Goal: Communication & Community: Participate in discussion

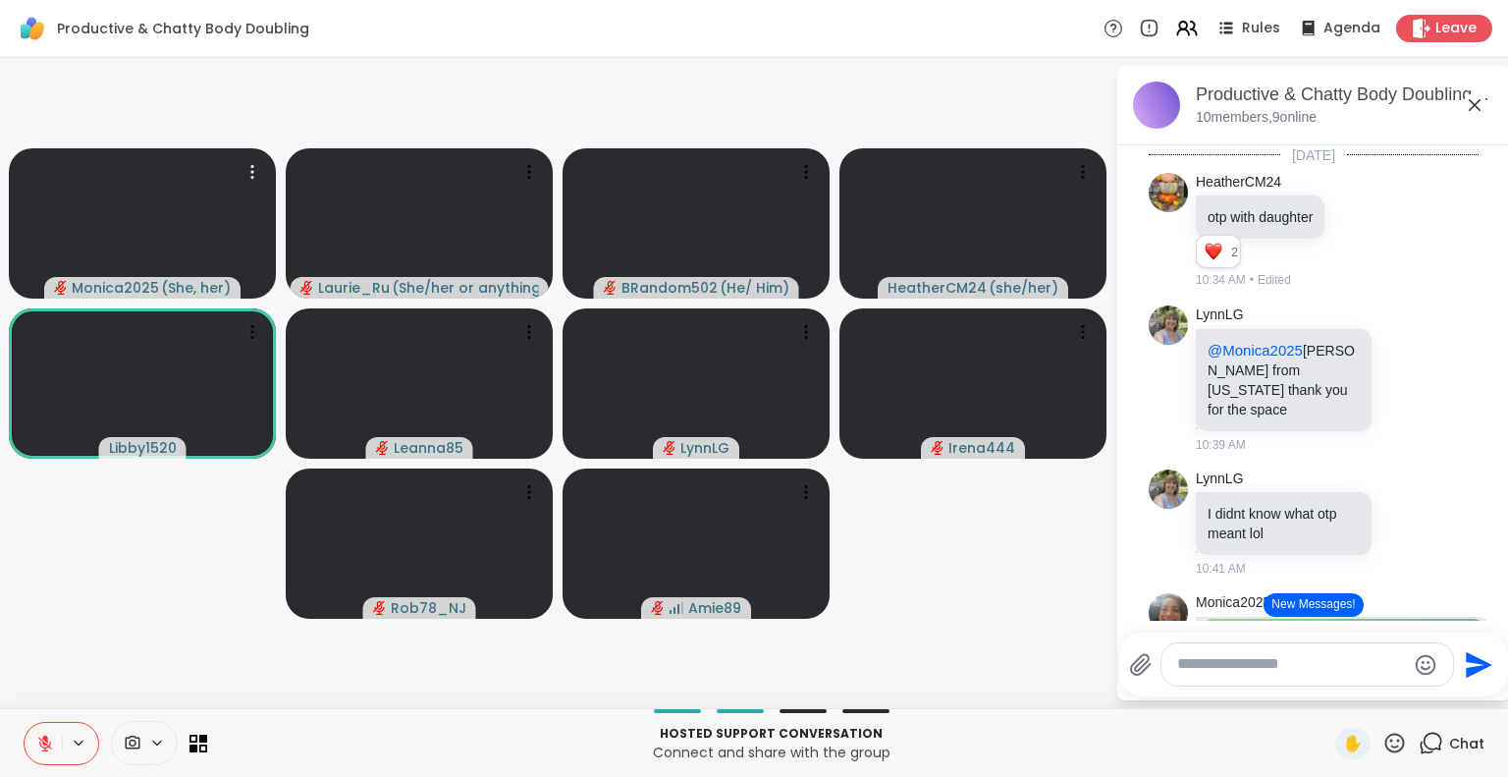
scroll to position [106, 0]
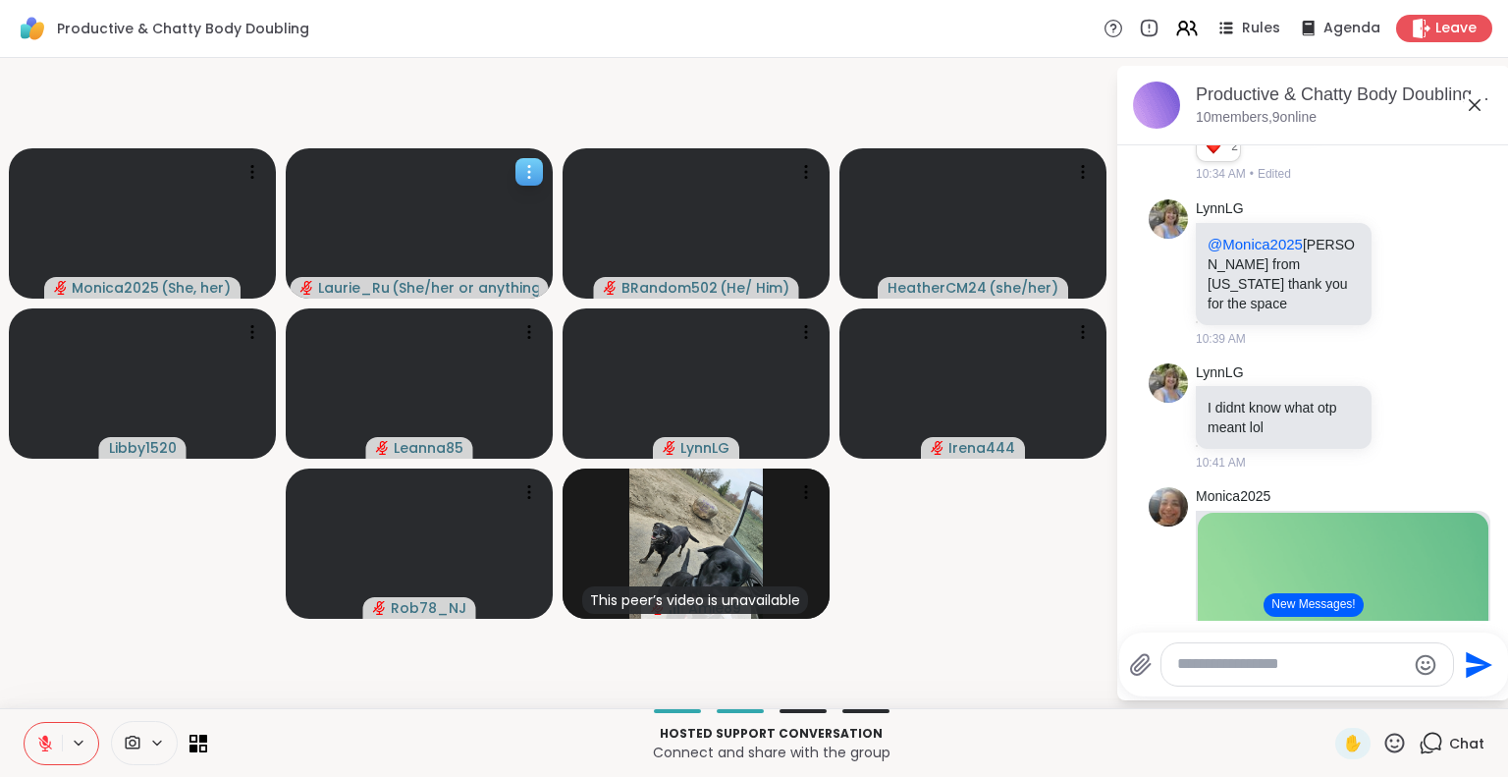
click at [307, 294] on div "Laurie_Ru ( She/her or anything else )" at bounding box center [420, 288] width 258 height 22
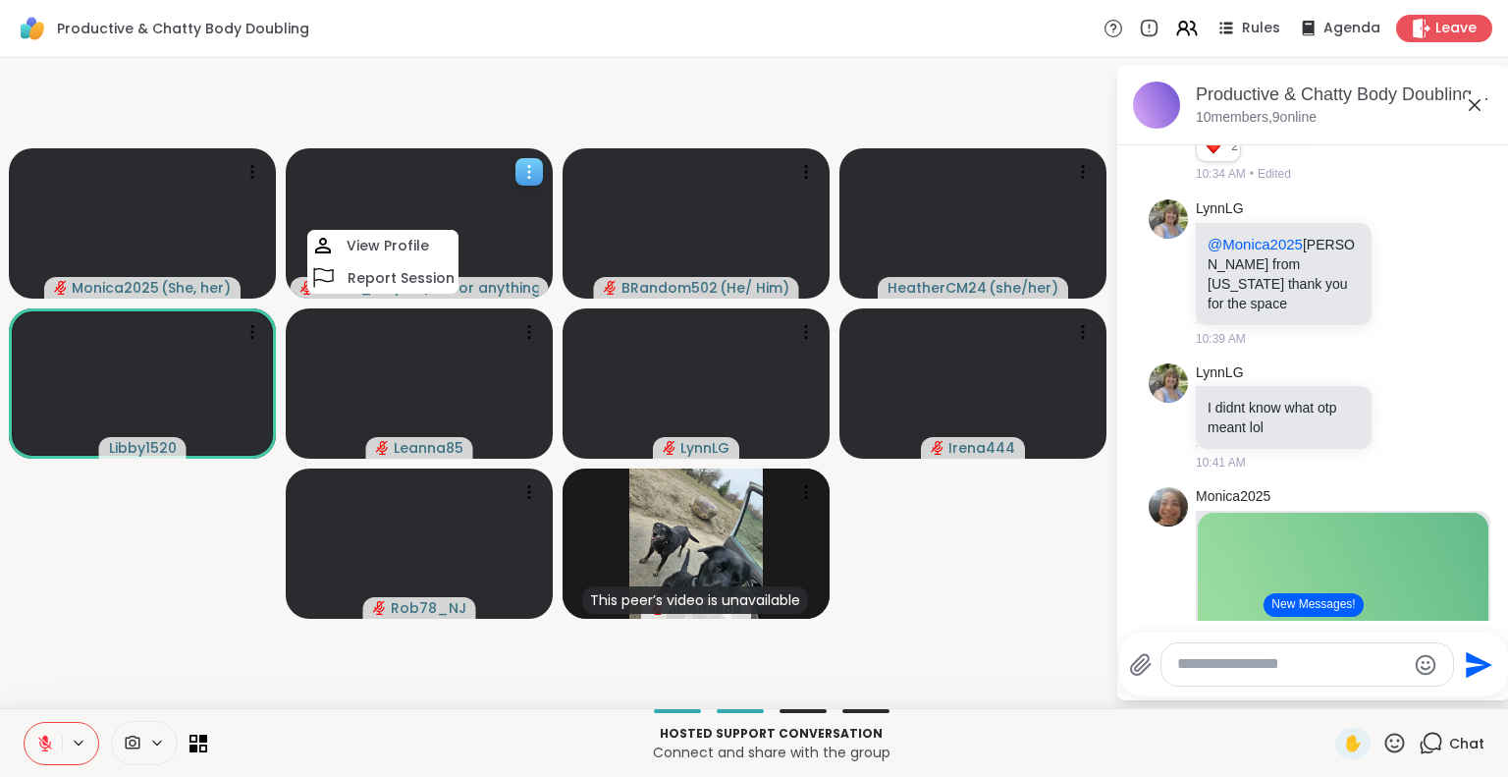
click at [308, 292] on icon "audio-muted" at bounding box center [307, 288] width 14 height 14
click at [307, 296] on div "Laurie_Ru ( She/her or anything else )" at bounding box center [420, 288] width 258 height 22
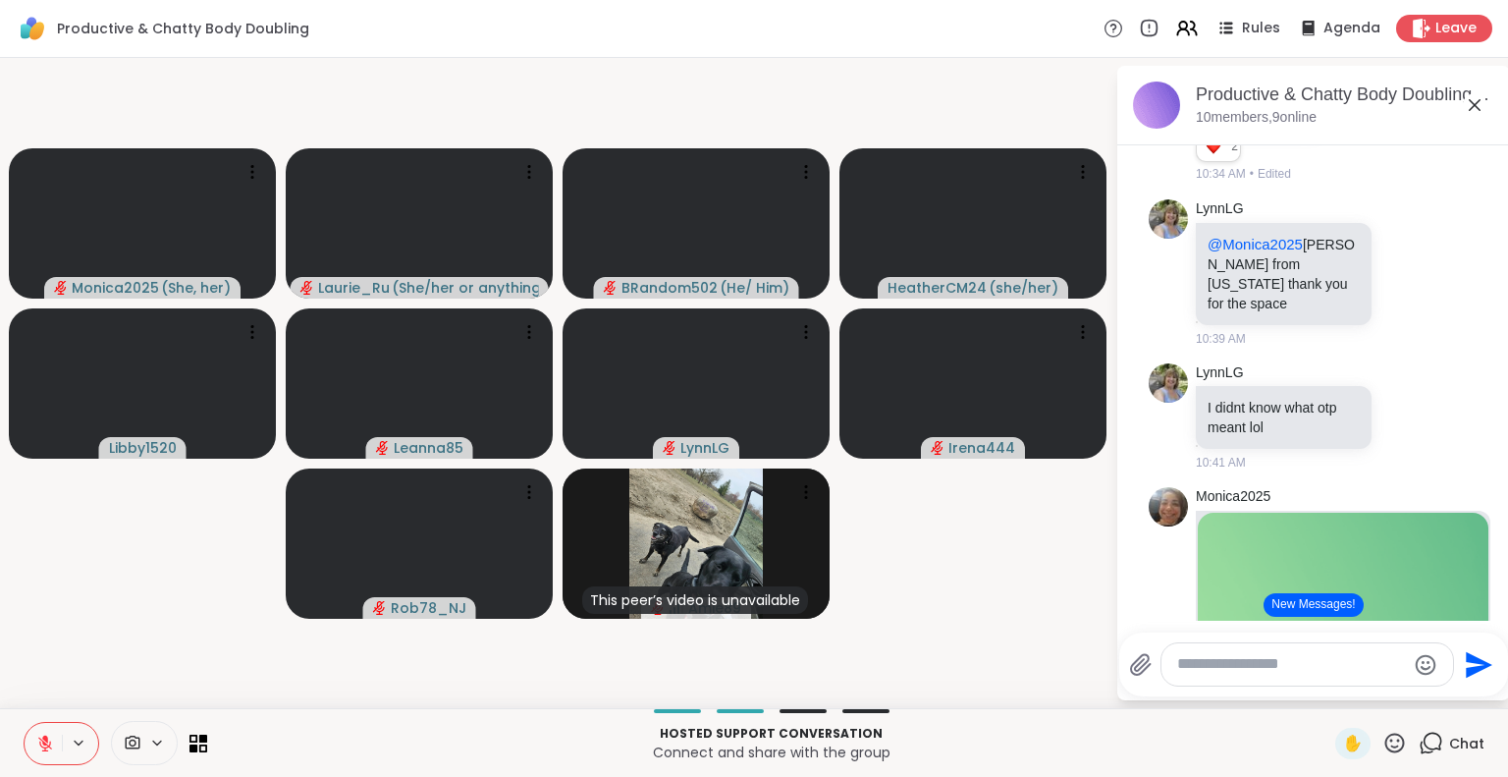
click at [51, 746] on icon at bounding box center [45, 743] width 18 height 18
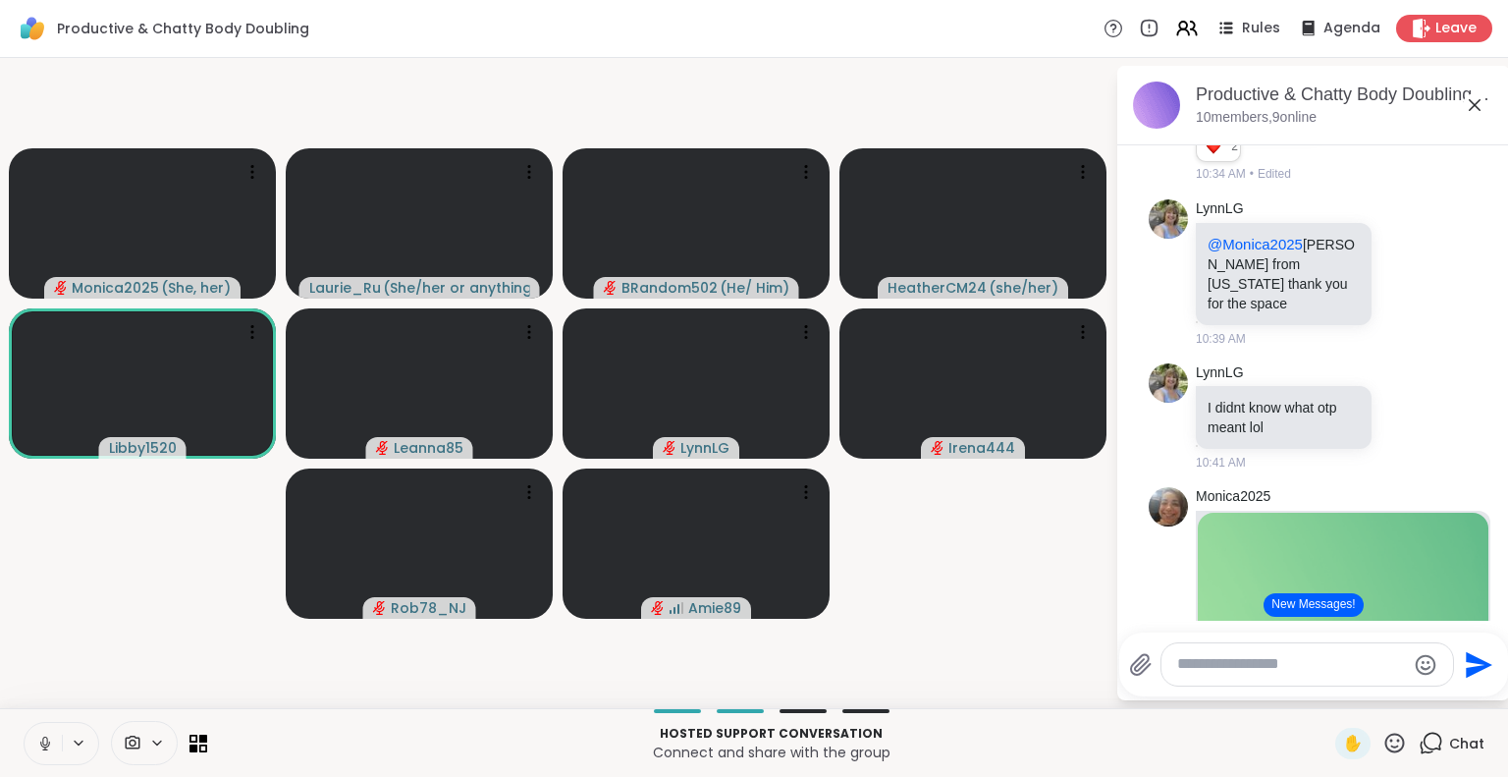
click at [13, 766] on div "Hosted support conversation Connect and share with the group ✋ Chat" at bounding box center [754, 742] width 1508 height 69
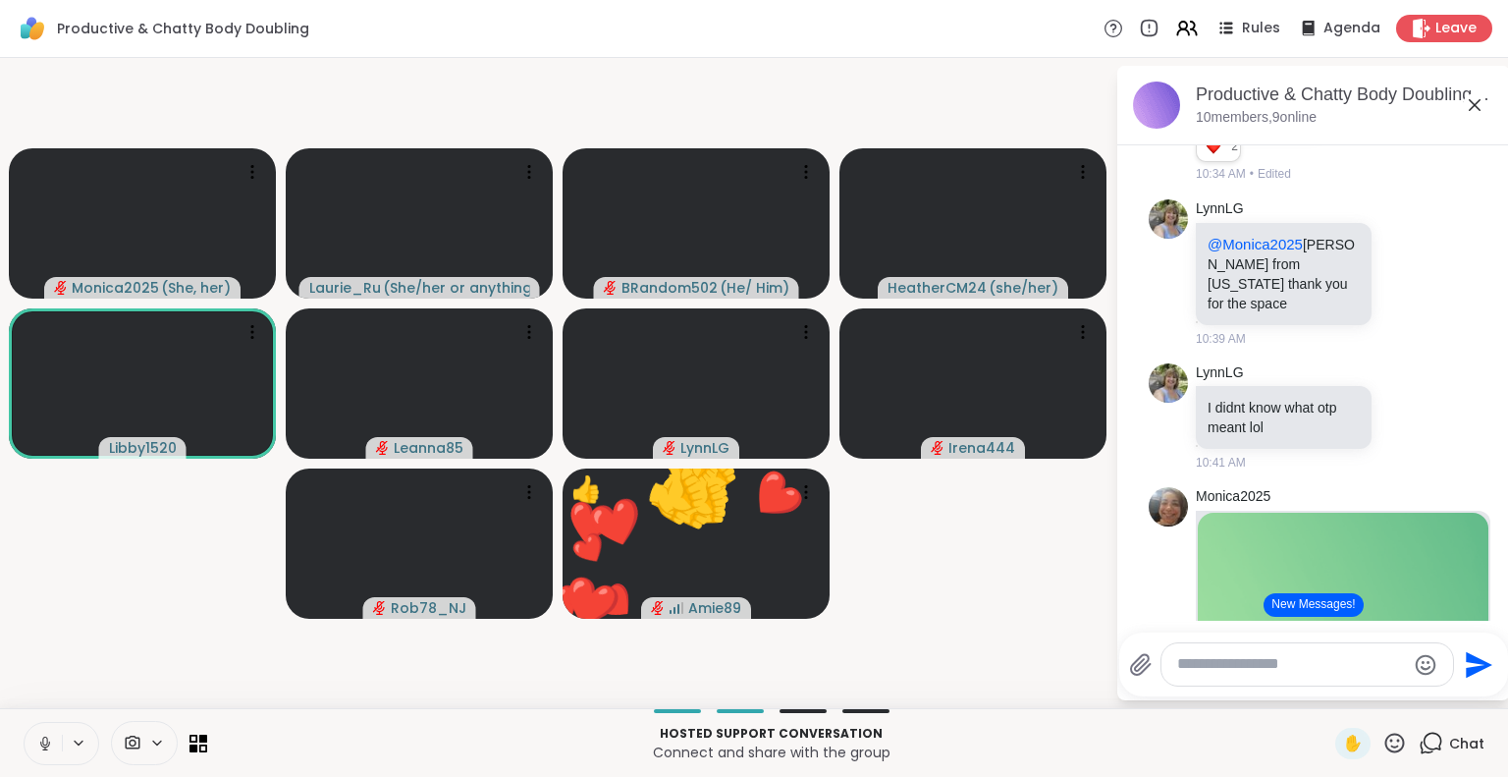
click at [317, 641] on video-player-container "Monica2025 ( She, her ) Laurie_Ru ( She/her or anything else ) BRandom502 ( He/…" at bounding box center [558, 383] width 1092 height 634
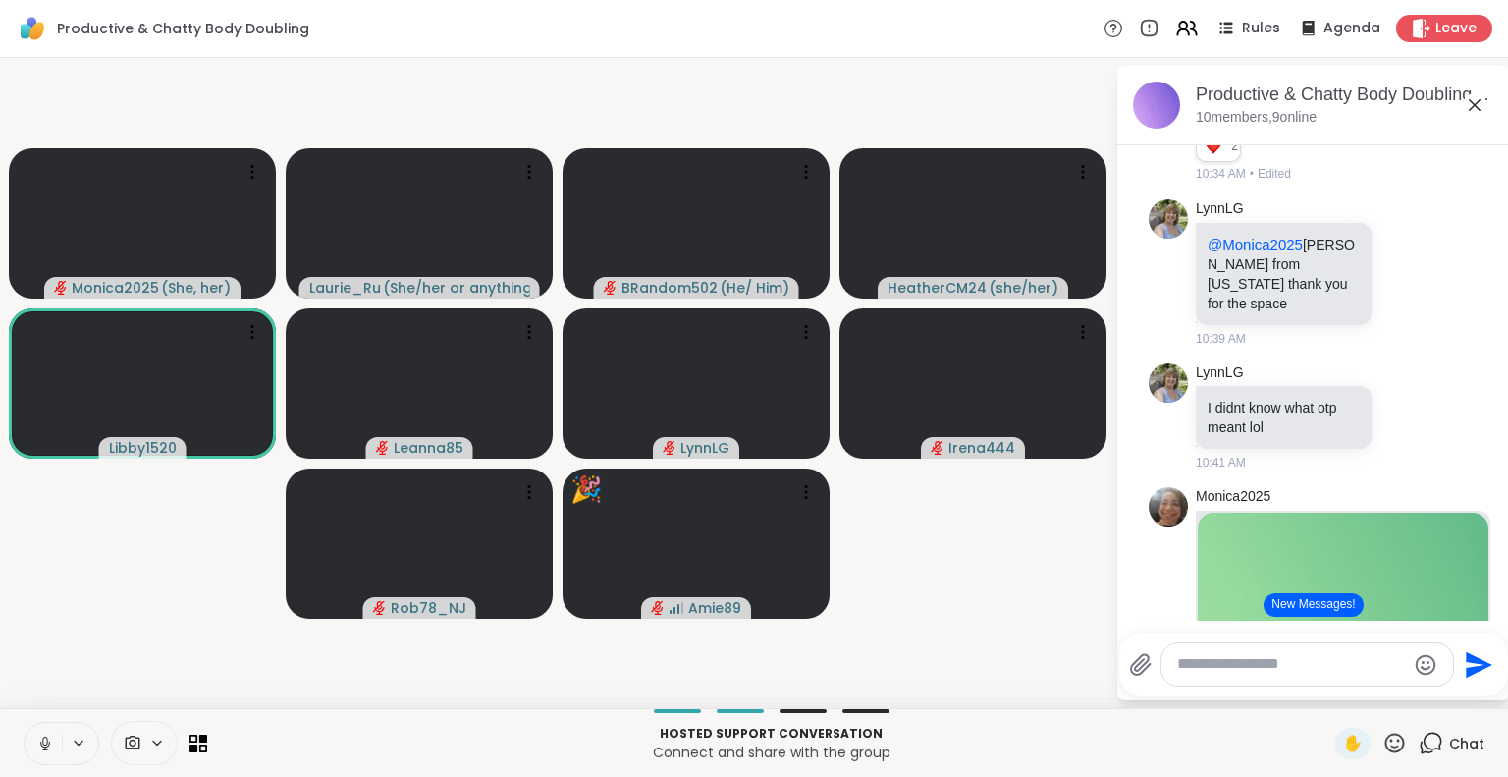
click at [48, 749] on icon at bounding box center [45, 743] width 18 height 18
click at [40, 743] on icon at bounding box center [45, 743] width 18 height 18
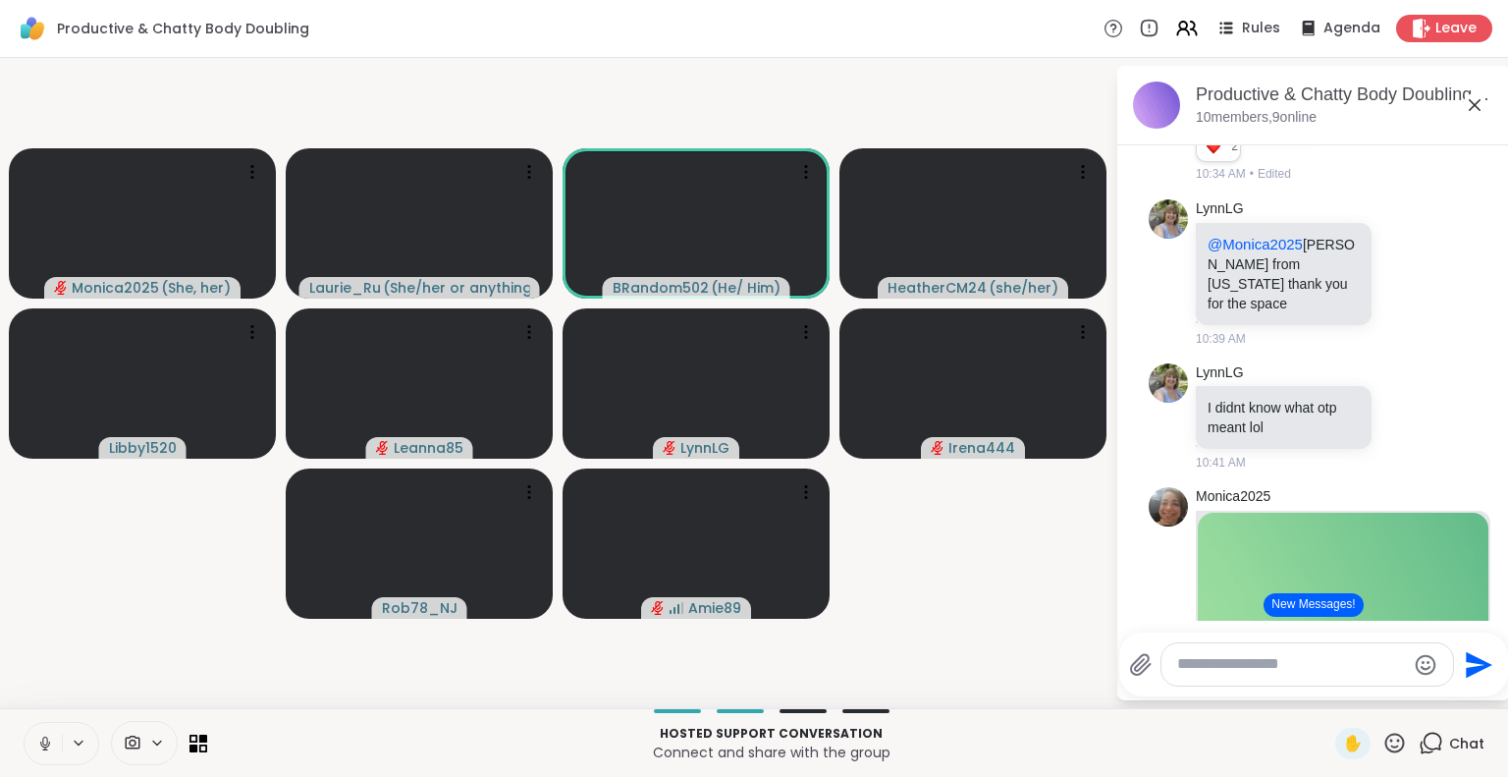
click at [41, 743] on icon at bounding box center [45, 743] width 18 height 18
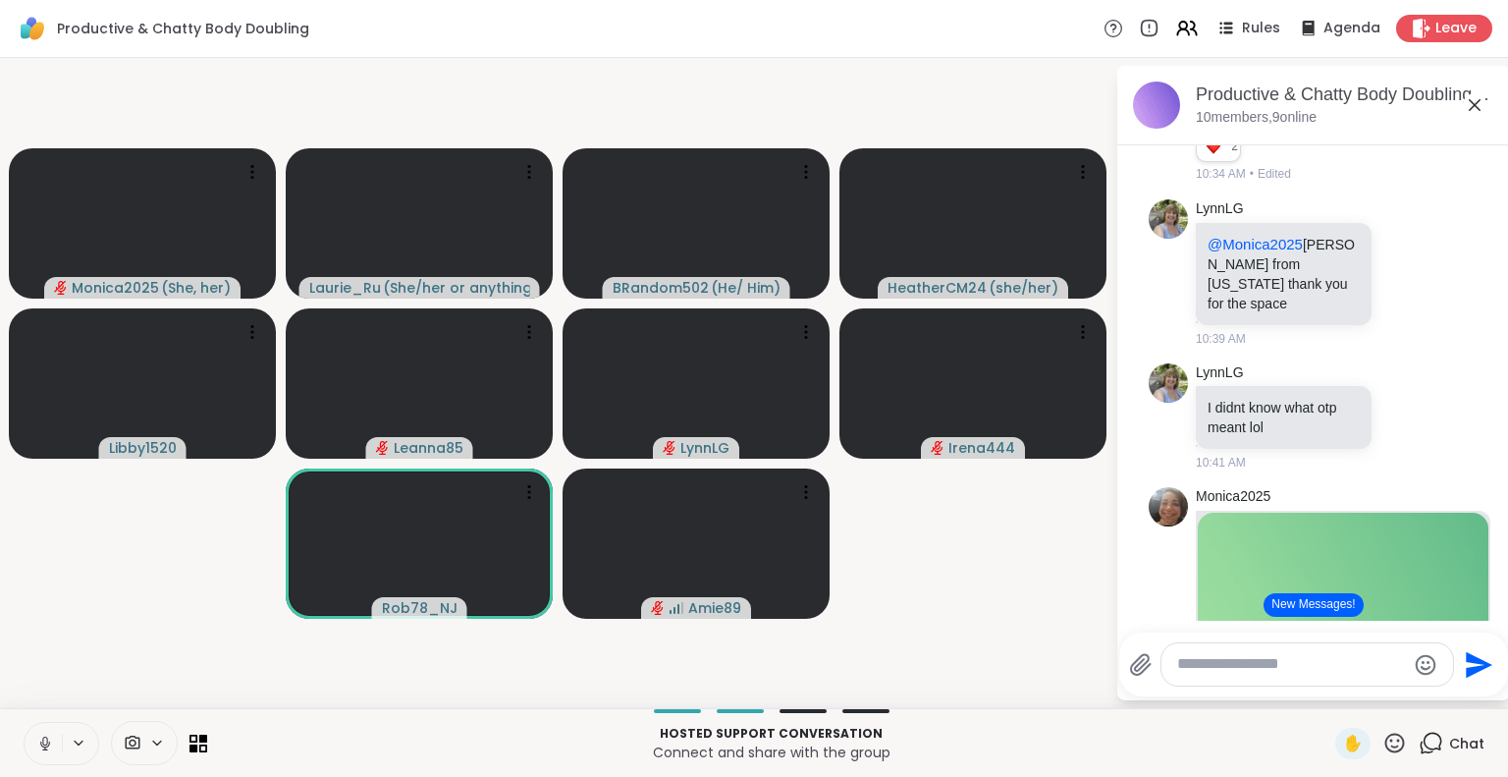
click at [44, 742] on icon at bounding box center [45, 743] width 18 height 18
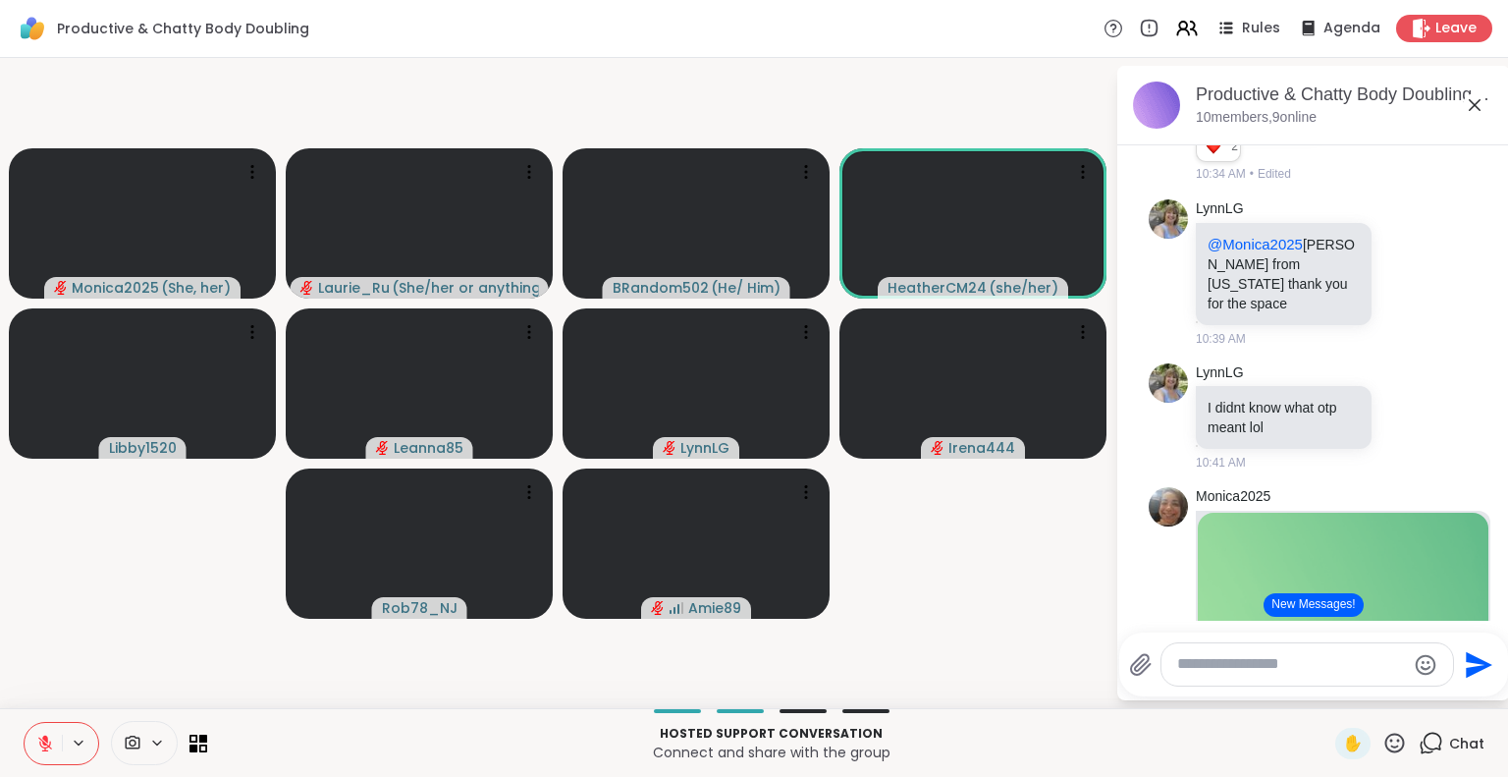
click at [44, 742] on icon at bounding box center [45, 743] width 14 height 14
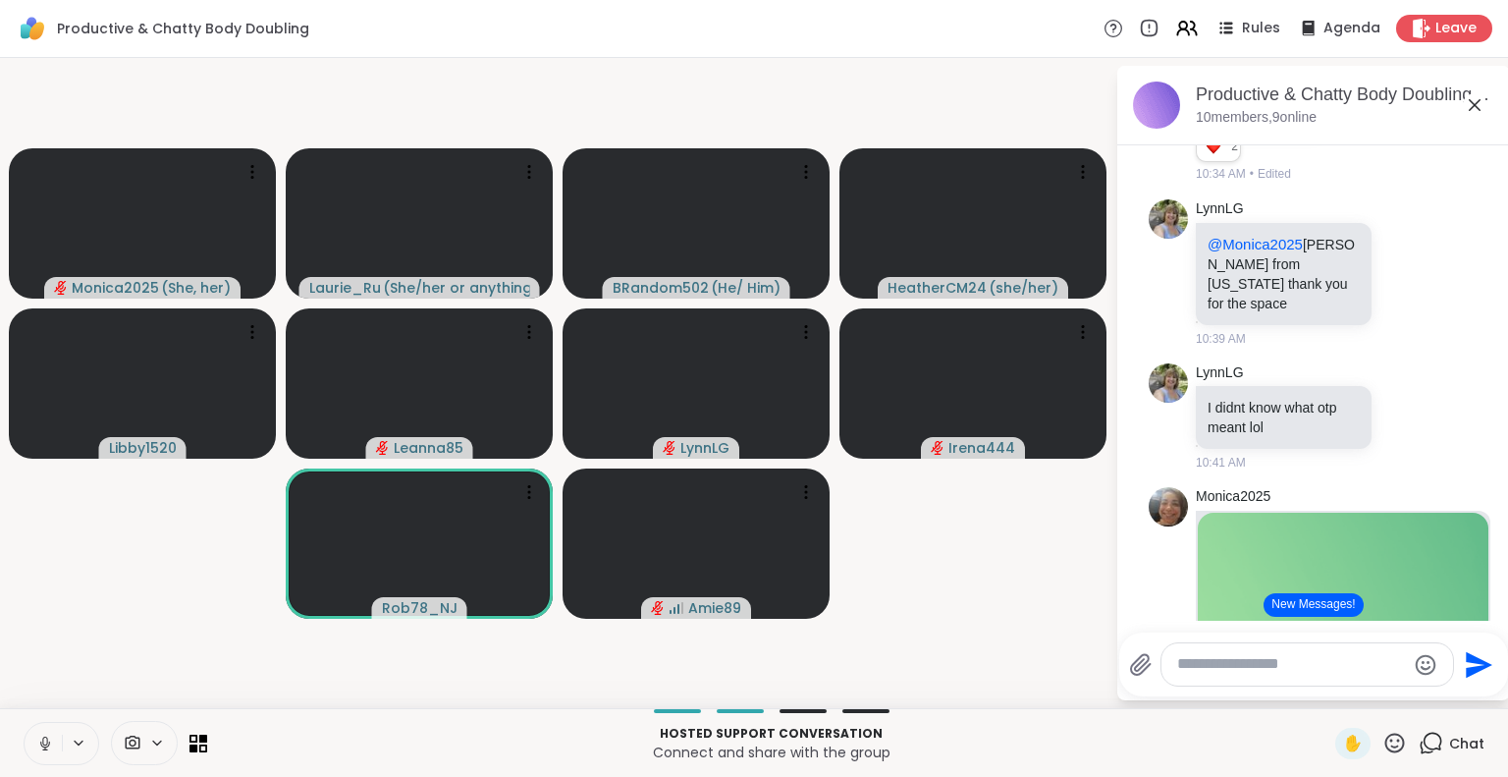
click at [44, 742] on icon at bounding box center [45, 743] width 18 height 18
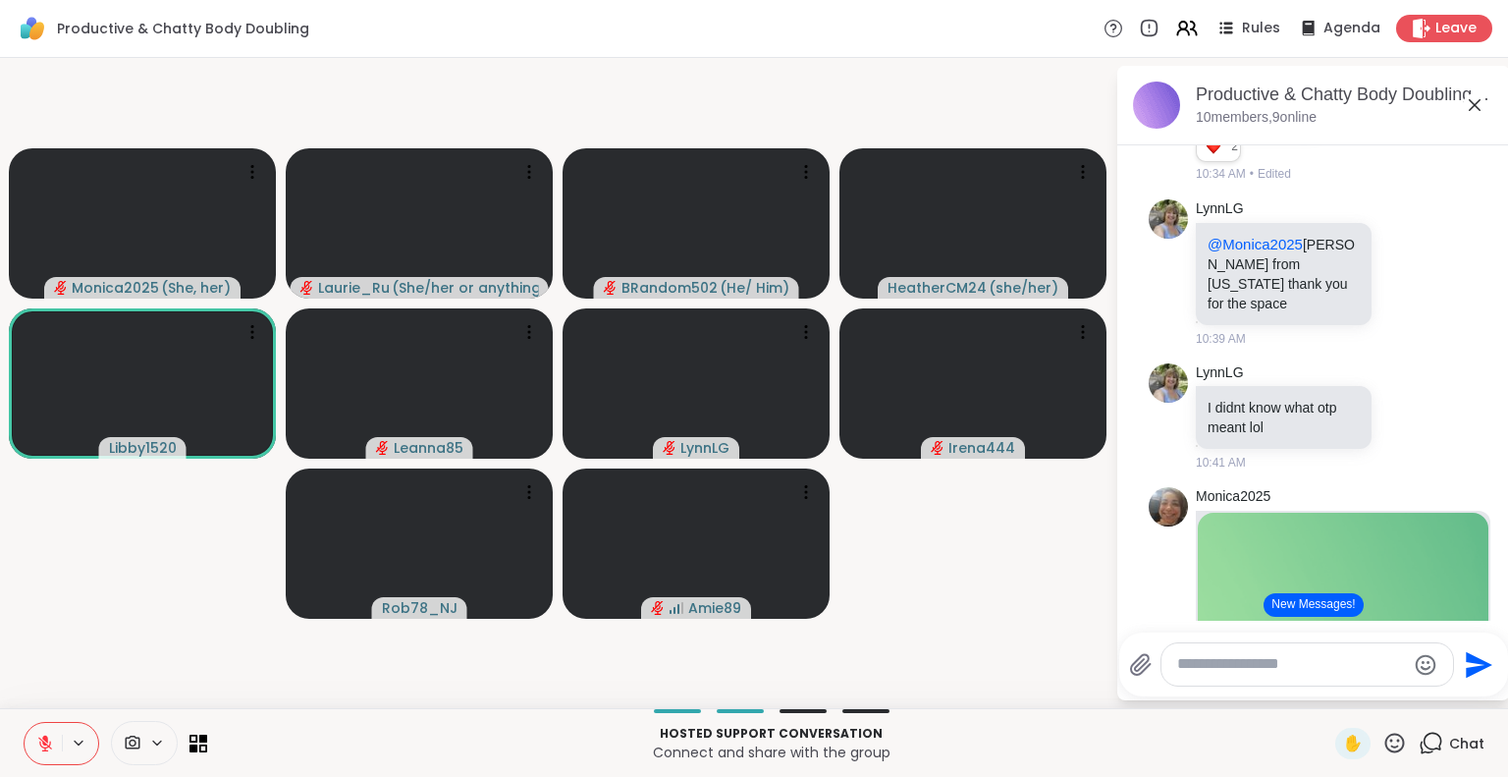
click at [44, 742] on icon at bounding box center [45, 743] width 14 height 14
click at [44, 742] on icon at bounding box center [45, 743] width 18 height 18
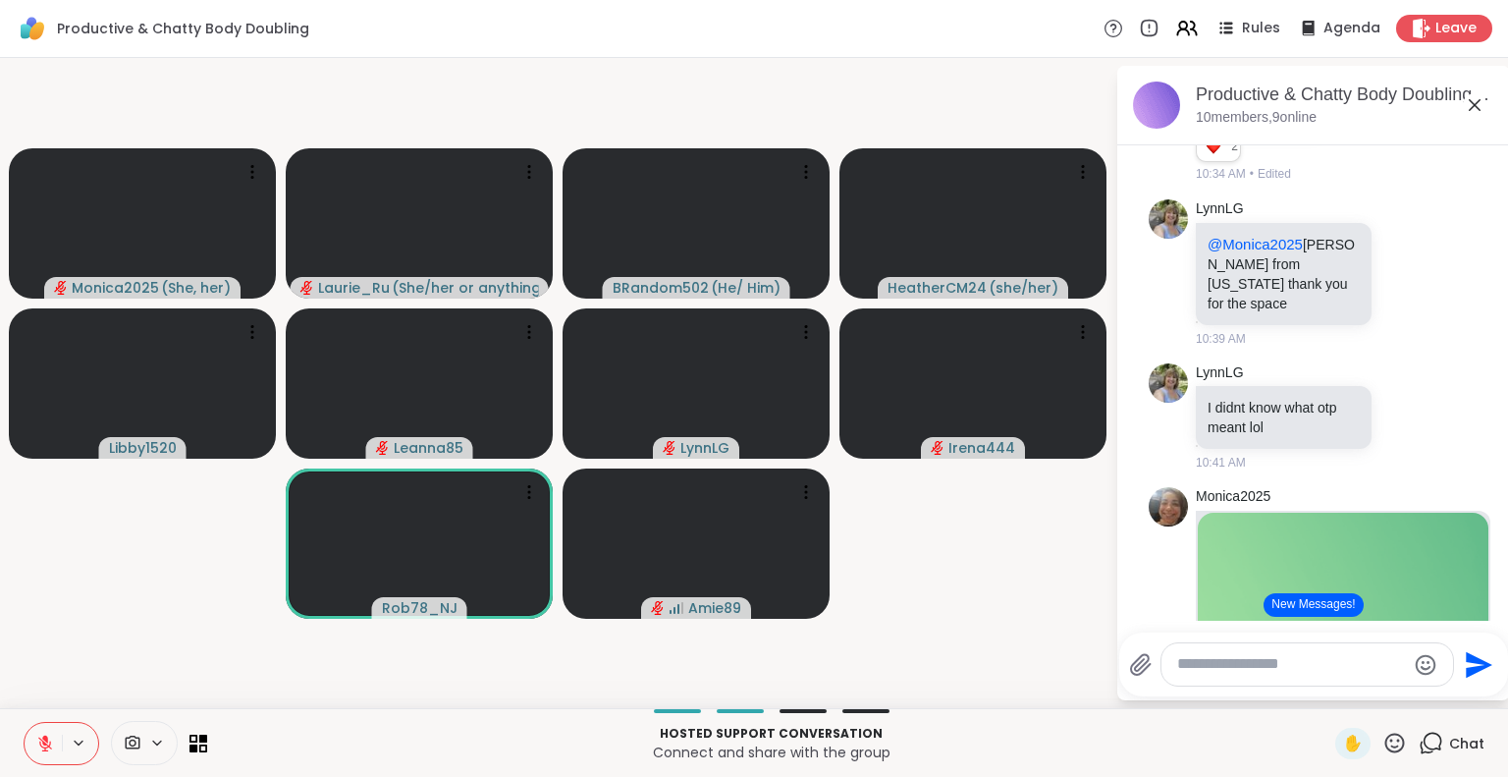
click at [44, 742] on icon at bounding box center [45, 743] width 14 height 14
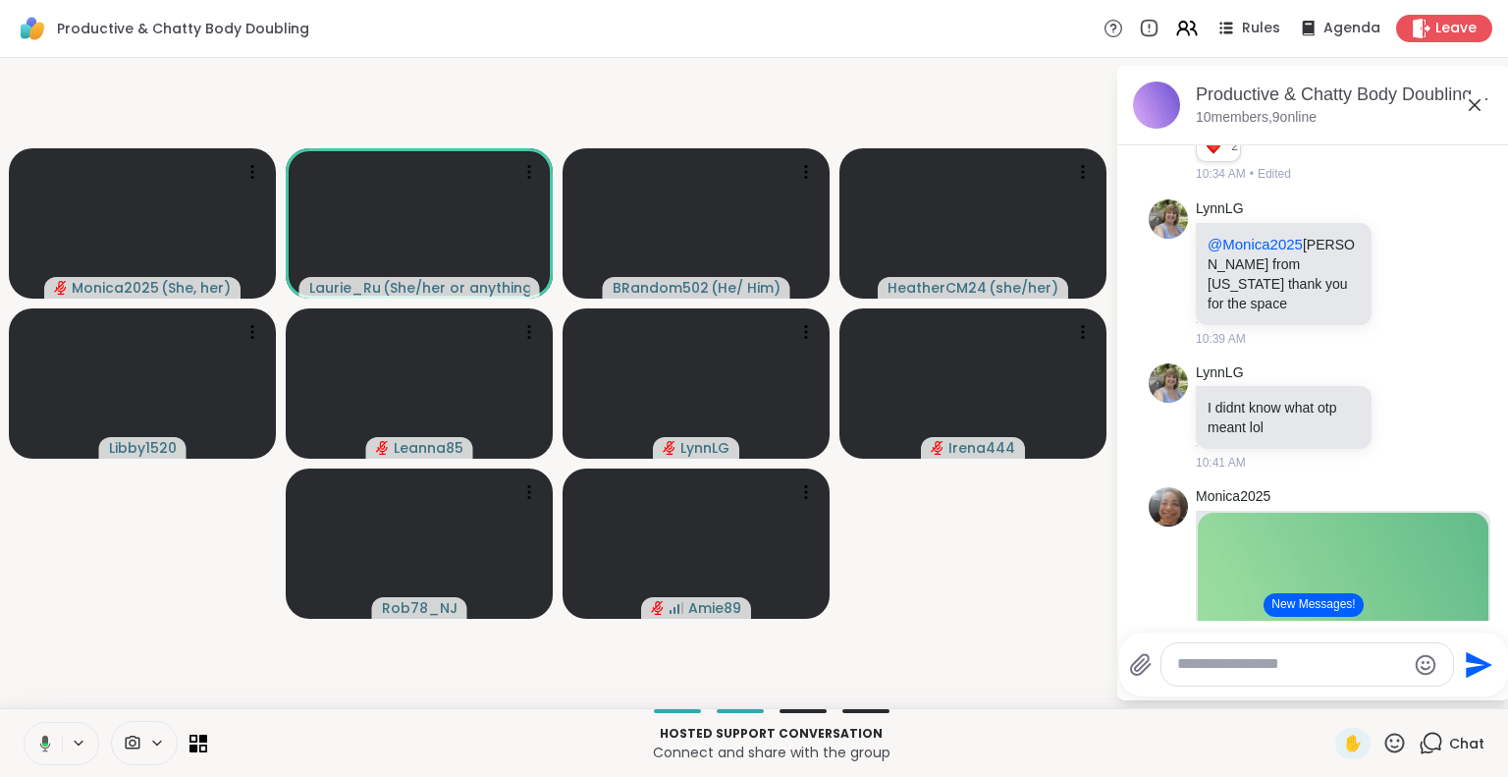
click at [44, 742] on icon at bounding box center [45, 744] width 6 height 4
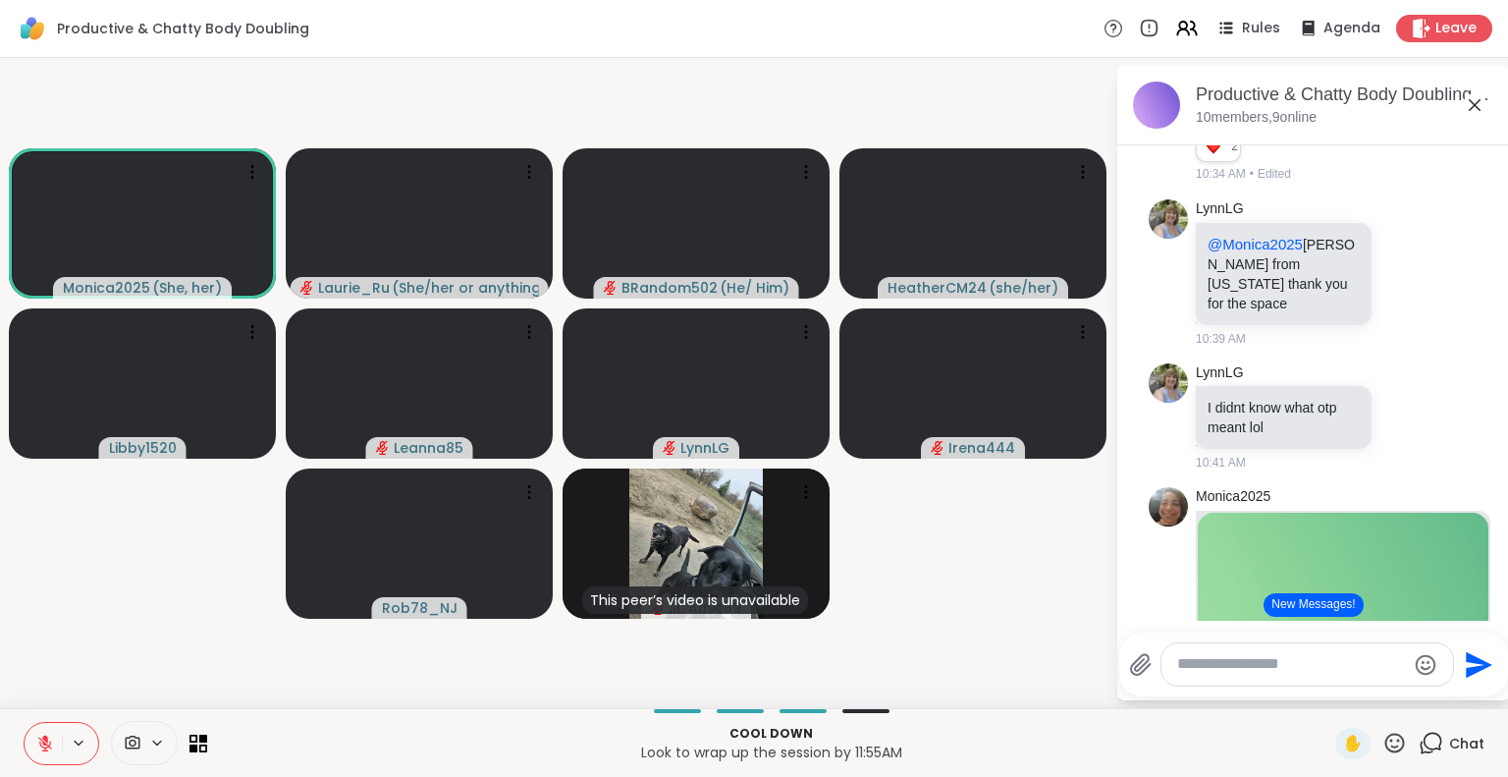
click at [43, 751] on icon at bounding box center [45, 743] width 18 height 18
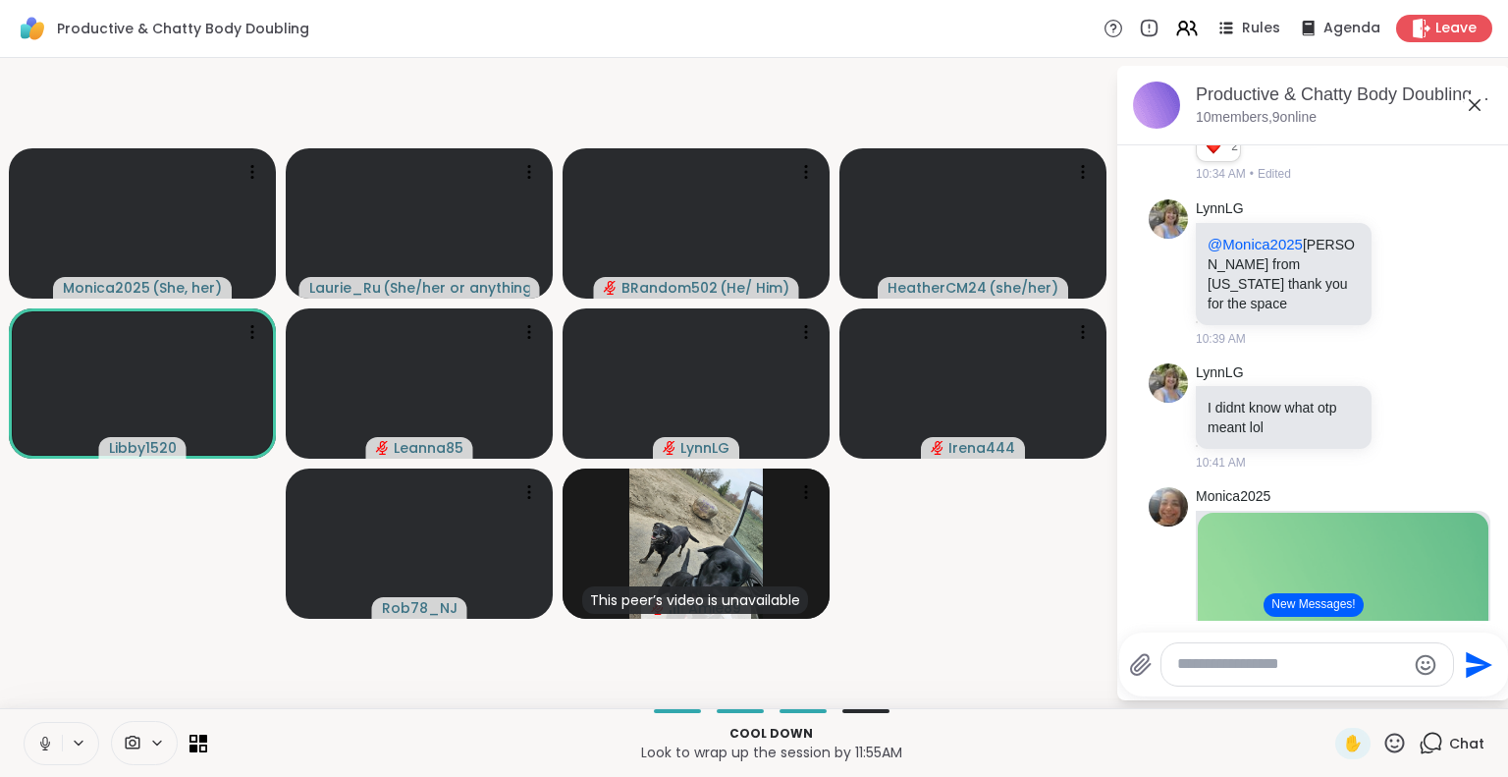
click at [43, 751] on icon at bounding box center [45, 743] width 18 height 18
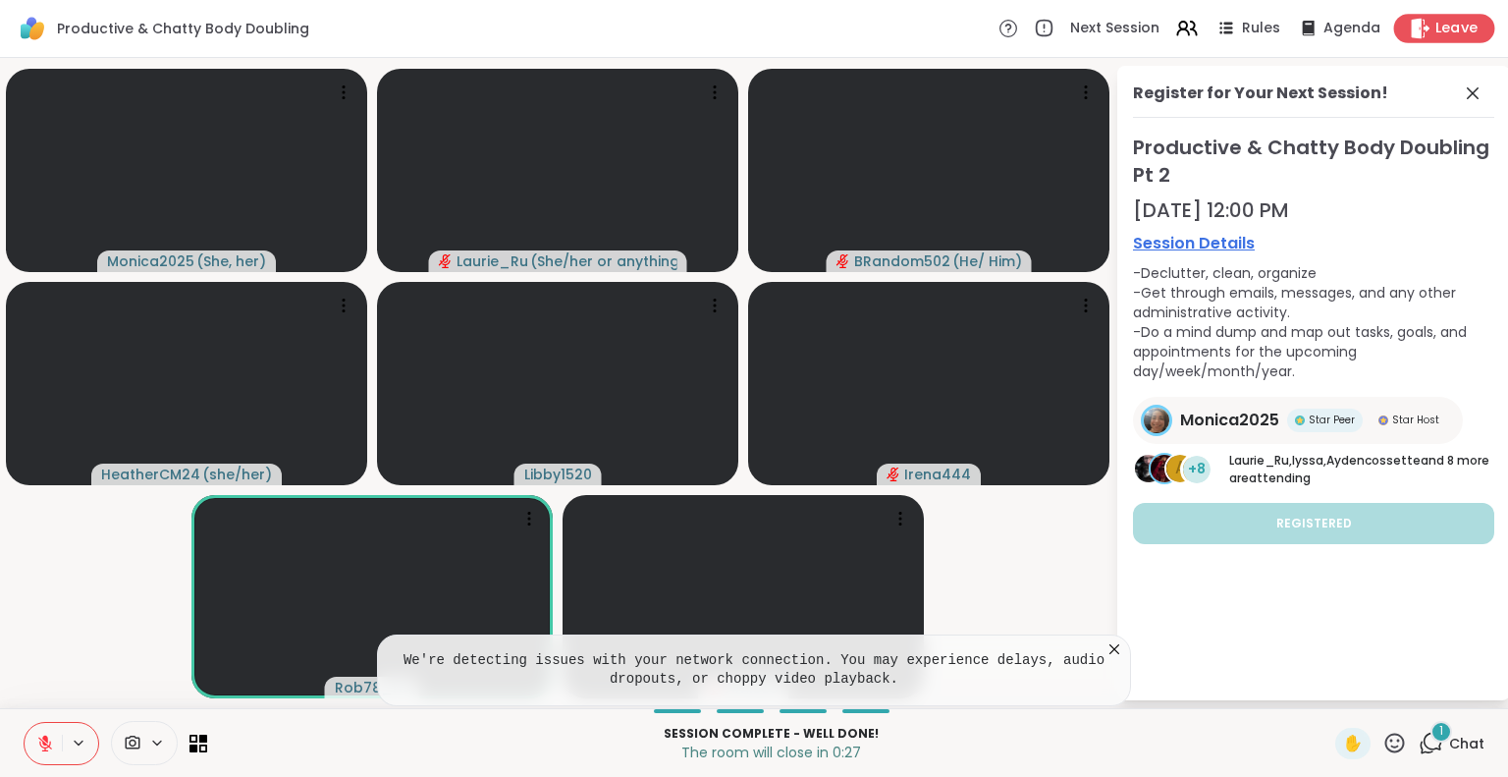
click at [1445, 40] on div "Leave" at bounding box center [1444, 28] width 101 height 28
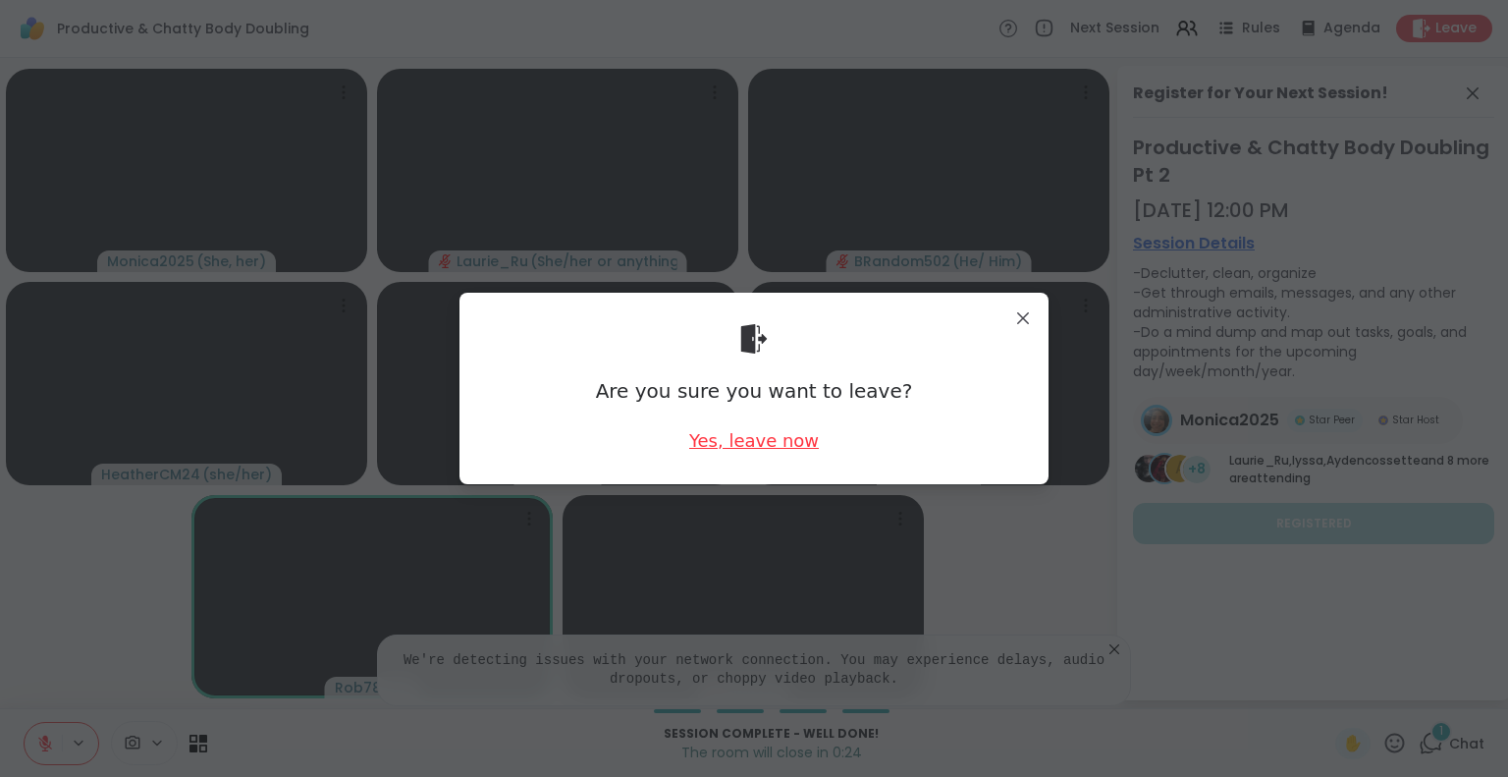
click at [751, 441] on div "Yes, leave now" at bounding box center [754, 440] width 130 height 25
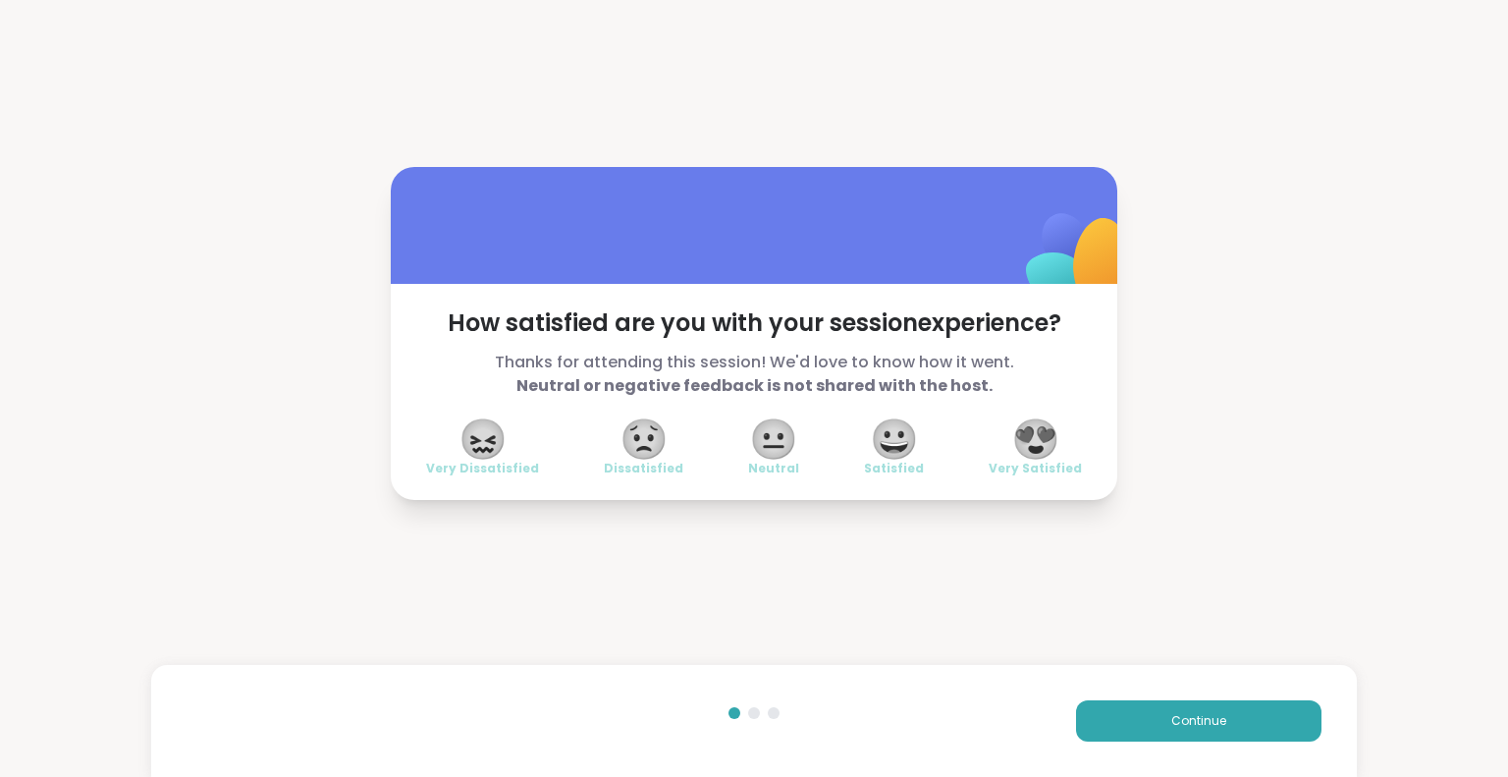
click at [1037, 445] on span "😍" at bounding box center [1035, 438] width 49 height 35
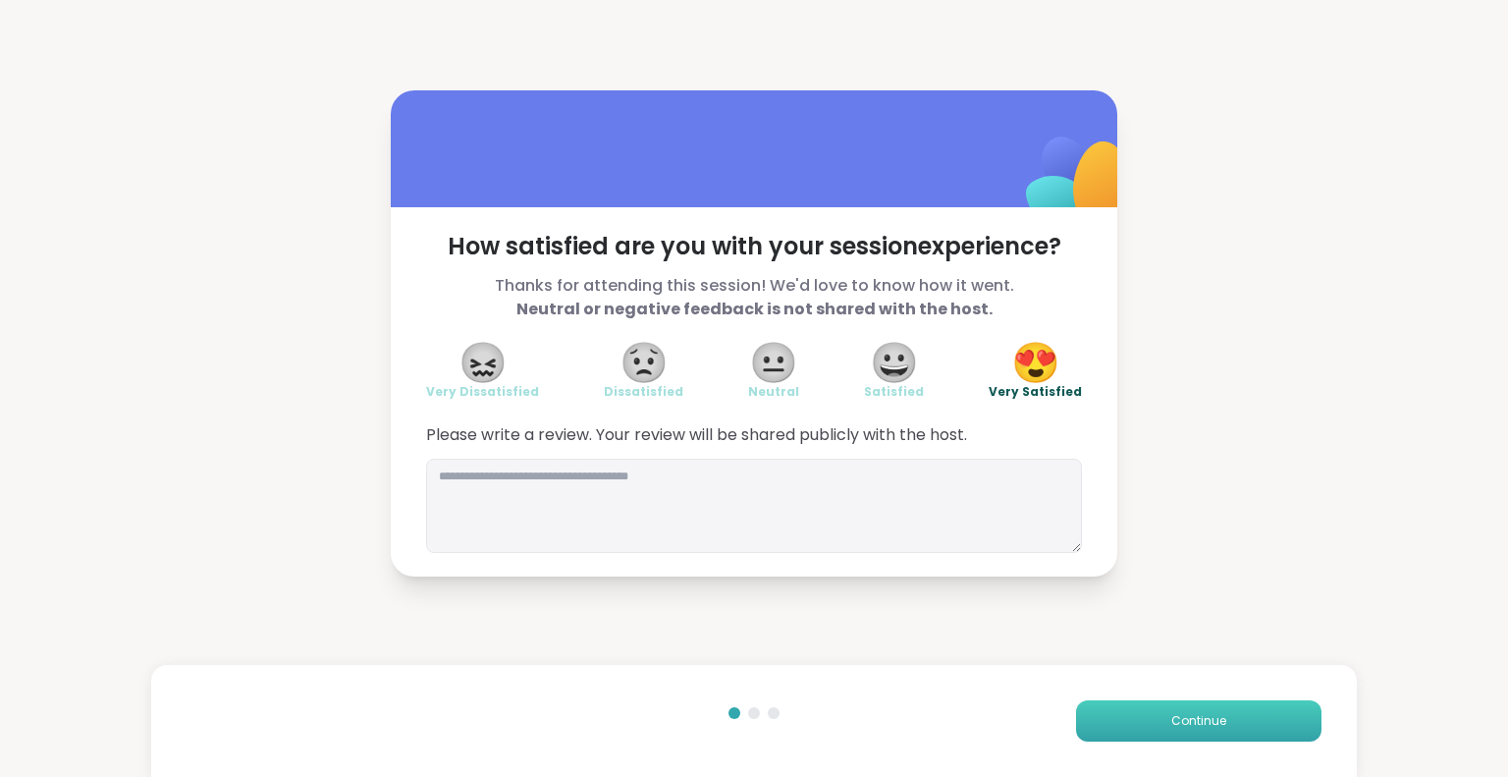
click at [1194, 728] on span "Continue" at bounding box center [1198, 721] width 55 height 18
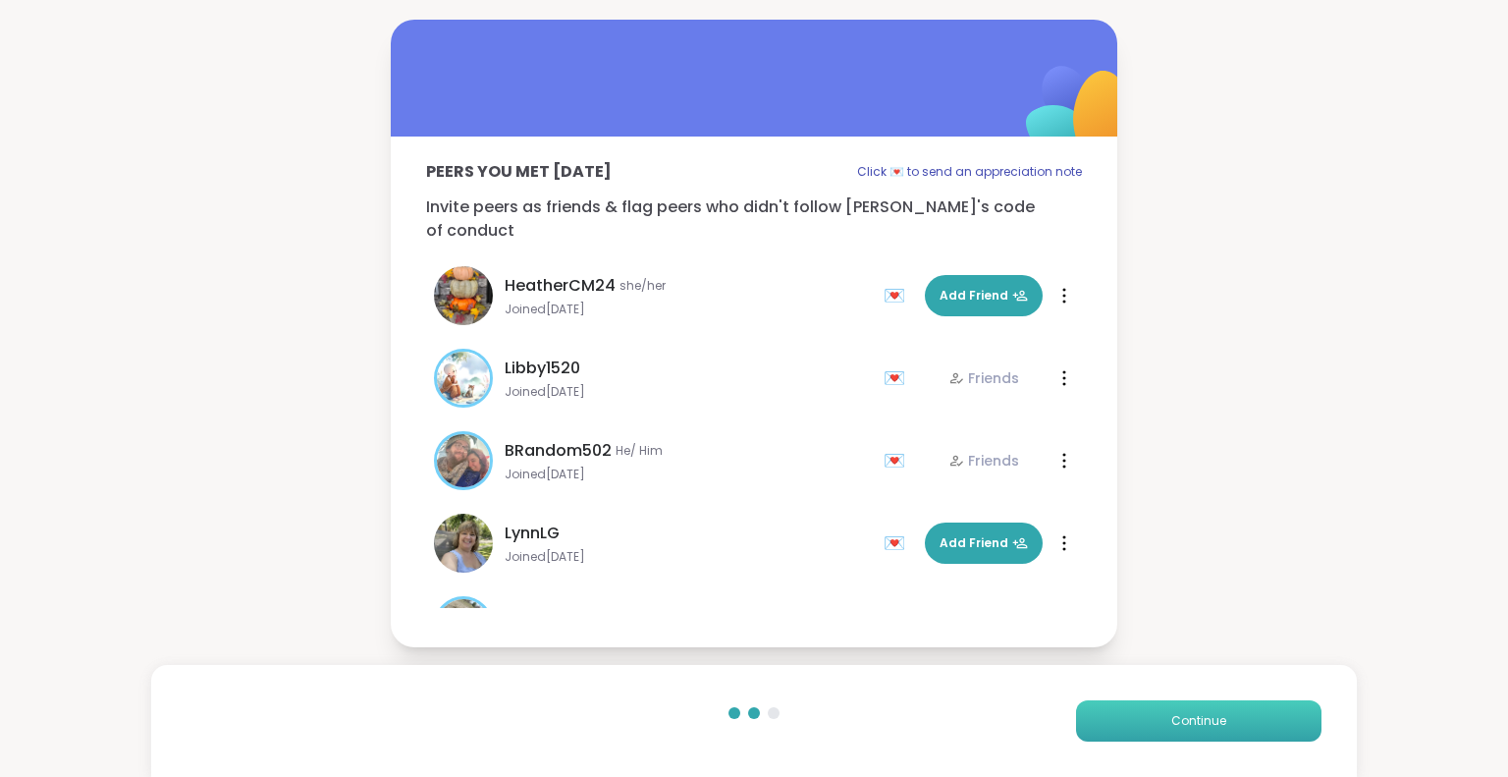
click at [1194, 728] on span "Continue" at bounding box center [1198, 721] width 55 height 18
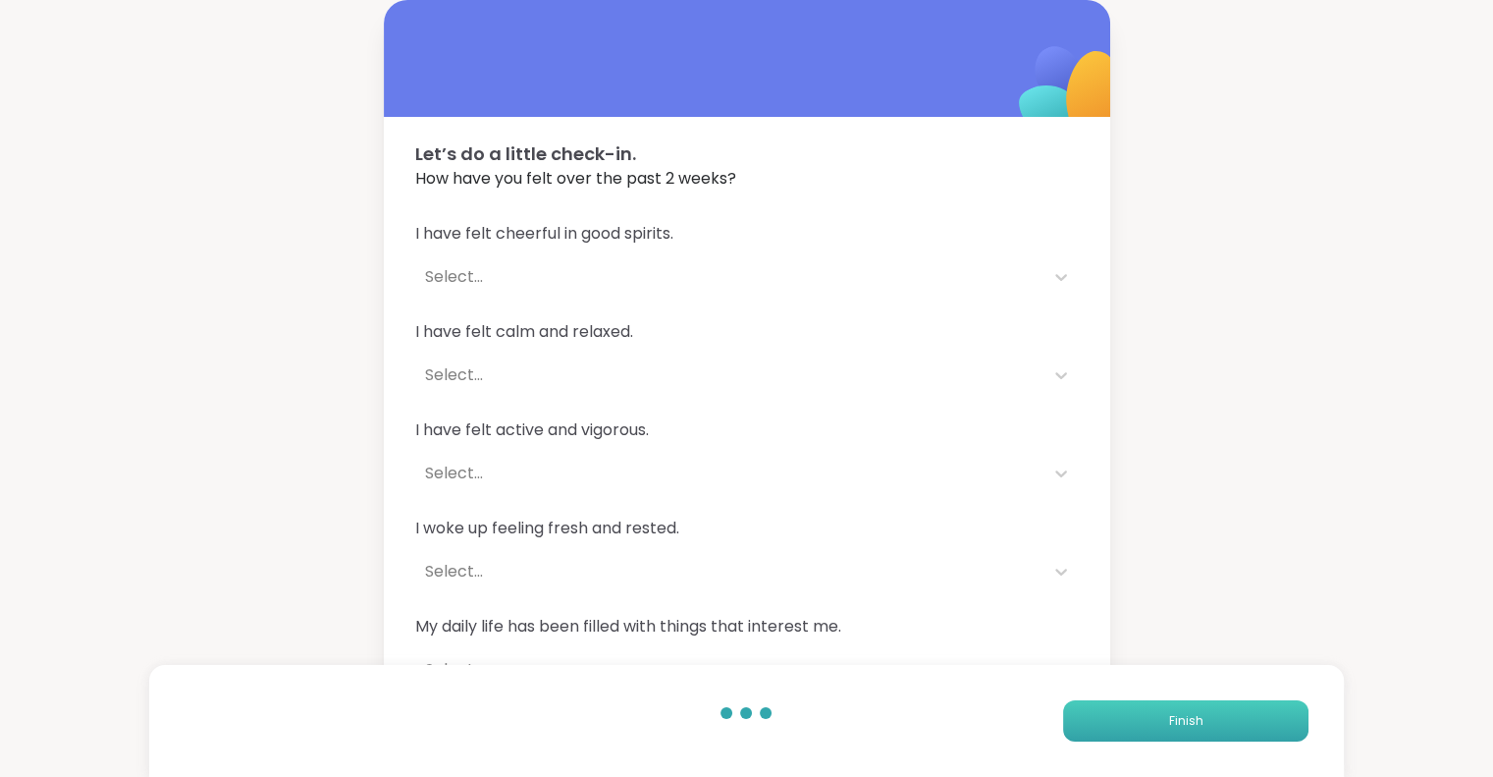
click at [1194, 728] on span "Finish" at bounding box center [1185, 721] width 34 height 18
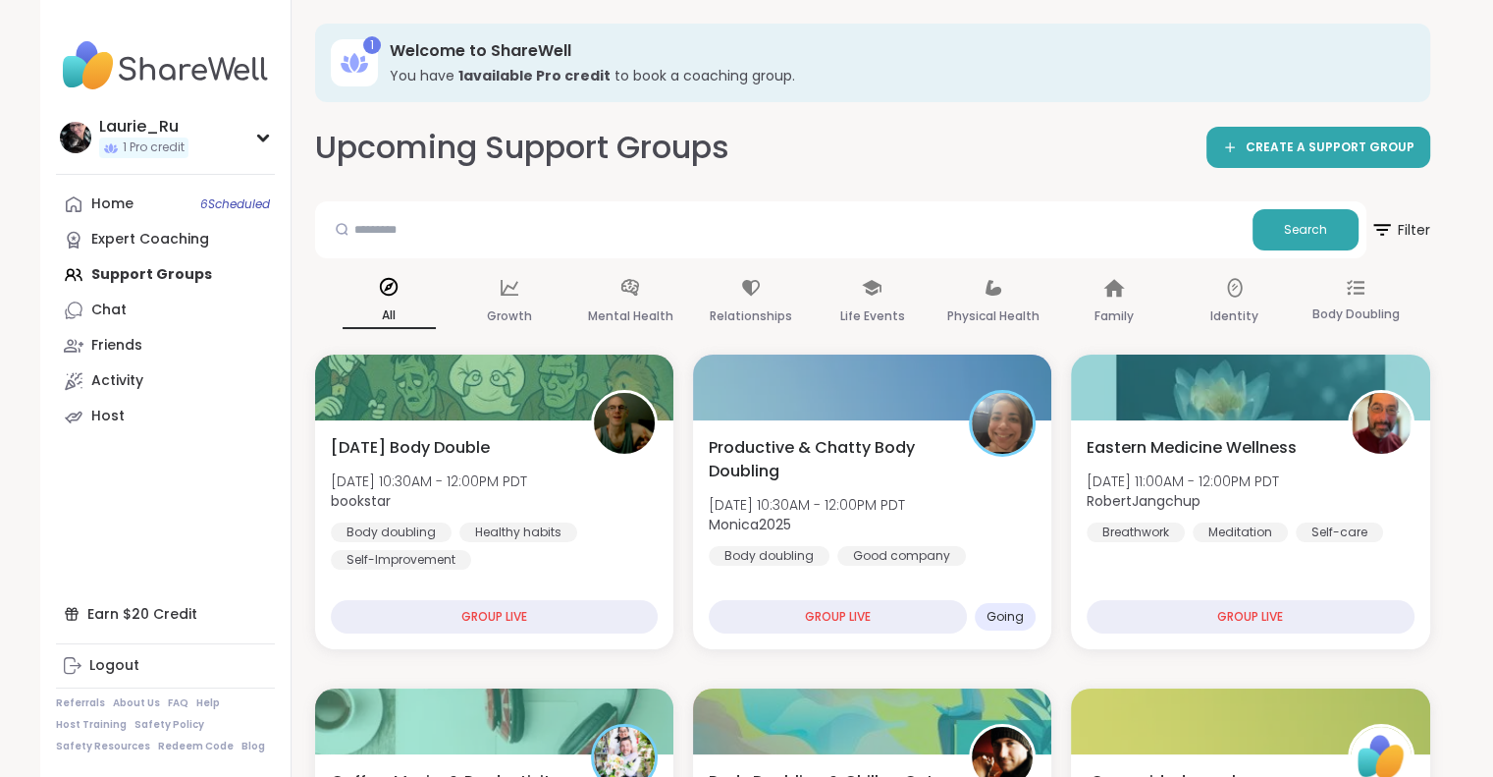
click at [105, 275] on div "Home 6 Scheduled Expert Coaching Support Groups Chat Friends Activity Host" at bounding box center [165, 310] width 219 height 247
click at [231, 205] on span "6 Scheduled" at bounding box center [235, 204] width 70 height 16
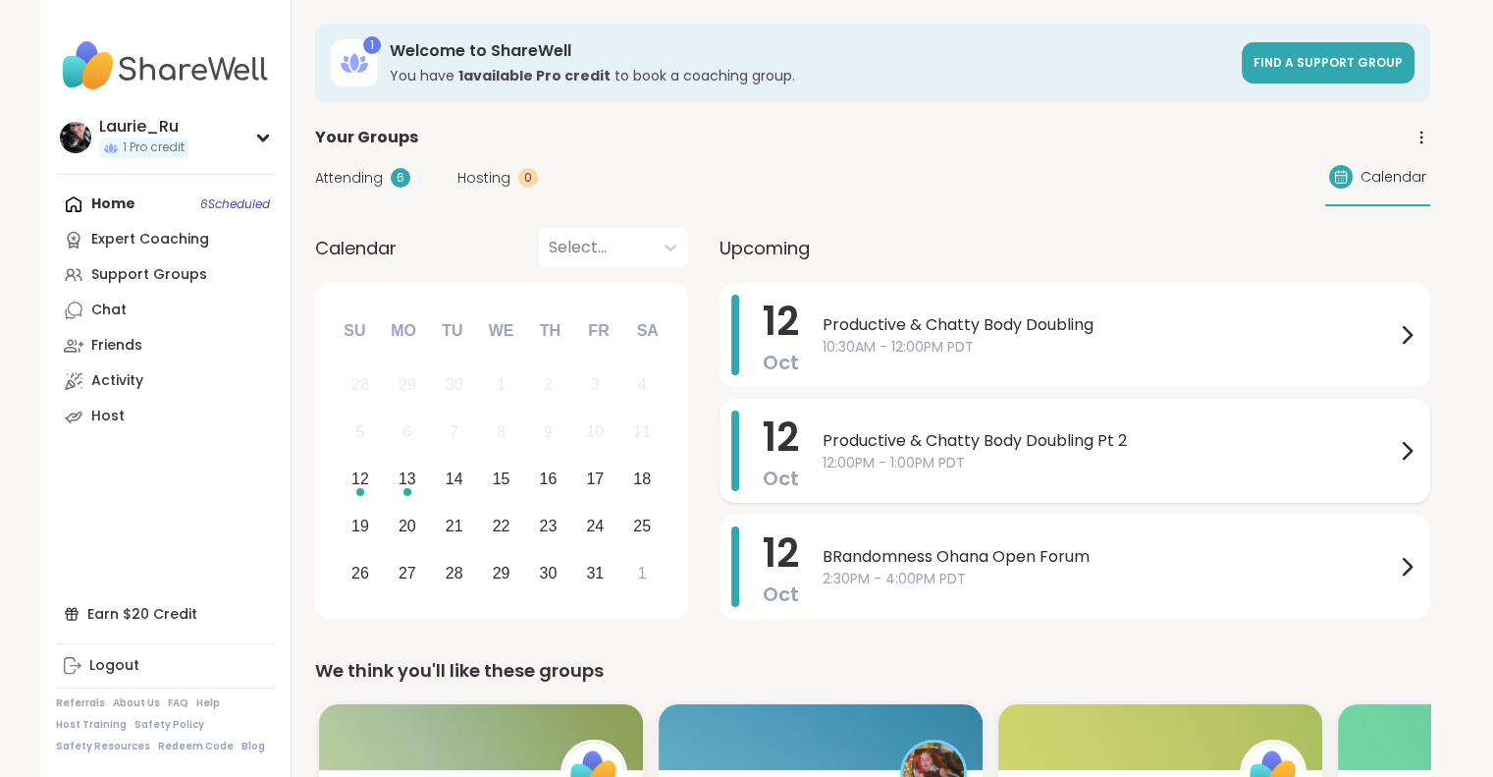
click at [1145, 456] on span "12:00PM - 1:00PM PDT" at bounding box center [1109, 463] width 572 height 21
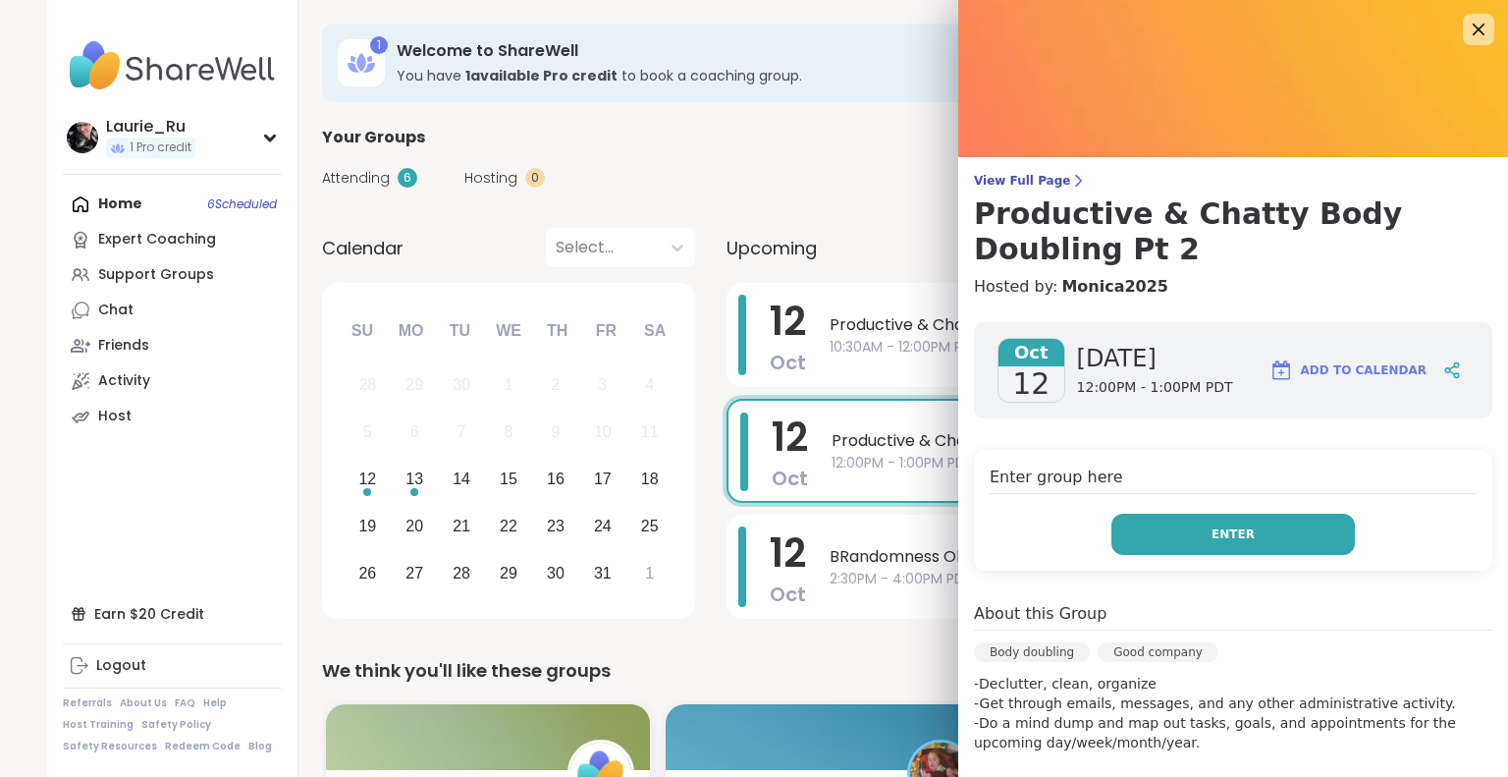
click at [1176, 534] on button "Enter" at bounding box center [1232, 533] width 243 height 41
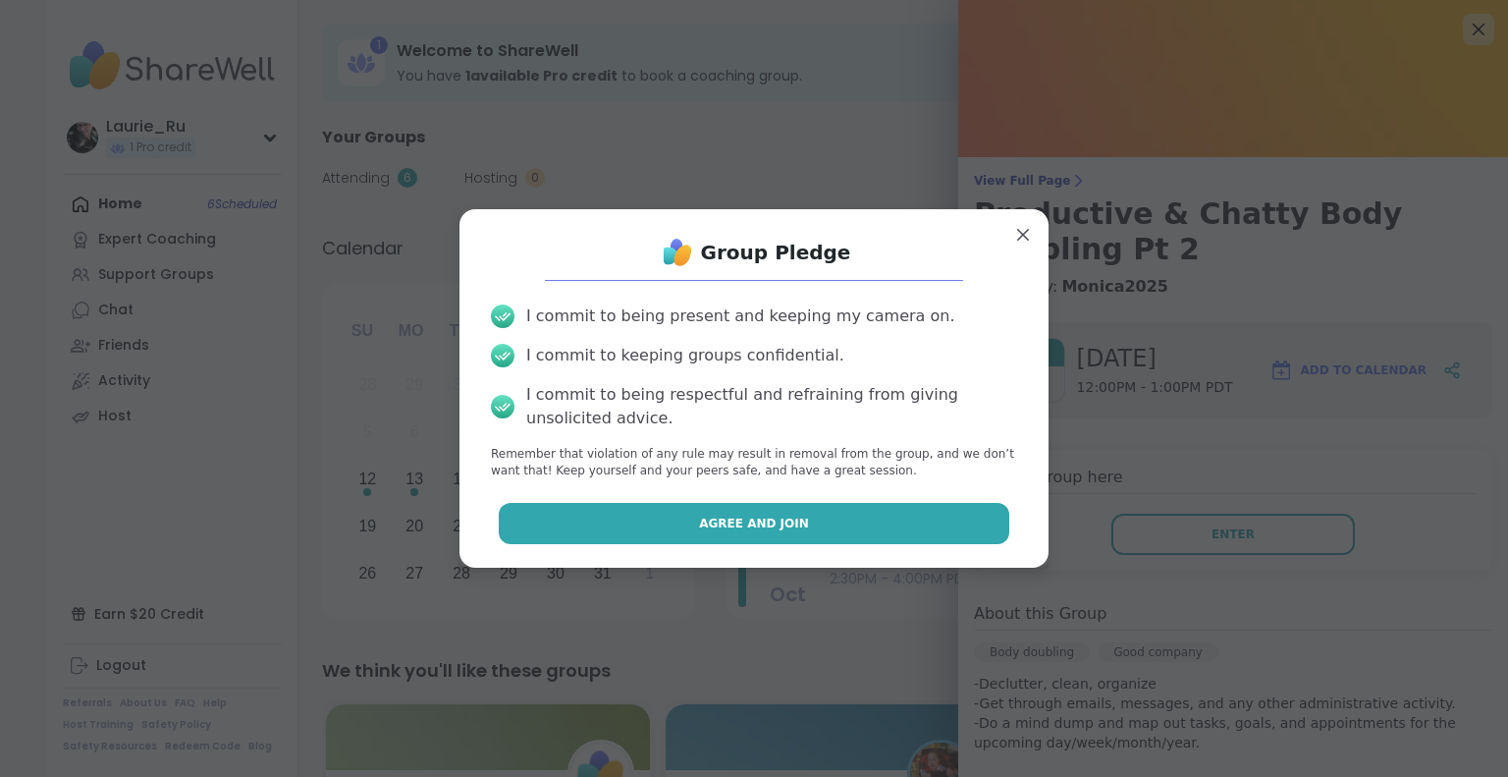
click at [884, 530] on button "Agree and Join" at bounding box center [754, 523] width 511 height 41
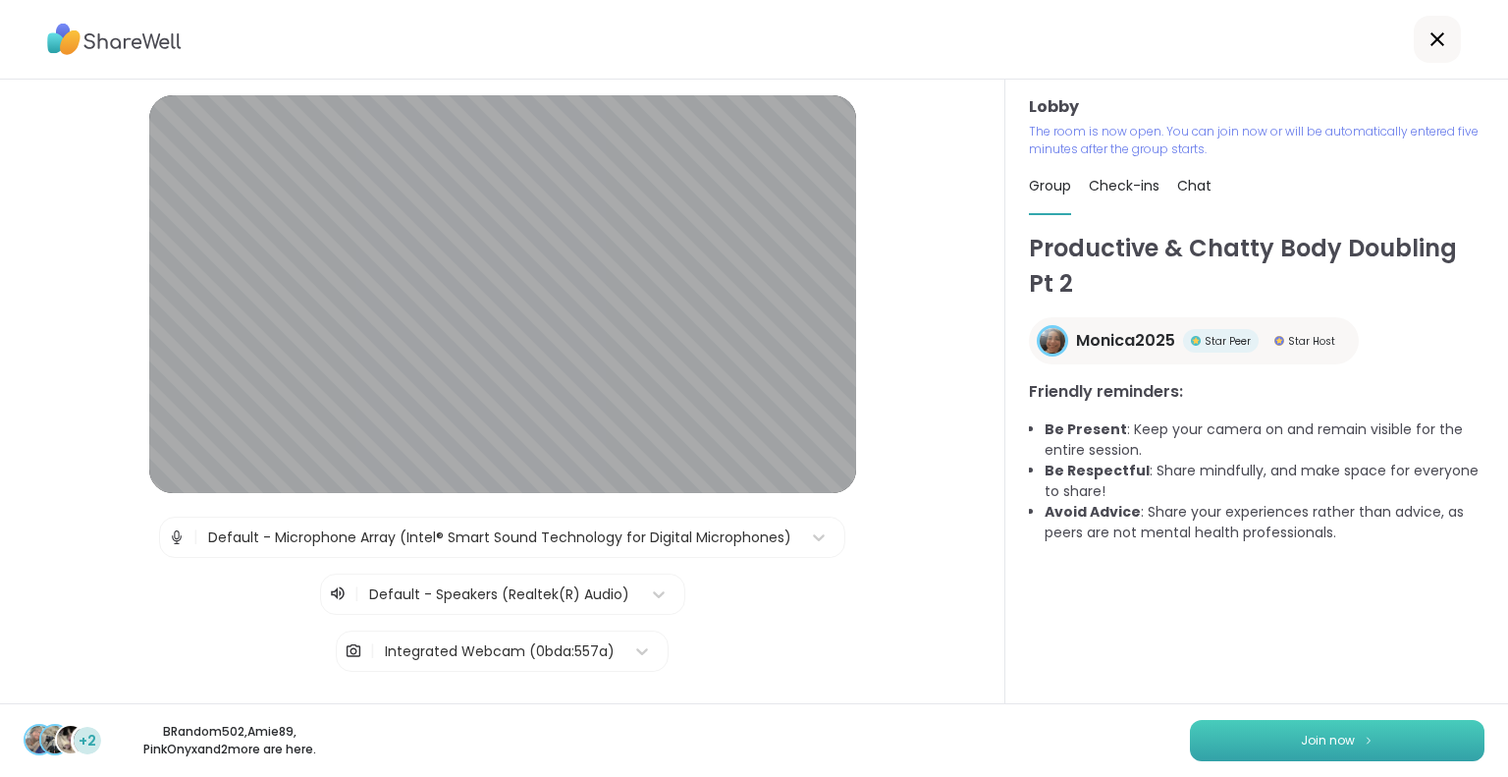
click at [1326, 740] on span "Join now" at bounding box center [1328, 740] width 54 height 18
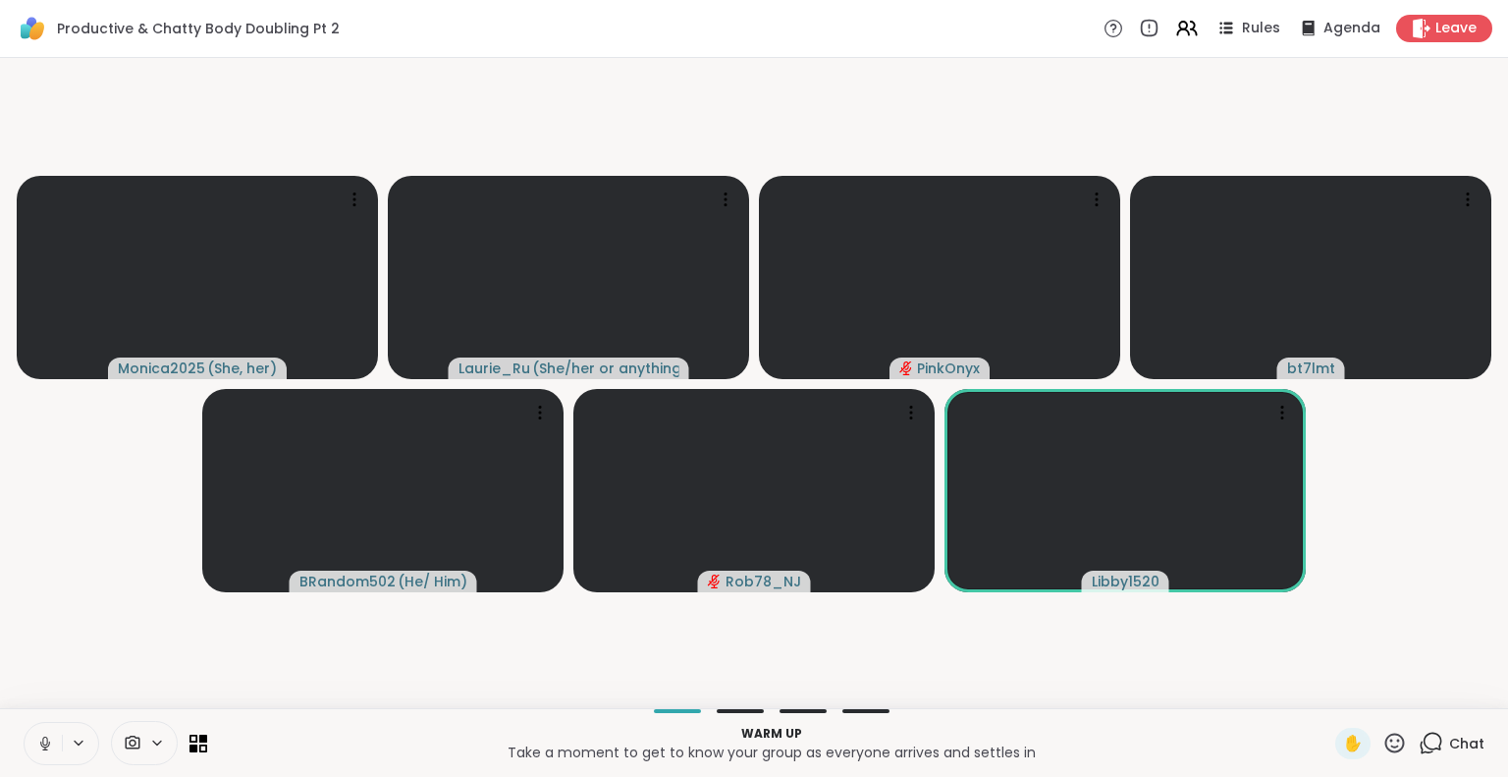
drag, startPoint x: 42, startPoint y: 747, endPoint x: 32, endPoint y: 745, distance: 10.0
click at [32, 745] on button at bounding box center [43, 743] width 37 height 41
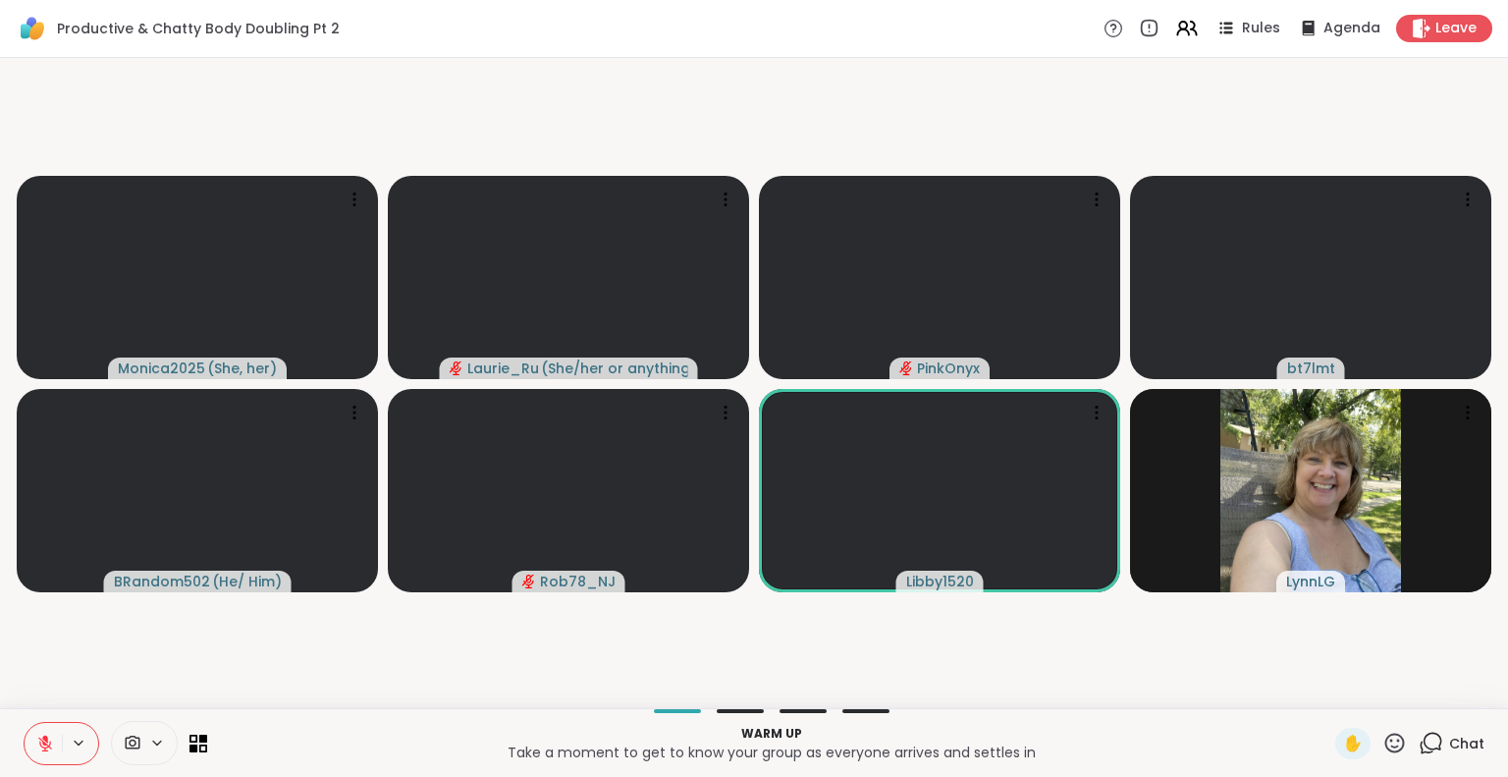
click at [32, 745] on button at bounding box center [43, 743] width 37 height 41
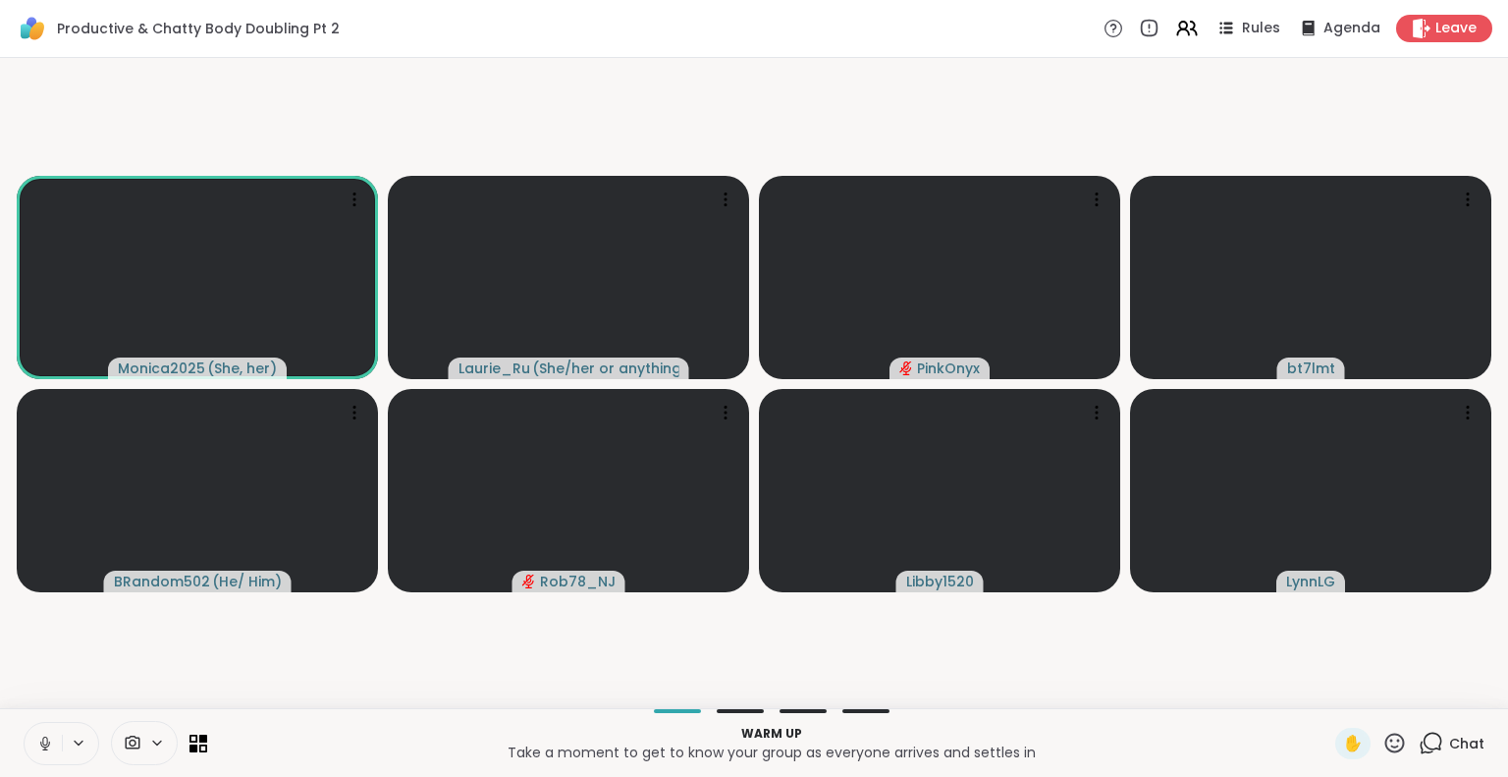
click at [44, 747] on icon at bounding box center [44, 748] width 1 height 4
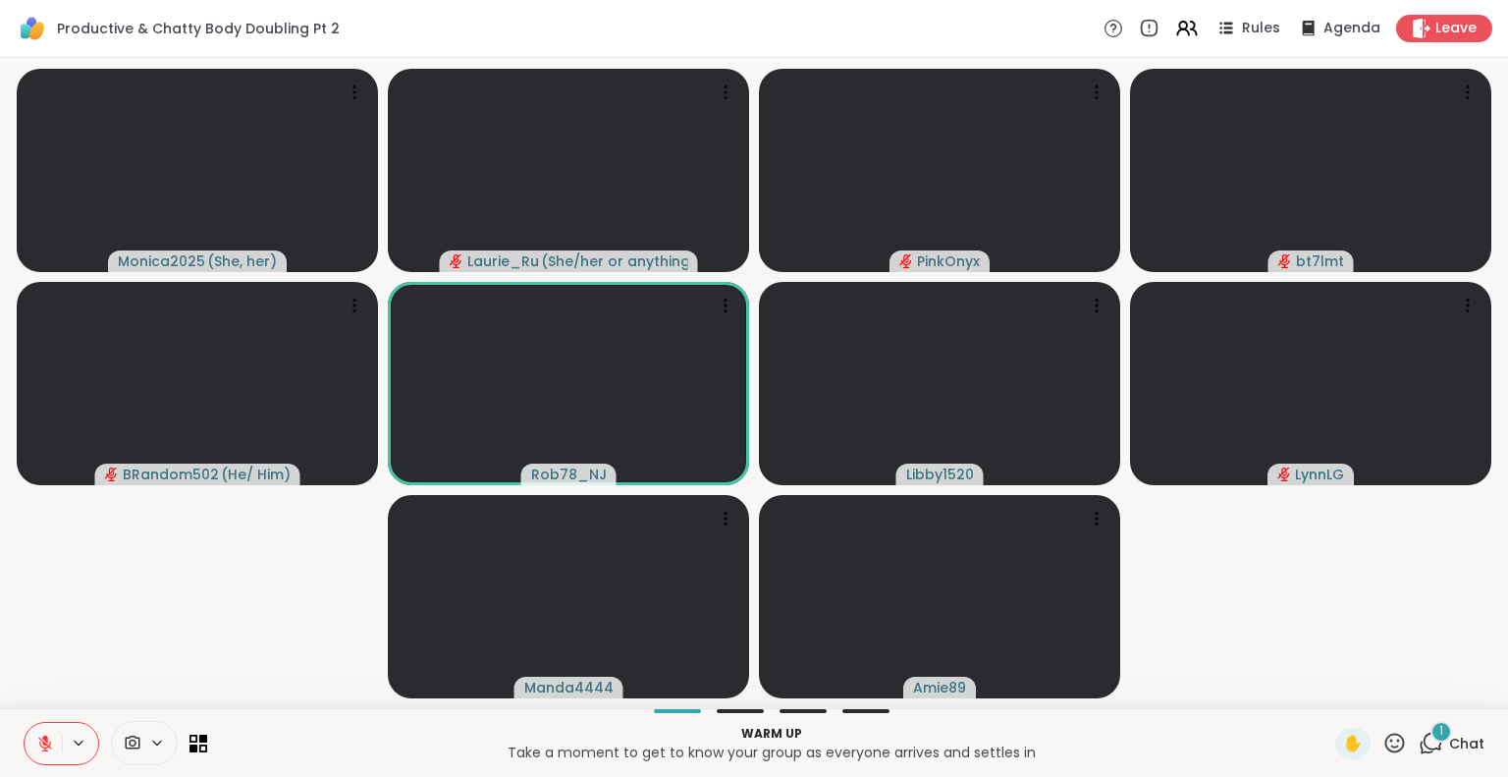
click at [49, 737] on icon at bounding box center [45, 743] width 18 height 18
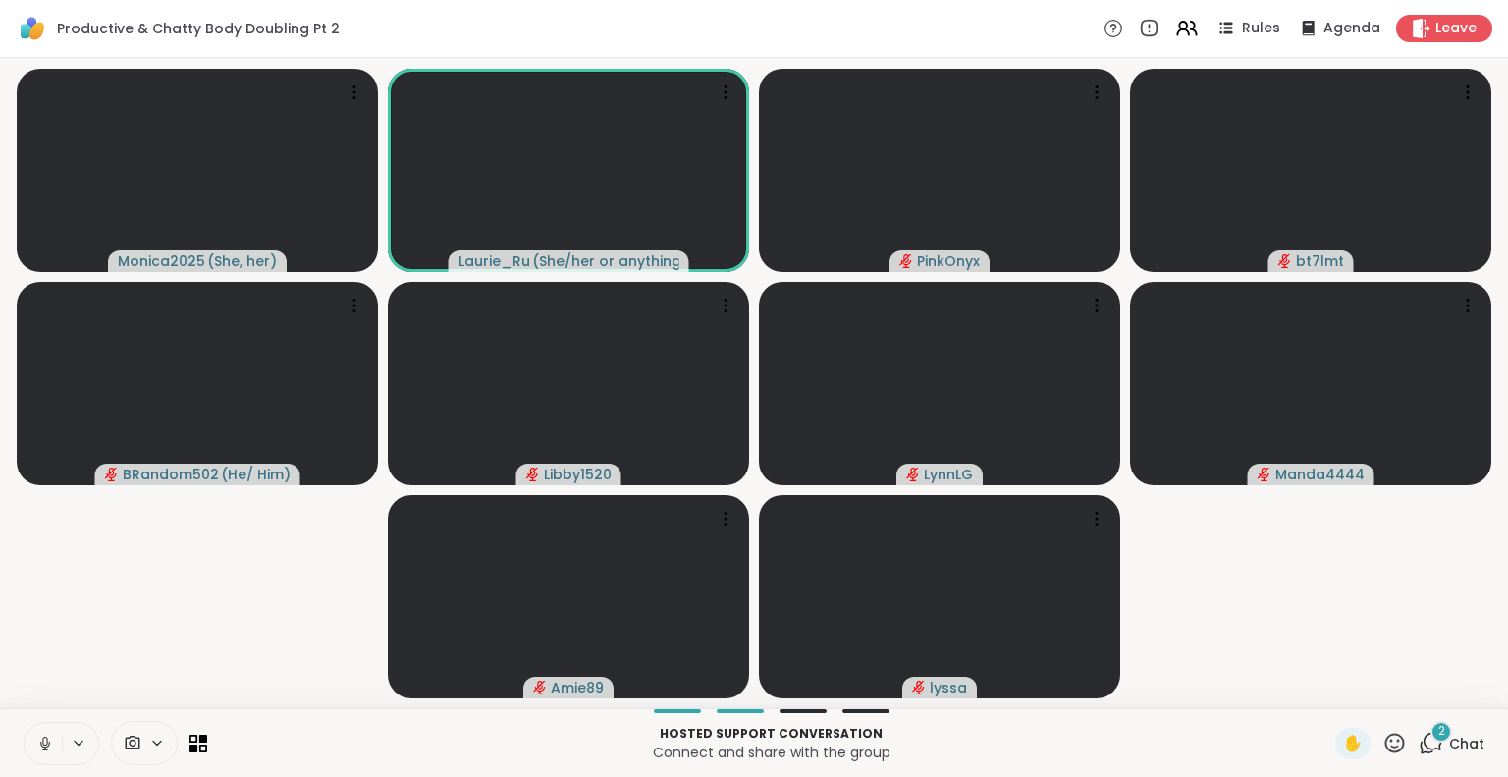
click at [49, 737] on icon at bounding box center [45, 743] width 18 height 18
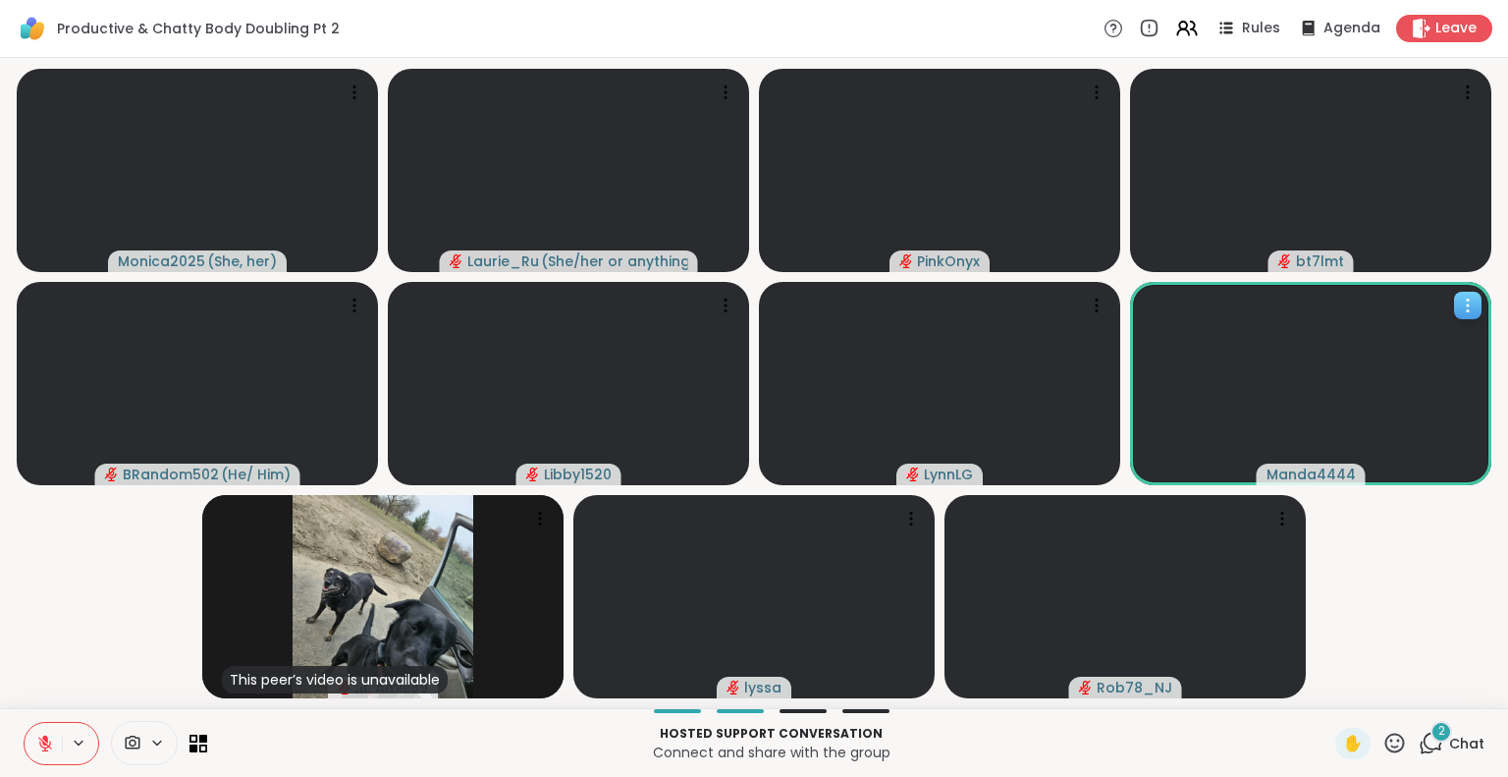
click at [1461, 302] on icon at bounding box center [1468, 305] width 20 height 20
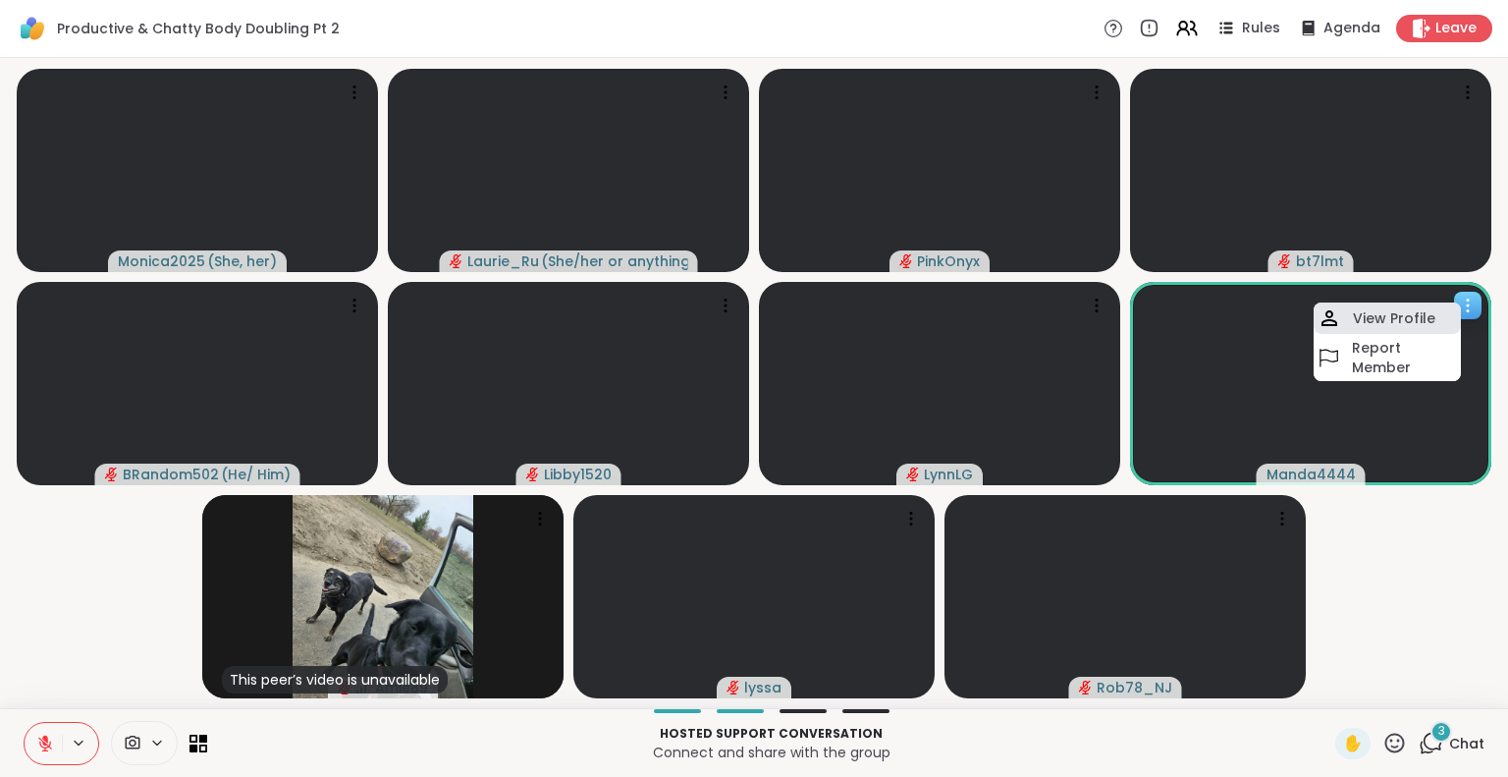
click at [1408, 315] on h4 "View Profile" at bounding box center [1394, 318] width 82 height 20
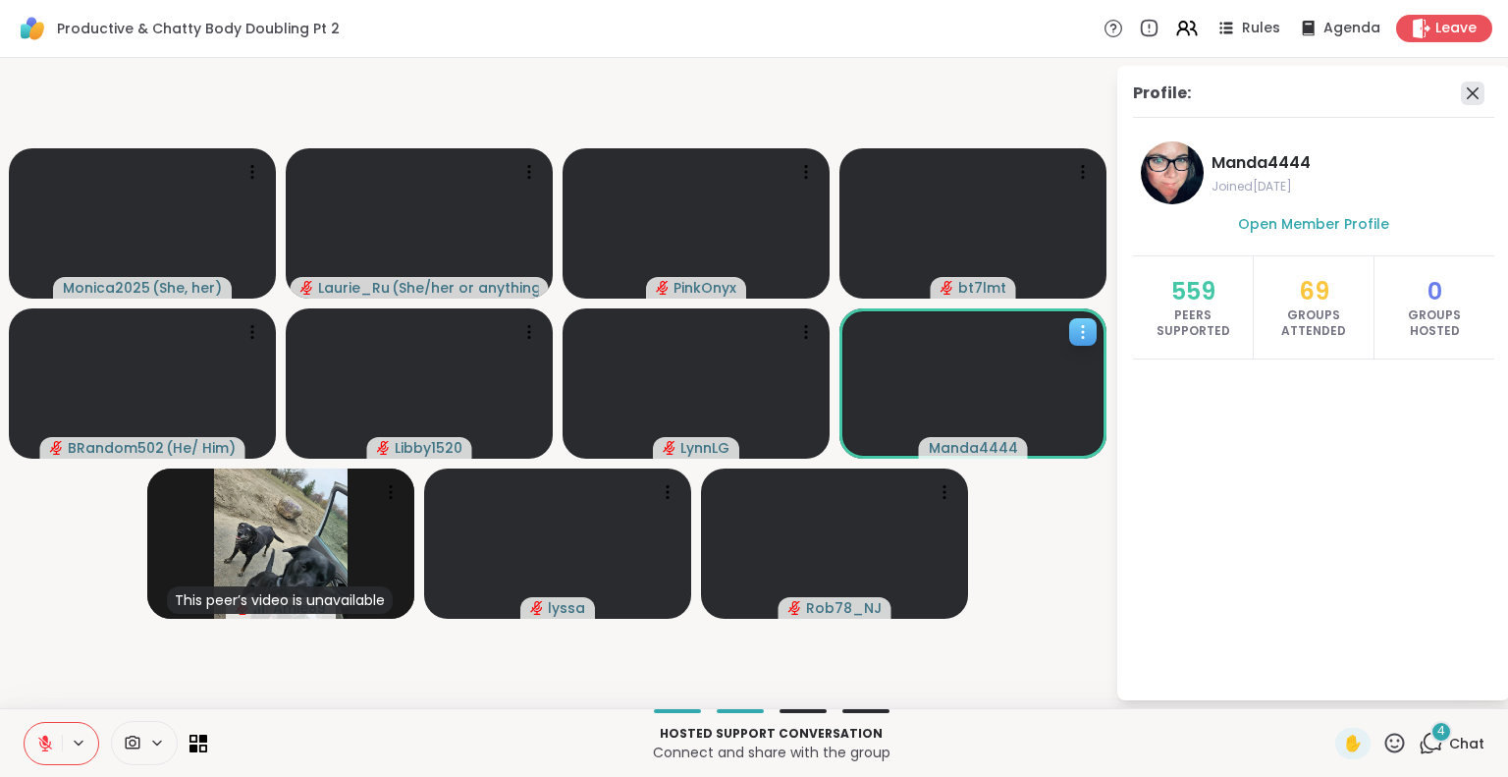
click at [1476, 93] on icon at bounding box center [1473, 93] width 24 height 24
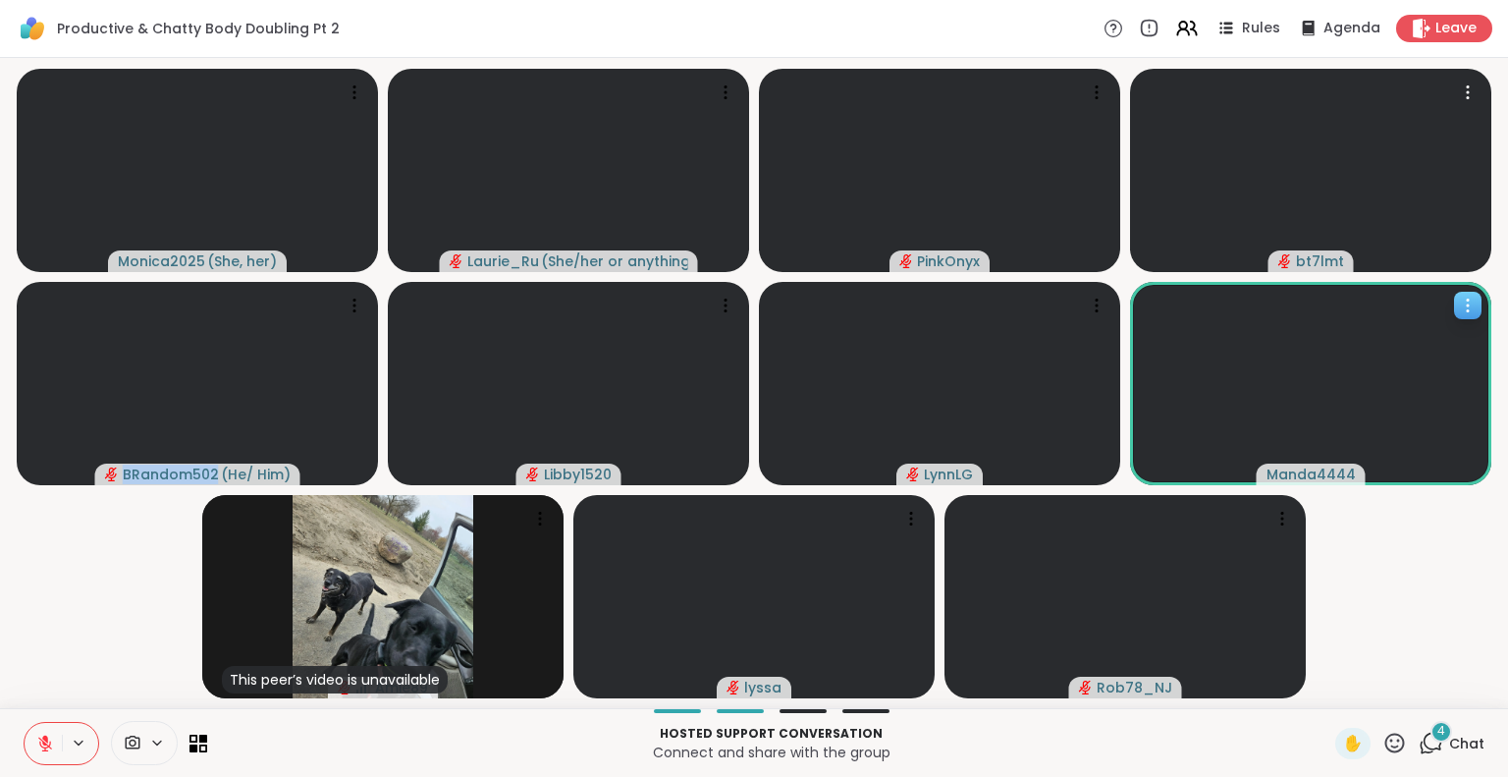
click at [1476, 93] on icon at bounding box center [1468, 92] width 20 height 20
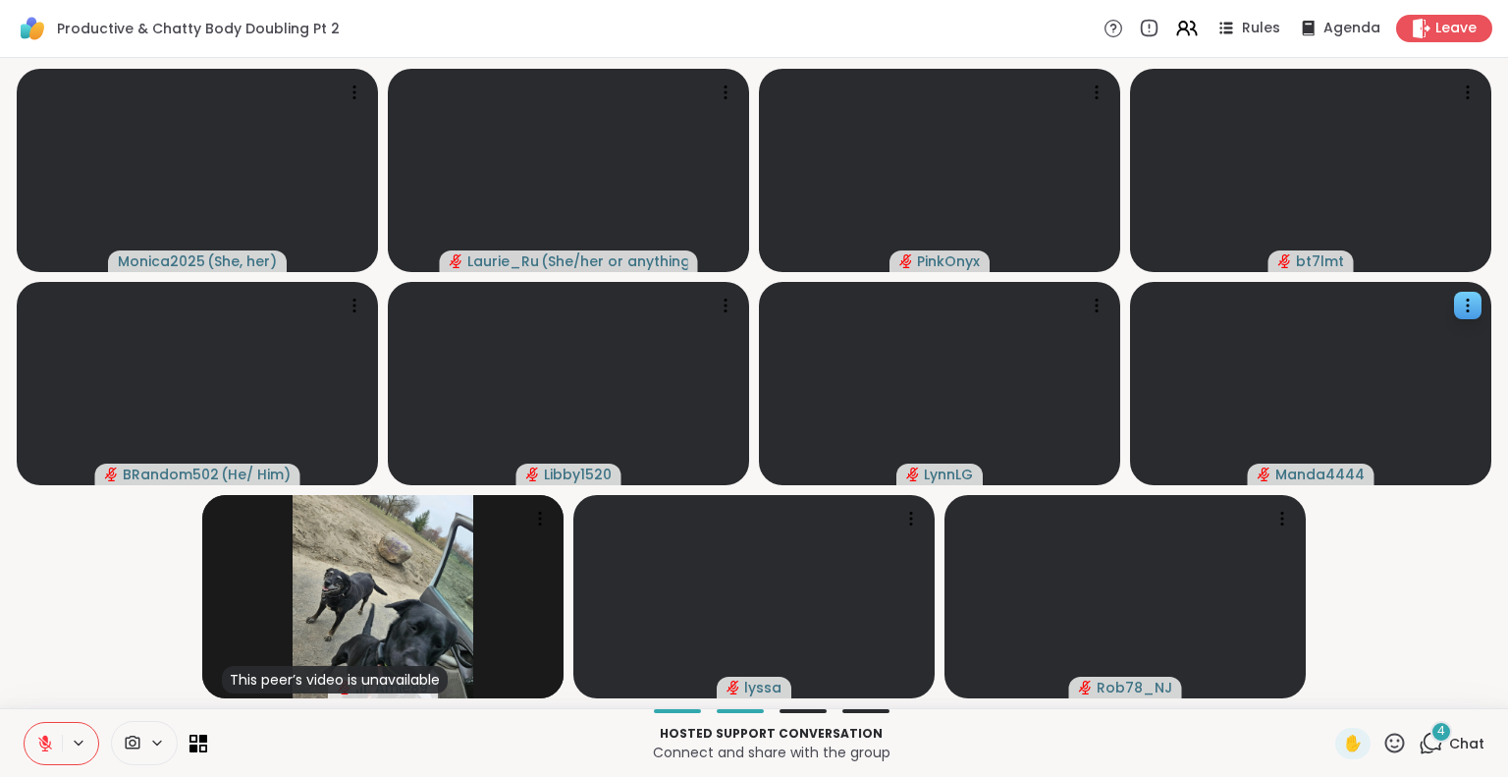
click at [1382, 743] on icon at bounding box center [1394, 742] width 25 height 25
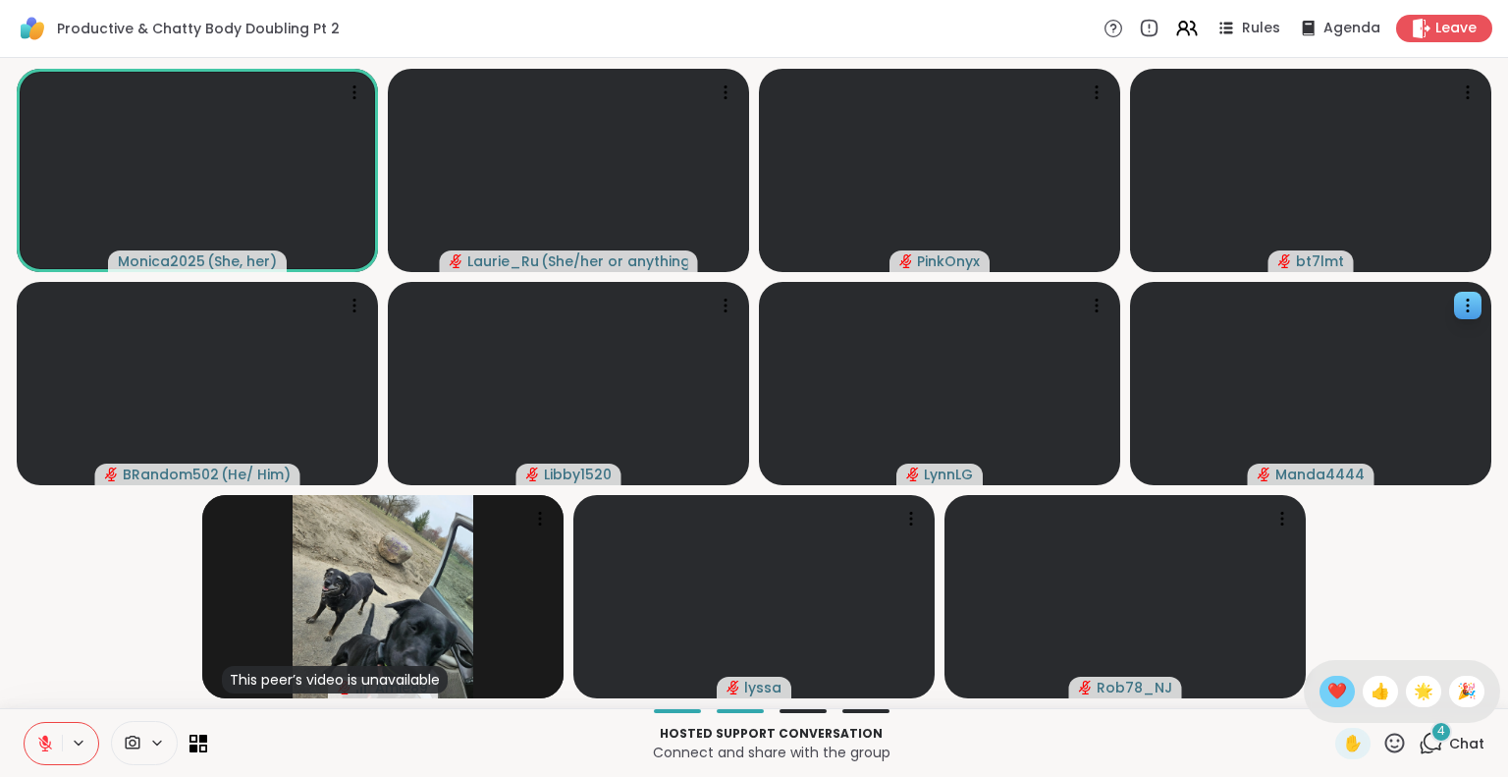
click at [1327, 684] on span "❤️" at bounding box center [1337, 691] width 20 height 24
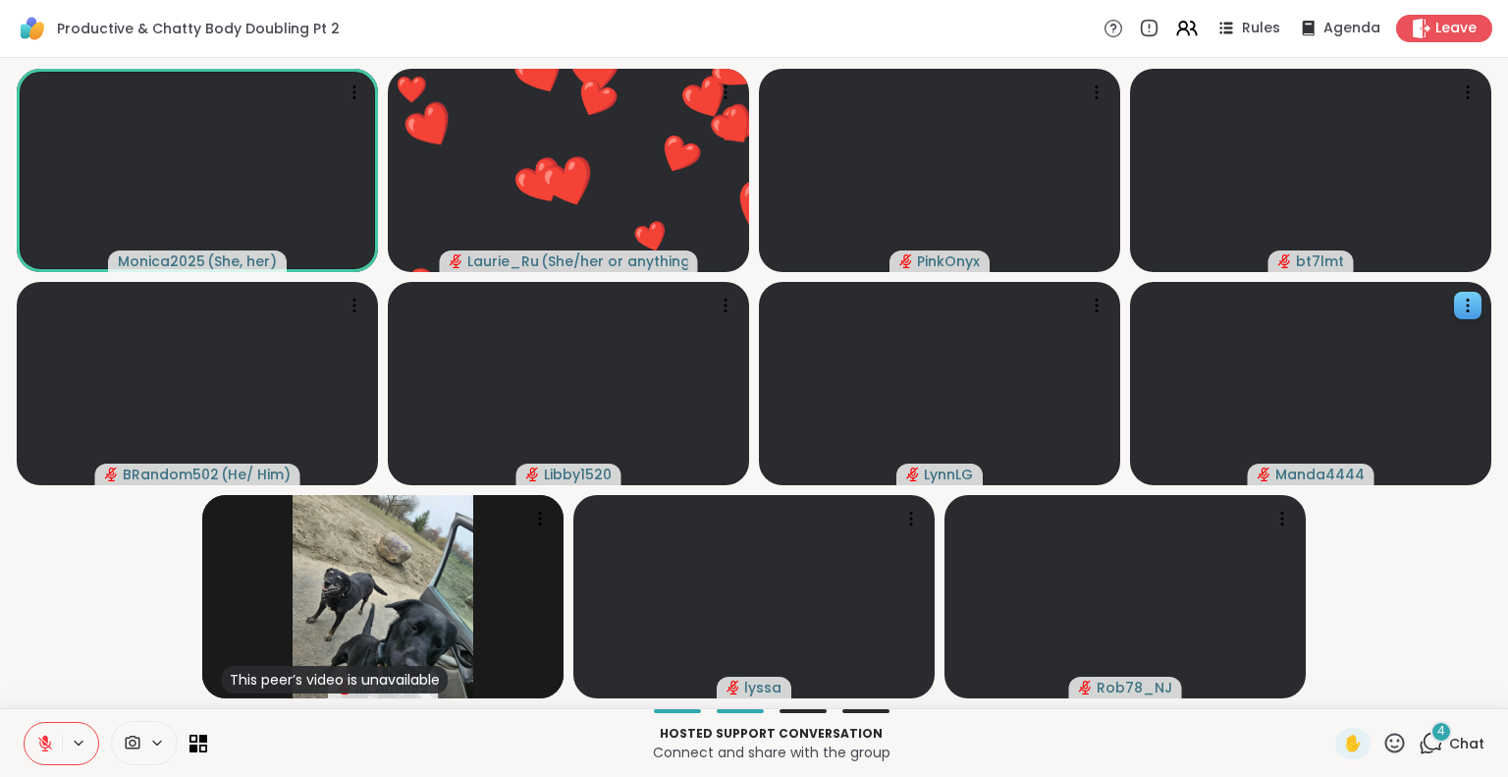
click at [1419, 730] on icon at bounding box center [1431, 742] width 25 height 25
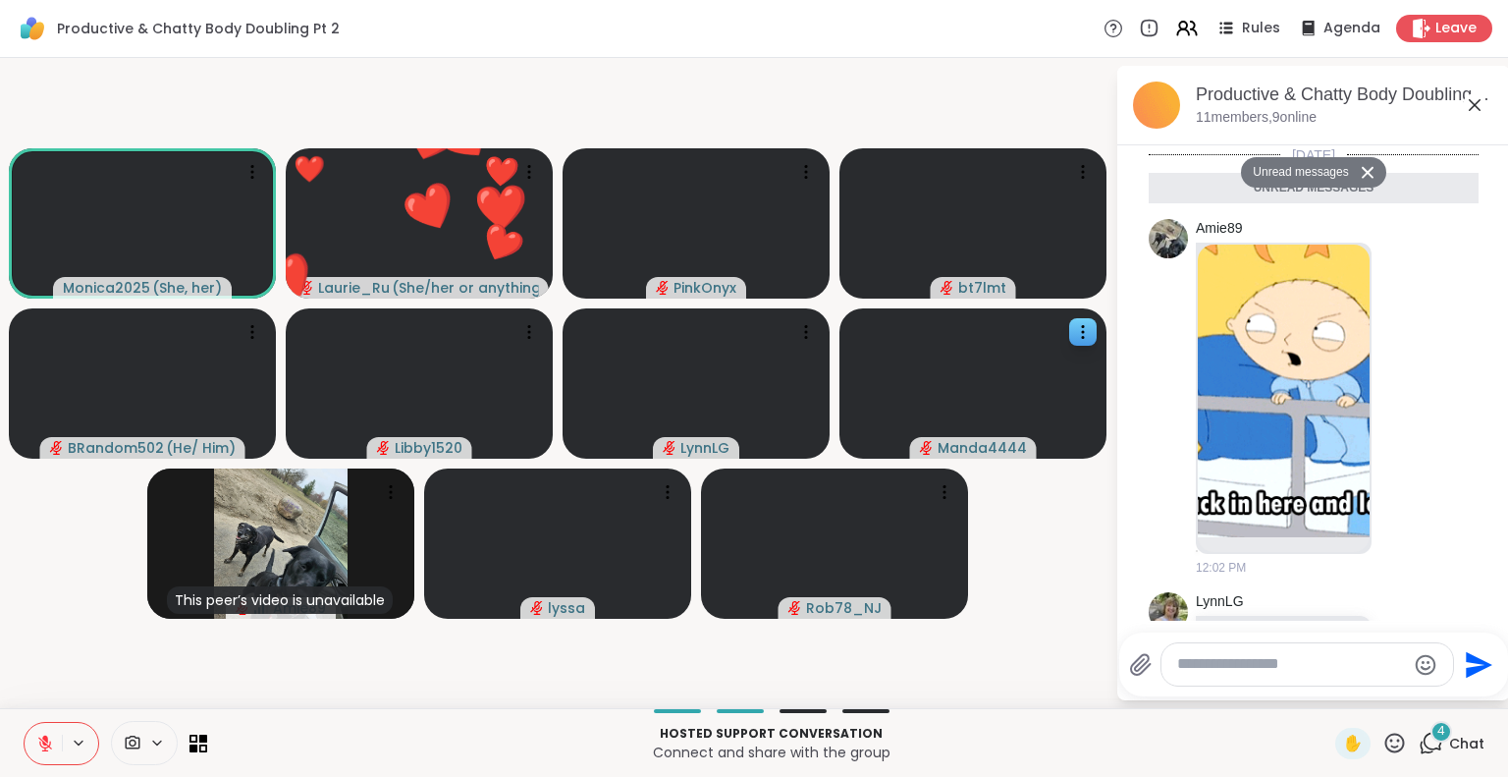
scroll to position [322, 0]
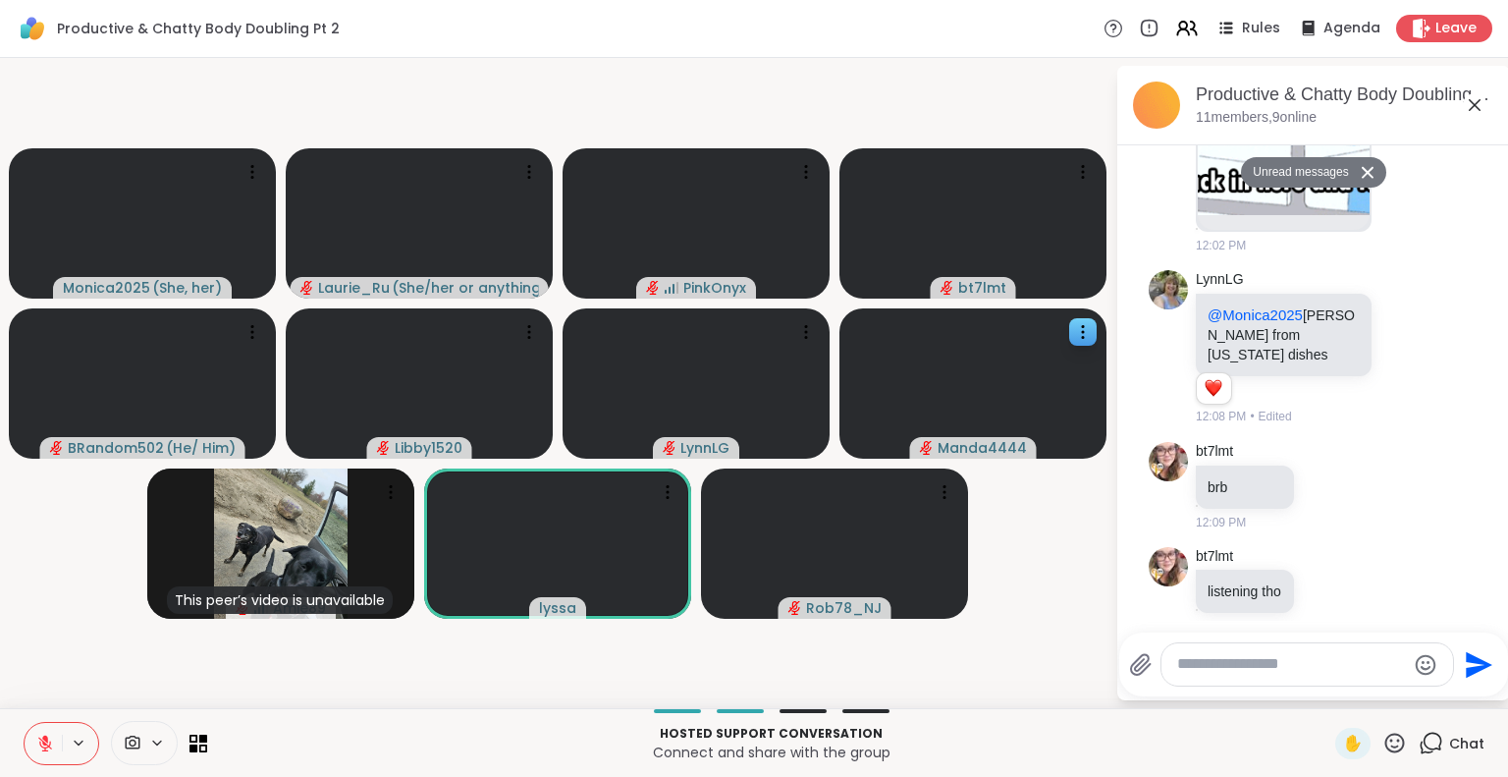
click at [1474, 106] on icon at bounding box center [1475, 105] width 24 height 24
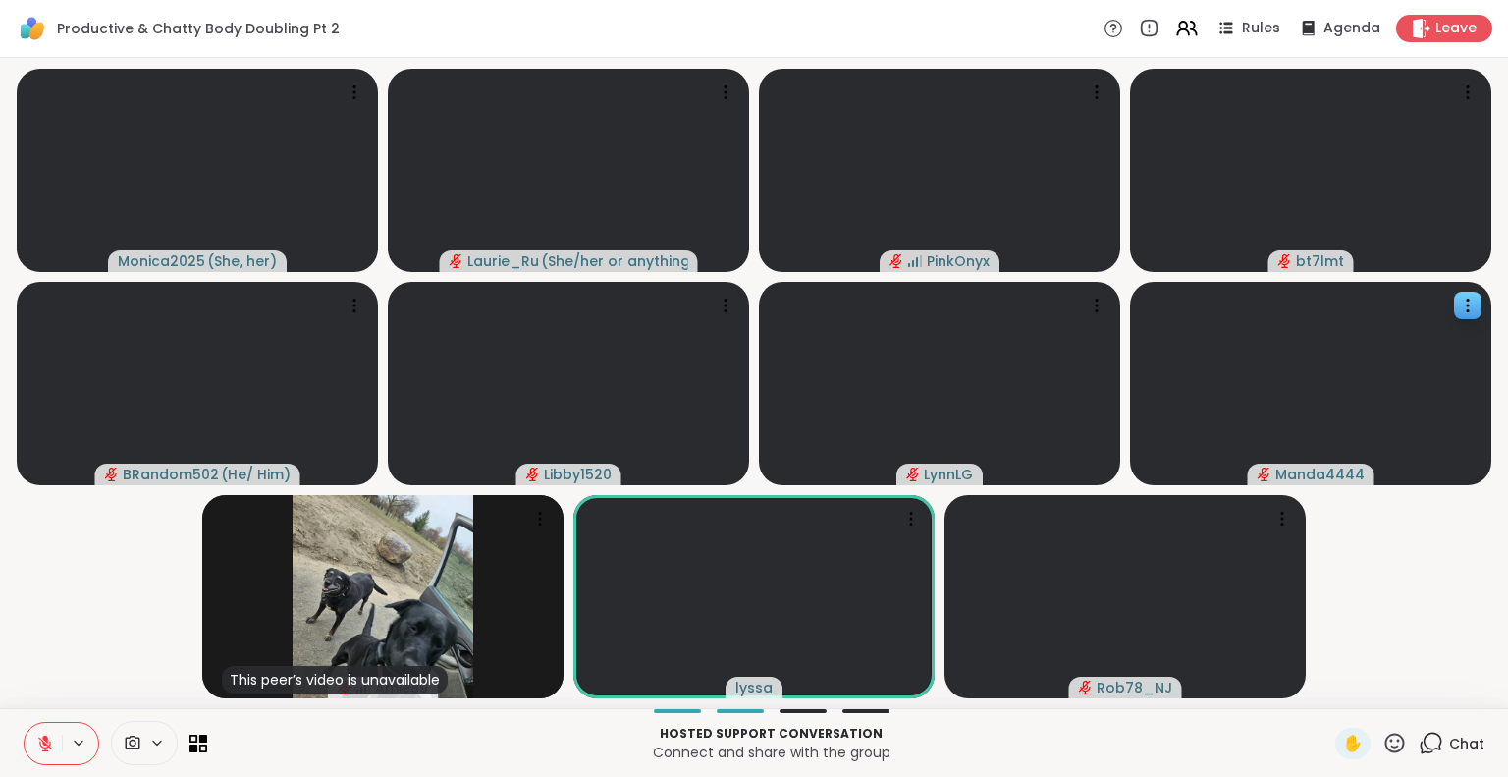
click at [1382, 732] on icon at bounding box center [1394, 742] width 25 height 25
click at [1457, 687] on span "🎉" at bounding box center [1467, 691] width 20 height 24
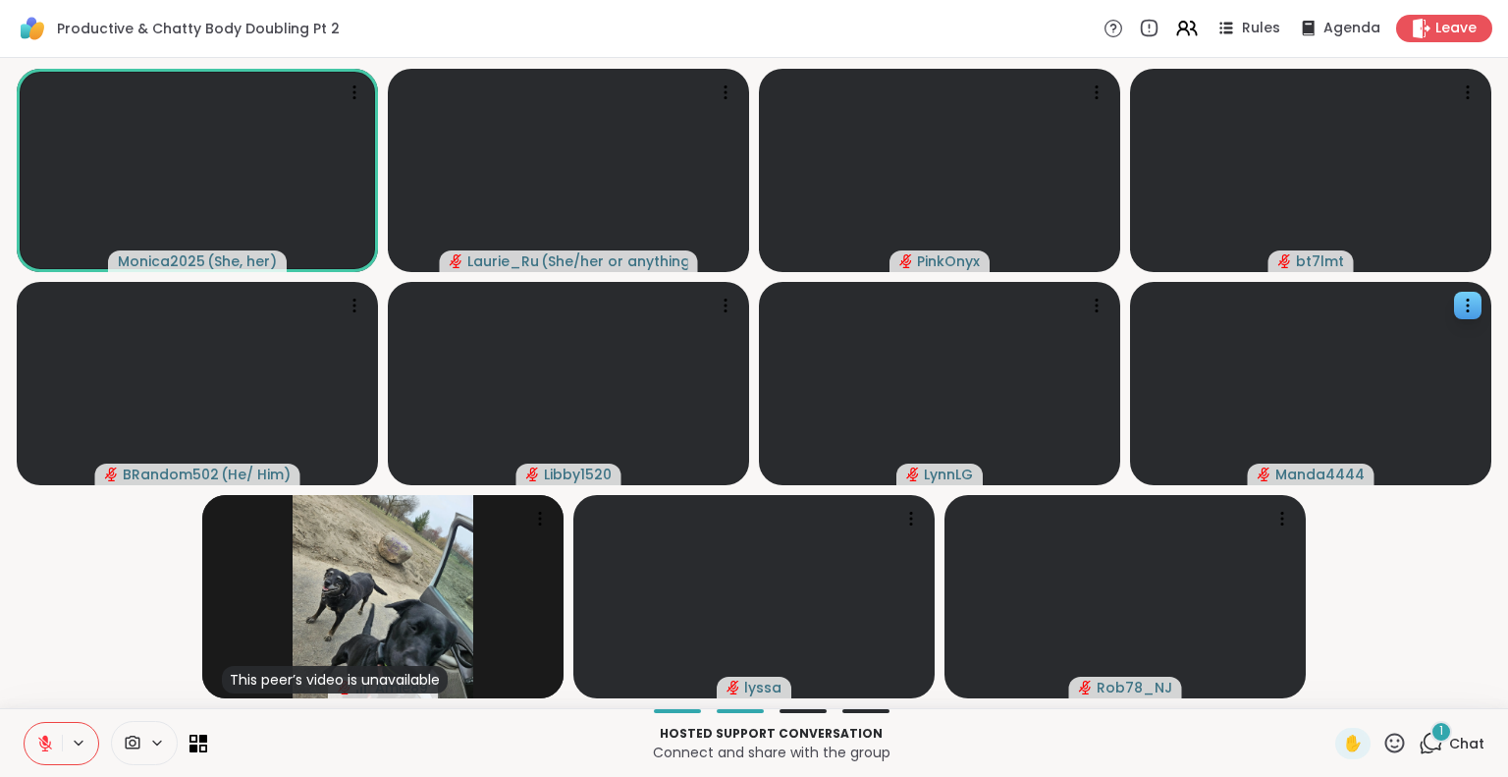
click at [1430, 735] on div "1" at bounding box center [1441, 732] width 22 height 22
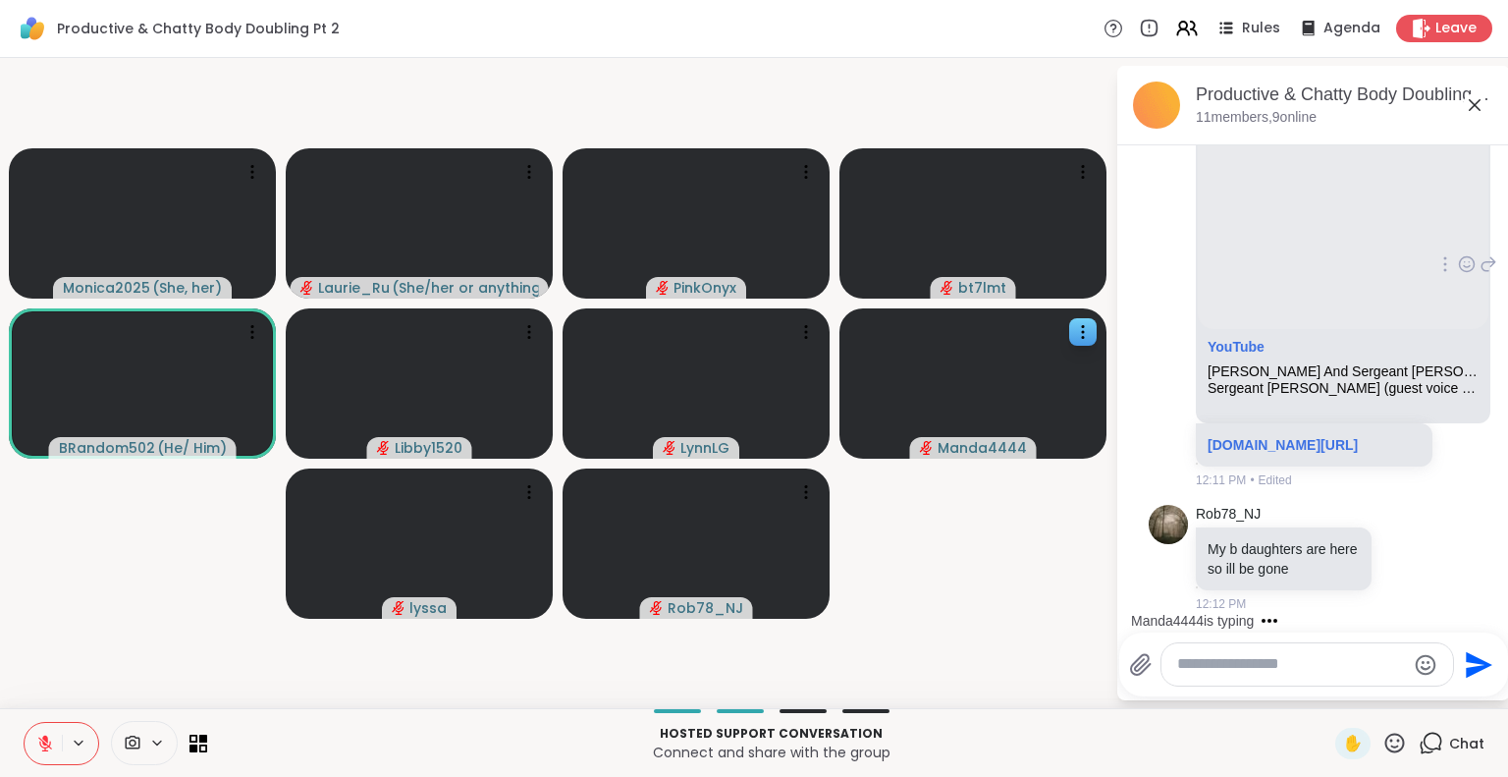
scroll to position [901, 0]
click at [51, 749] on icon at bounding box center [45, 743] width 18 height 18
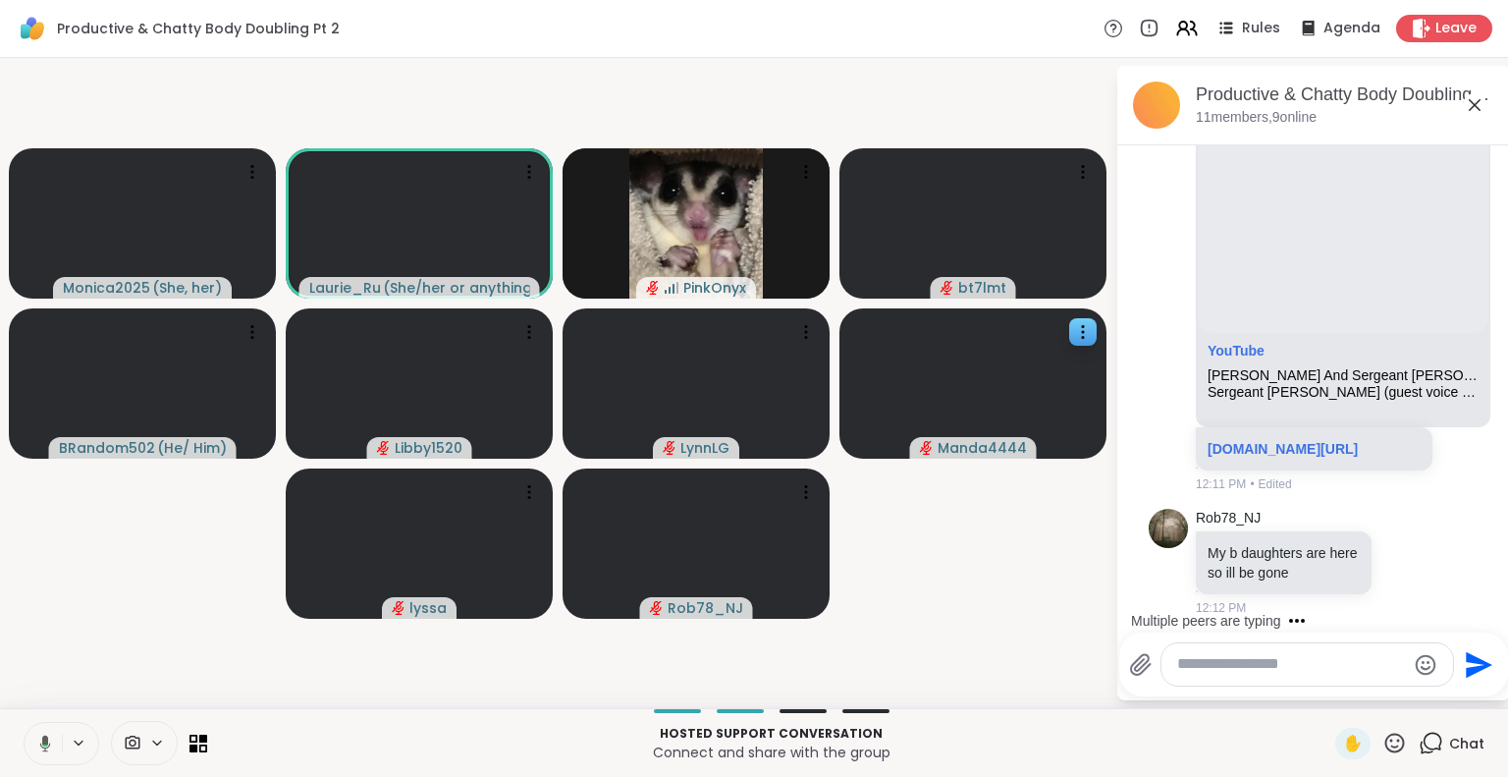
scroll to position [930, 0]
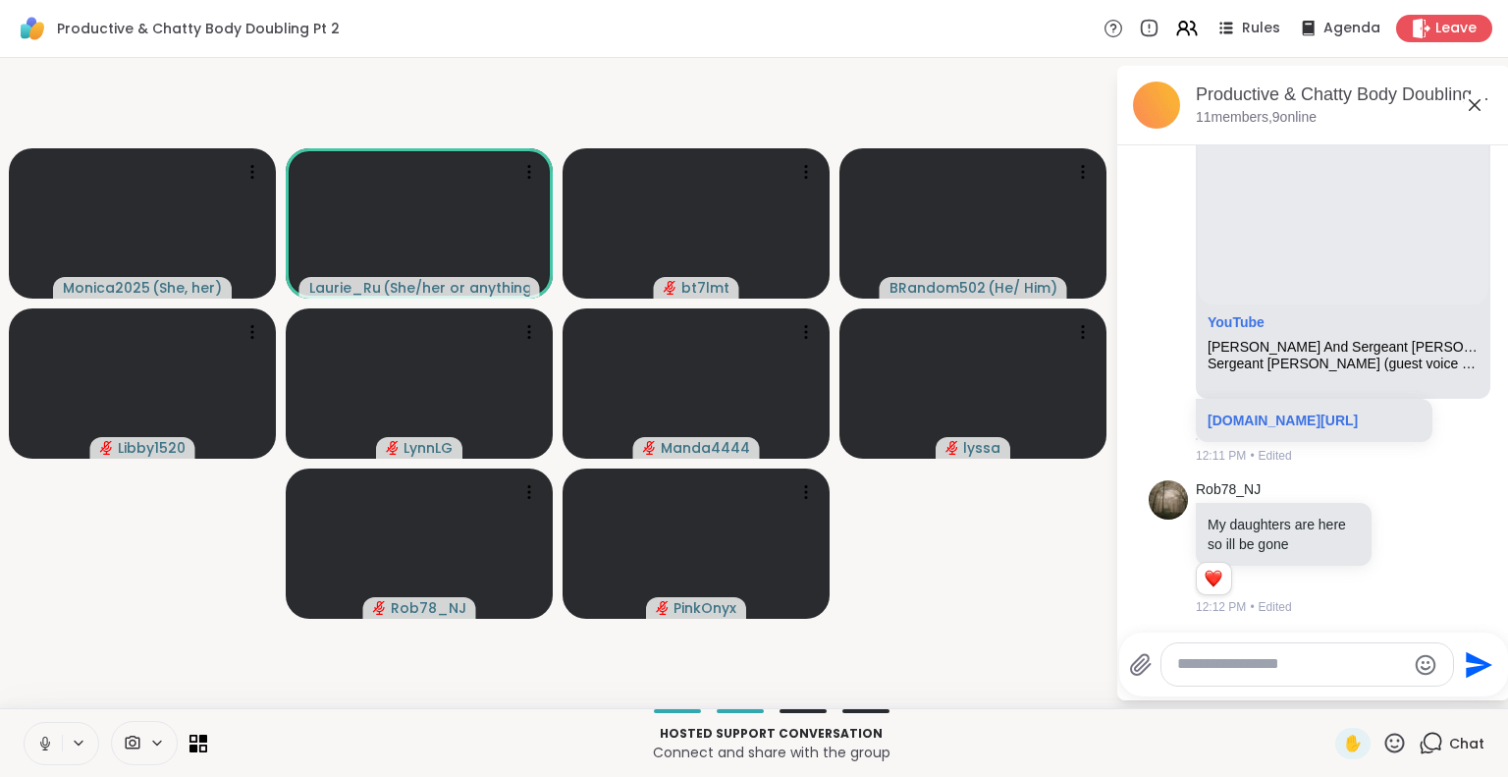
click at [42, 745] on icon at bounding box center [45, 743] width 10 height 6
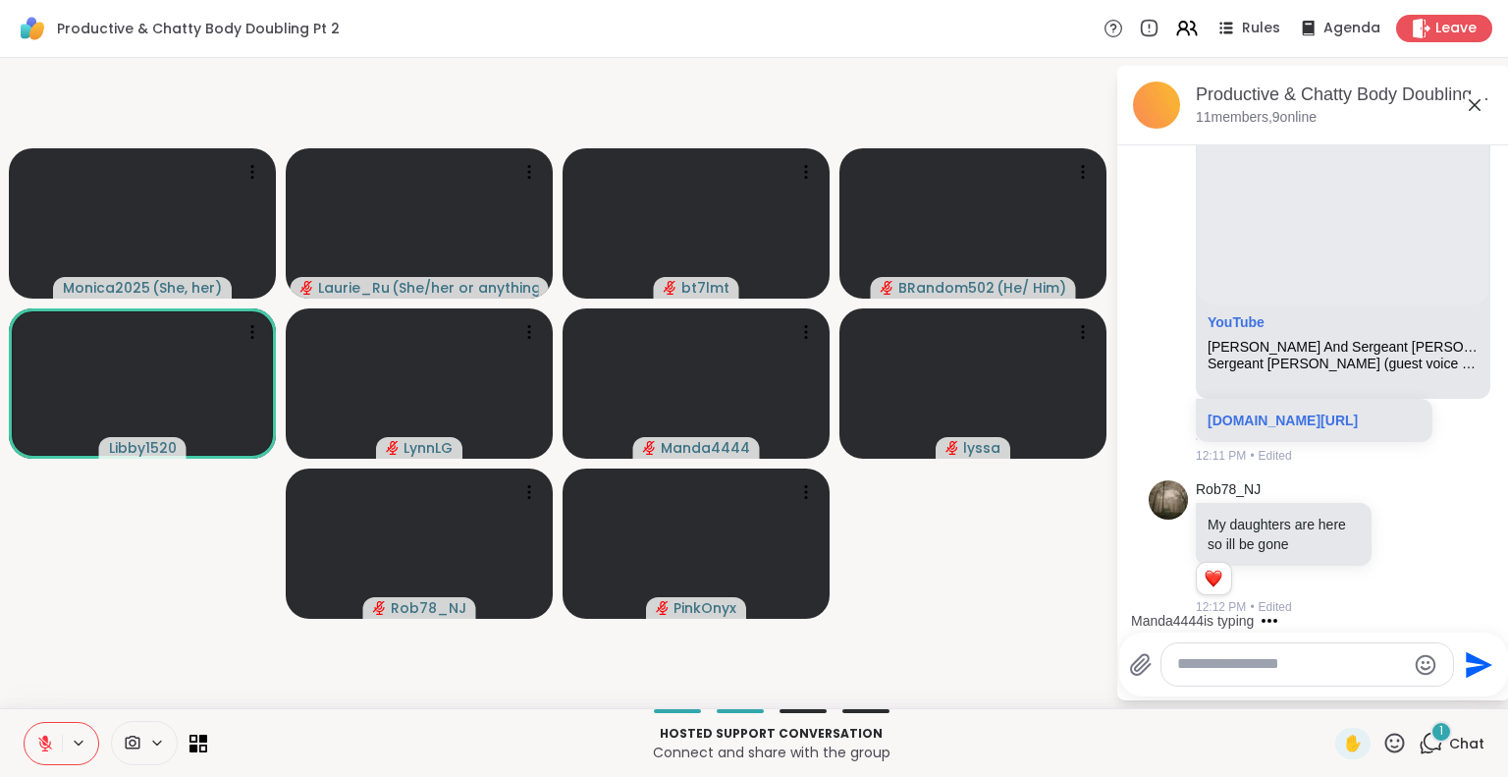
scroll to position [1131, 0]
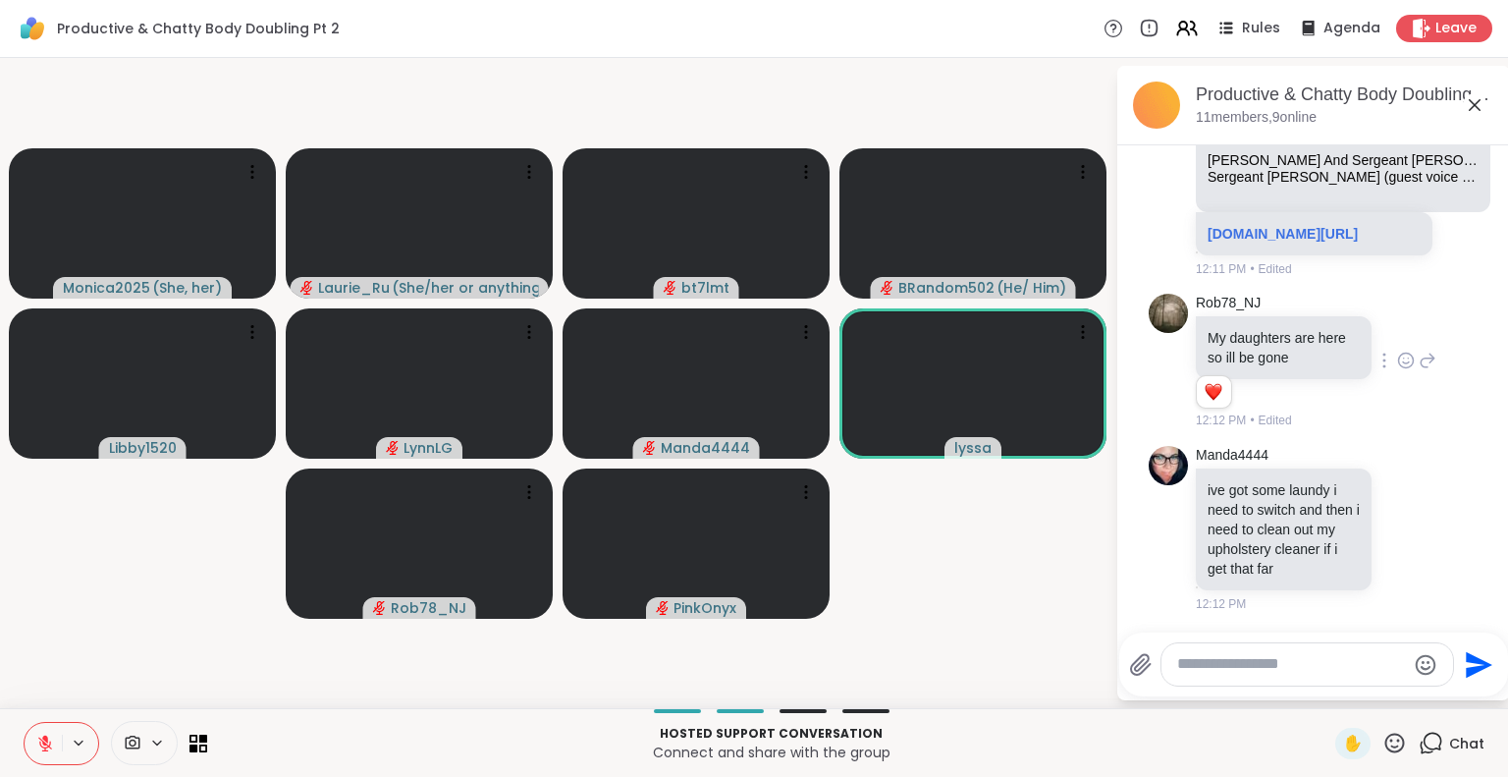
click at [1397, 350] on icon at bounding box center [1406, 360] width 18 height 20
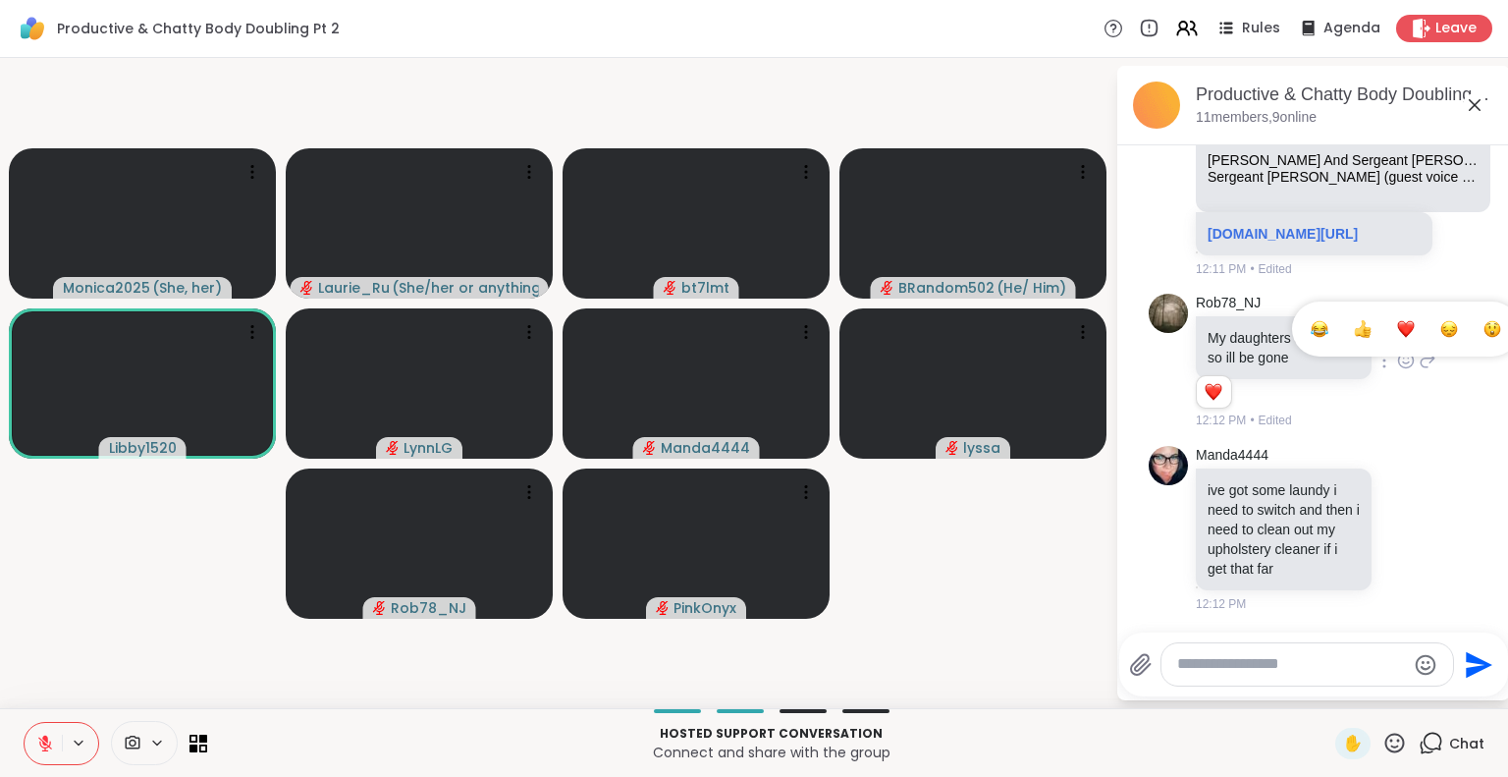
click at [1397, 320] on div "Select Reaction: Heart" at bounding box center [1406, 329] width 18 height 18
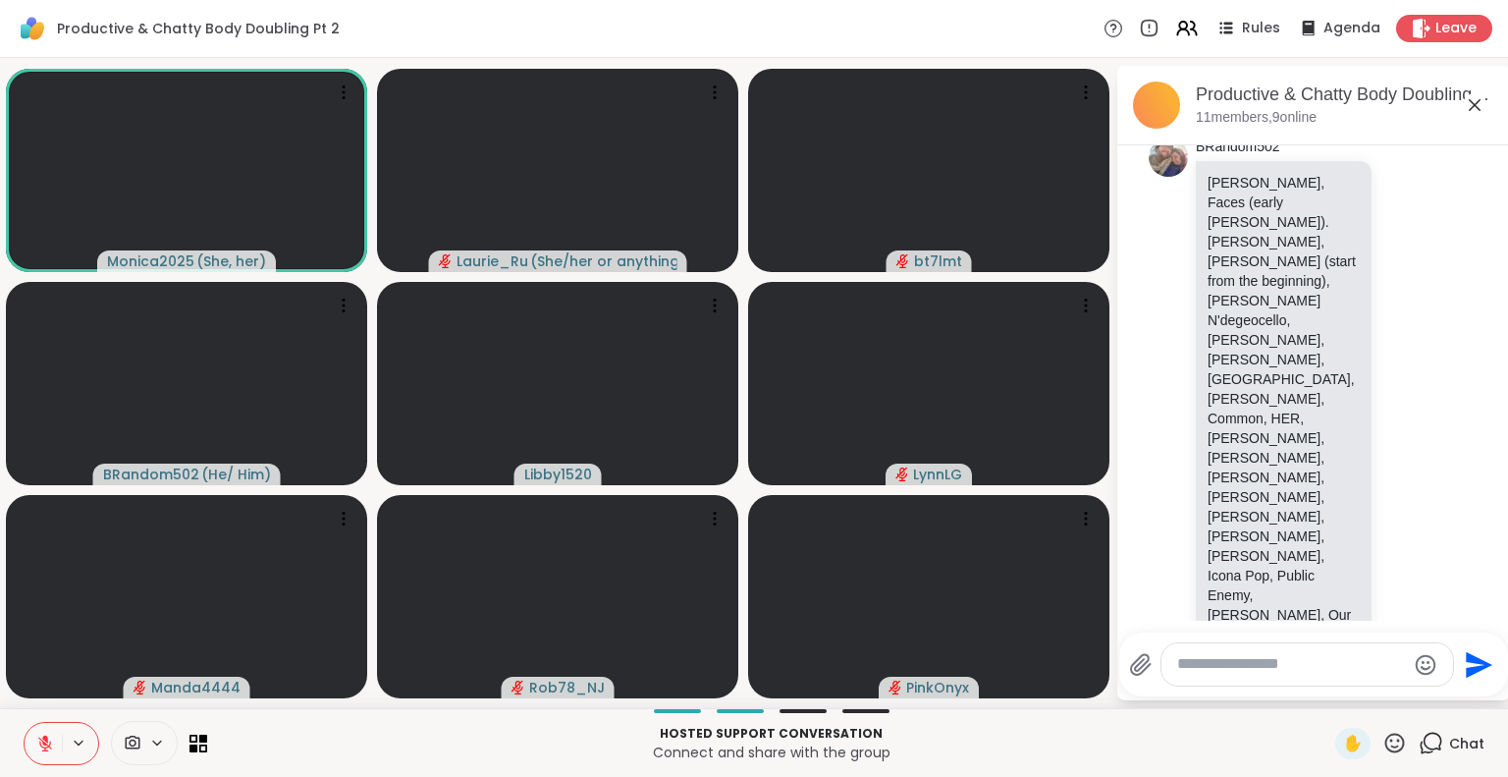
scroll to position [2321, 0]
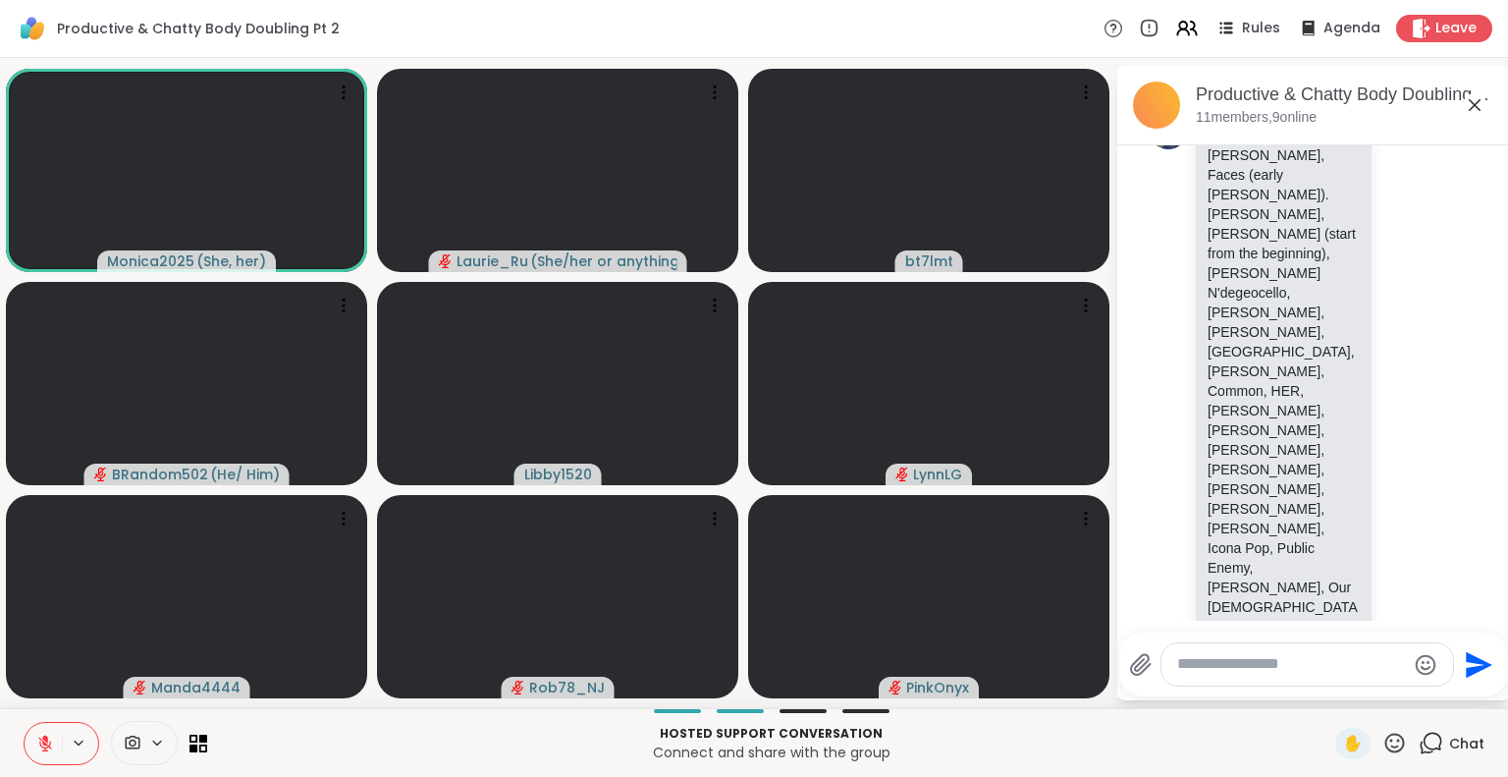
click at [1507, 312] on html "Productive & Chatty Body Doubling Pt 2 Rules Agenda Leave Monica2025 ( She, her…" at bounding box center [754, 388] width 1508 height 777
click at [1498, 593] on html "Productive & Chatty Body Doubling Pt 2 Rules Agenda Leave Monica2025 ( She, her…" at bounding box center [754, 388] width 1508 height 777
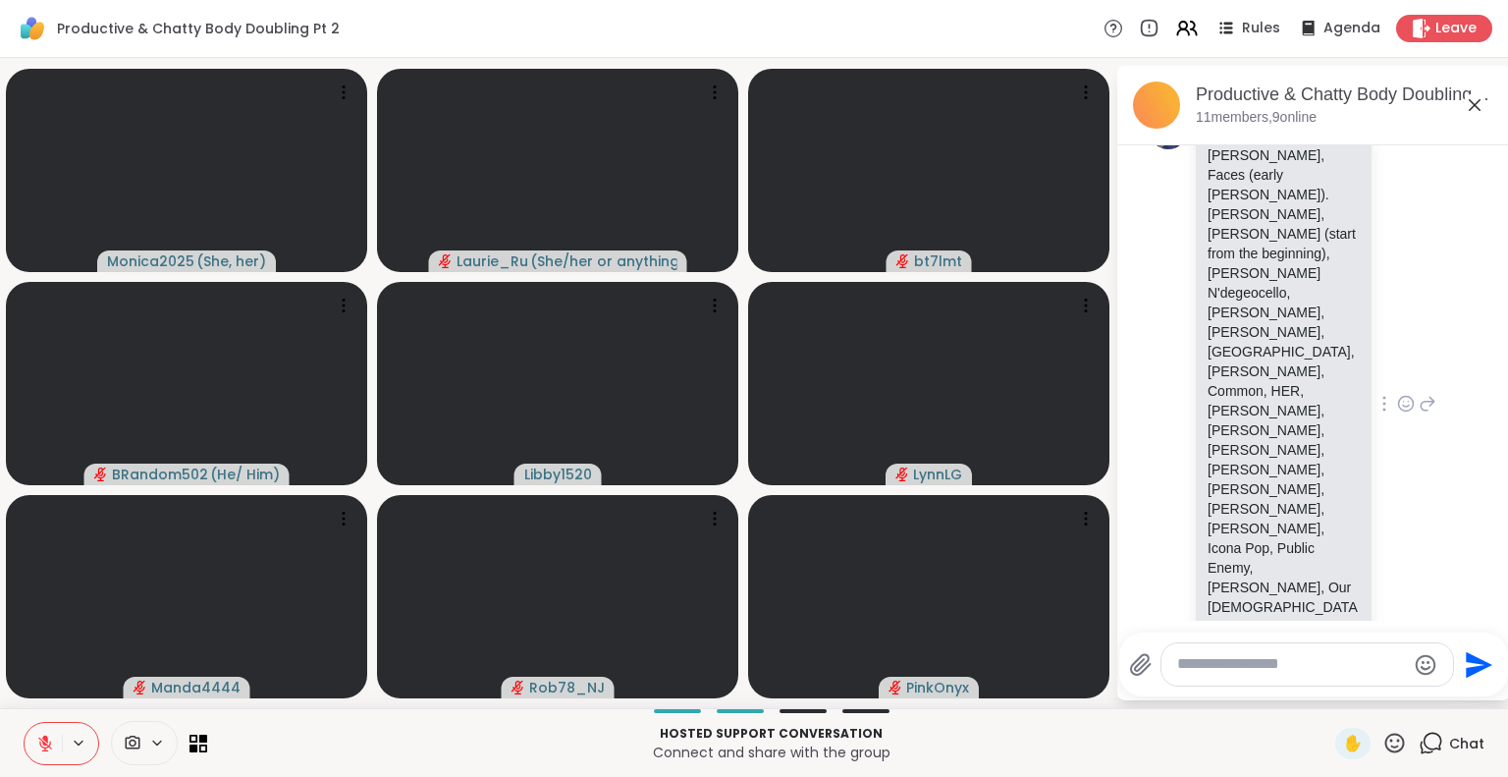
click at [1276, 379] on p "Frank Turner, Faces (early Rod Stewart). Bootsie Collins, Janelle Monae (start …" at bounding box center [1283, 390] width 152 height 491
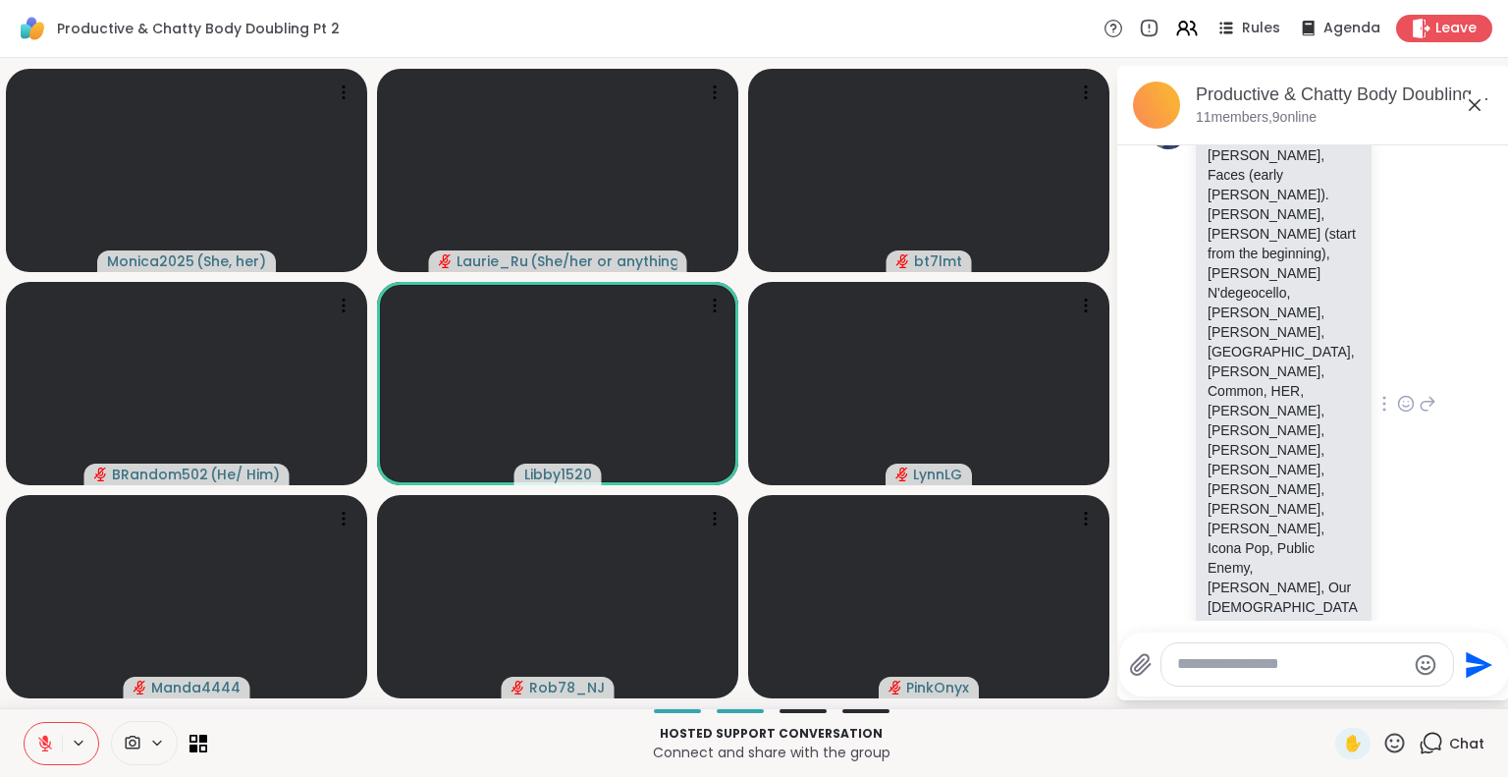
click at [1197, 157] on div "Frank Turner, Faces (early Rod Stewart). Bootsie Collins, Janelle Monae (start …" at bounding box center [1284, 391] width 176 height 514
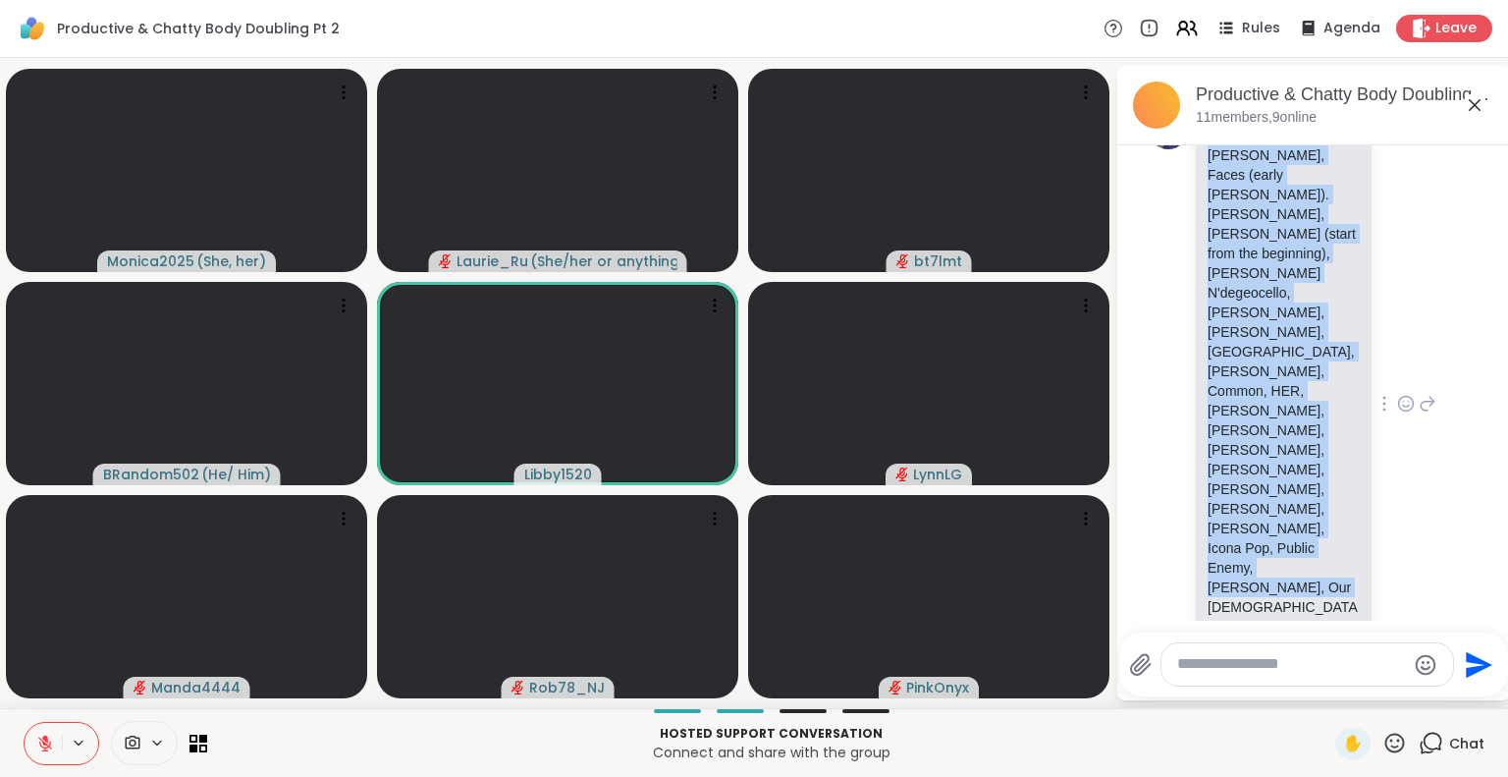
drag, startPoint x: 1204, startPoint y: 167, endPoint x: 1339, endPoint y: 559, distance: 414.5
click at [1339, 559] on div "Frank Turner, Faces (early Rod Stewart). Bootsie Collins, Janelle Monae (start …" at bounding box center [1284, 391] width 176 height 514
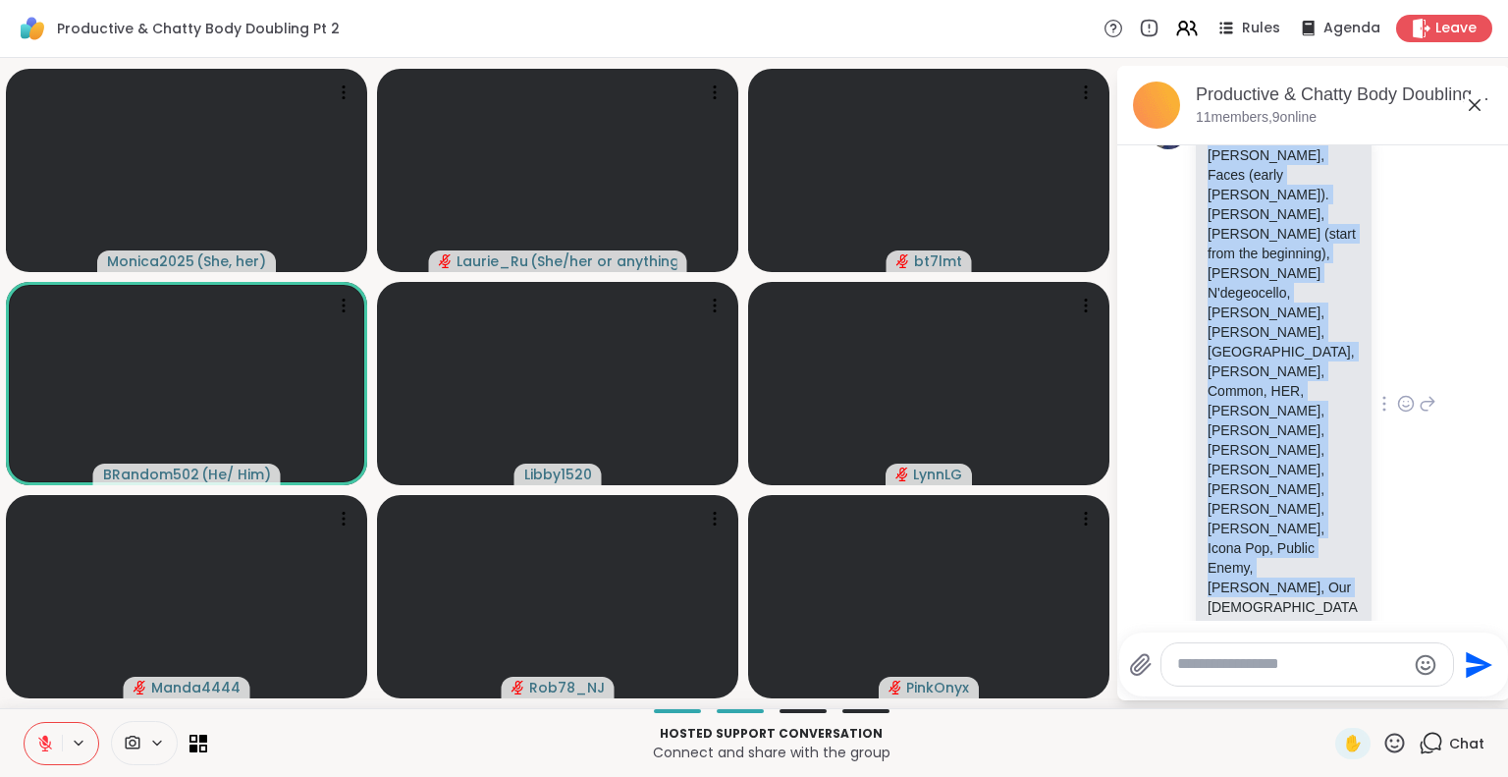
copy p "Frank Turner, Faces (early Rod Stewart). Bootsie Collins, Janelle Monae (start …"
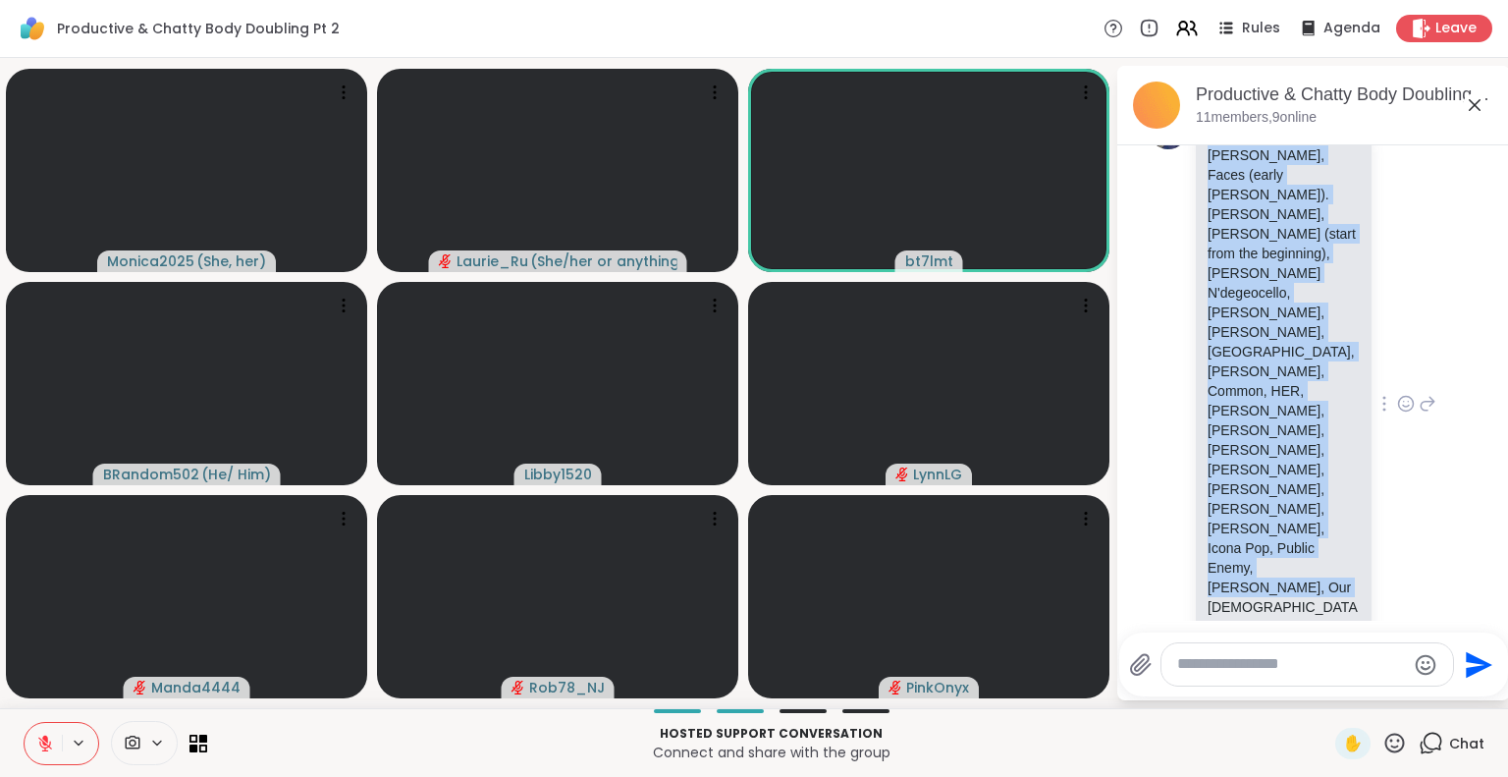
click at [1375, 560] on div "BRandom502 Frank Turner, Faces (early Rod Stewart). Bootsie Collins, Janelle Mo…" at bounding box center [1316, 404] width 241 height 588
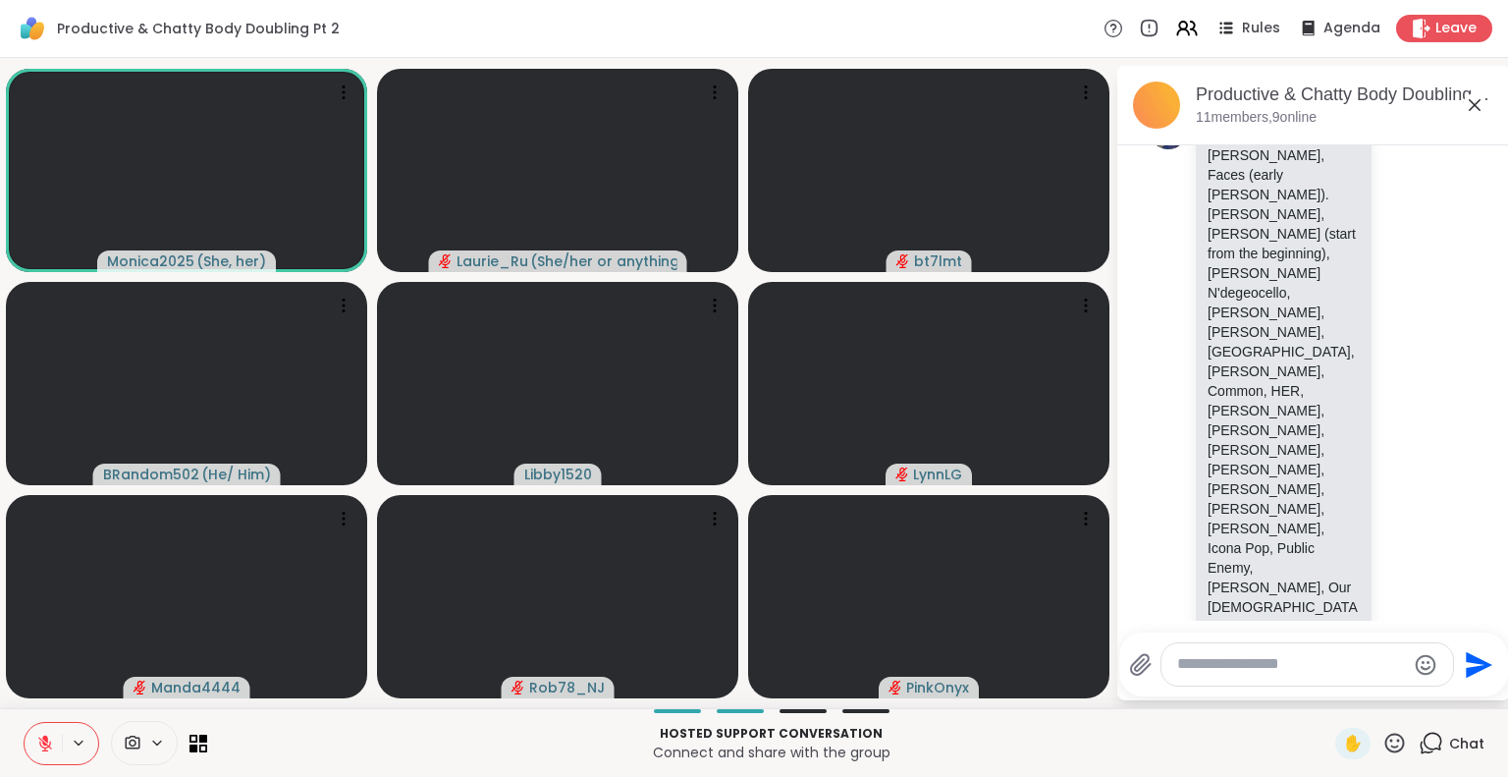
click at [37, 748] on icon at bounding box center [45, 743] width 18 height 18
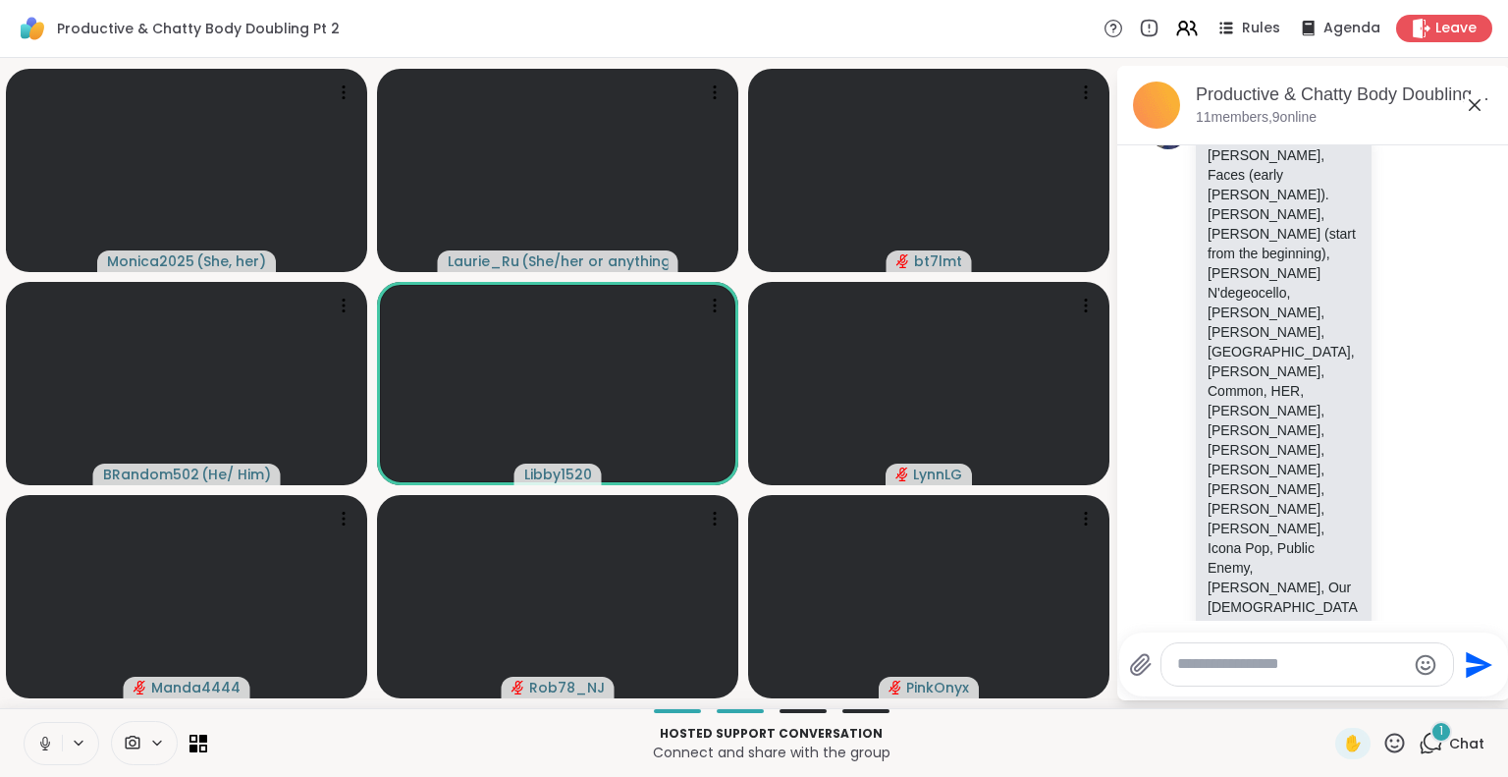
scroll to position [2465, 0]
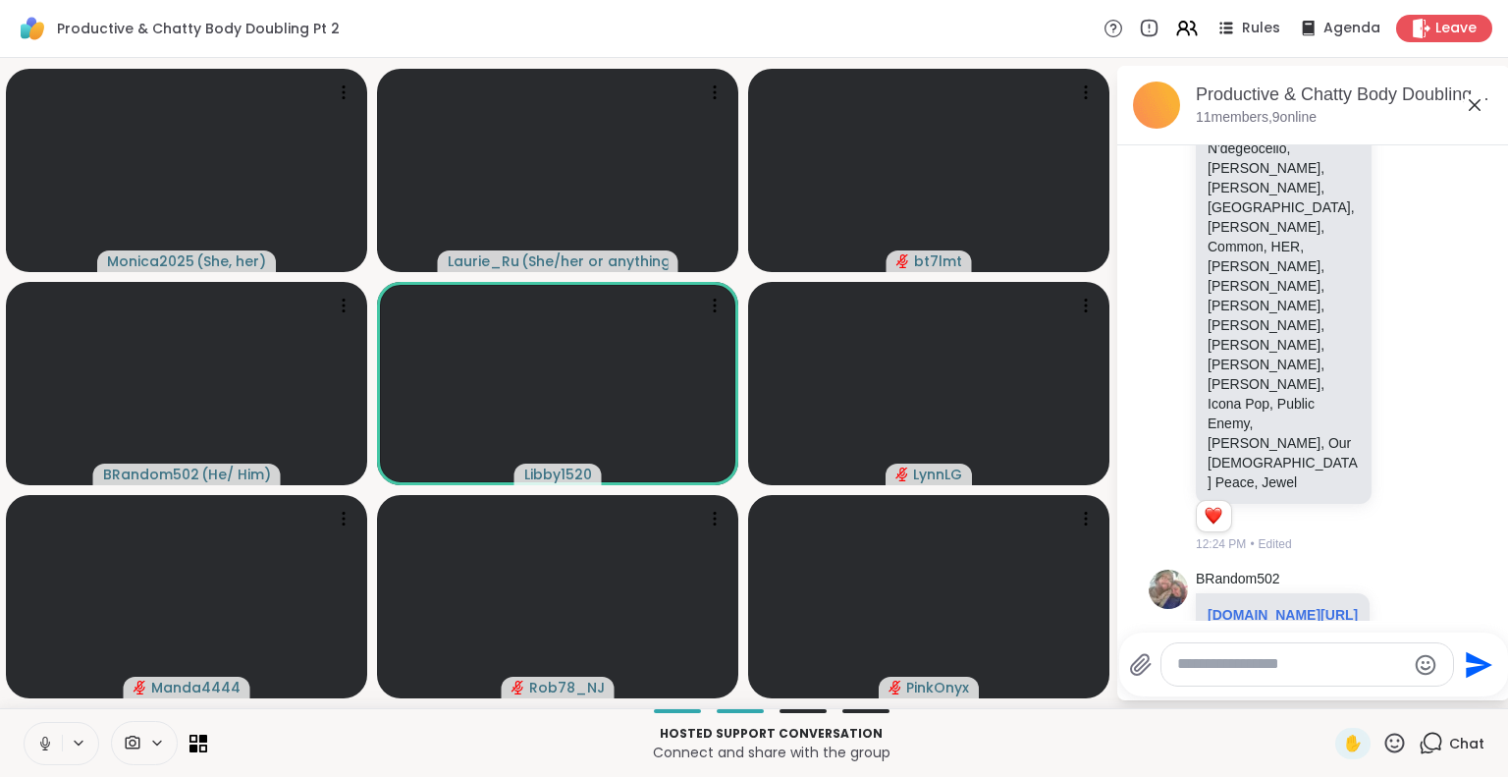
click at [47, 747] on icon at bounding box center [45, 743] width 18 height 18
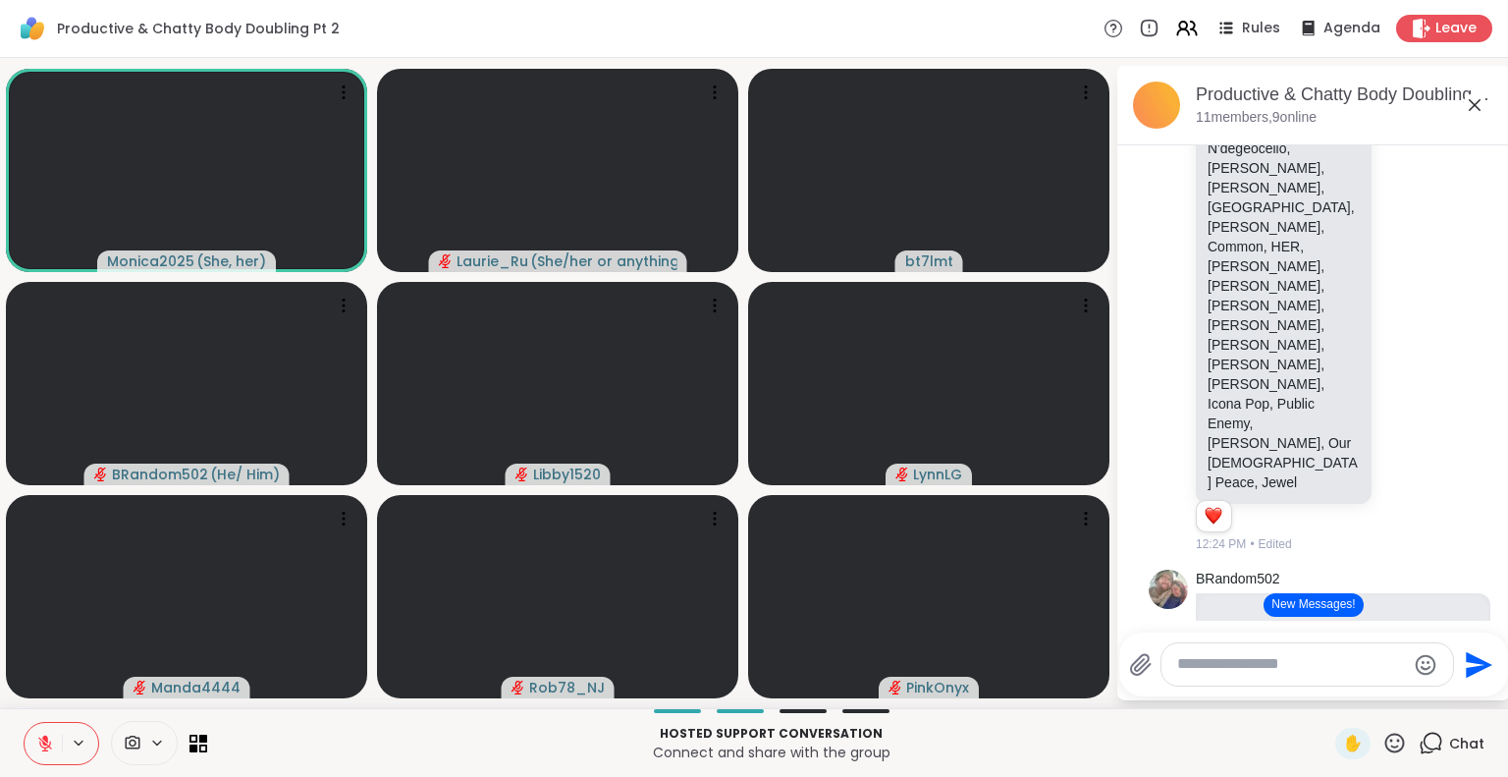
click at [1211, 685] on div at bounding box center [1307, 664] width 292 height 42
click at [1209, 671] on textarea "Type your message" at bounding box center [1291, 664] width 229 height 21
type textarea "**********"
click at [1472, 661] on icon "Send" at bounding box center [1482, 664] width 27 height 27
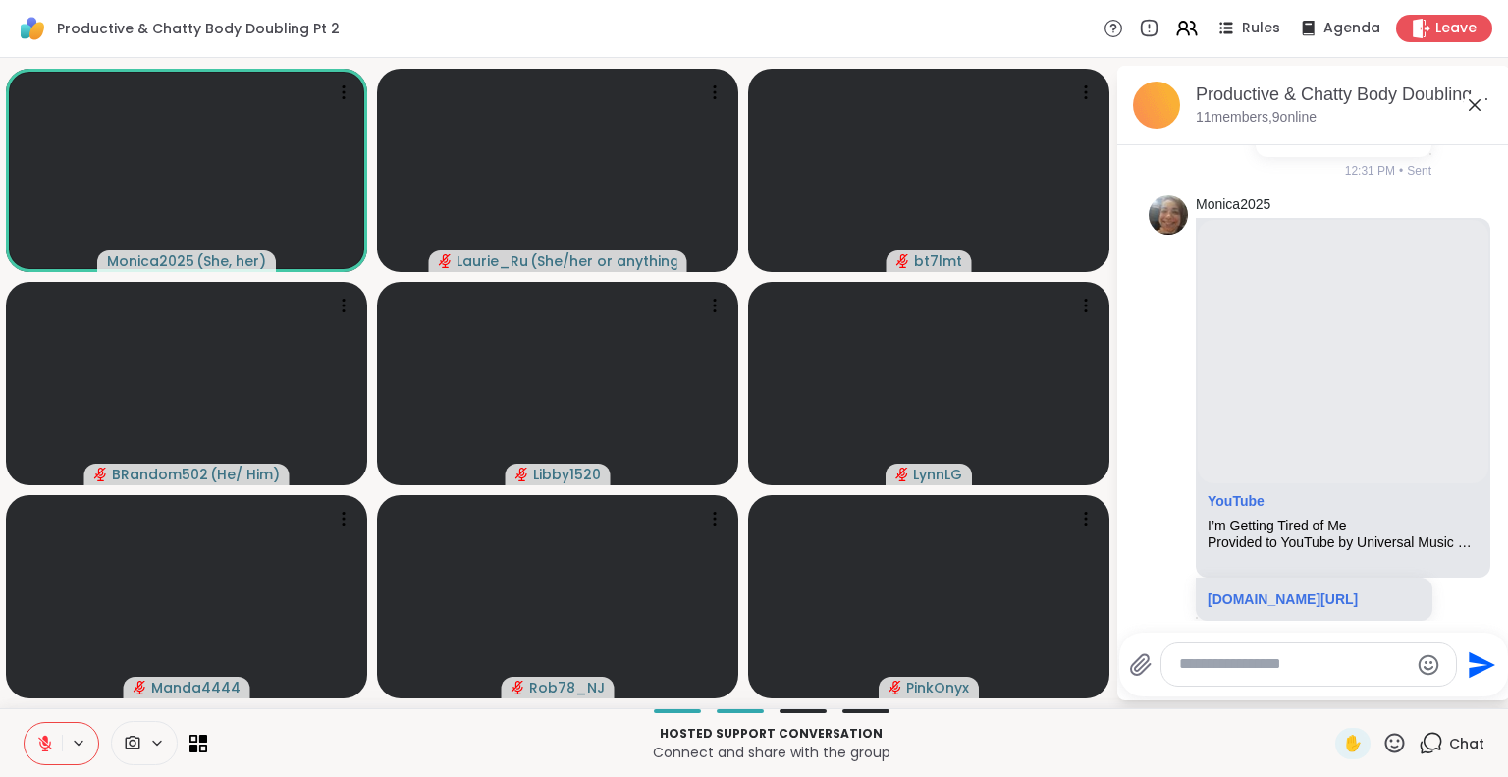
scroll to position [4979, 0]
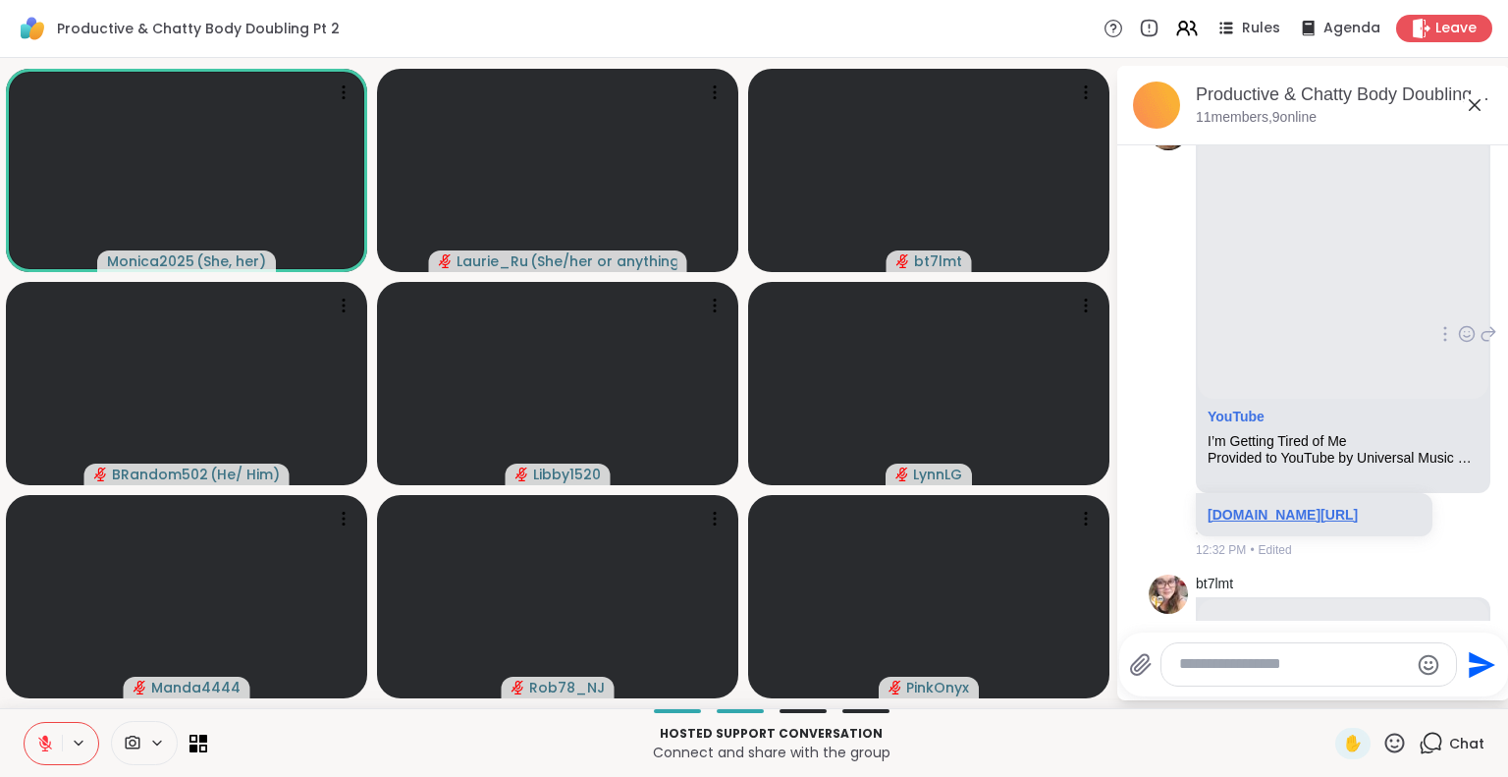
click at [1326, 515] on link "youtu.be/S3Gc1ucwnJc?si=iG79Pfw1R5m9jFur" at bounding box center [1282, 515] width 150 height 16
click at [1431, 492] on div "Monica2025 YouTube I’m Getting Tired of Me Provided to YouTube by Universal Mus…" at bounding box center [1314, 334] width 330 height 463
click at [1441, 467] on div "YouTube I’m Getting Tired of Me Provided to YouTube by Universal Music GroupI’m…" at bounding box center [1343, 313] width 295 height 358
click at [1464, 337] on icon at bounding box center [1467, 336] width 6 height 2
click at [1458, 297] on div "Select Reaction: Heart" at bounding box center [1467, 303] width 18 height 18
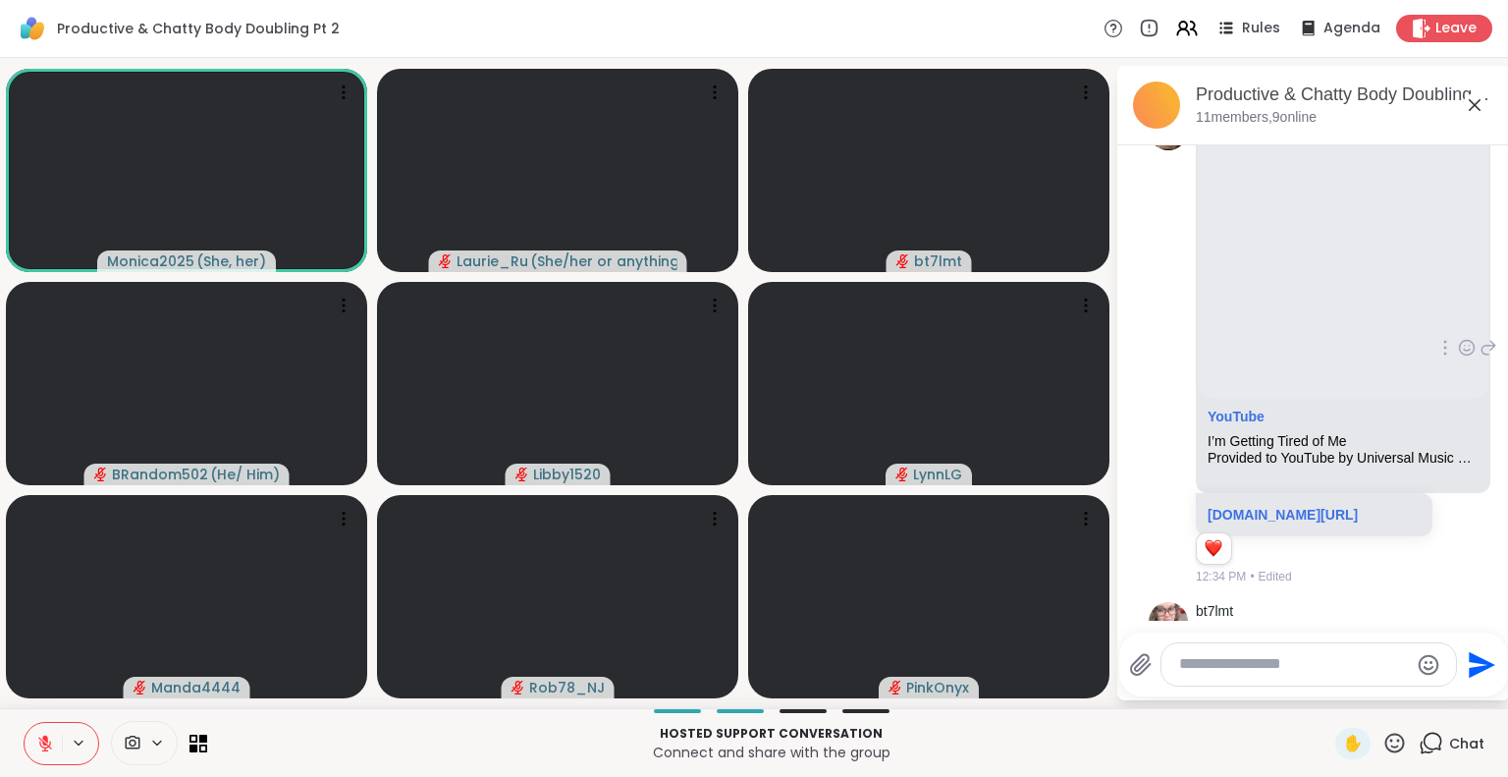
click at [1492, 611] on html "Productive & Chatty Body Doubling Pt 2 Rules Agenda Leave Monica2025 ( She, her…" at bounding box center [754, 388] width 1508 height 777
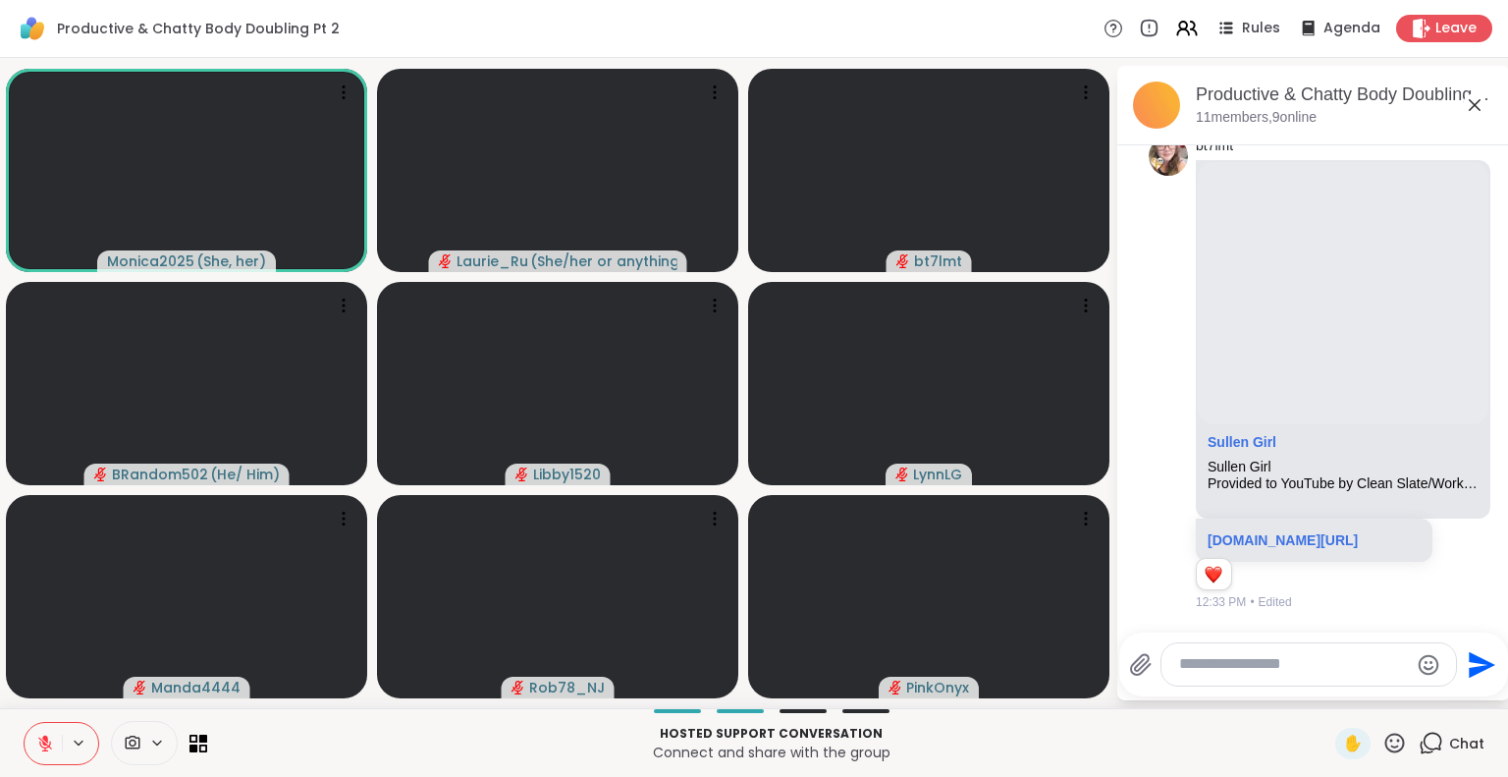
scroll to position [5494, 0]
click at [1252, 667] on textarea "Type your message" at bounding box center [1293, 664] width 229 height 21
type textarea "*"
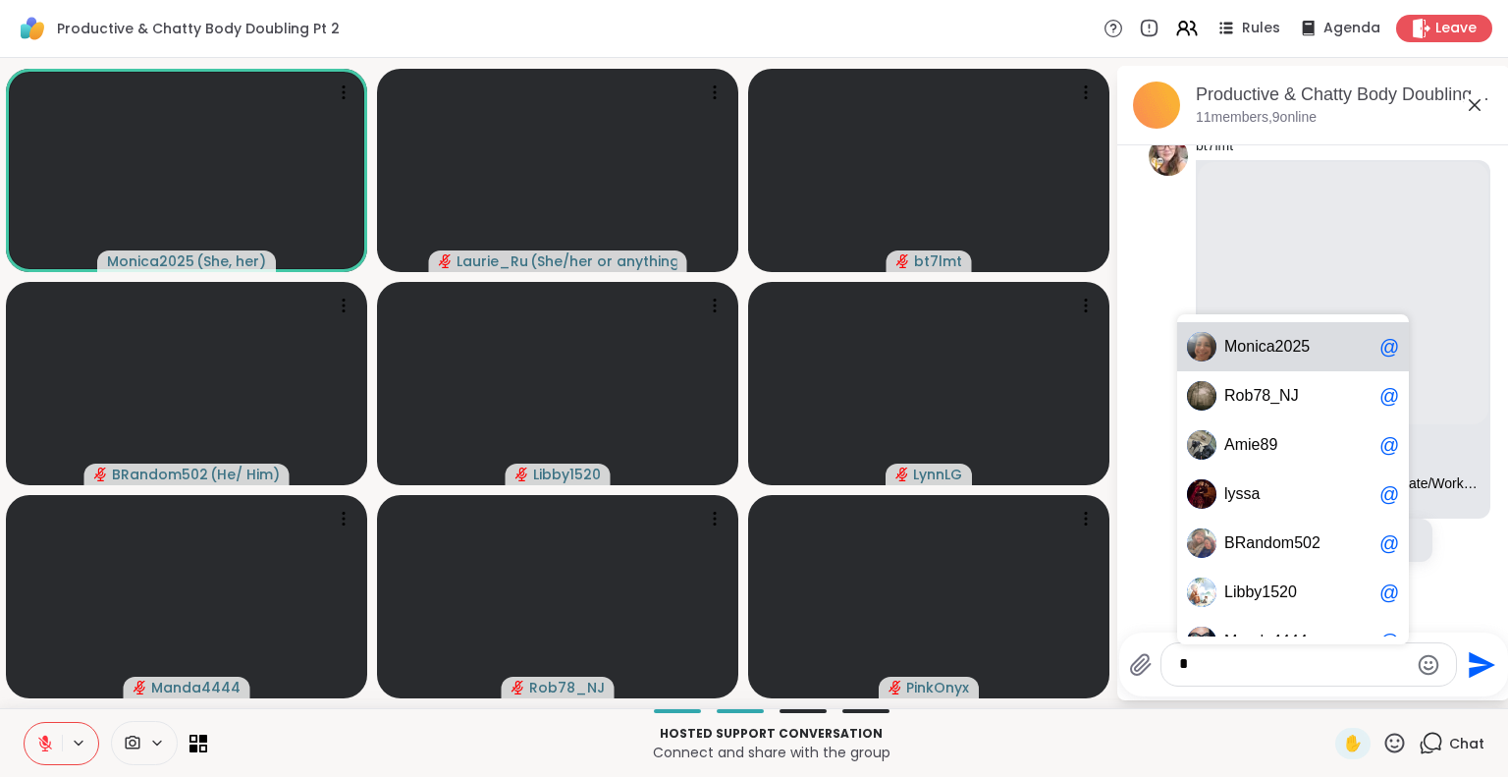
click at [1301, 327] on div "M o n i c a 2 0 2 5 @" at bounding box center [1293, 346] width 232 height 49
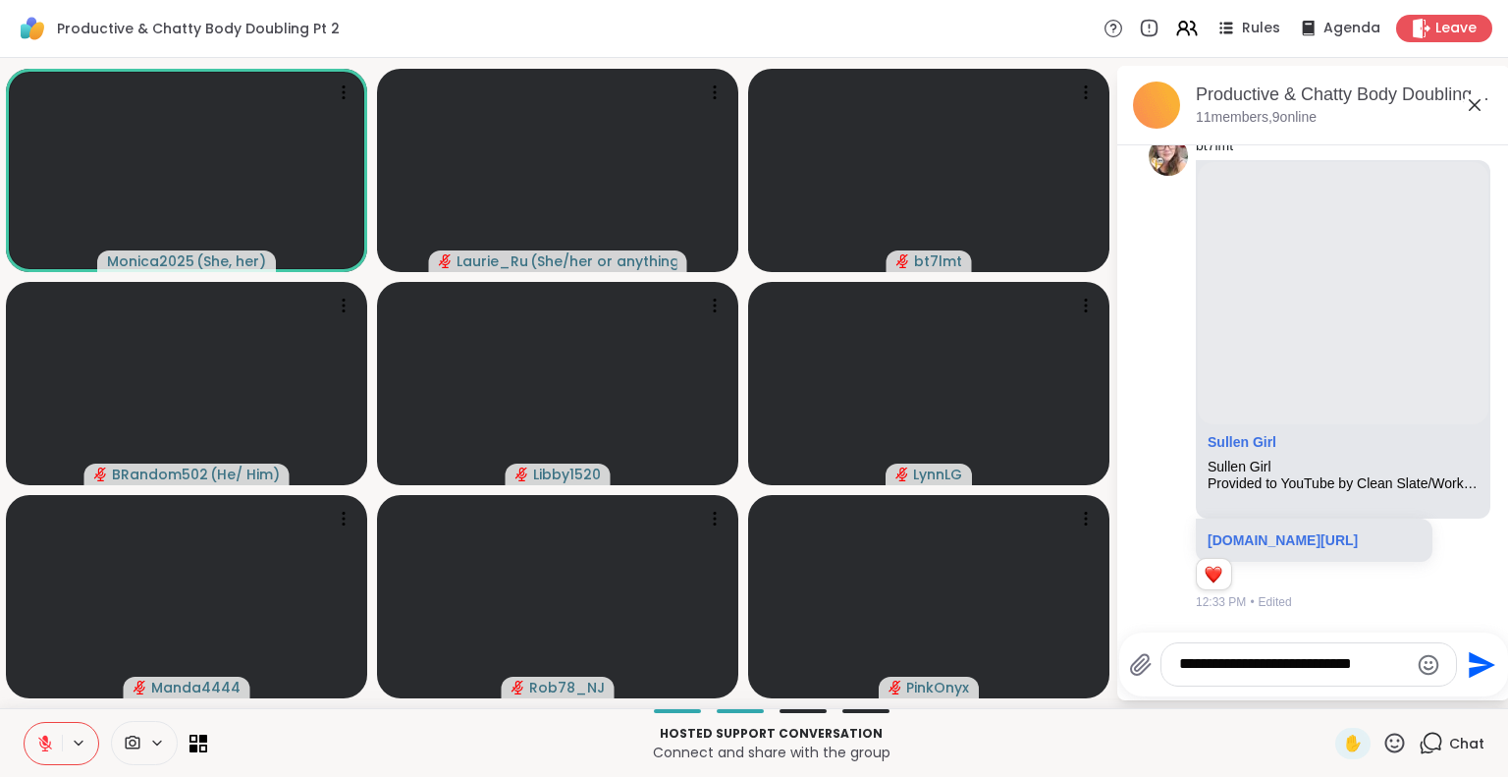
type textarea "**********"
click at [1425, 671] on icon "Emoji picker" at bounding box center [1429, 665] width 24 height 24
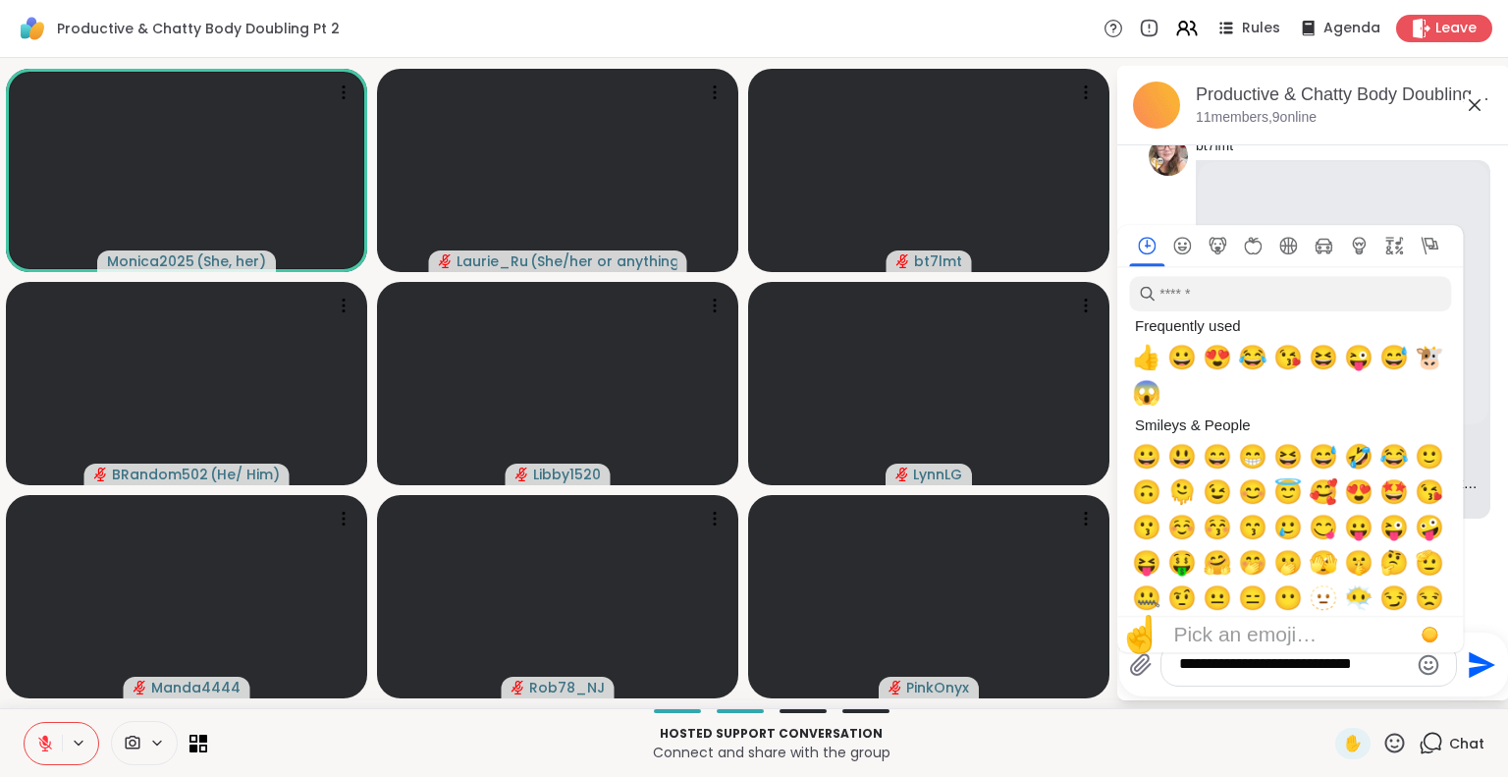
click at [1425, 671] on icon "Emoji picker" at bounding box center [1429, 665] width 24 height 24
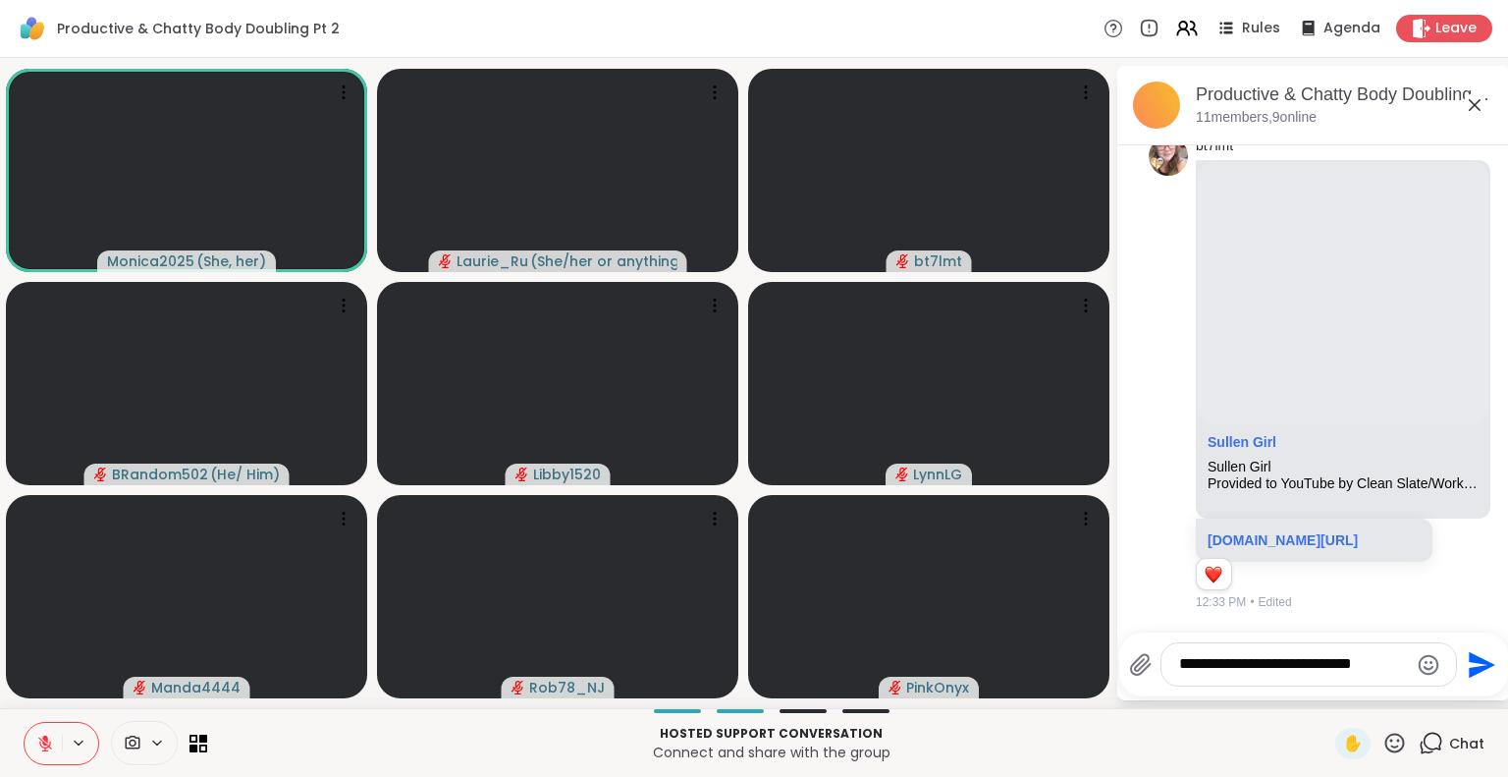
click at [1425, 671] on icon "Emoji picker" at bounding box center [1429, 665] width 24 height 24
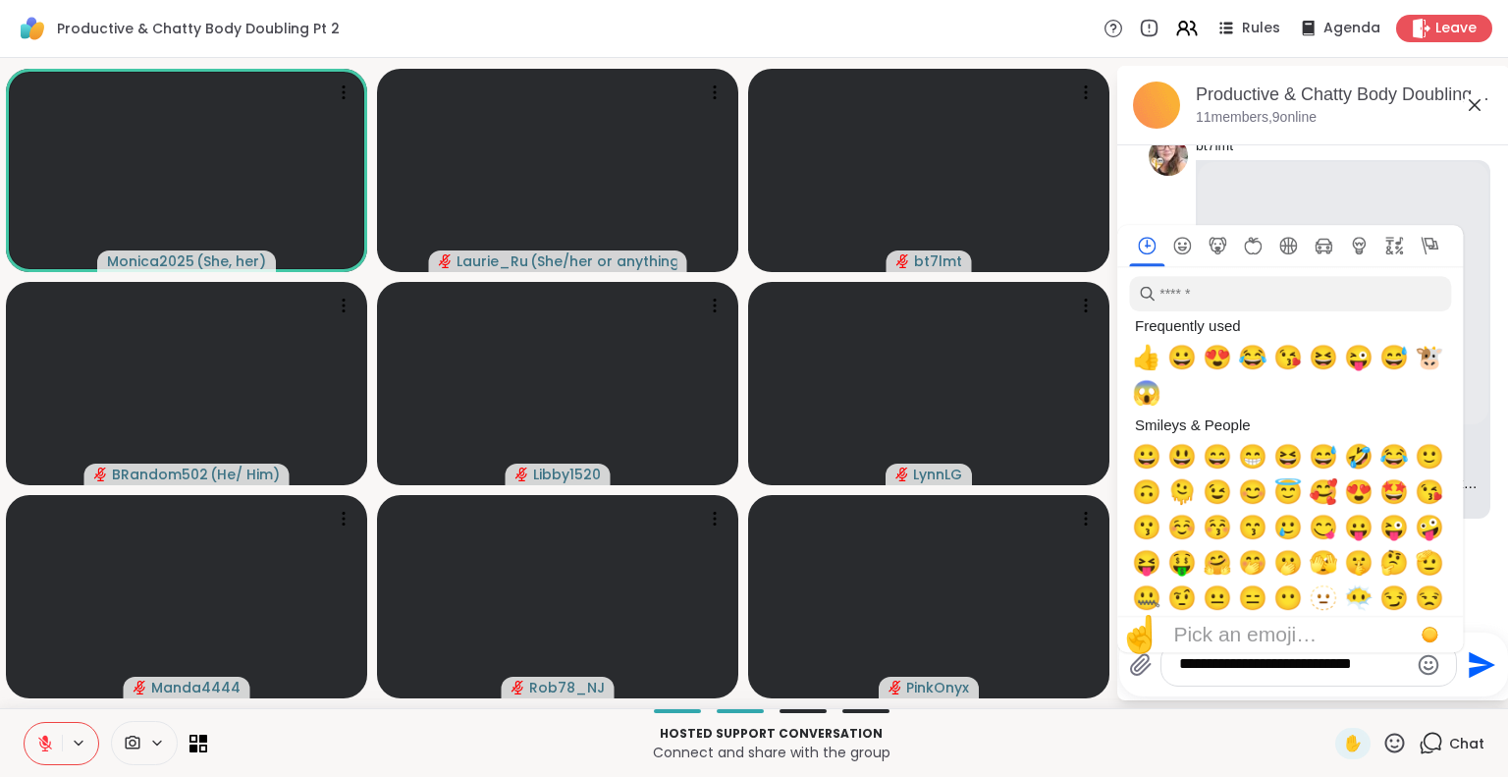
click at [1465, 660] on icon "Send" at bounding box center [1479, 664] width 31 height 31
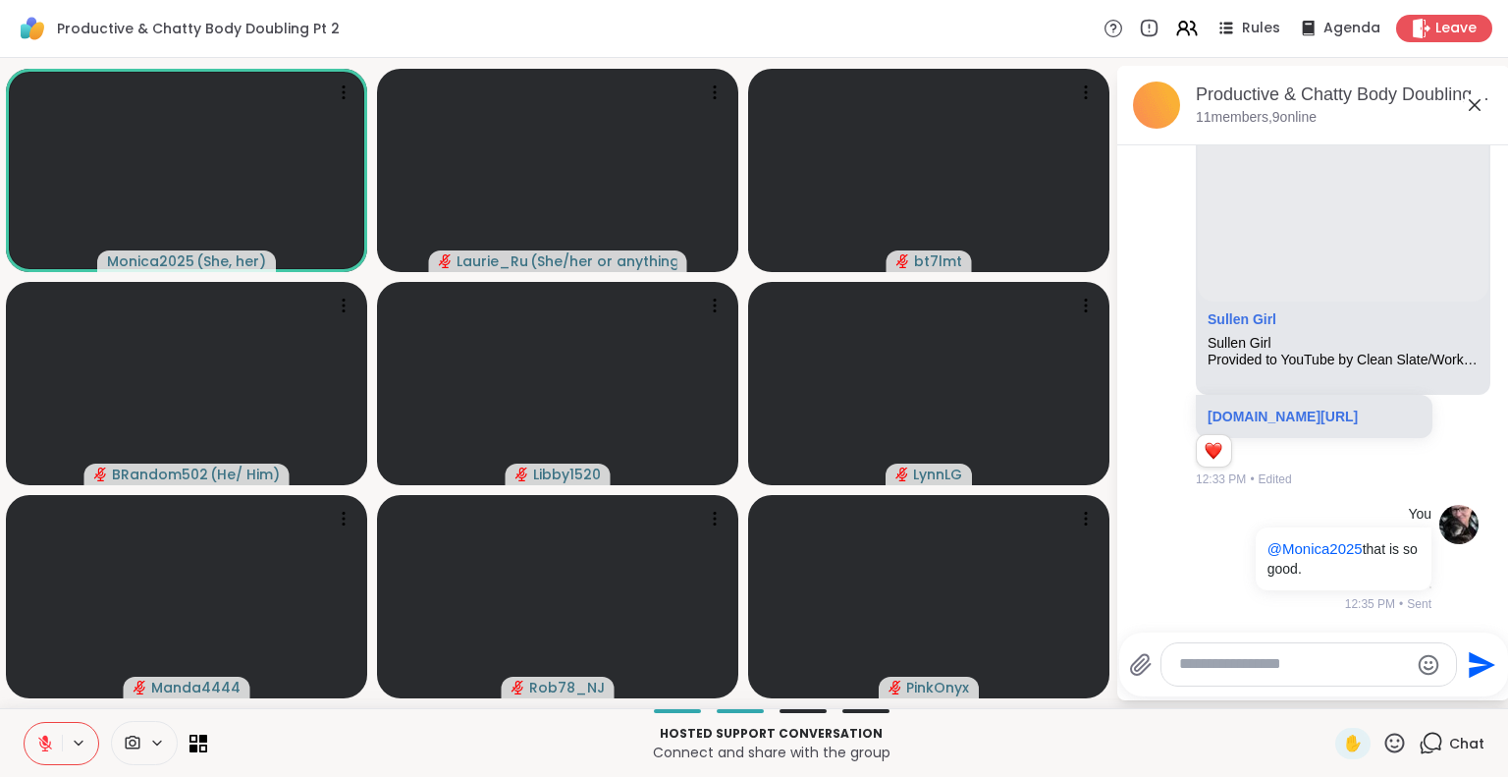
scroll to position [5674, 0]
click at [1190, 710] on div at bounding box center [771, 711] width 1104 height 4
click at [1202, 675] on div at bounding box center [1308, 664] width 295 height 42
click at [1196, 669] on textarea "Type your message" at bounding box center [1293, 664] width 229 height 21
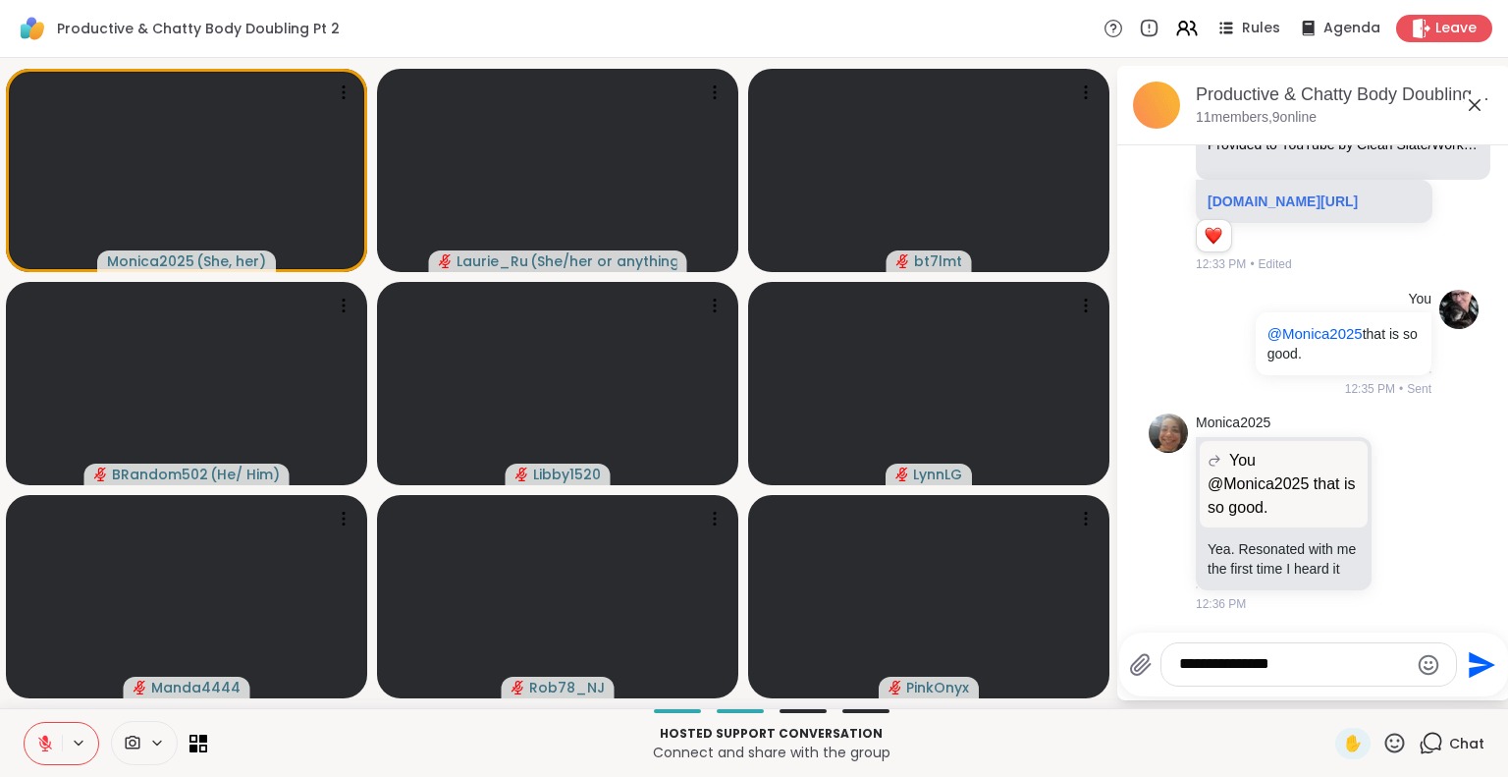
type textarea "**********"
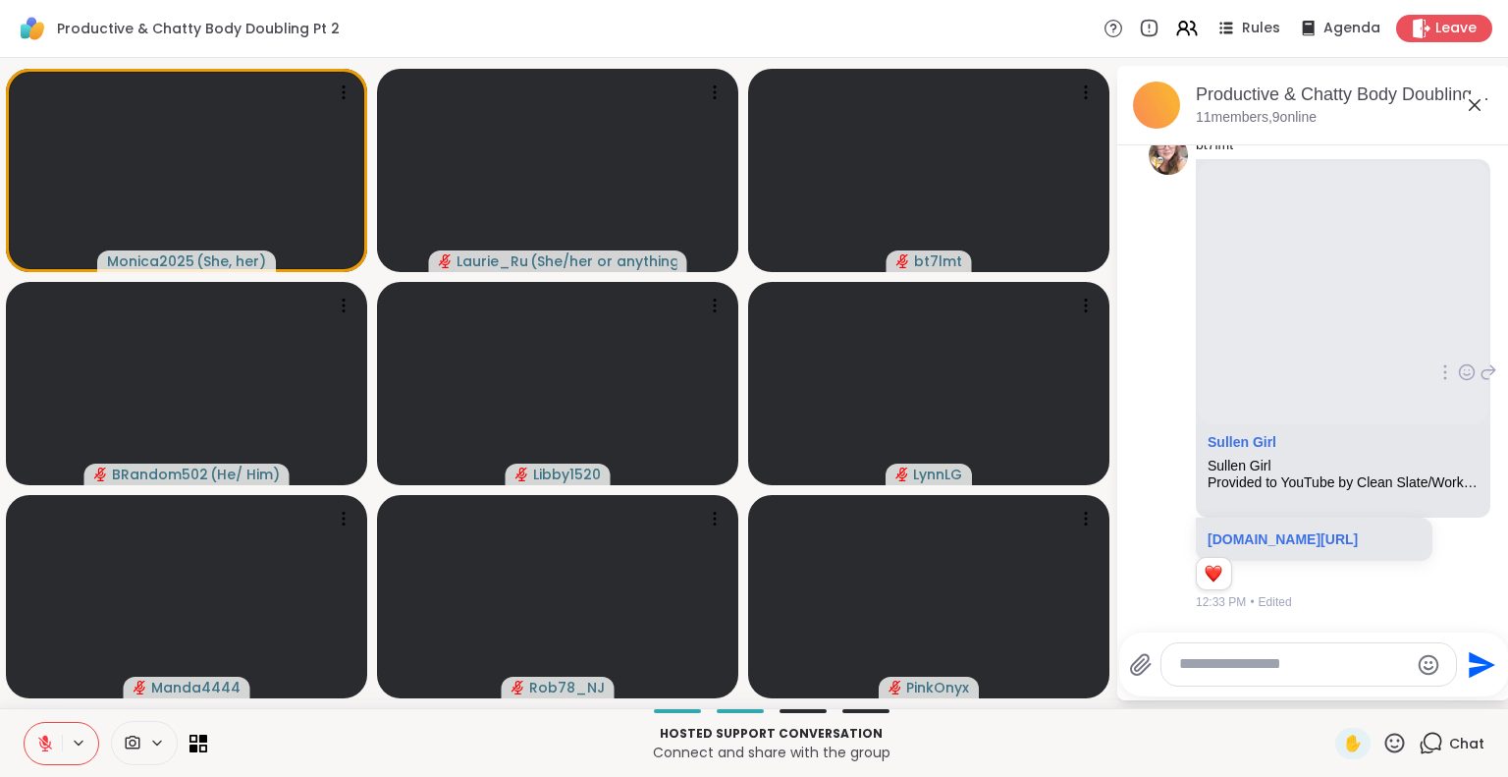
scroll to position [5529, 0]
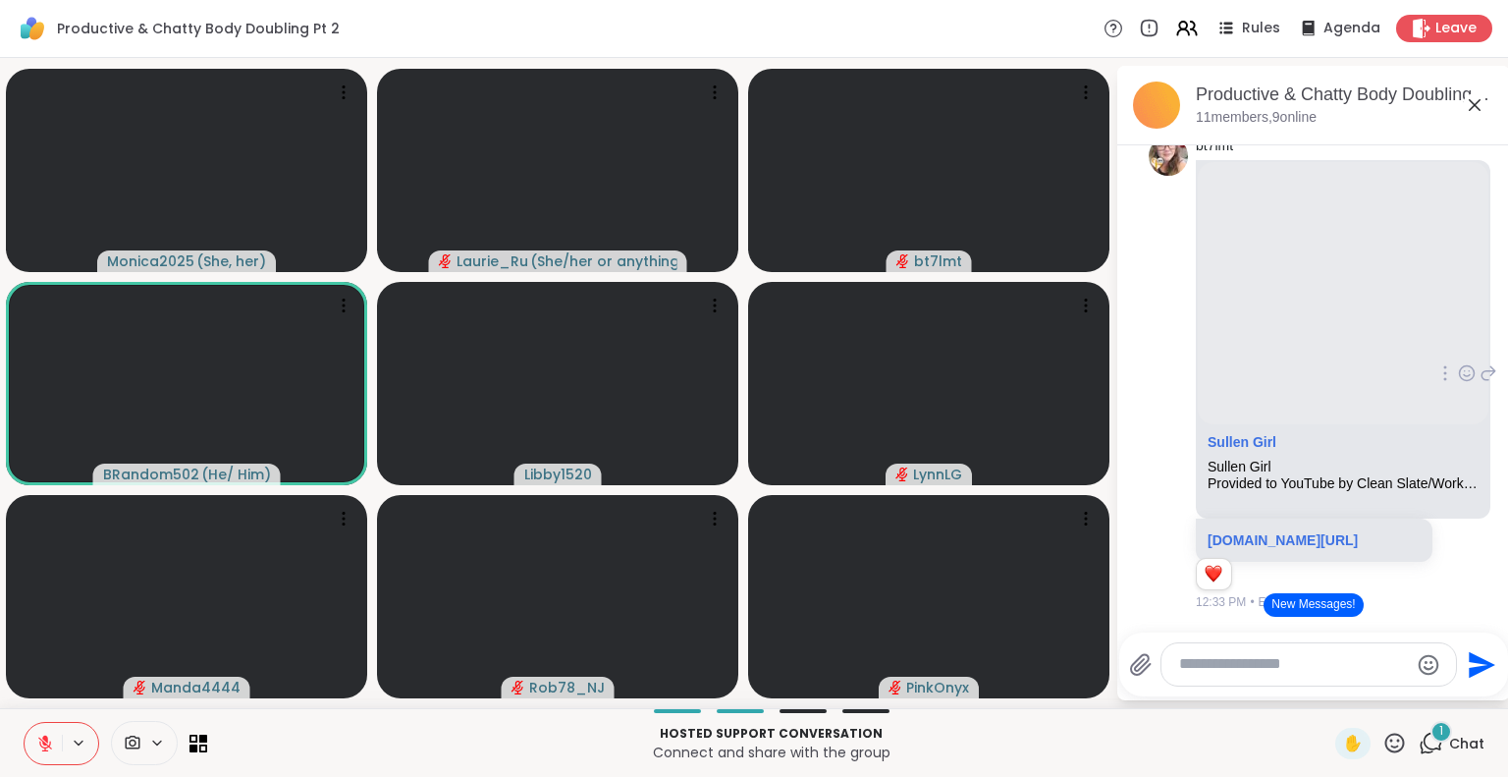
click at [1389, 562] on div "youtube.com/watch?v=Ddak8jVdMR8&list=RDDdak8jVdMR8&start_radio=1" at bounding box center [1314, 539] width 237 height 43
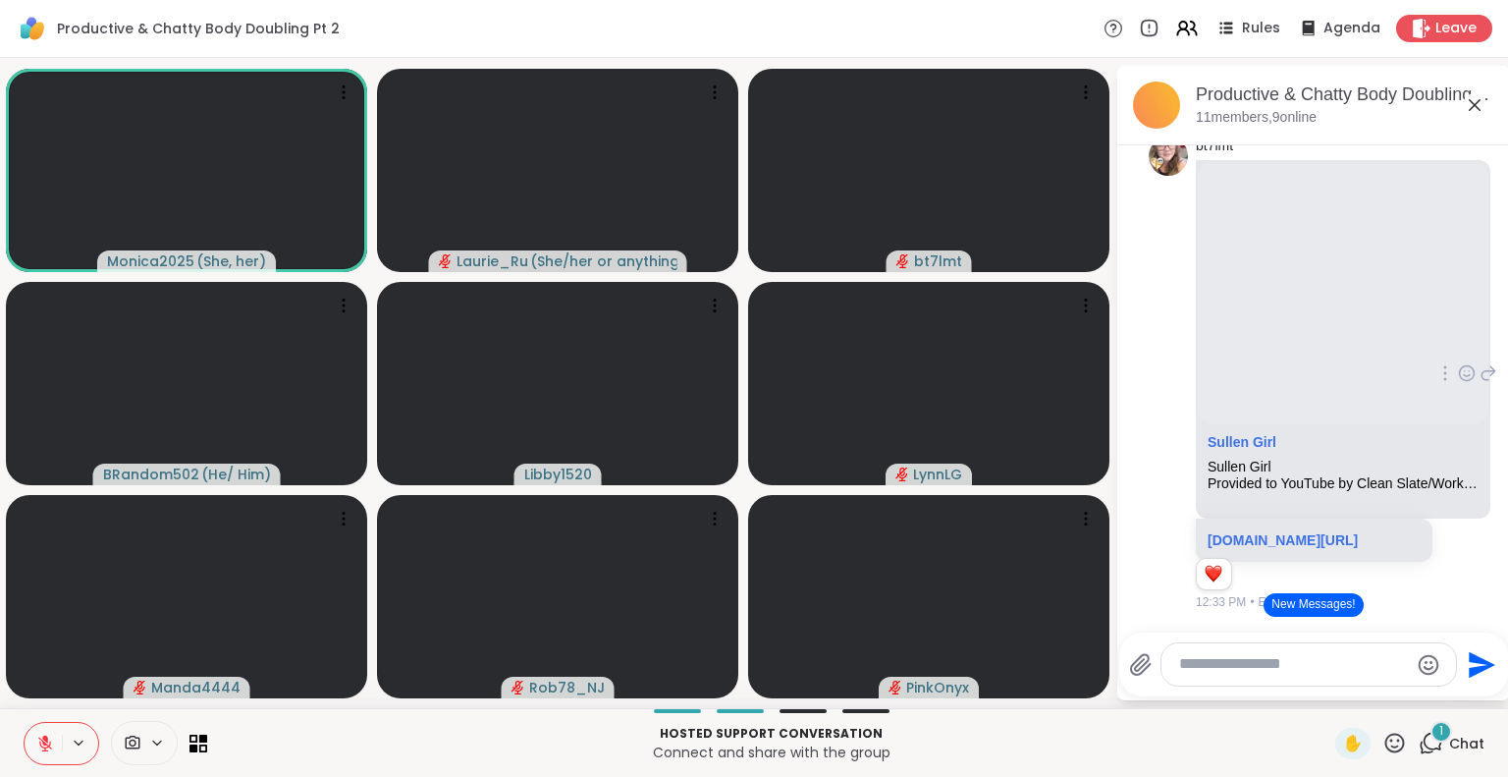
scroll to position [5556, 0]
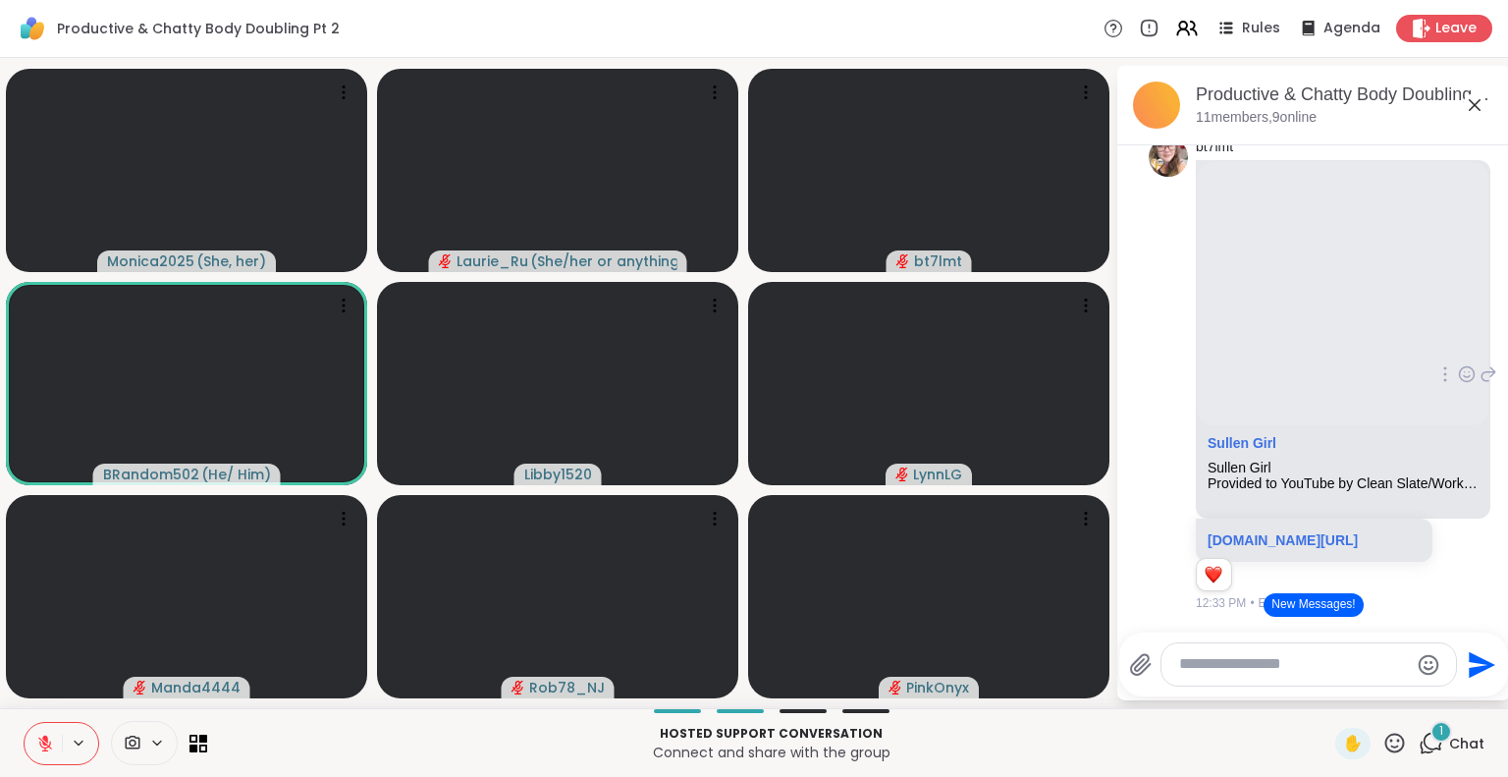
click at [1458, 384] on icon at bounding box center [1467, 374] width 18 height 20
click at [1458, 351] on div "Select Reaction: Heart" at bounding box center [1467, 343] width 18 height 18
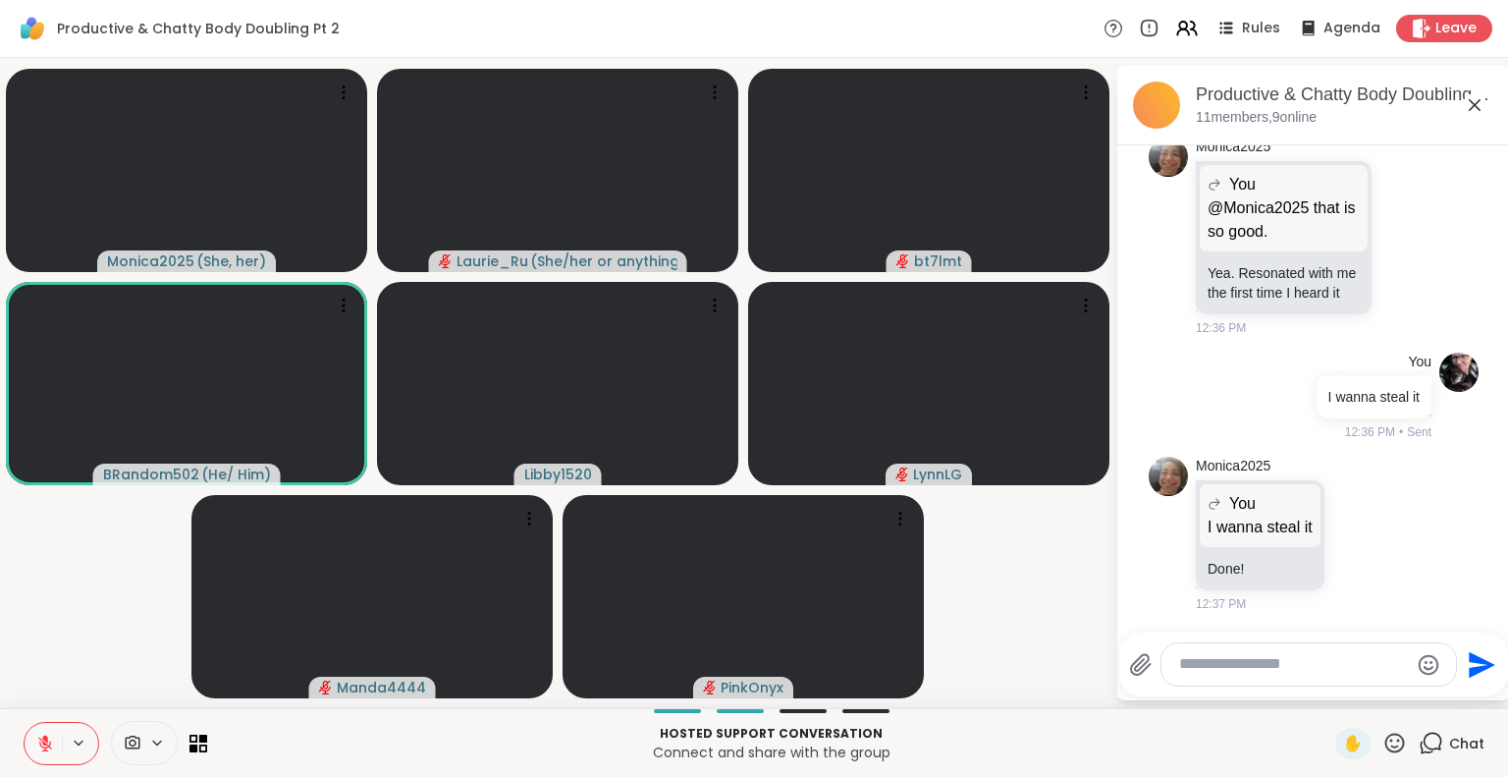
scroll to position [6267, 0]
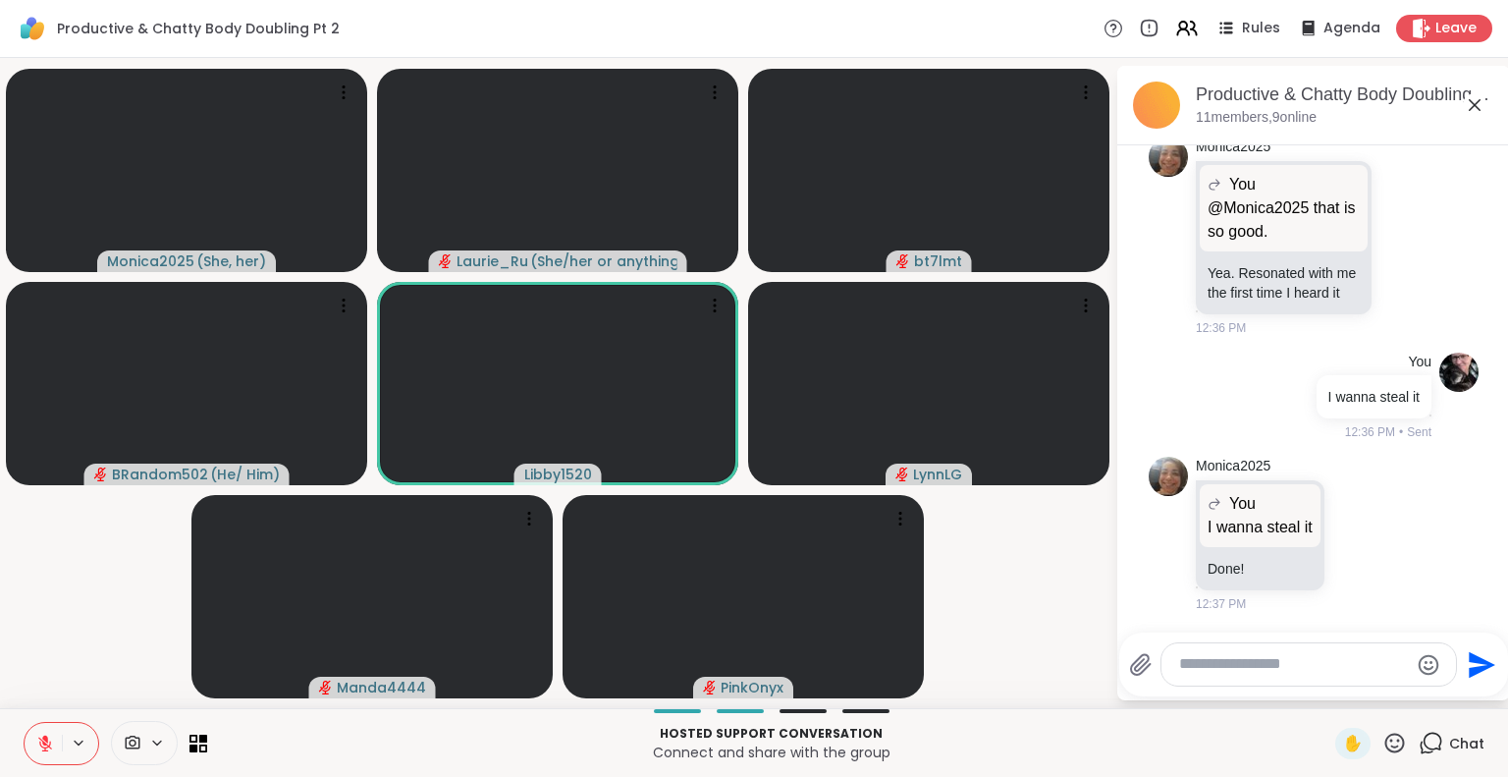
click at [1197, 677] on div at bounding box center [1308, 664] width 295 height 42
click at [1194, 667] on textarea "Type your message" at bounding box center [1293, 664] width 229 height 21
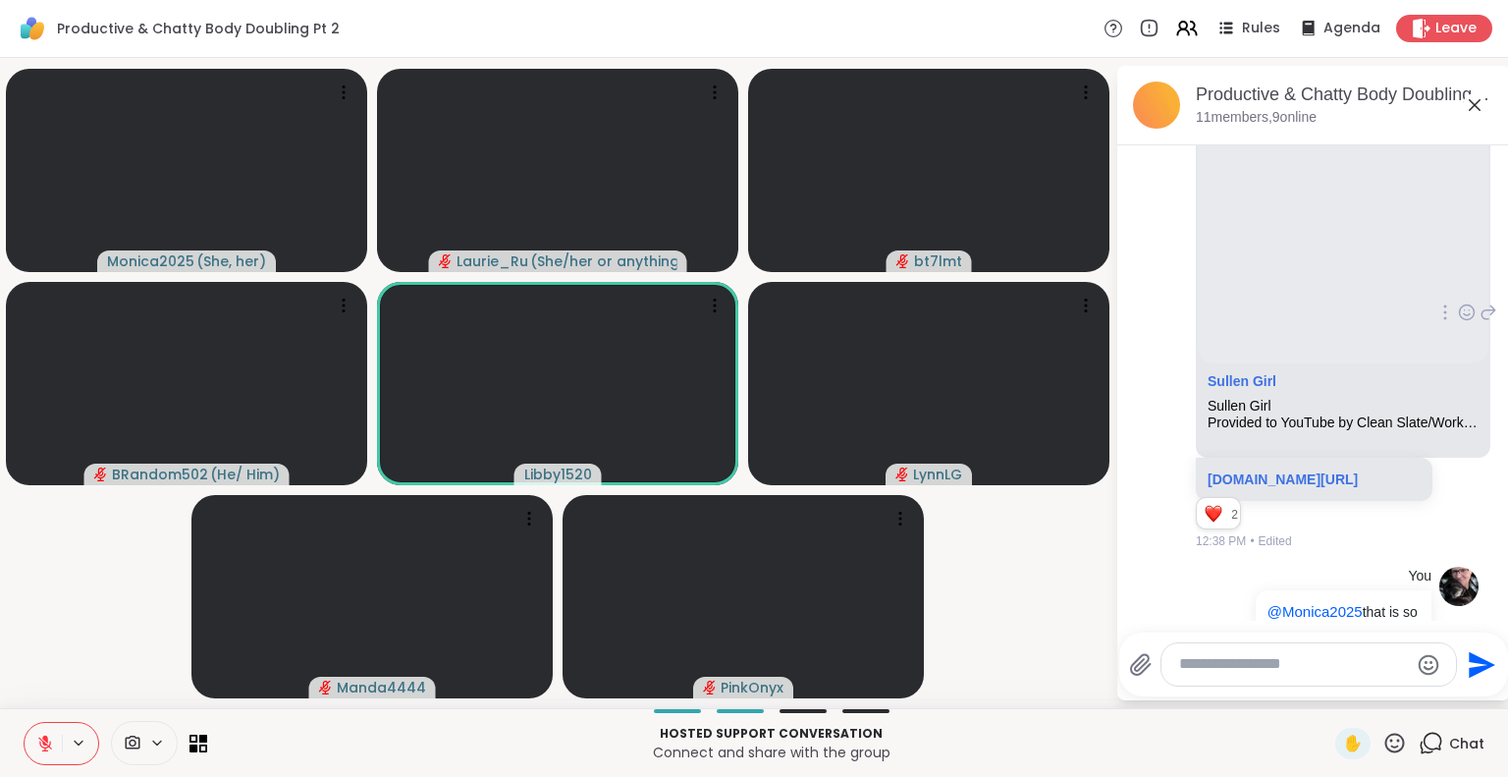
scroll to position [5639, 0]
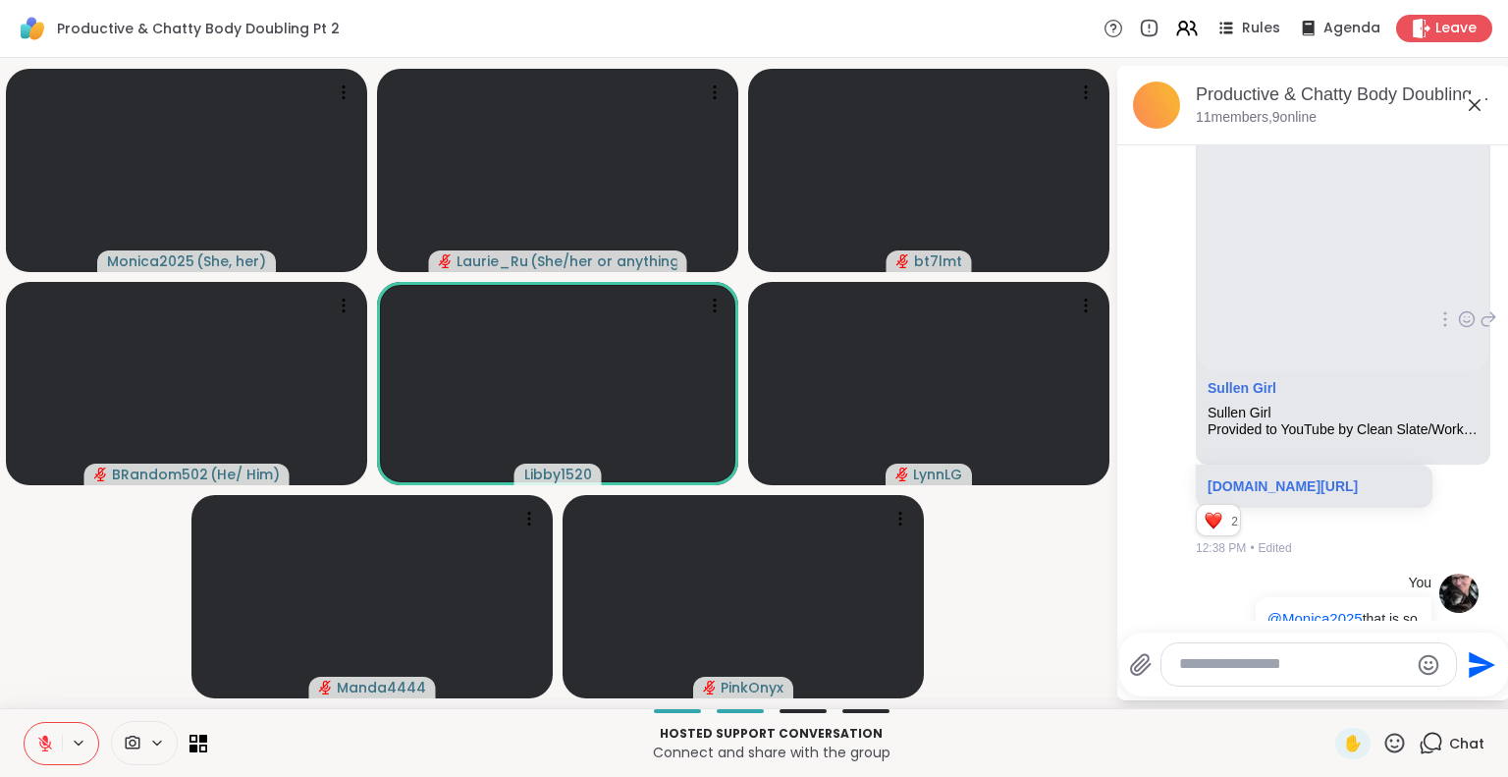
click at [1270, 496] on p "youtube.com/watch?v=Ddak8jVdMR8&list=RDDdak8jVdMR8&start_radio=1" at bounding box center [1313, 486] width 213 height 20
click at [1274, 494] on link "youtube.com/watch?v=Ddak8jVdMR8&list=RDDdak8jVdMR8&start_radio=1" at bounding box center [1282, 486] width 150 height 16
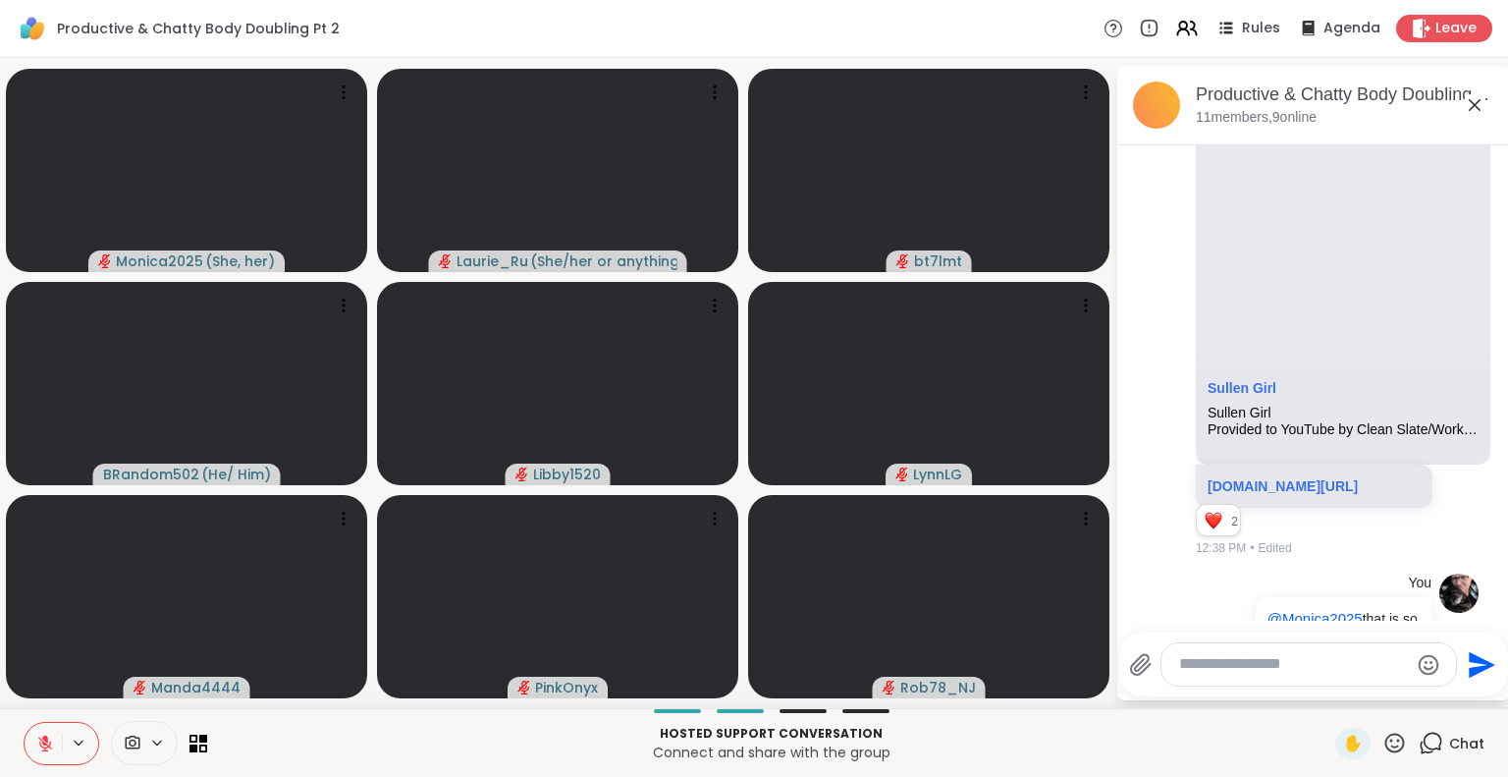
click at [1231, 677] on div at bounding box center [1308, 664] width 295 height 42
click at [1228, 671] on textarea "Type your message" at bounding box center [1293, 664] width 229 height 21
click at [1248, 688] on div "Send" at bounding box center [1313, 664] width 389 height 64
click at [1253, 671] on textarea "Type your message" at bounding box center [1293, 664] width 229 height 21
paste textarea "**********"
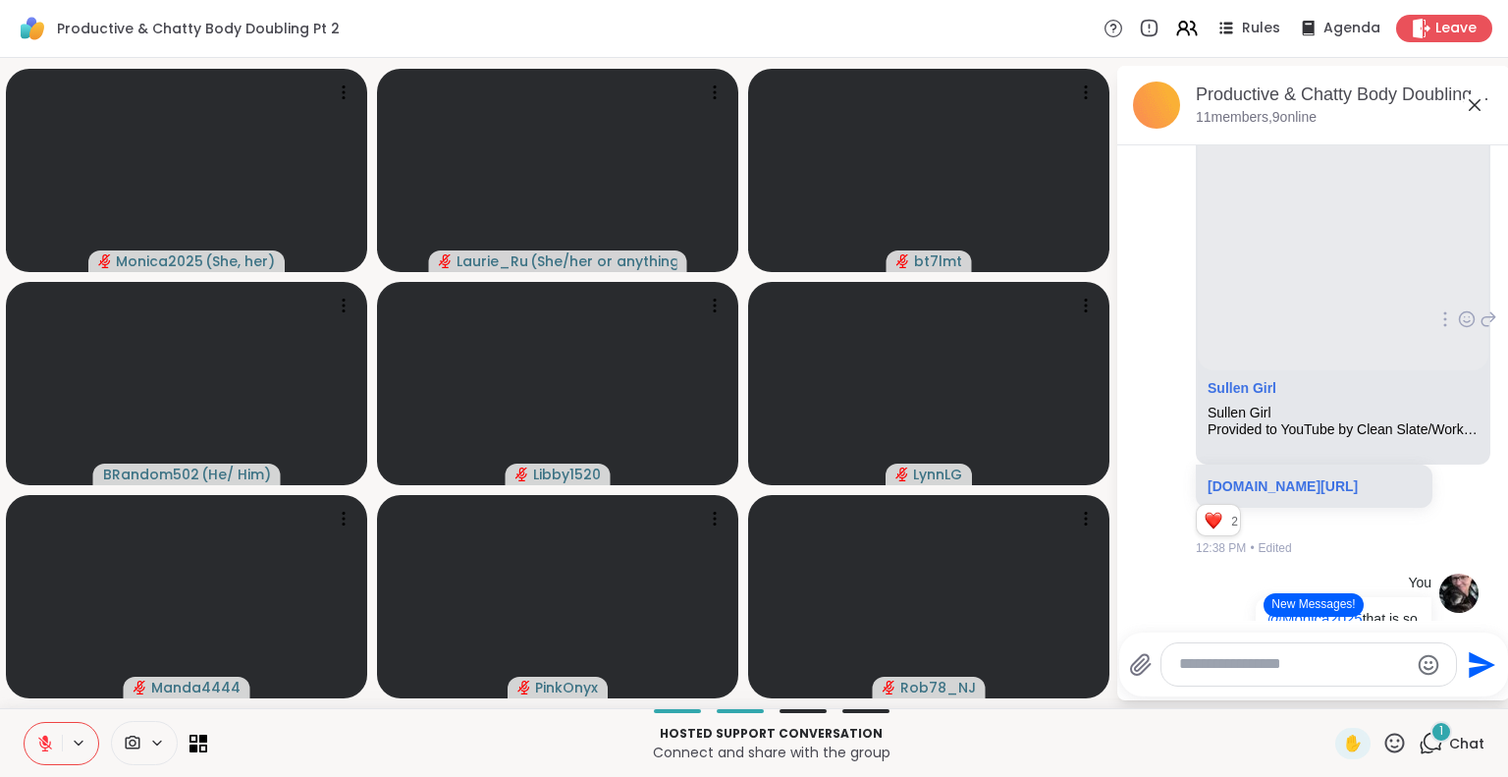
type textarea "**********"
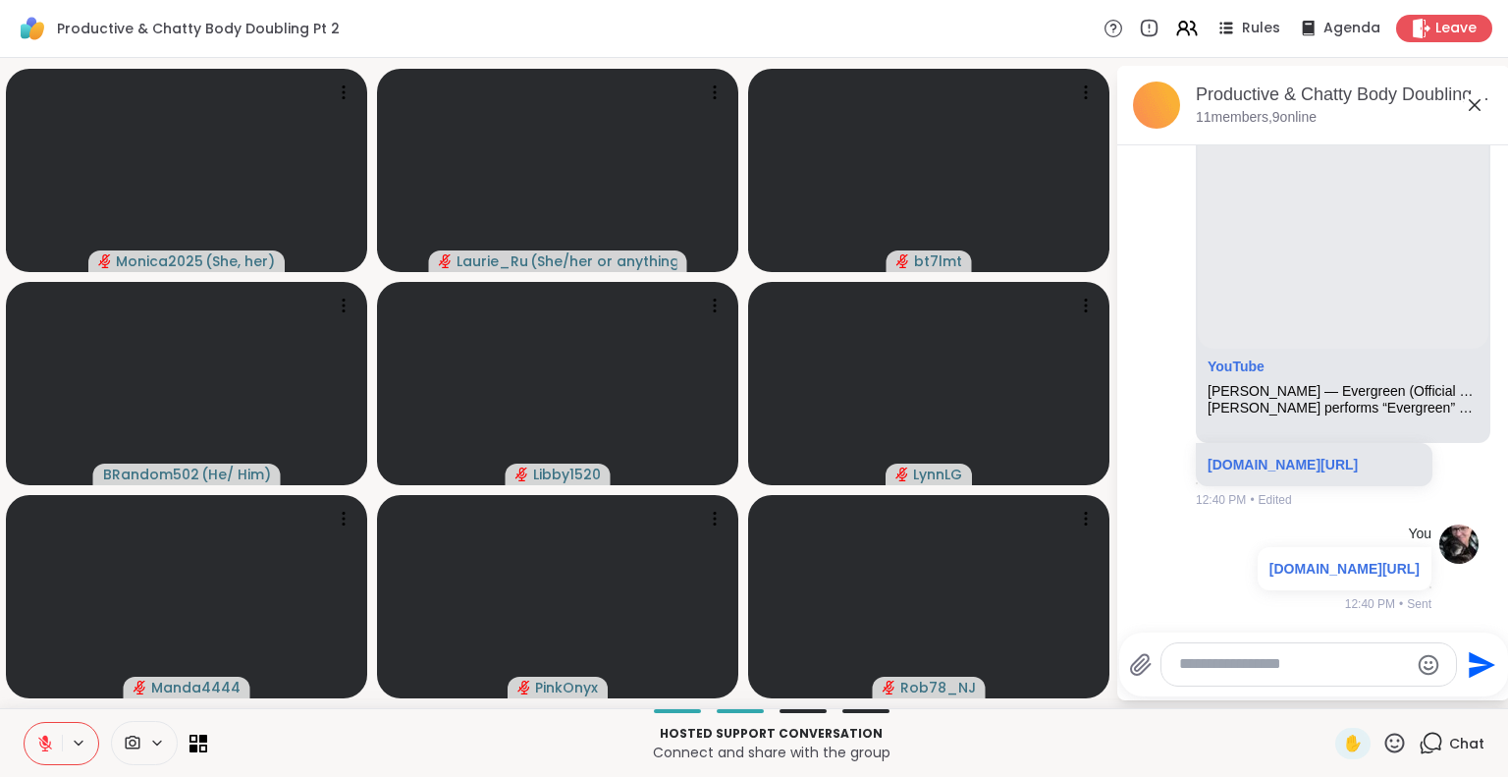
scroll to position [6968, 0]
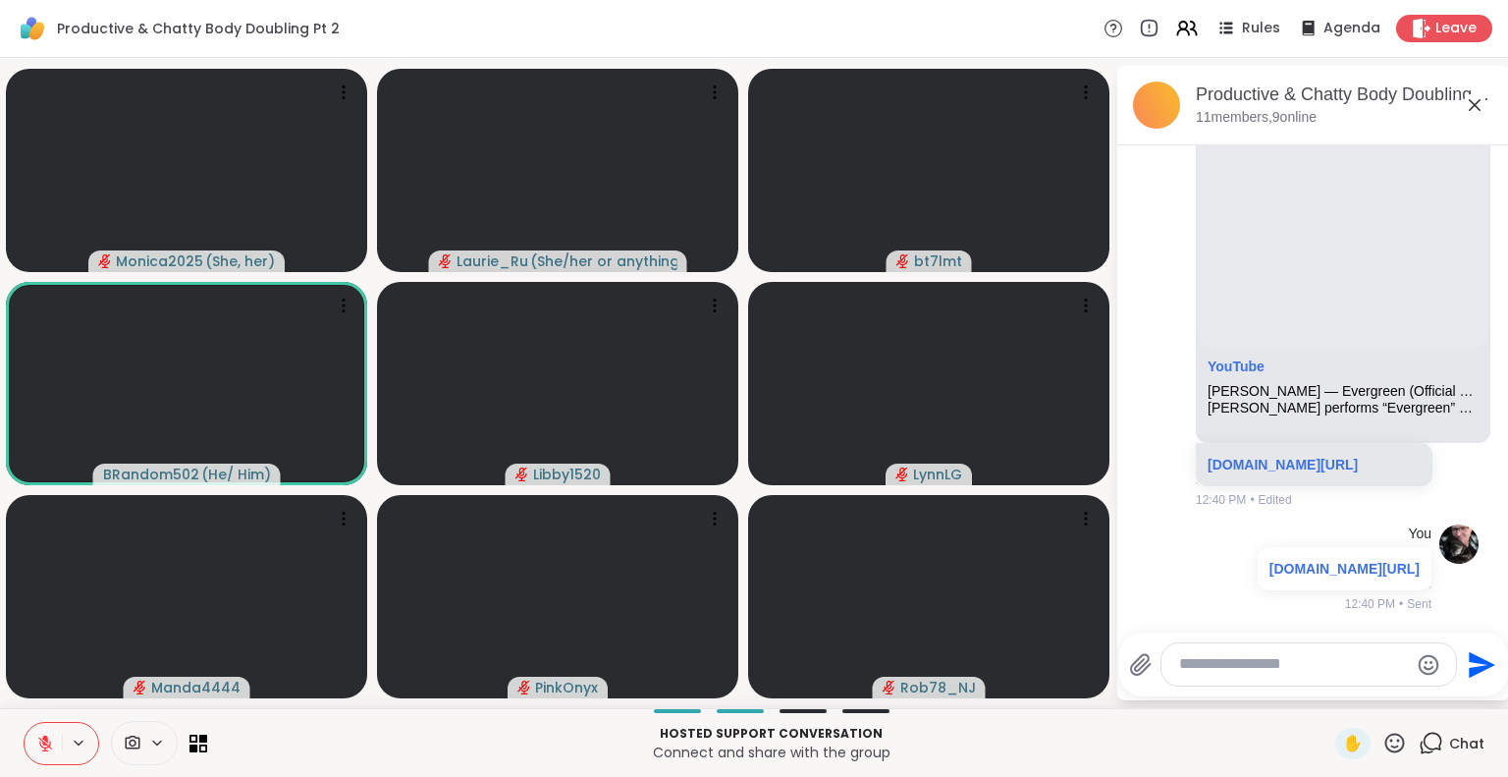
click at [44, 749] on icon at bounding box center [45, 743] width 14 height 14
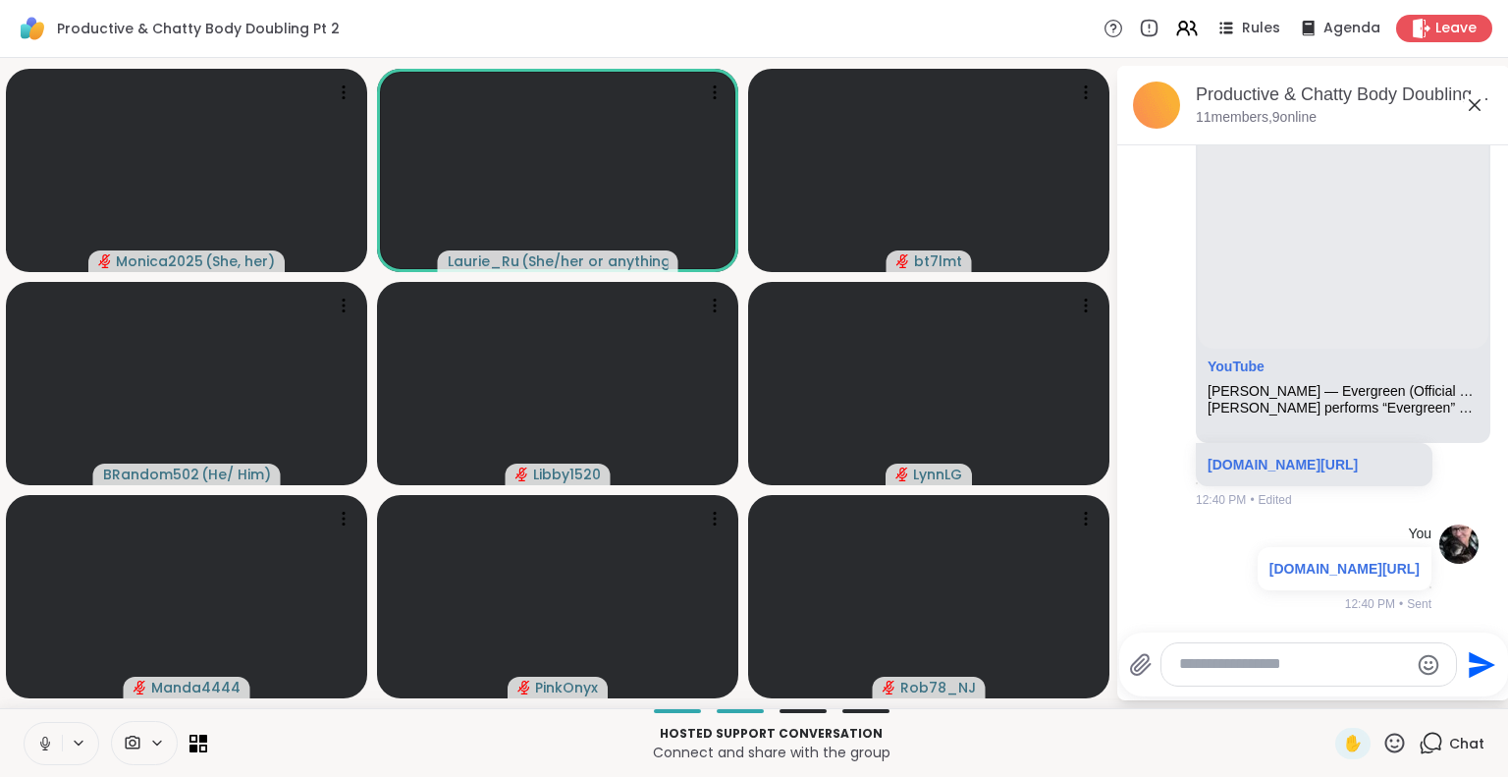
click at [64, 735] on button at bounding box center [80, 742] width 36 height 17
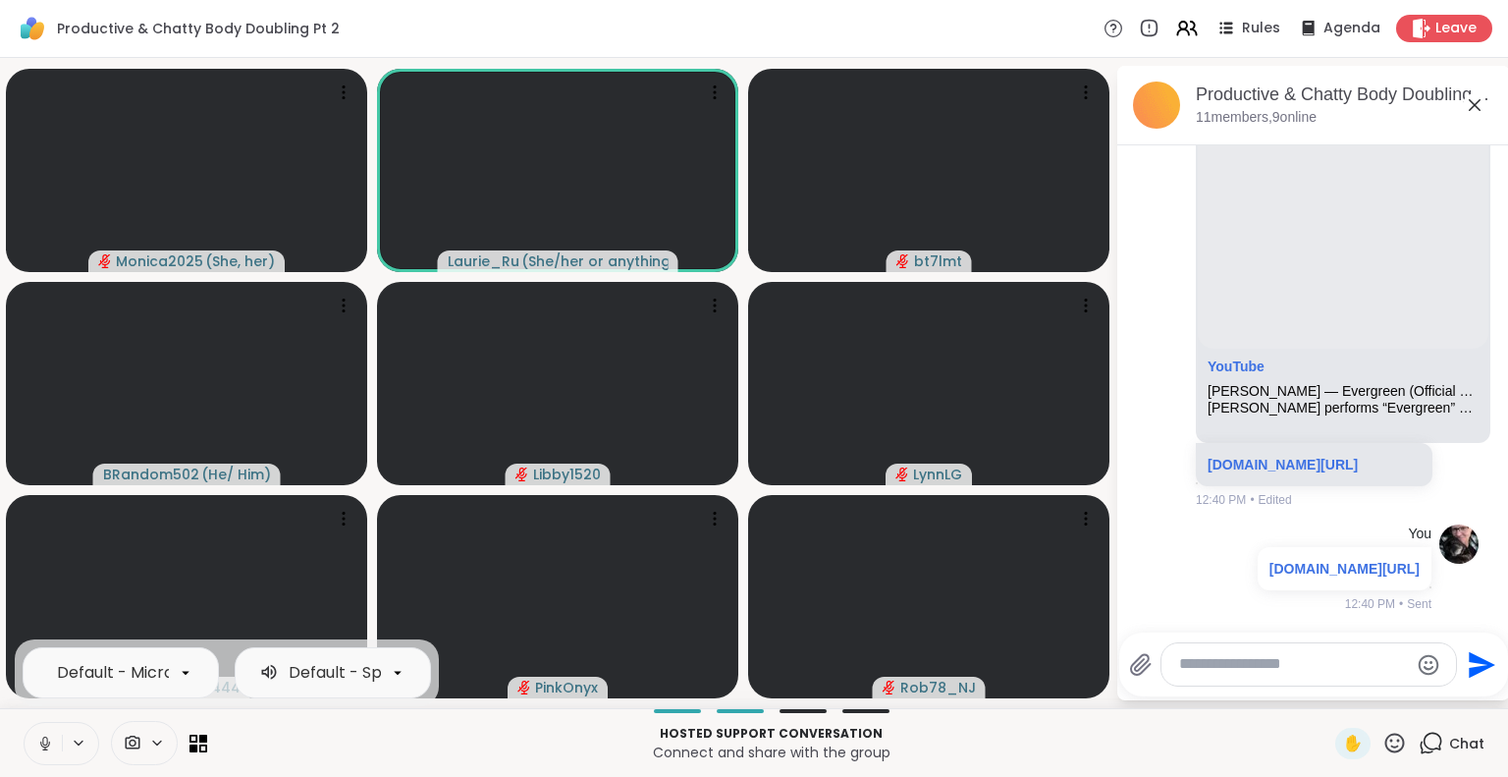
click at [64, 738] on button at bounding box center [80, 742] width 36 height 17
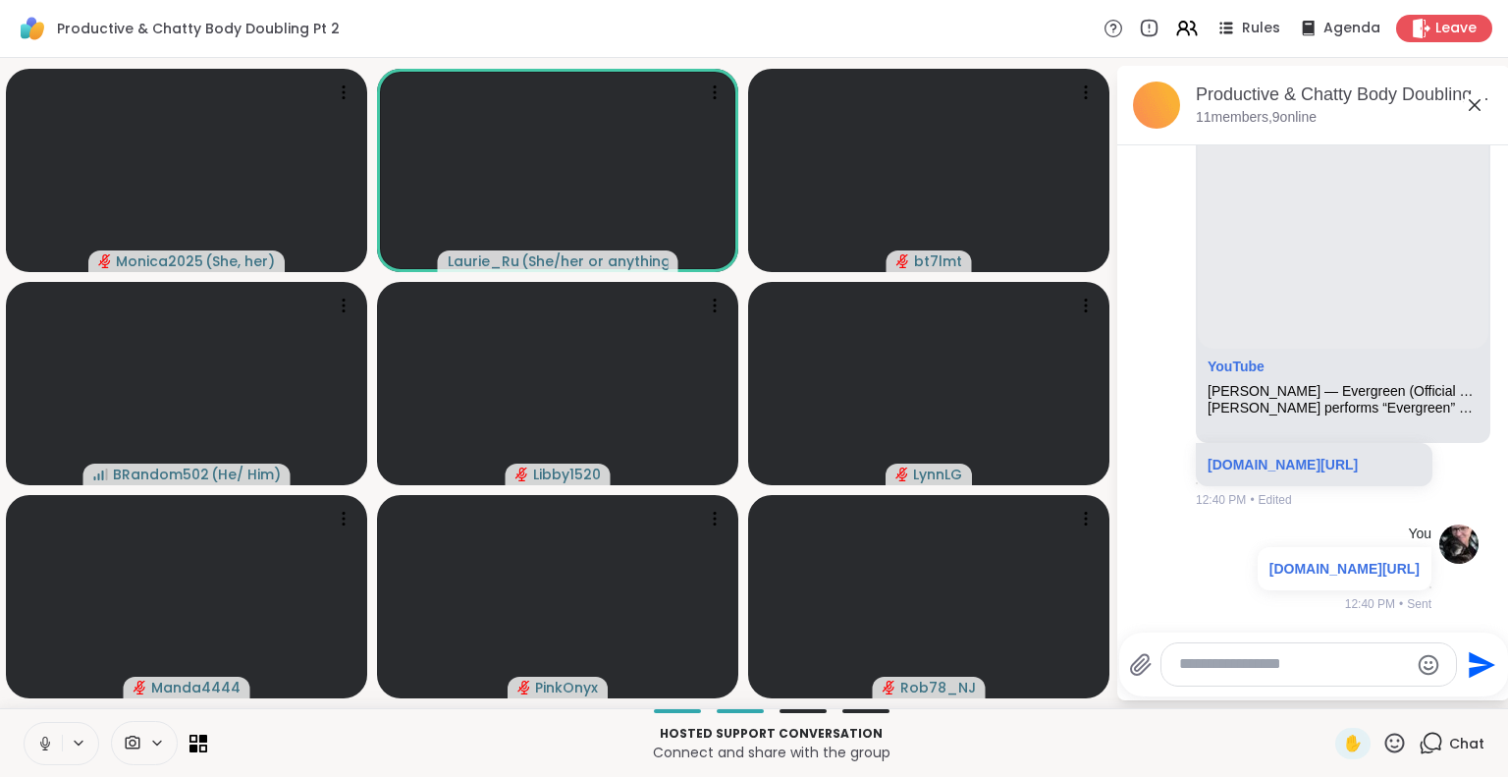
click at [48, 748] on icon at bounding box center [45, 743] width 18 height 18
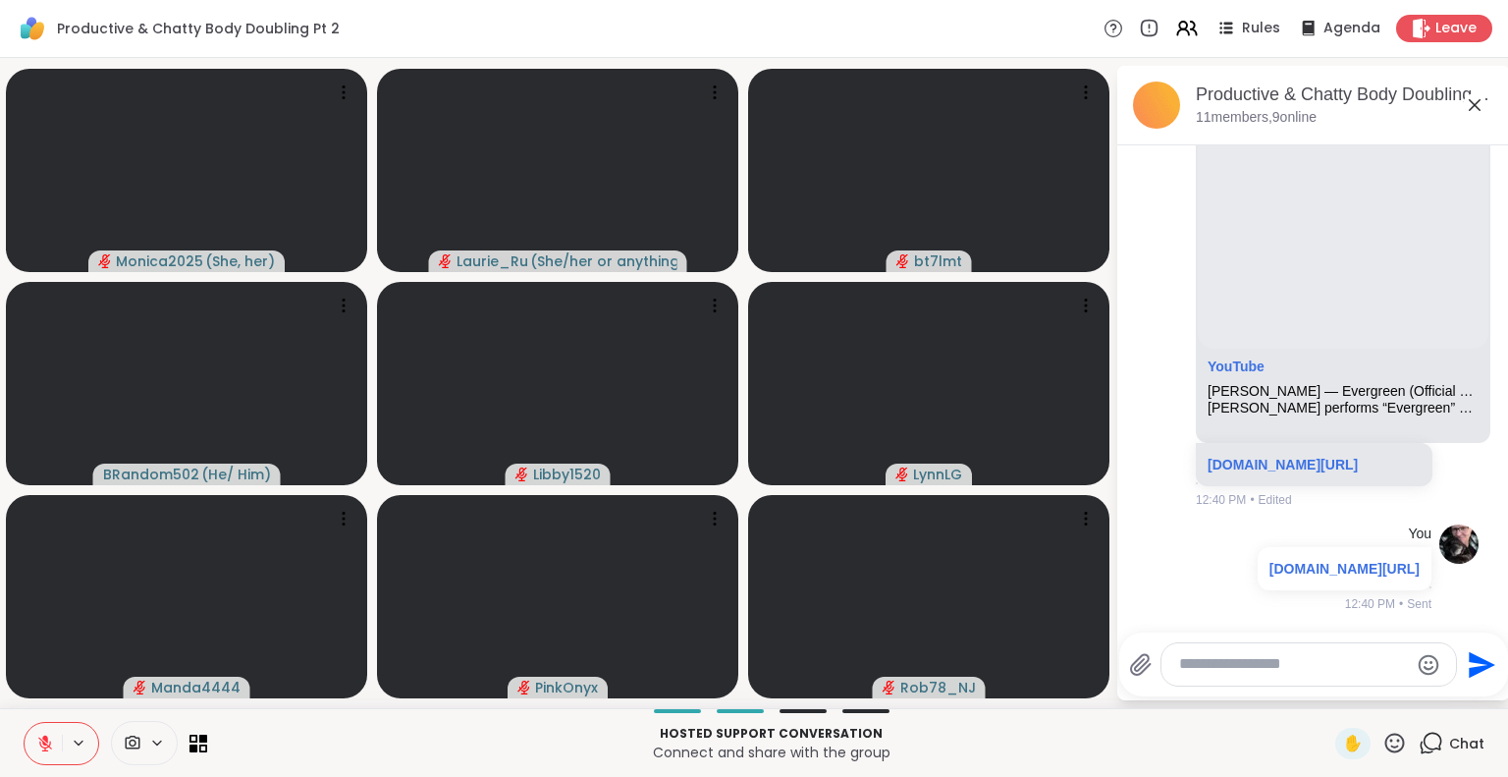
click at [1494, 676] on html "Productive & Chatty Body Doubling Pt 2 Rules Agenda Leave Monica2025 ( She, her…" at bounding box center [754, 388] width 1508 height 777
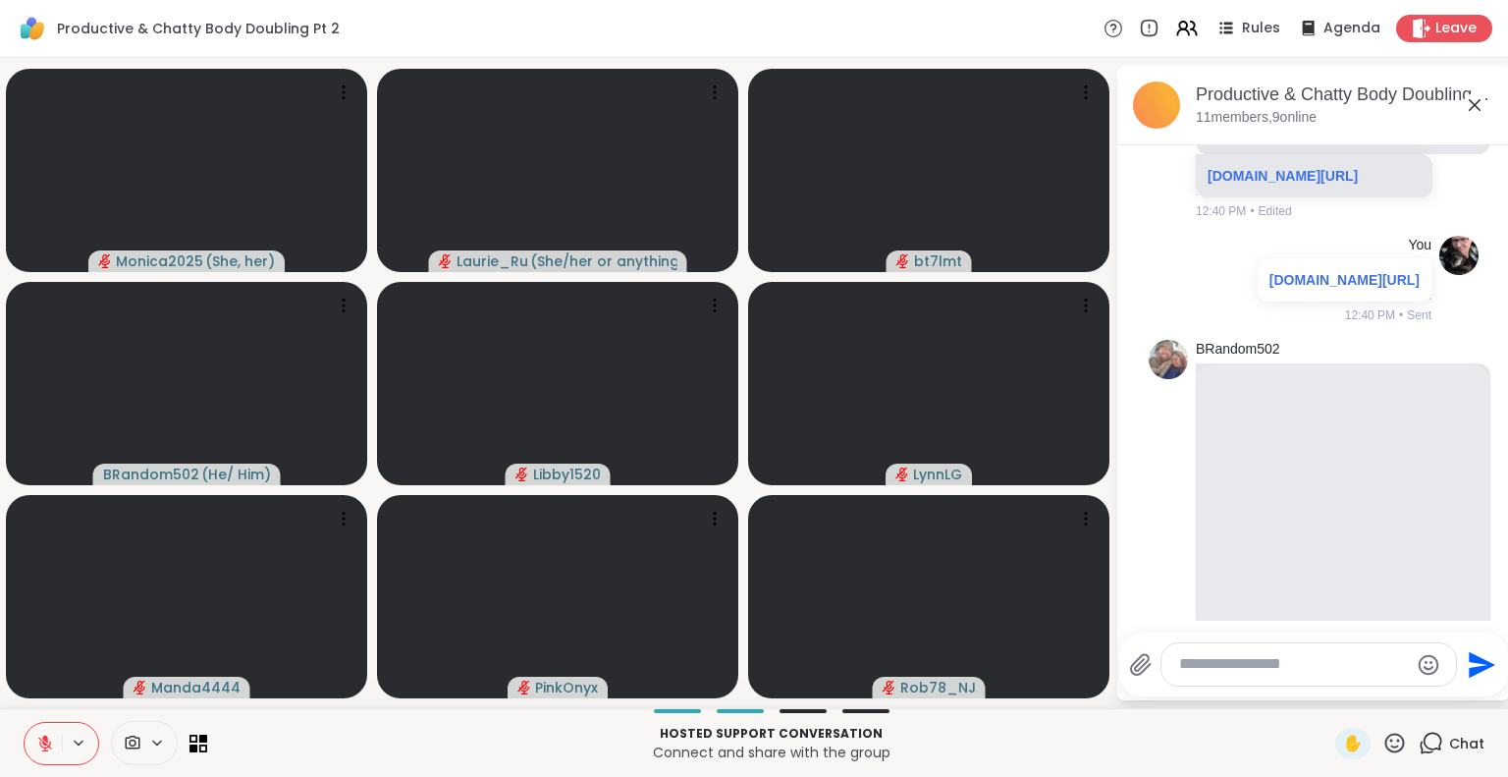
click at [1146, 722] on div "Hosted support conversation Connect and share with the group" at bounding box center [771, 743] width 1104 height 44
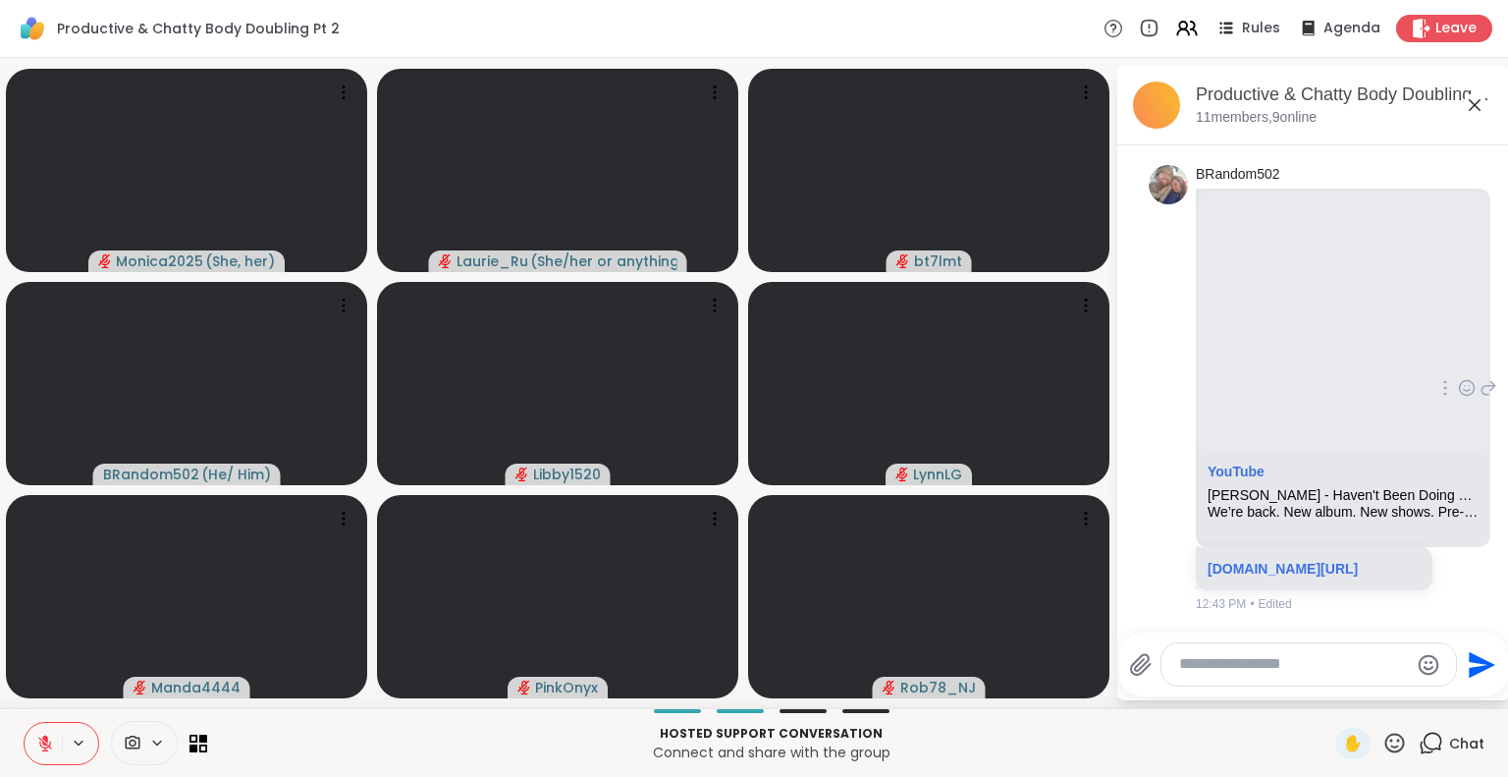
click at [1458, 378] on icon at bounding box center [1467, 388] width 18 height 20
click at [1458, 348] on div "Select Reaction: Heart" at bounding box center [1467, 357] width 18 height 18
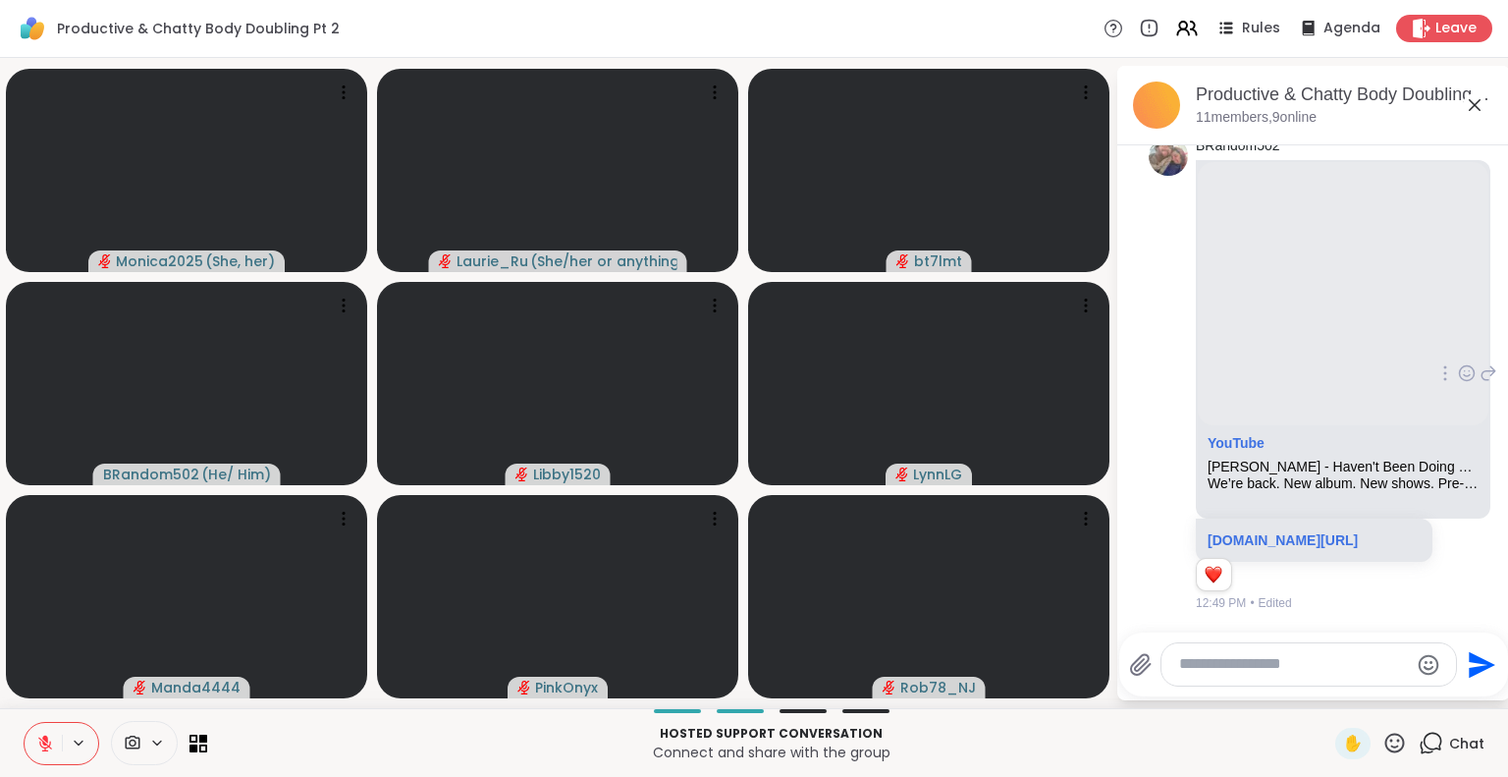
click at [1184, 659] on textarea "Type your message" at bounding box center [1293, 664] width 229 height 21
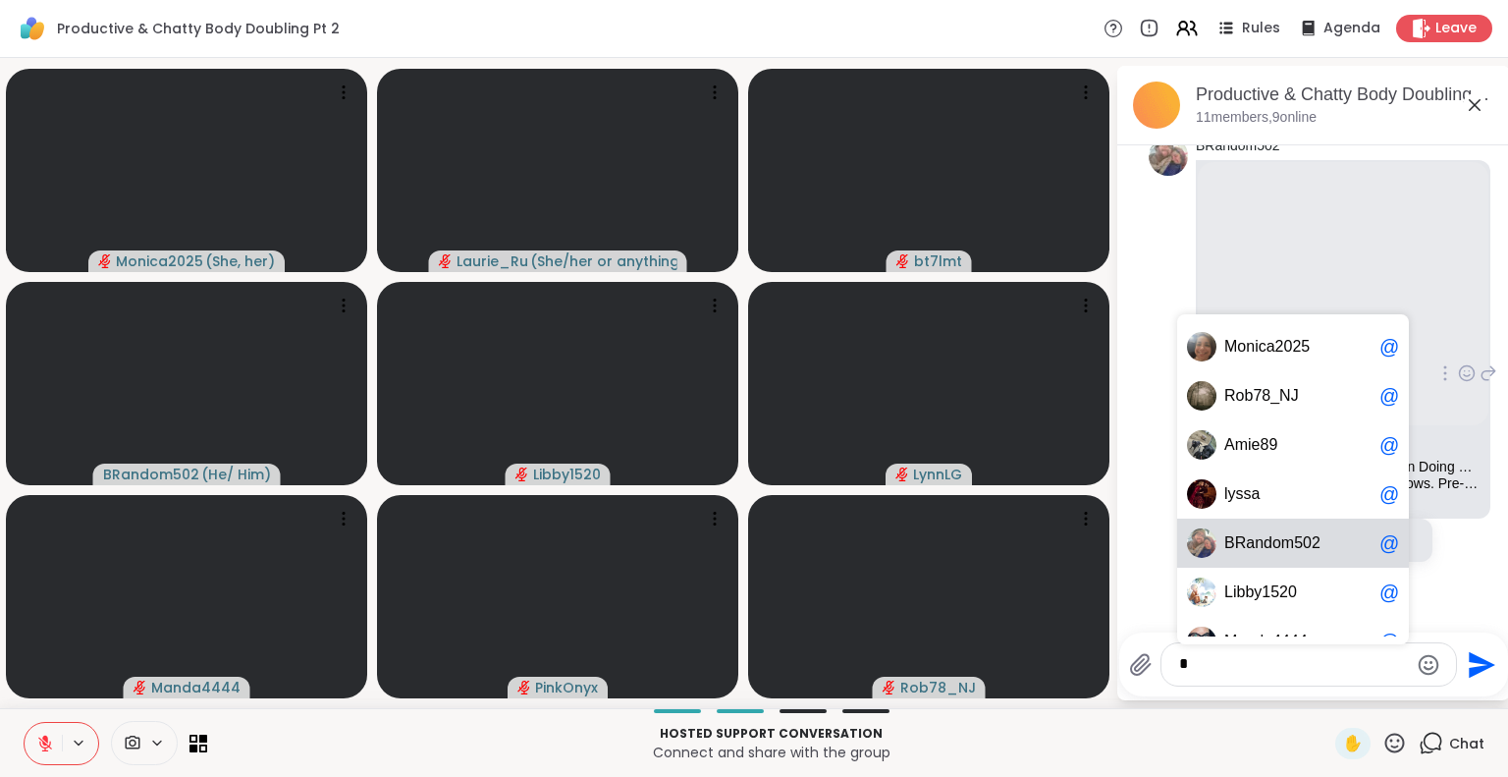
click at [1235, 538] on span "R" at bounding box center [1241, 543] width 12 height 20
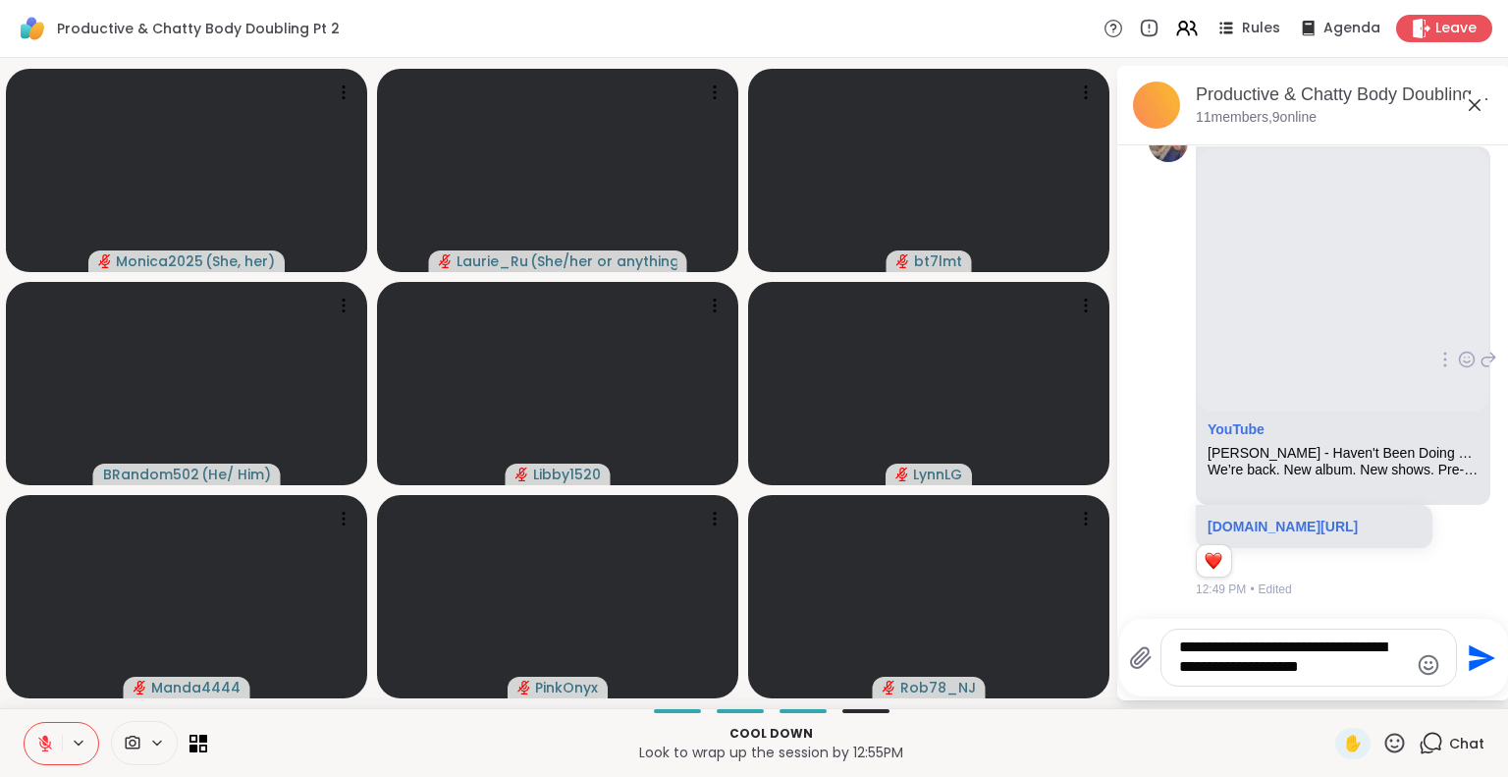
type textarea "**********"
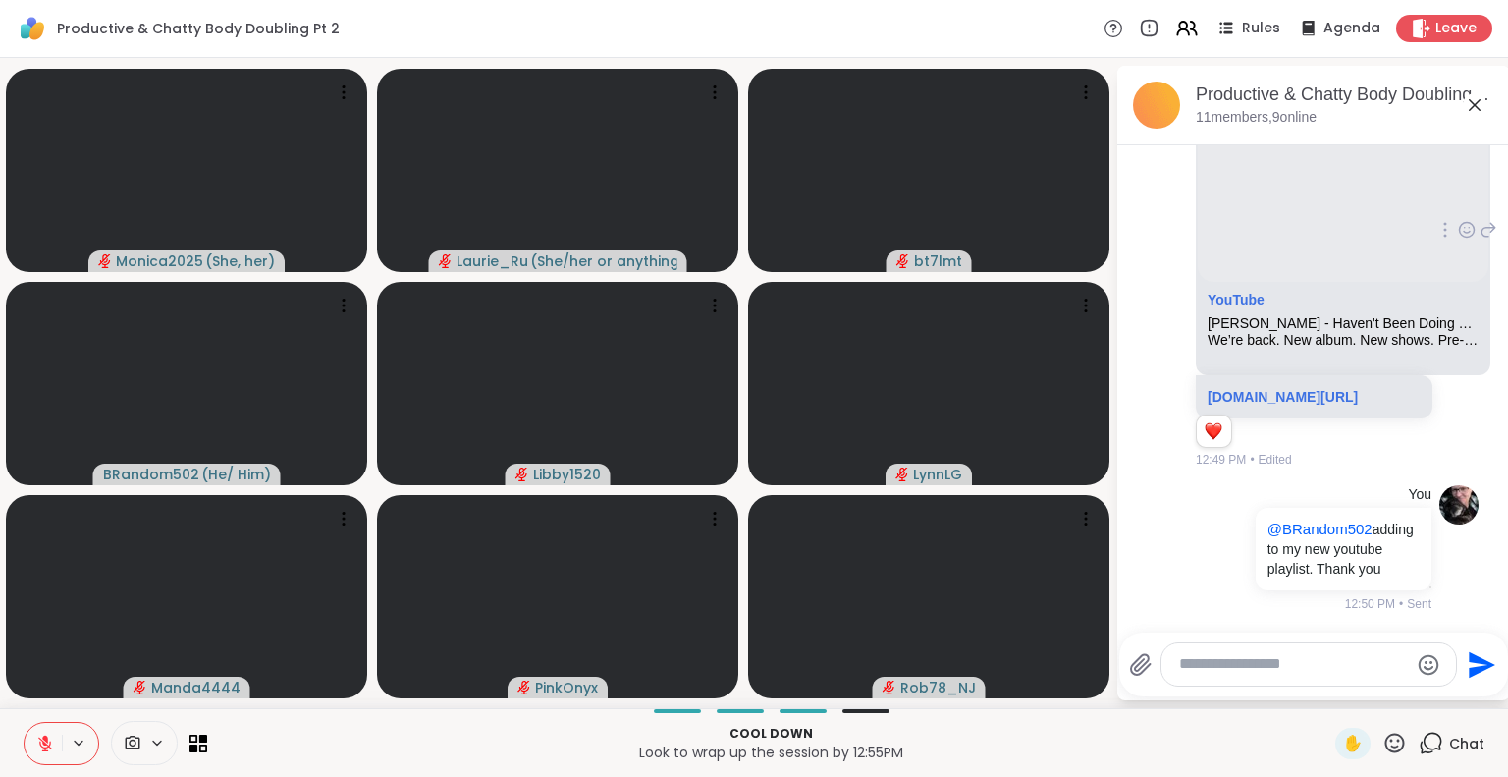
scroll to position [7642, 0]
click at [1304, 389] on link "youtu.be/_VGhqfudU3M?si=400IIu1kv25l_dC7" at bounding box center [1282, 397] width 150 height 16
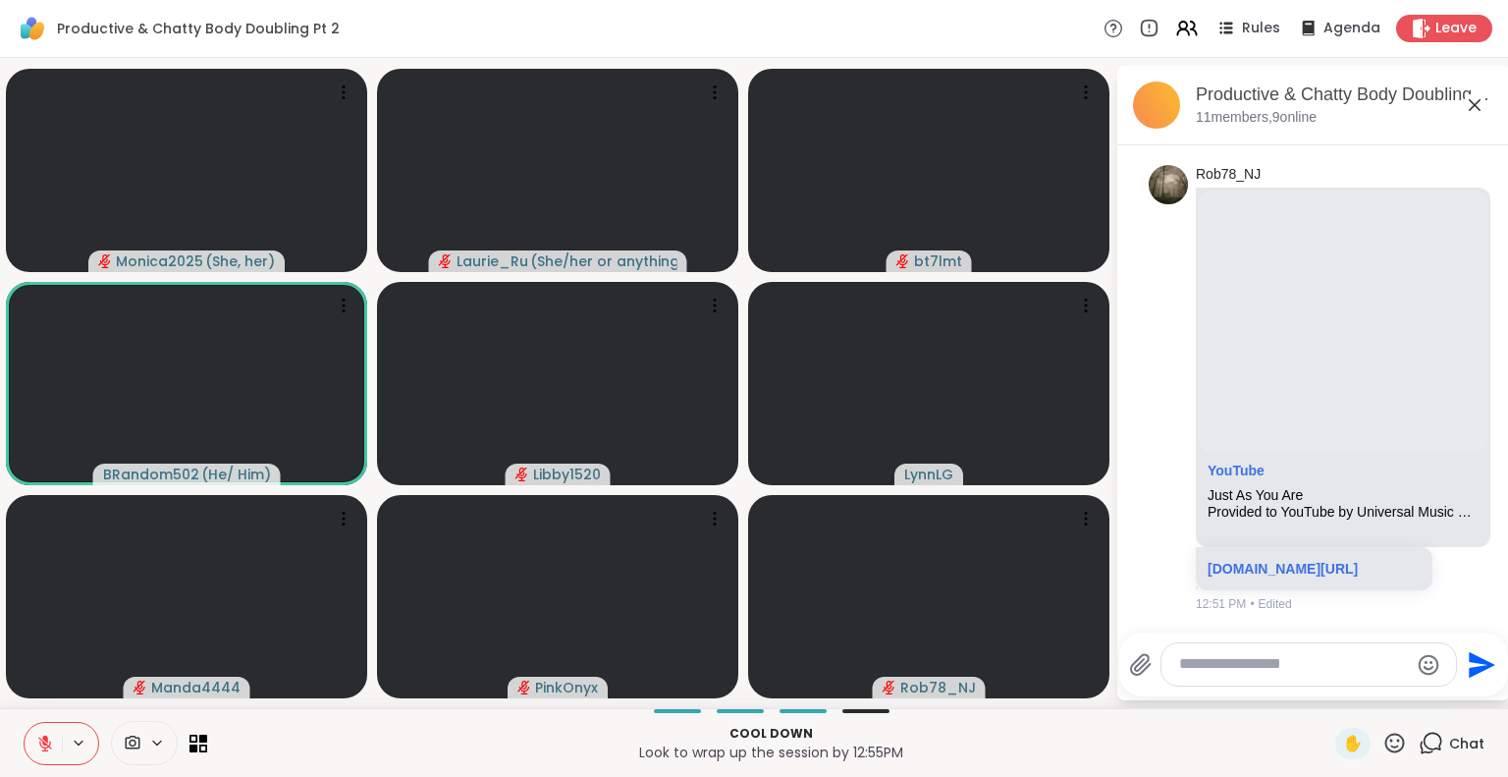
scroll to position [8181, 0]
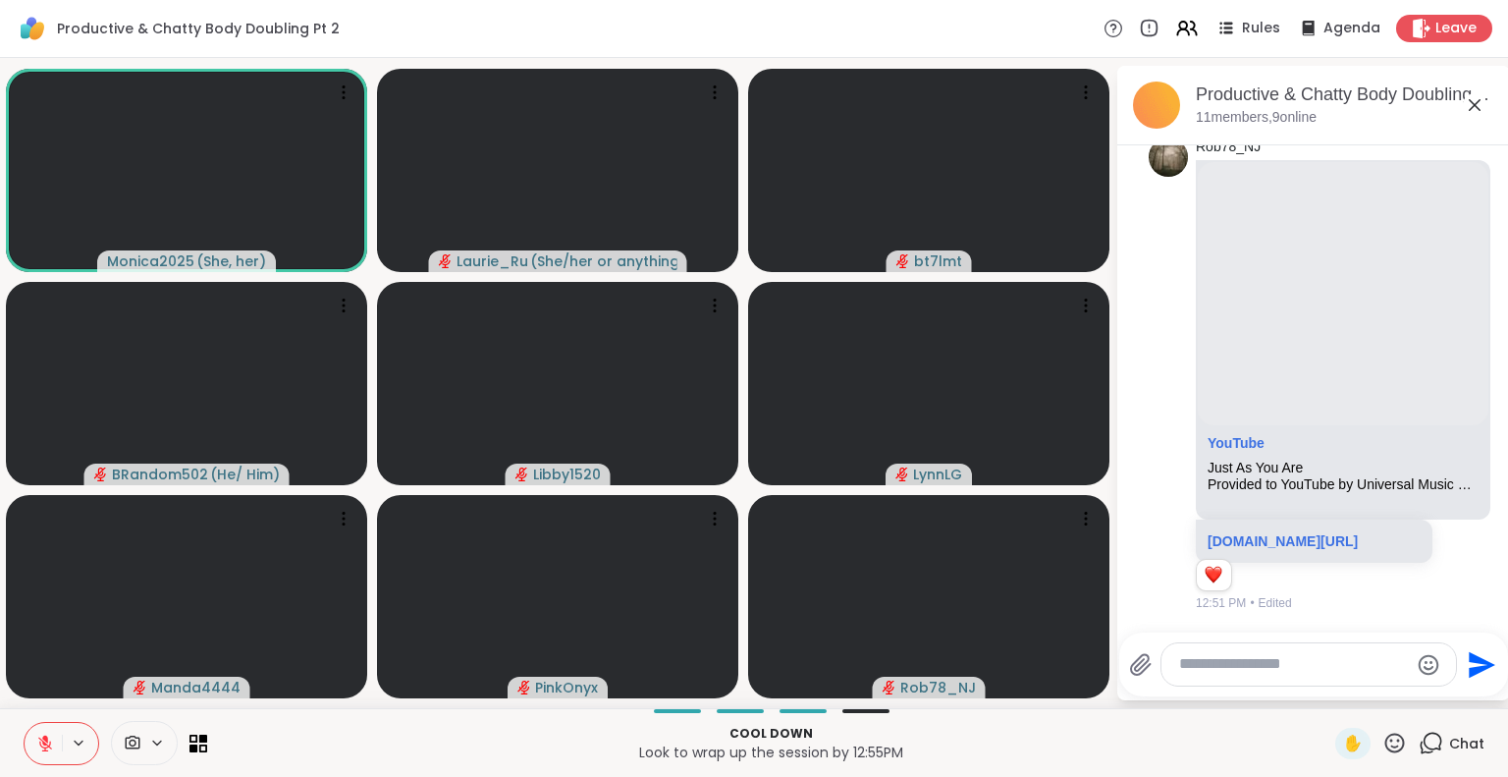
click at [45, 741] on icon at bounding box center [45, 743] width 18 height 18
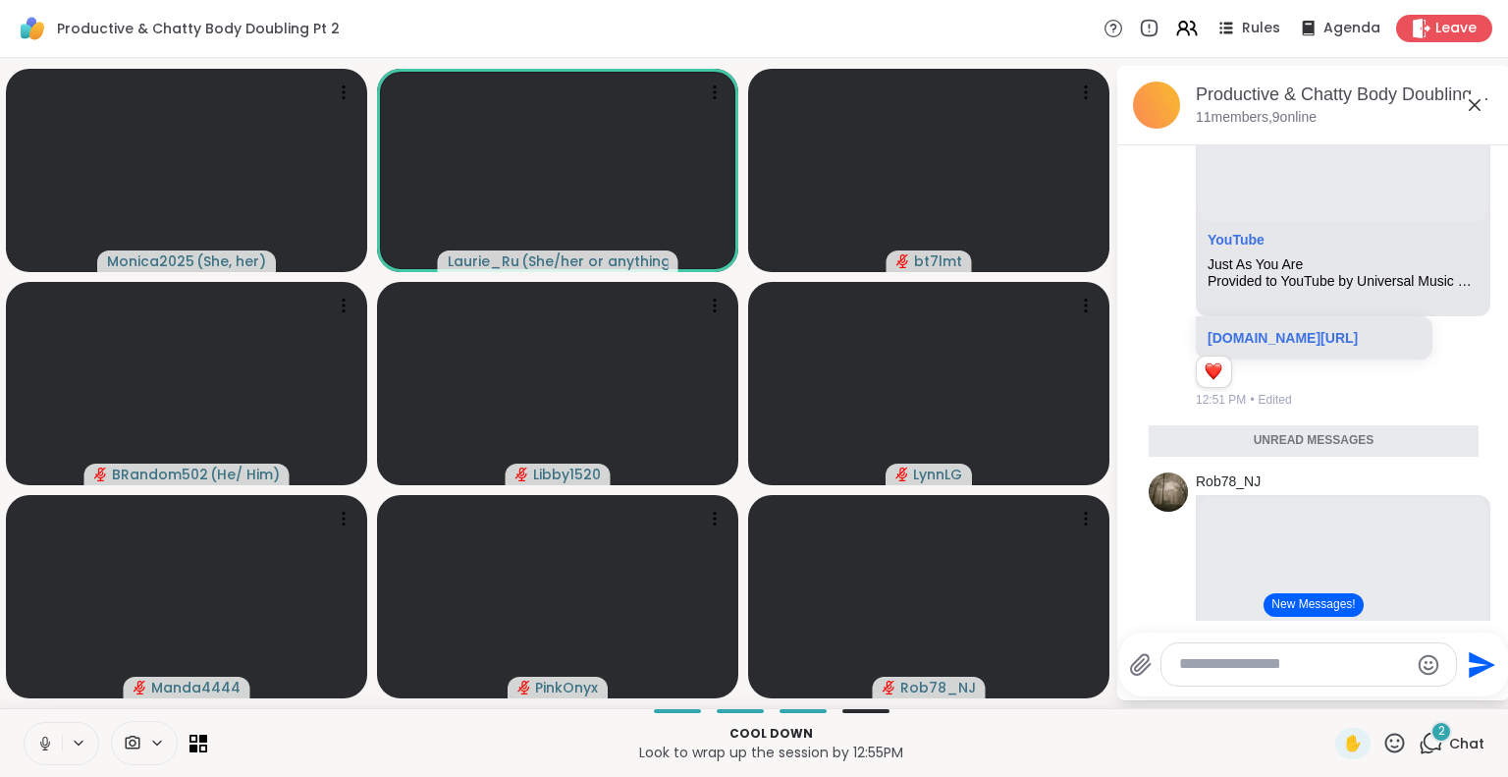
scroll to position [8391, 0]
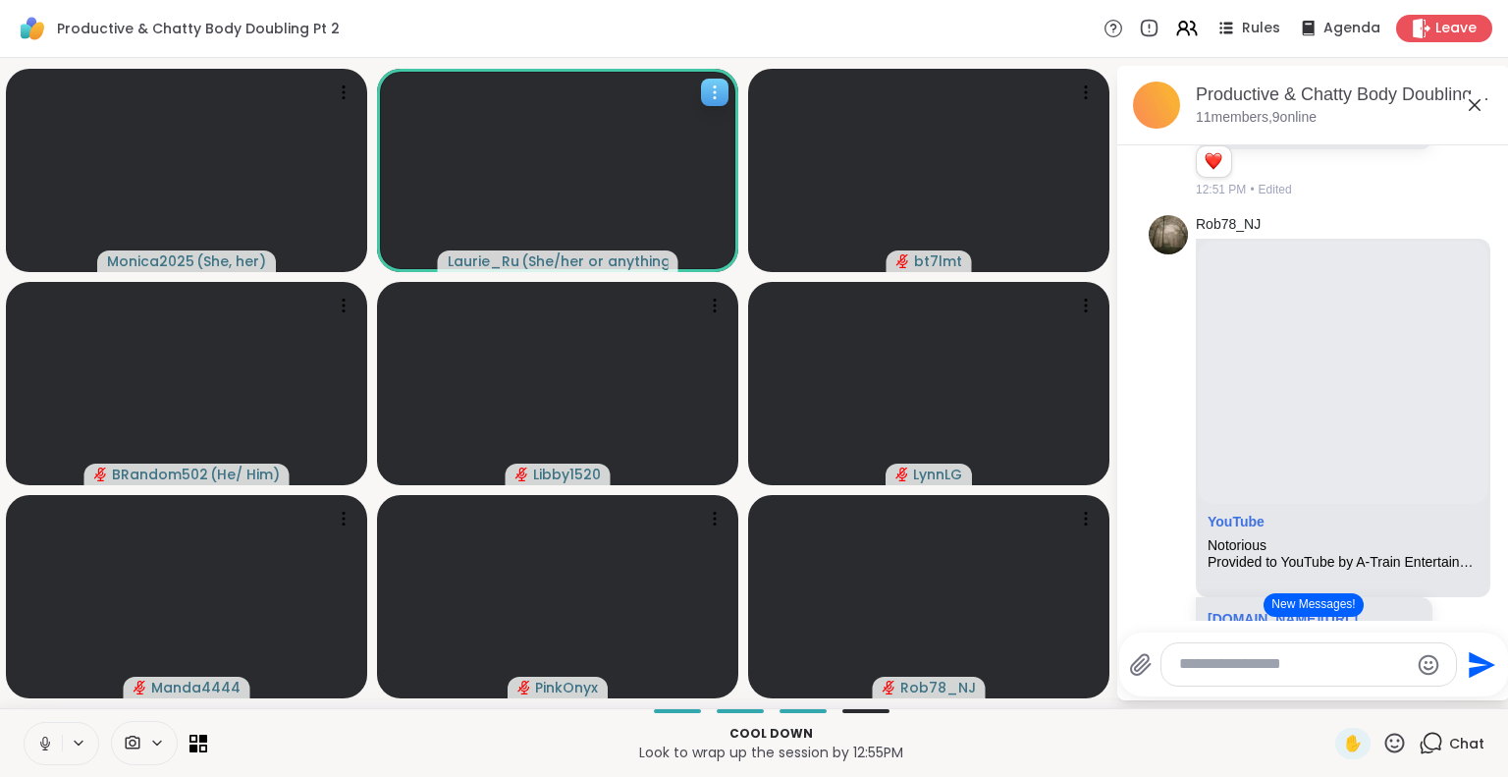
click at [557, 250] on div "Laurie_Ru ( She/her or anything else )" at bounding box center [558, 261] width 241 height 22
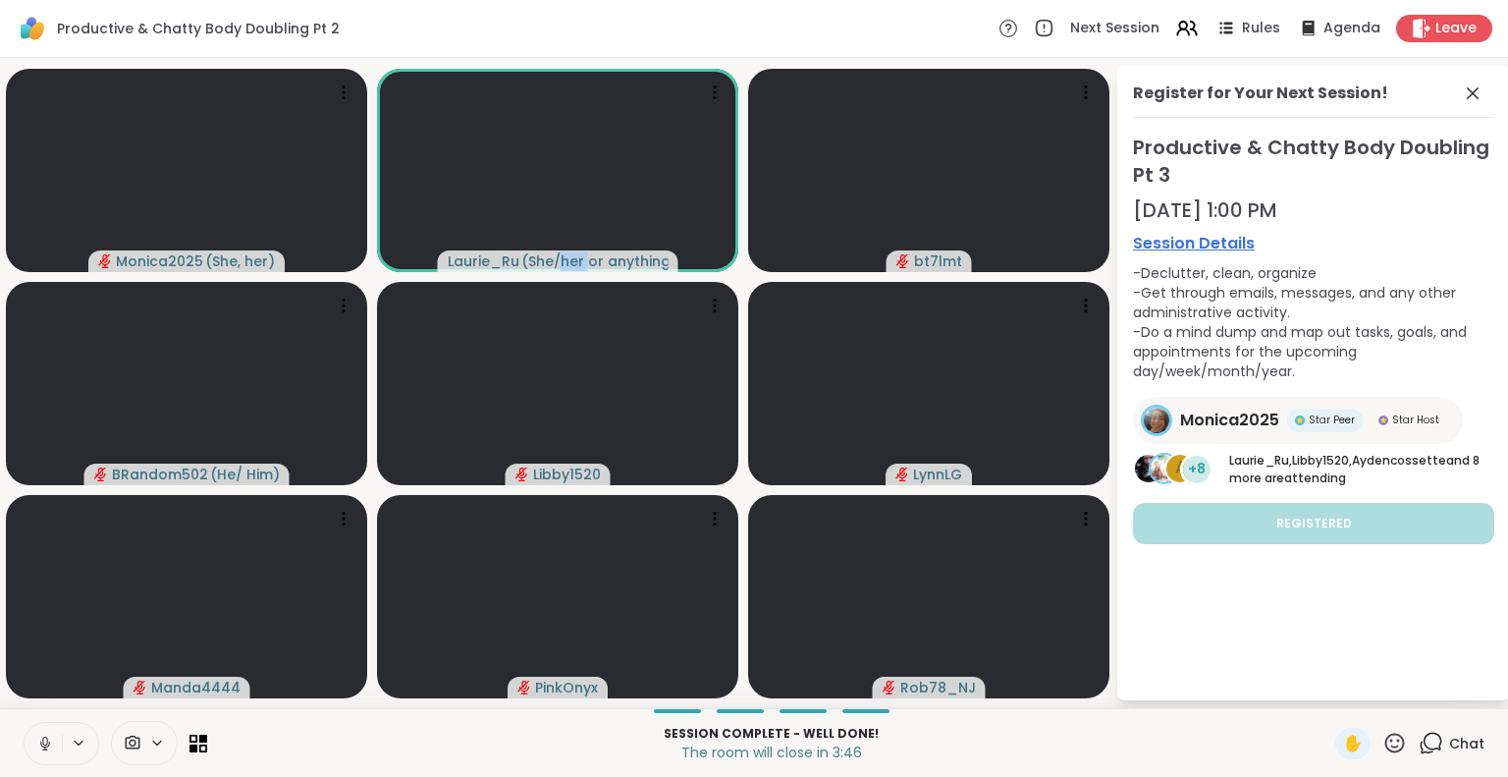
click at [43, 742] on icon at bounding box center [45, 743] width 18 height 18
click at [204, 748] on icon at bounding box center [198, 742] width 19 height 19
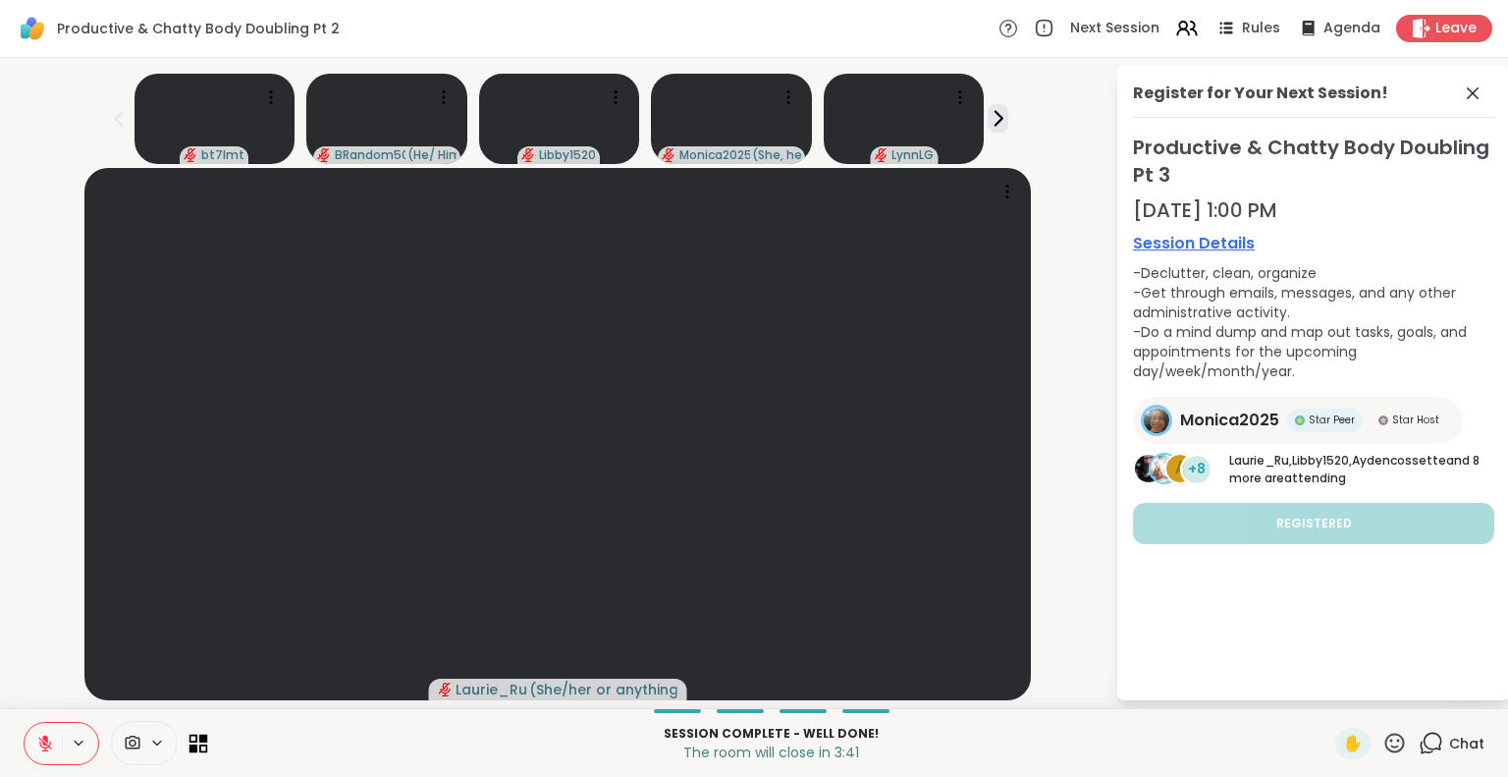
click at [192, 739] on icon at bounding box center [198, 742] width 19 height 19
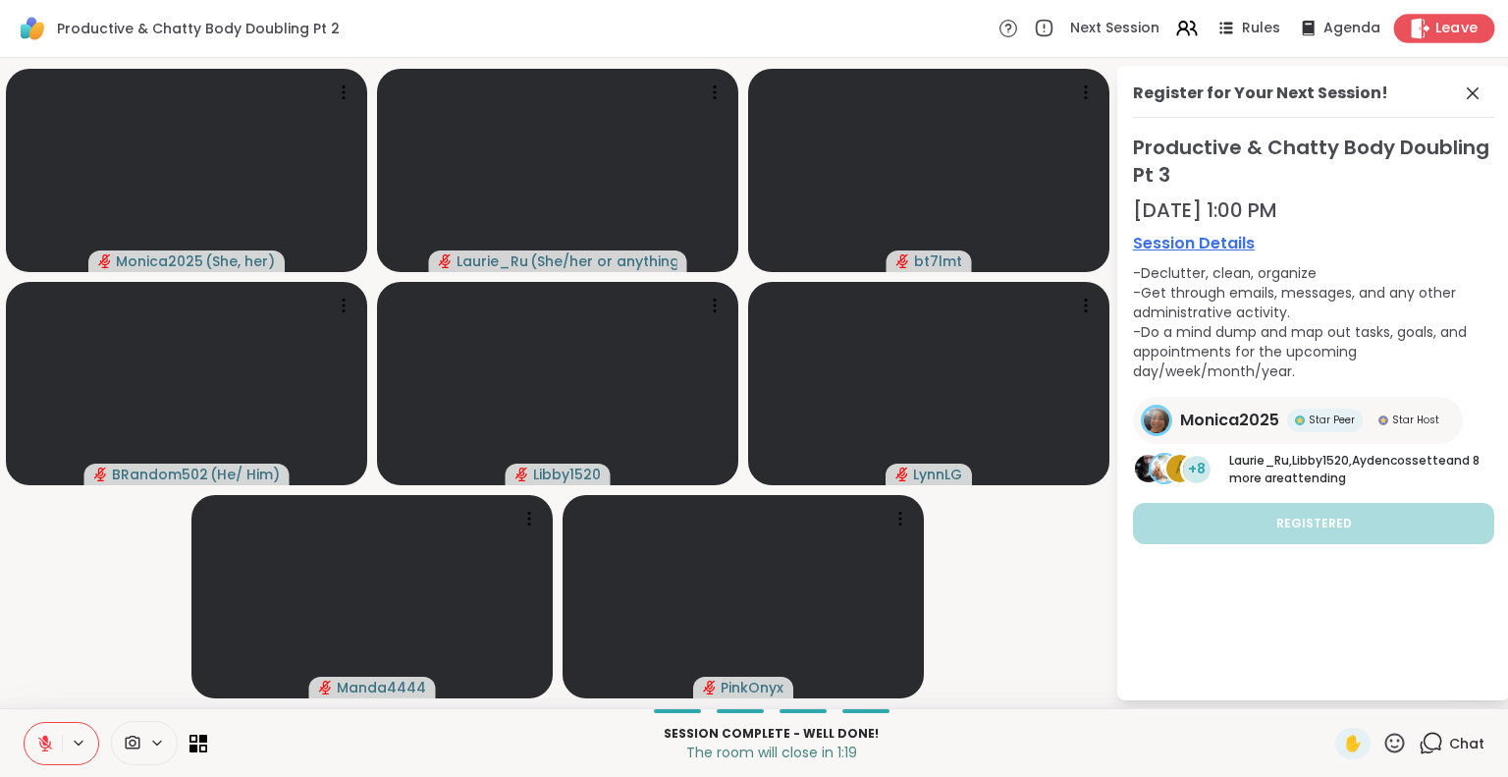
click at [1445, 25] on span "Leave" at bounding box center [1456, 29] width 43 height 21
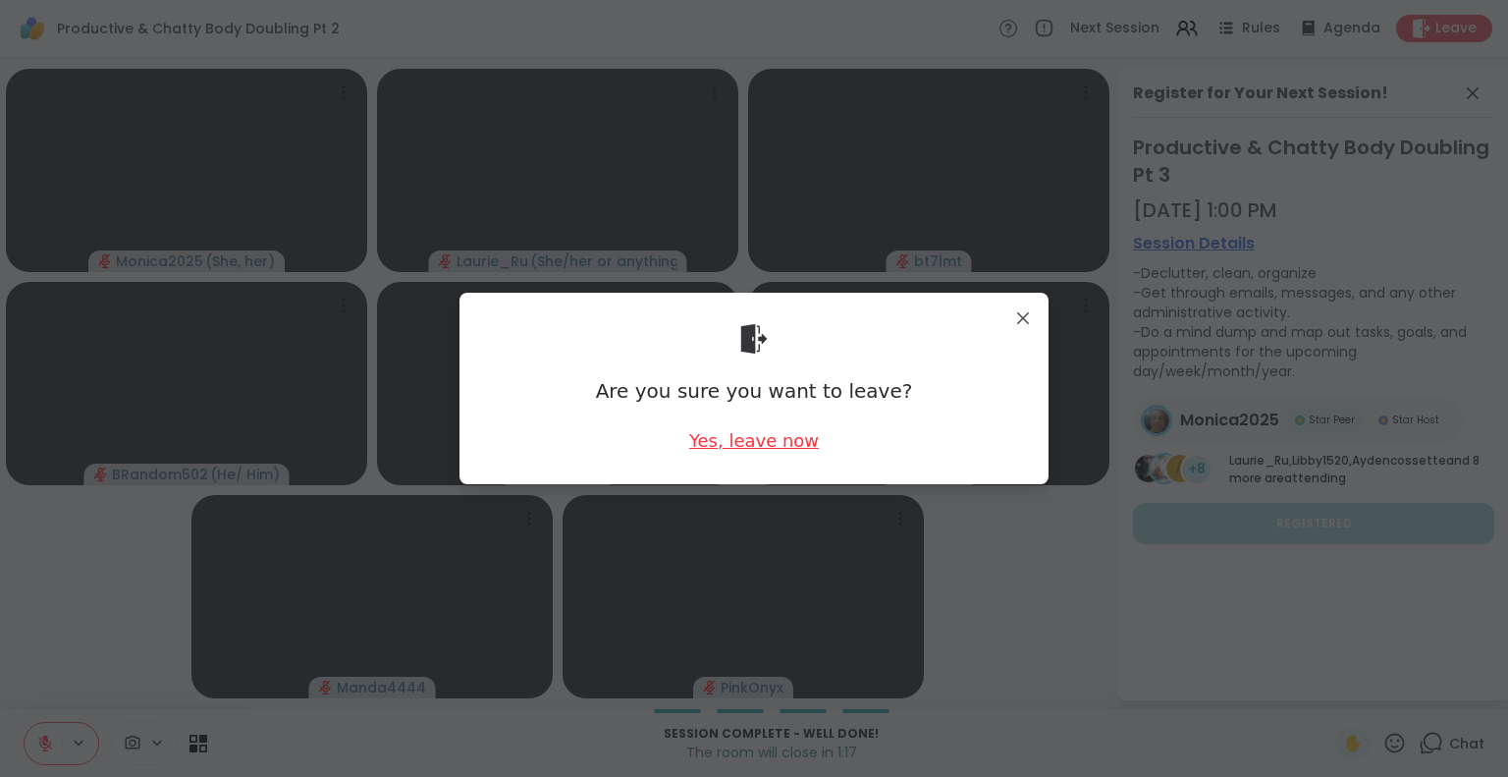
click at [751, 438] on div "Yes, leave now" at bounding box center [754, 440] width 130 height 25
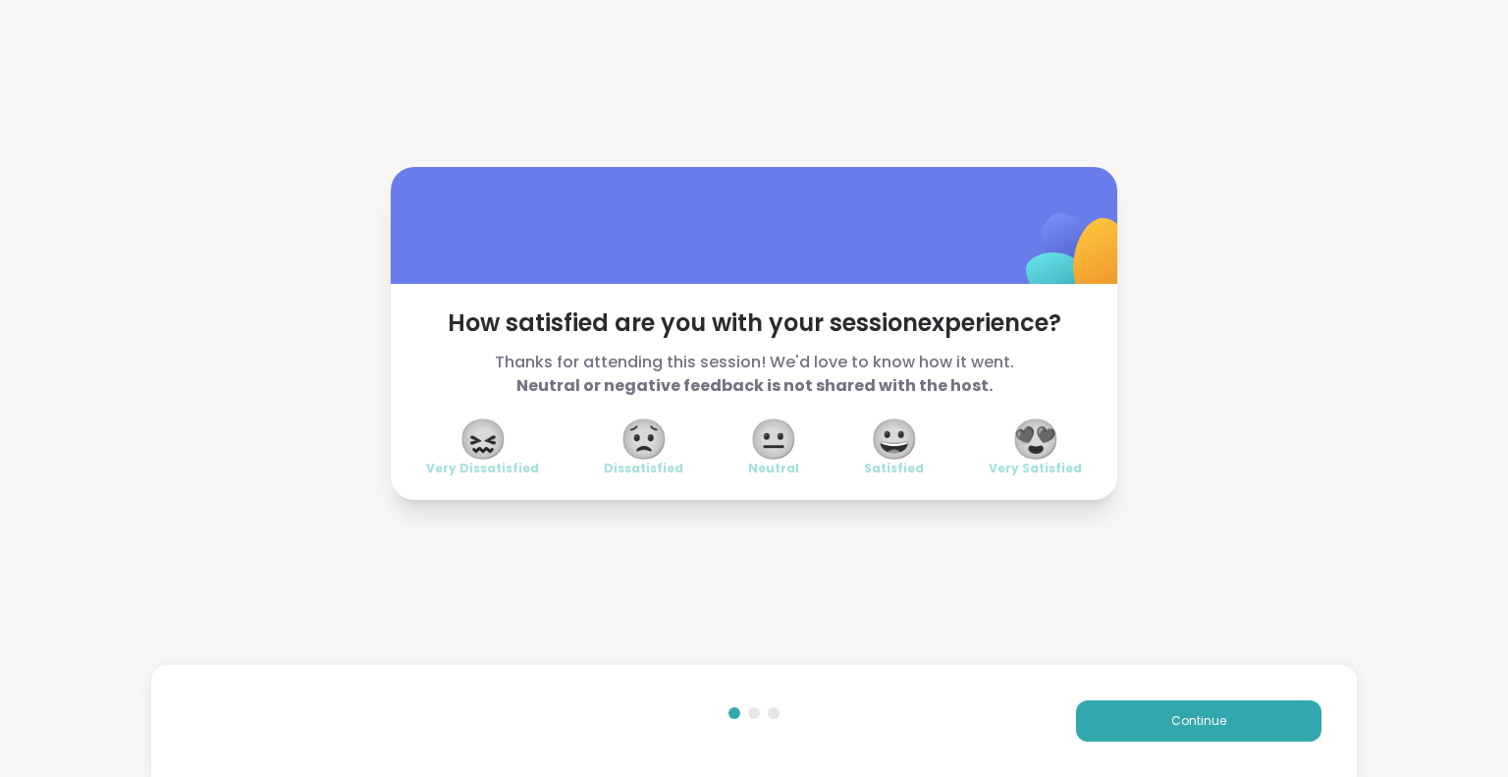
click at [1027, 442] on span "😍" at bounding box center [1035, 438] width 49 height 35
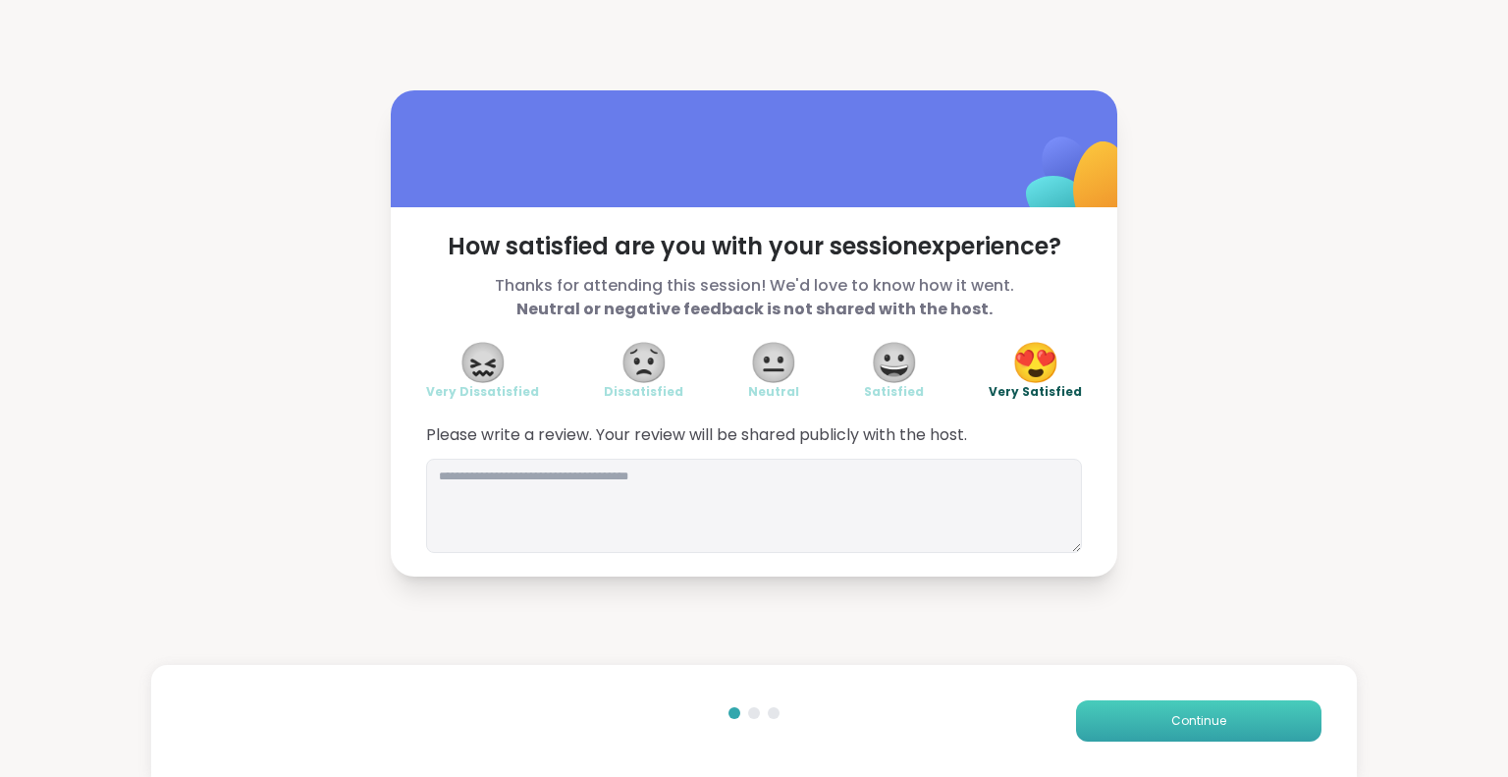
click at [1140, 718] on button "Continue" at bounding box center [1198, 720] width 245 height 41
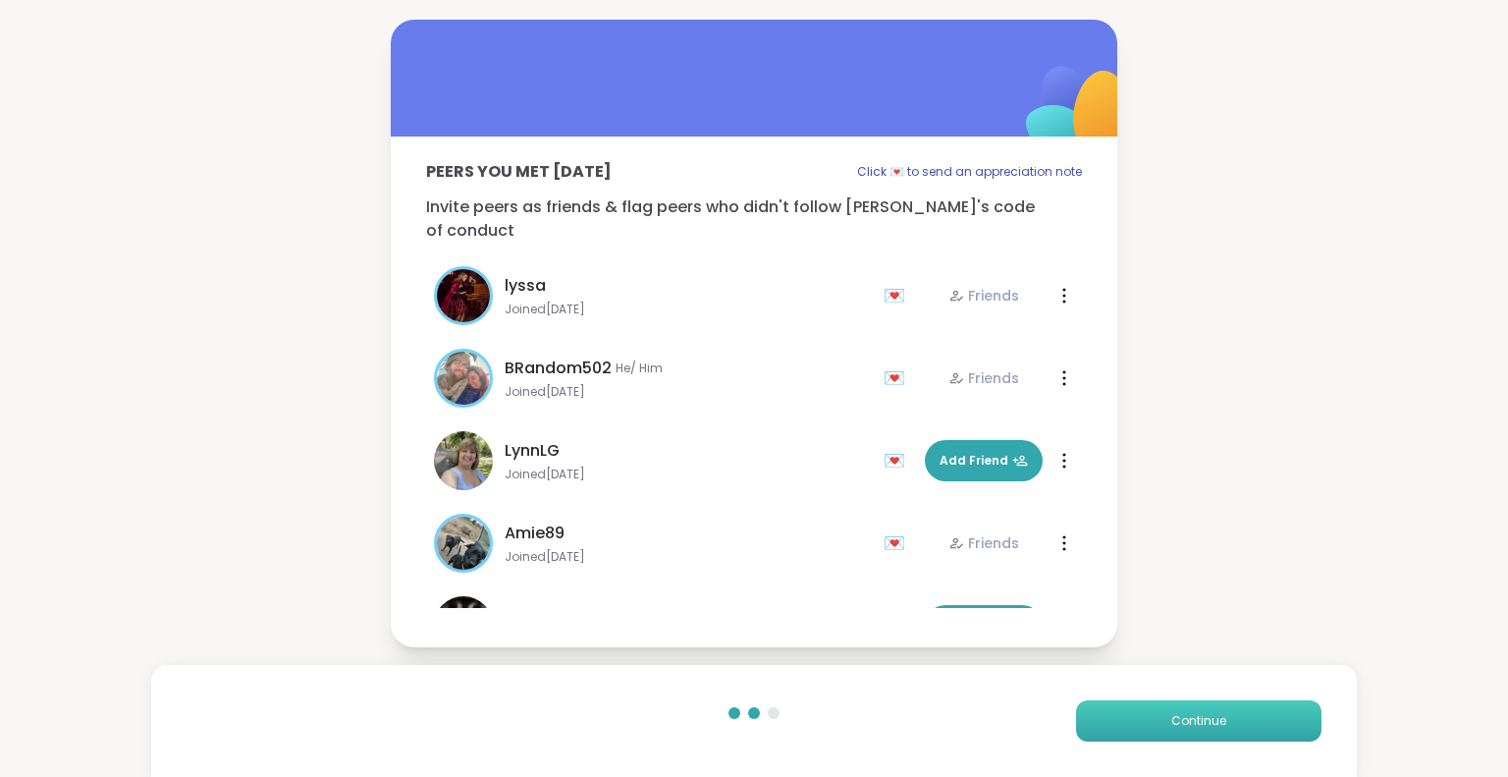
click at [1140, 718] on button "Continue" at bounding box center [1198, 720] width 245 height 41
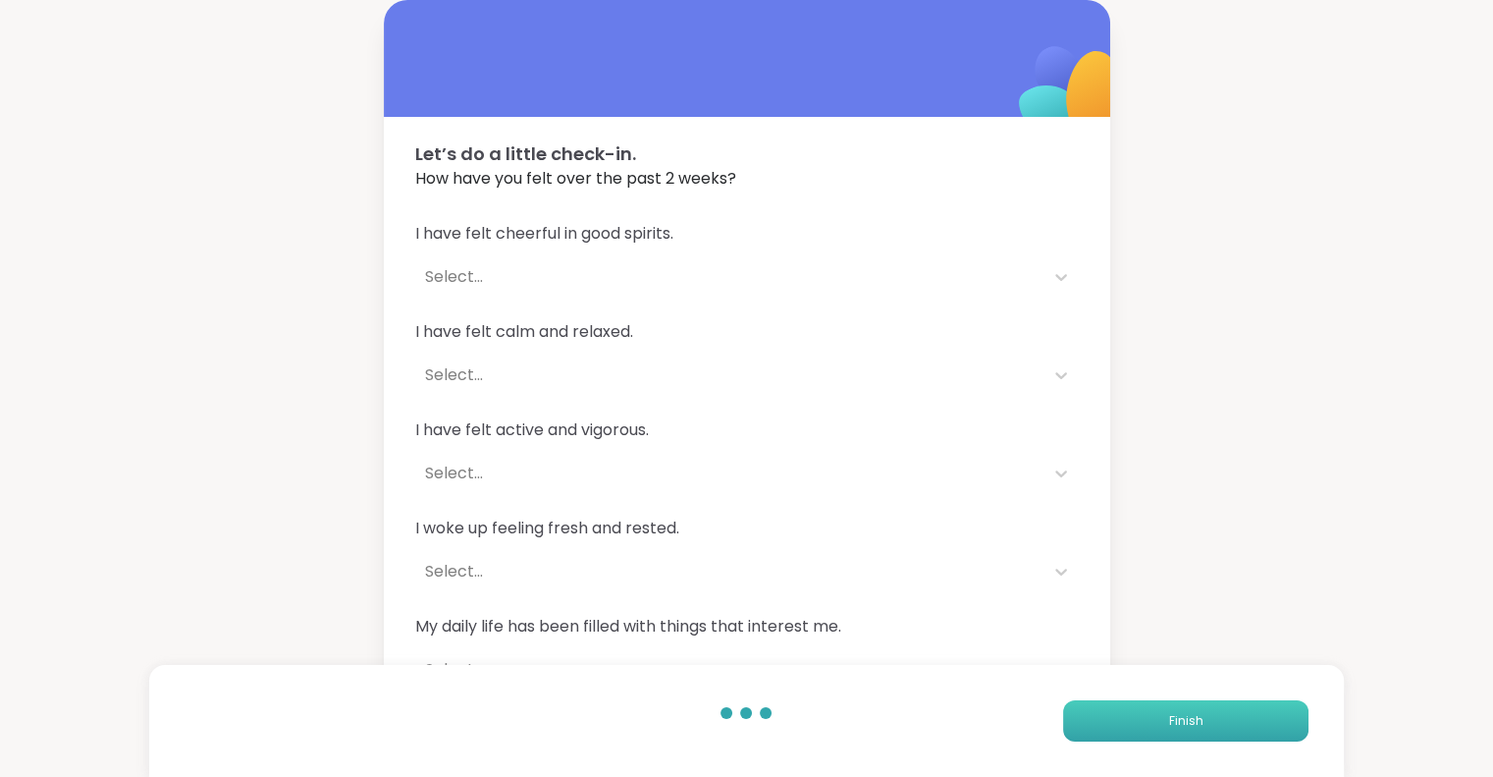
click at [1140, 718] on button "Finish" at bounding box center [1185, 720] width 245 height 41
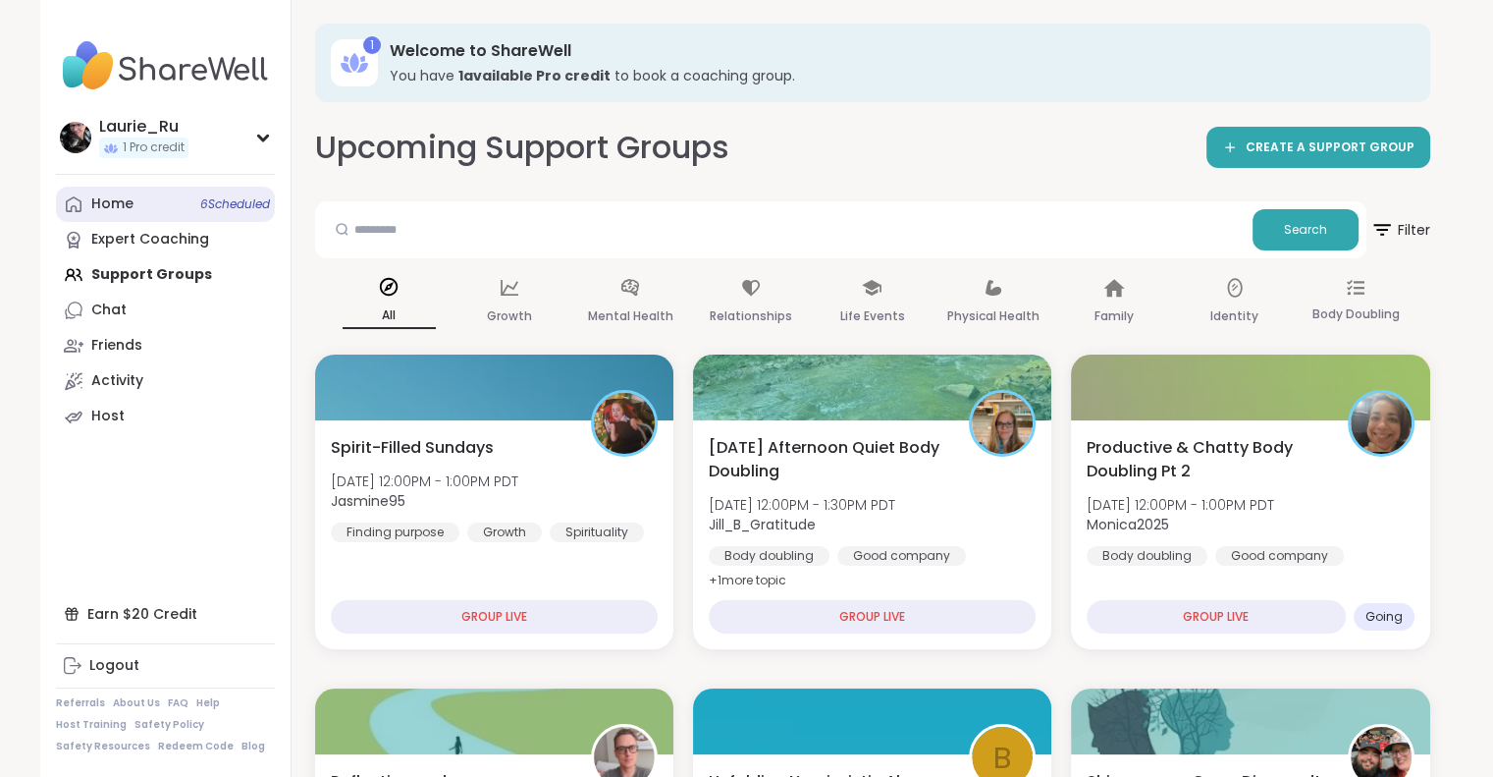
click at [232, 206] on span "6 Scheduled" at bounding box center [235, 204] width 70 height 16
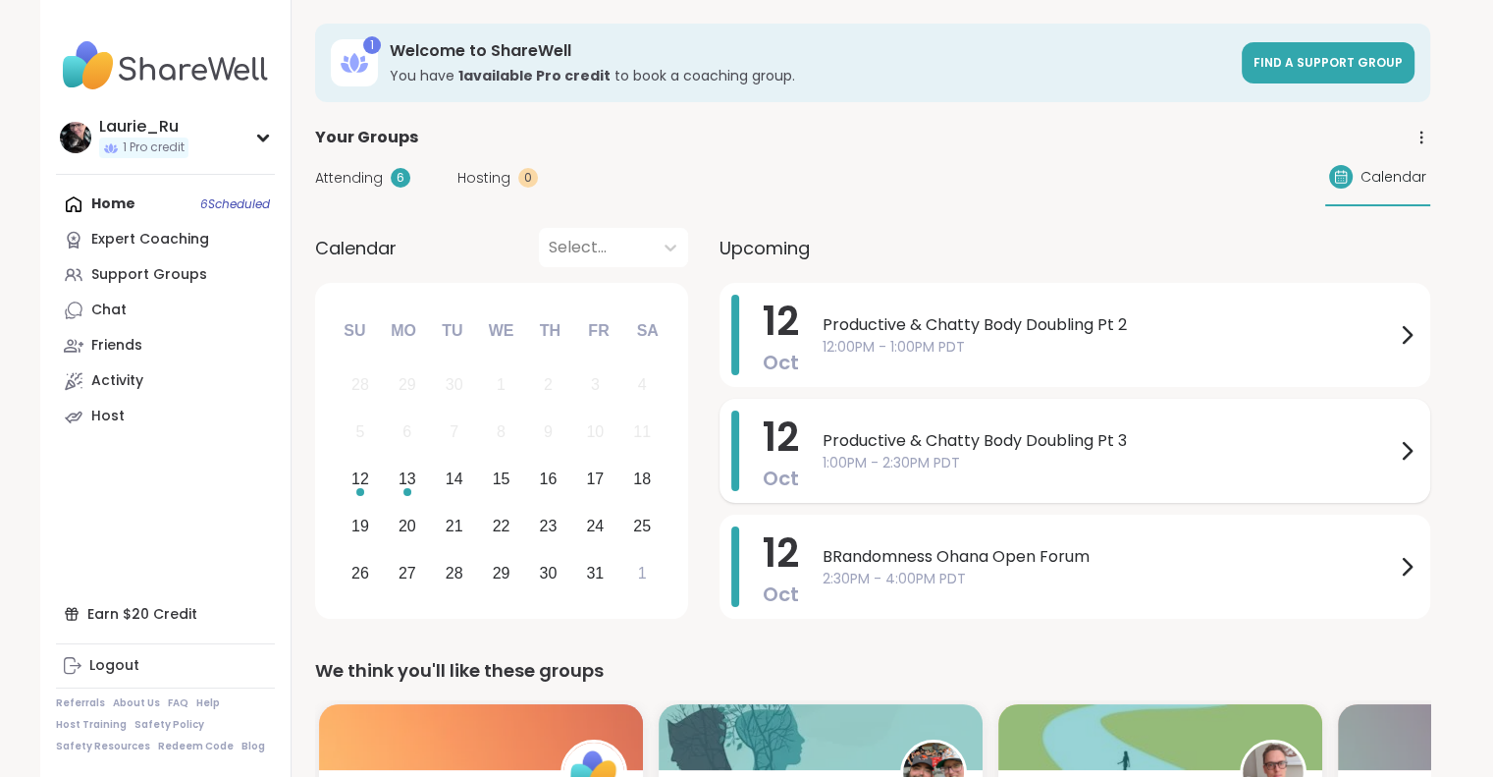
click at [1023, 447] on span "Productive & Chatty Body Doubling Pt 3" at bounding box center [1109, 441] width 572 height 24
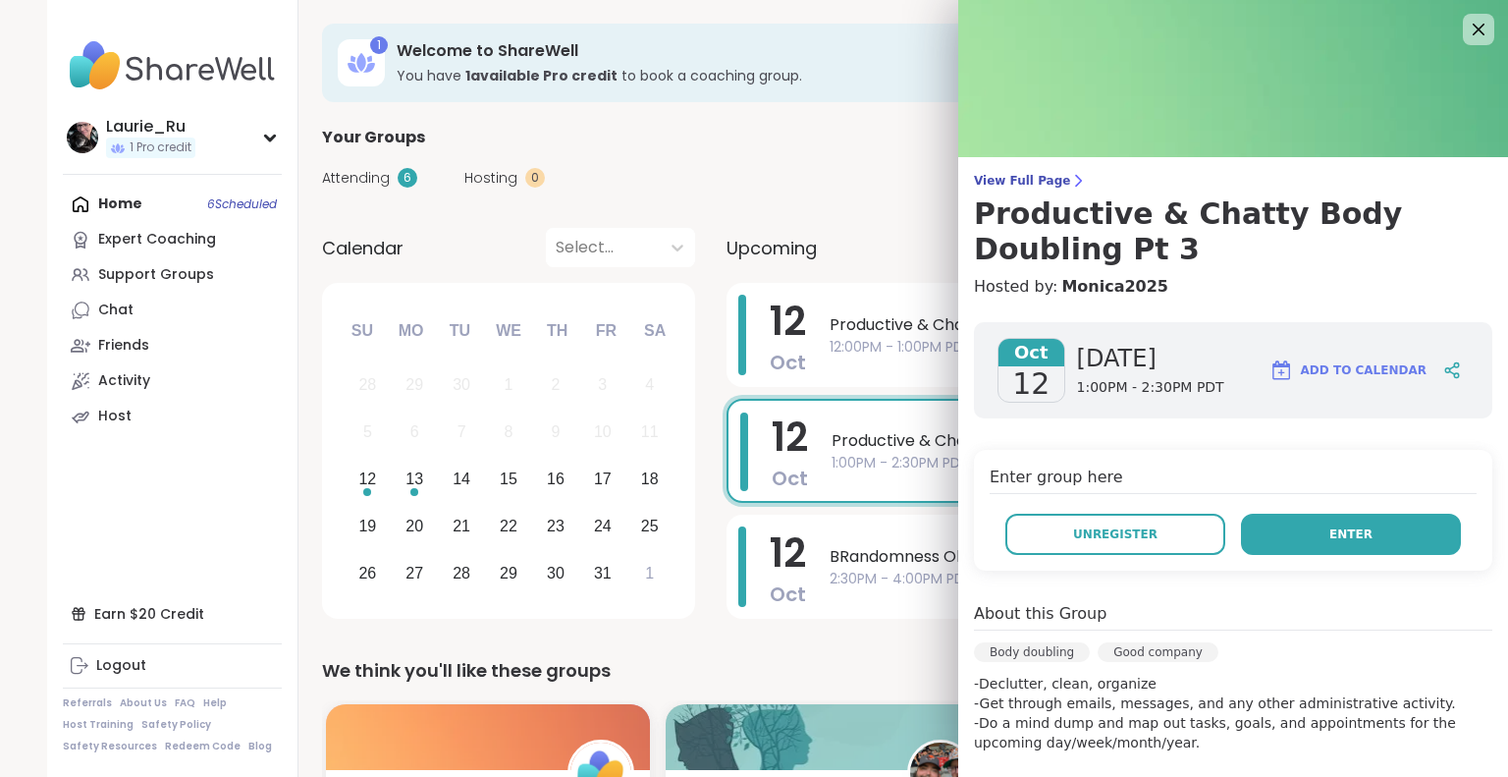
click at [1329, 529] on span "Enter" at bounding box center [1350, 534] width 43 height 18
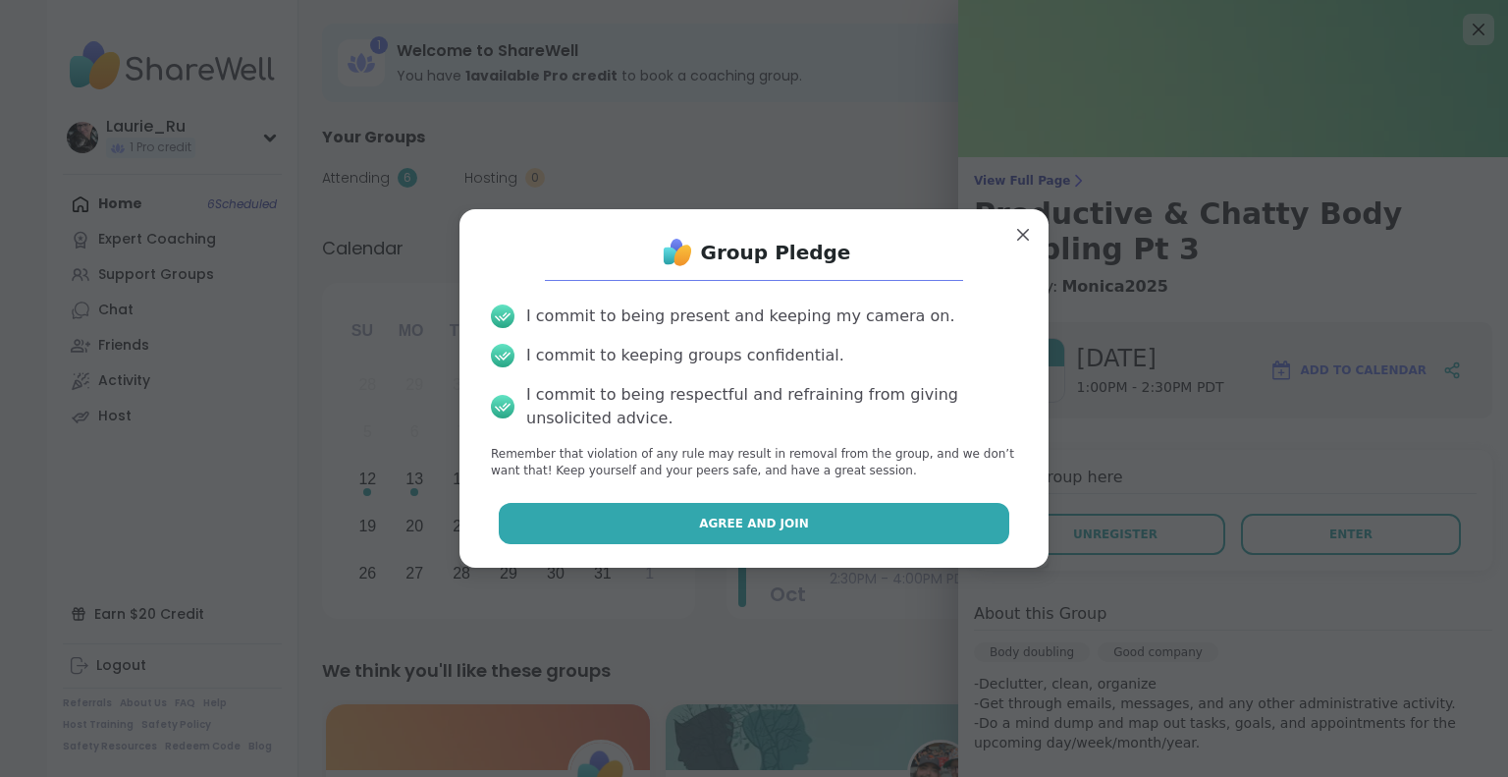
click at [887, 516] on button "Agree and Join" at bounding box center [754, 523] width 511 height 41
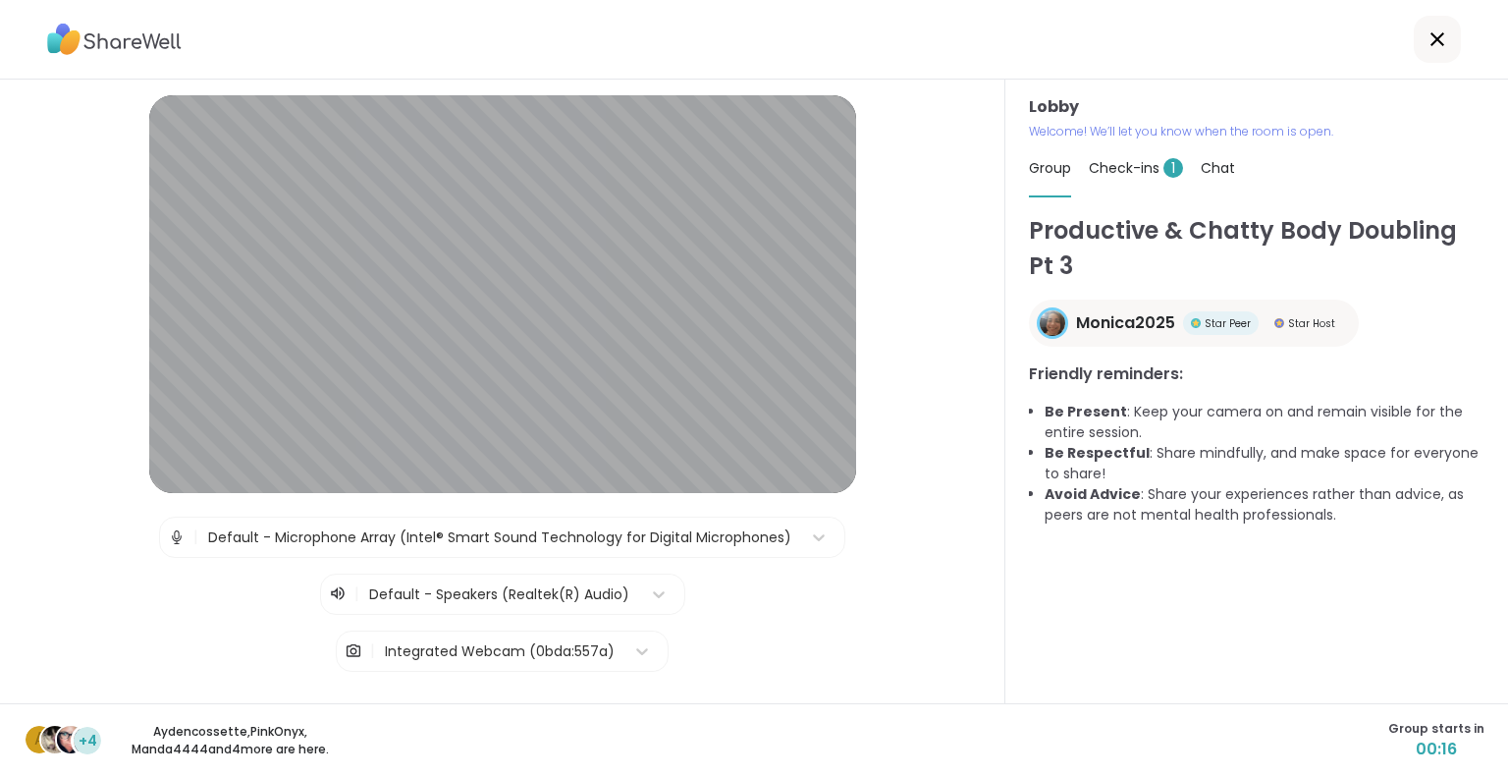
click at [1111, 168] on span "Check-ins 1" at bounding box center [1136, 168] width 94 height 20
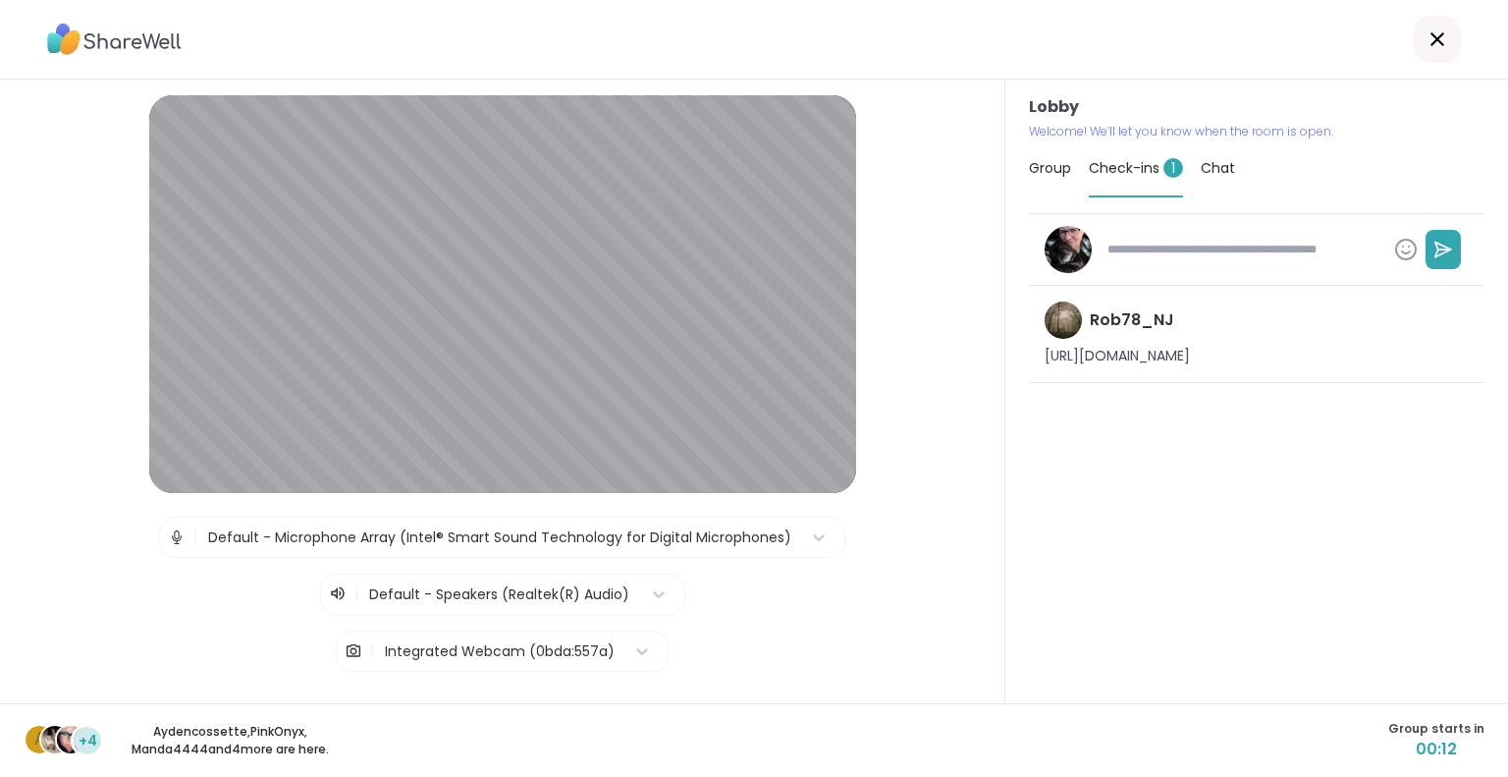
click at [1107, 348] on p "https://youtu.be/vrFFzeeU_bE?si=t-3j_wDjTHqOaSAV" at bounding box center [1117, 357] width 145 height 20
copy p "https://youtu.be/vrFFzeeU_bE?si=t-3j_wDjTHqOaSAV"
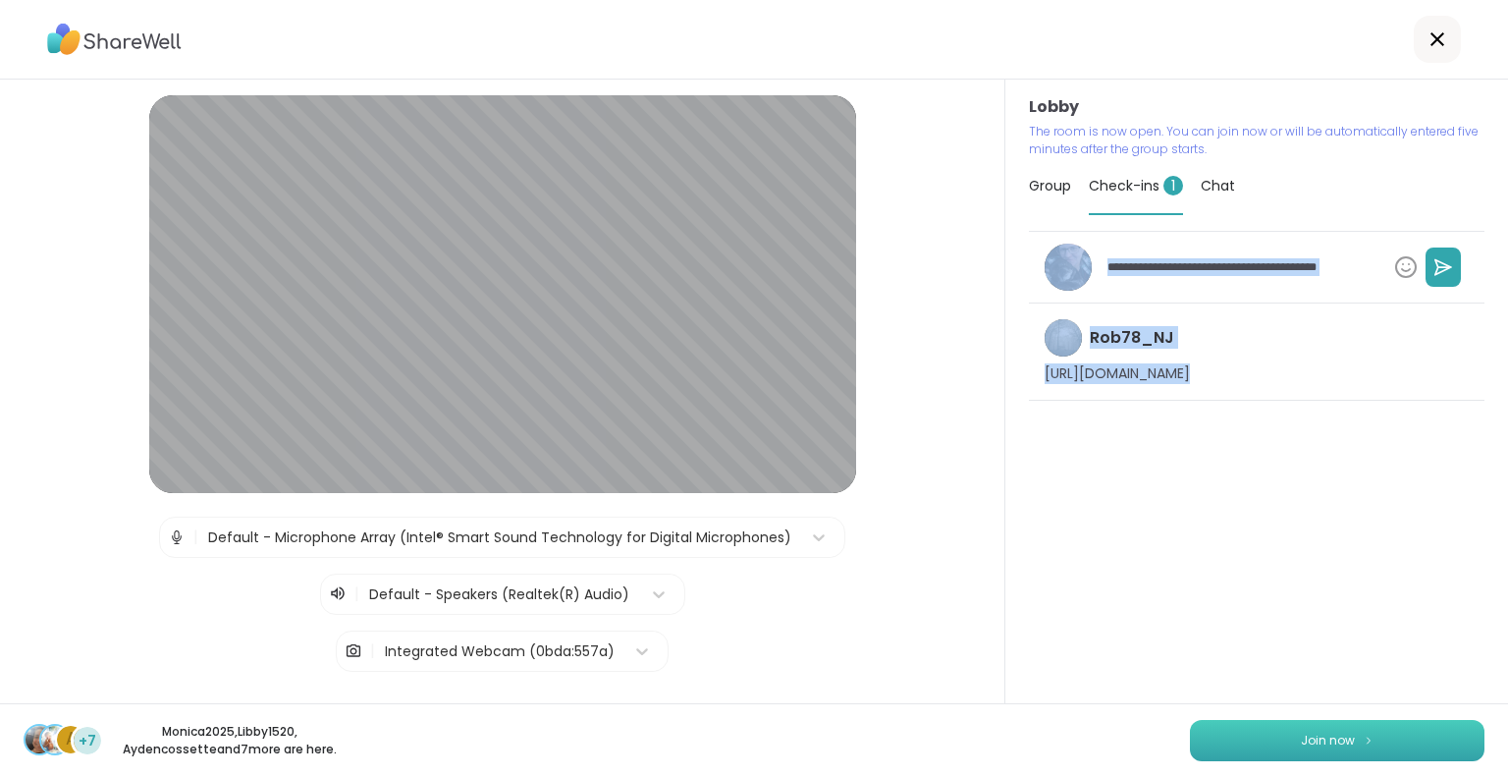
click at [1283, 749] on button "Join now" at bounding box center [1337, 740] width 295 height 41
type textarea "*"
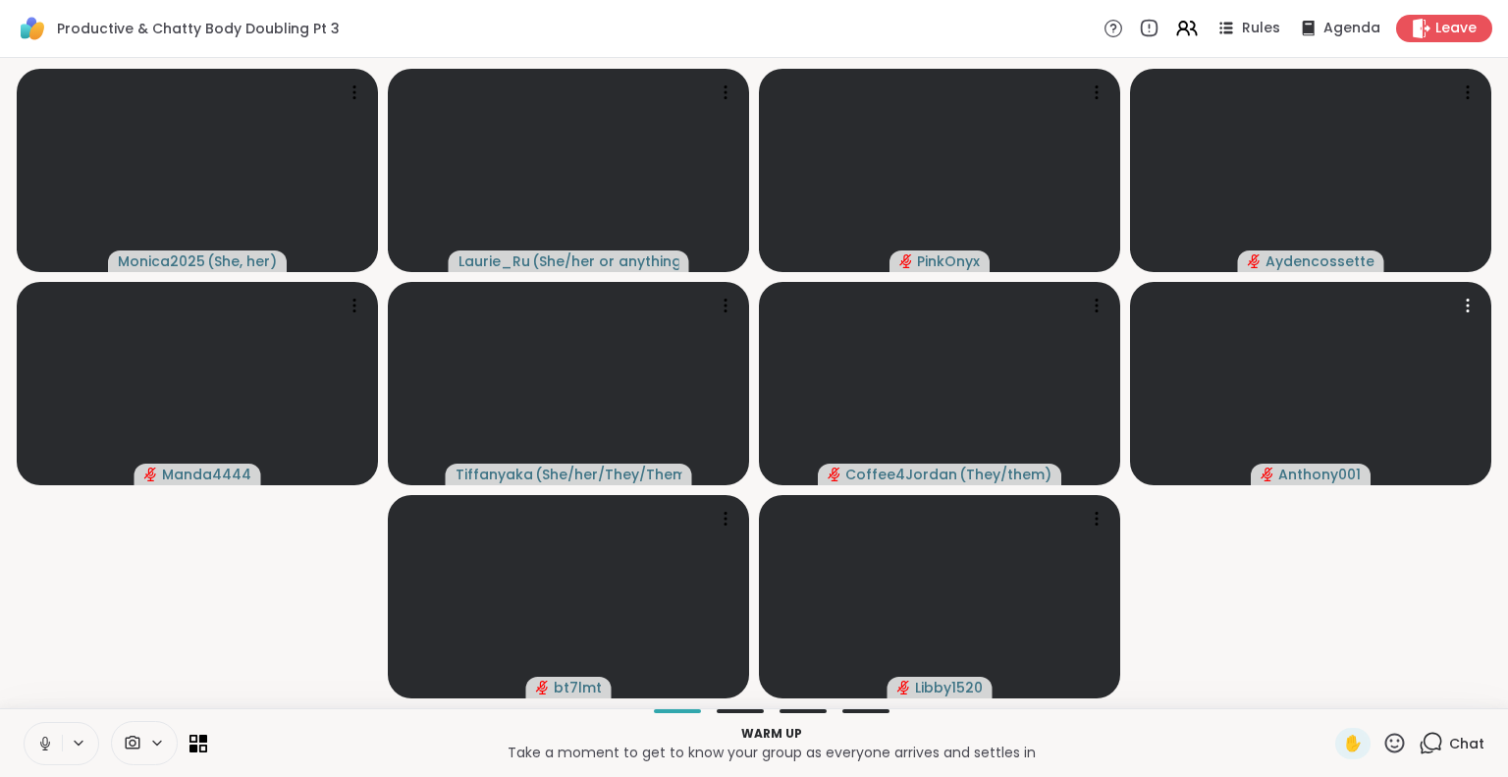
click at [43, 739] on icon at bounding box center [44, 740] width 5 height 9
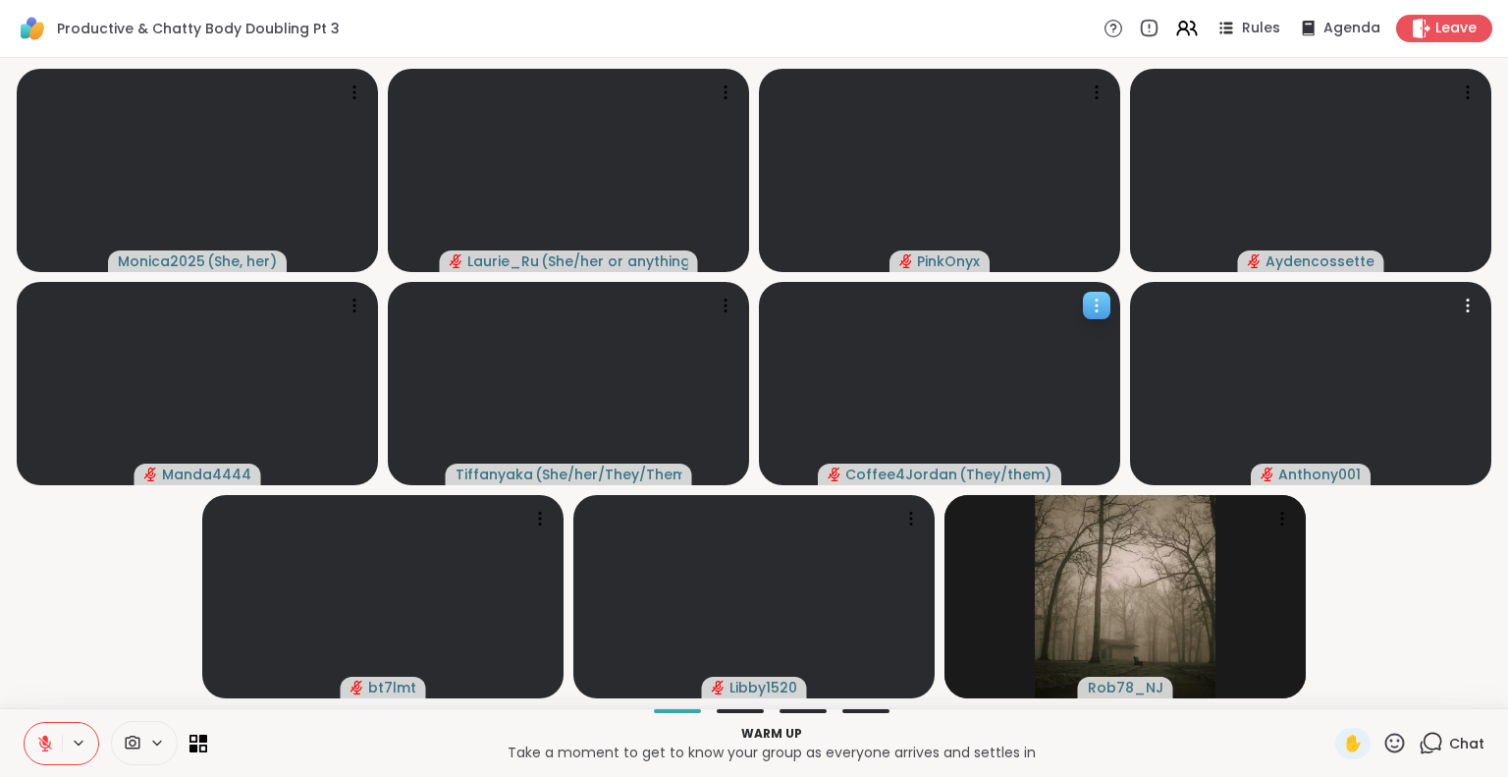
click at [1099, 313] on icon at bounding box center [1097, 305] width 20 height 20
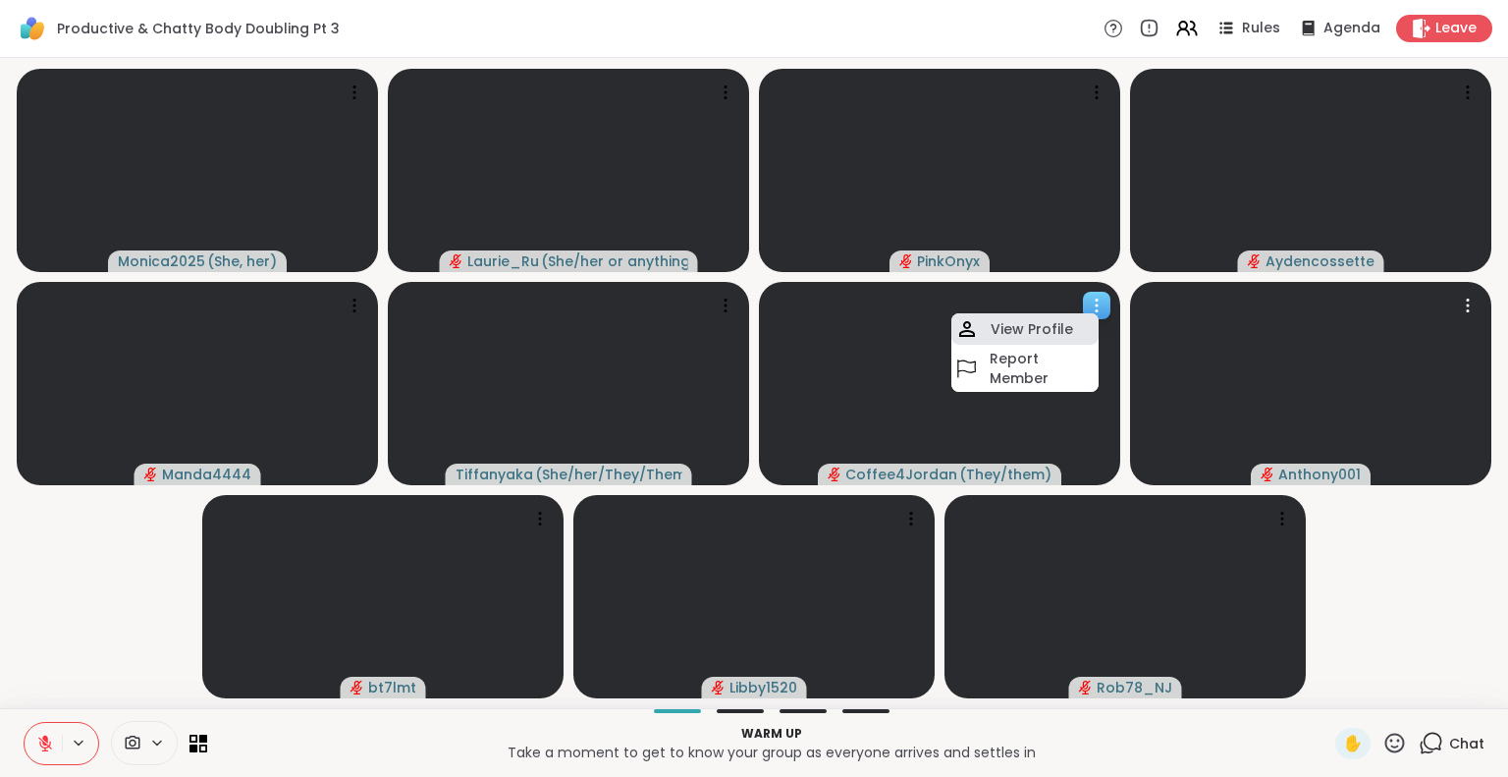
click at [1068, 317] on div "View Profile" at bounding box center [1024, 328] width 147 height 31
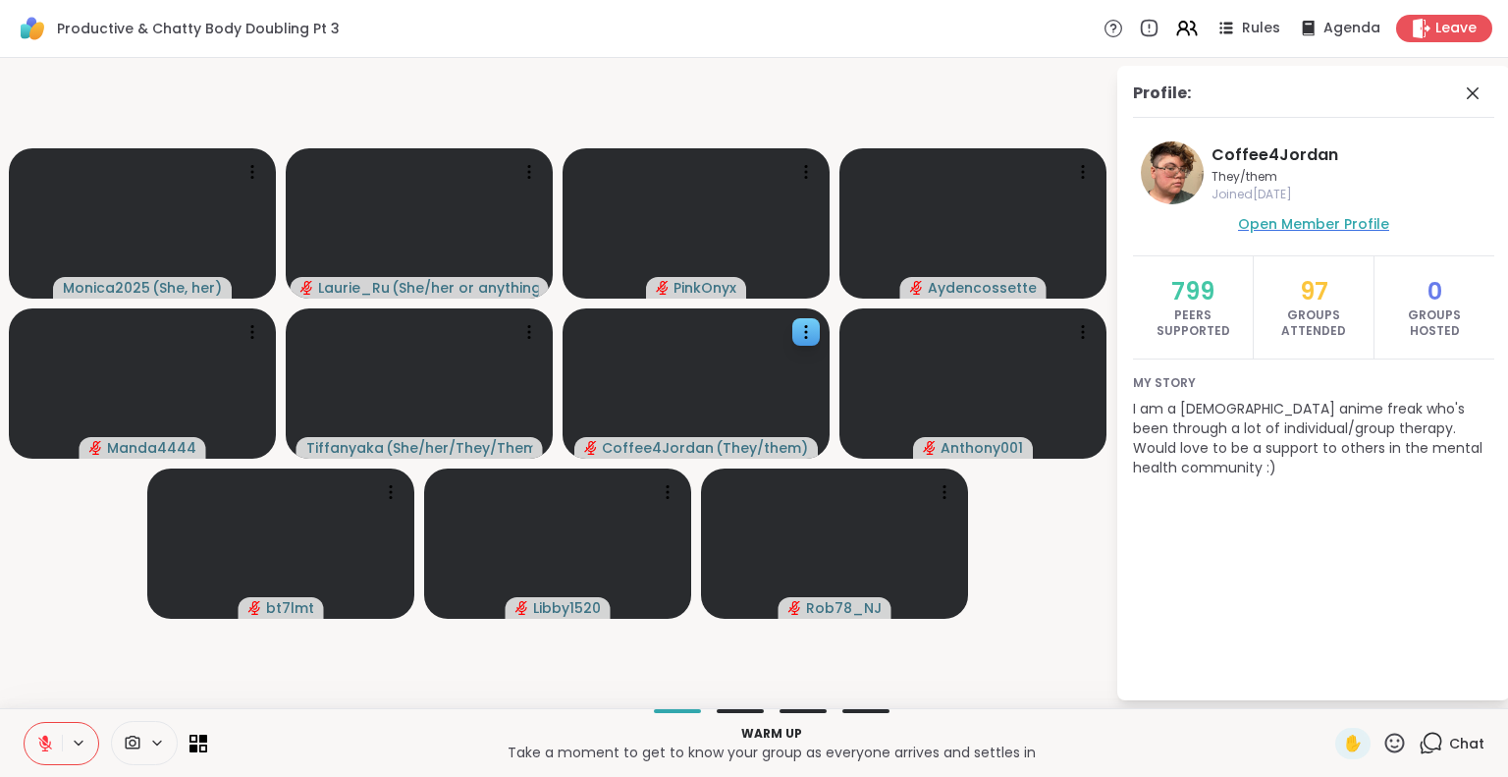
click at [1285, 225] on span "Open Member Profile" at bounding box center [1313, 224] width 151 height 20
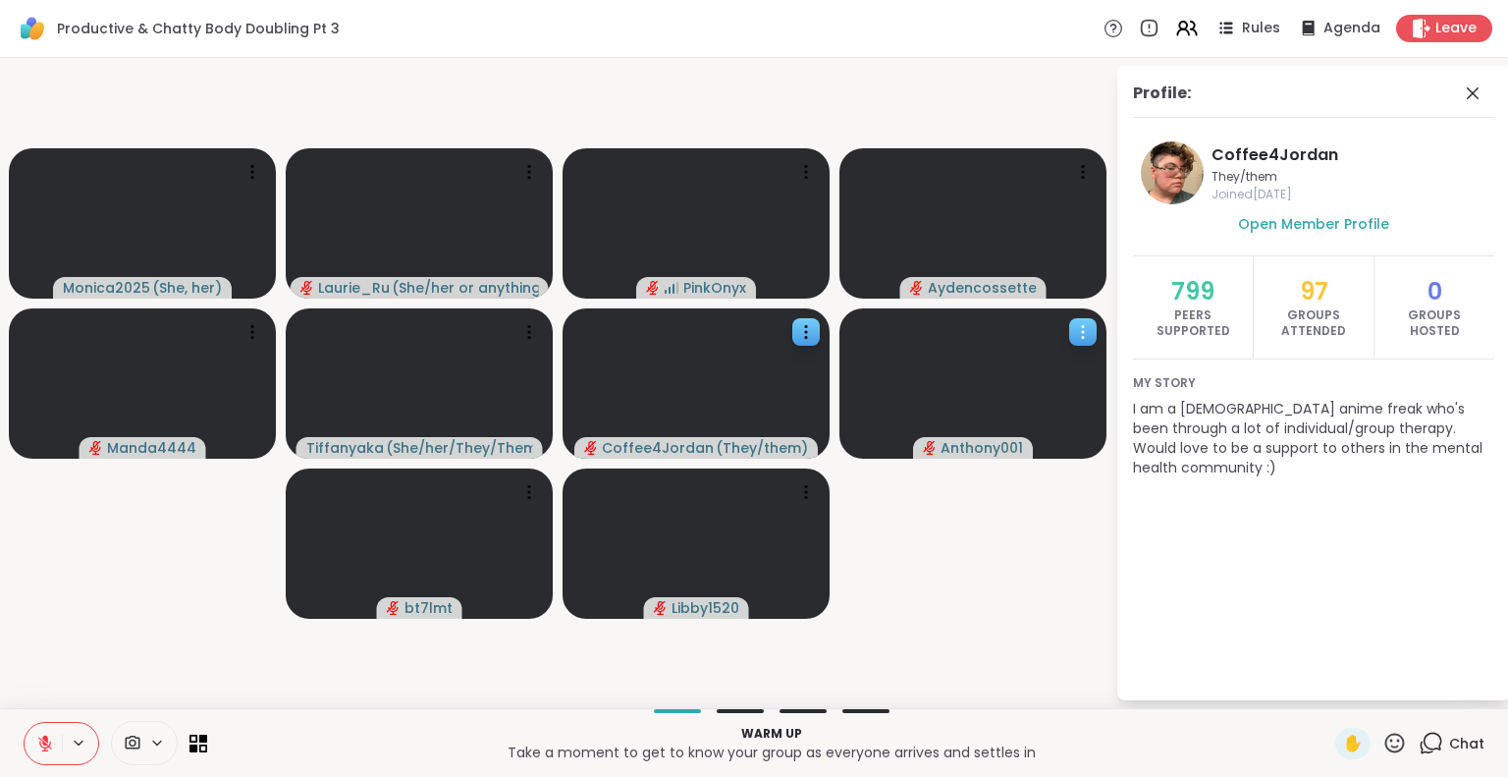
click at [1083, 338] on icon at bounding box center [1083, 338] width 2 height 2
click at [1033, 352] on h4 "View Profile" at bounding box center [1016, 354] width 82 height 20
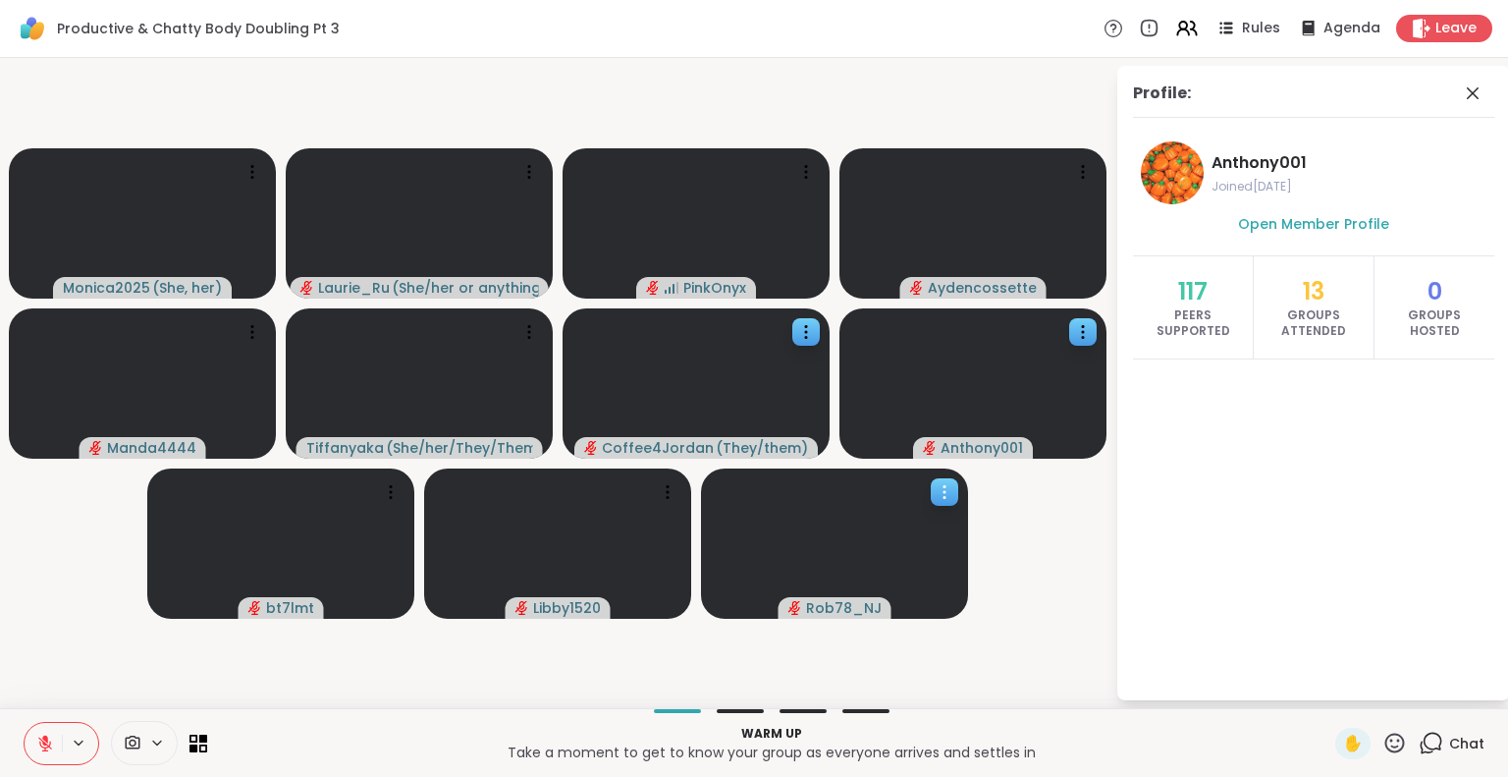
click at [951, 496] on icon at bounding box center [945, 492] width 20 height 20
click at [911, 513] on h4 "View Profile" at bounding box center [884, 512] width 82 height 20
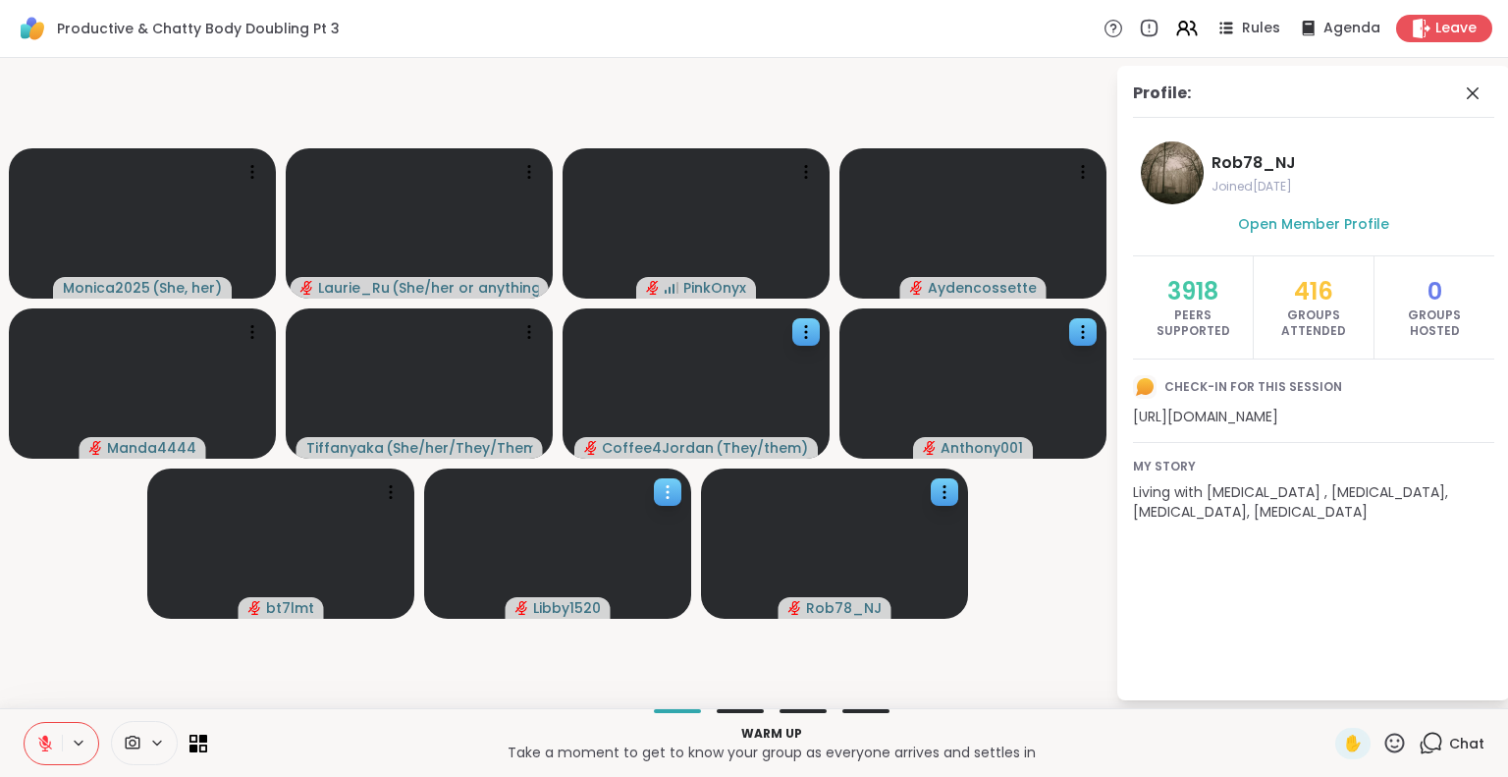
click at [668, 486] on icon at bounding box center [668, 487] width 2 height 2
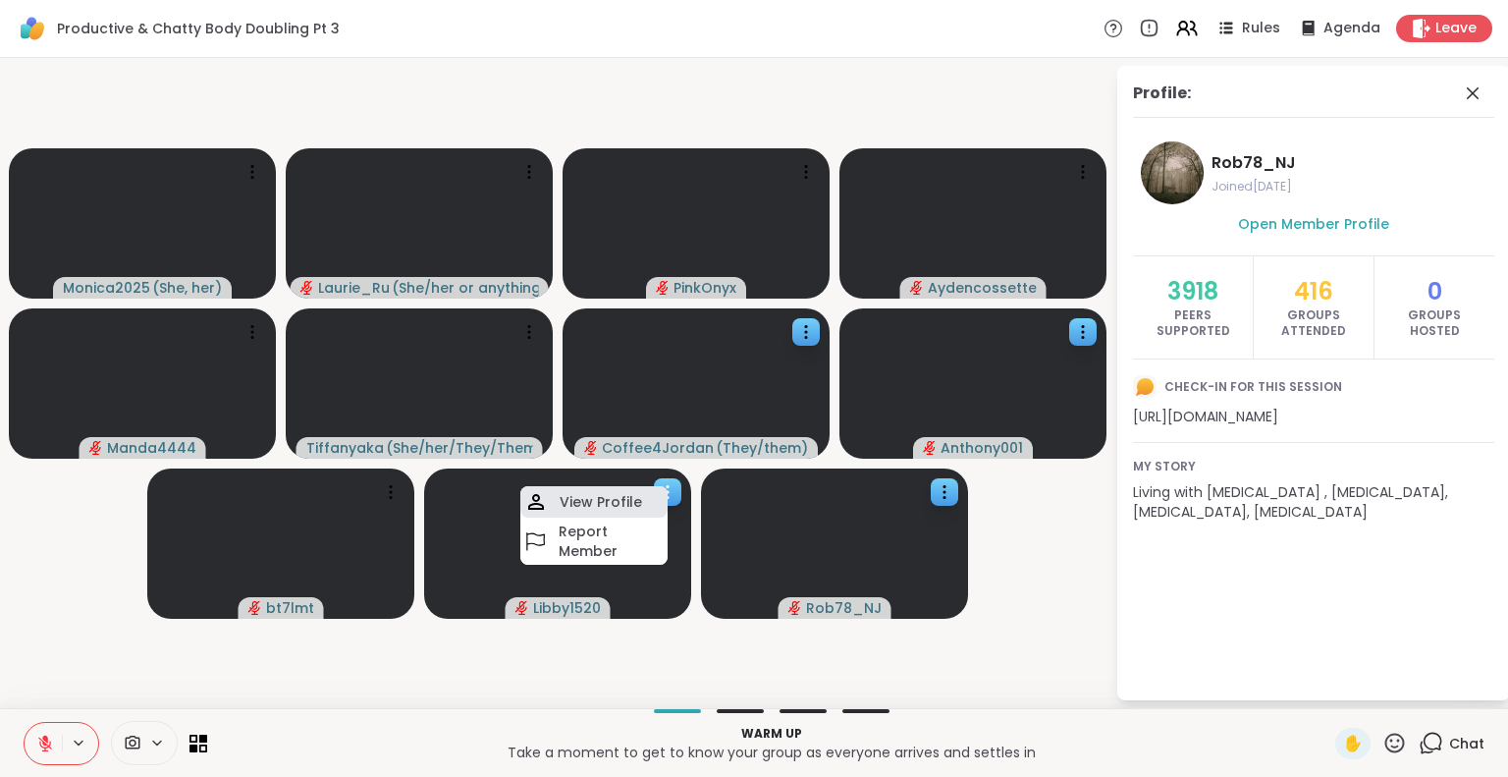
click at [621, 499] on h4 "View Profile" at bounding box center [601, 502] width 82 height 20
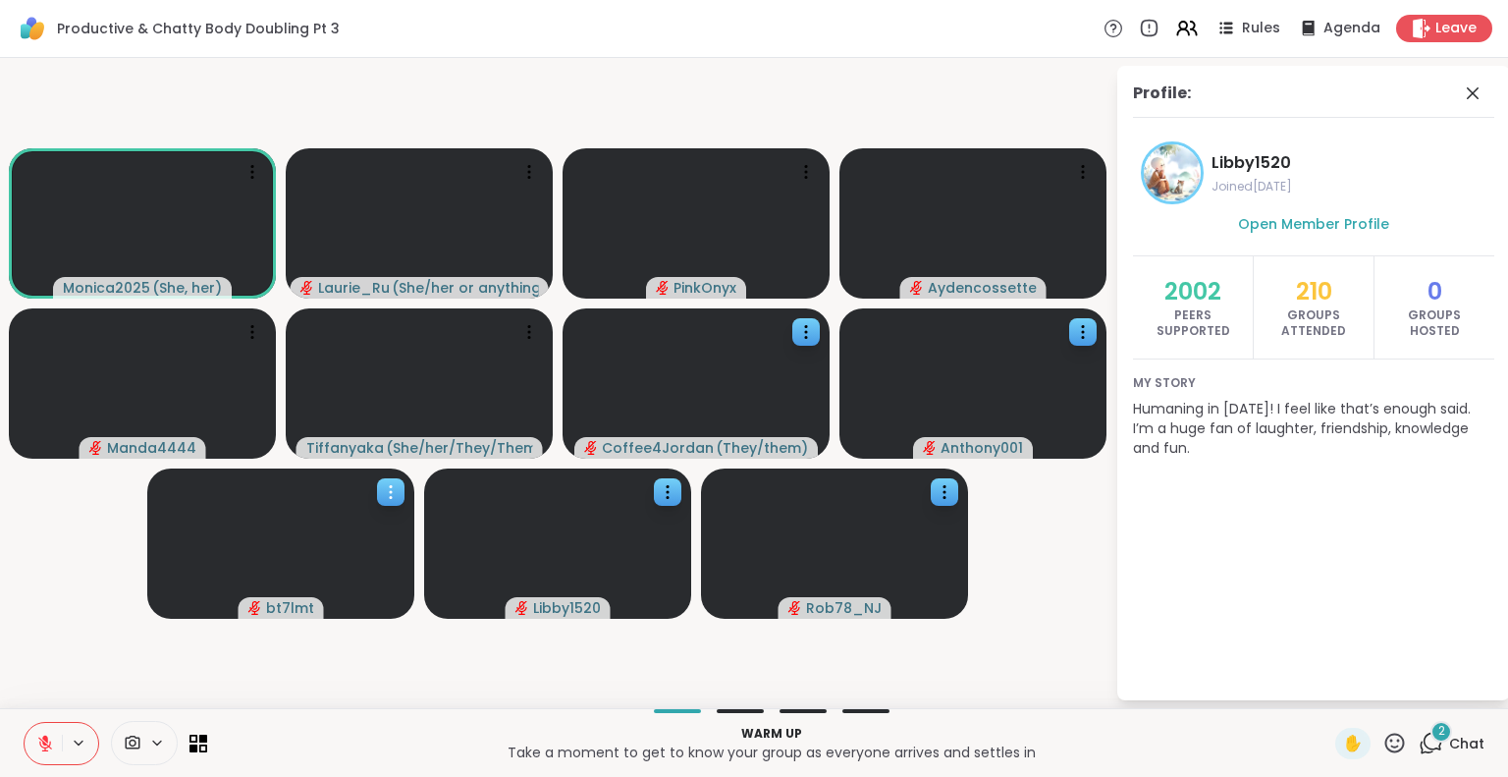
click at [396, 487] on icon at bounding box center [391, 492] width 20 height 20
click at [361, 508] on h4 "View Profile" at bounding box center [329, 503] width 82 height 20
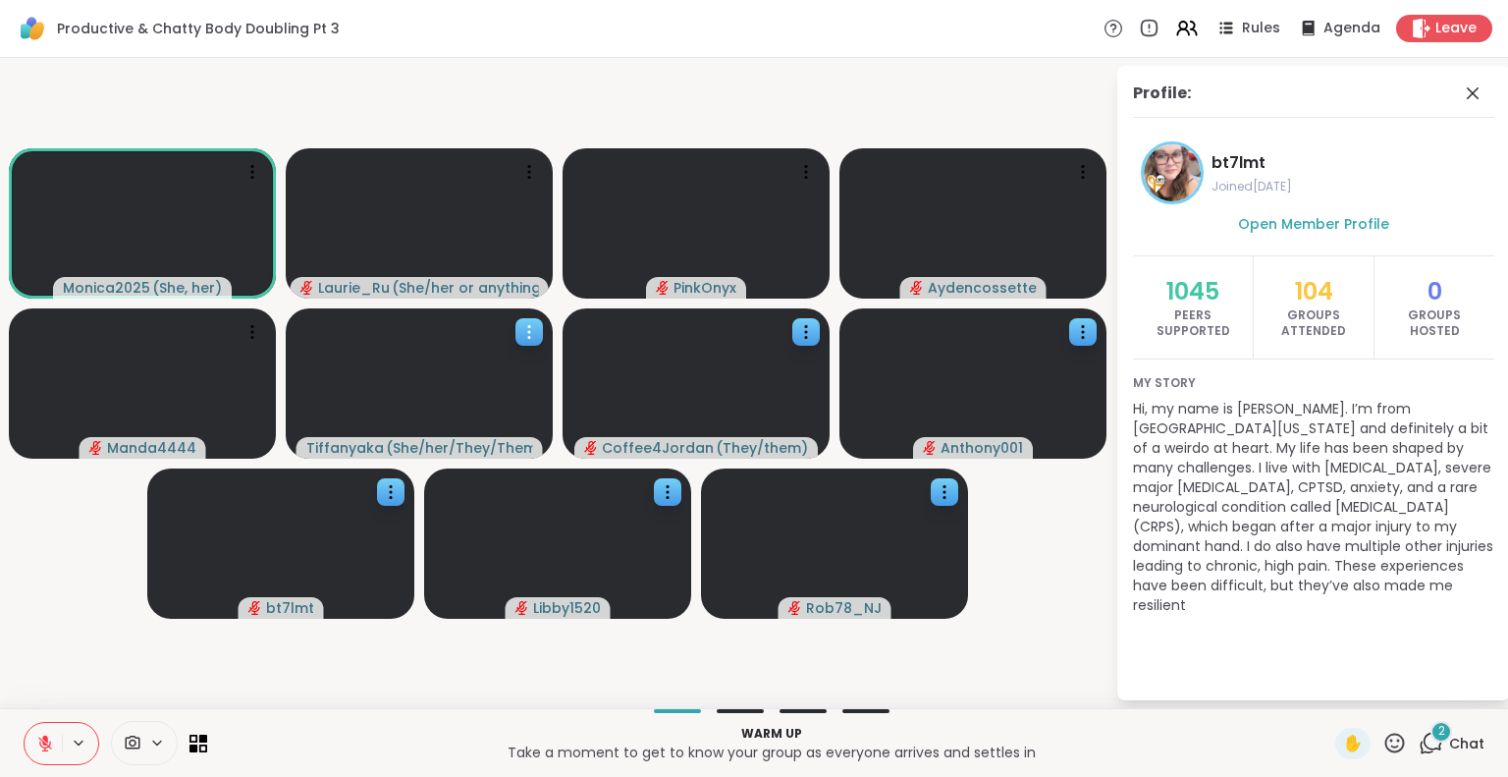
click at [526, 330] on icon at bounding box center [529, 332] width 20 height 20
click at [470, 345] on h4 "View Profile" at bounding box center [459, 346] width 82 height 20
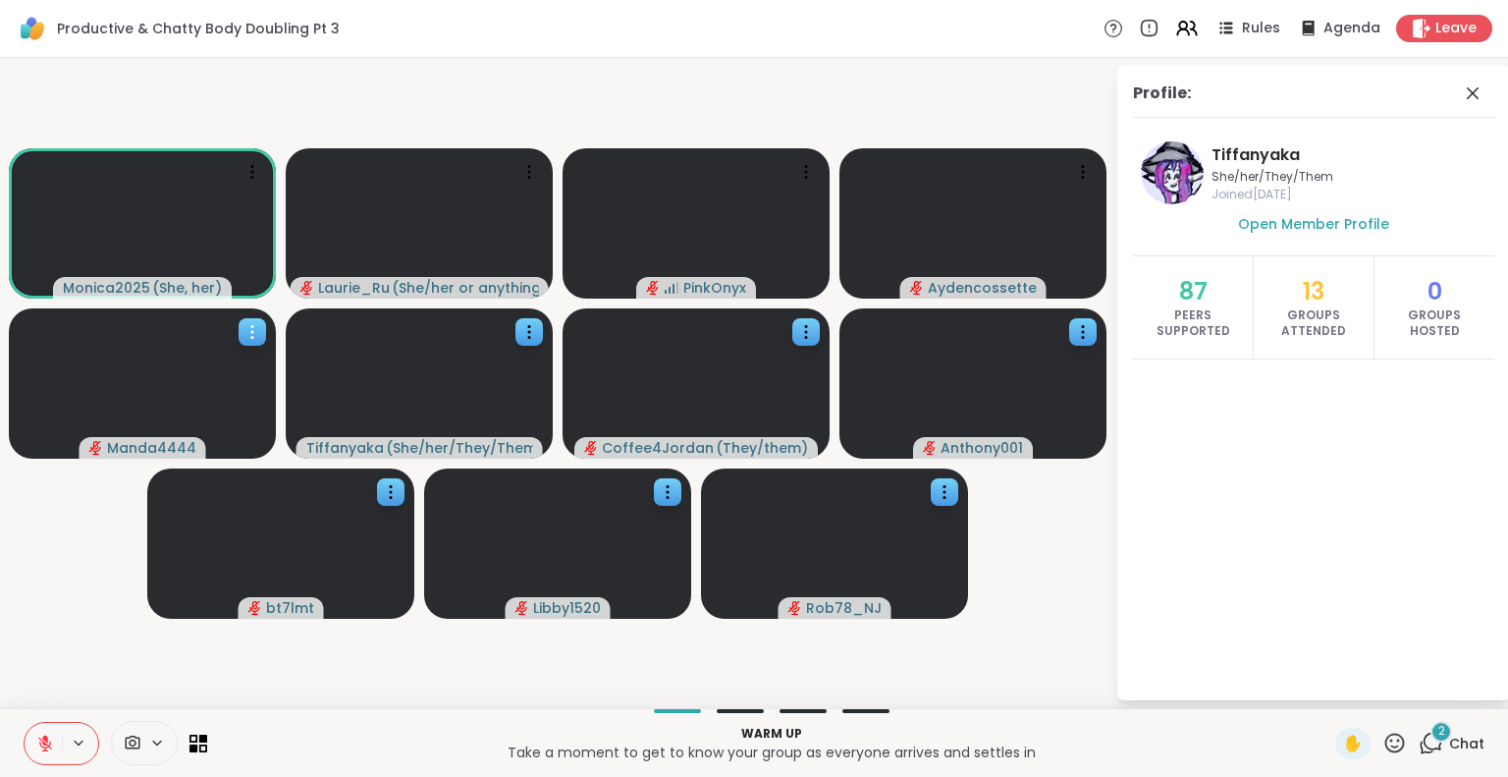
click at [245, 334] on icon at bounding box center [252, 332] width 20 height 20
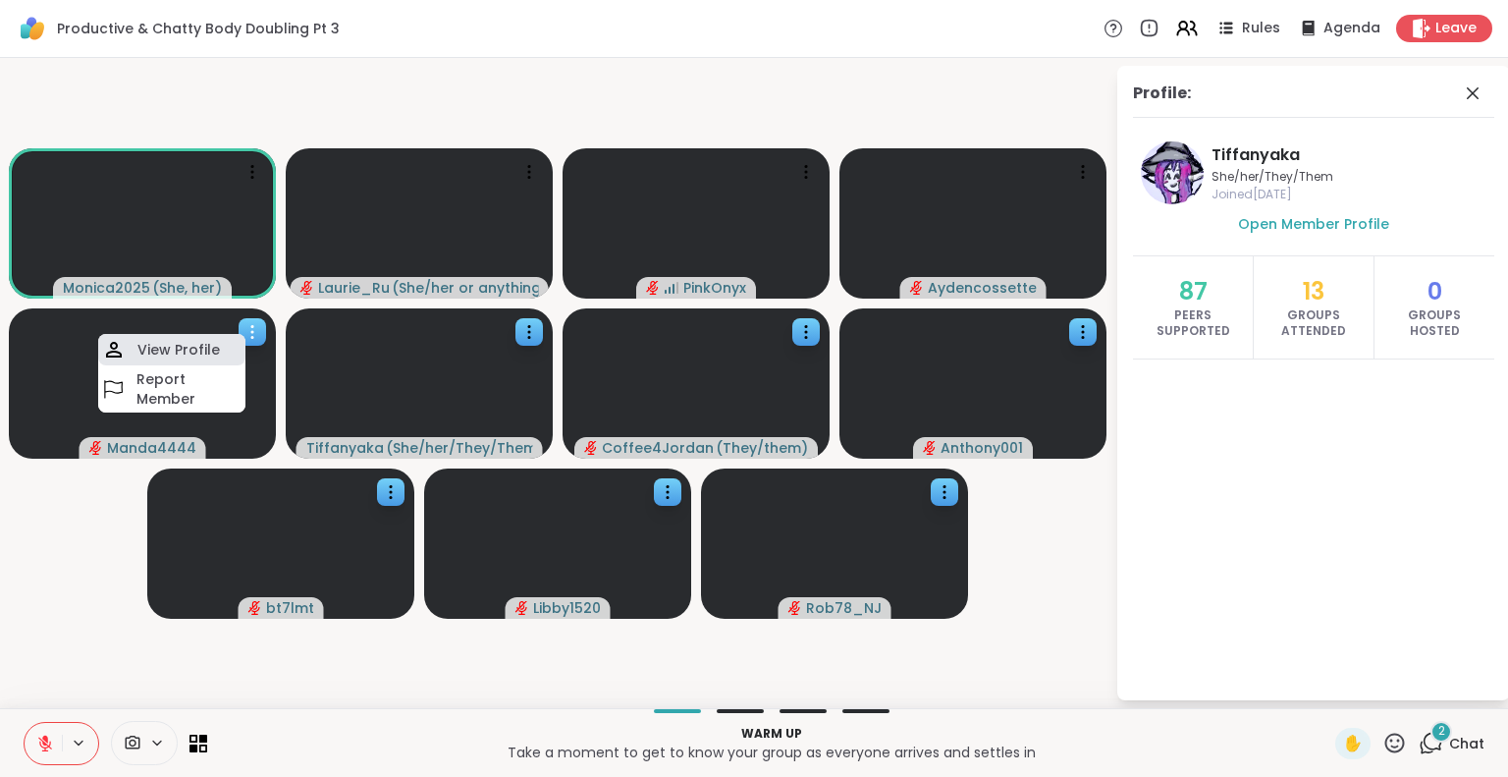
click at [198, 349] on h4 "View Profile" at bounding box center [178, 350] width 82 height 20
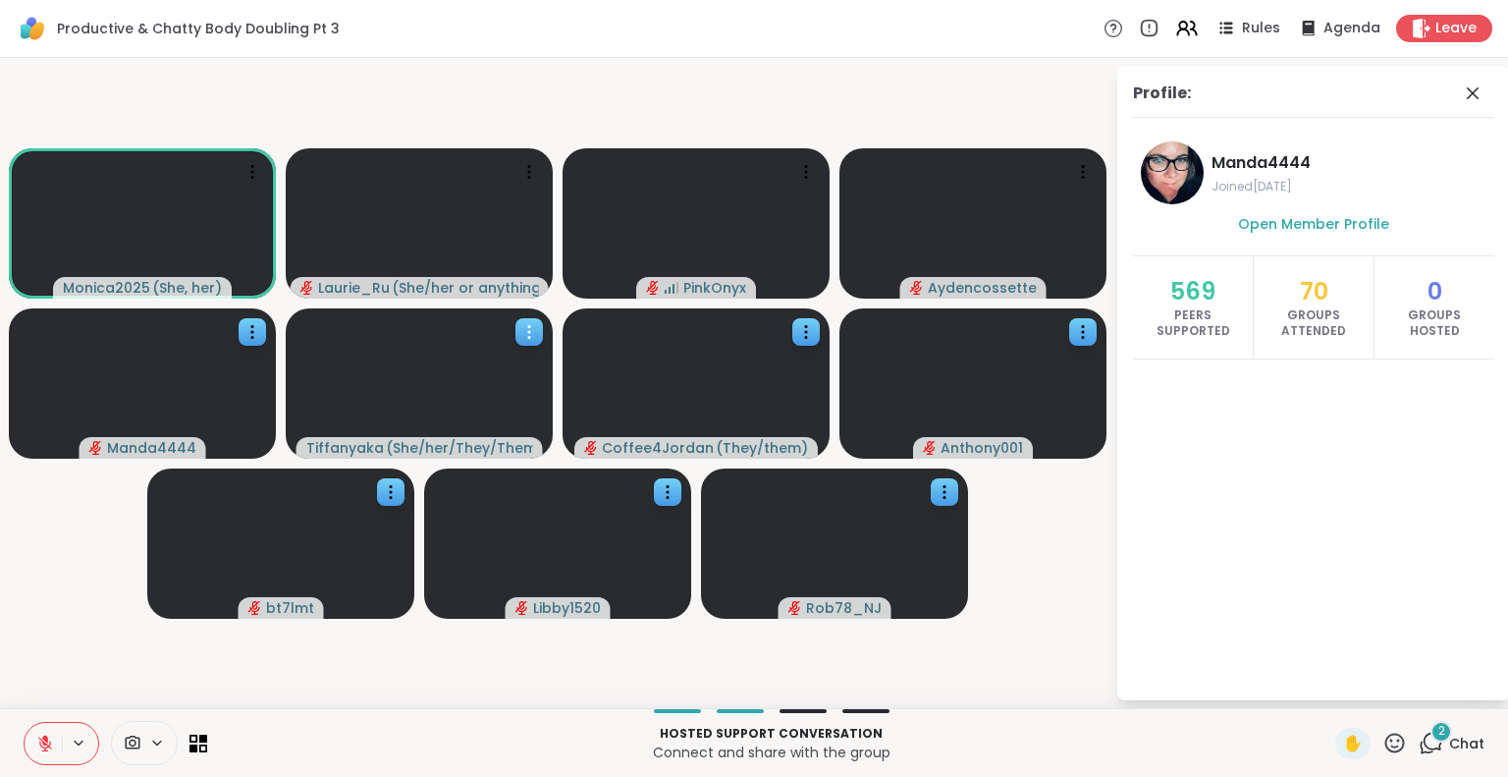
click at [525, 322] on icon at bounding box center [529, 332] width 20 height 20
click at [475, 333] on h4 "View Profile" at bounding box center [458, 338] width 82 height 20
drag, startPoint x: 1039, startPoint y: 553, endPoint x: 1045, endPoint y: 609, distance: 56.3
click at [1045, 609] on video-player-container "Monica2025 ( She, her ) Laurie_Ru ( She/her or anything else ) PinkOnyx Aydenco…" at bounding box center [558, 383] width 1092 height 634
click at [253, 164] on icon at bounding box center [252, 172] width 20 height 20
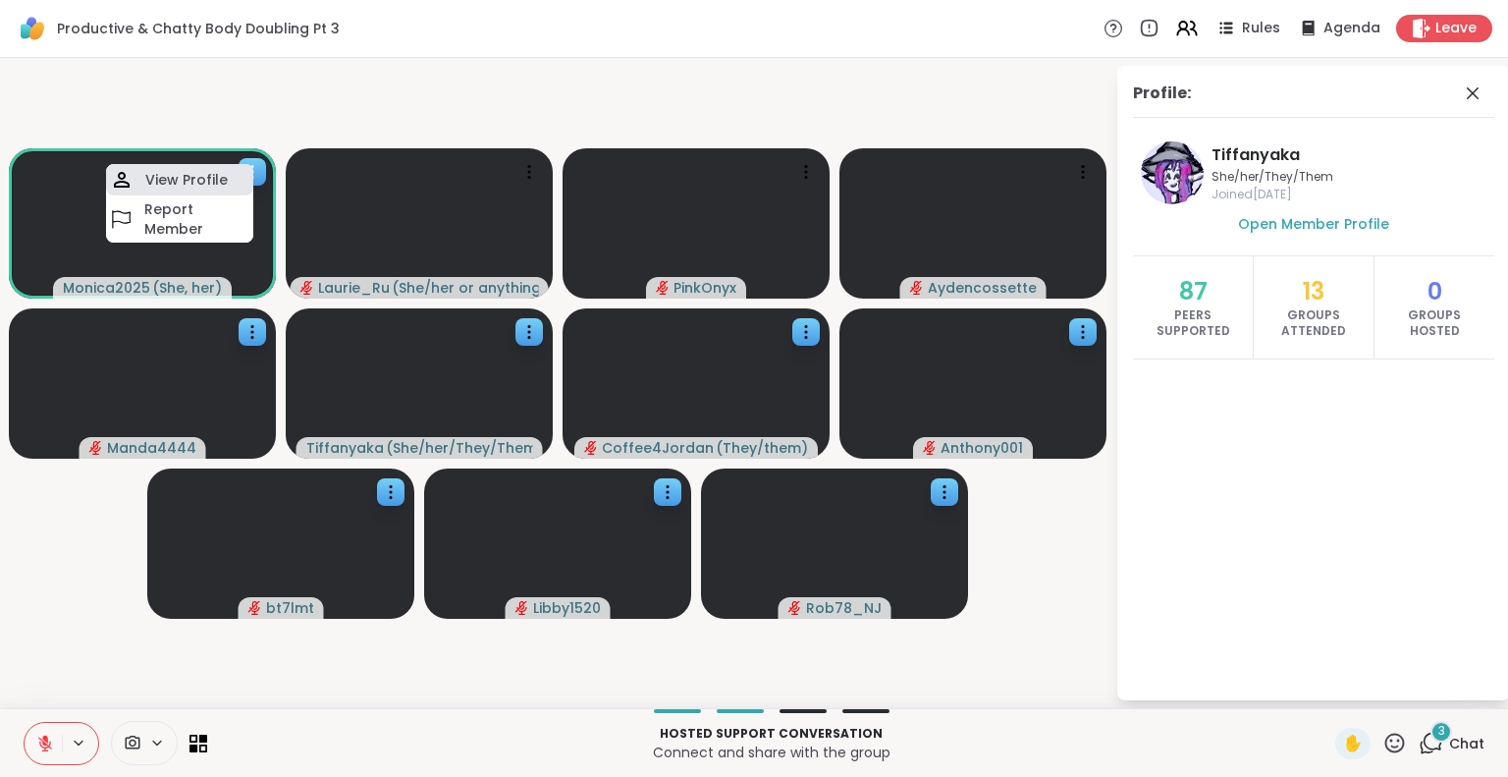
click at [207, 177] on h4 "View Profile" at bounding box center [186, 180] width 82 height 20
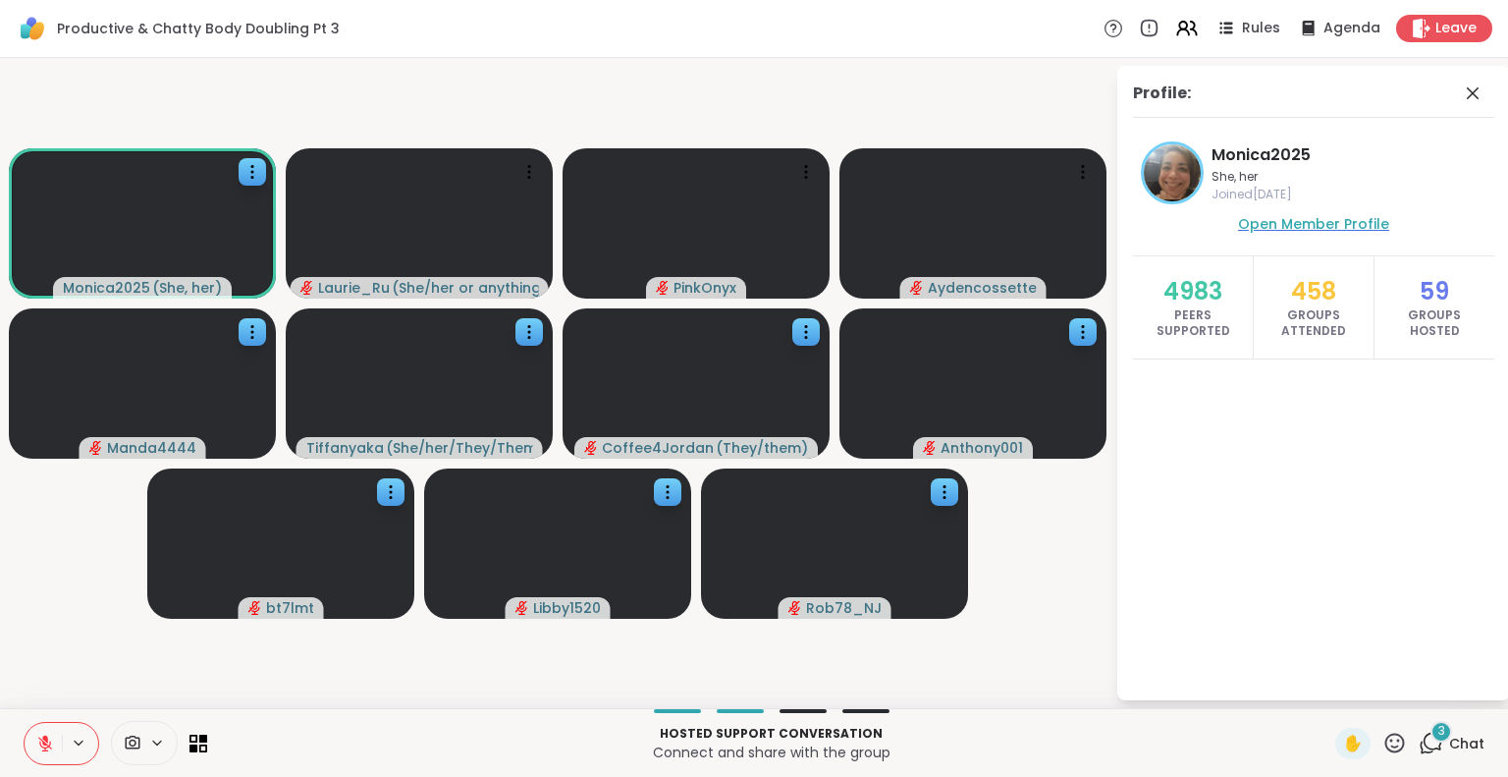
click at [1340, 226] on span "Open Member Profile" at bounding box center [1313, 224] width 151 height 20
click at [245, 336] on icon at bounding box center [252, 332] width 20 height 20
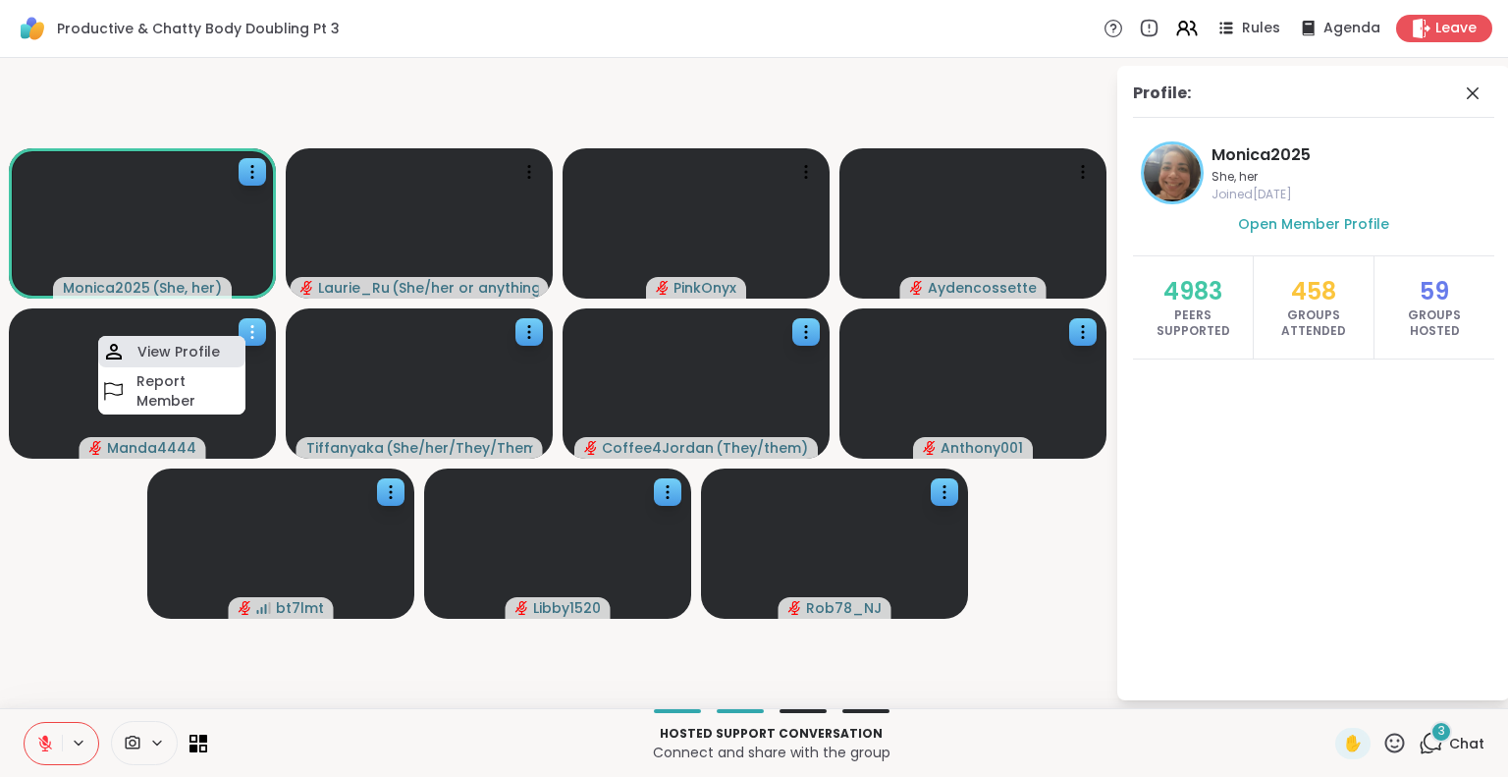
click at [208, 344] on h4 "View Profile" at bounding box center [178, 352] width 82 height 20
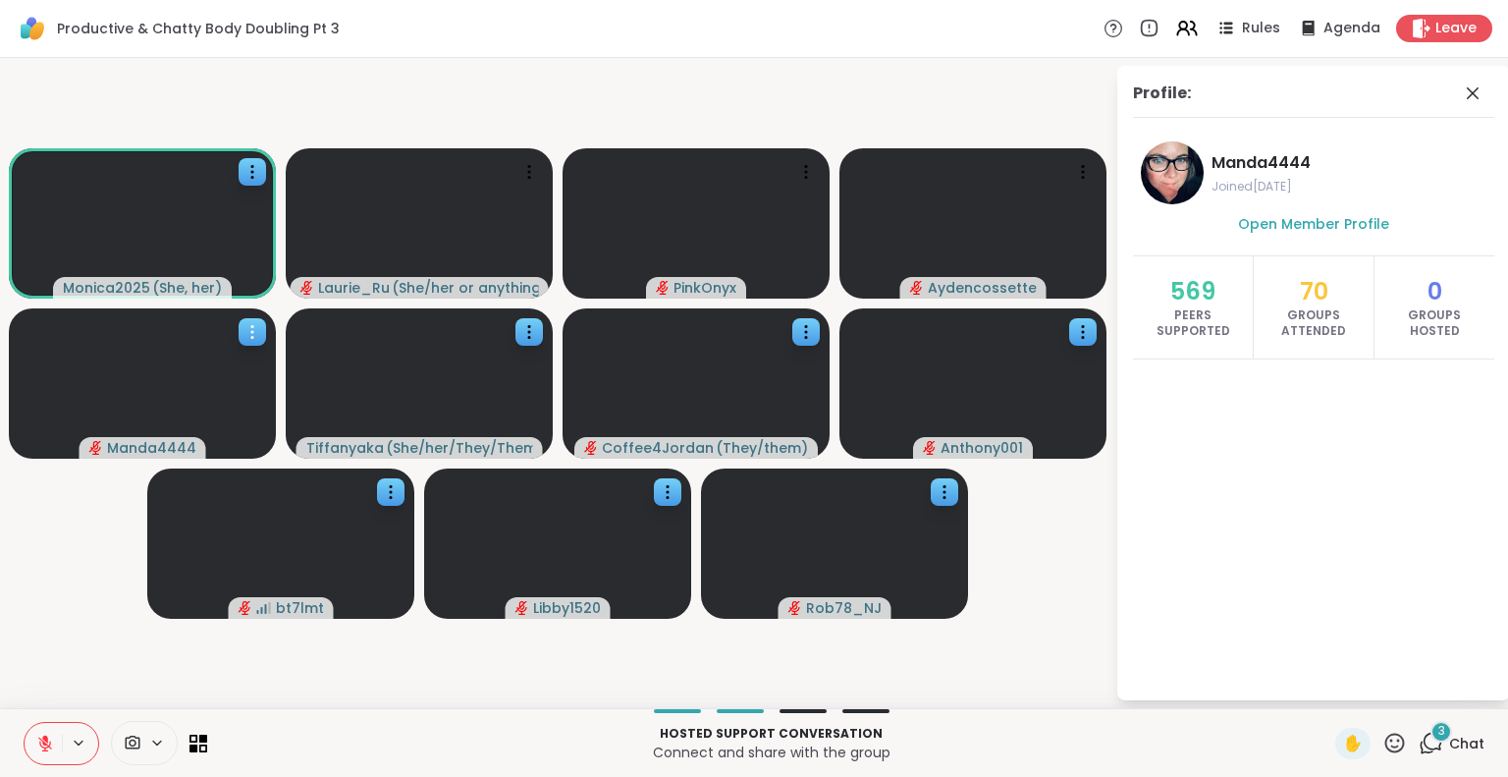
click at [208, 344] on video at bounding box center [142, 383] width 267 height 150
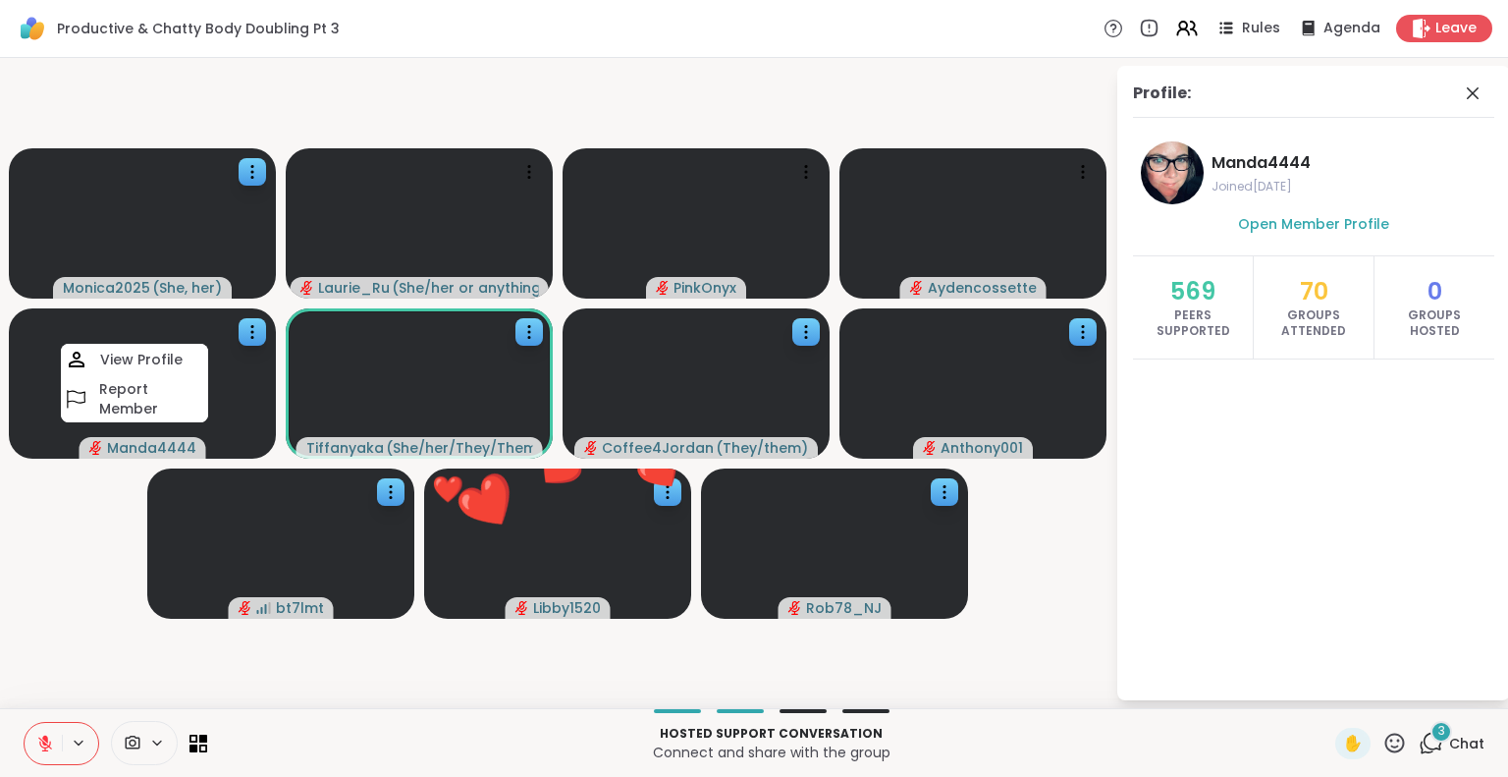
click at [1382, 733] on icon at bounding box center [1394, 742] width 25 height 25
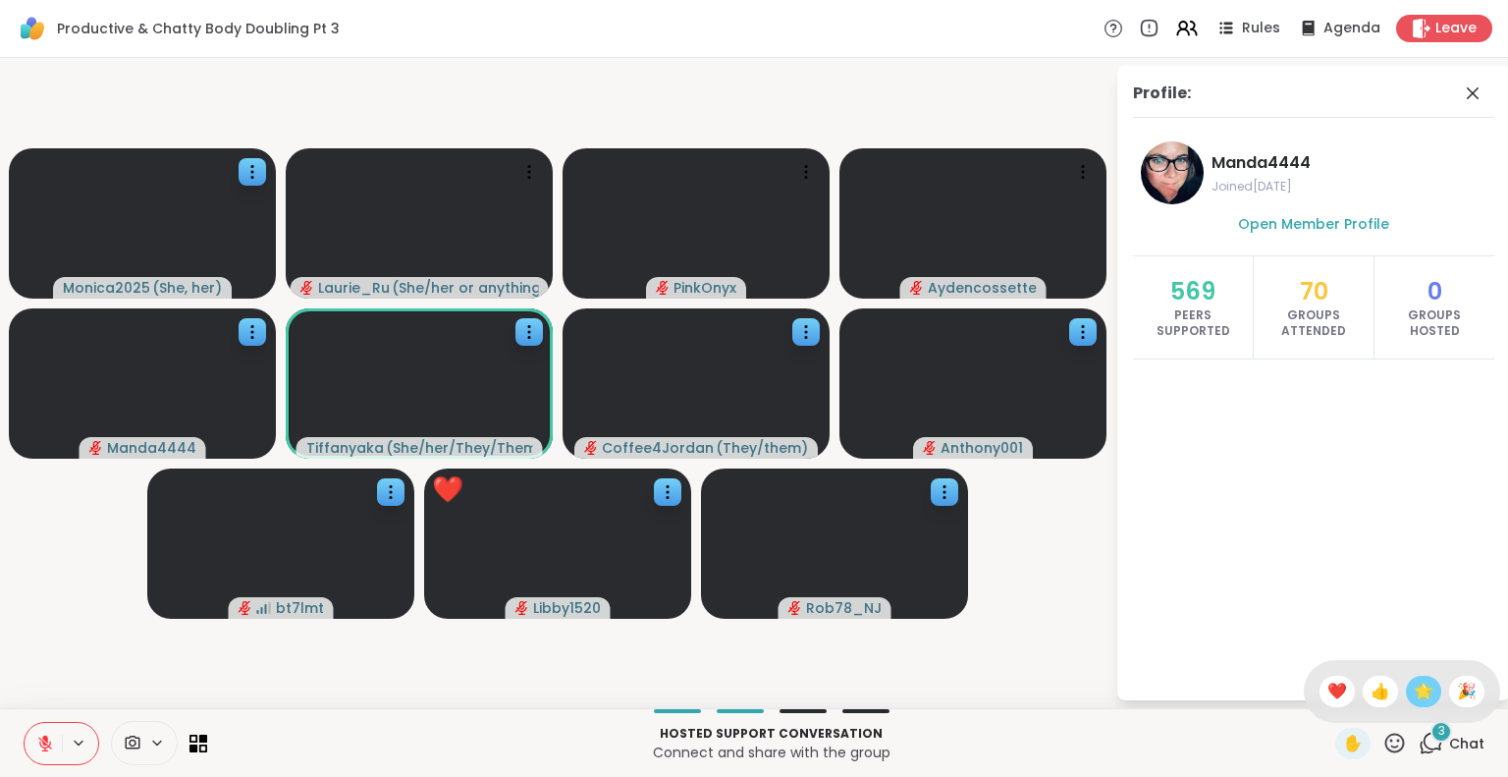
click at [1414, 682] on span "🌟" at bounding box center [1424, 691] width 20 height 24
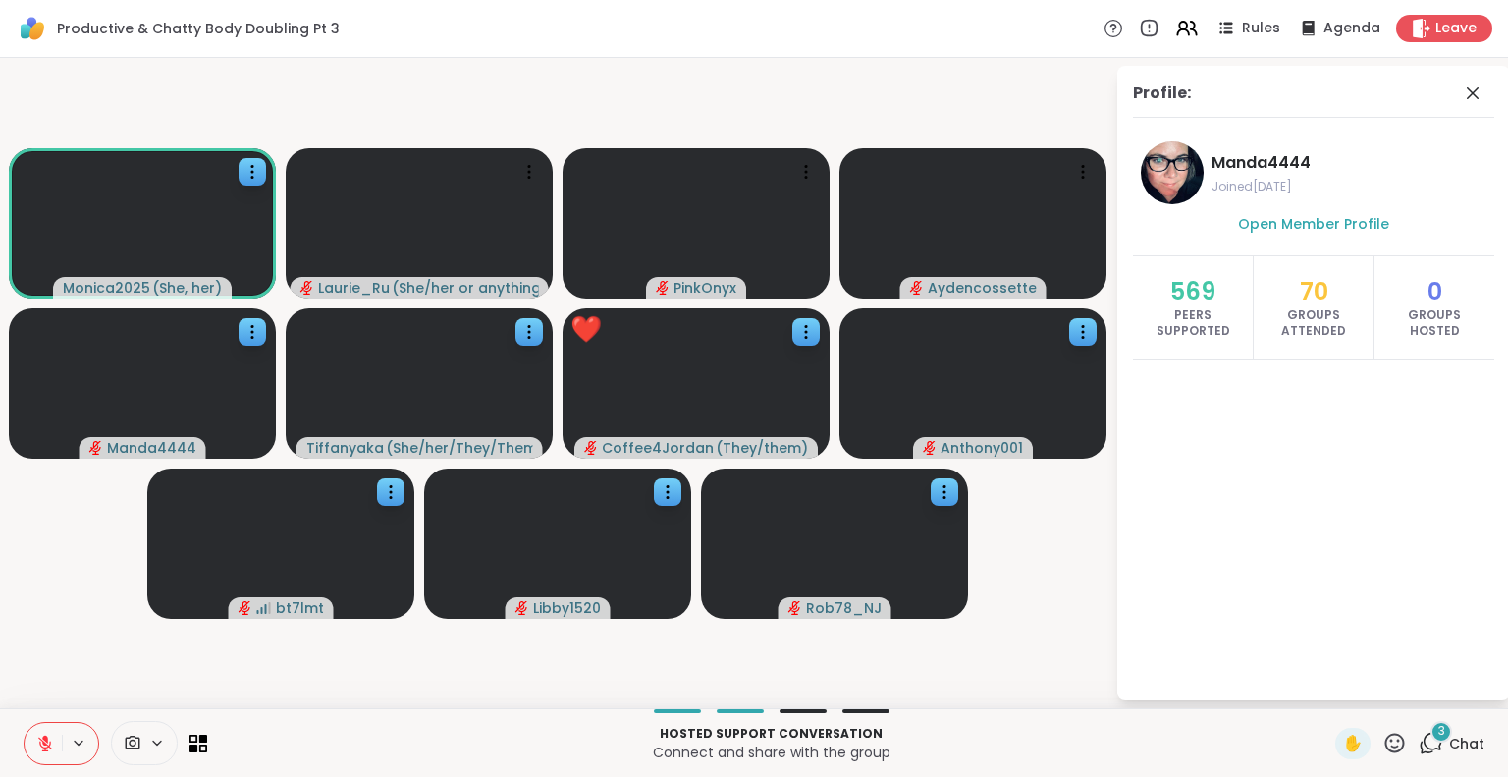
click at [1430, 736] on div "3" at bounding box center [1441, 732] width 22 height 22
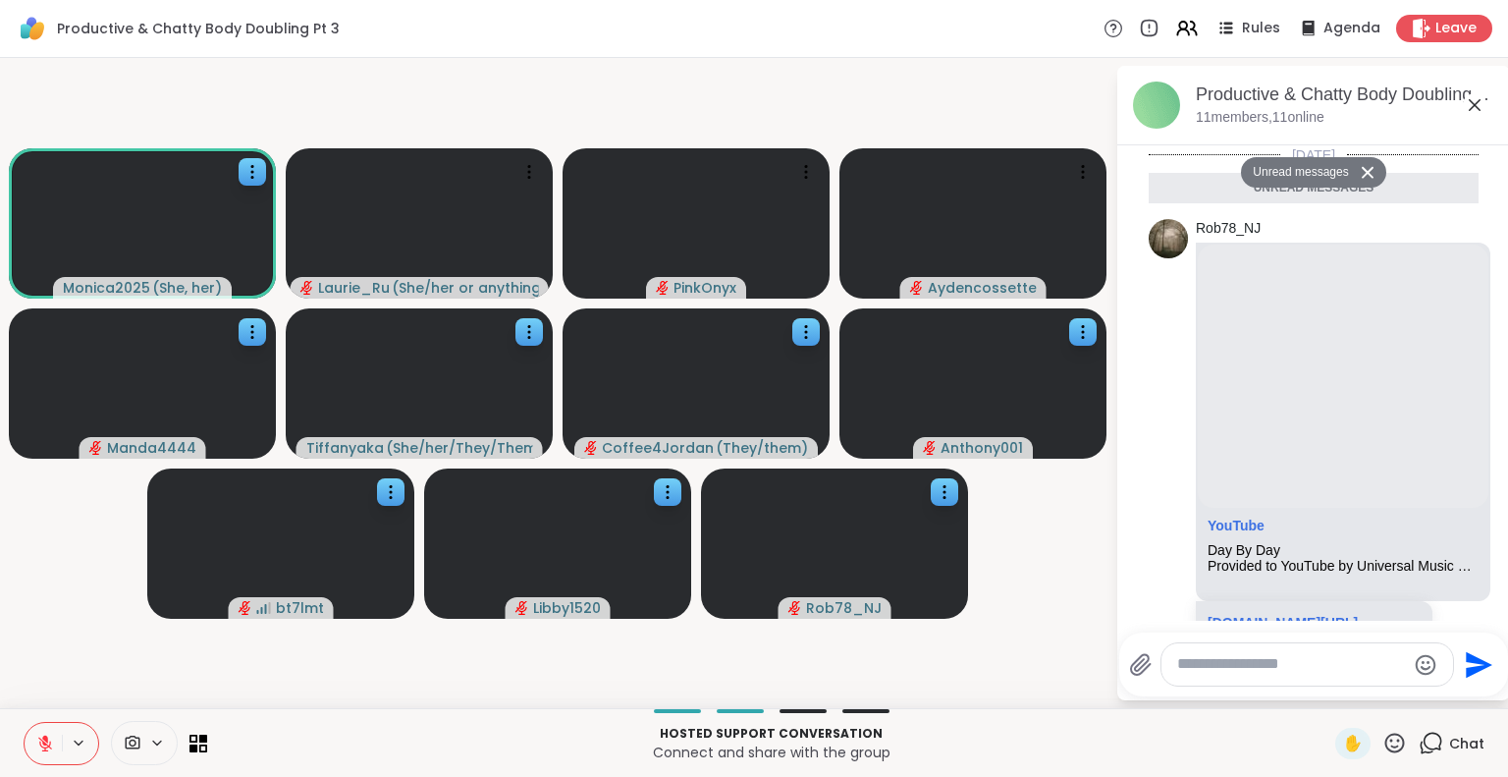
scroll to position [706, 0]
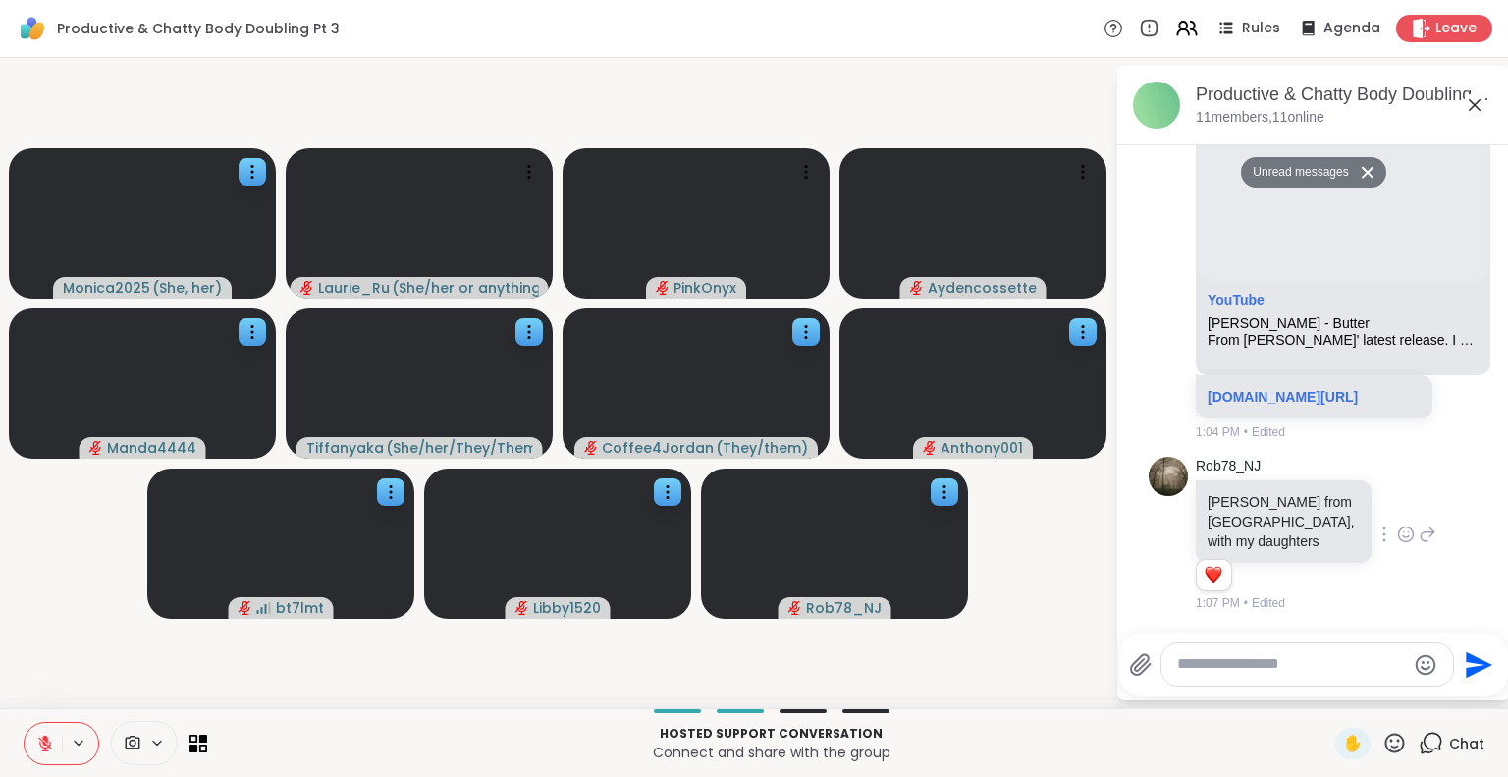
click at [1397, 540] on icon at bounding box center [1406, 534] width 18 height 20
click at [1388, 522] on button "Select Reaction: Heart" at bounding box center [1405, 502] width 39 height 39
drag, startPoint x: 1003, startPoint y: 676, endPoint x: 1083, endPoint y: 640, distance: 87.4
click at [1083, 640] on video-player-container "Monica2025 ( She, her ) Laurie_Ru ( She/her or anything else ) PinkOnyx Aydenco…" at bounding box center [558, 383] width 1092 height 634
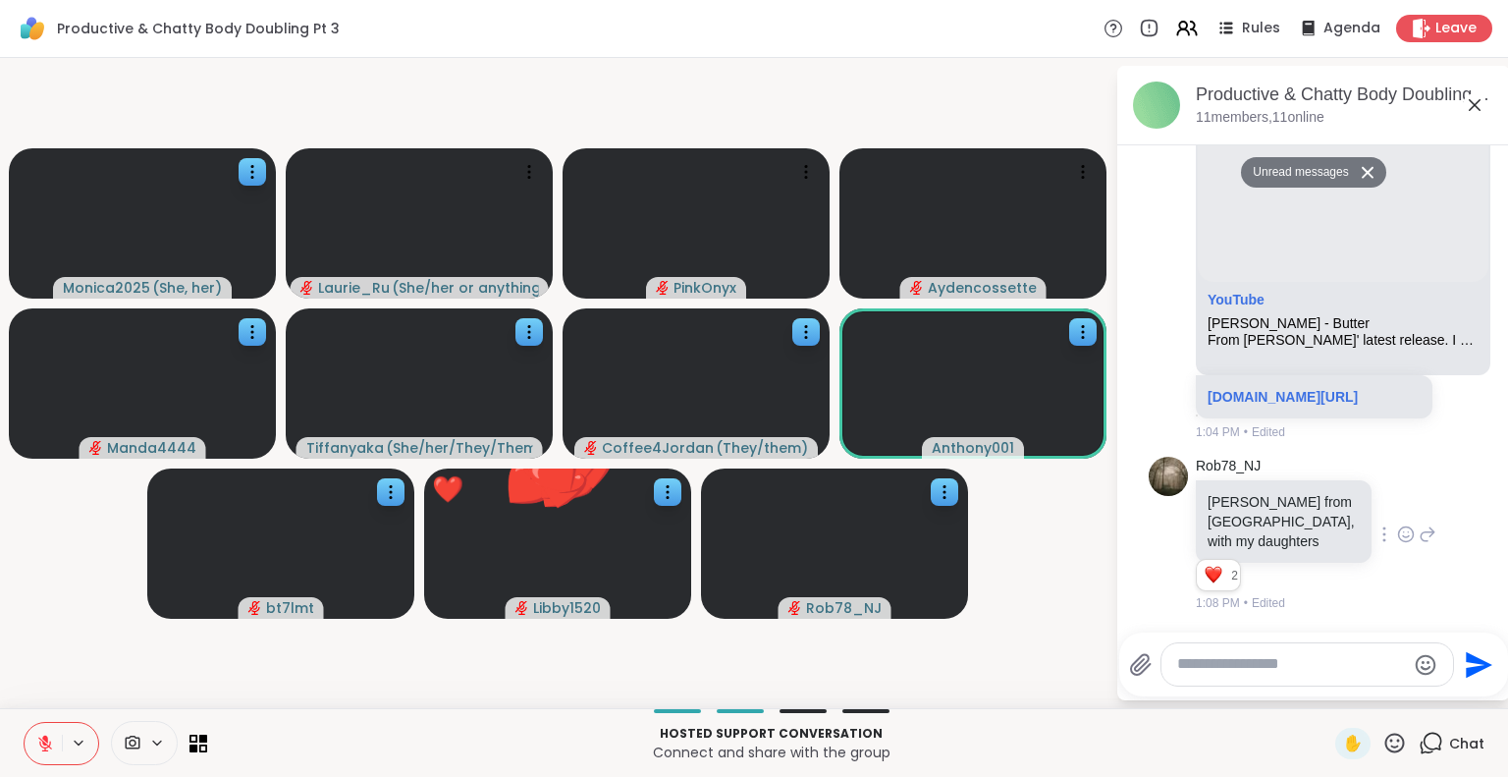
click at [1382, 748] on icon at bounding box center [1394, 742] width 25 height 25
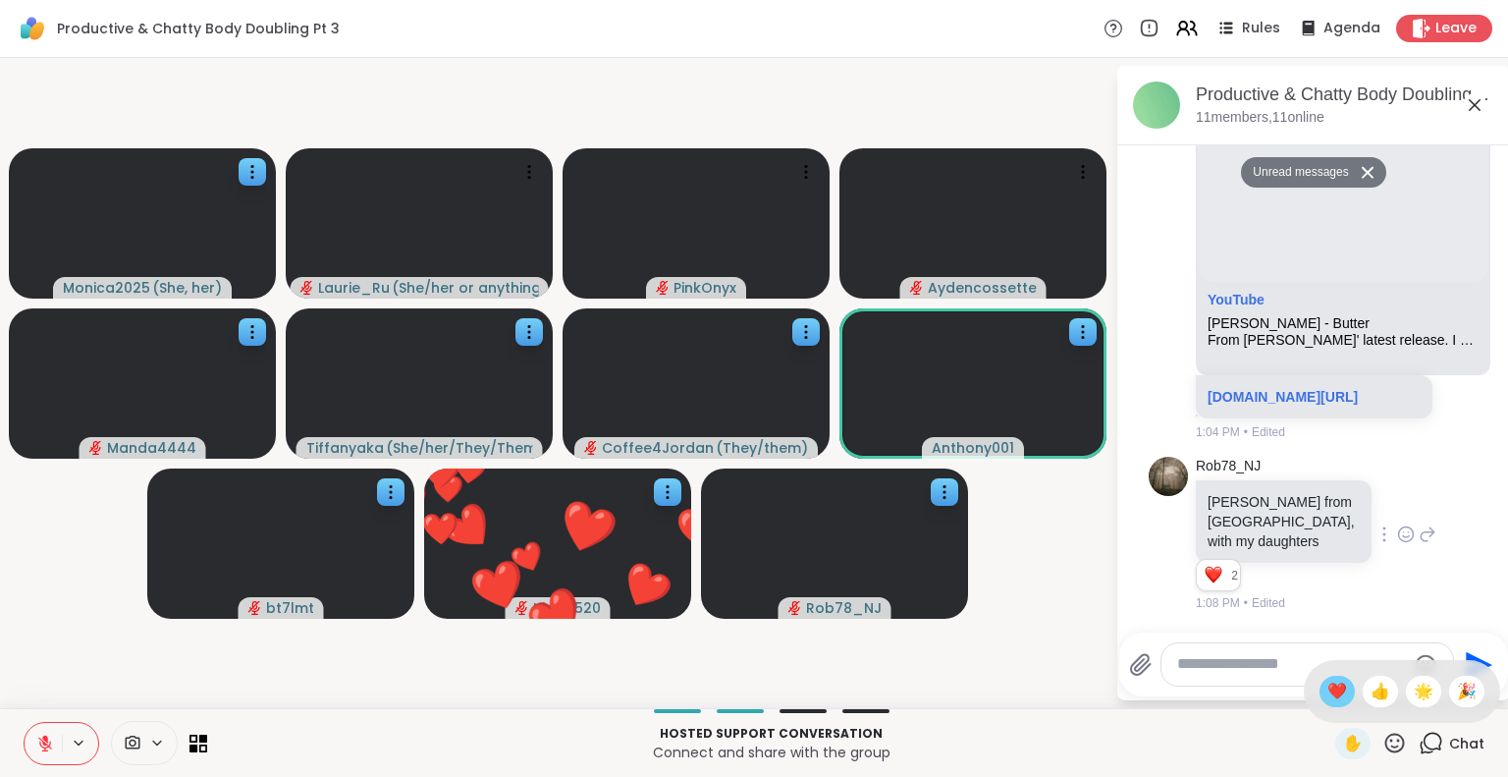
click at [1327, 692] on span "❤️" at bounding box center [1337, 691] width 20 height 24
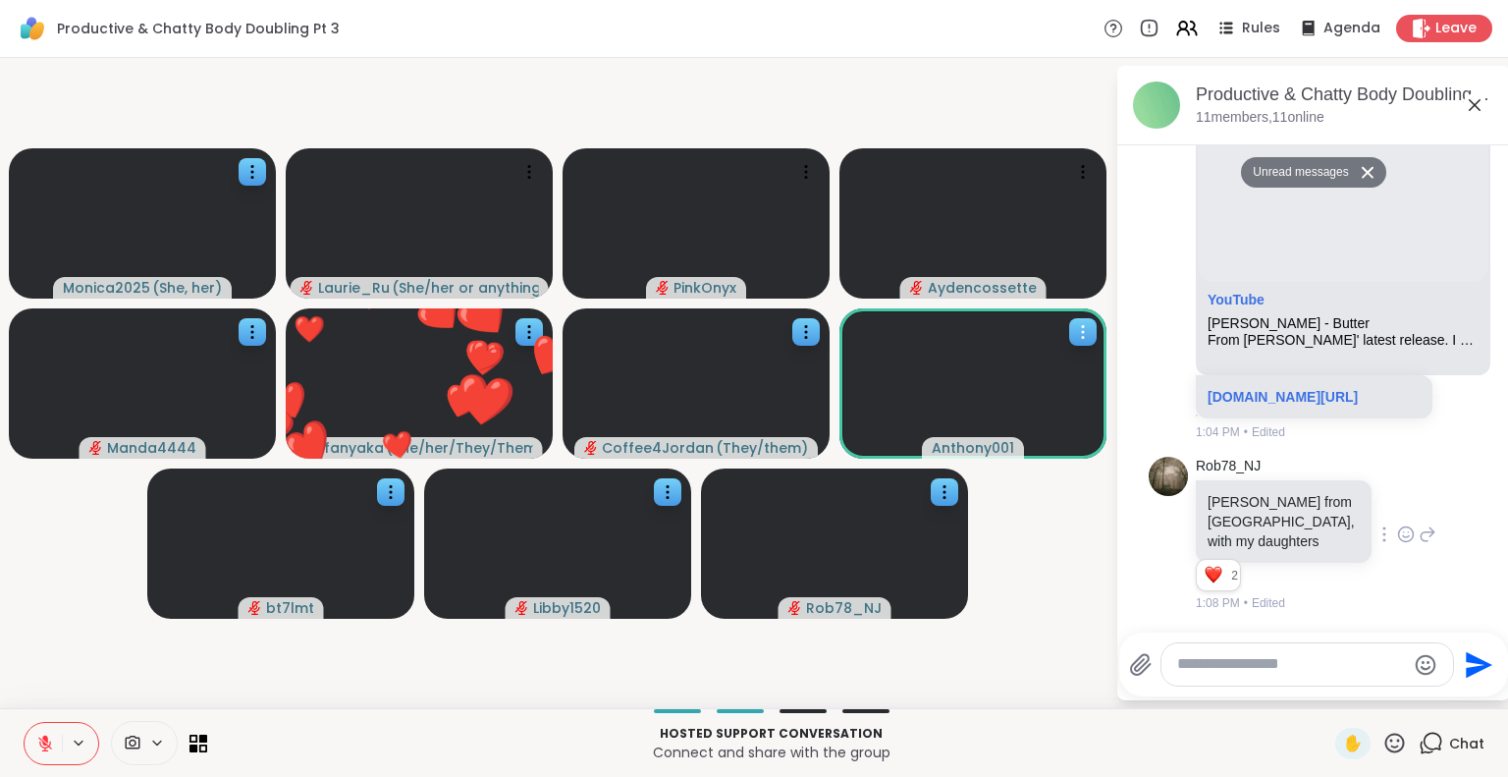
click at [1080, 338] on icon at bounding box center [1083, 332] width 20 height 20
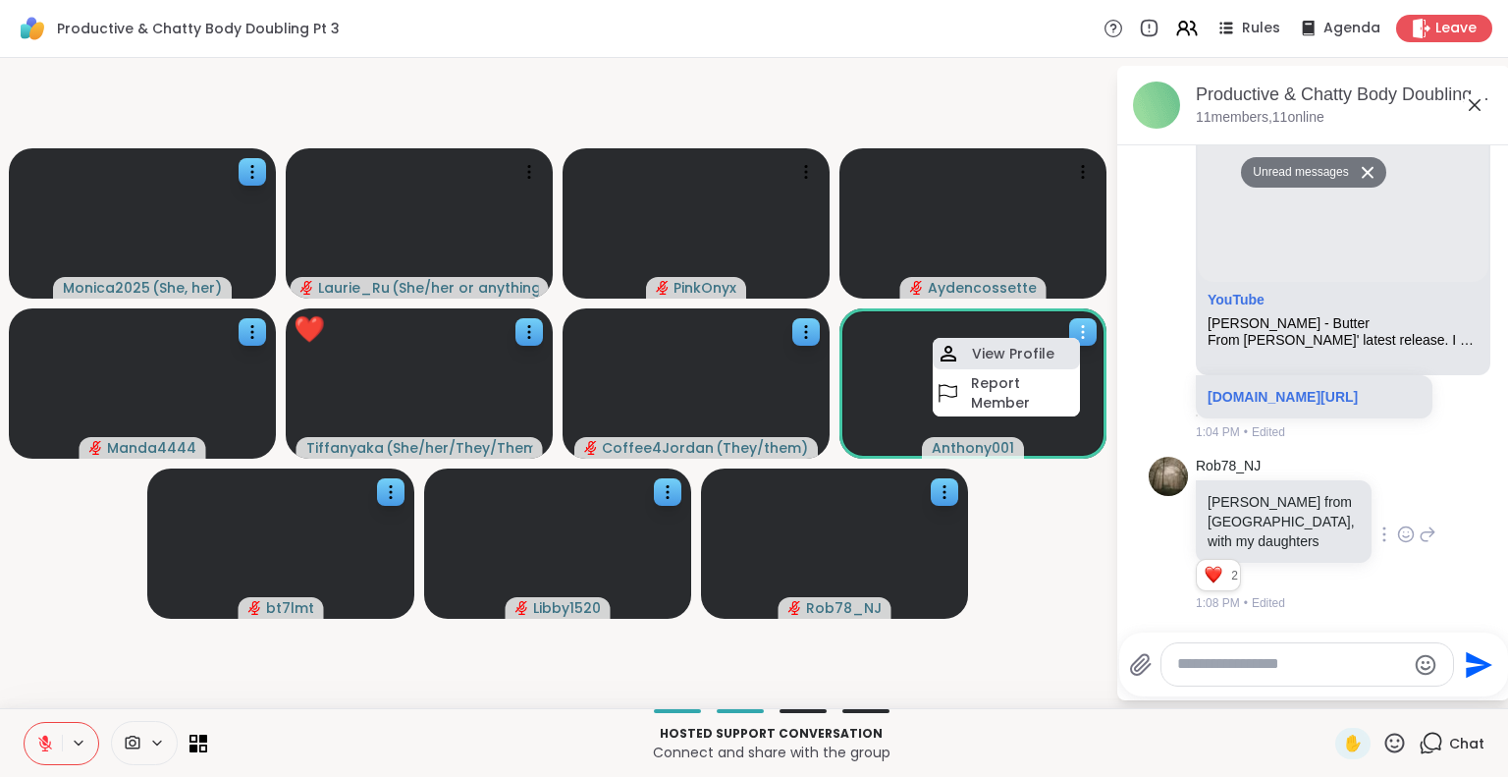
click at [1045, 345] on h4 "View Profile" at bounding box center [1013, 354] width 82 height 20
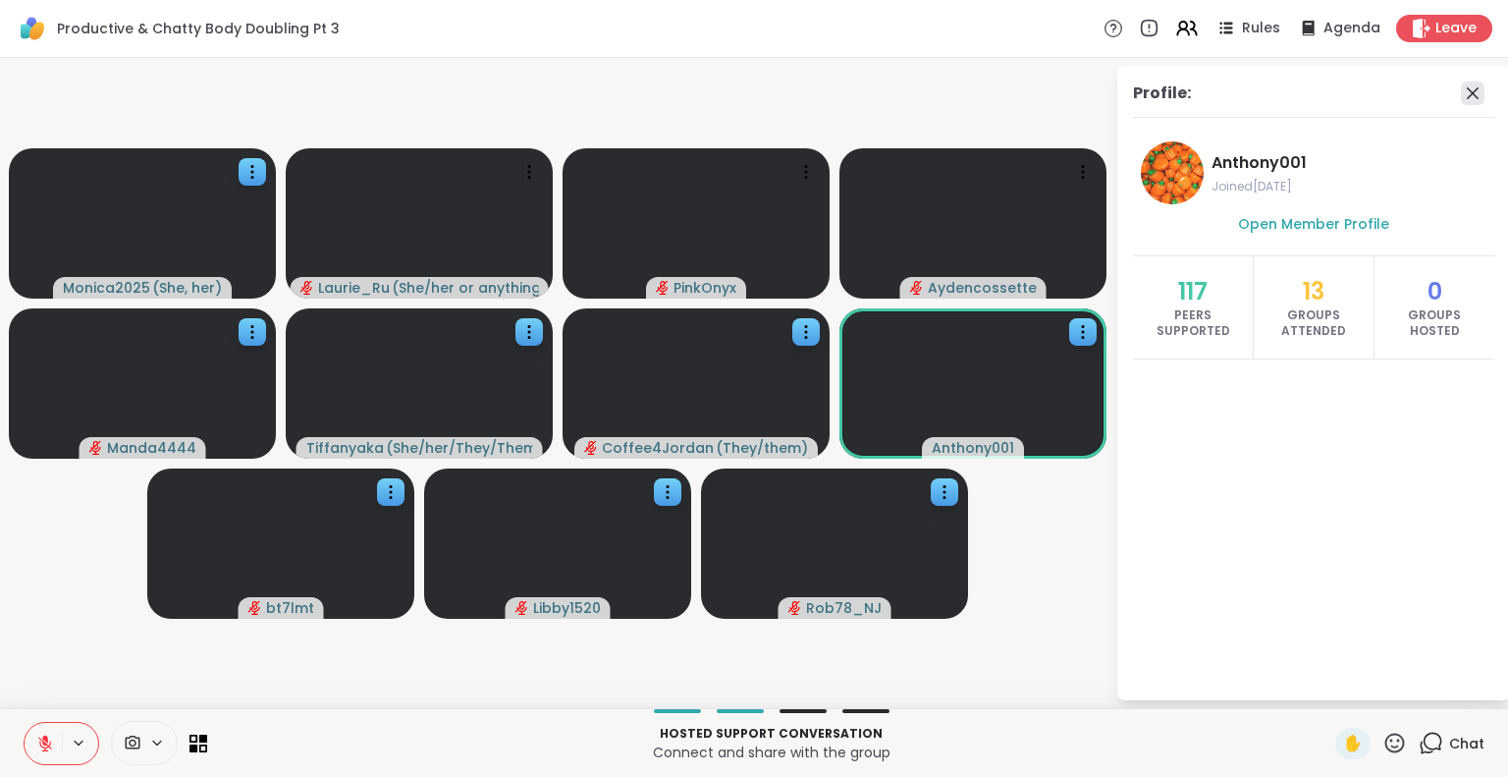
click at [1476, 87] on icon at bounding box center [1473, 93] width 12 height 12
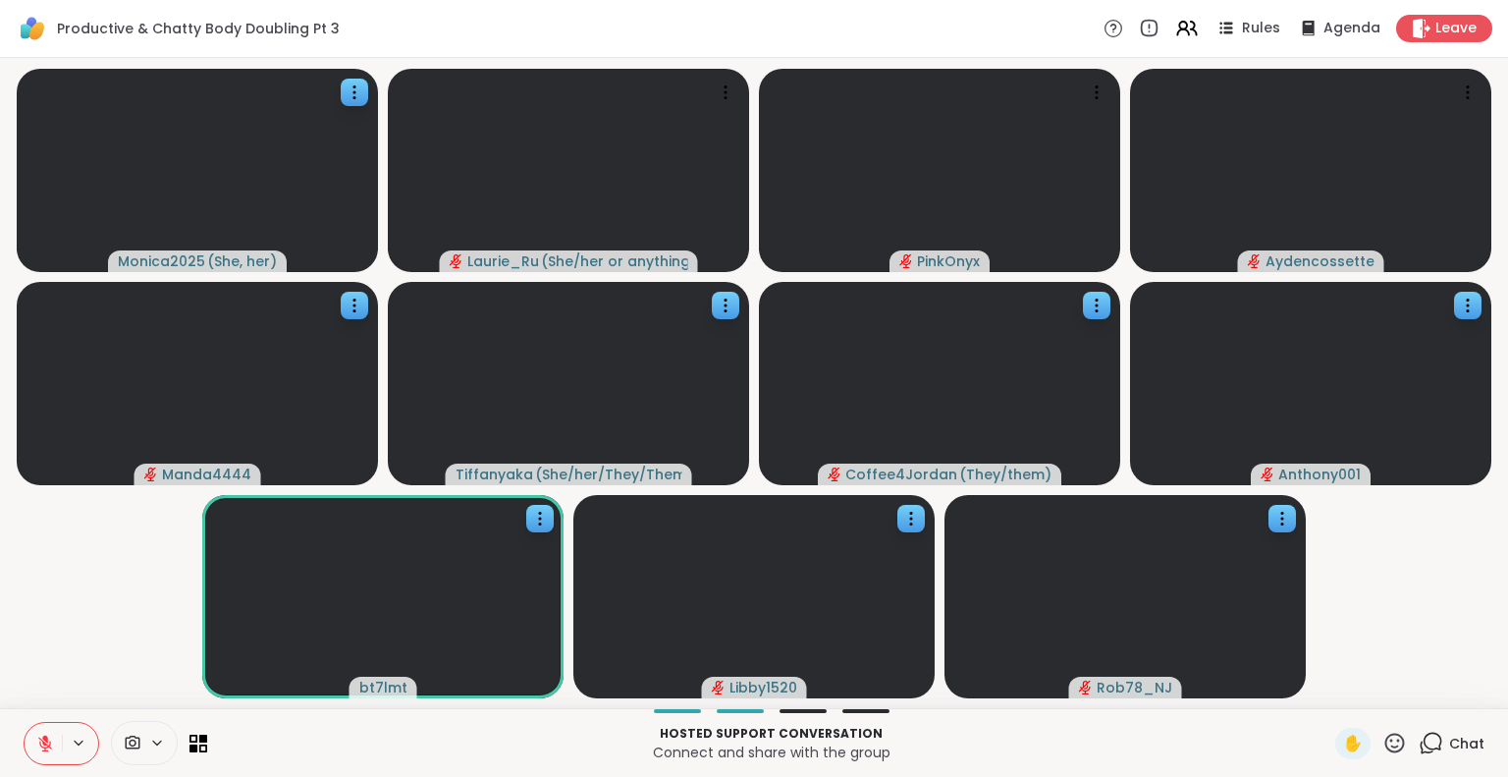
click at [414, 724] on p "Hosted support conversation" at bounding box center [771, 733] width 1104 height 18
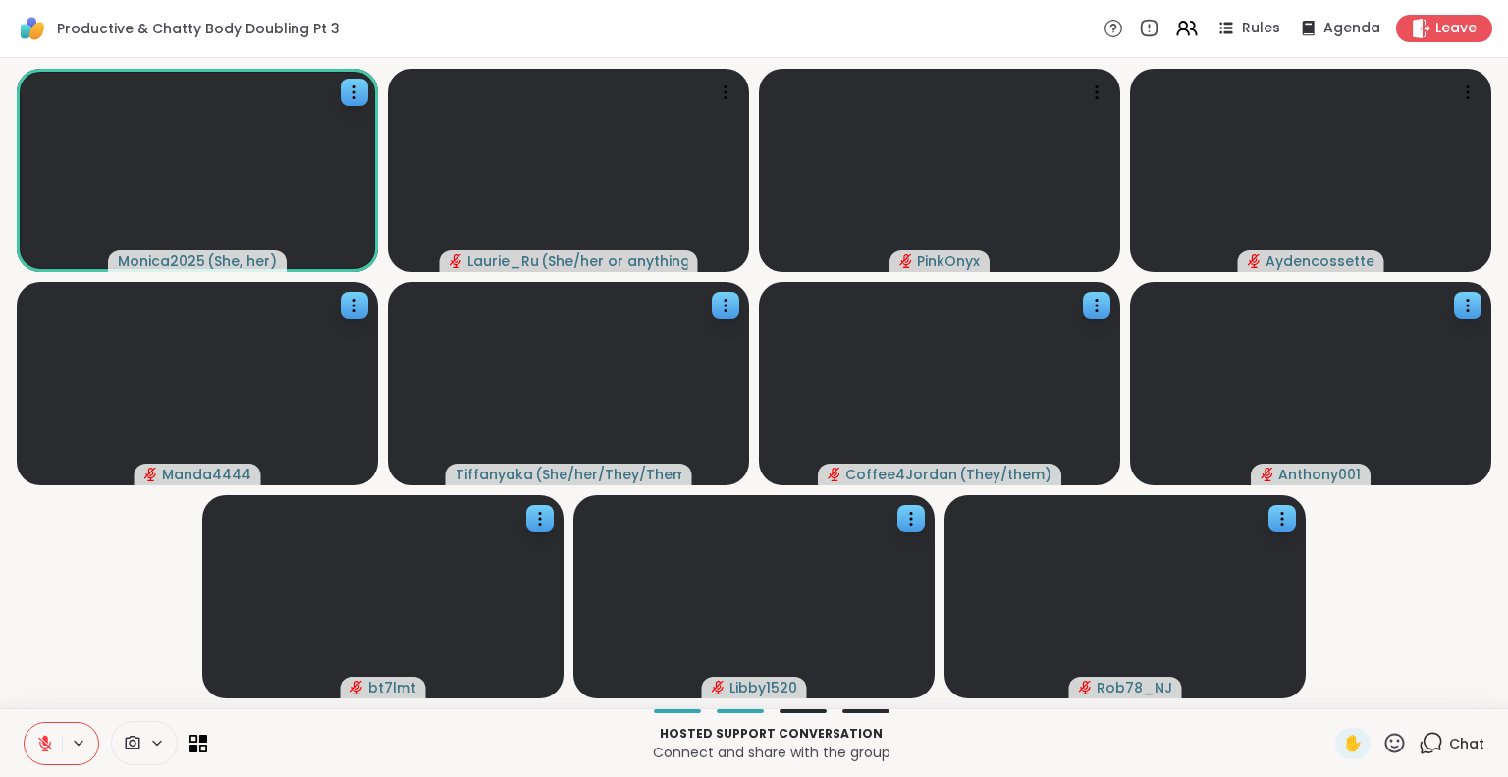
click at [39, 743] on icon at bounding box center [45, 743] width 14 height 14
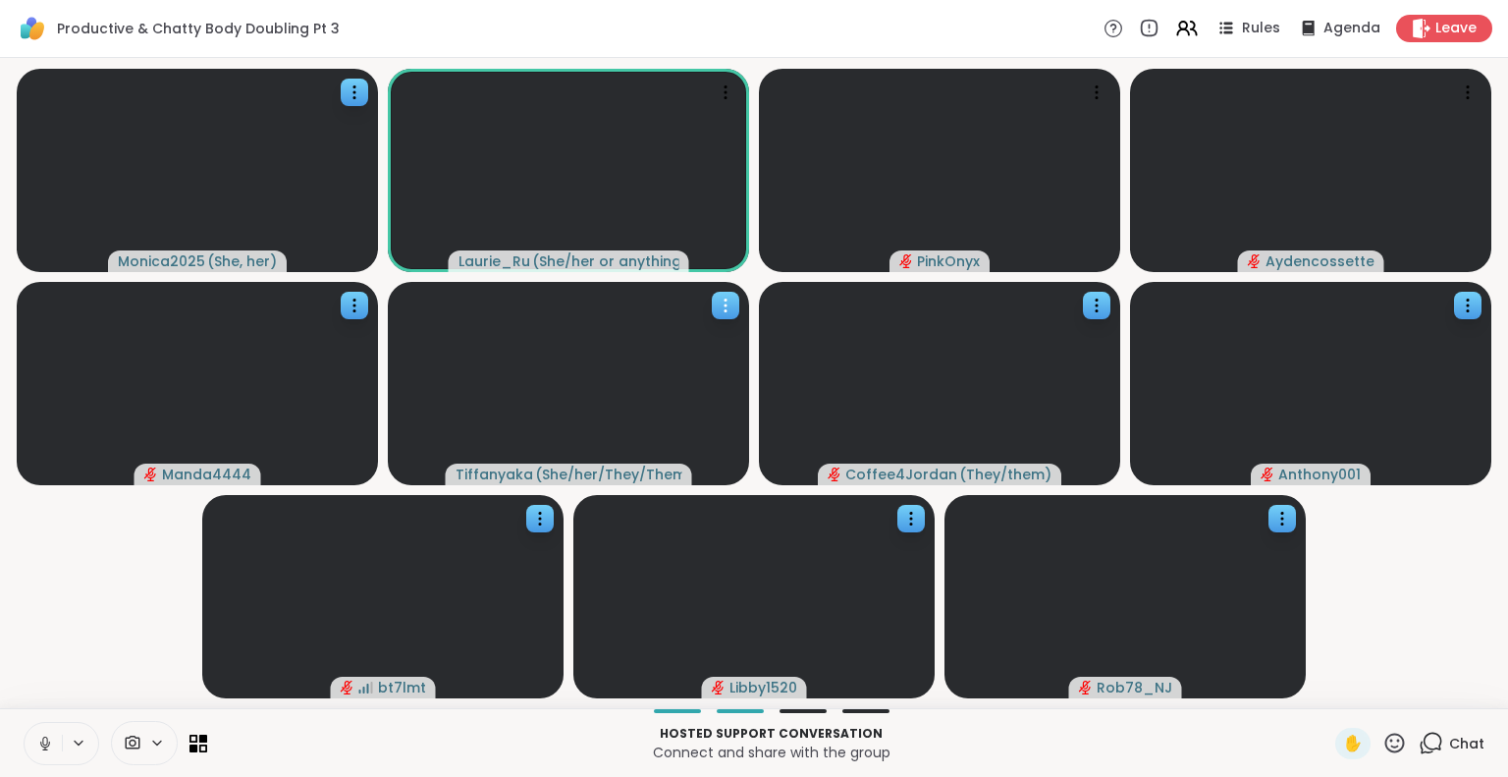
click at [406, 461] on video at bounding box center [568, 383] width 361 height 203
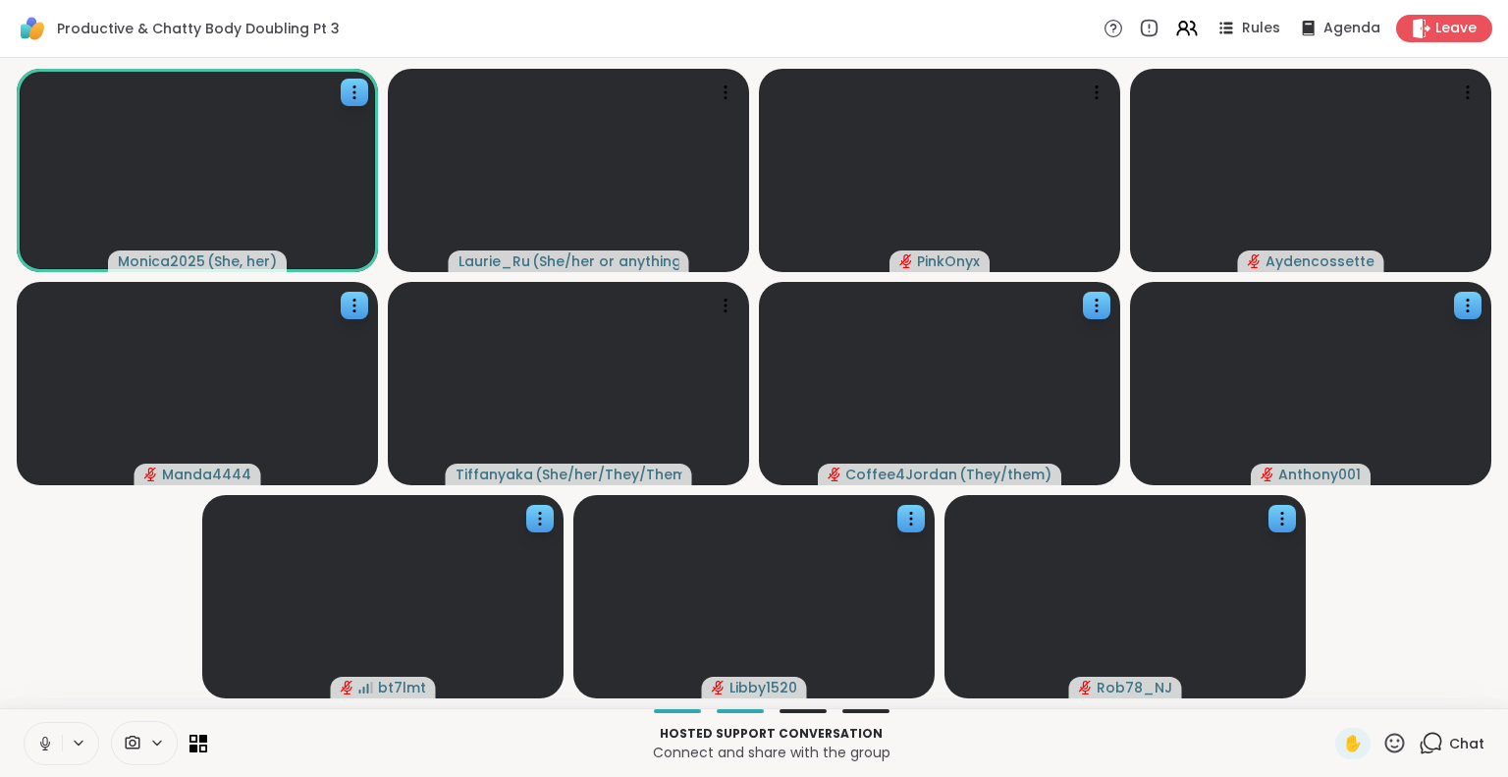
click at [50, 734] on icon at bounding box center [45, 743] width 18 height 18
click at [49, 739] on icon at bounding box center [45, 743] width 18 height 18
click at [45, 741] on icon at bounding box center [45, 743] width 18 height 18
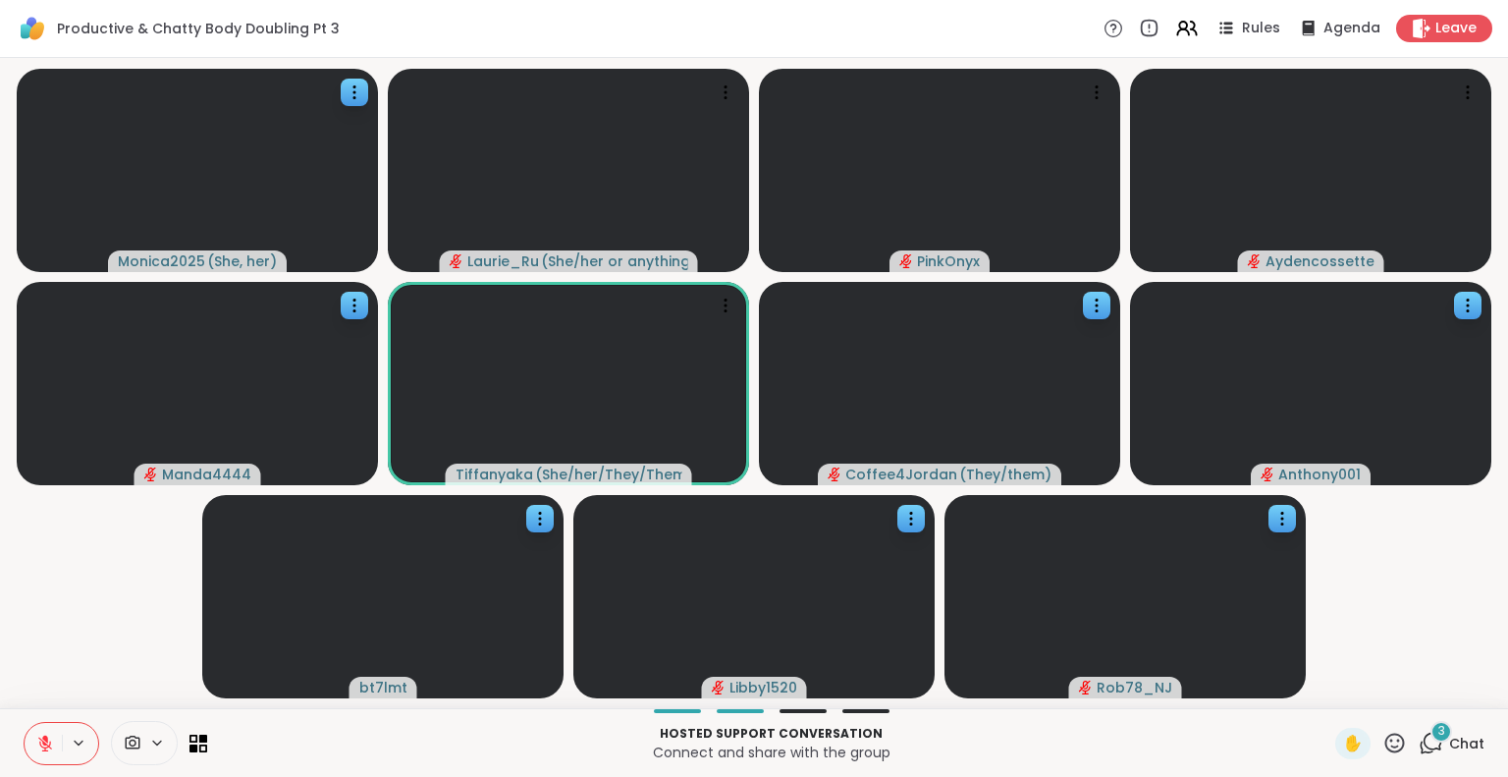
click at [47, 745] on icon at bounding box center [45, 743] width 14 height 14
click at [45, 740] on icon at bounding box center [45, 743] width 18 height 18
click at [45, 740] on icon at bounding box center [45, 738] width 6 height 8
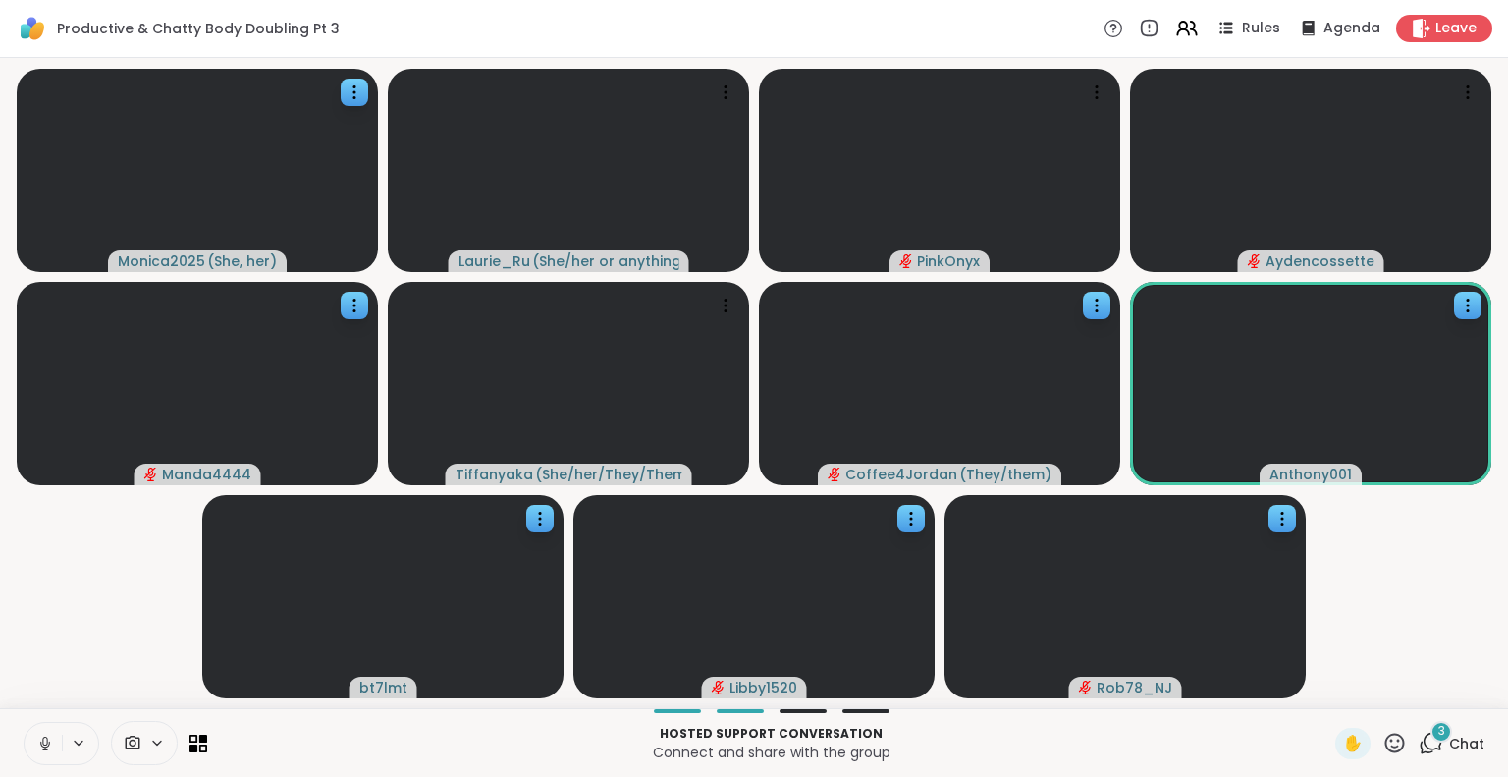
click at [43, 740] on icon at bounding box center [45, 743] width 18 height 18
click at [46, 737] on icon at bounding box center [45, 738] width 6 height 8
click at [44, 742] on icon at bounding box center [45, 743] width 18 height 18
click at [1438, 729] on span "3" at bounding box center [1441, 731] width 7 height 17
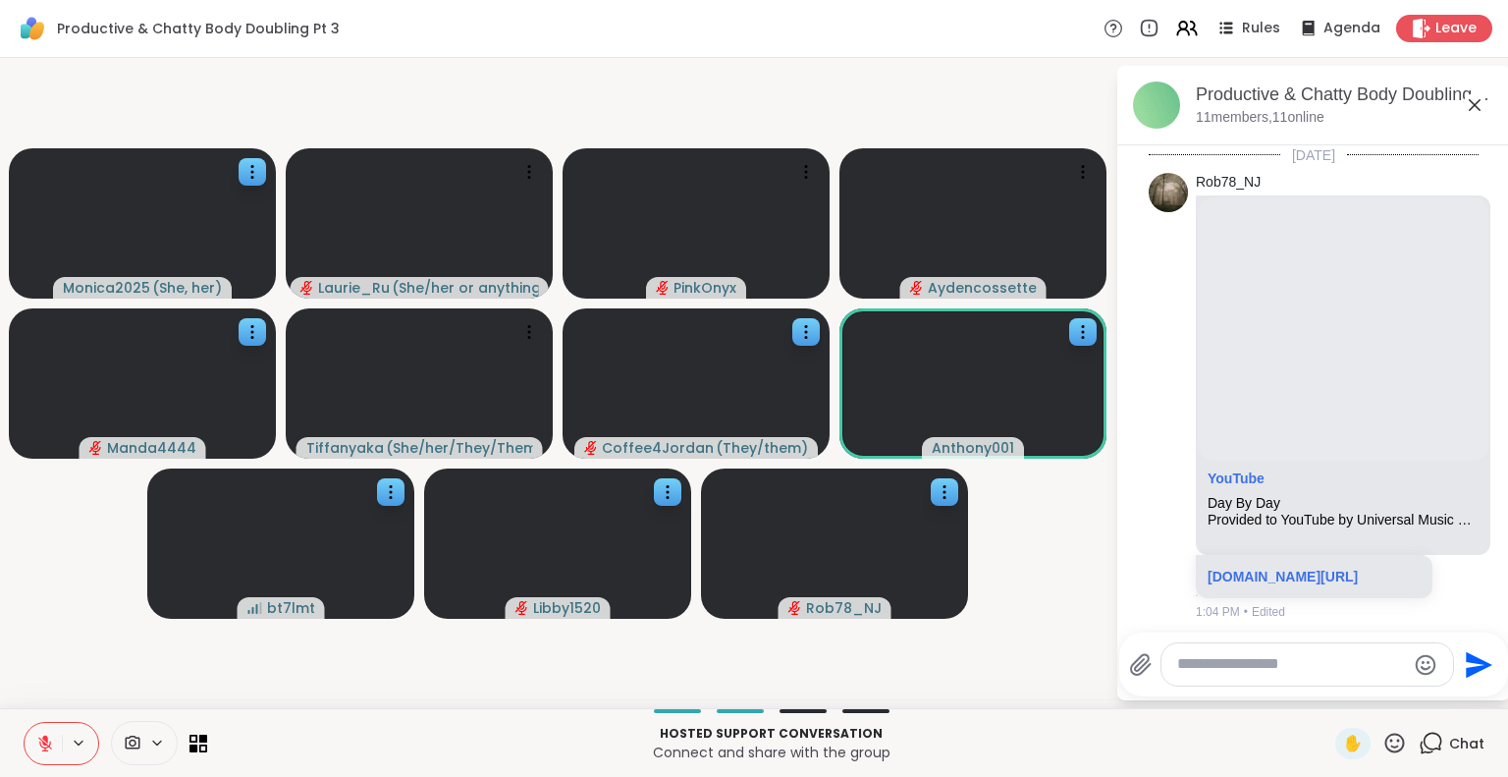
scroll to position [1219, 0]
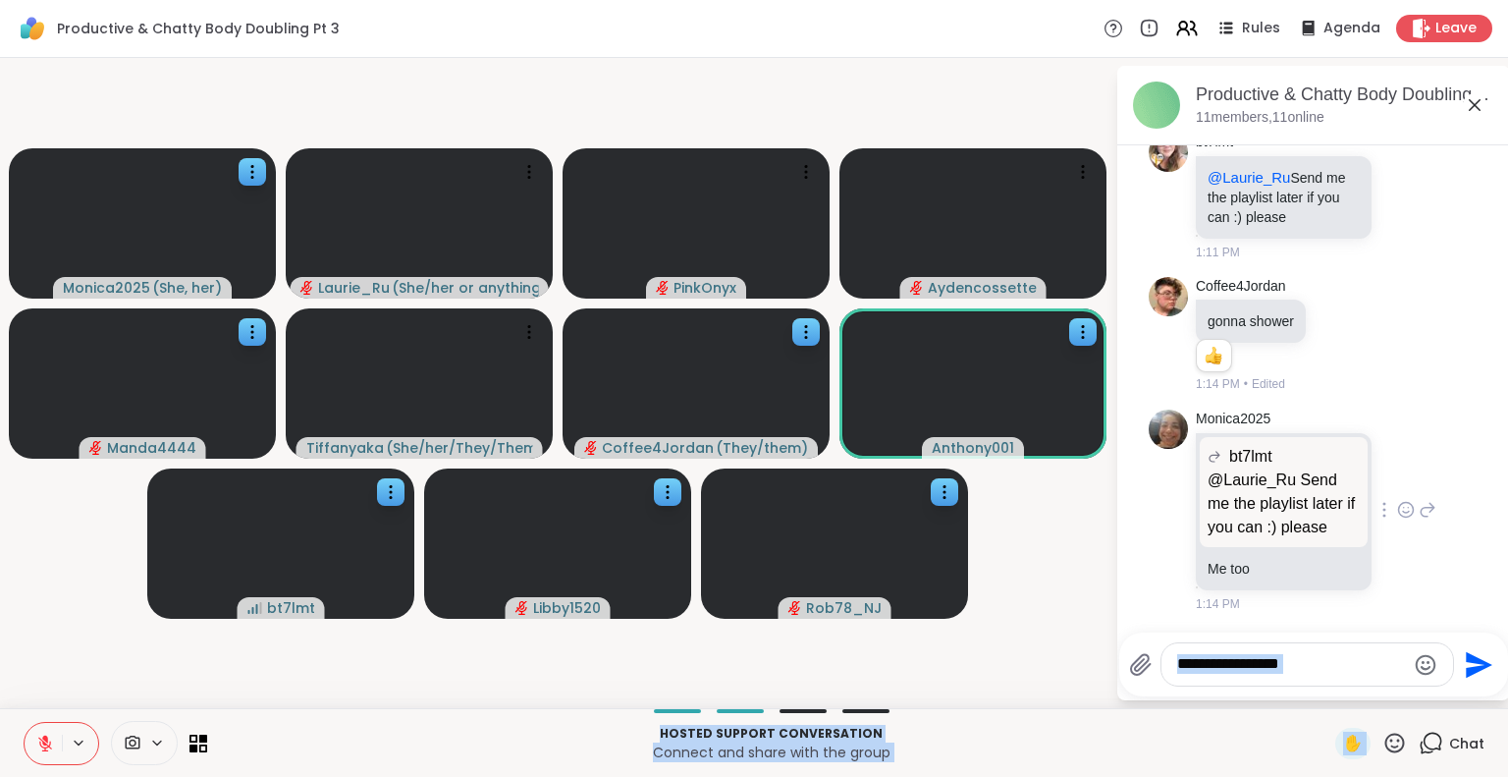
drag, startPoint x: 1427, startPoint y: 729, endPoint x: 1436, endPoint y: 594, distance: 135.8
click at [1436, 594] on div "Productive & Chatty Body Doubling Pt 3 Rules Agenda Leave Monica2025 ( She, her…" at bounding box center [754, 388] width 1508 height 777
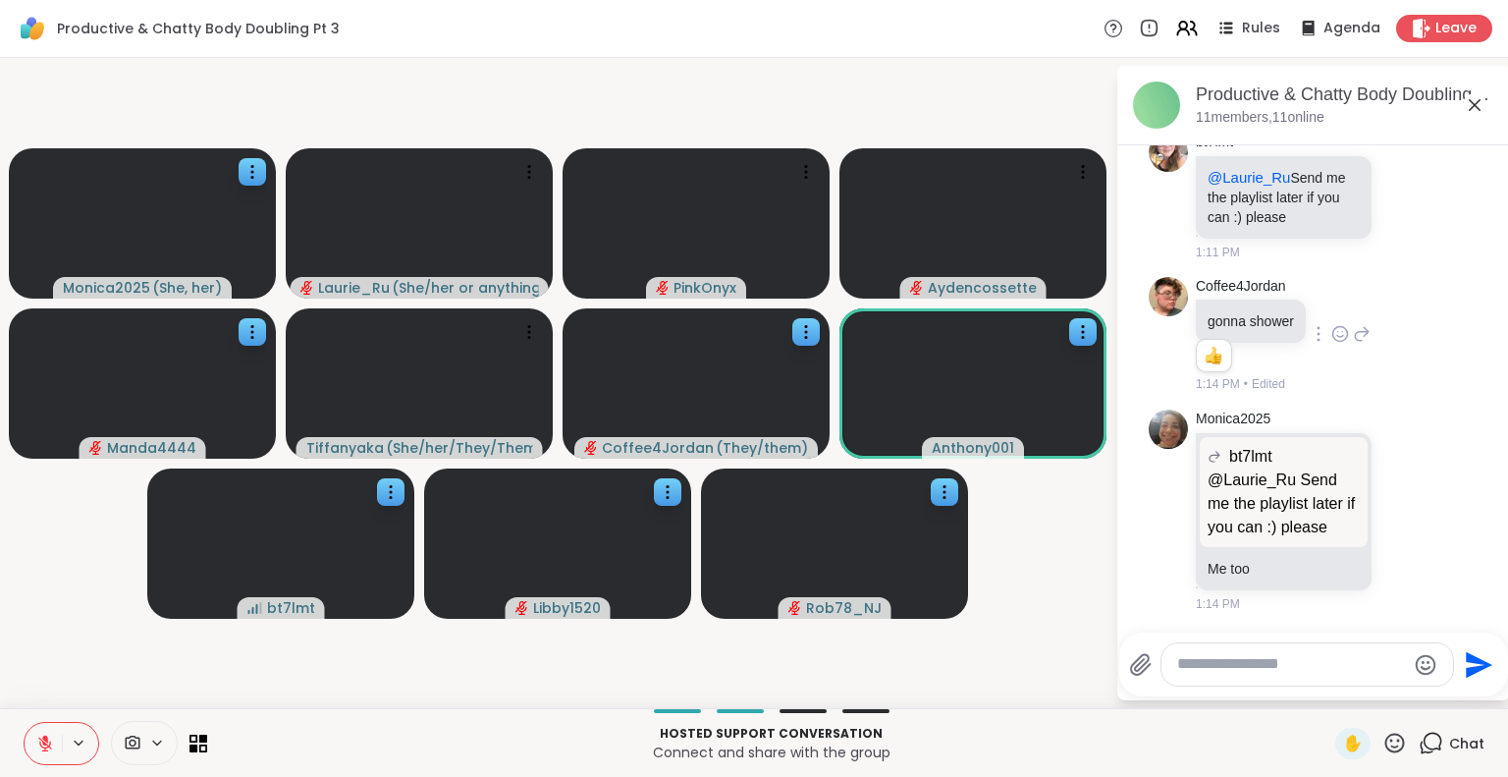
click at [1413, 336] on div "Coffee4Jordan gonna shower 1 1 1:14 PM • Edited" at bounding box center [1314, 335] width 330 height 133
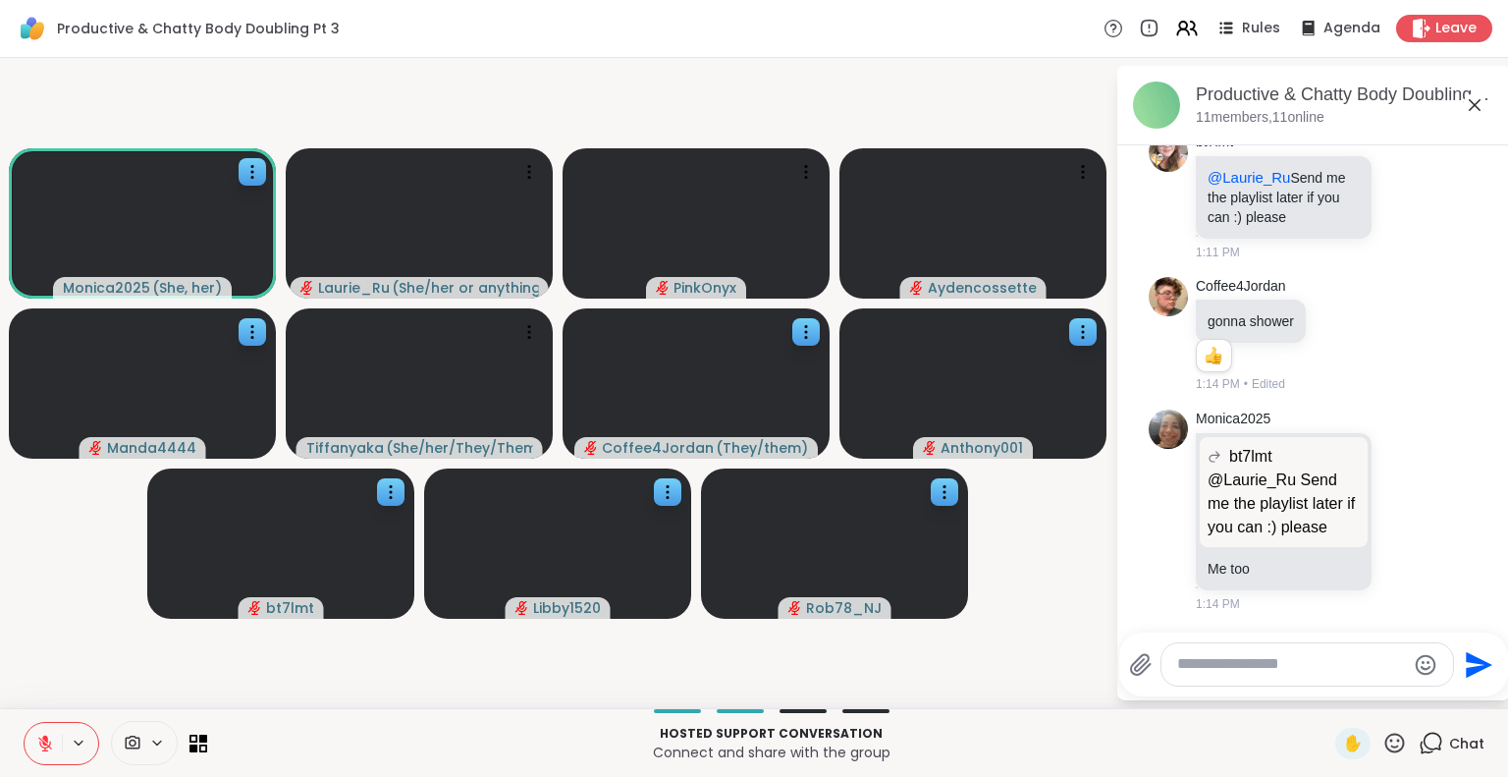
click at [1354, 660] on textarea "Type your message" at bounding box center [1291, 664] width 229 height 21
click at [1370, 533] on div "Monica2025 bt7lmt @Laurie_Ru Send me the playlist later if you can :) please @L…" at bounding box center [1316, 510] width 241 height 203
click at [1397, 188] on icon at bounding box center [1406, 196] width 18 height 20
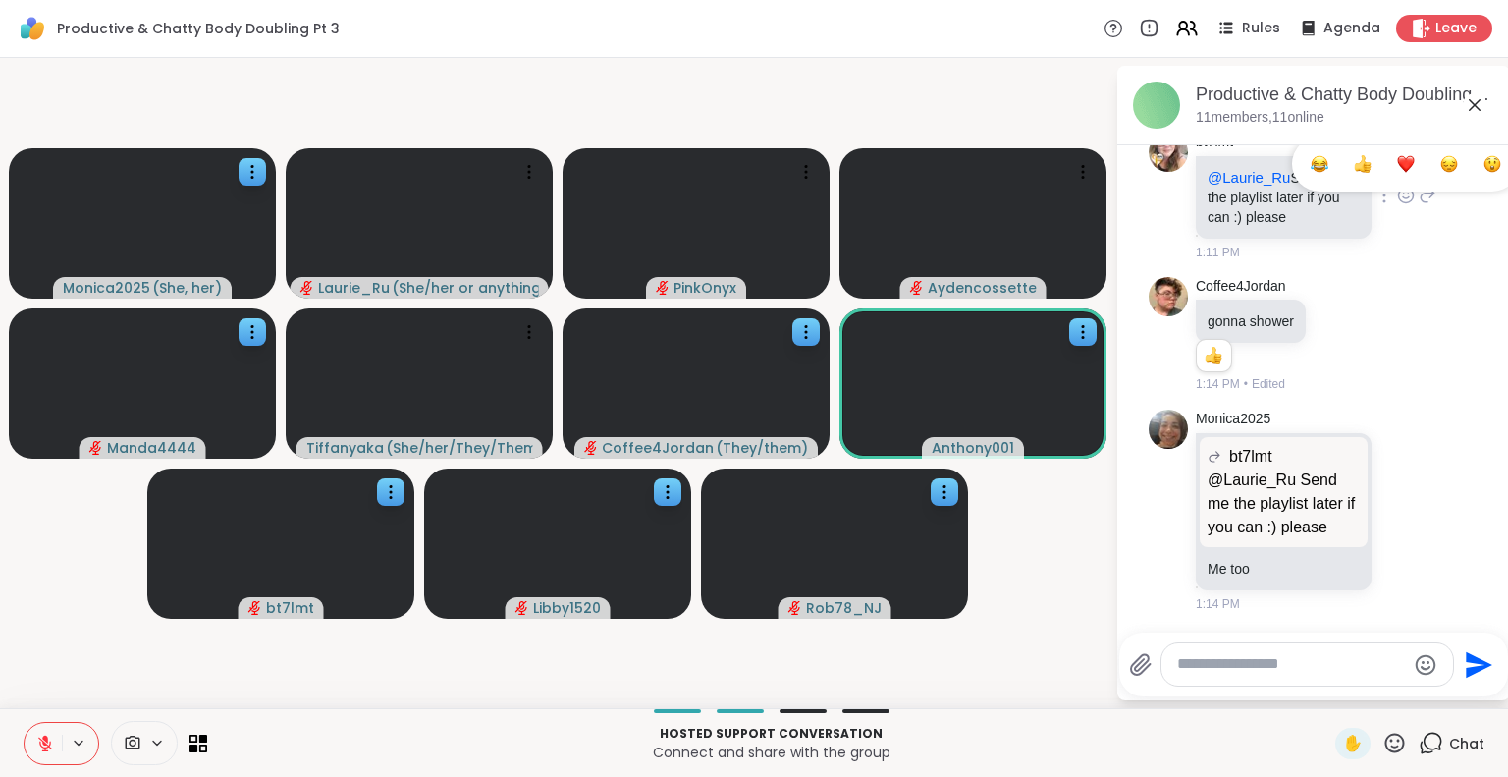
click at [1354, 163] on div "Select Reaction: Thumbs up" at bounding box center [1363, 164] width 18 height 18
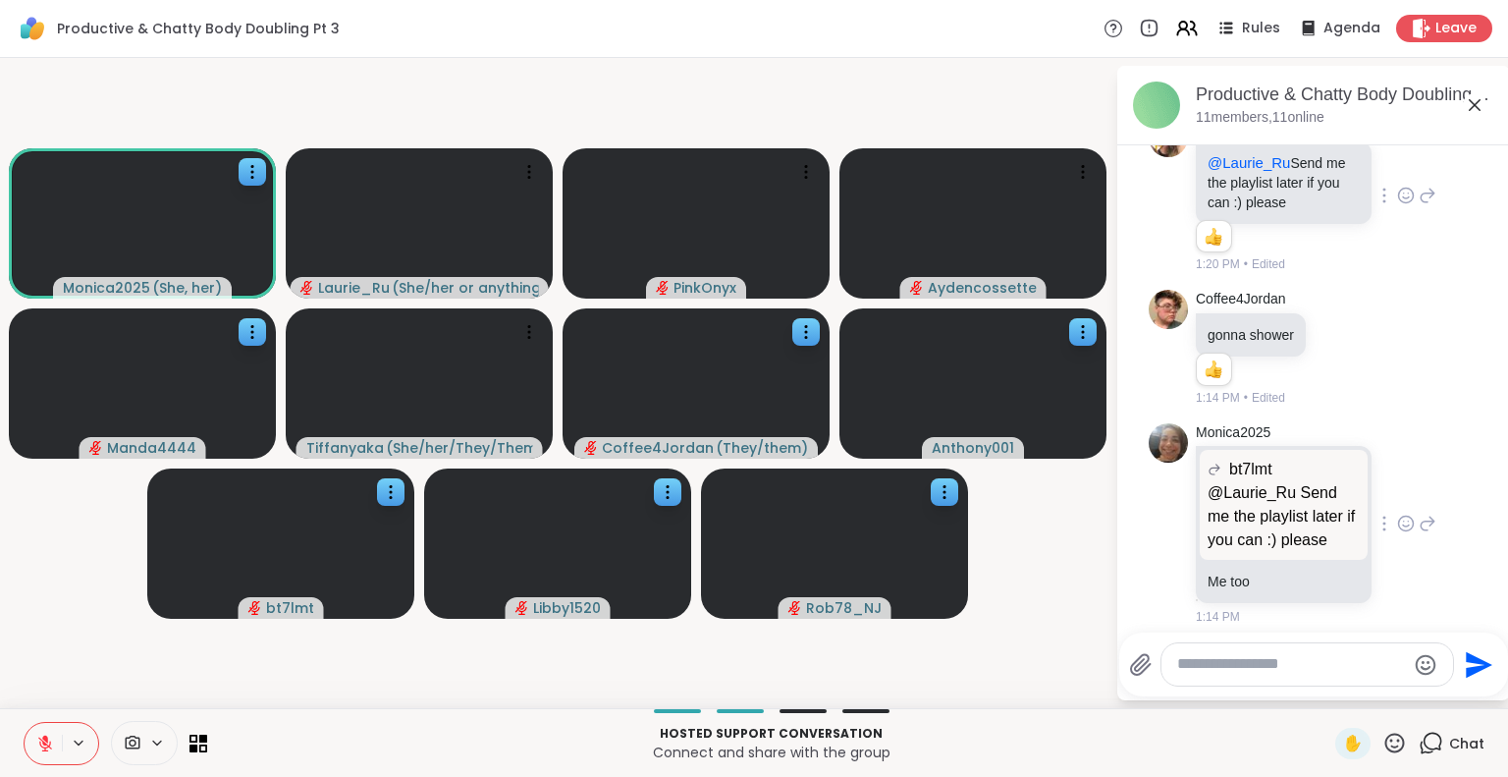
click at [1397, 533] on icon at bounding box center [1406, 523] width 18 height 20
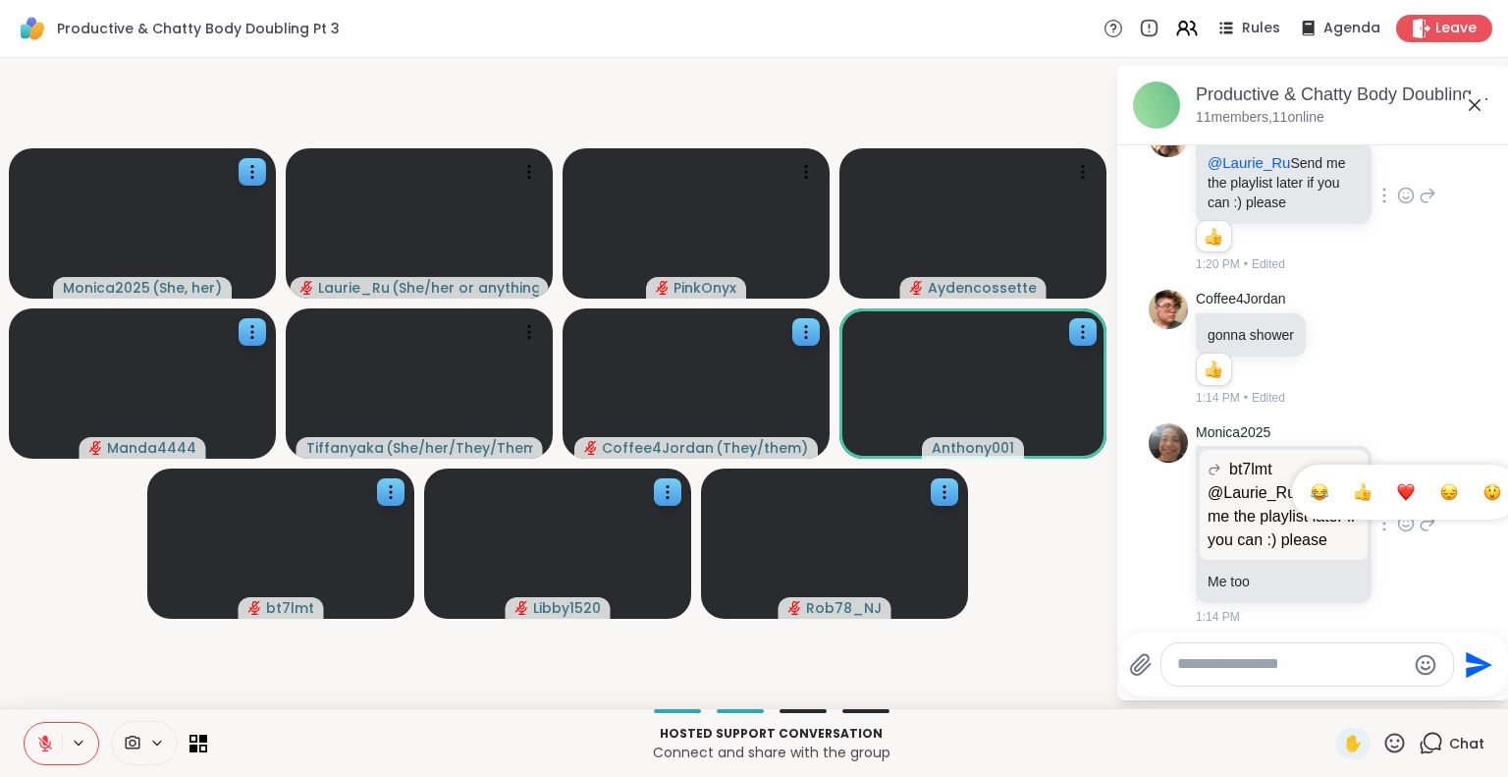
click at [1353, 510] on button "Select Reaction: Thumbs up" at bounding box center [1362, 491] width 39 height 39
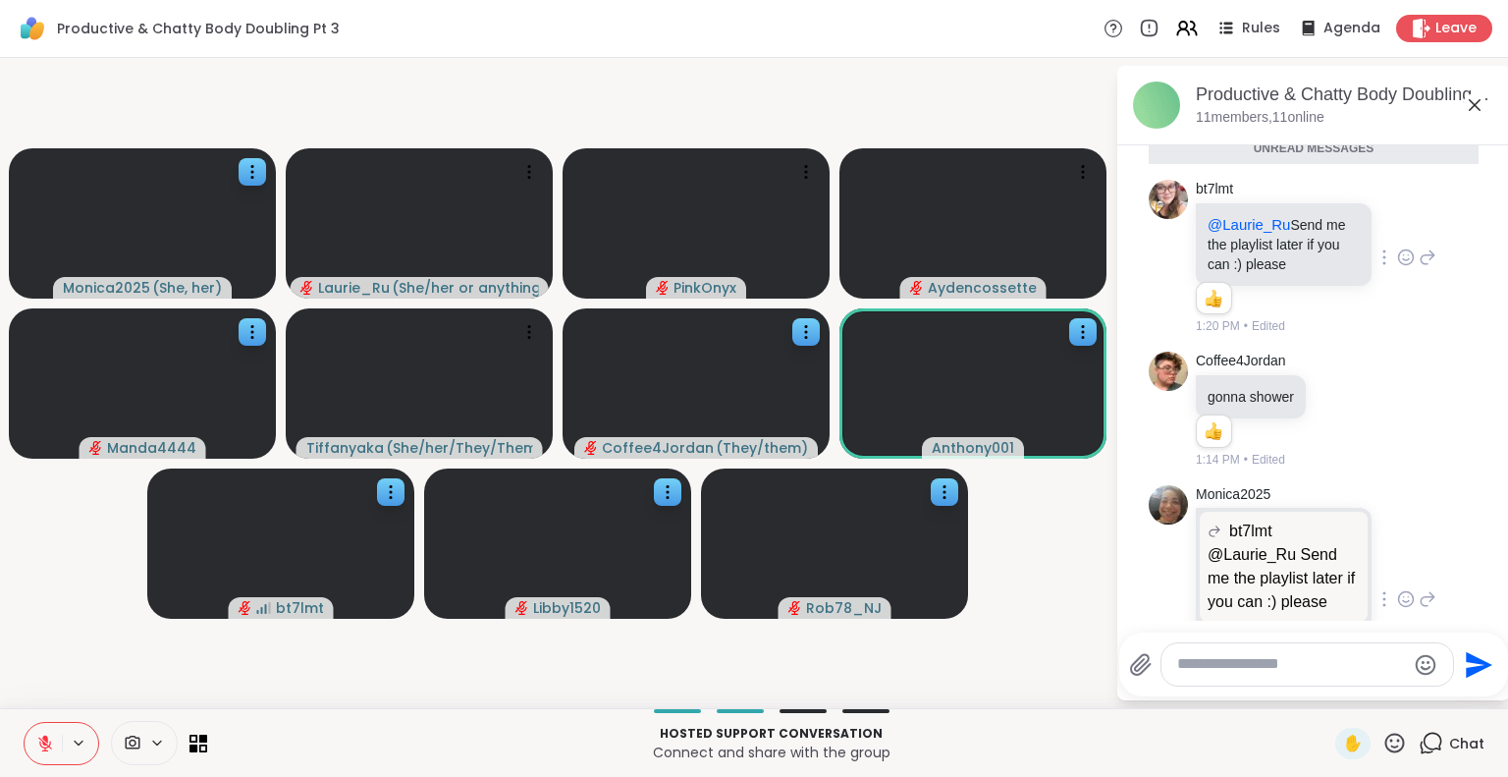
scroll to position [1145, 0]
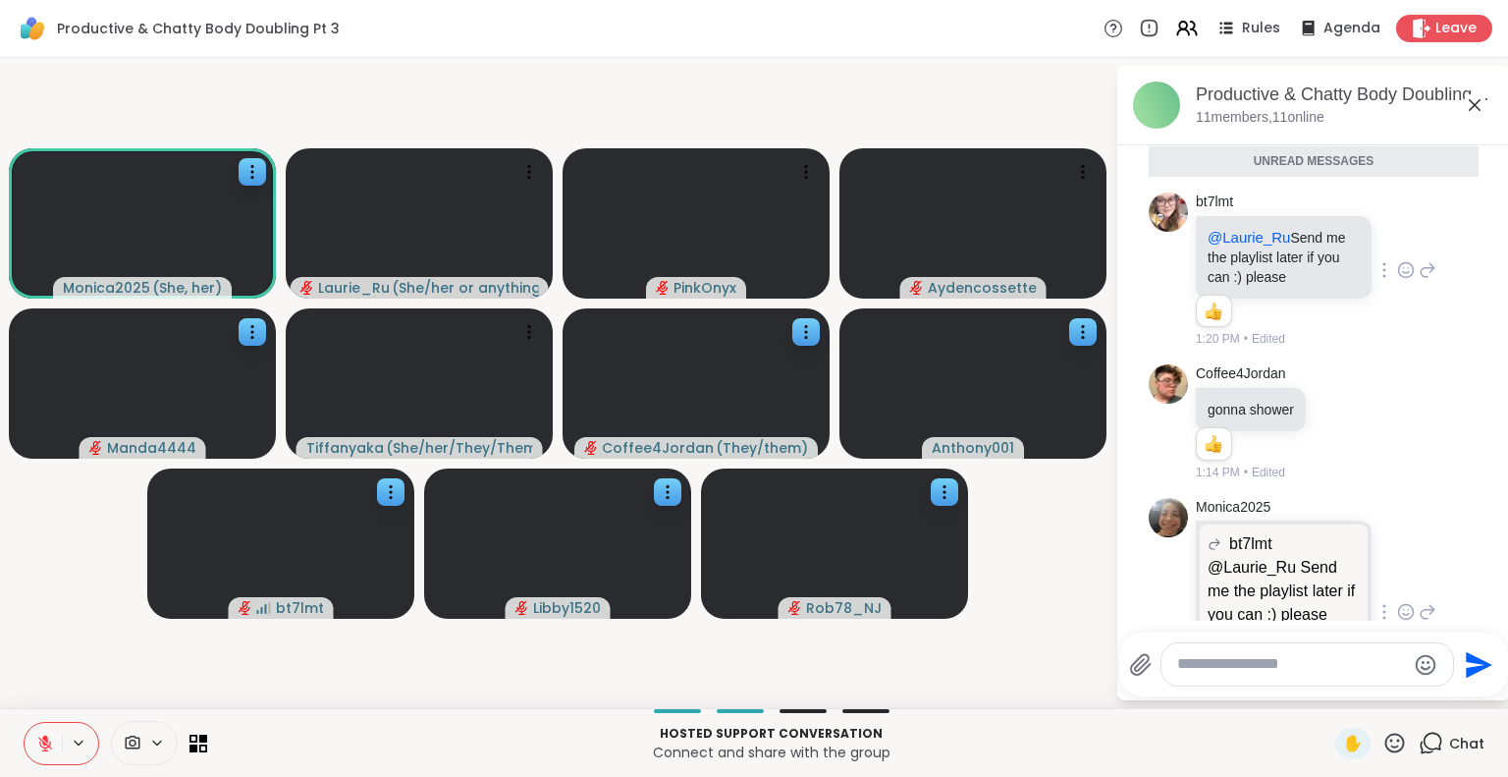
click at [47, 741] on icon at bounding box center [45, 743] width 18 height 18
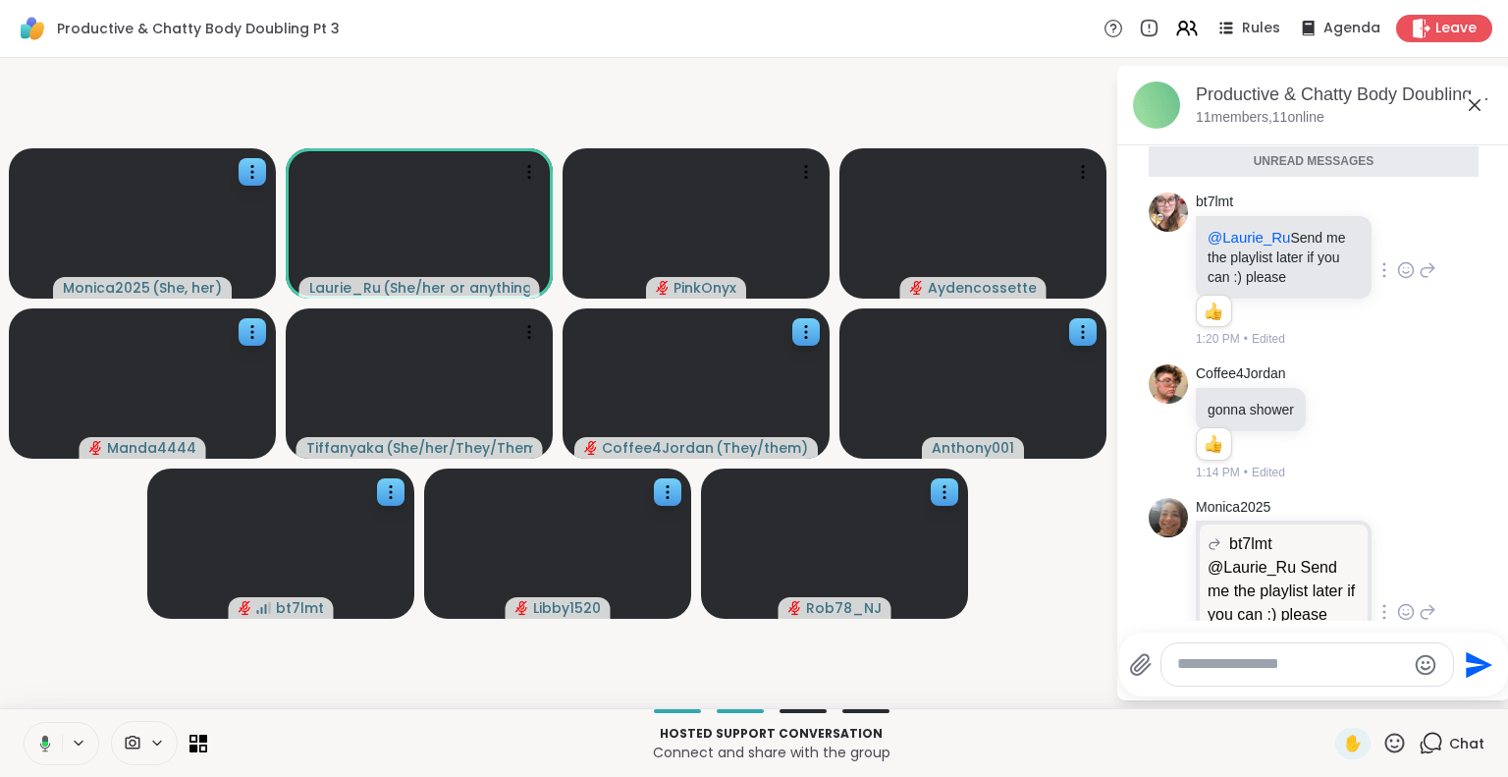
click at [47, 741] on icon at bounding box center [45, 742] width 6 height 5
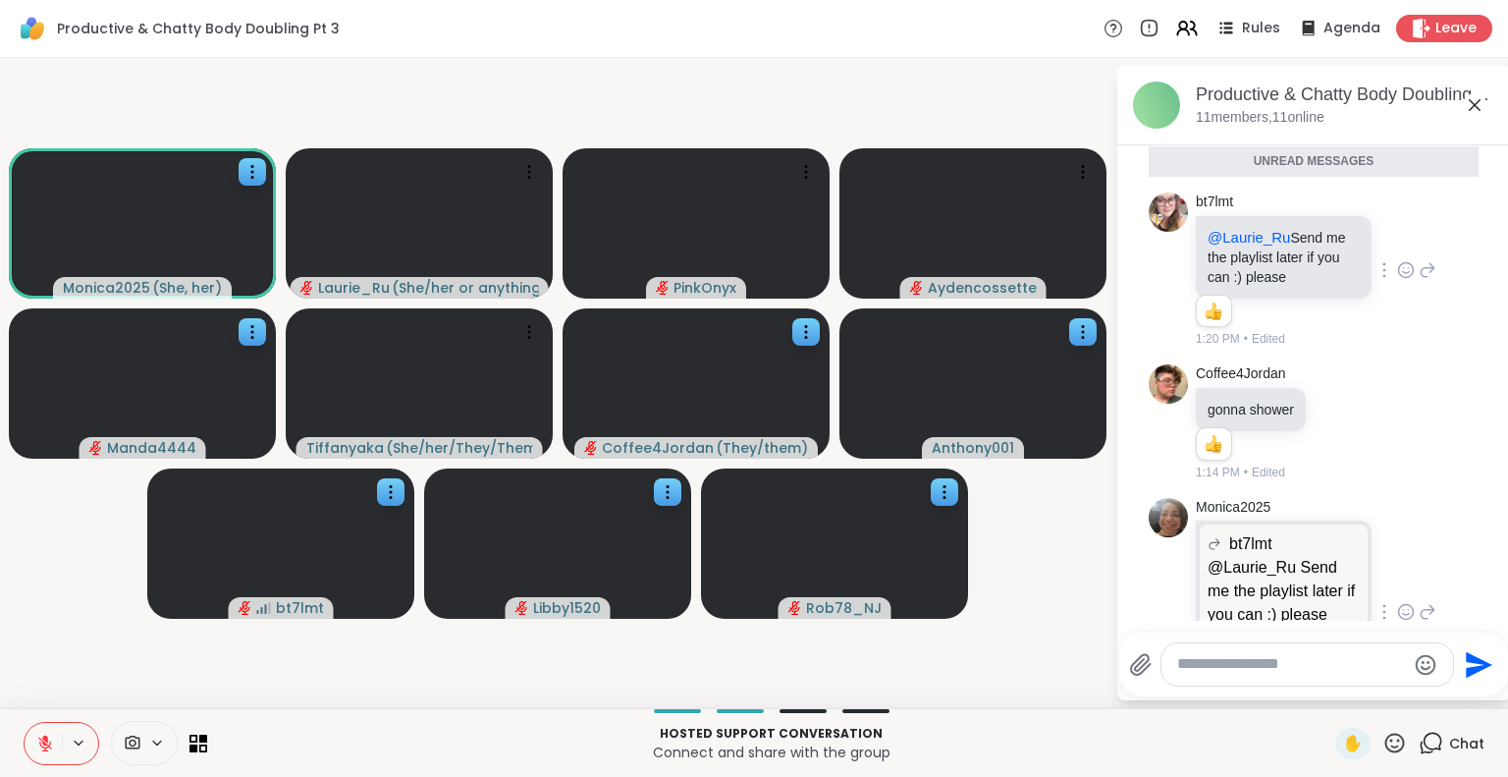
click at [47, 741] on icon at bounding box center [45, 743] width 18 height 18
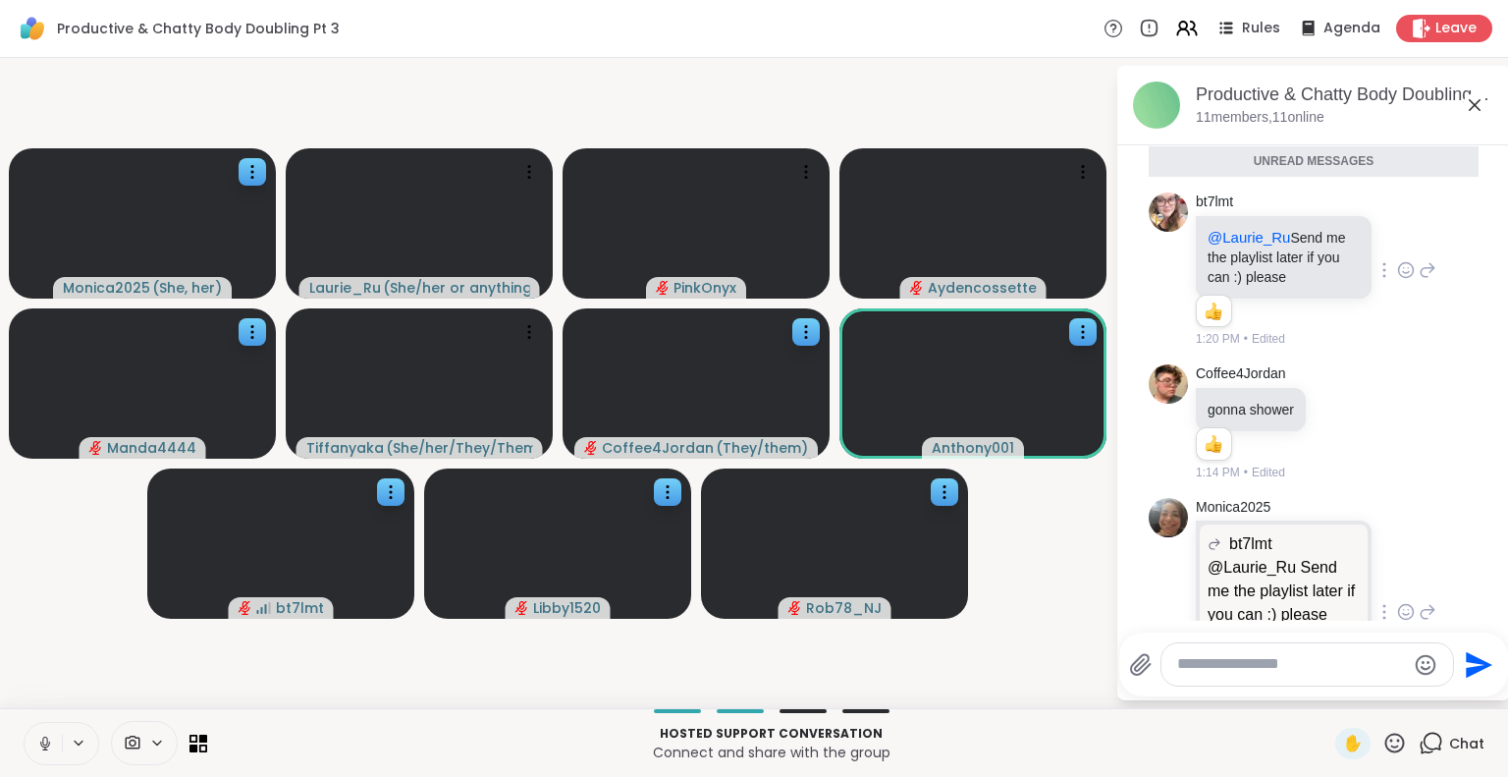
click at [45, 742] on icon at bounding box center [45, 743] width 18 height 18
click at [43, 742] on icon at bounding box center [45, 743] width 14 height 14
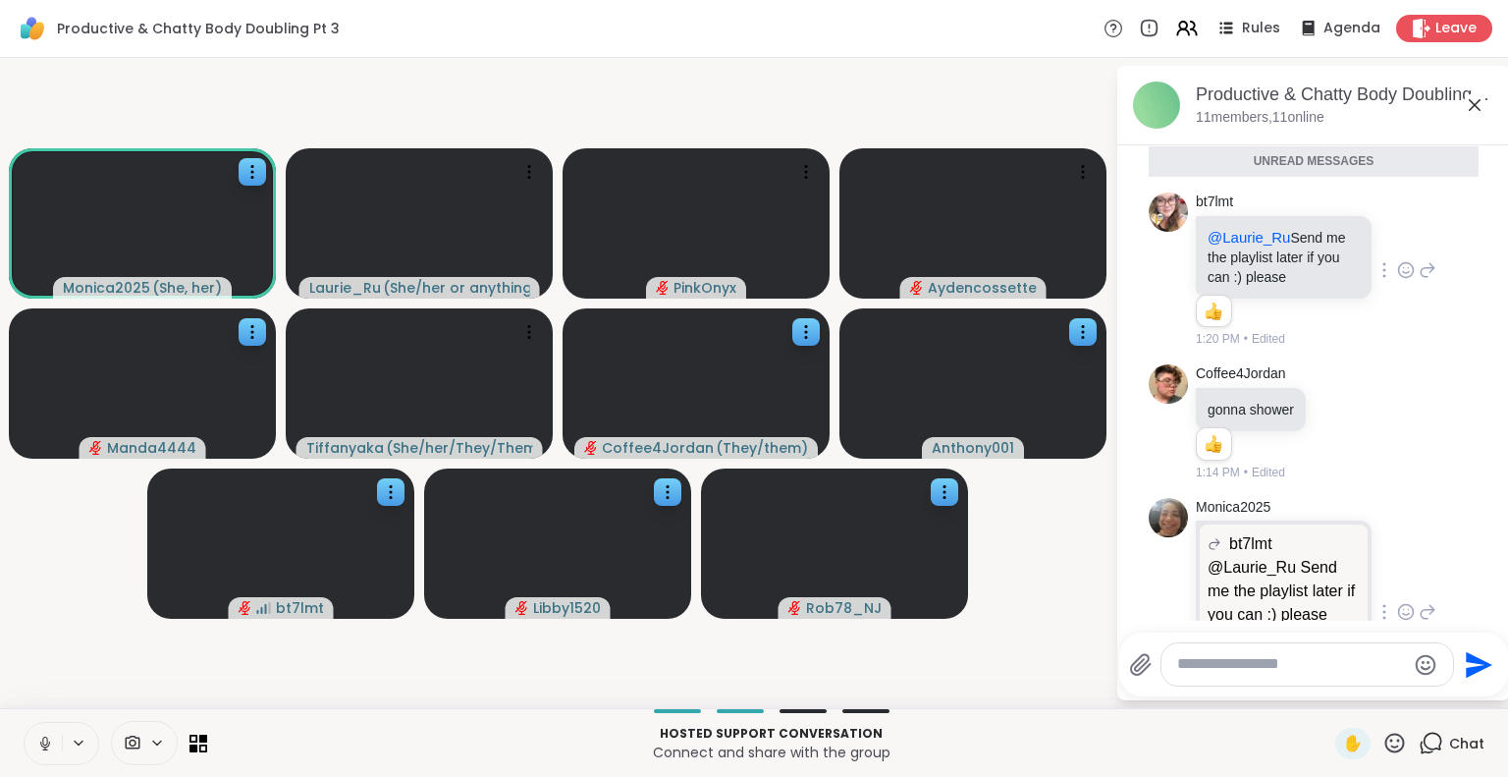
click at [46, 745] on icon at bounding box center [45, 743] width 10 height 6
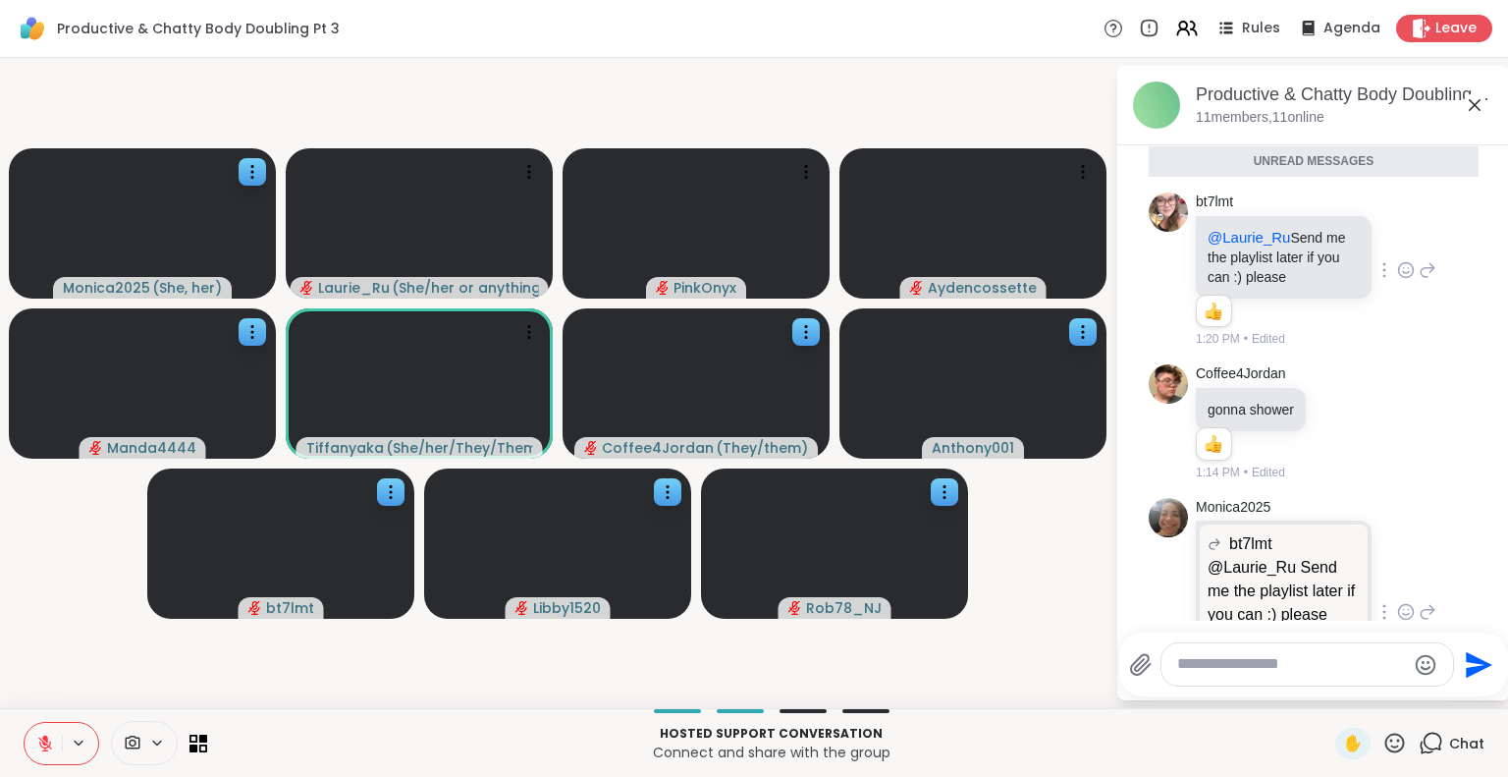
click at [1382, 744] on icon at bounding box center [1394, 742] width 25 height 25
drag, startPoint x: 1382, startPoint y: 744, endPoint x: 1313, endPoint y: 692, distance: 87.0
click at [1382, 730] on div "✋ ❤️ 👍 🌟 🎉" at bounding box center [1394, 742] width 25 height 25
click at [1313, 692] on div "Send" at bounding box center [1313, 664] width 389 height 64
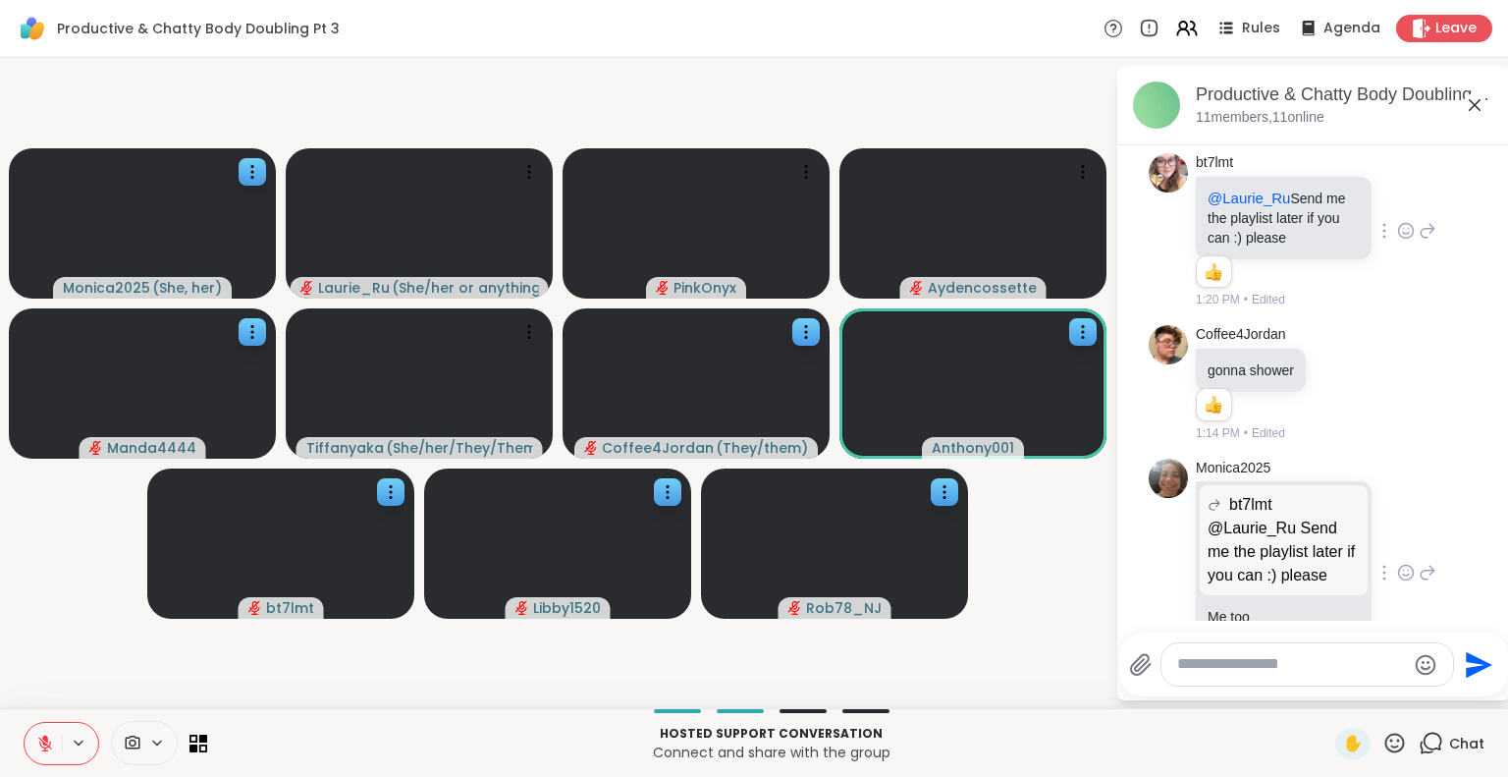
scroll to position [1276, 0]
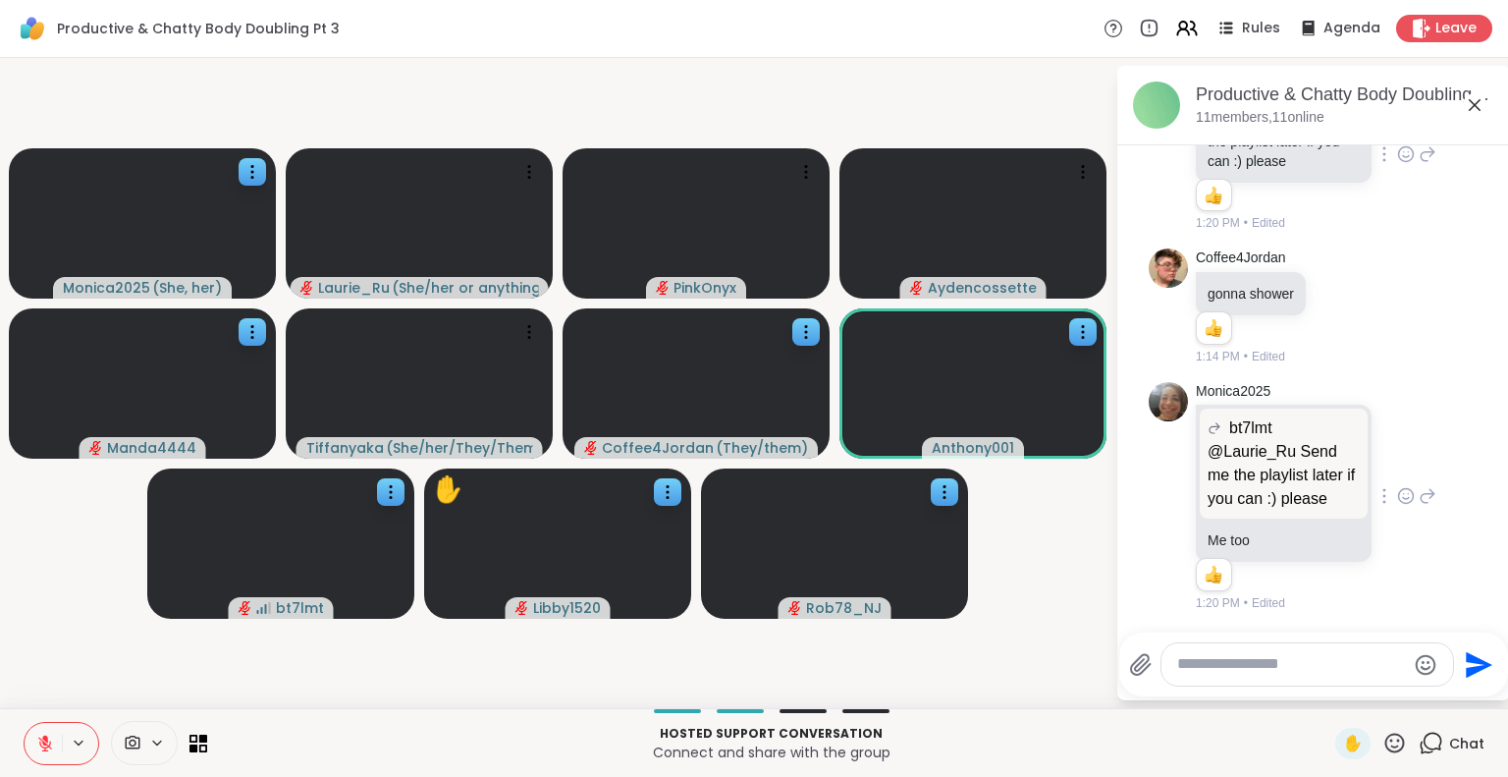
click at [53, 743] on icon at bounding box center [45, 743] width 18 height 18
click at [44, 739] on icon at bounding box center [45, 743] width 18 height 18
click at [1409, 494] on icon at bounding box center [1409, 494] width 0 height 0
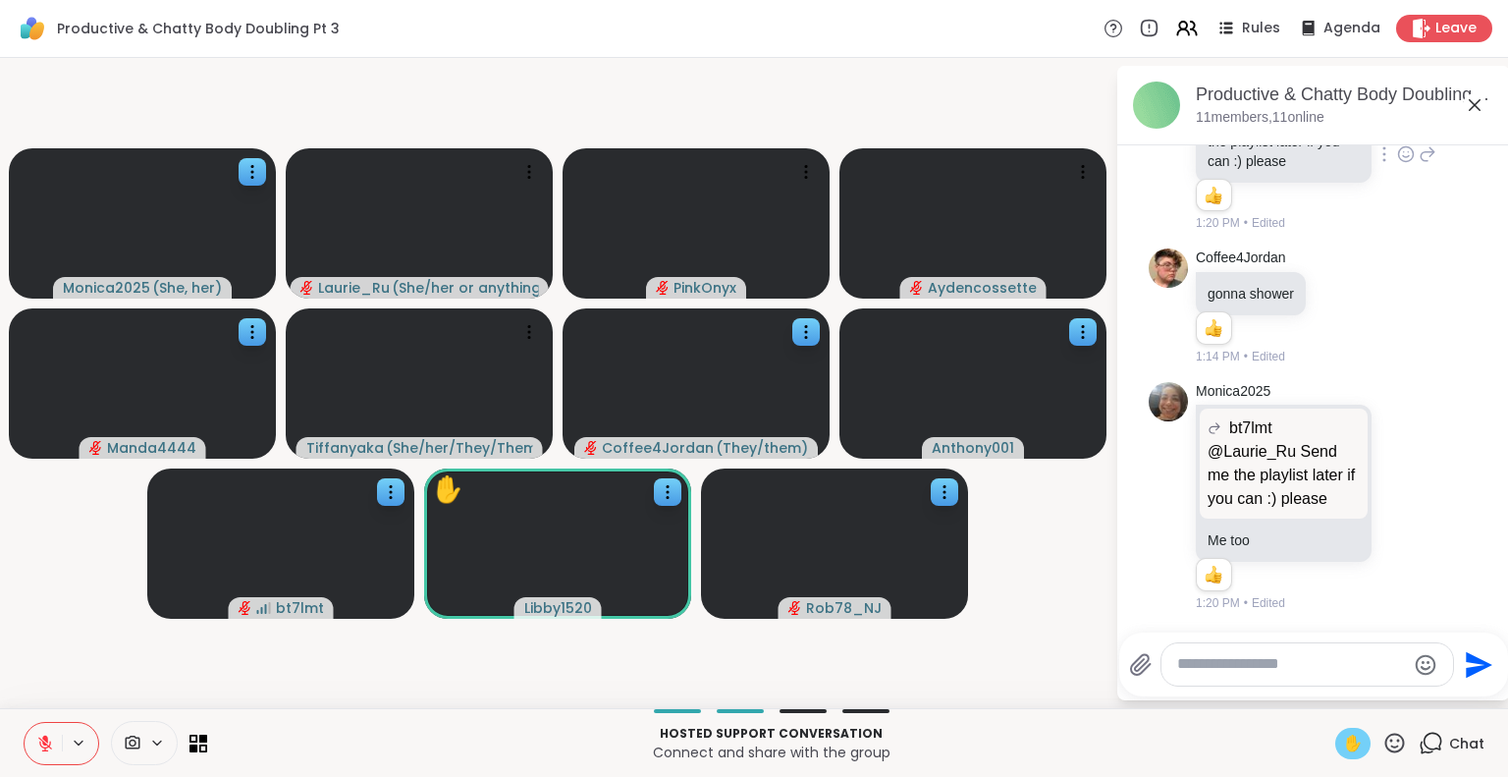
click at [1343, 748] on span "✋" at bounding box center [1353, 743] width 20 height 24
click at [161, 647] on video-player-container "Monica2025 ( She, her ) ✋ Laurie_Ru ( She/her or anything else ) PinkOnyx Ayden…" at bounding box center [558, 383] width 1092 height 634
click at [1343, 743] on span "✋" at bounding box center [1353, 743] width 20 height 24
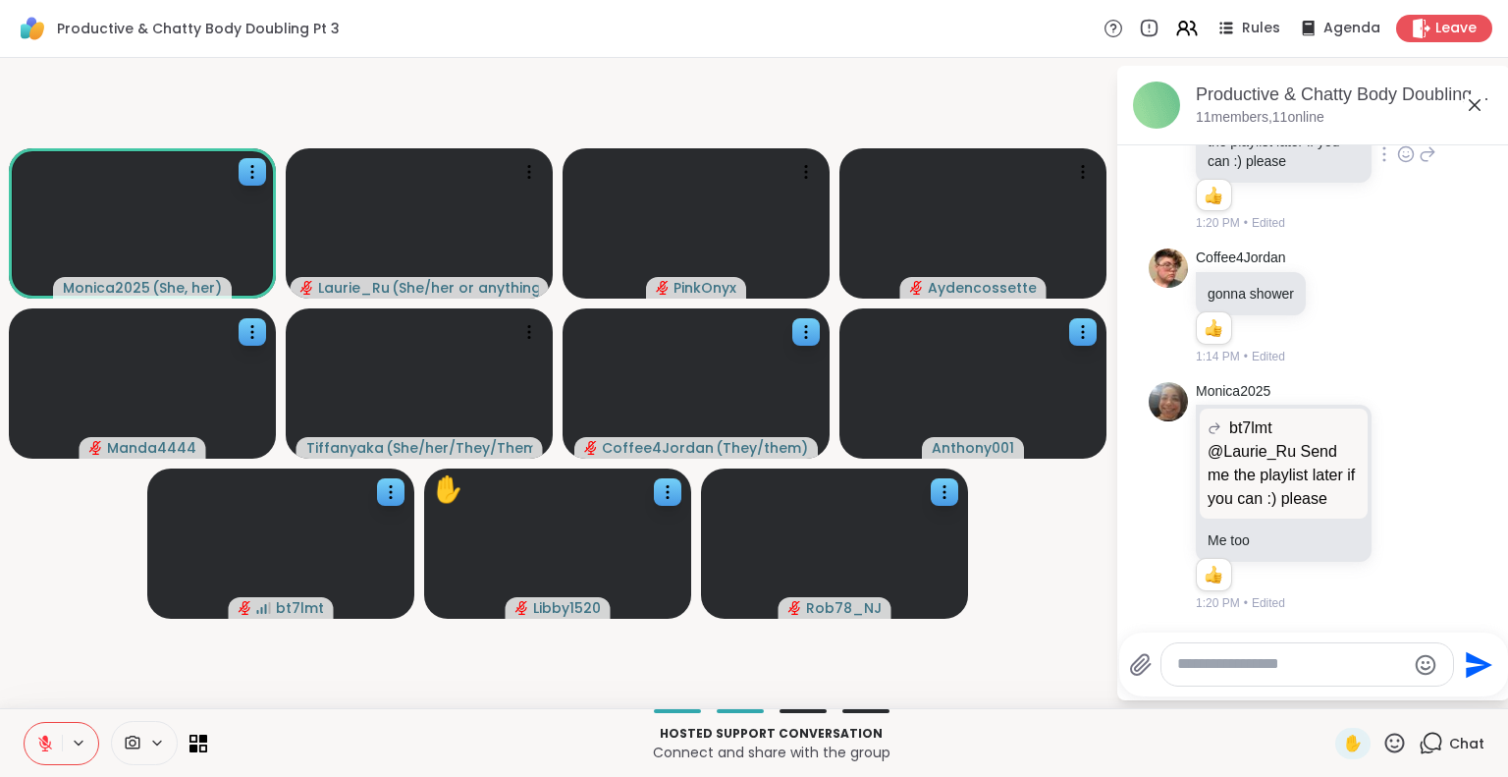
click at [1064, 690] on video-player-container "Monica2025 ( She, her ) Laurie_Ru ( She/her or anything else ) PinkOnyx Aydenco…" at bounding box center [558, 383] width 1092 height 634
click at [1475, 105] on icon at bounding box center [1475, 105] width 12 height 12
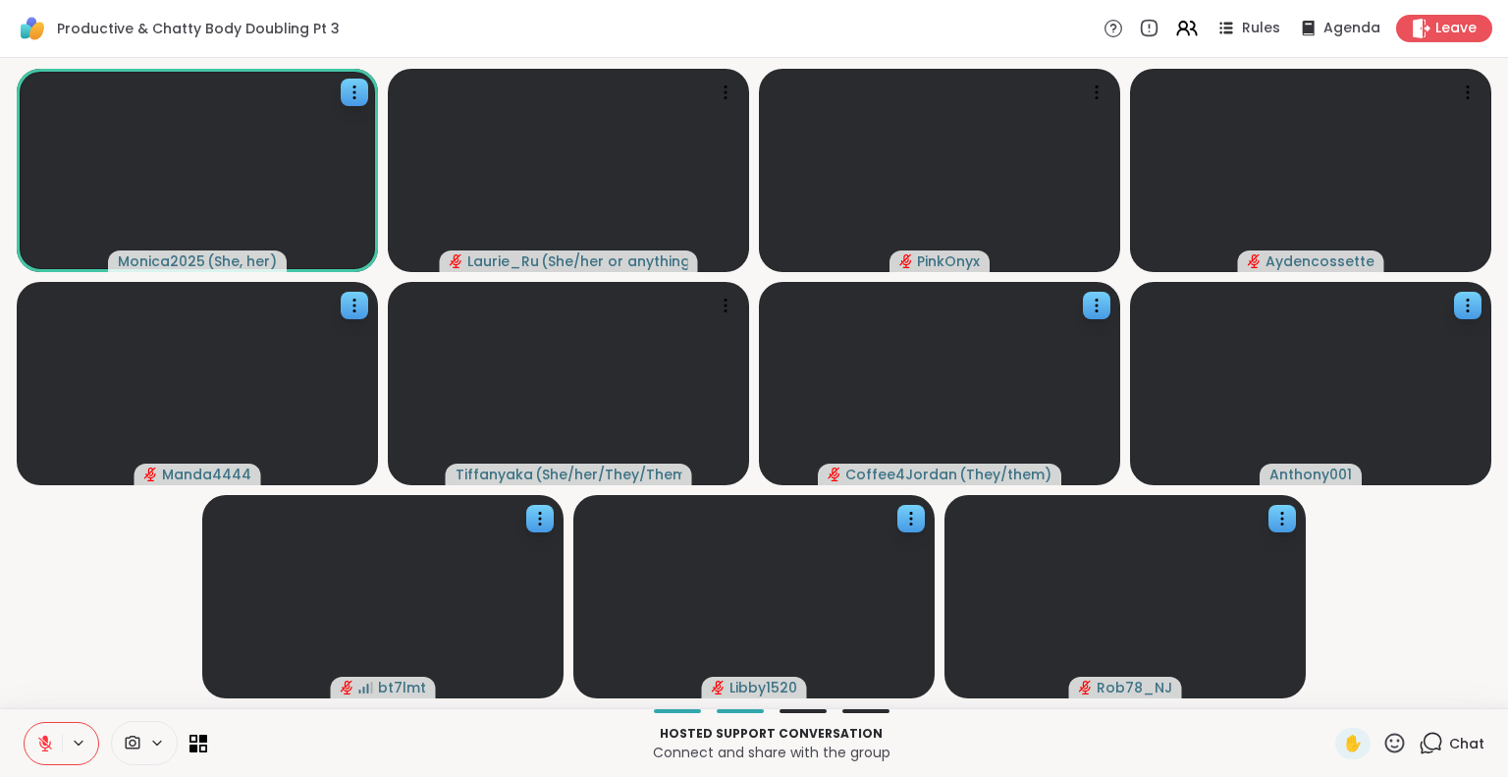
click at [40, 743] on icon at bounding box center [45, 743] width 18 height 18
click at [85, 663] on video-player-container "Monica2025 ( She, her ) Laurie_Ru ( She/her or anything else ) PinkOnyx Aydenco…" at bounding box center [754, 383] width 1484 height 634
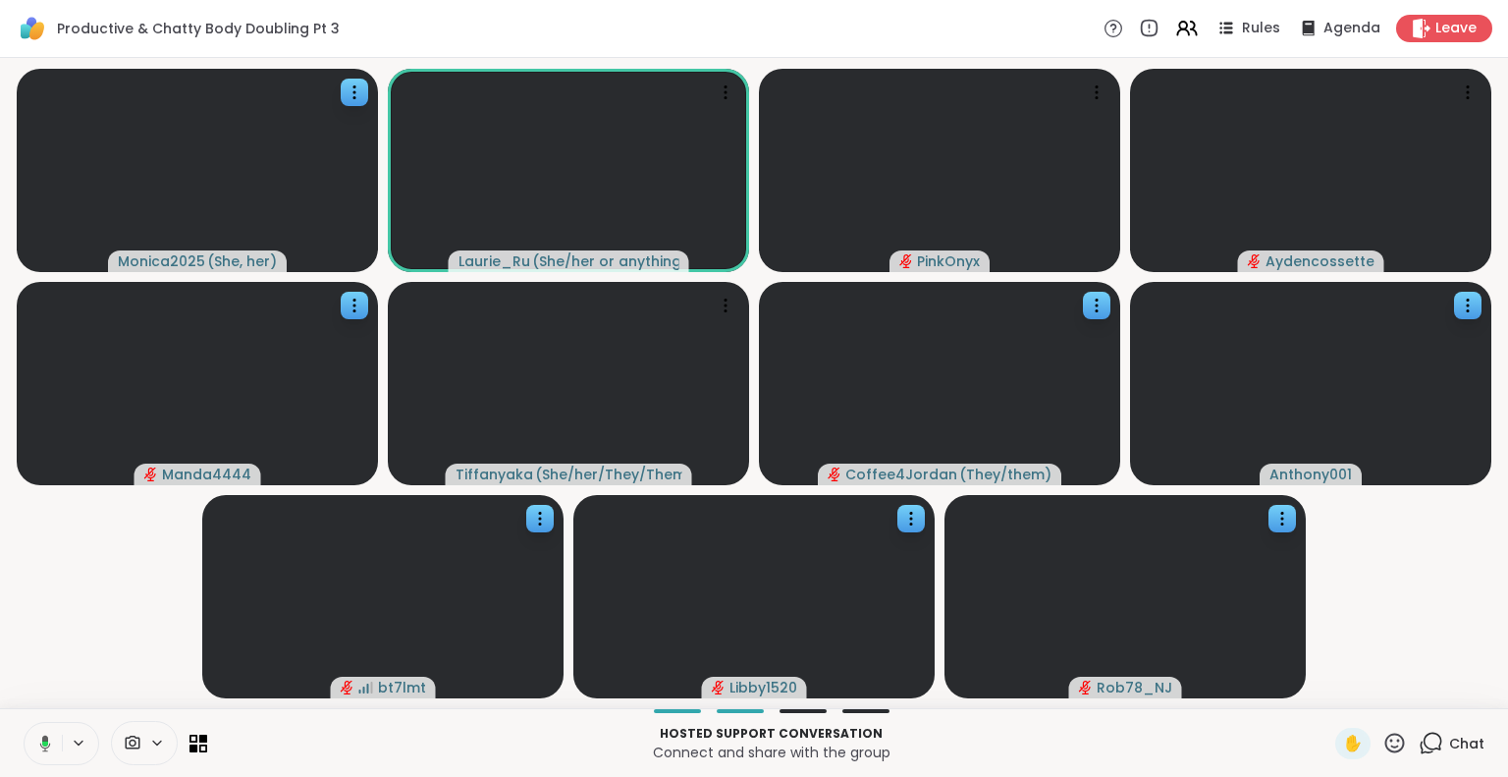
click at [84, 673] on video-player-container "Monica2025 ( She, her ) Laurie_Ru ( She/her or anything else ) PinkOnyx Aydenco…" at bounding box center [754, 383] width 1484 height 634
click at [43, 742] on icon at bounding box center [45, 743] width 18 height 18
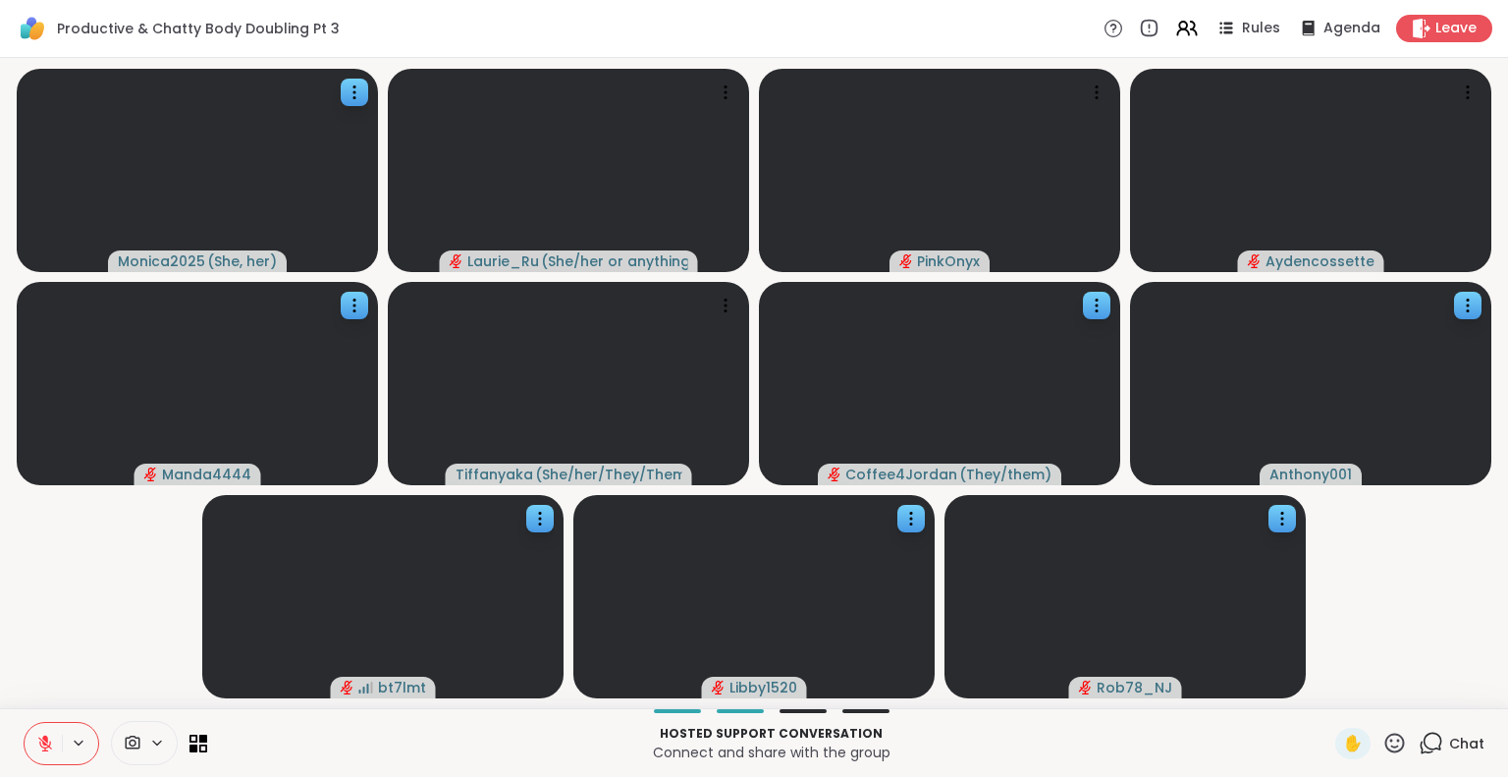
click at [43, 742] on icon at bounding box center [45, 743] width 14 height 14
click at [43, 742] on icon at bounding box center [45, 743] width 18 height 18
click at [43, 742] on icon at bounding box center [45, 743] width 14 height 14
click at [43, 742] on icon at bounding box center [45, 743] width 18 height 18
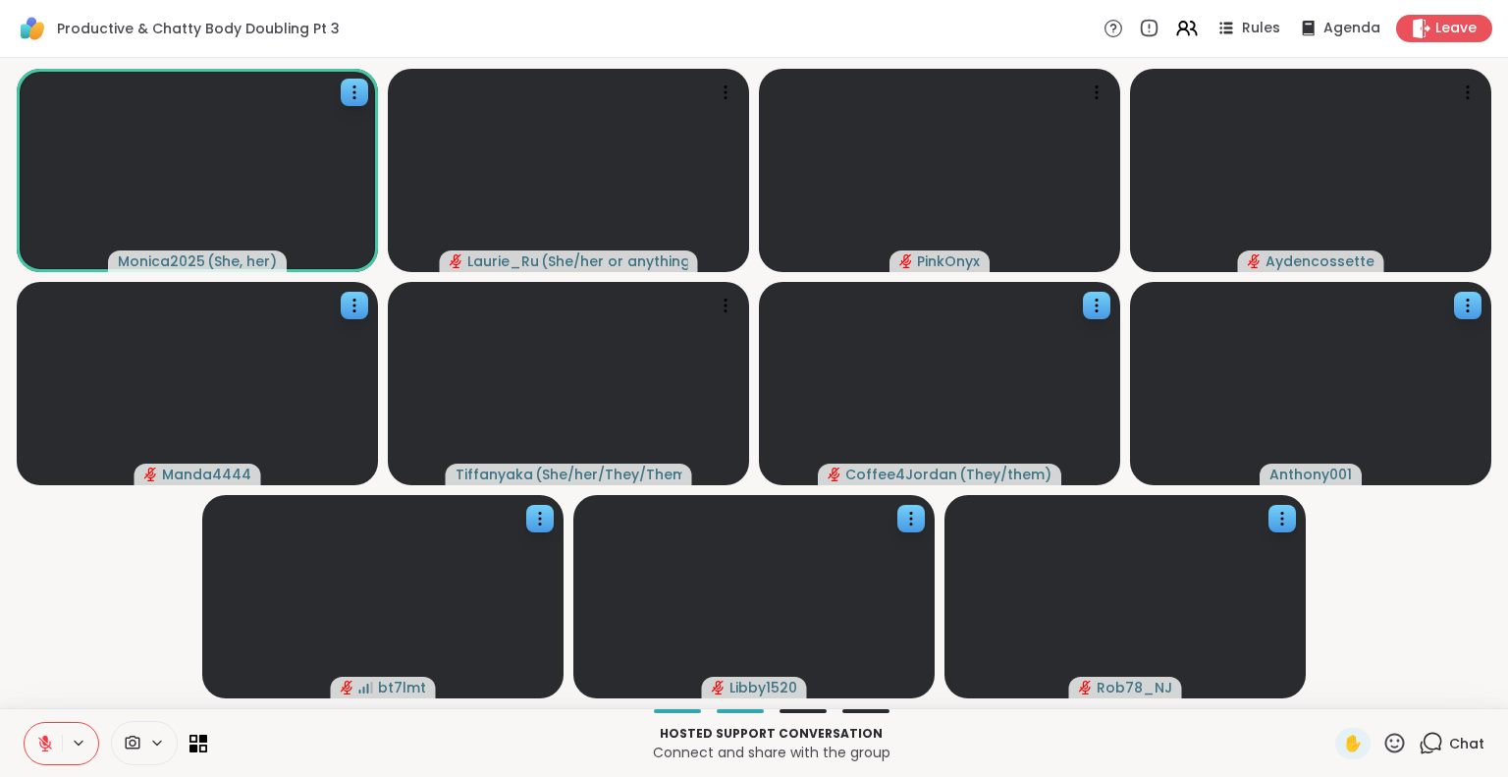
click at [41, 739] on icon at bounding box center [45, 743] width 14 height 14
click at [45, 740] on icon at bounding box center [45, 743] width 18 height 18
click at [122, 543] on video-player-container "Monica2025 ( She, her ) Laurie_Ru ( She/her or anything else ) PinkOnyx Aydenco…" at bounding box center [754, 383] width 1484 height 634
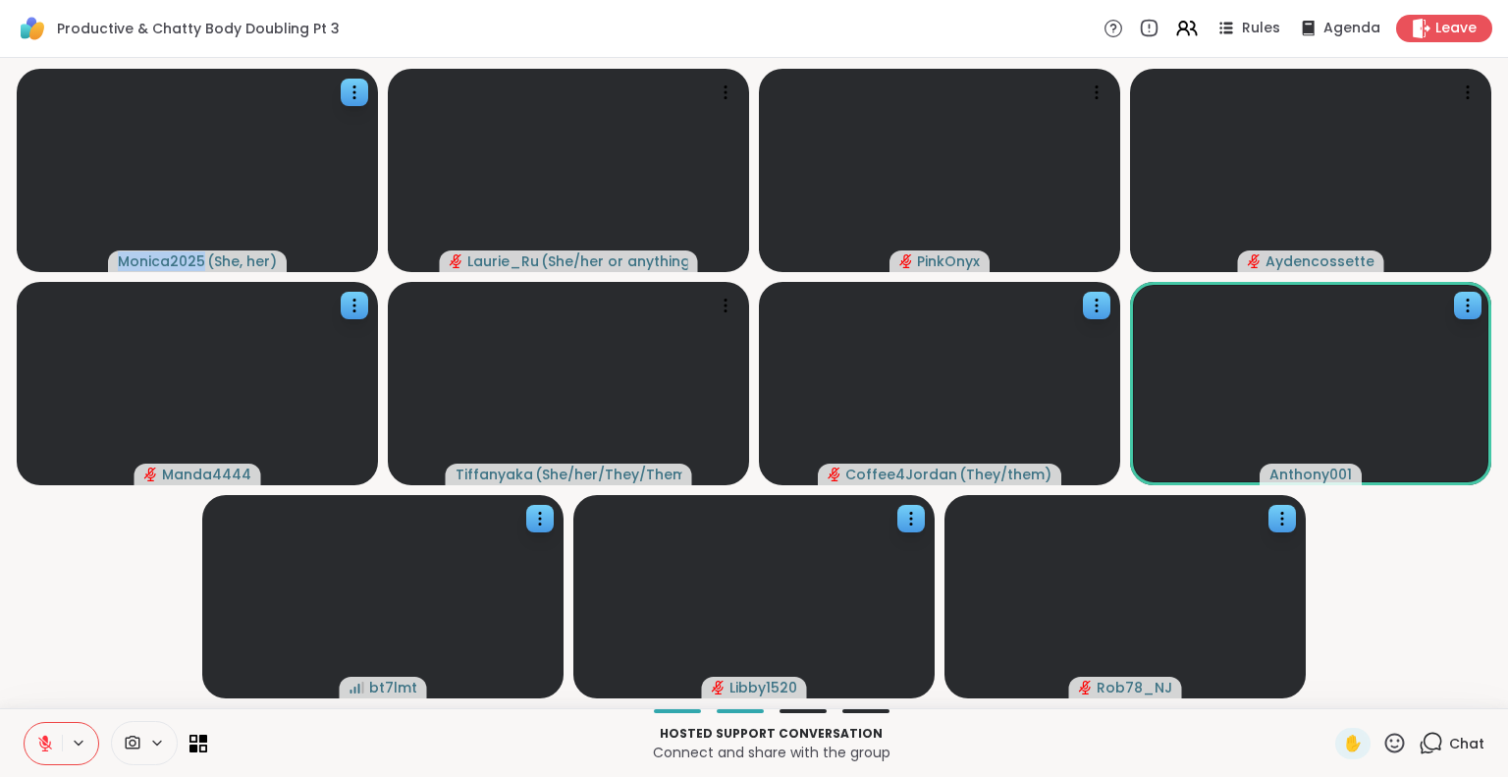
click at [122, 543] on video-player-container "Monica2025 ( She, her ) Laurie_Ru ( She/her or anything else ) PinkOnyx Aydenco…" at bounding box center [754, 383] width 1484 height 634
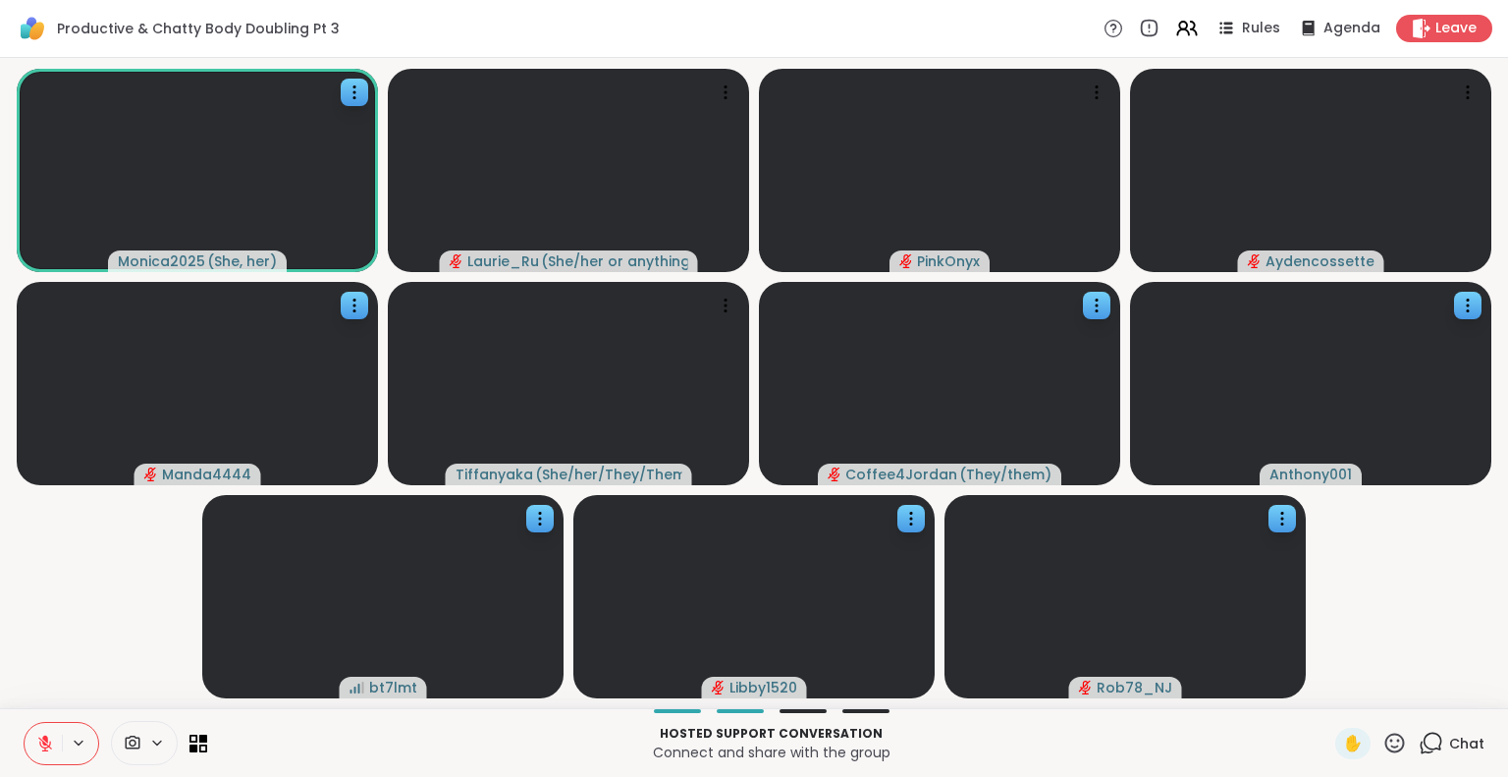
drag, startPoint x: 123, startPoint y: 648, endPoint x: 120, endPoint y: 673, distance: 25.7
click at [120, 673] on video-player-container "Monica2025 ( She, her ) Laurie_Ru ( She/her or anything else ) PinkOnyx Aydenco…" at bounding box center [754, 383] width 1484 height 634
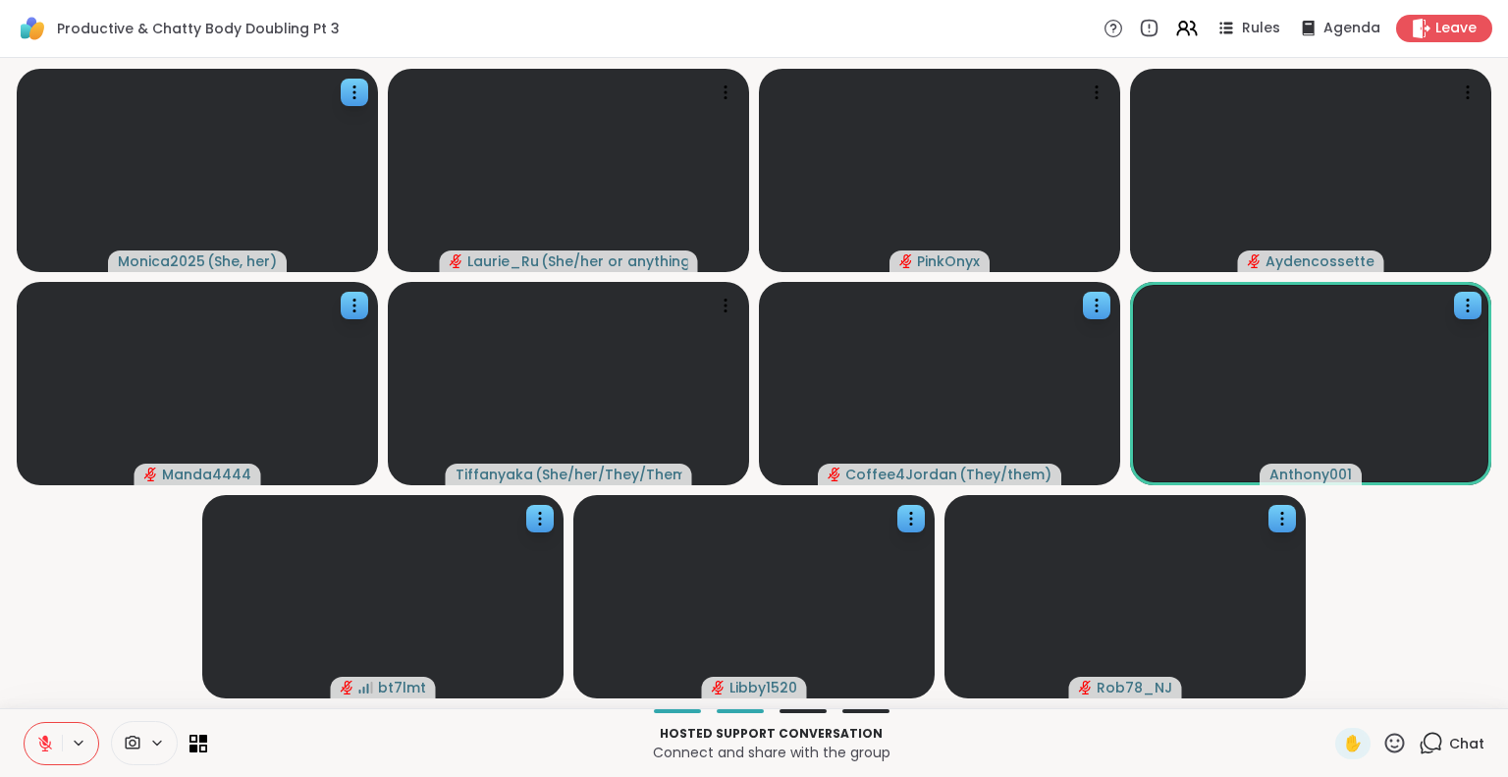
click at [47, 733] on button at bounding box center [43, 743] width 37 height 41
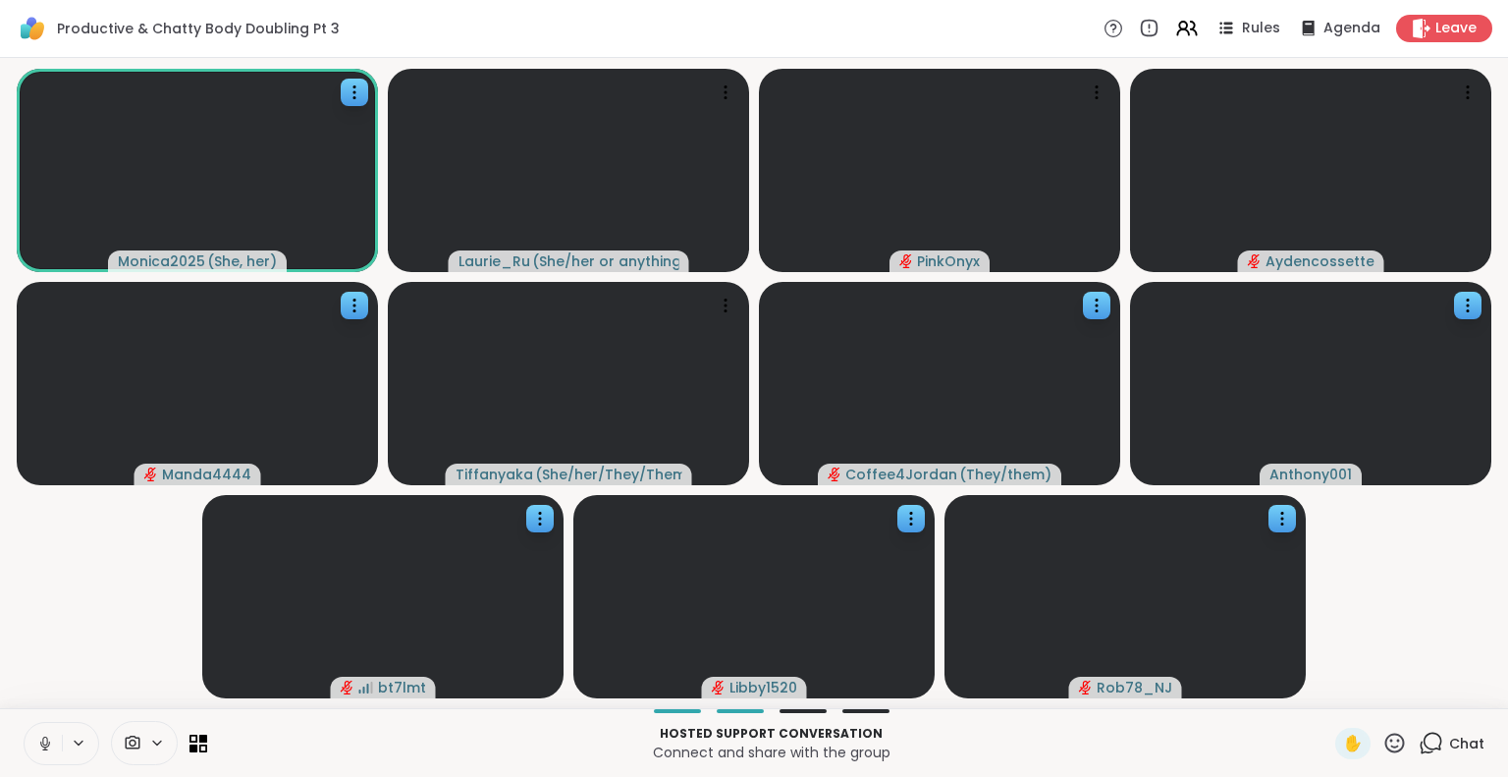
click at [44, 739] on icon at bounding box center [45, 743] width 18 height 18
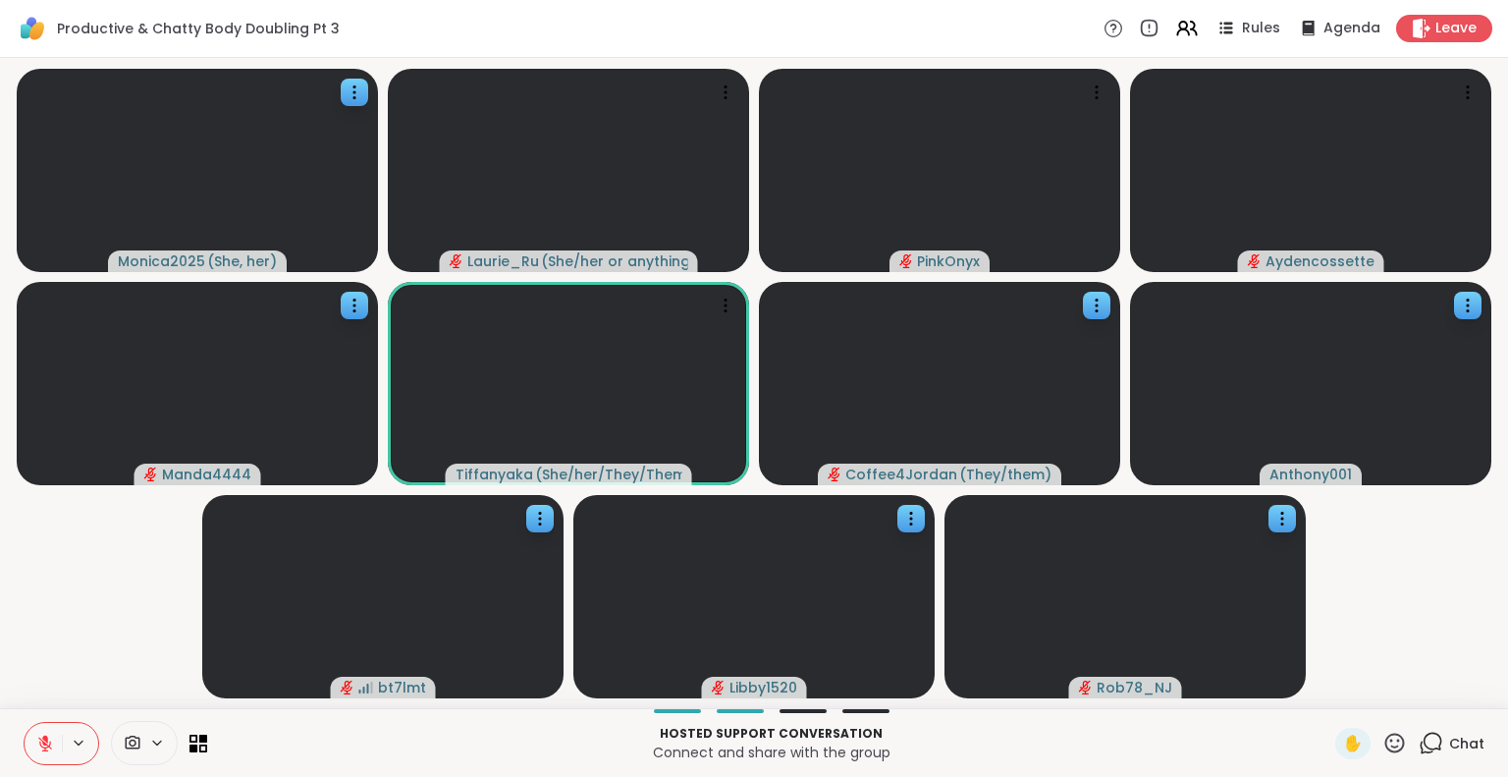
click at [41, 742] on icon at bounding box center [45, 743] width 18 height 18
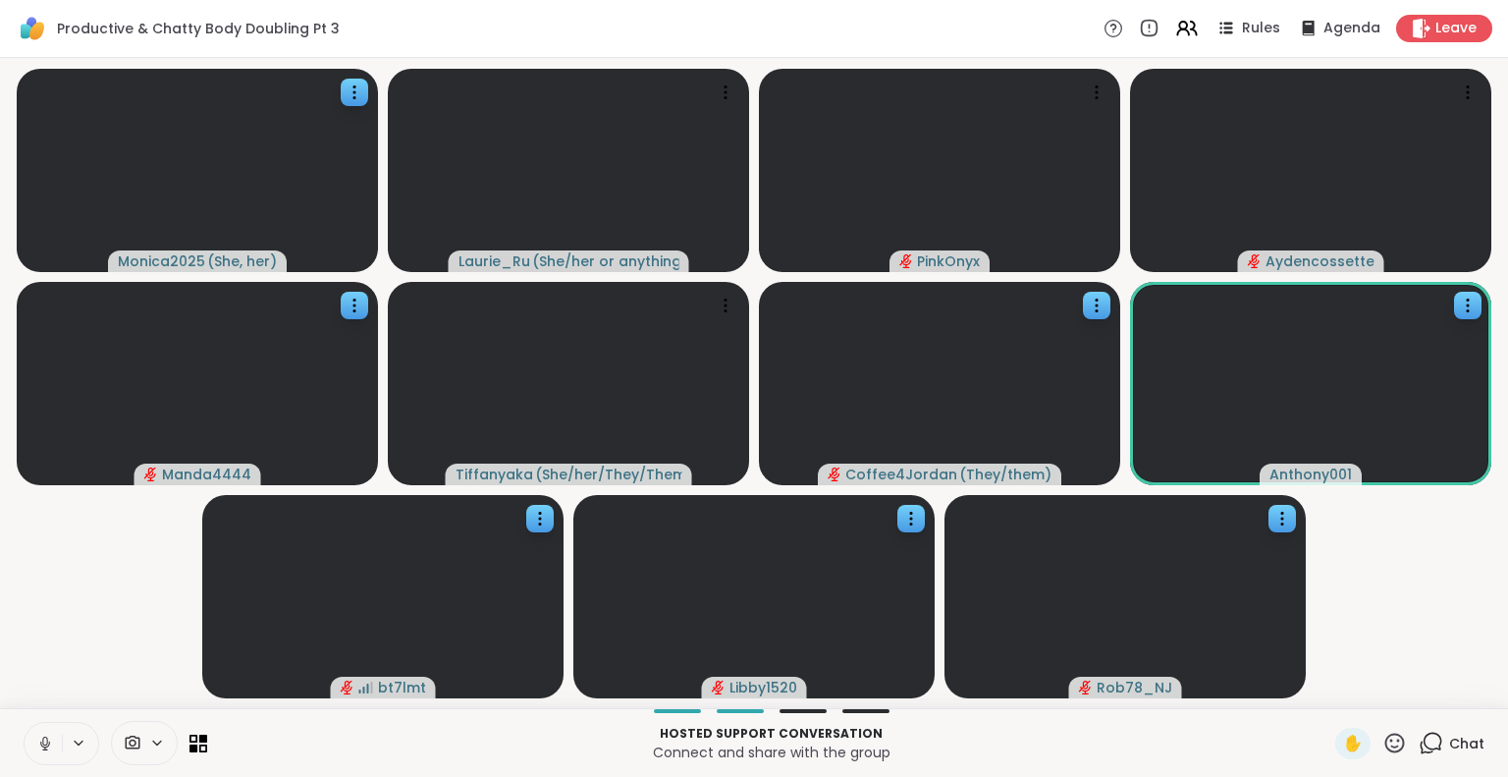
click at [47, 741] on icon at bounding box center [44, 740] width 5 height 9
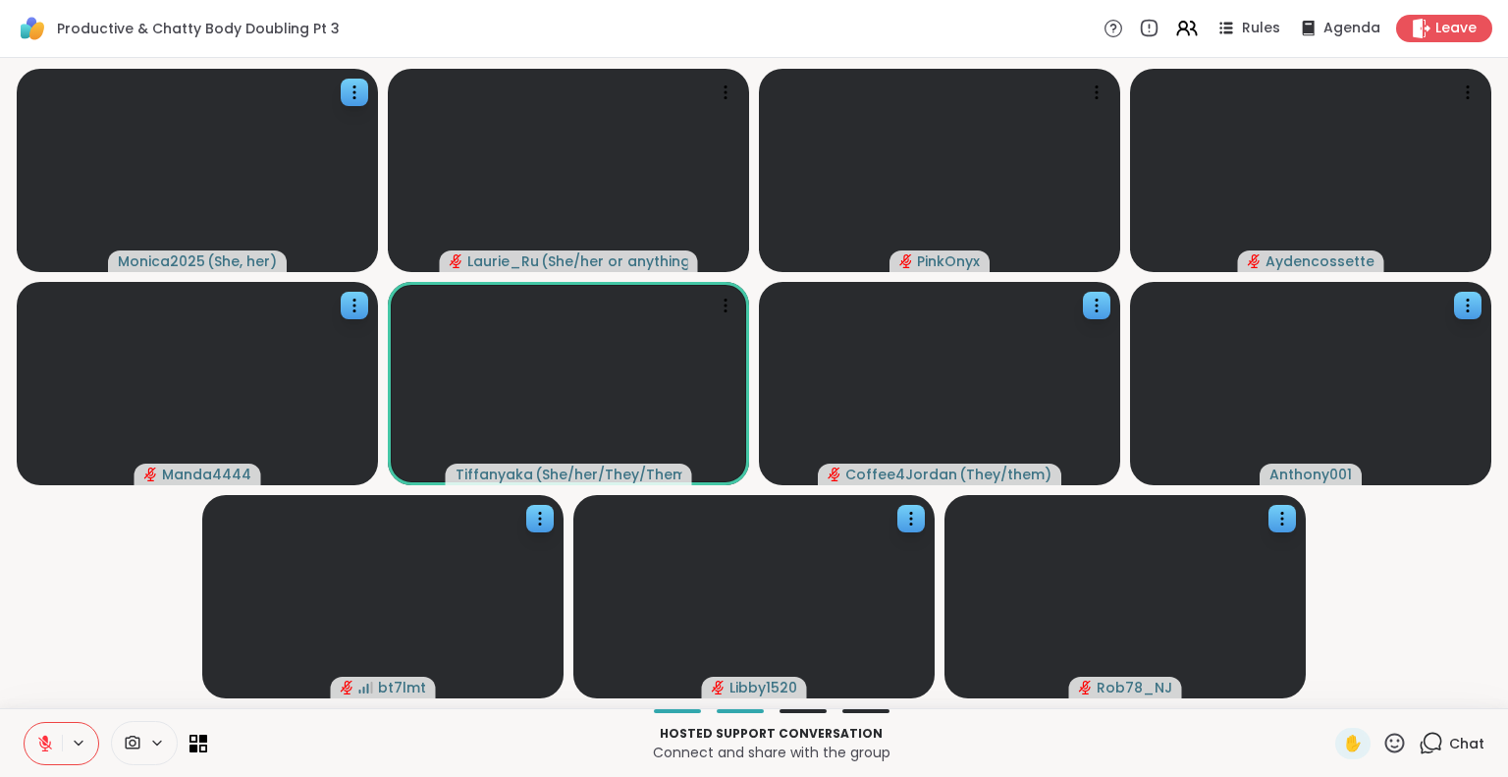
scroll to position [0, 0]
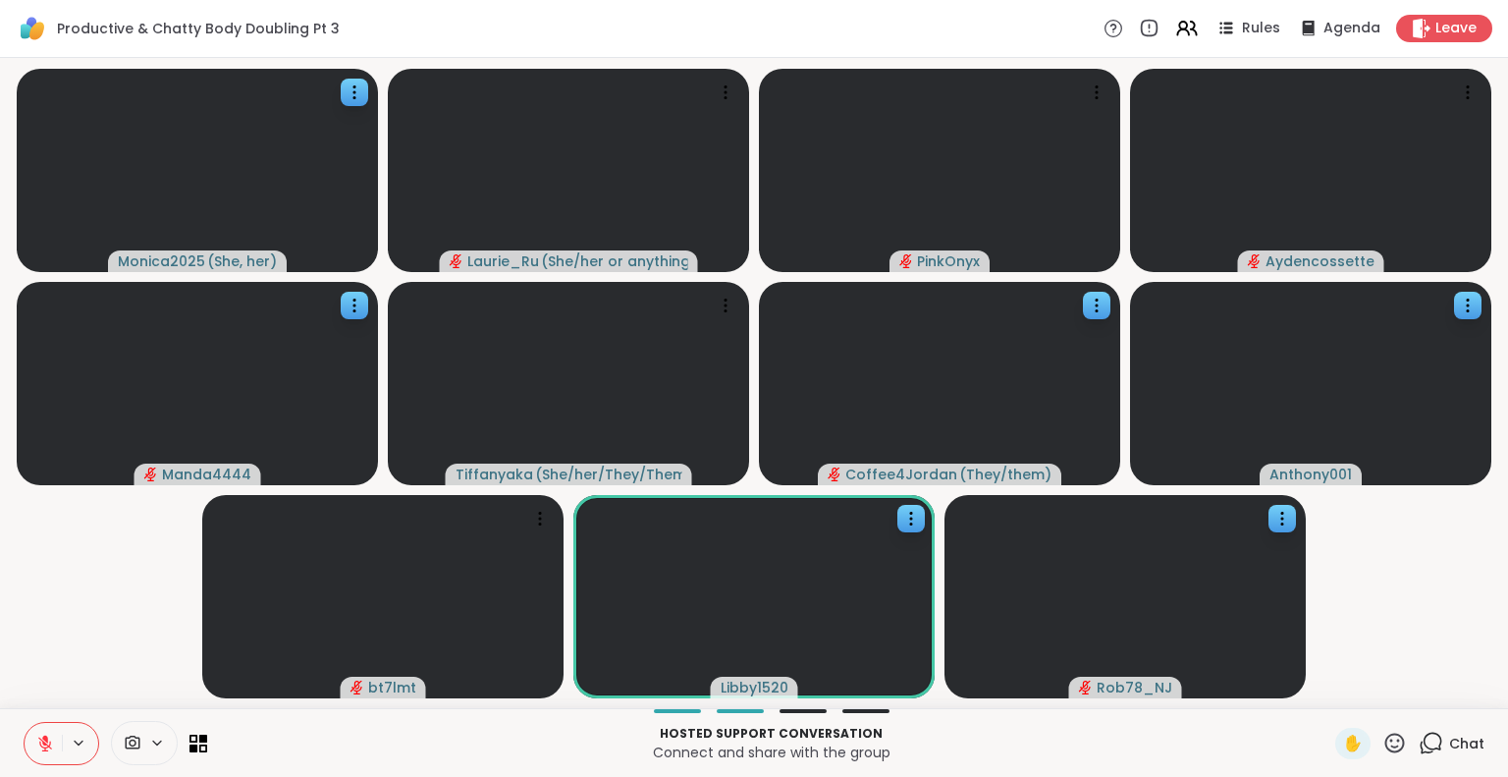
click at [43, 741] on icon at bounding box center [45, 743] width 18 height 18
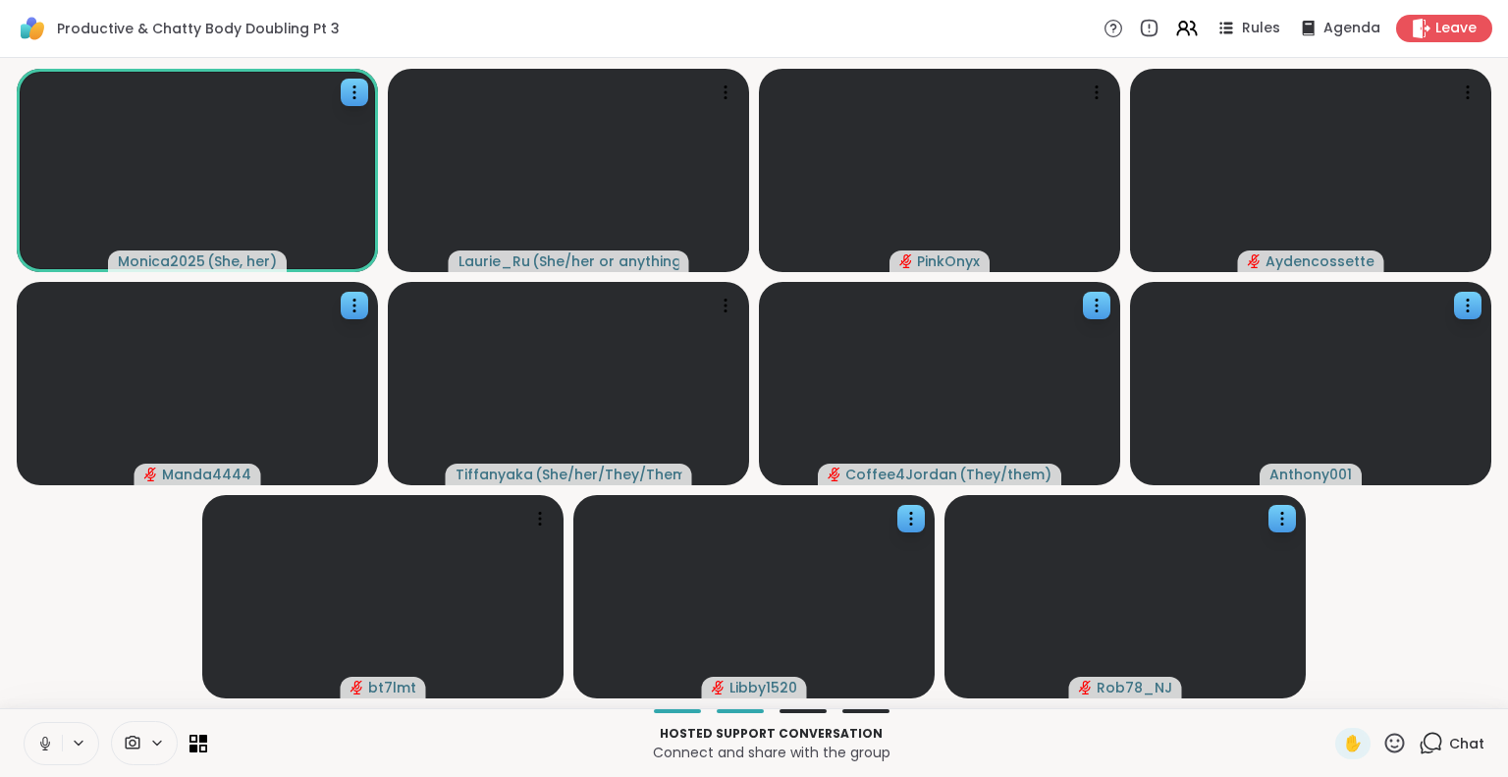
click at [43, 741] on icon at bounding box center [45, 743] width 18 height 18
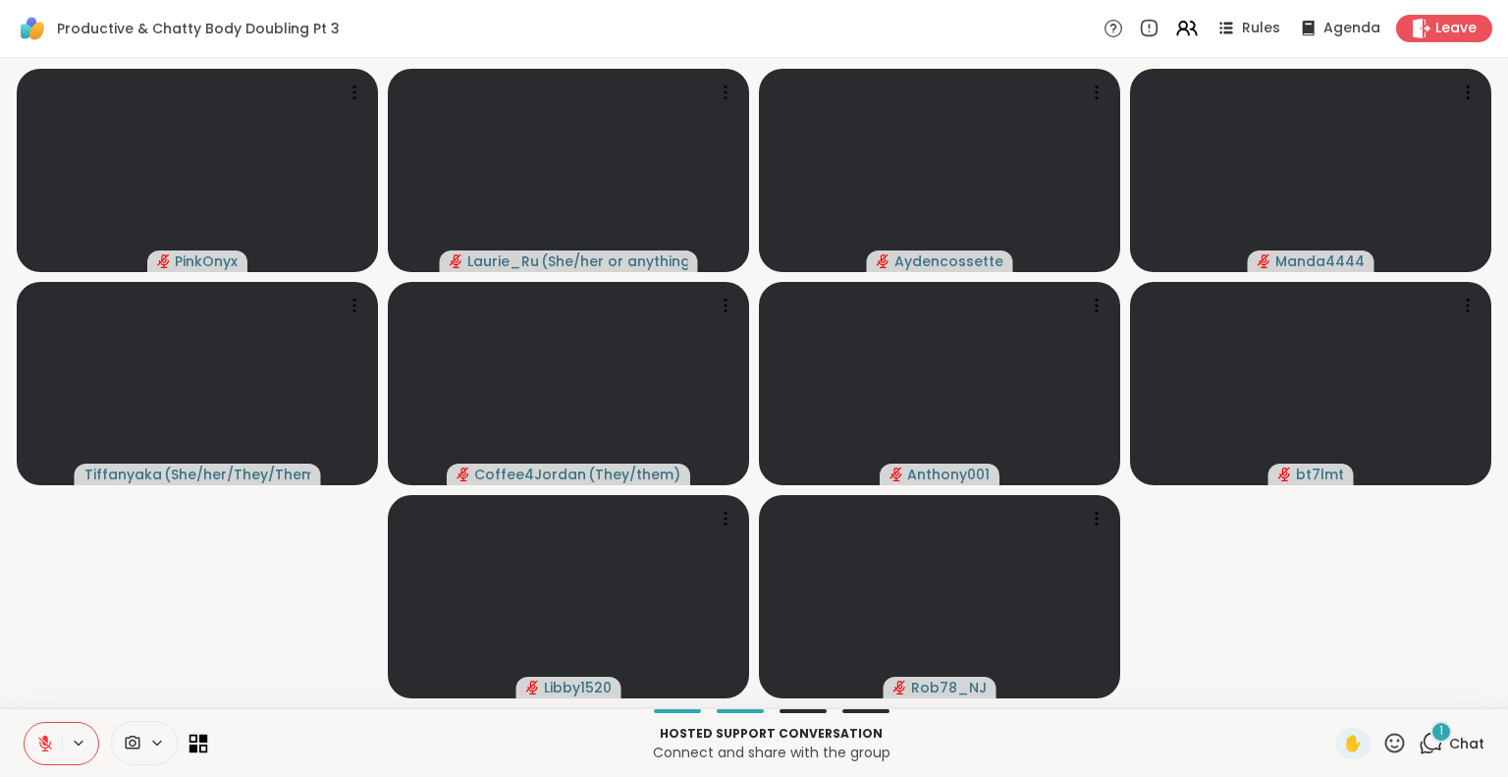
click at [200, 736] on icon at bounding box center [203, 737] width 9 height 9
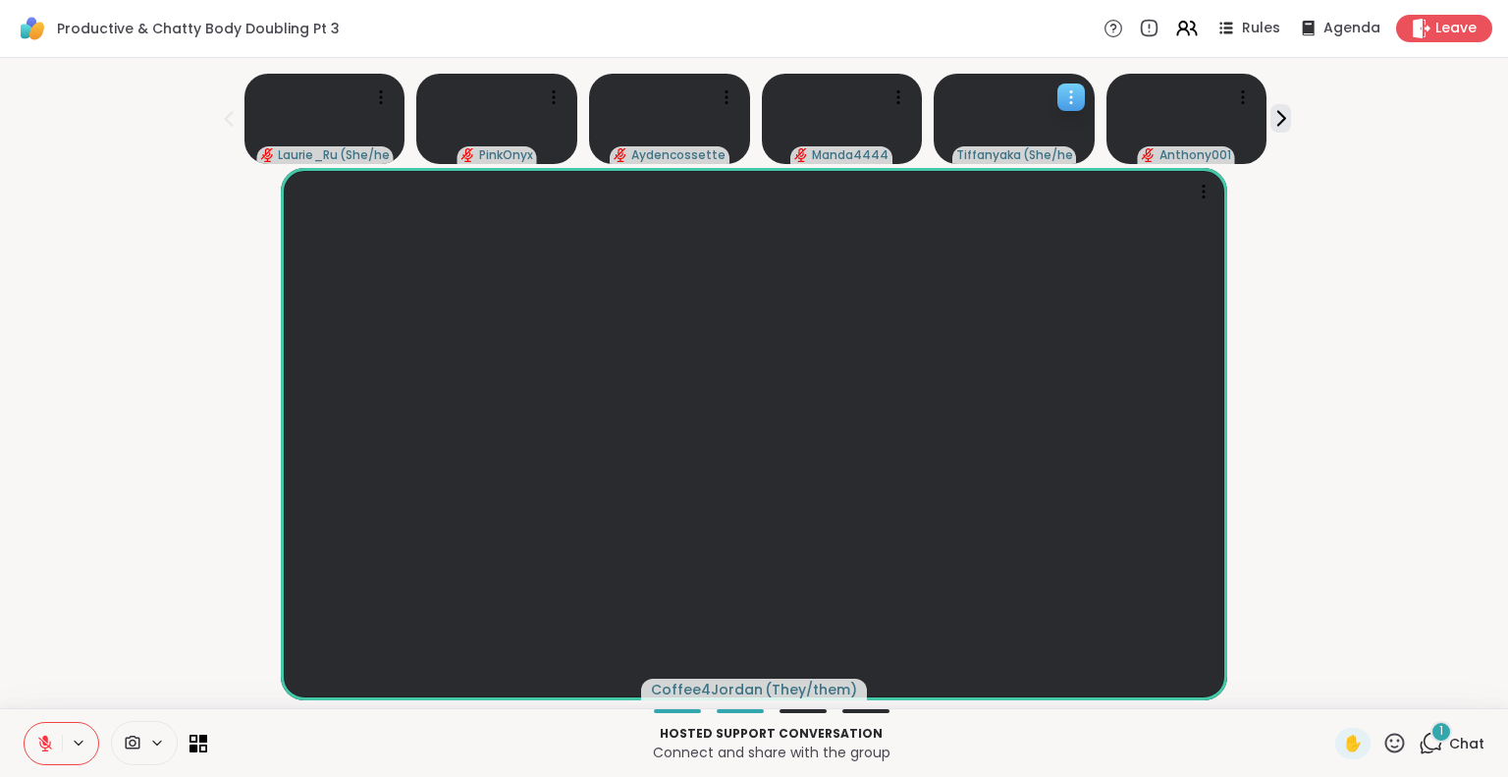
click at [986, 102] on video at bounding box center [1014, 119] width 161 height 90
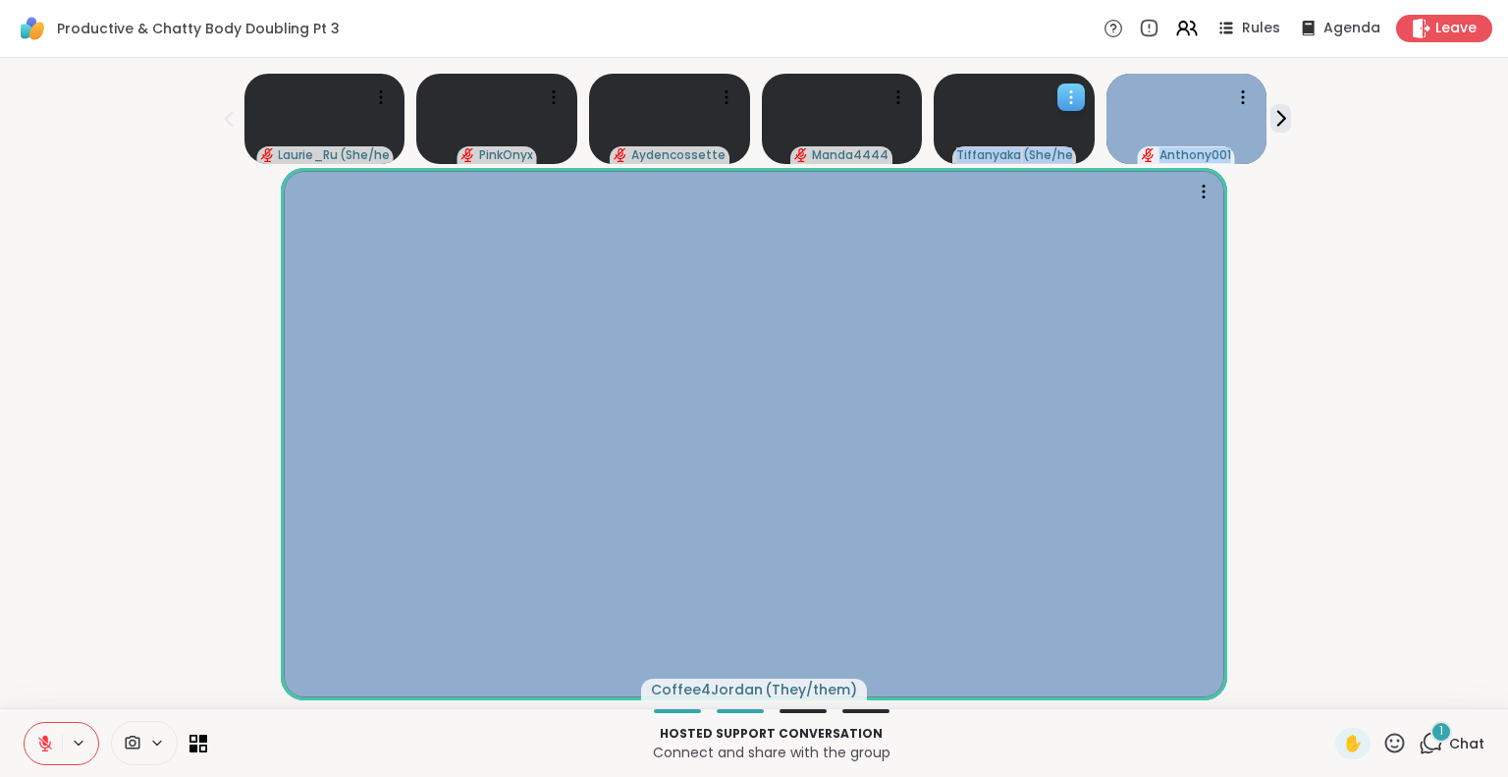
drag, startPoint x: 1323, startPoint y: 314, endPoint x: 1021, endPoint y: 127, distance: 355.8
click at [1021, 127] on div "Laurie_Ru ( She/her or anything else ) PinkOnyx Aydencossette Manda4444 Tiffany…" at bounding box center [754, 383] width 1484 height 634
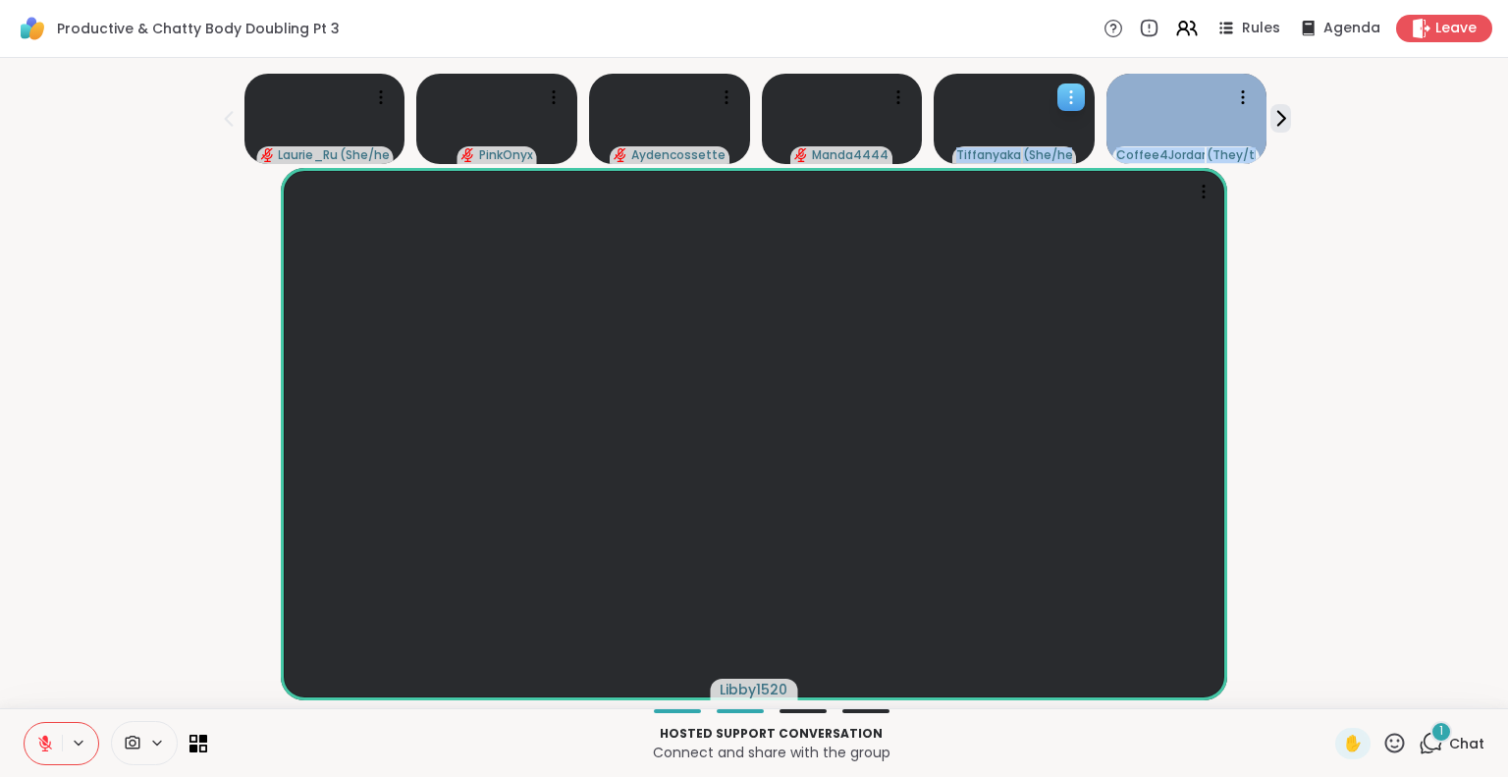
click at [1021, 127] on video at bounding box center [1014, 119] width 161 height 90
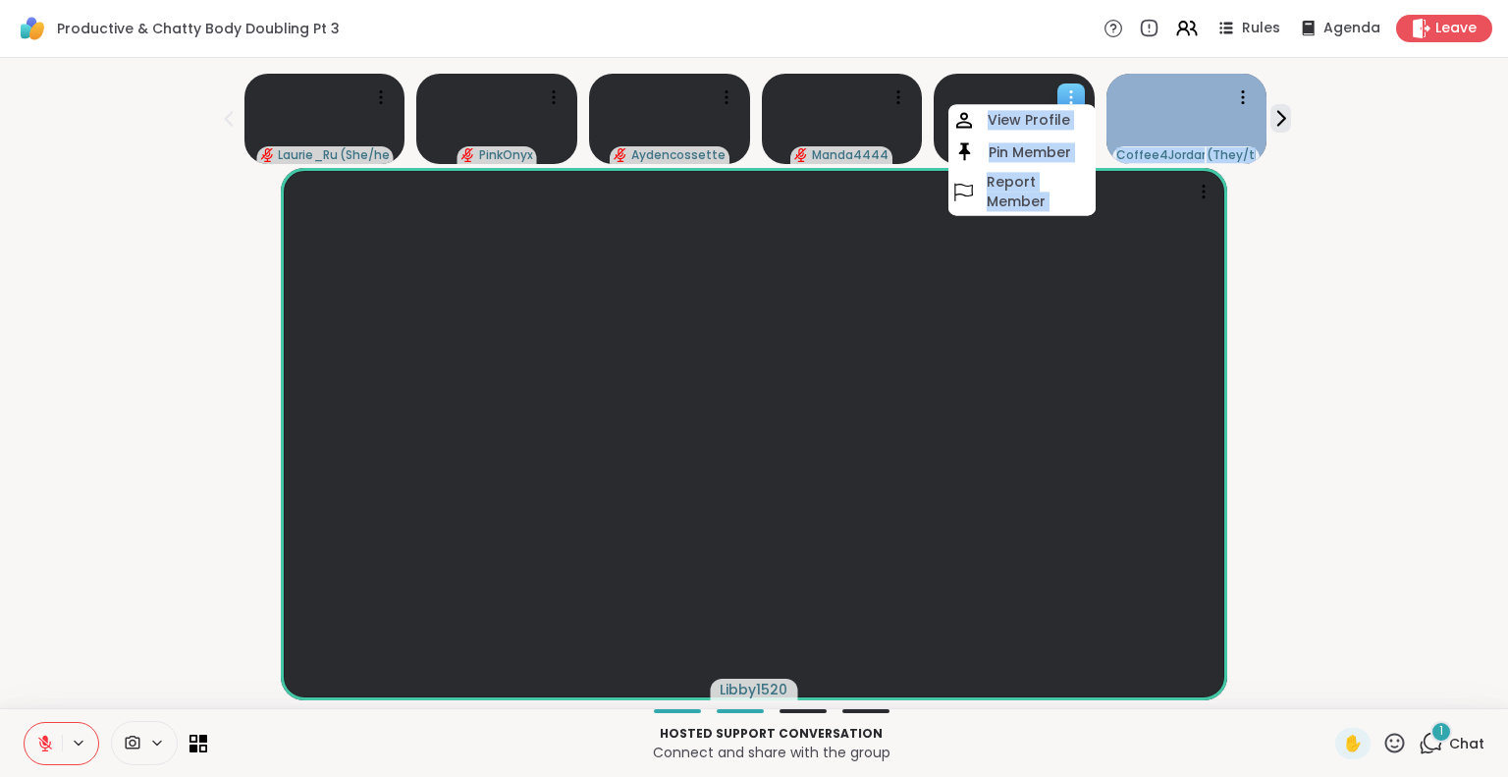
click at [995, 81] on video at bounding box center [1014, 119] width 161 height 90
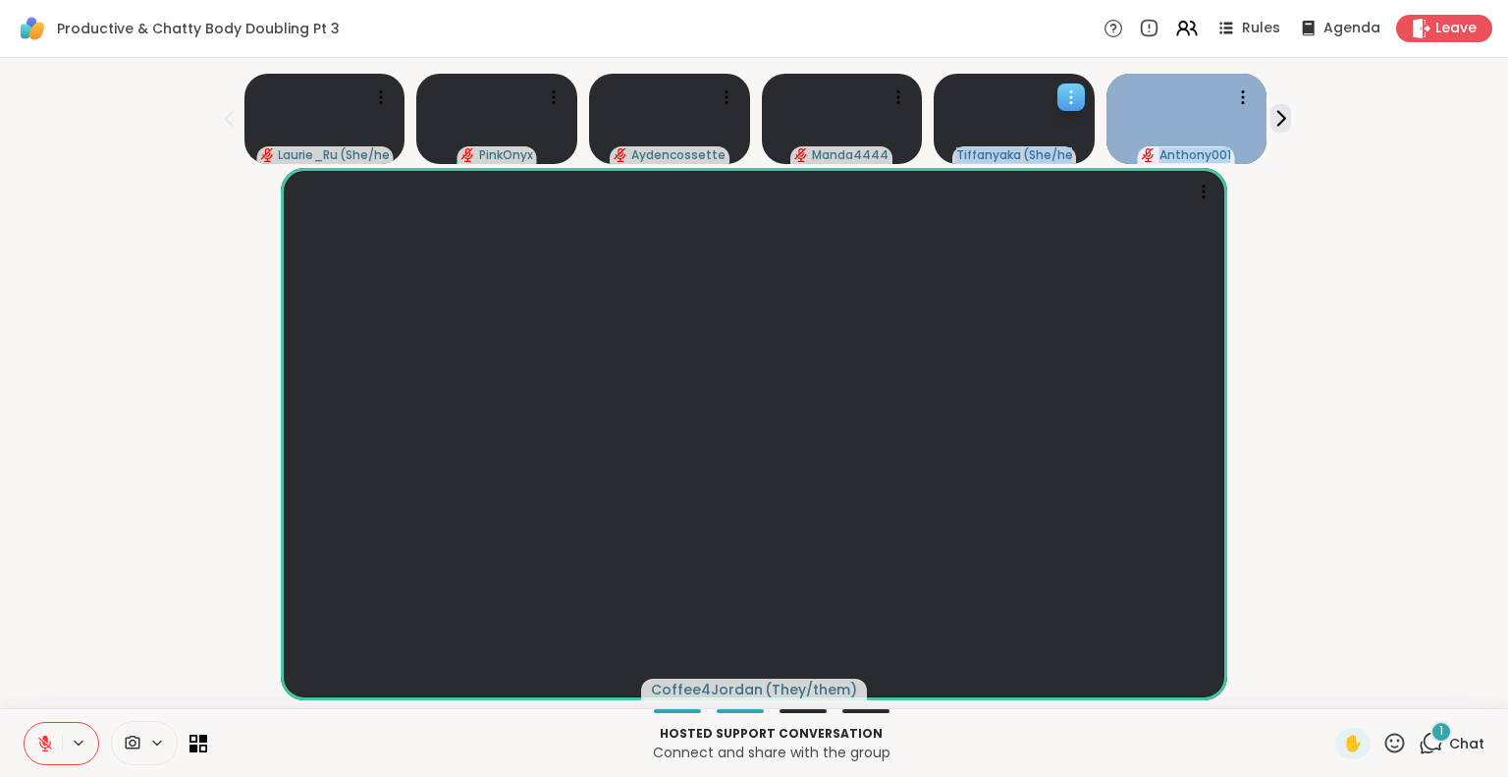
click at [1021, 107] on video at bounding box center [1014, 119] width 161 height 90
click at [1307, 309] on div "Coffee4Jordan ( They/them )" at bounding box center [754, 434] width 1484 height 532
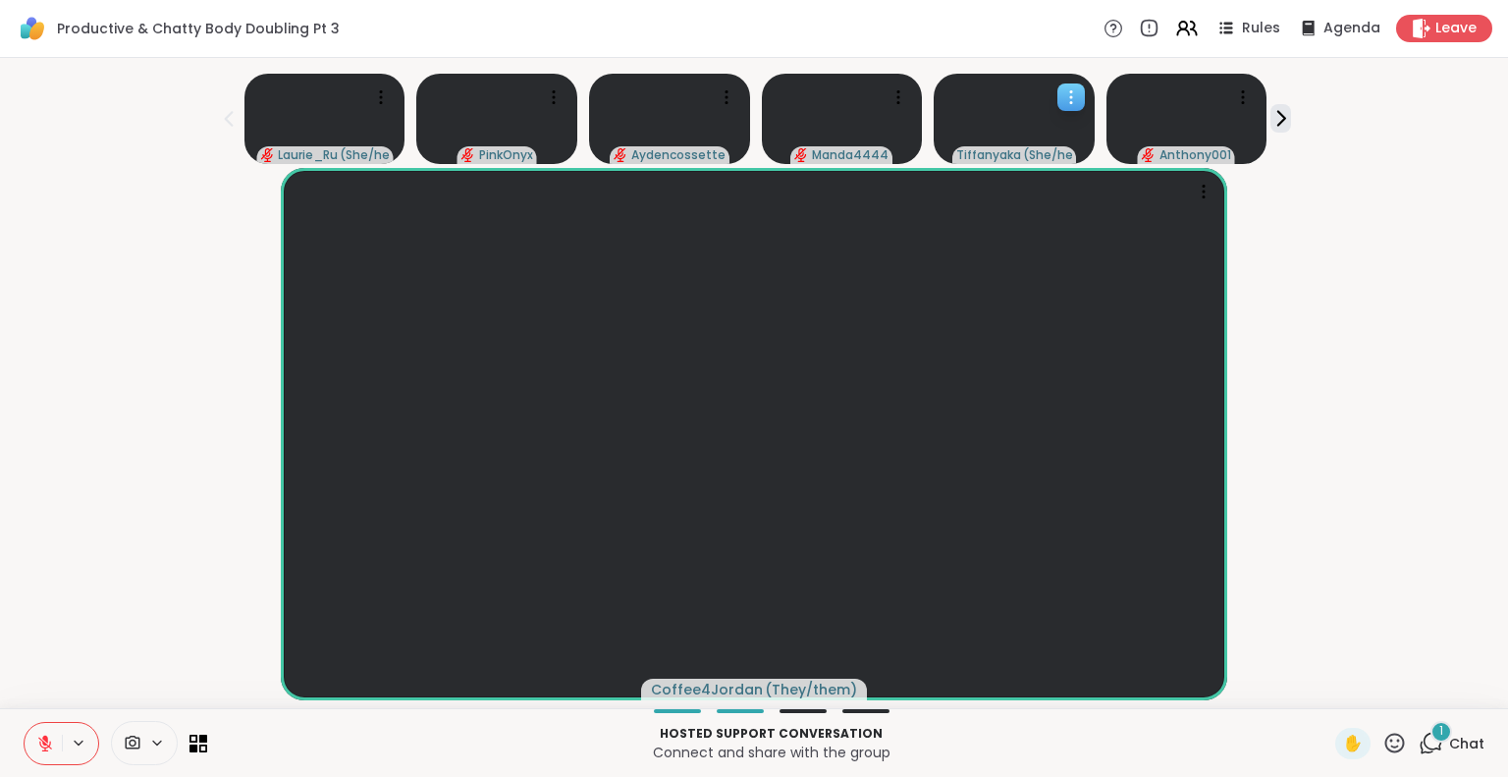
click at [990, 124] on video at bounding box center [1014, 119] width 161 height 90
click at [1463, 391] on div "Tiffanyaka ( She/her/They/Them )" at bounding box center [754, 434] width 1484 height 532
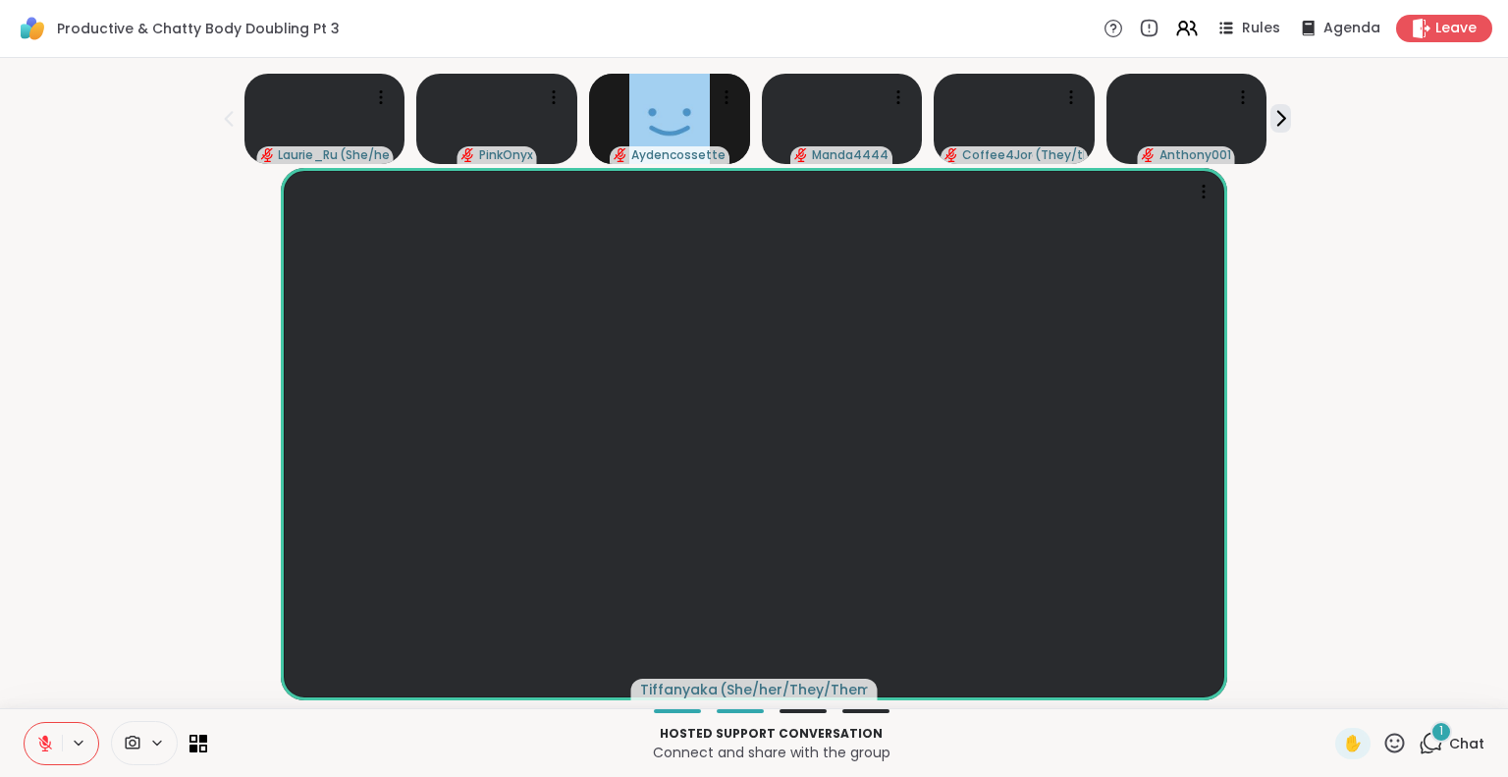
click at [32, 741] on button at bounding box center [43, 743] width 37 height 41
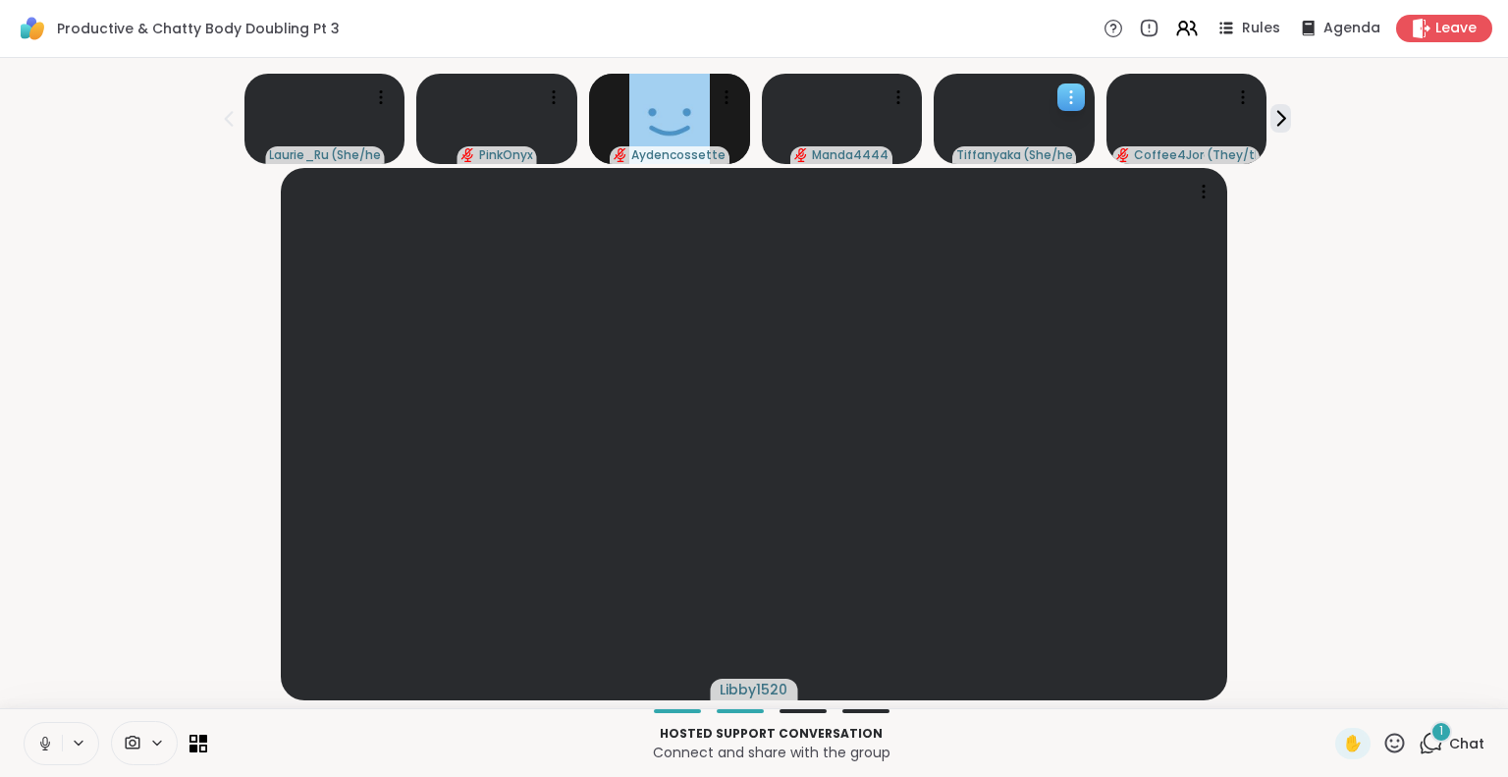
click at [1001, 133] on video at bounding box center [1014, 119] width 161 height 90
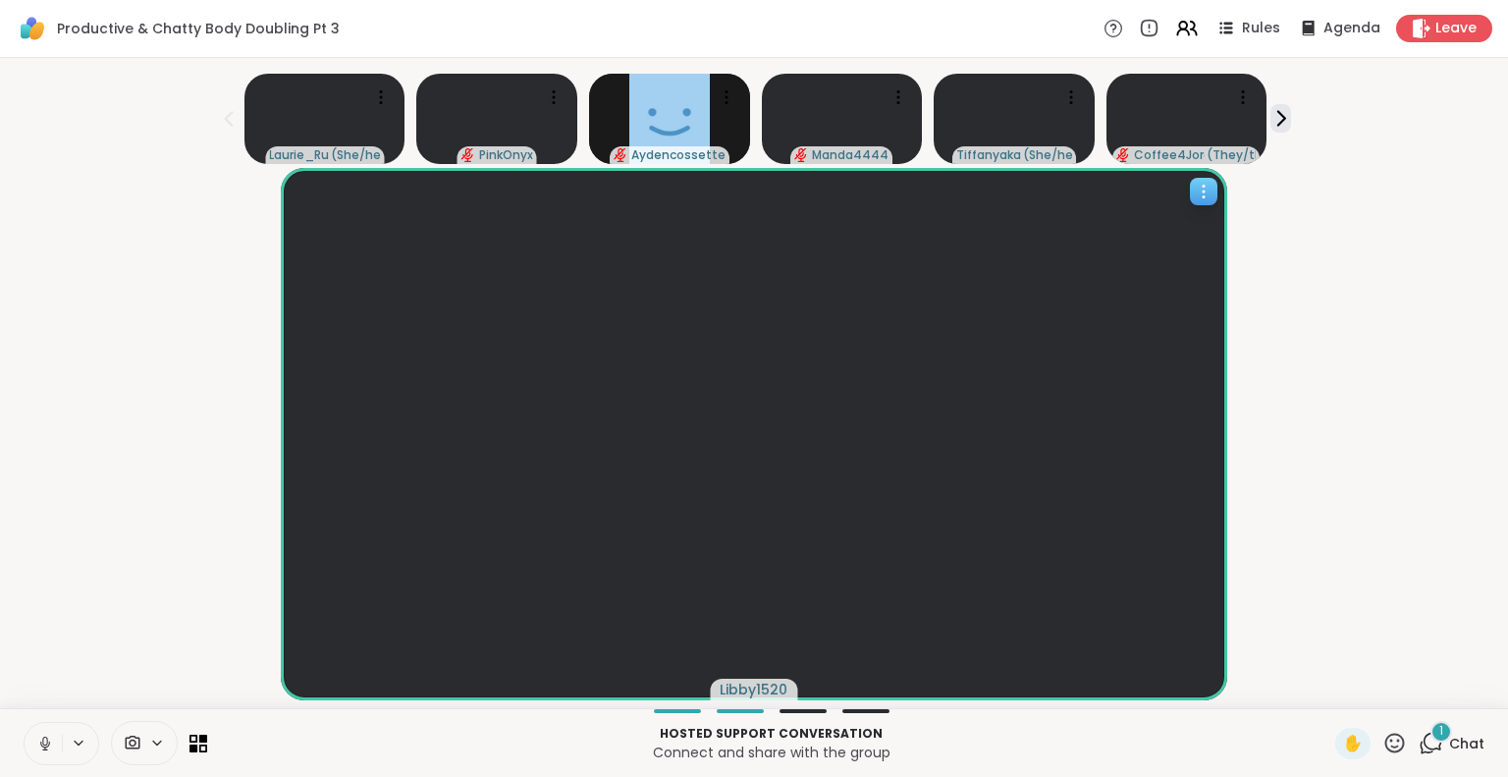
click at [1020, 402] on video at bounding box center [754, 434] width 946 height 532
drag, startPoint x: 1443, startPoint y: 322, endPoint x: 1465, endPoint y: 367, distance: 50.1
click at [1465, 367] on div "Tiffanyaka ( She/her/They/Them )" at bounding box center [754, 434] width 1484 height 532
click at [42, 742] on icon at bounding box center [44, 740] width 5 height 9
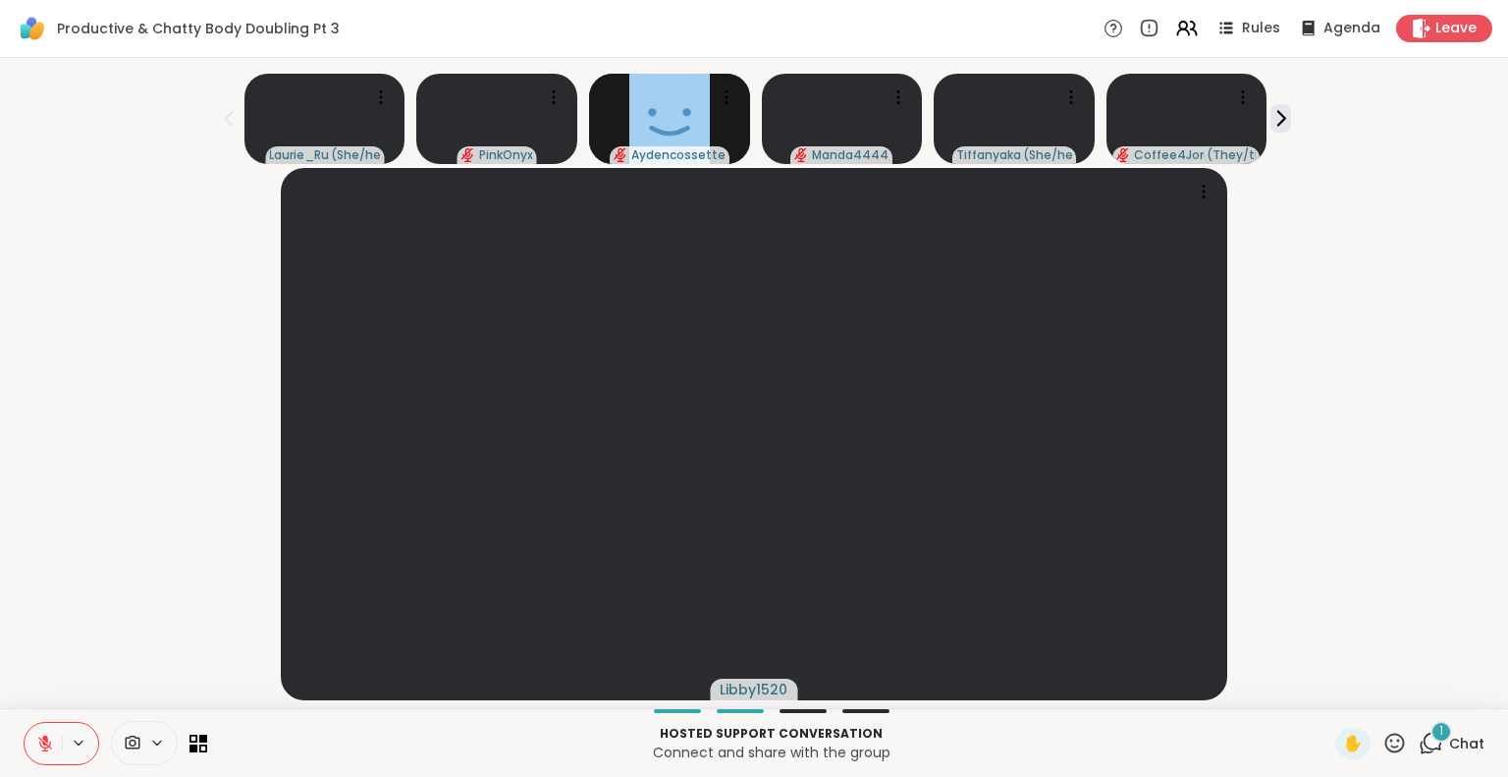
click at [149, 359] on div "Libby1520" at bounding box center [754, 434] width 1484 height 532
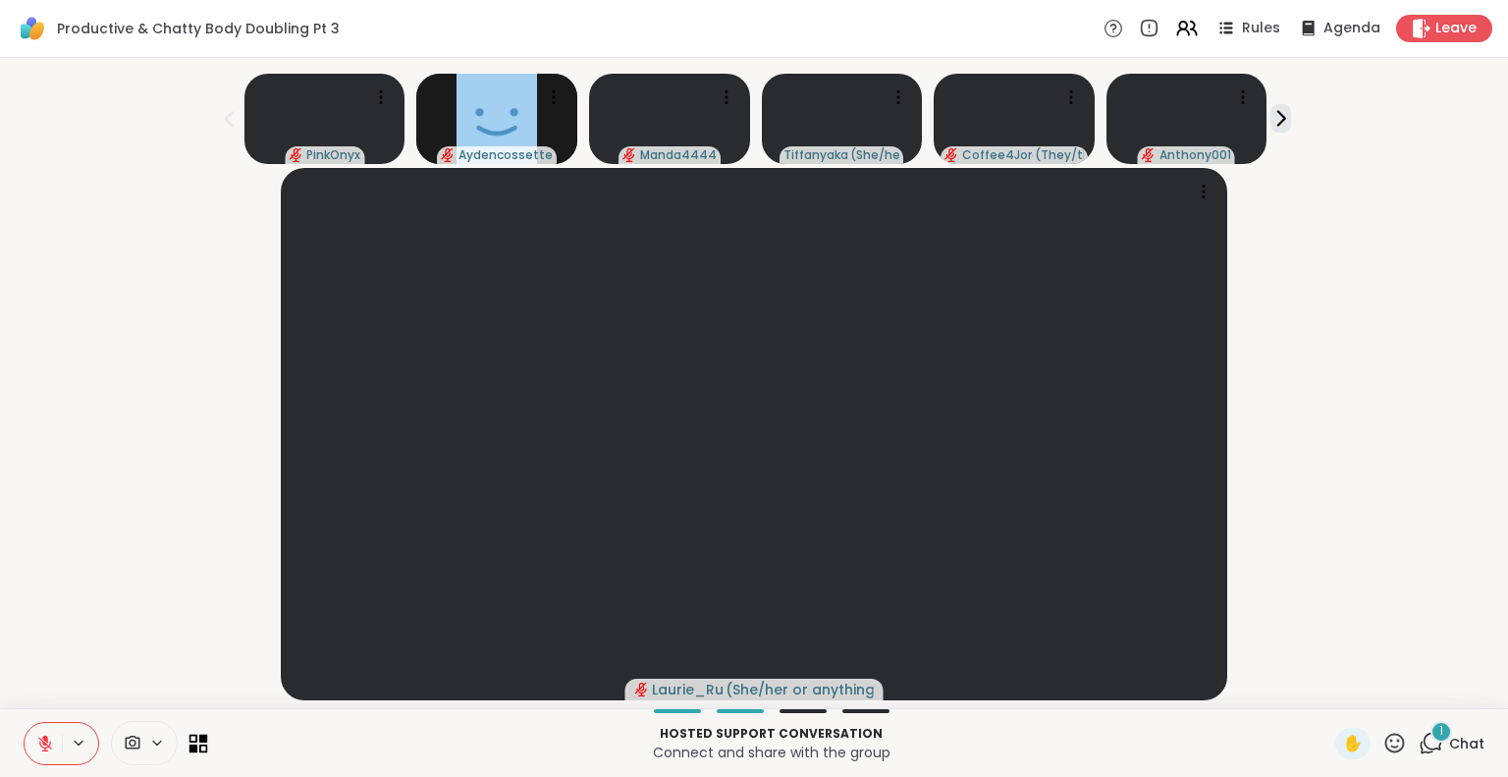
click at [194, 741] on icon at bounding box center [193, 737] width 9 height 9
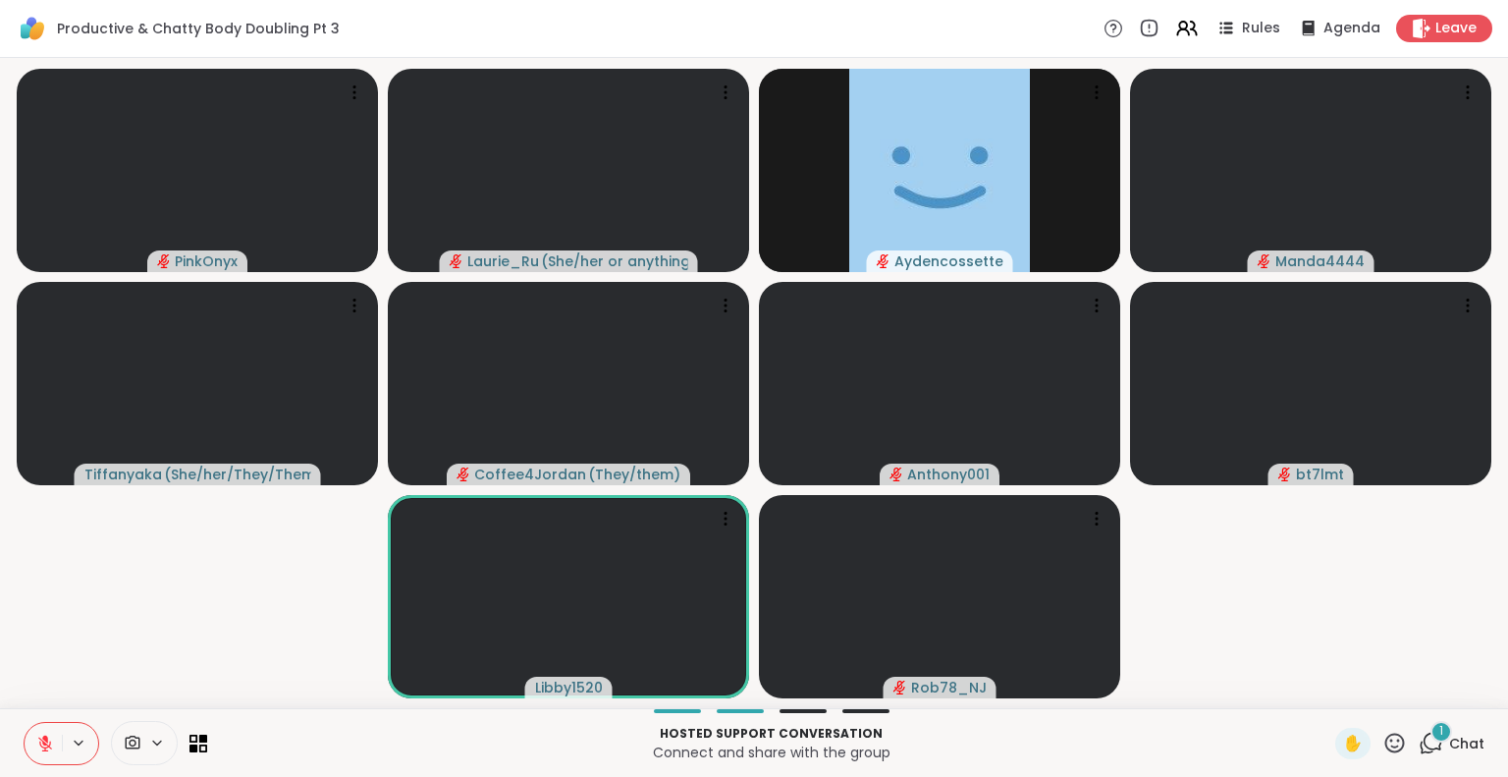
click at [36, 750] on icon at bounding box center [45, 743] width 18 height 18
click at [1430, 734] on div "1" at bounding box center [1441, 732] width 22 height 22
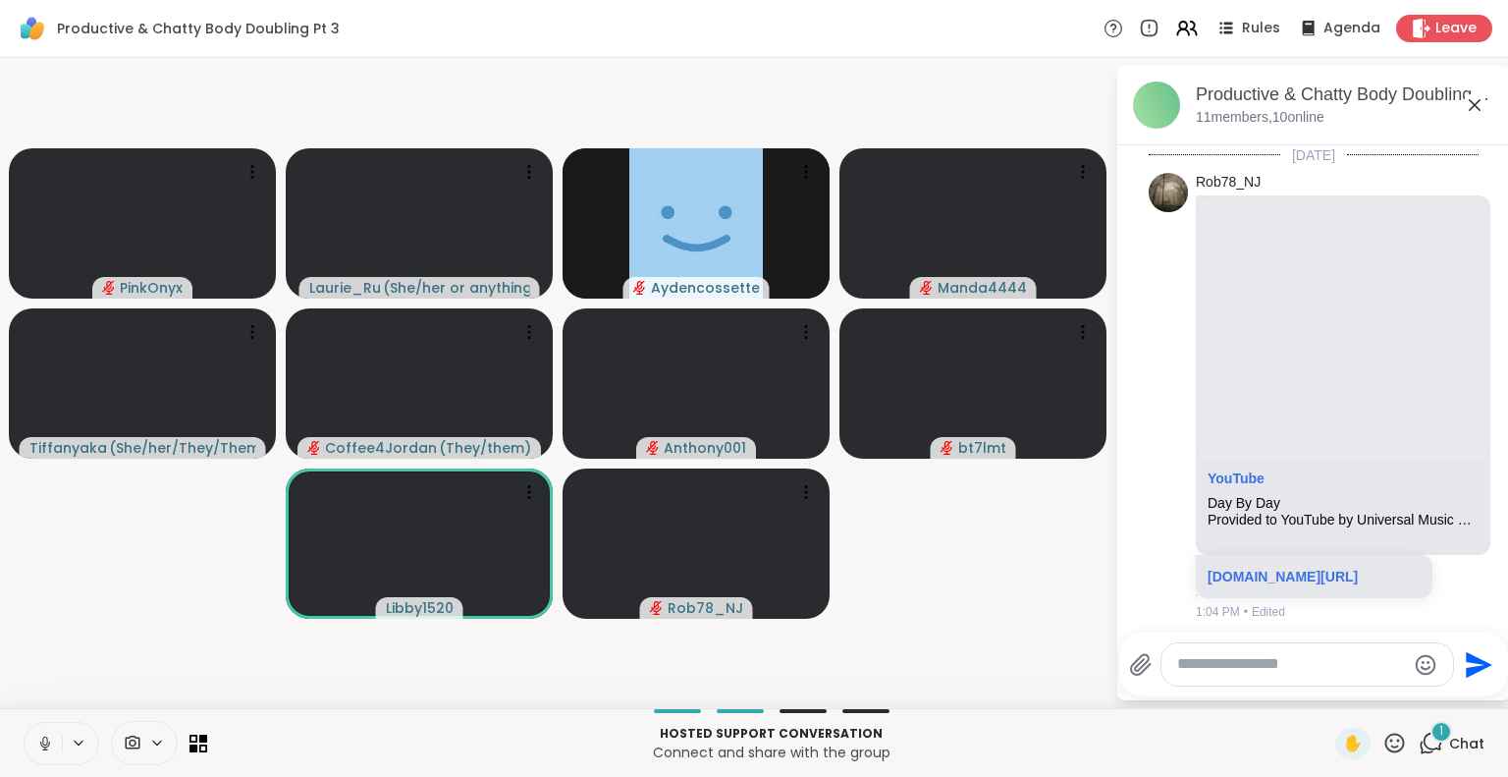
scroll to position [1420, 0]
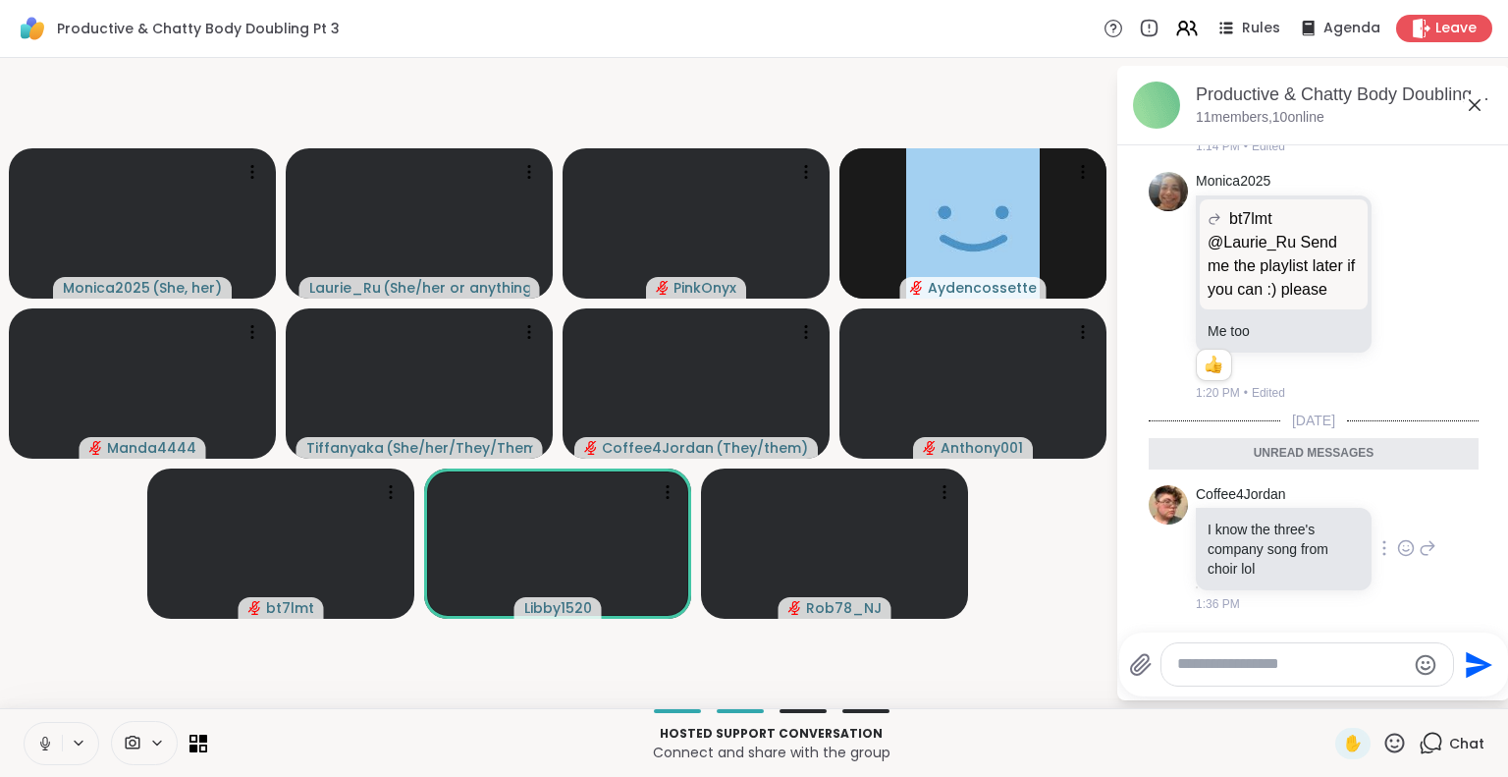
click at [1397, 551] on icon at bounding box center [1406, 548] width 18 height 20
click at [1032, 643] on video-player-container "Monica2025 ( She, her ) Laurie_Ru ( She/her or anything else ) PinkOnyx Aydenco…" at bounding box center [558, 383] width 1092 height 634
click at [1226, 669] on textarea "Type your message" at bounding box center [1291, 664] width 229 height 21
click at [1050, 639] on video-player-container "Monica2025 ( She, her ) Laurie_Ru ( She/her or anything else ) PinkOnyx Aydenco…" at bounding box center [558, 383] width 1092 height 634
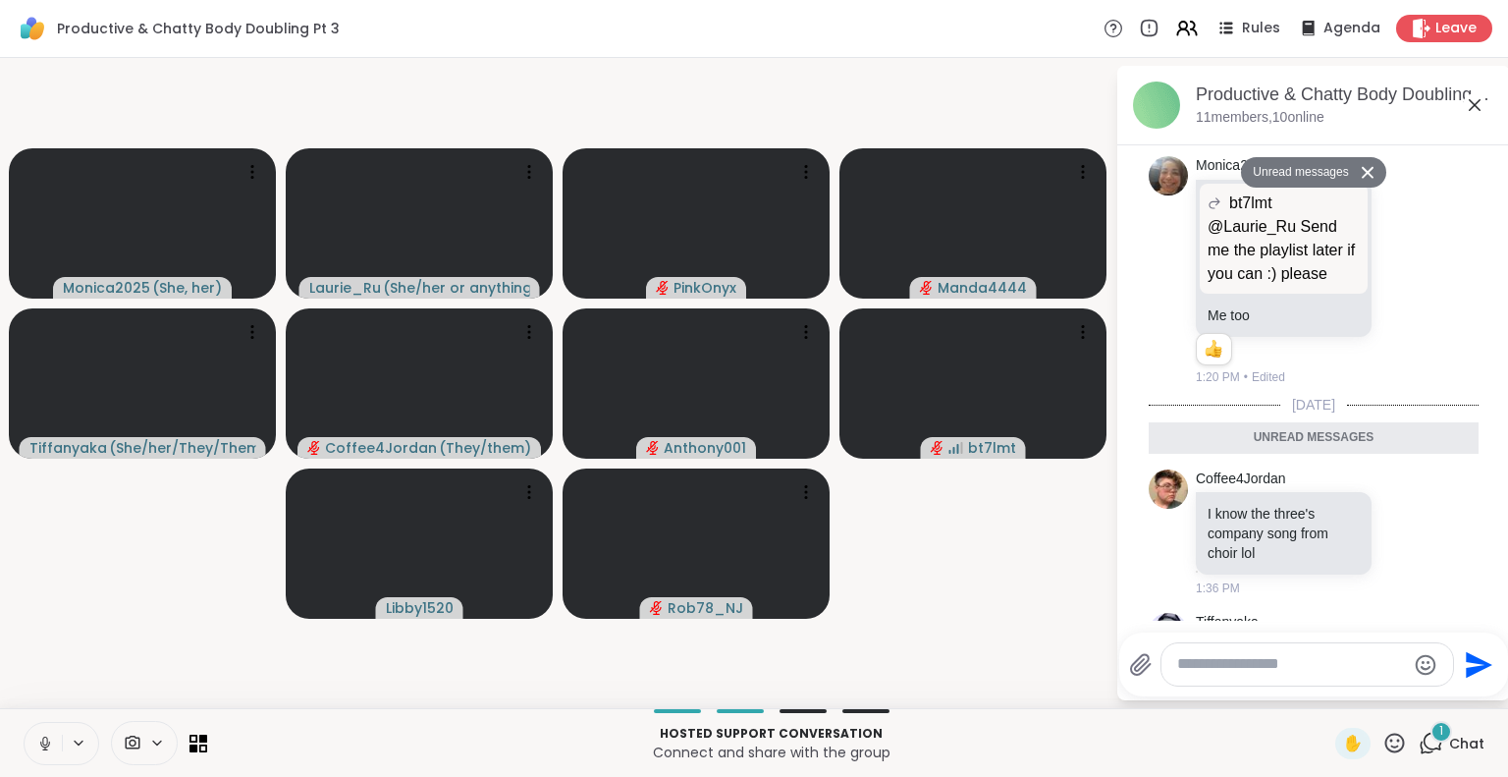
scroll to position [1919, 0]
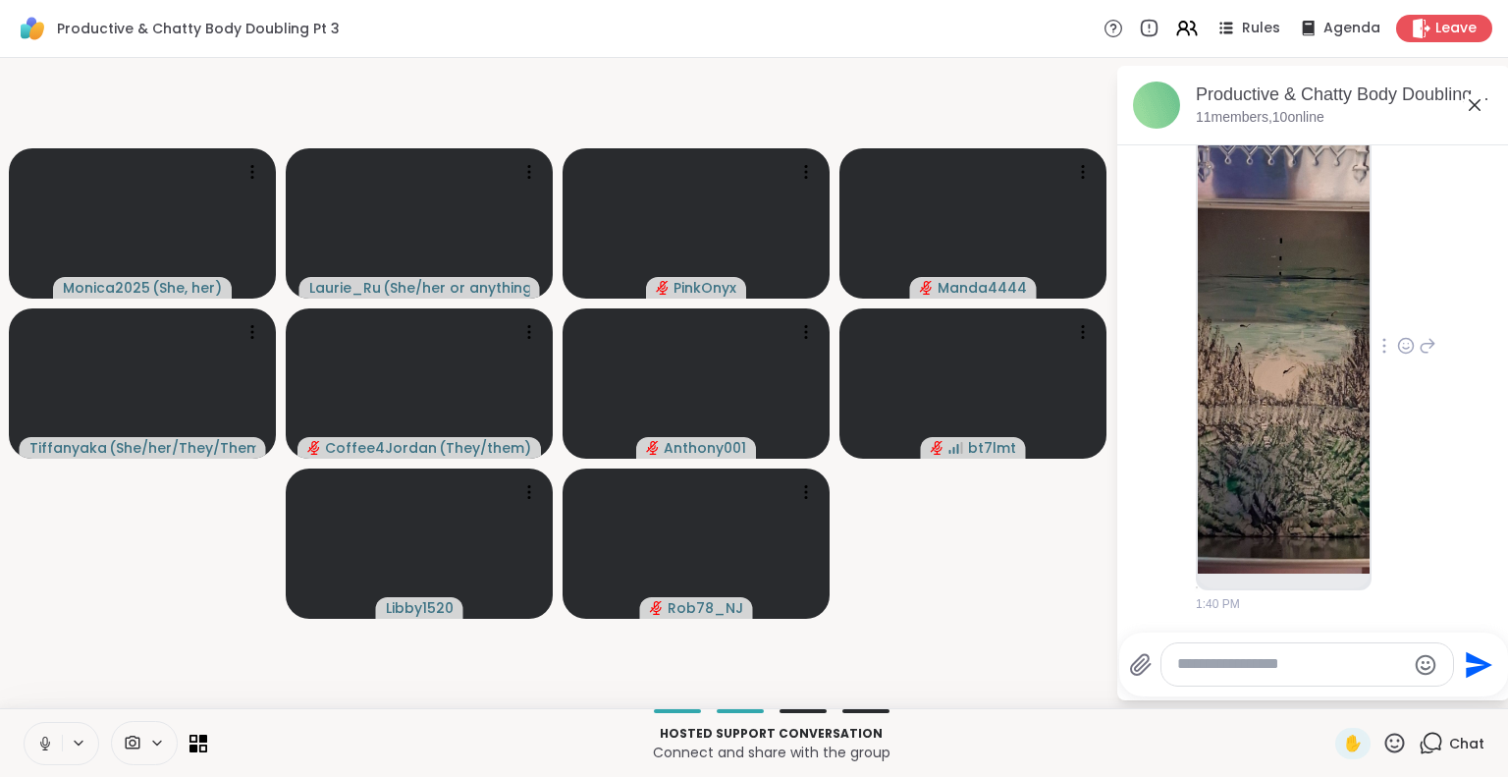
click at [1284, 460] on img at bounding box center [1284, 339] width 172 height 467
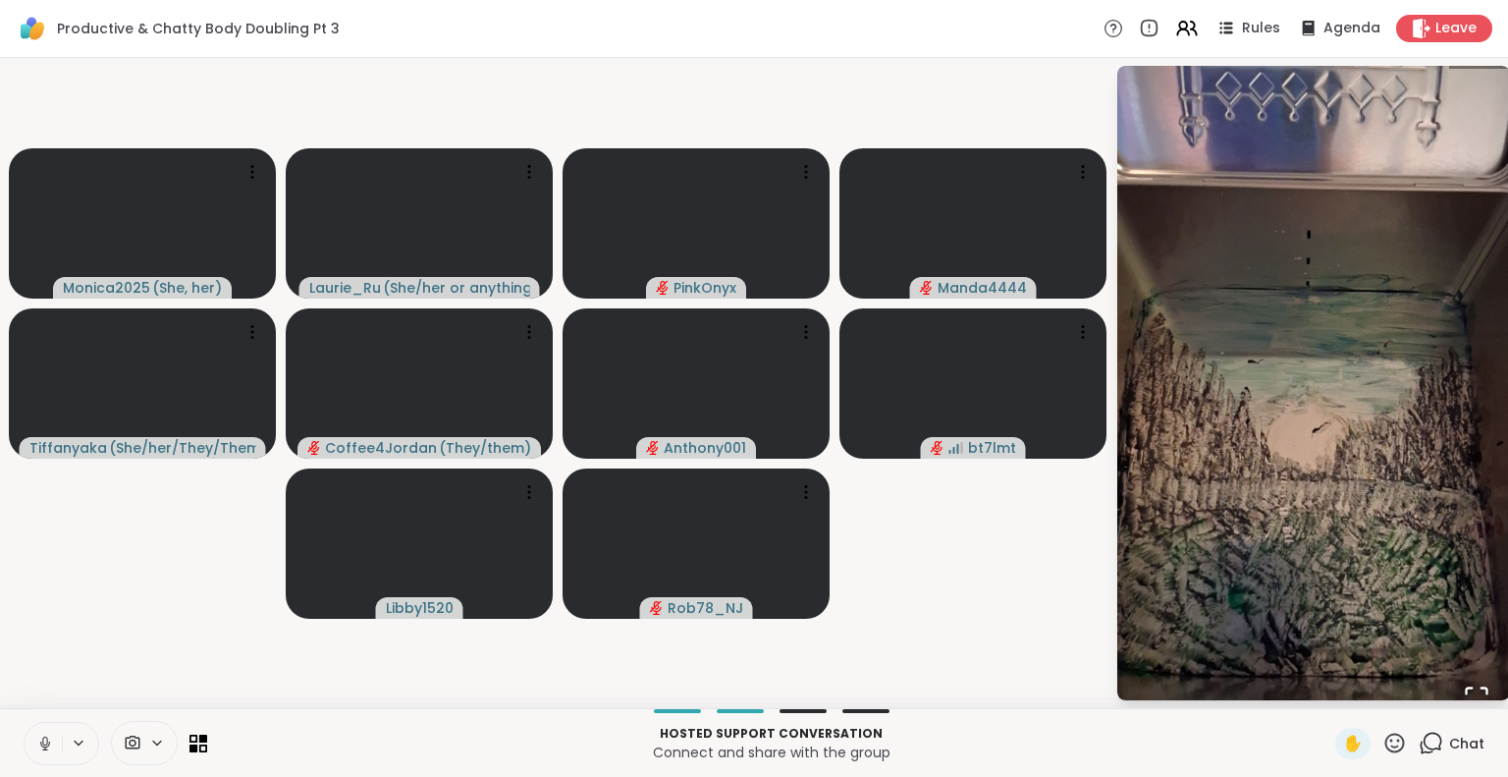
scroll to position [1948, 0]
click at [1466, 122] on img "Go to Slide 1" at bounding box center [1313, 382] width 393 height 698
click at [1429, 616] on img "Go to Slide 1" at bounding box center [1313, 382] width 393 height 698
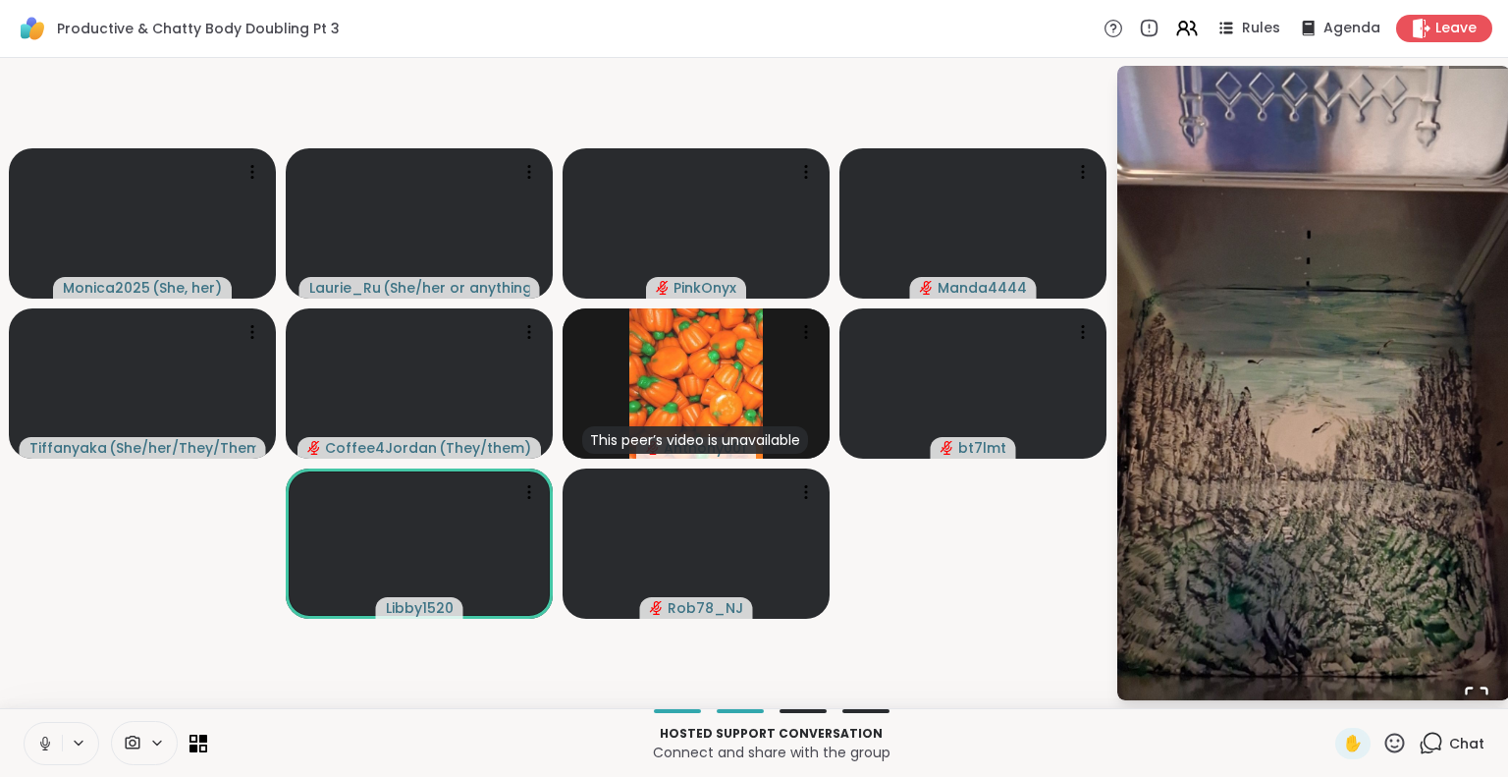
click at [44, 743] on icon at bounding box center [45, 743] width 18 height 18
click at [989, 675] on video-player-container "Monica2025 ( She, her ) Laurie_Ru ( She/her or anything else ) PinkOnyx Manda44…" at bounding box center [558, 383] width 1092 height 634
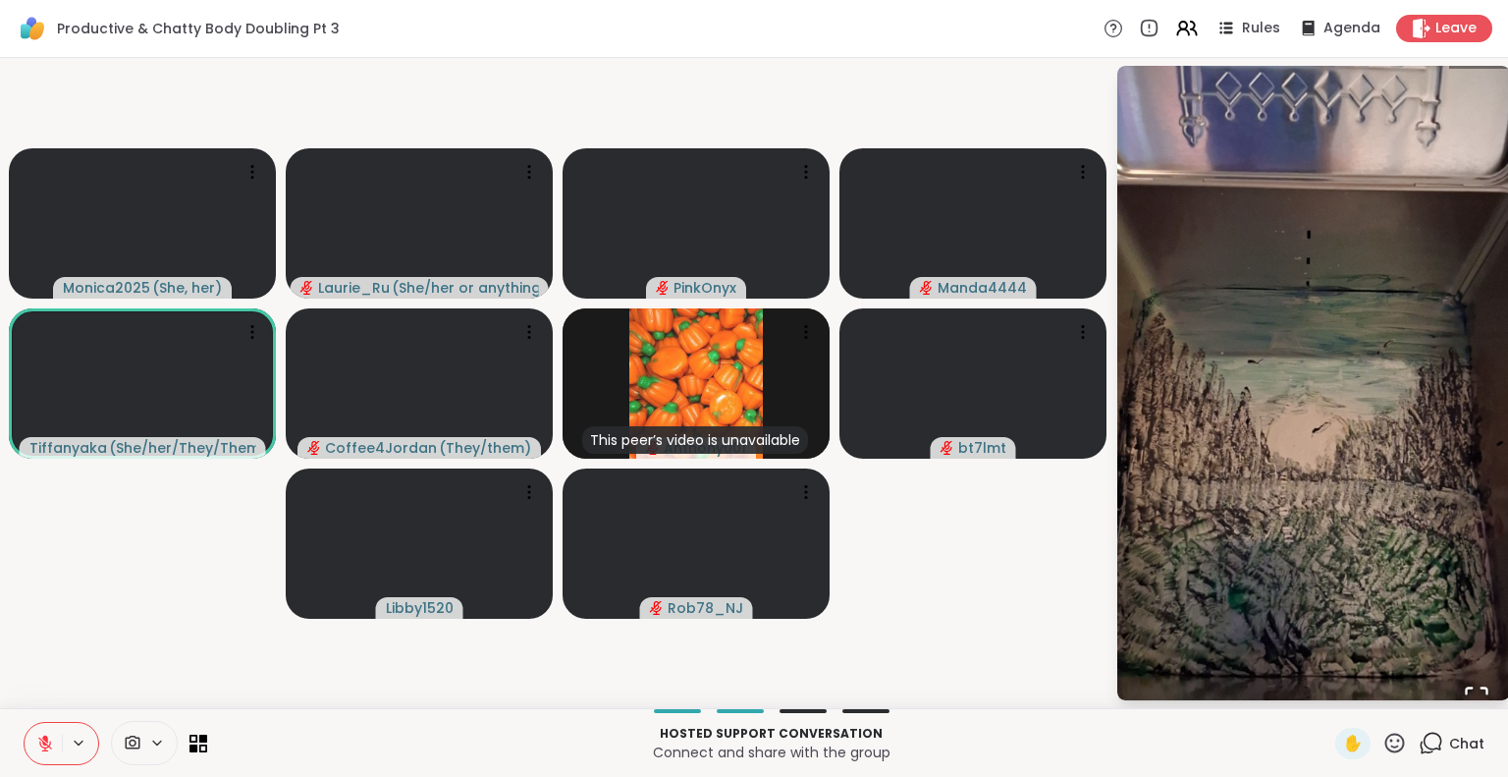
click at [44, 739] on icon at bounding box center [45, 738] width 6 height 8
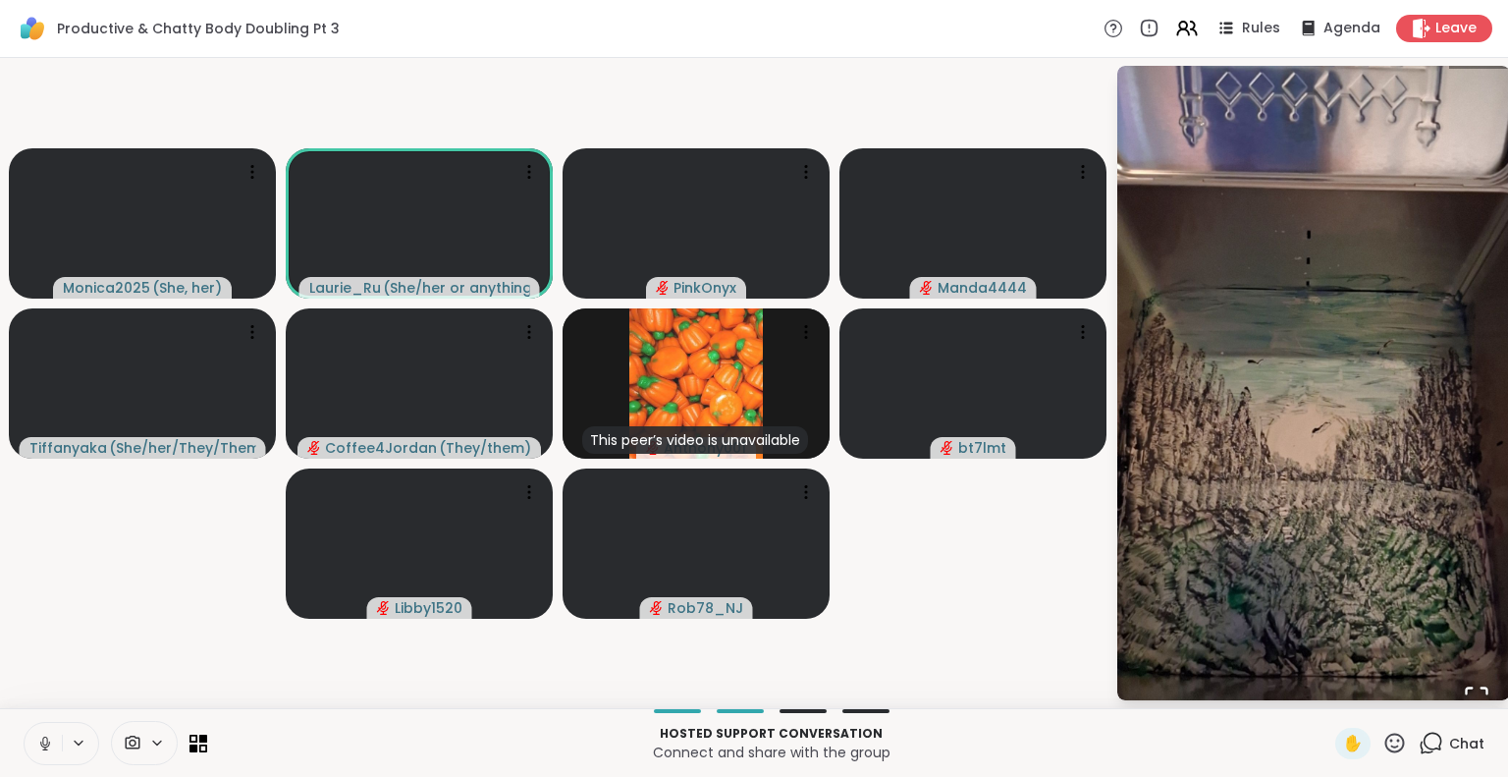
click at [44, 739] on icon at bounding box center [45, 743] width 18 height 18
click at [42, 734] on icon at bounding box center [45, 743] width 18 height 18
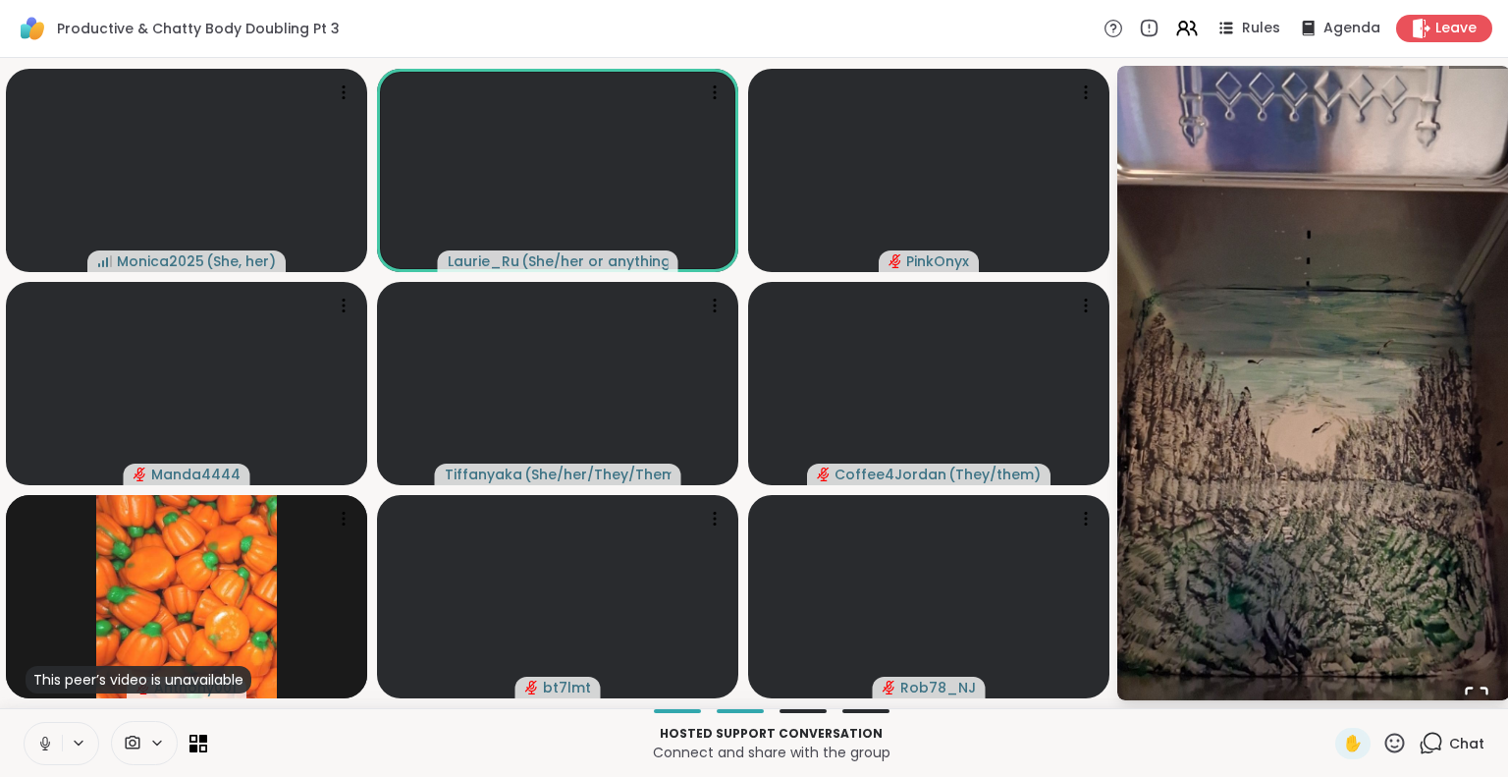
click at [46, 745] on icon at bounding box center [45, 743] width 10 height 6
click at [377, 737] on p "Hosted support conversation" at bounding box center [771, 733] width 1104 height 18
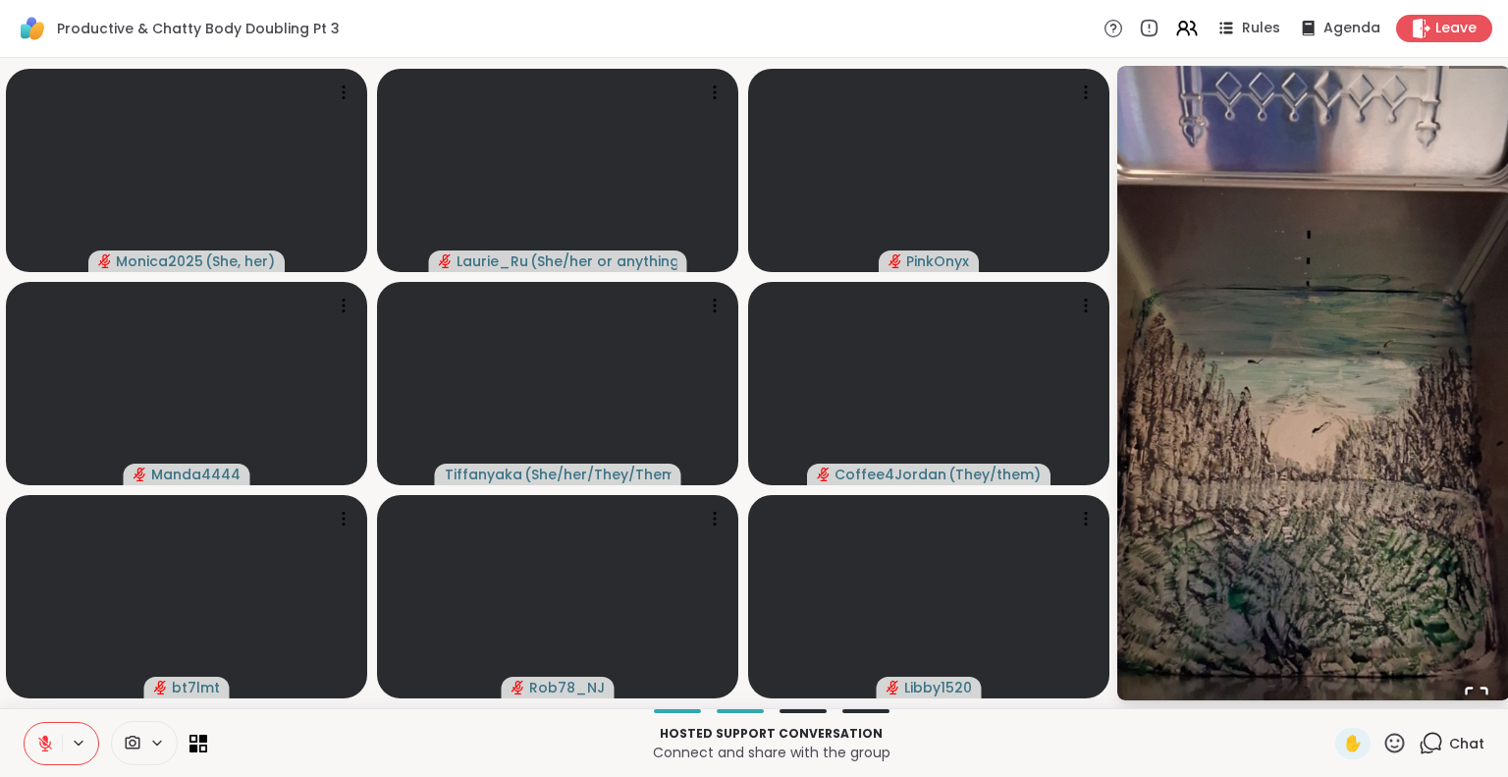
scroll to position [3547, 0]
click at [1424, 744] on icon at bounding box center [1431, 742] width 25 height 25
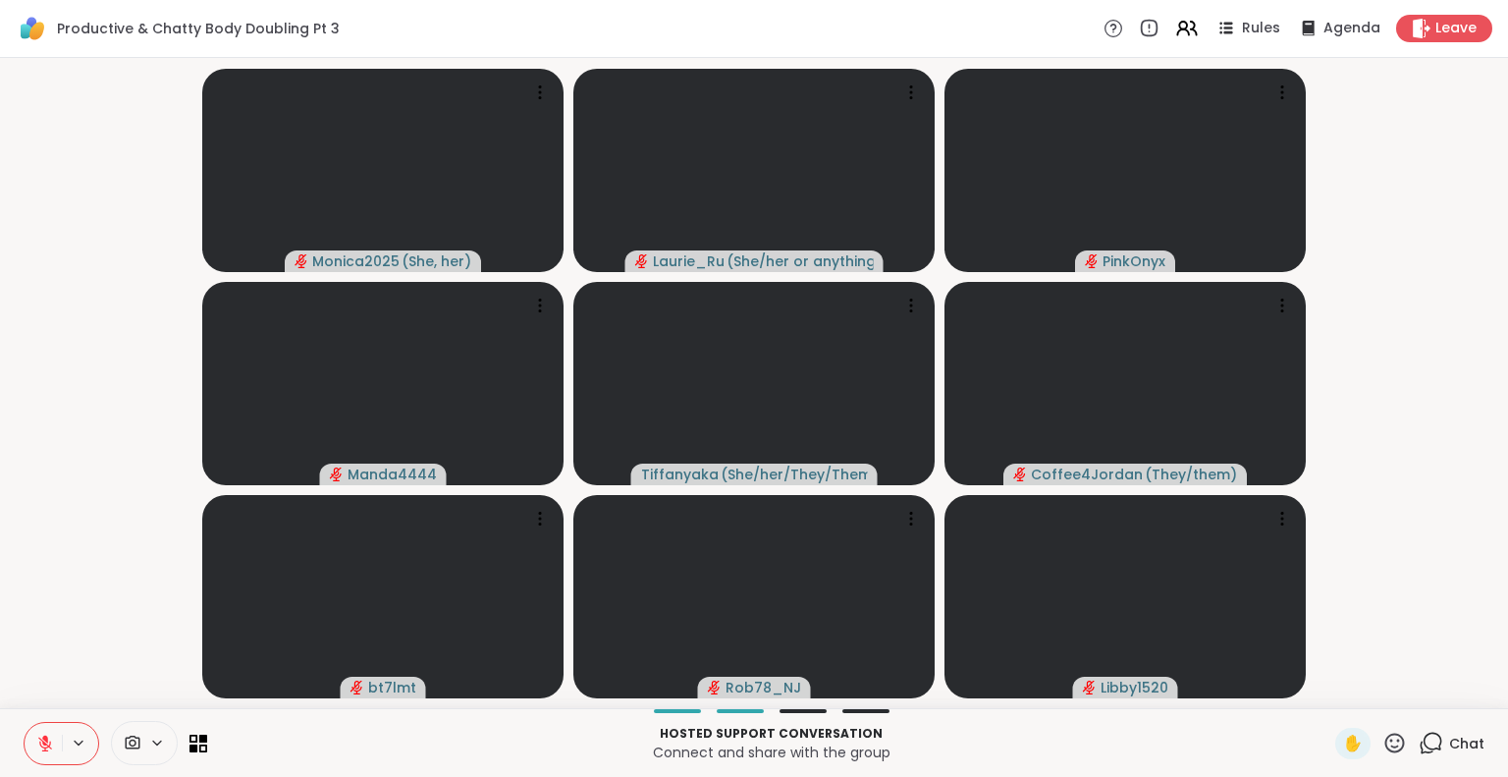
click at [1419, 731] on icon at bounding box center [1431, 742] width 25 height 25
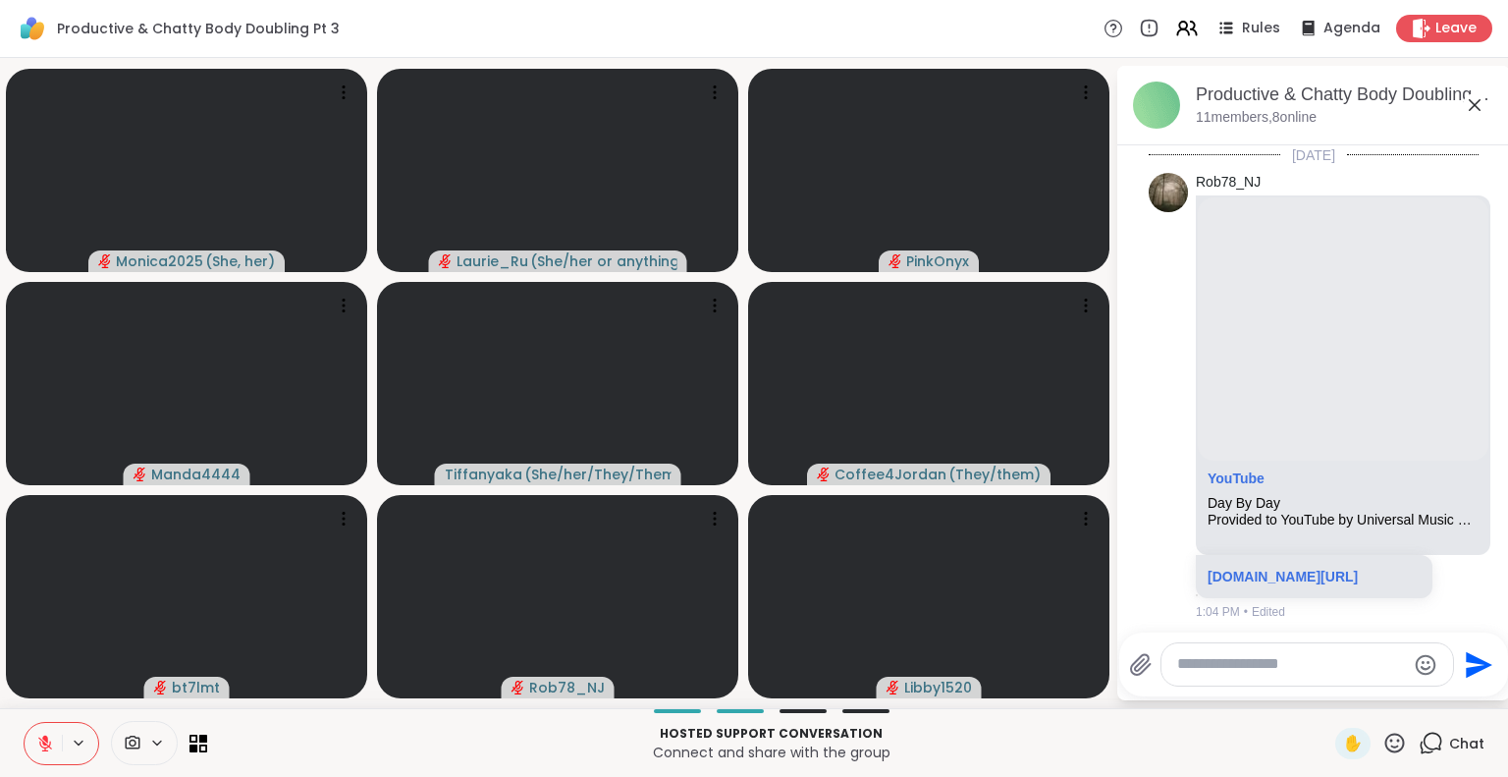
scroll to position [3527, 0]
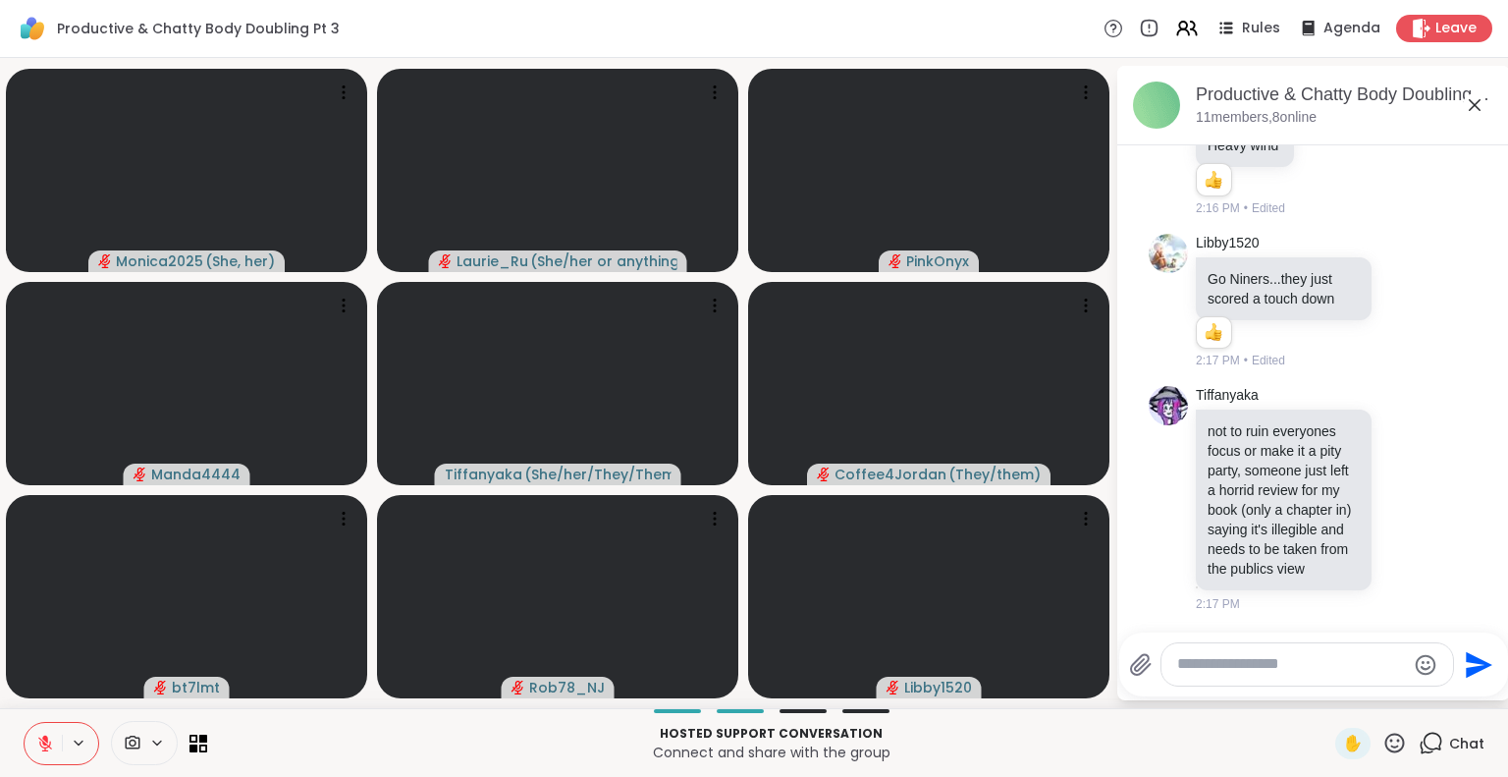
click at [1419, 731] on icon at bounding box center [1431, 742] width 25 height 25
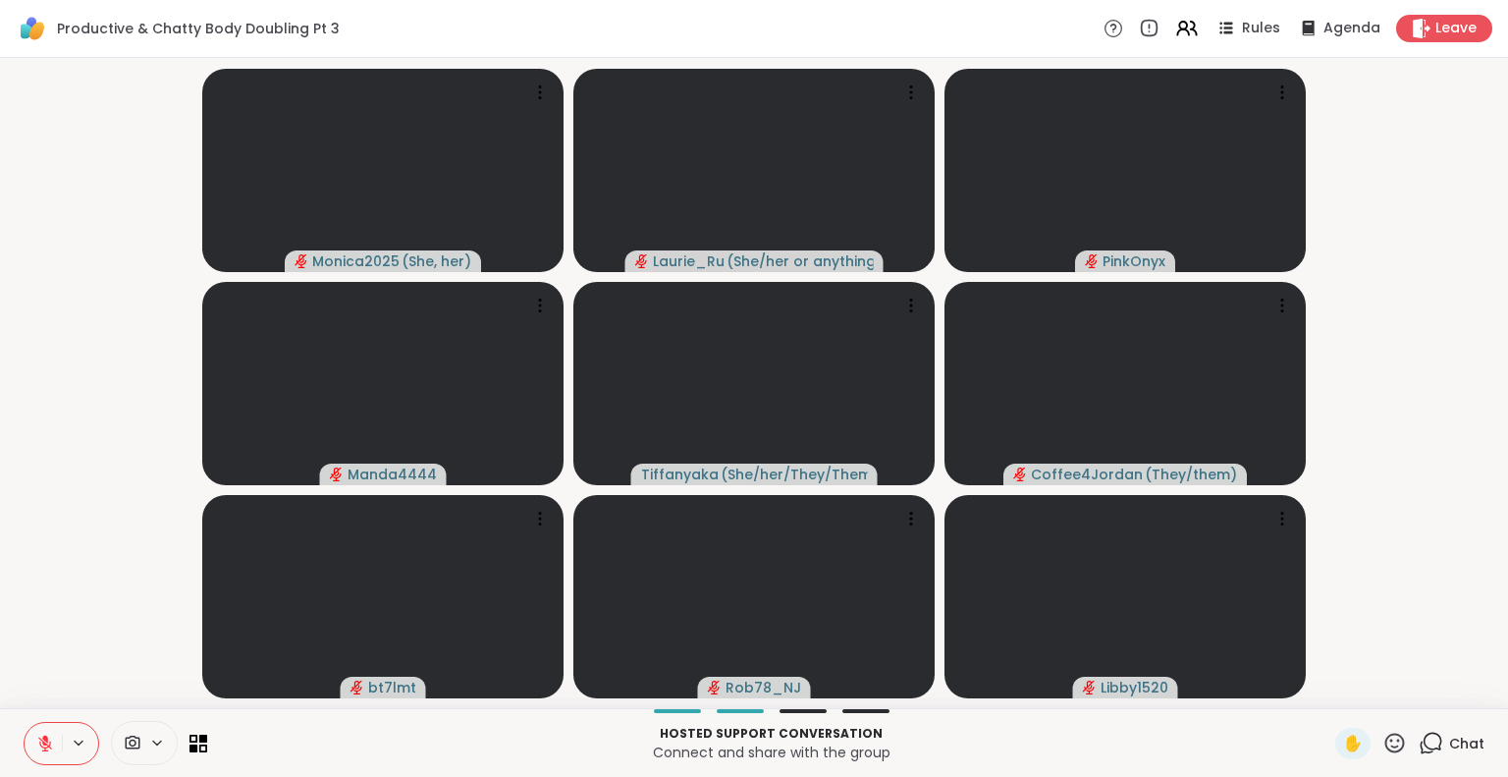
click at [1419, 731] on icon at bounding box center [1431, 742] width 25 height 25
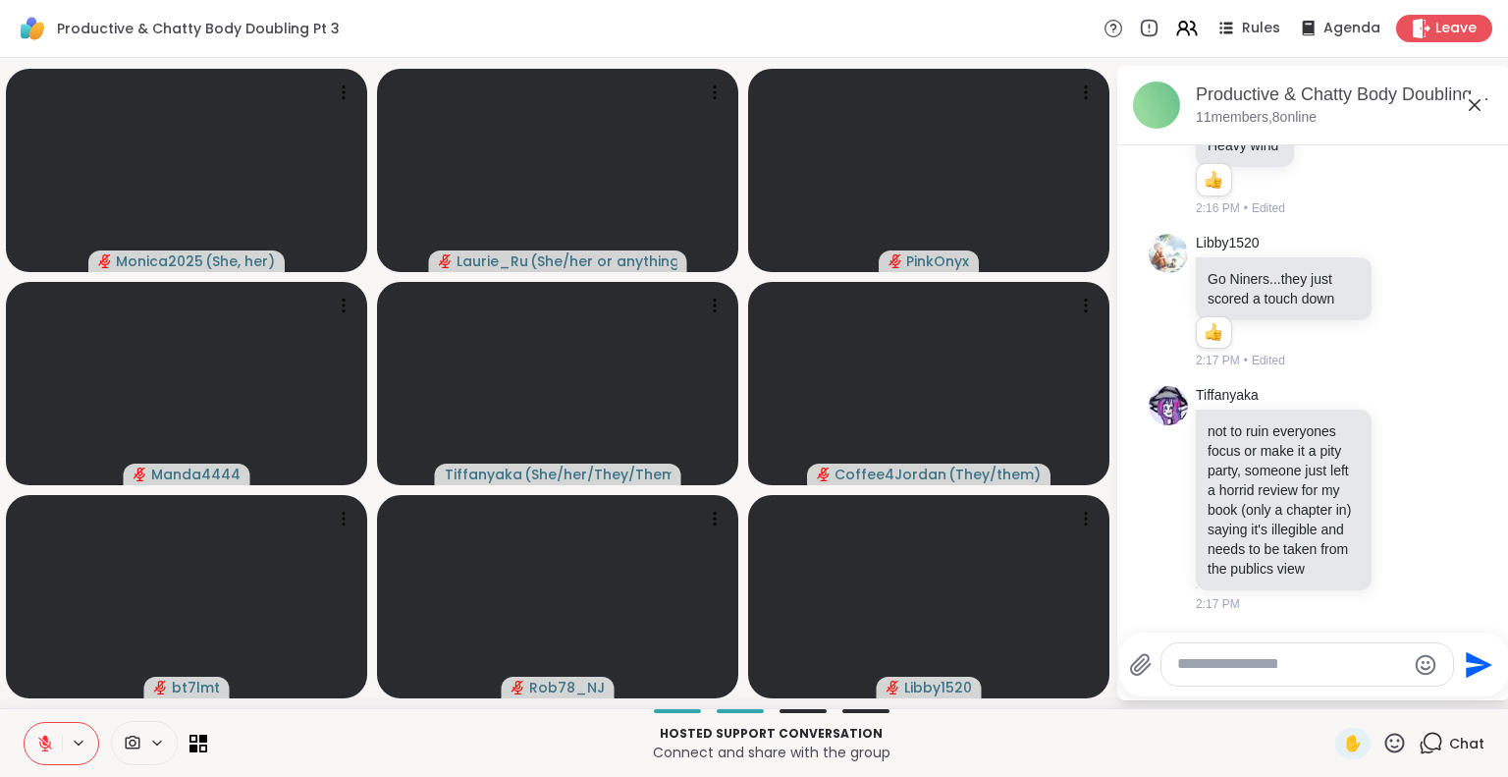
click at [1419, 731] on icon at bounding box center [1431, 742] width 25 height 25
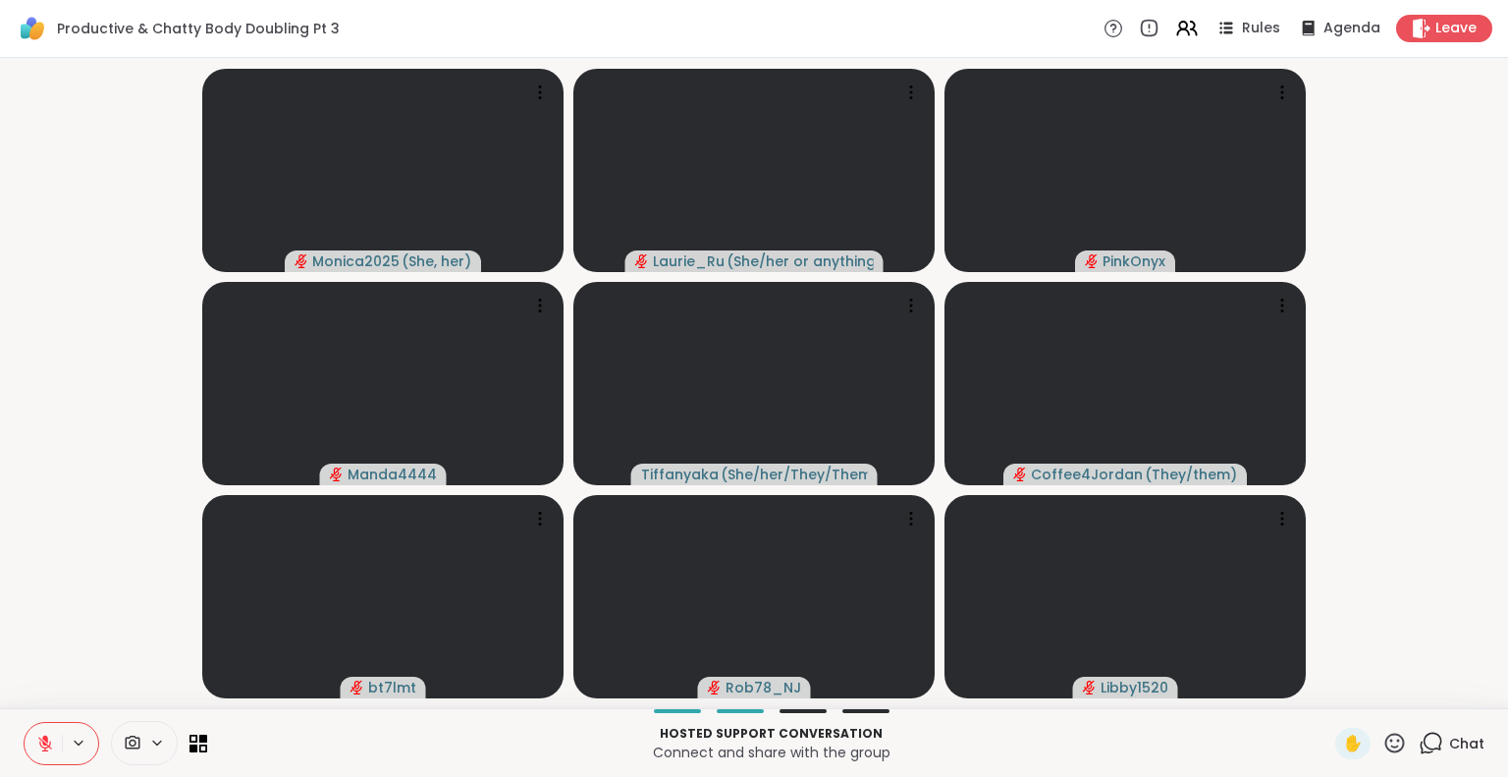
click at [1419, 731] on icon at bounding box center [1431, 742] width 25 height 25
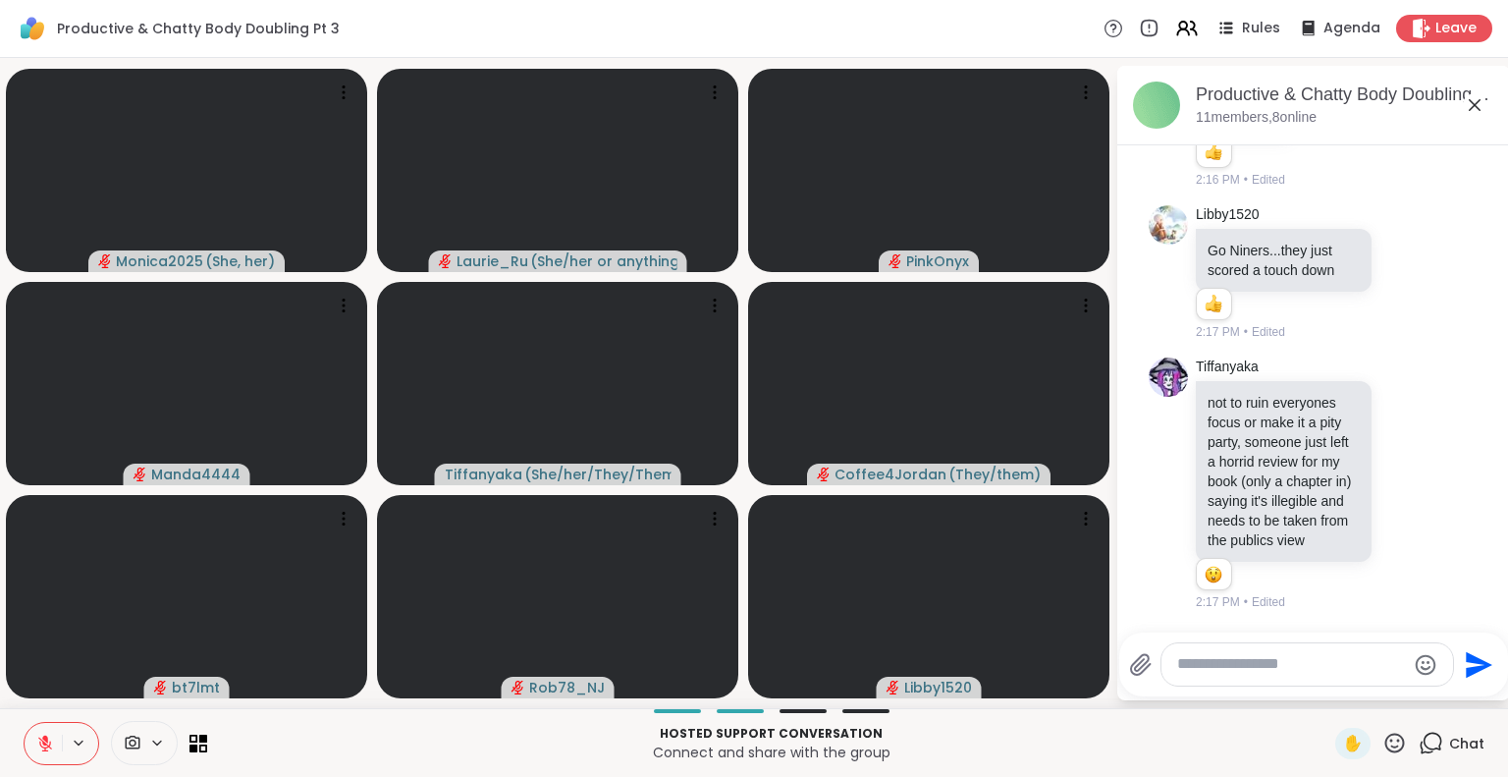
scroll to position [3555, 0]
click at [1419, 472] on icon at bounding box center [1428, 484] width 18 height 24
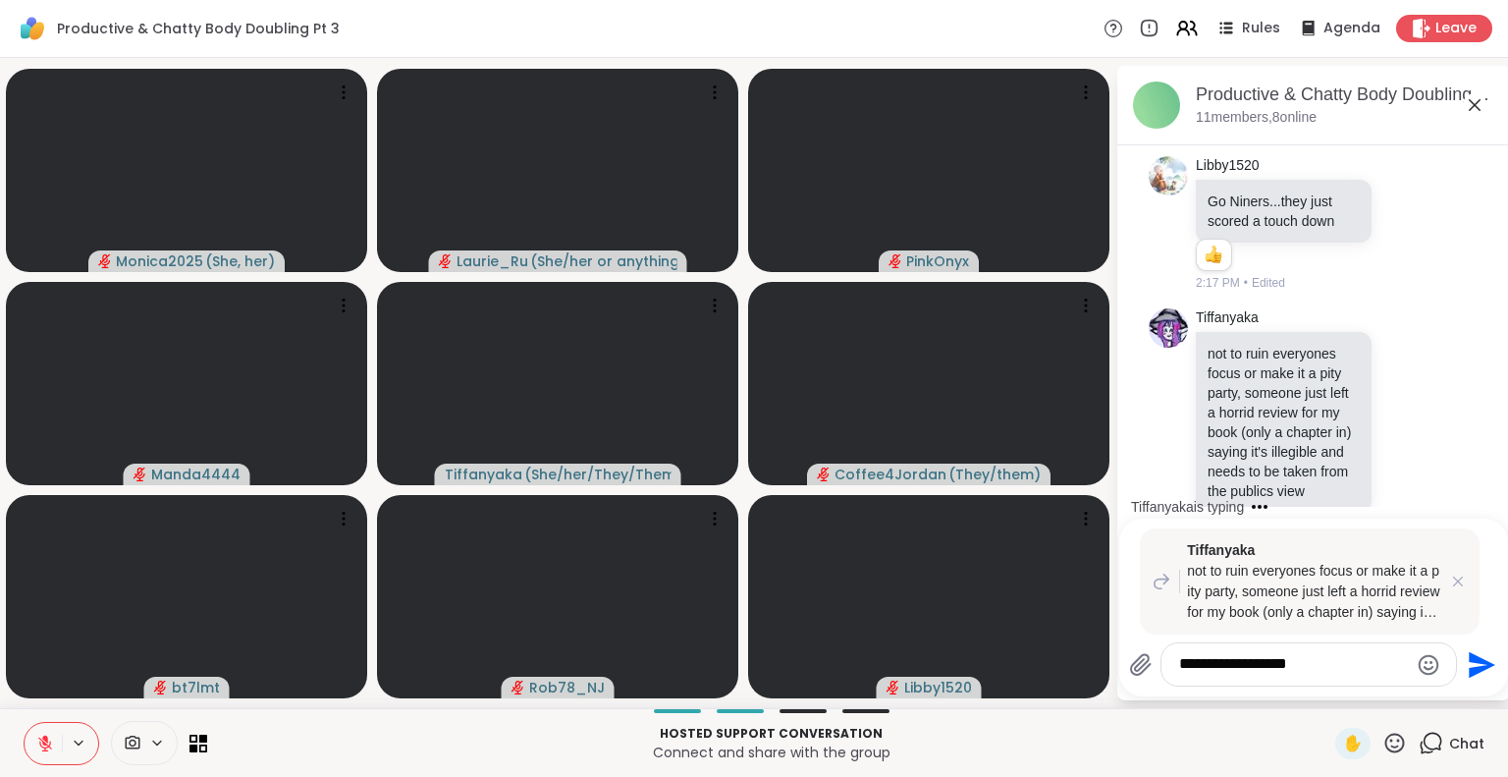
type textarea "**********"
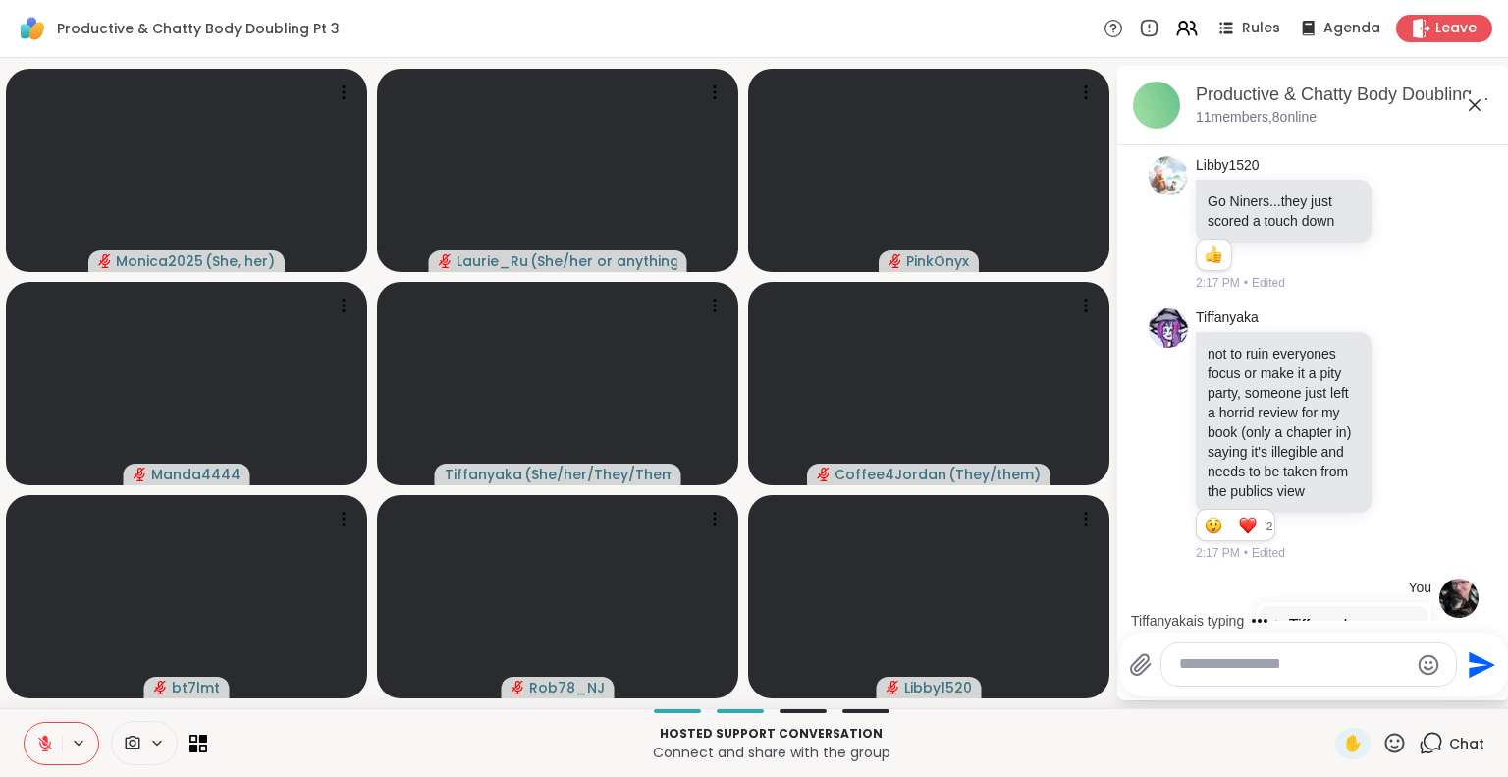
scroll to position [3774, 0]
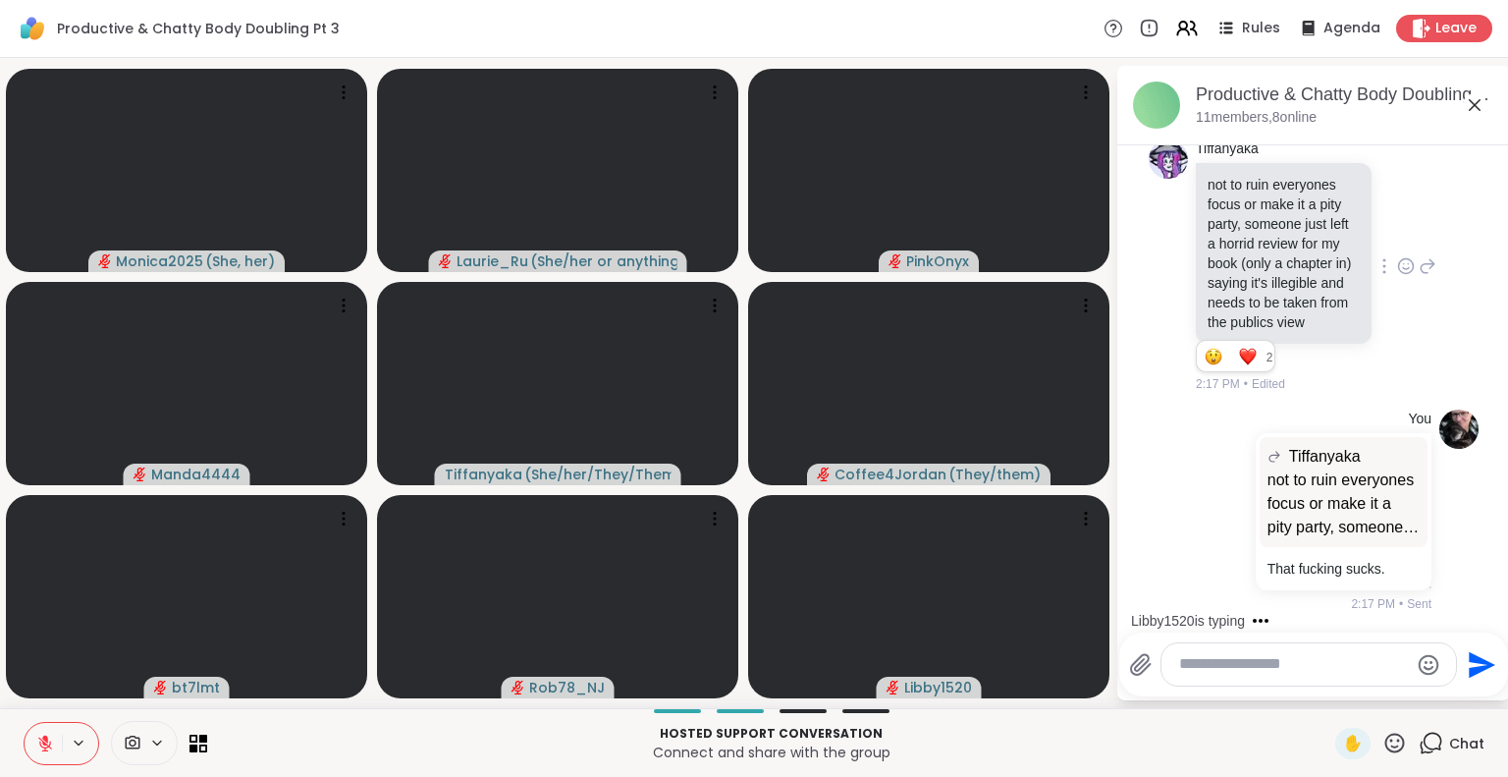
click at [1419, 254] on icon at bounding box center [1428, 266] width 18 height 24
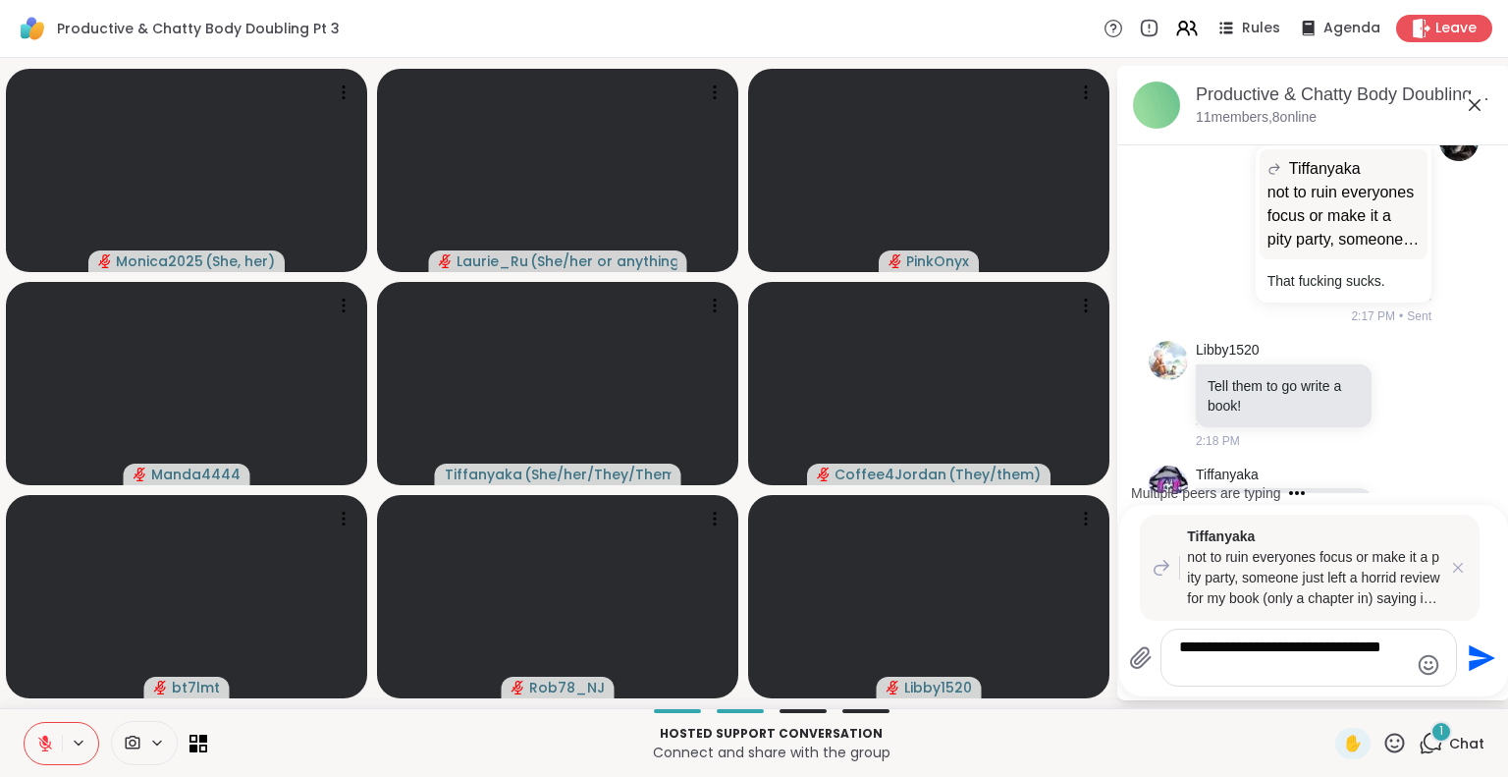
scroll to position [4168, 0]
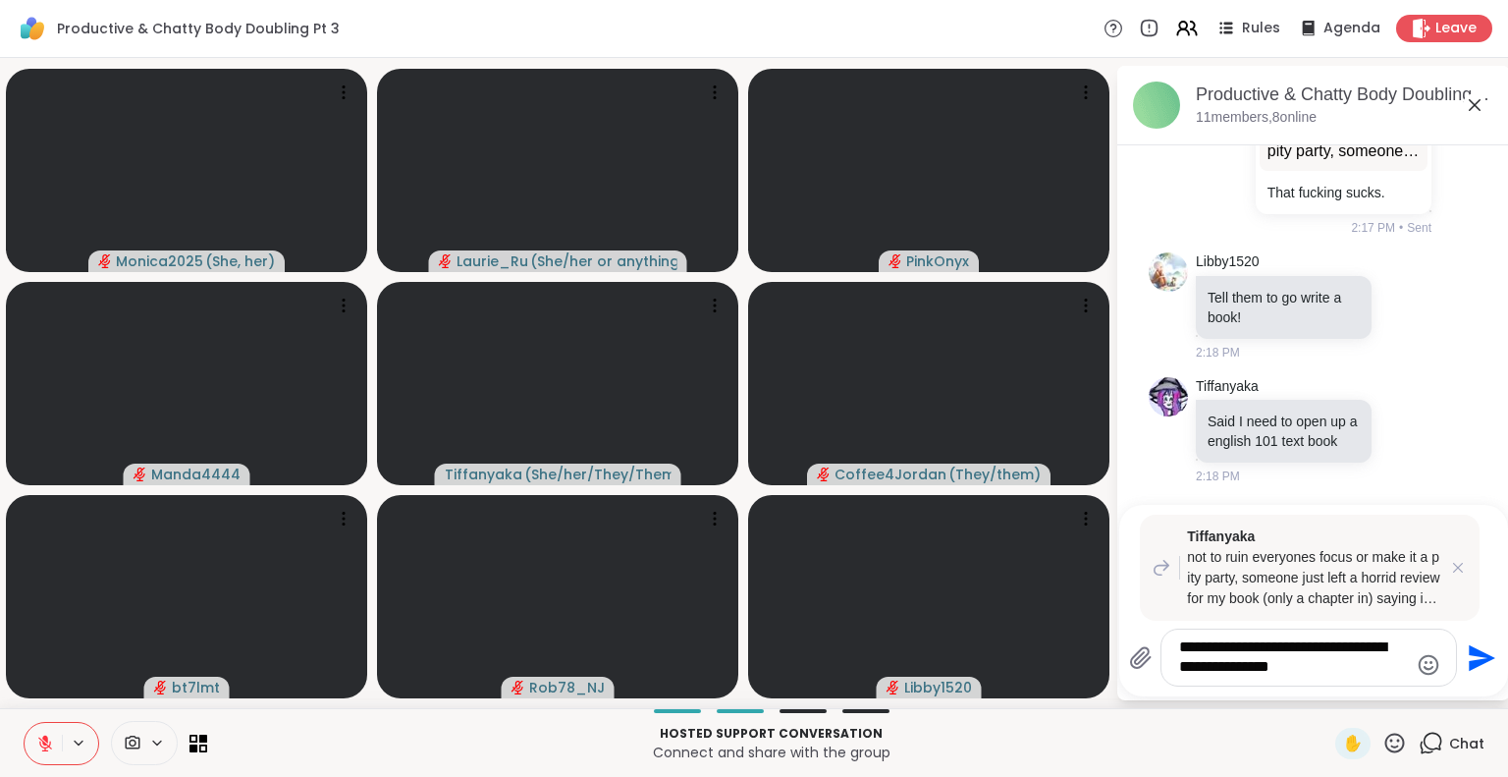
type textarea "**********"
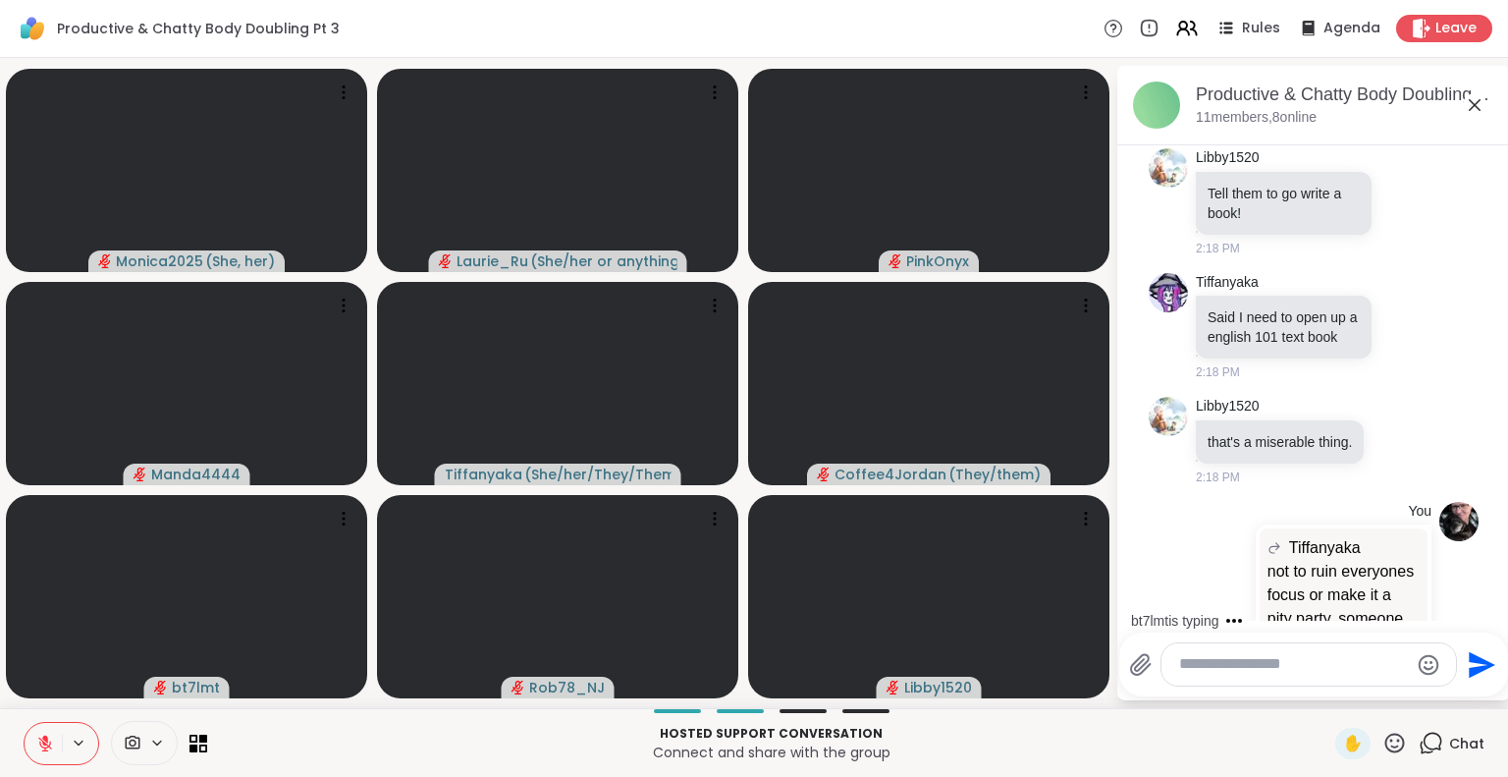
scroll to position [4186, 0]
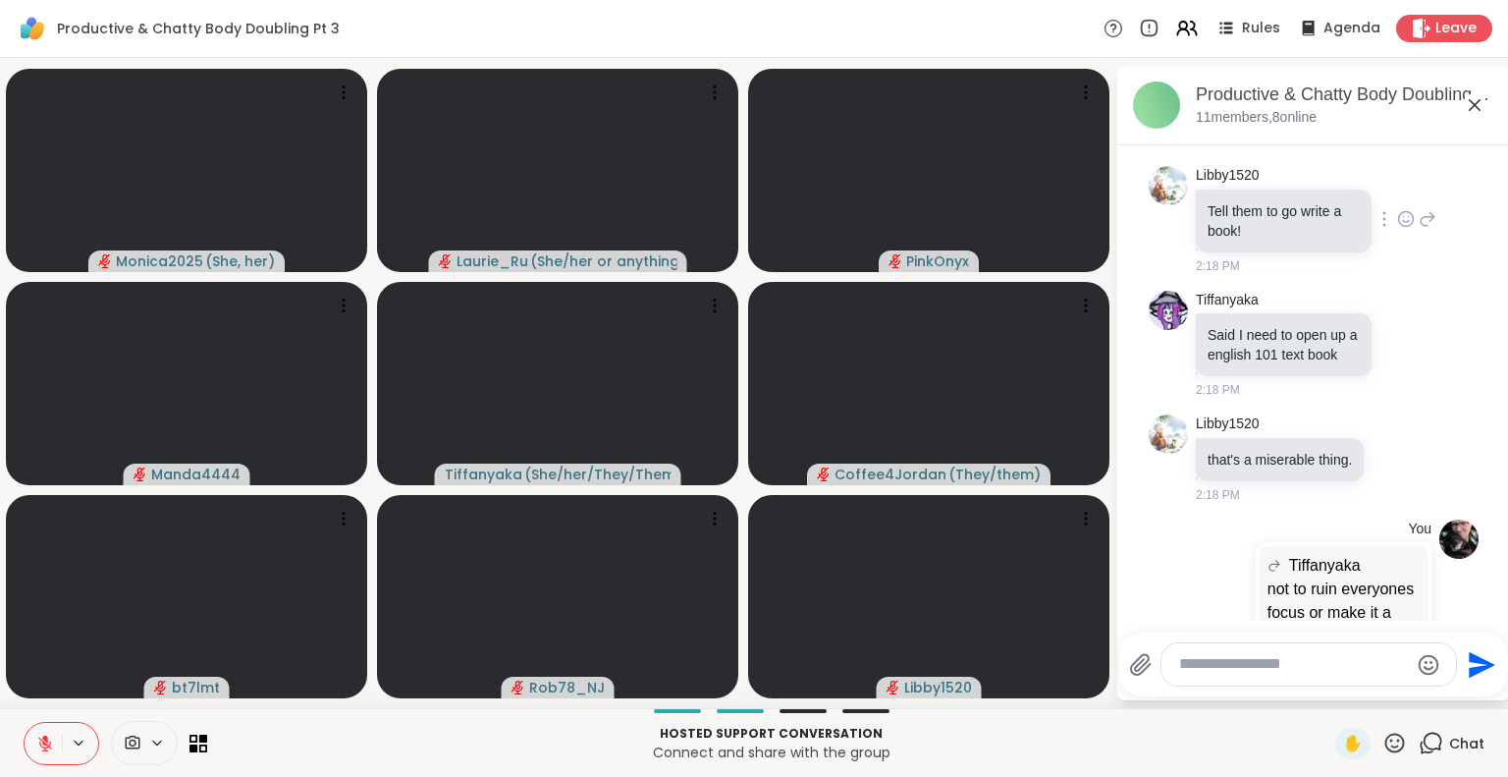
click at [1397, 229] on icon at bounding box center [1406, 219] width 18 height 20
click at [1354, 196] on div "Select Reaction: Thumbs up" at bounding box center [1363, 188] width 18 height 18
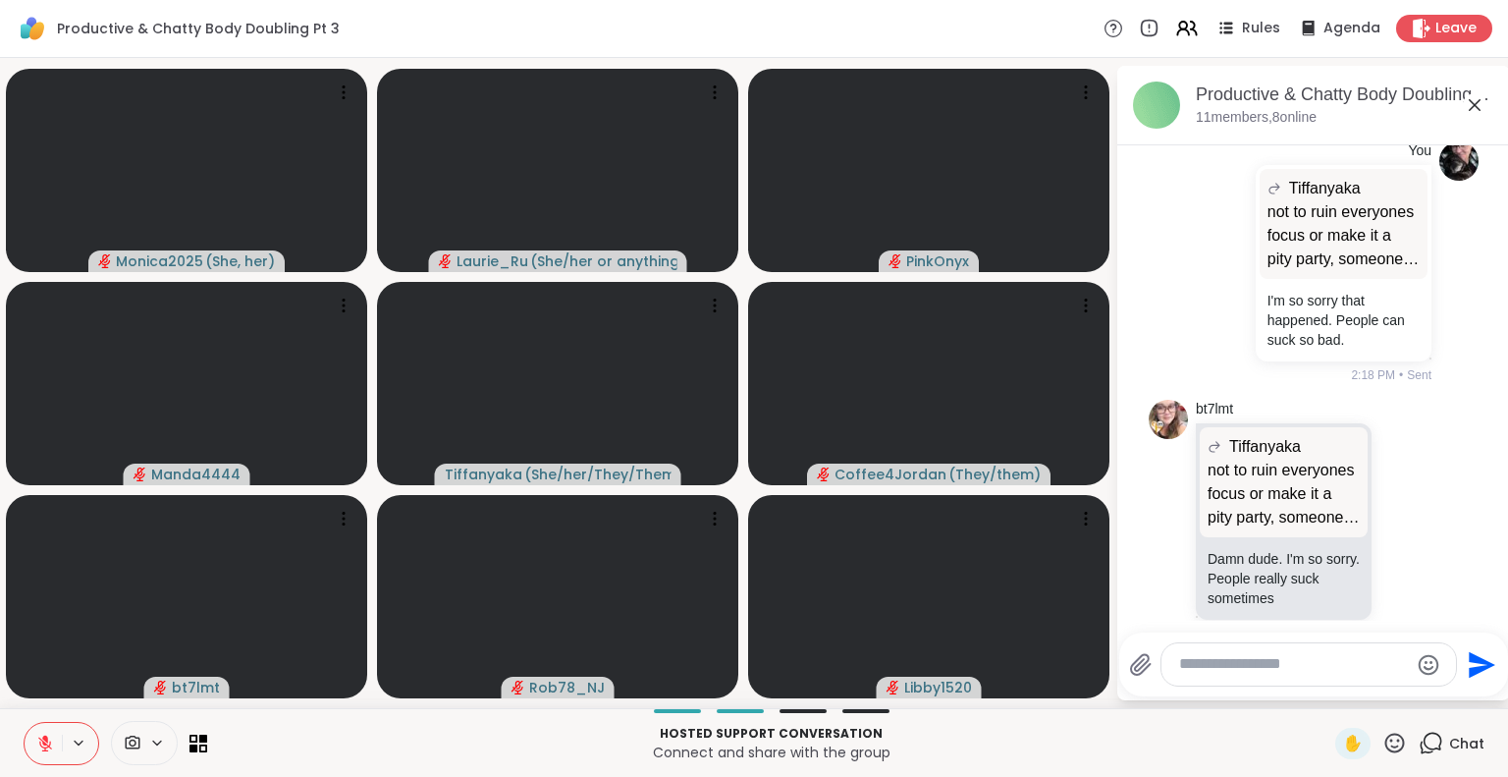
scroll to position [4670, 0]
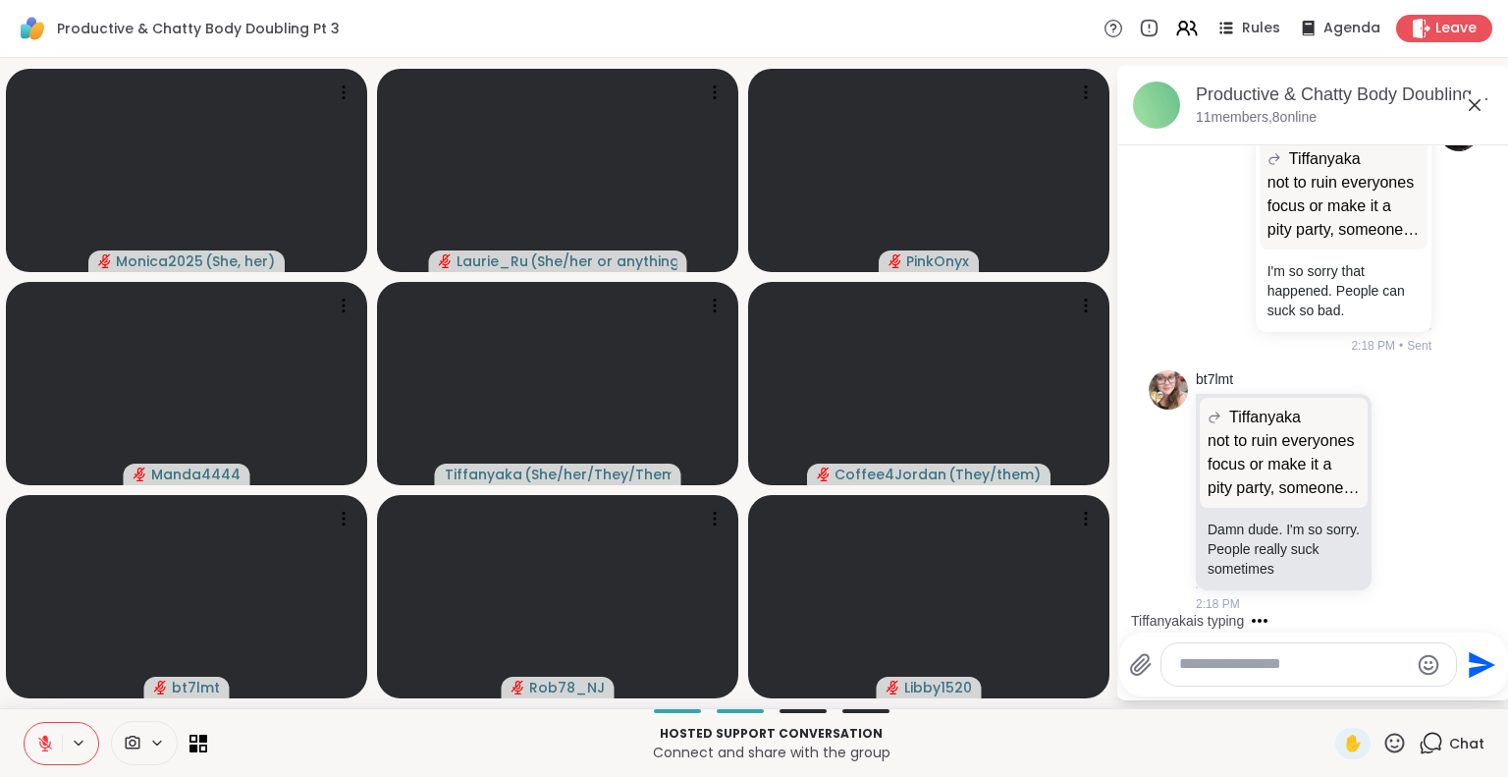
click at [1491, 609] on div "Tiffanyaka is typing" at bounding box center [1317, 620] width 385 height 31
click at [1486, 612] on div "Tiffanyaka is typing" at bounding box center [1317, 620] width 385 height 31
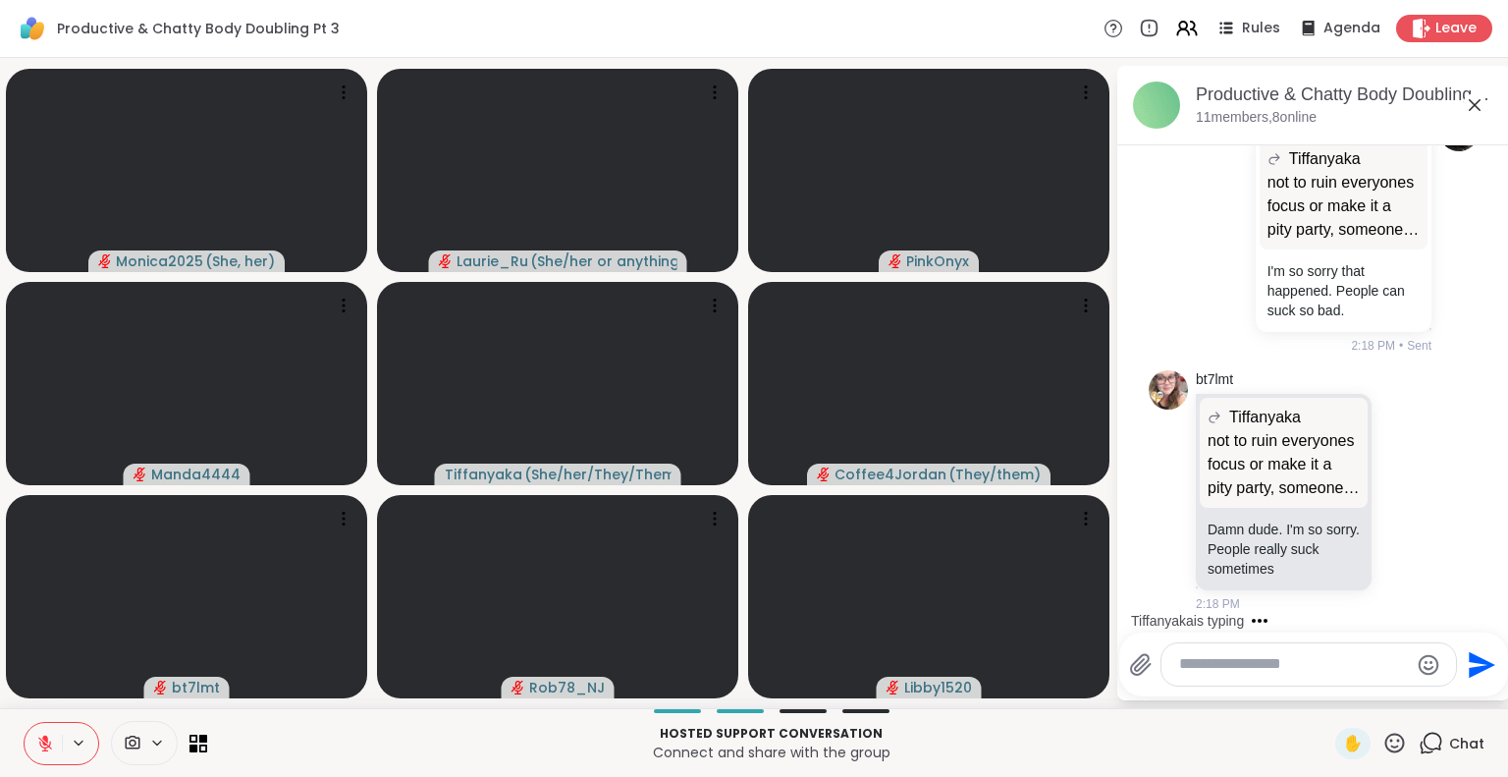
click at [1486, 612] on div "Tiffanyaka is typing" at bounding box center [1317, 620] width 385 height 31
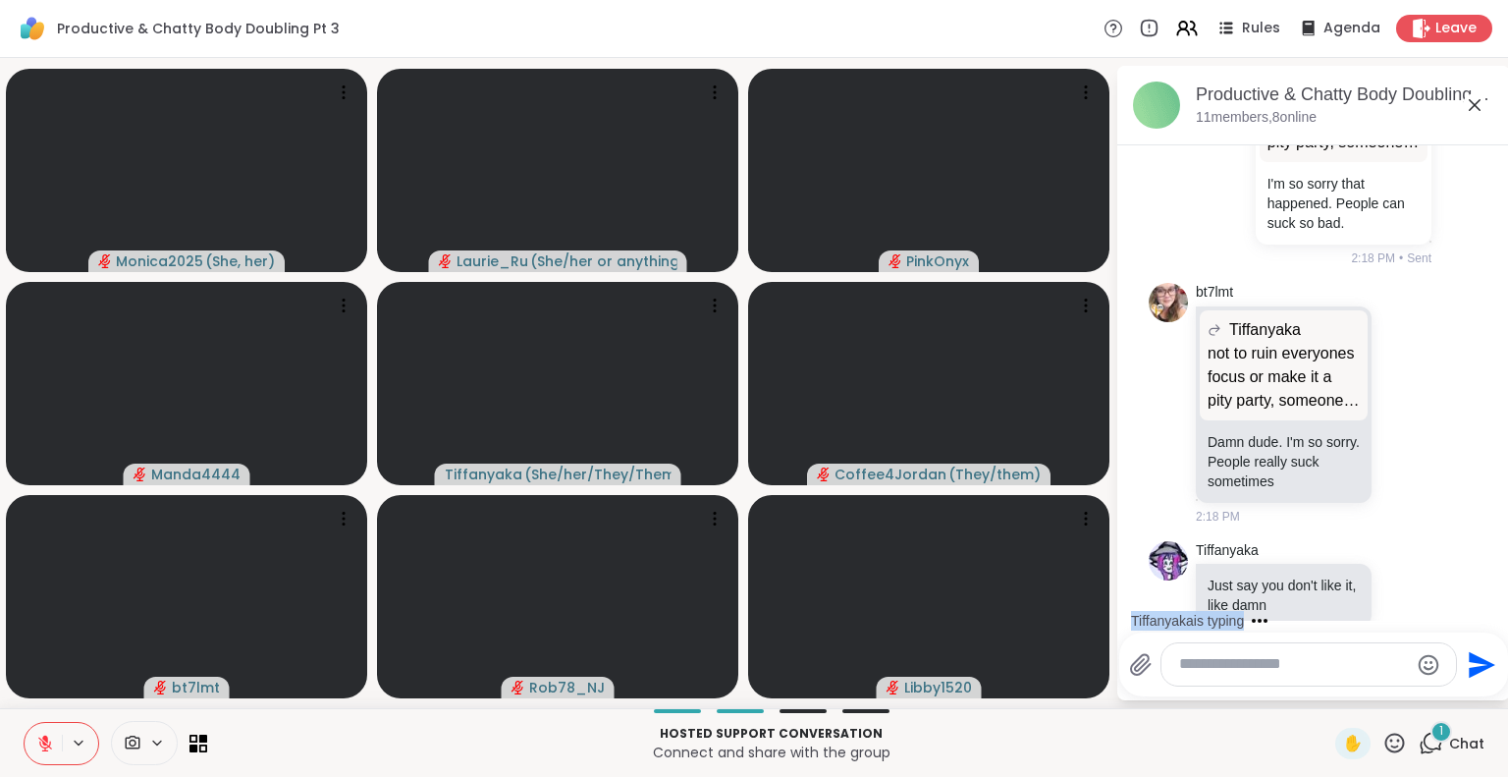
scroll to position [4831, 0]
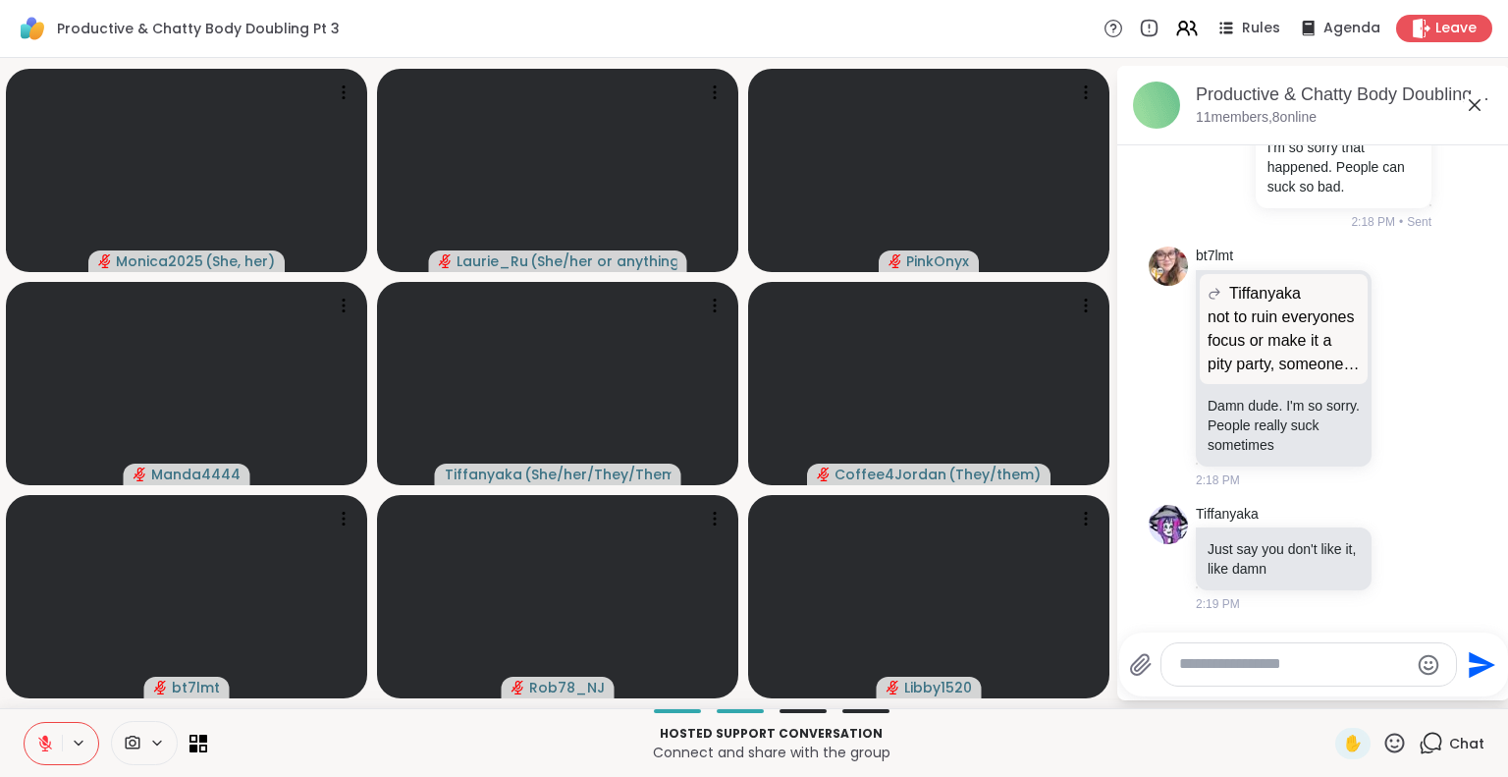
click at [1217, 671] on textarea "Type your message" at bounding box center [1293, 664] width 229 height 21
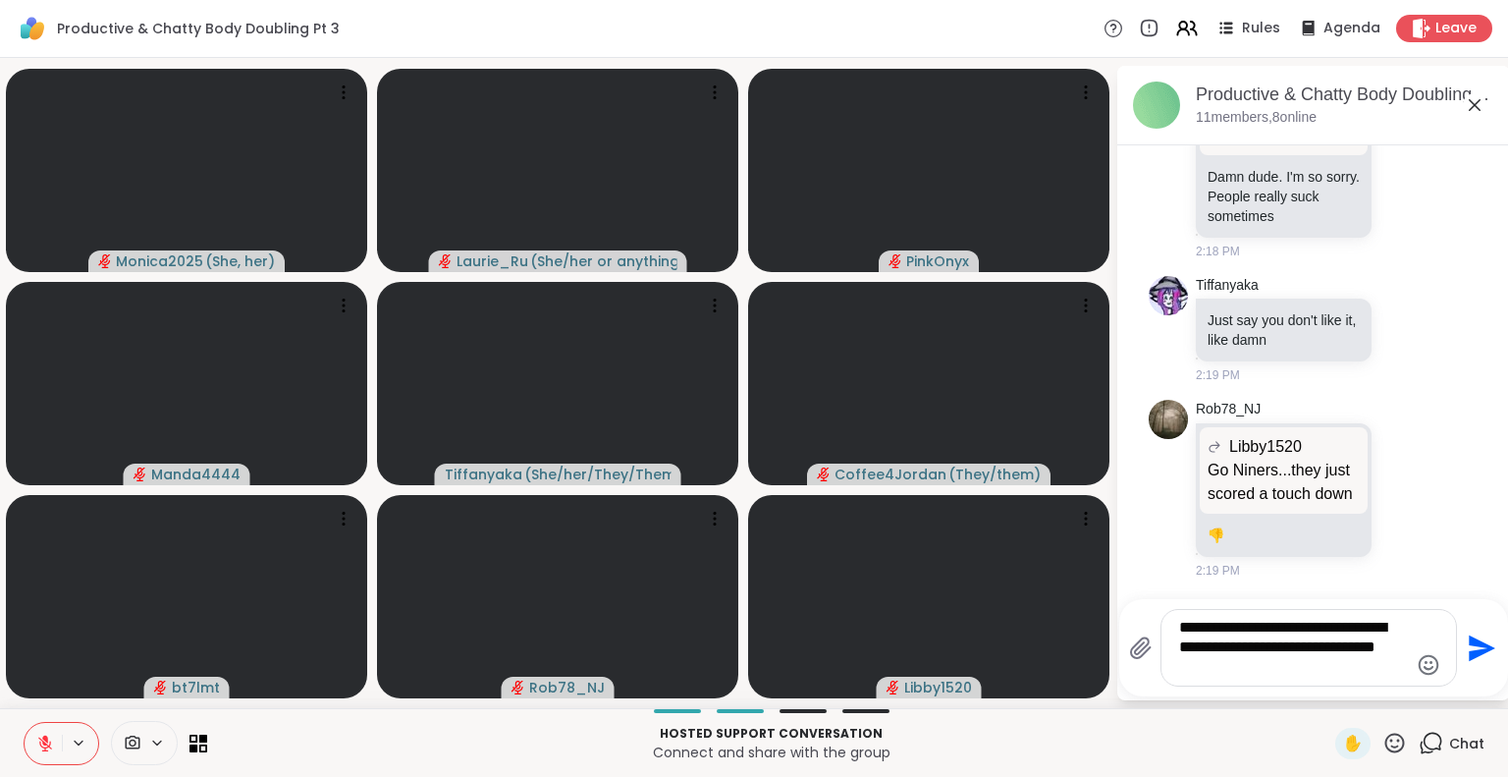
click at [1219, 664] on textarea "**********" at bounding box center [1293, 647] width 229 height 60
type textarea "**********"
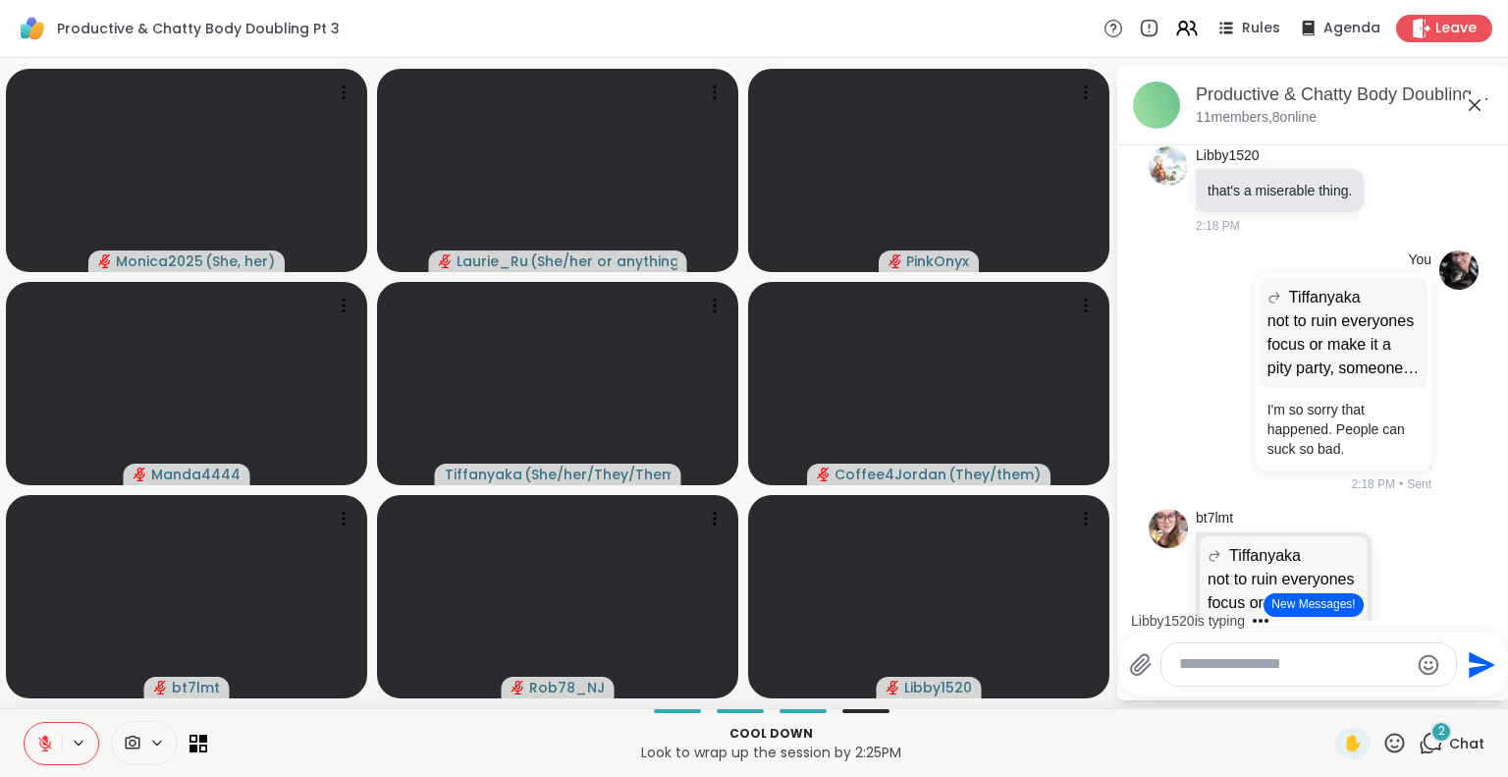
scroll to position [4417, 0]
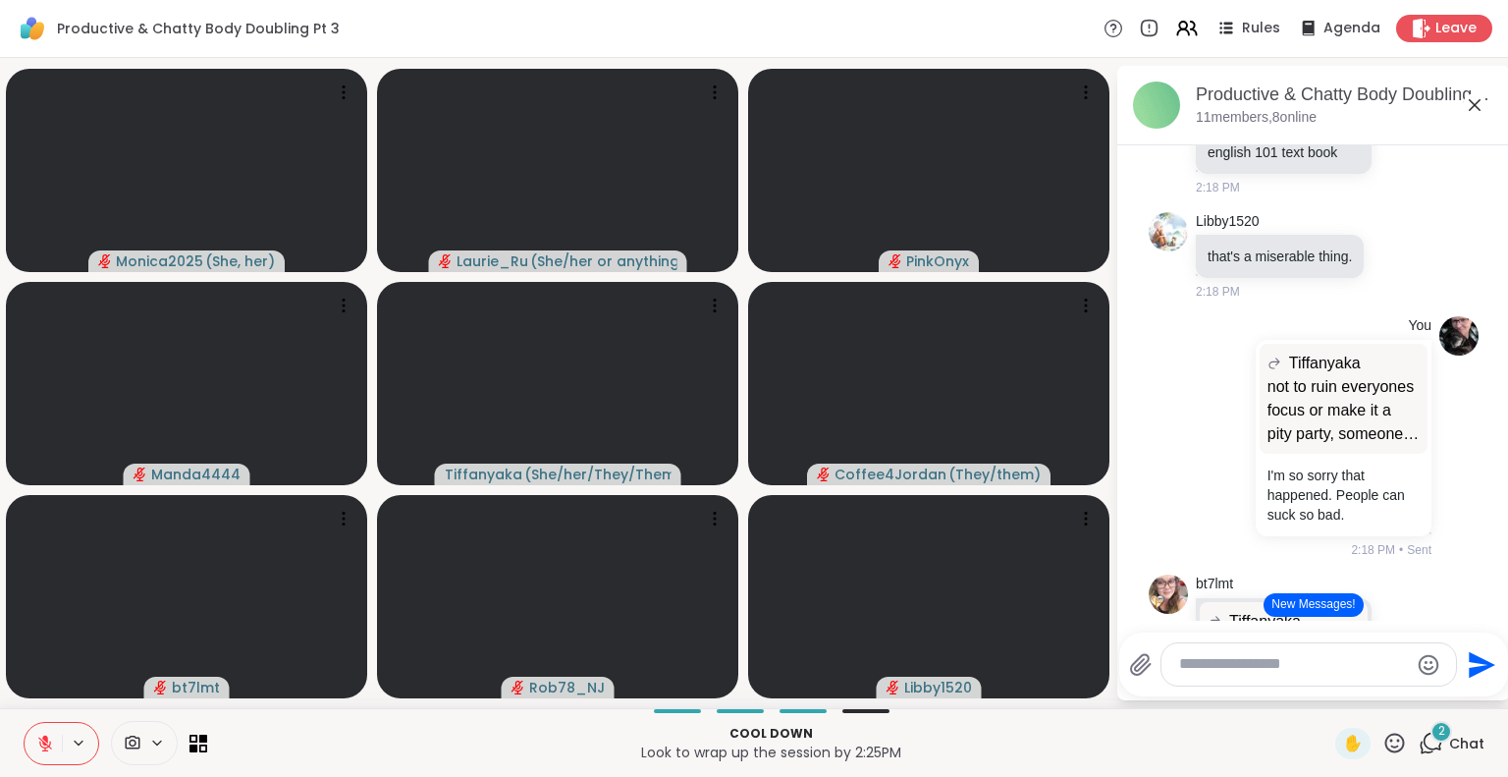
click at [1503, 154] on html "Productive & Chatty Body Doubling Pt 3 Rules Agenda Leave Monica2025 ( She, her…" at bounding box center [754, 388] width 1508 height 777
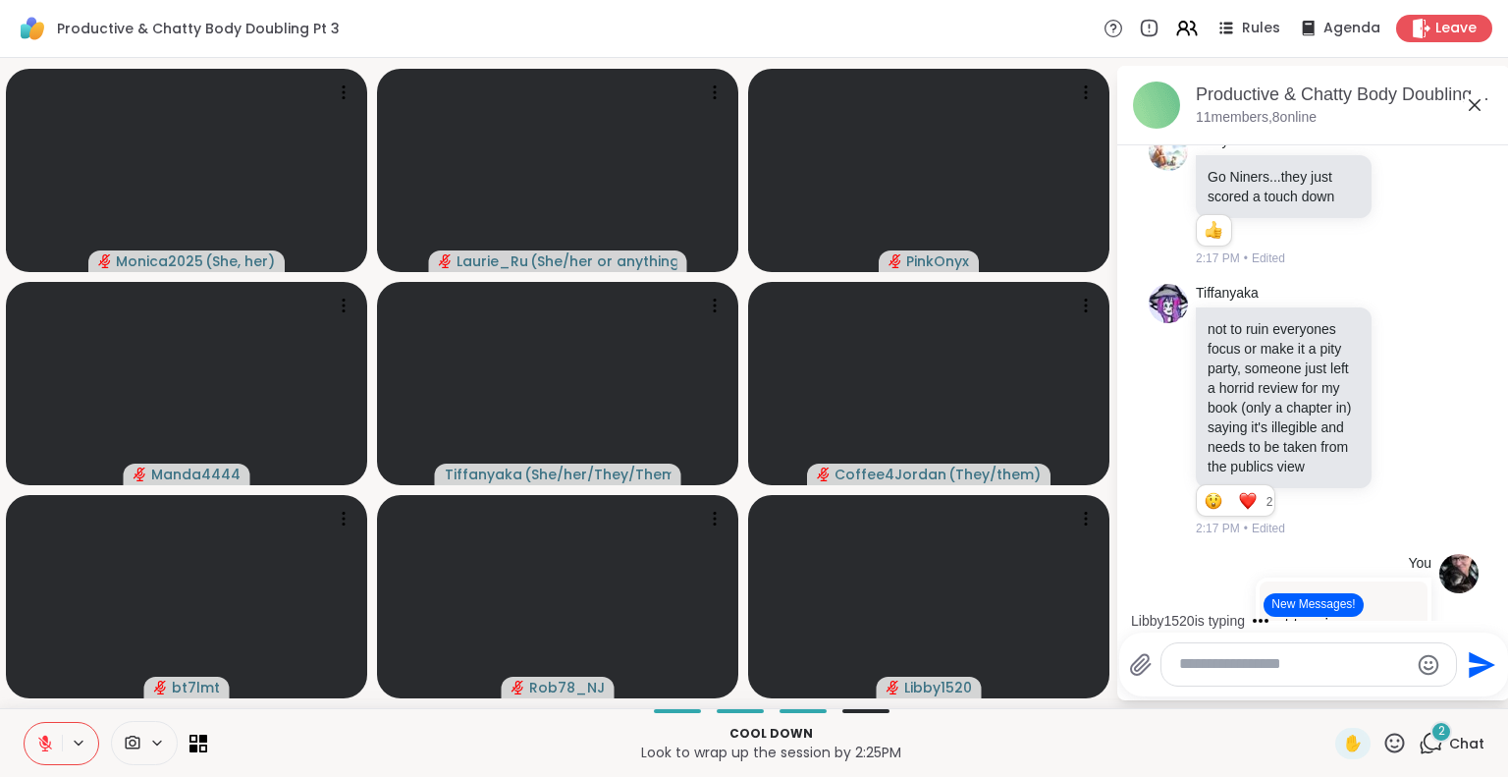
scroll to position [3566, 0]
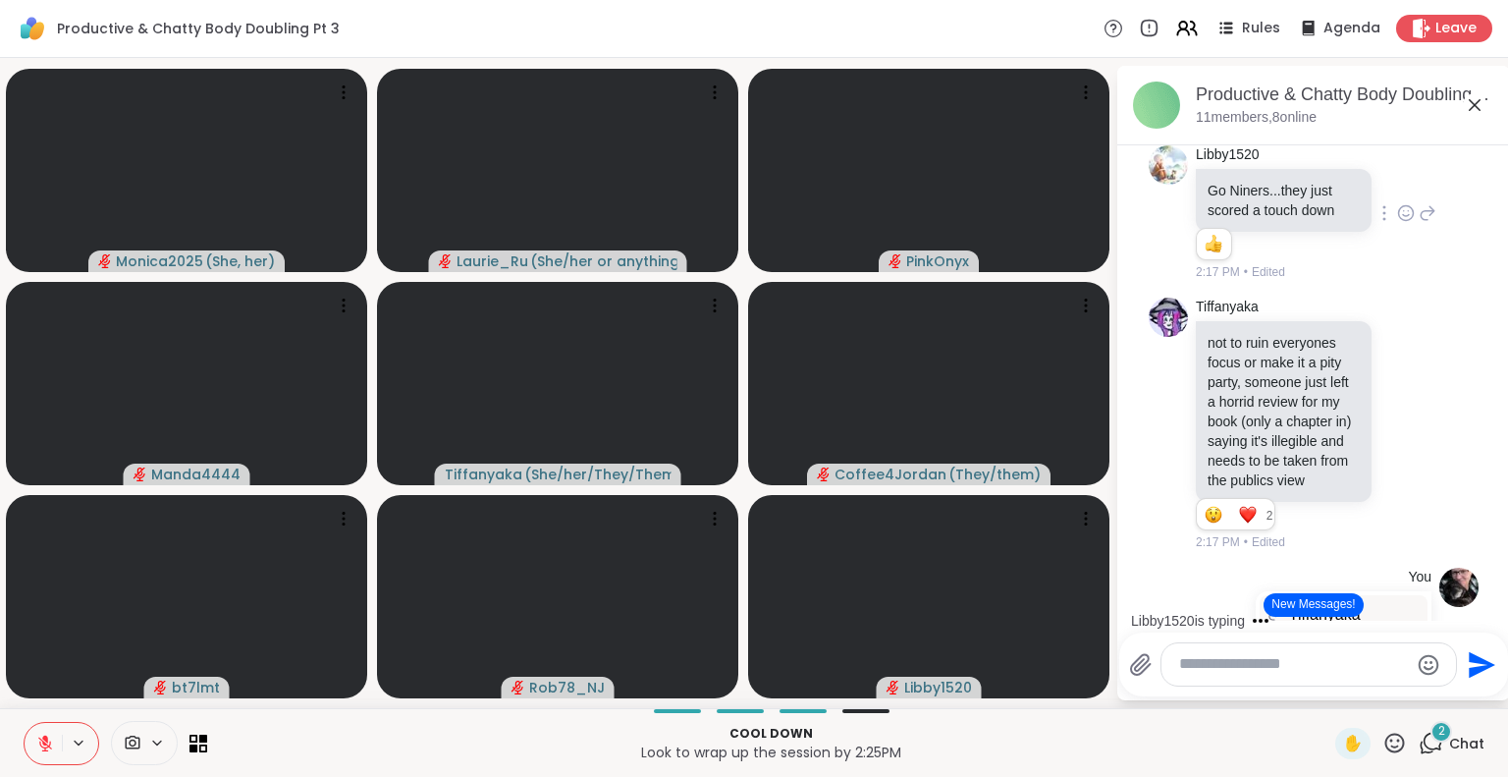
click at [1397, 223] on icon at bounding box center [1406, 213] width 18 height 20
click at [1354, 191] on span "Select Reaction: Thumbs up" at bounding box center [1363, 182] width 18 height 20
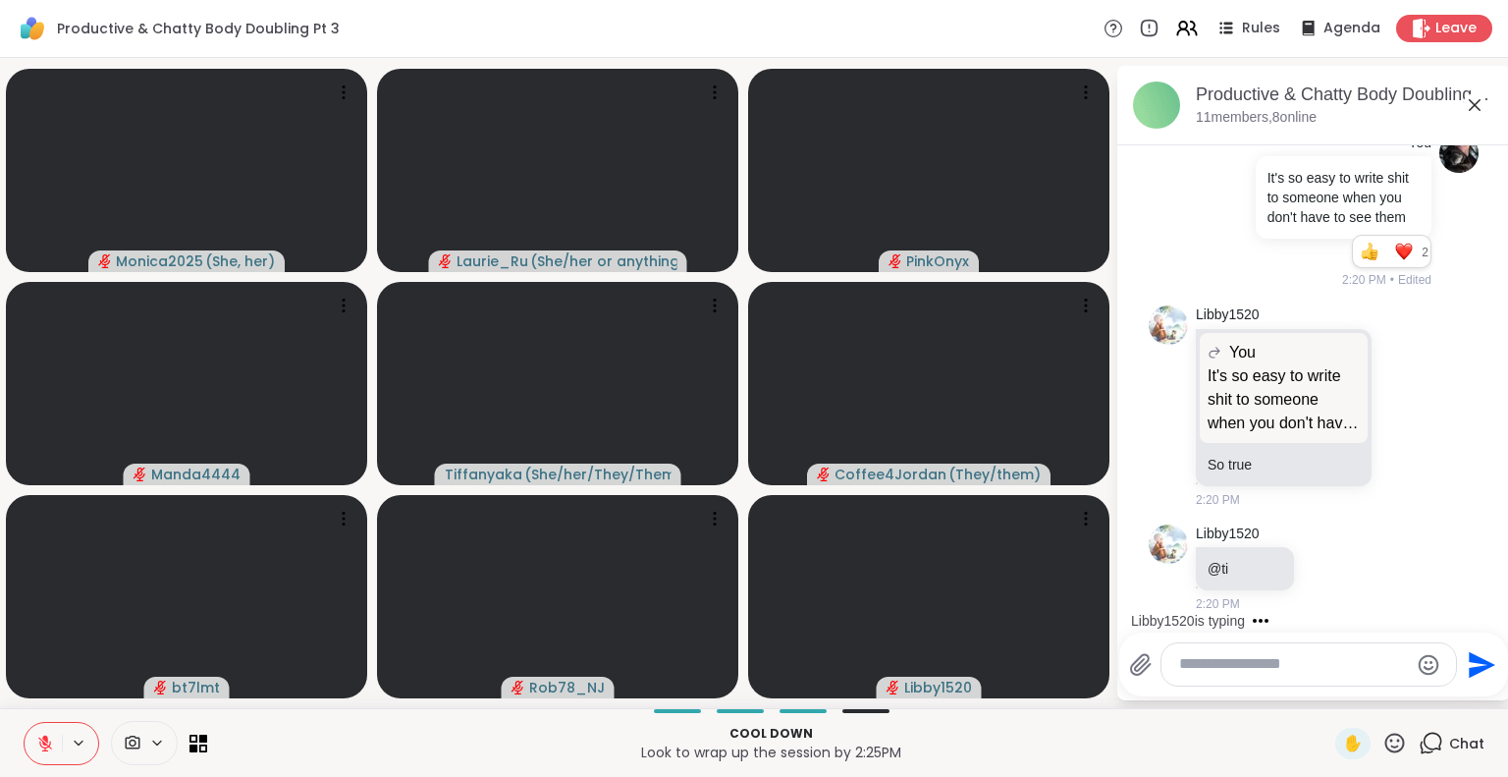
scroll to position [5563, 0]
click at [1347, 682] on div at bounding box center [1308, 664] width 295 height 42
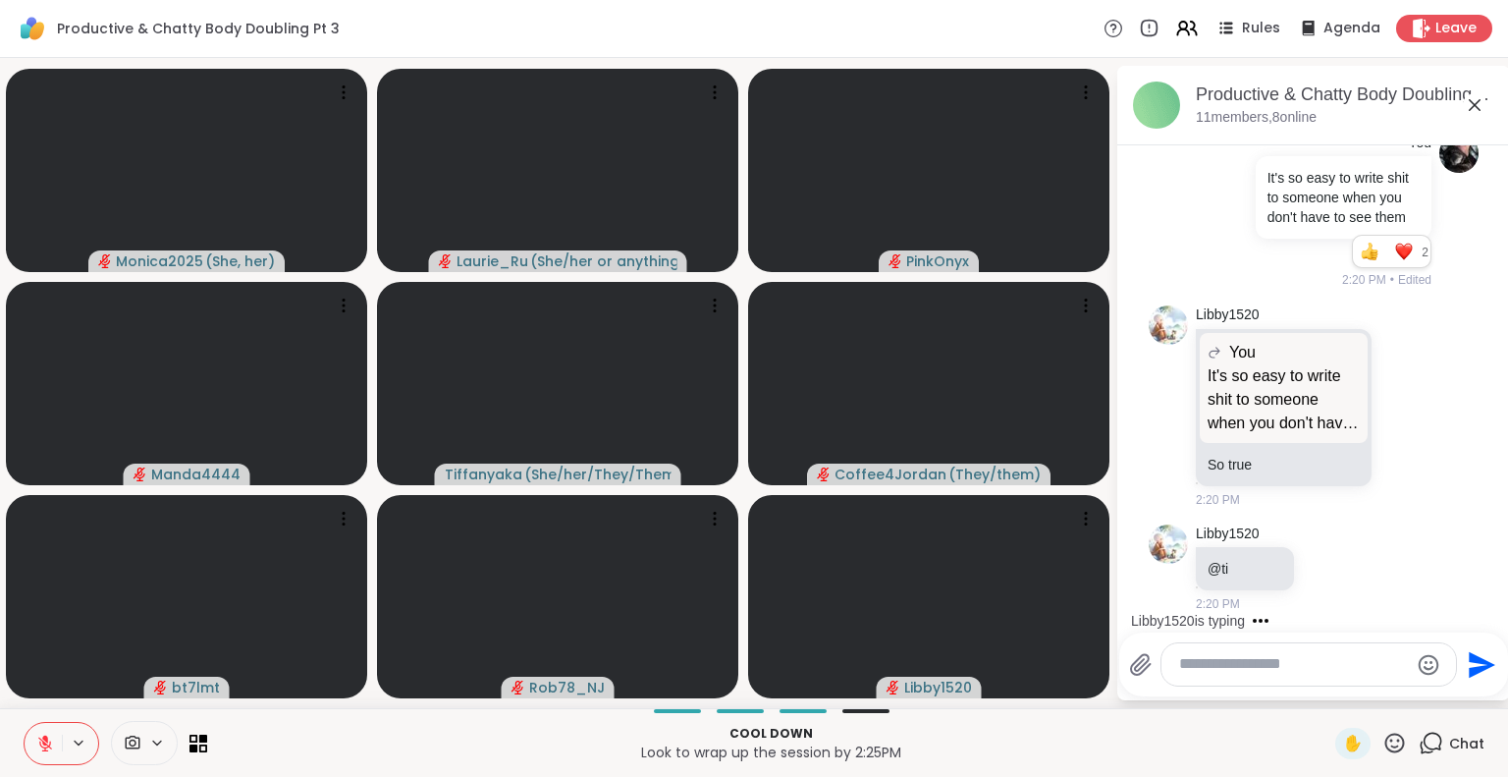
scroll to position [5524, 0]
click at [1485, 613] on div "Libby1520 is typing" at bounding box center [1317, 620] width 385 height 31
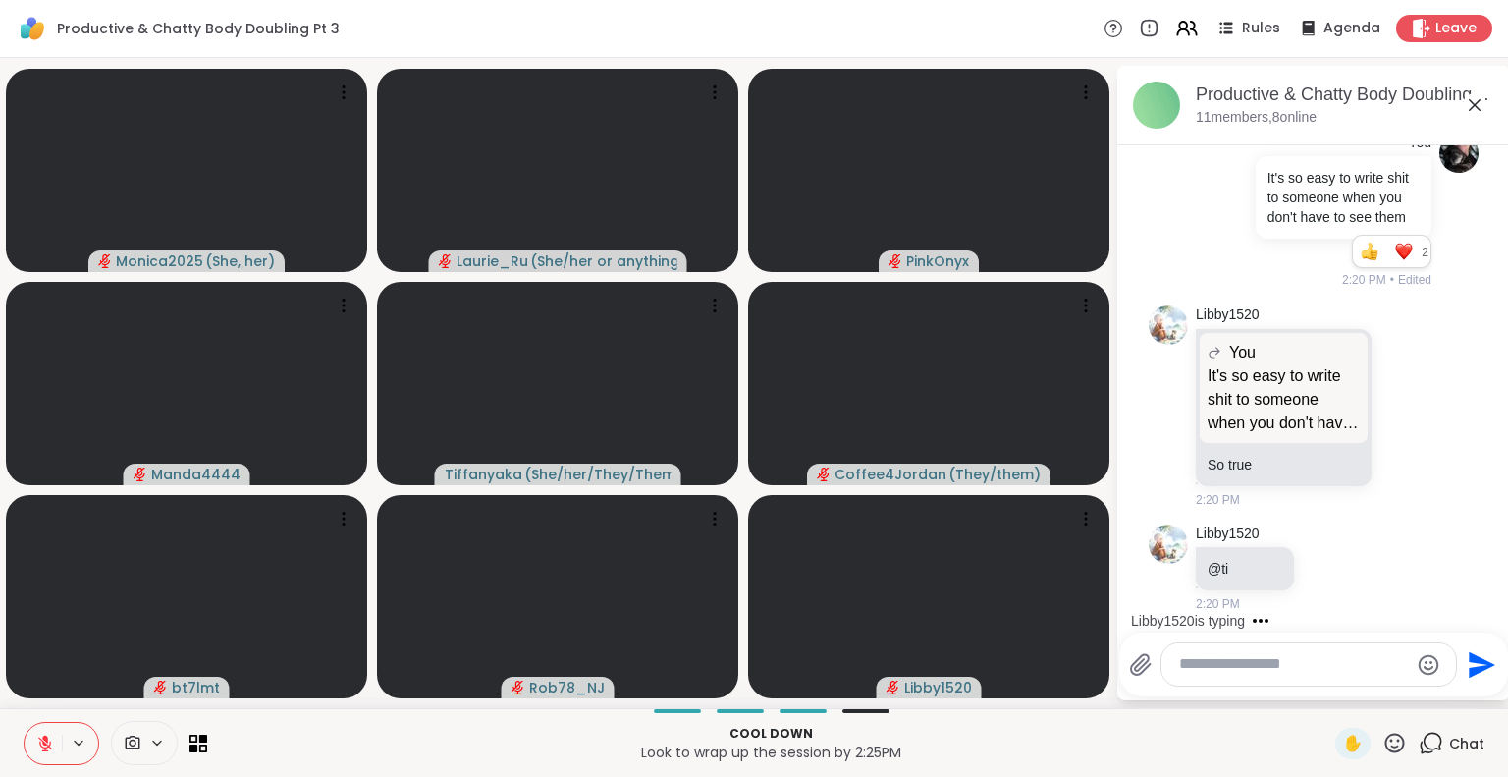
click at [1229, 707] on div "Monica2025 ( She, her ) Laurie_Ru ( She/her or anything else ) PinkOnyx Manda44…" at bounding box center [754, 383] width 1508 height 650
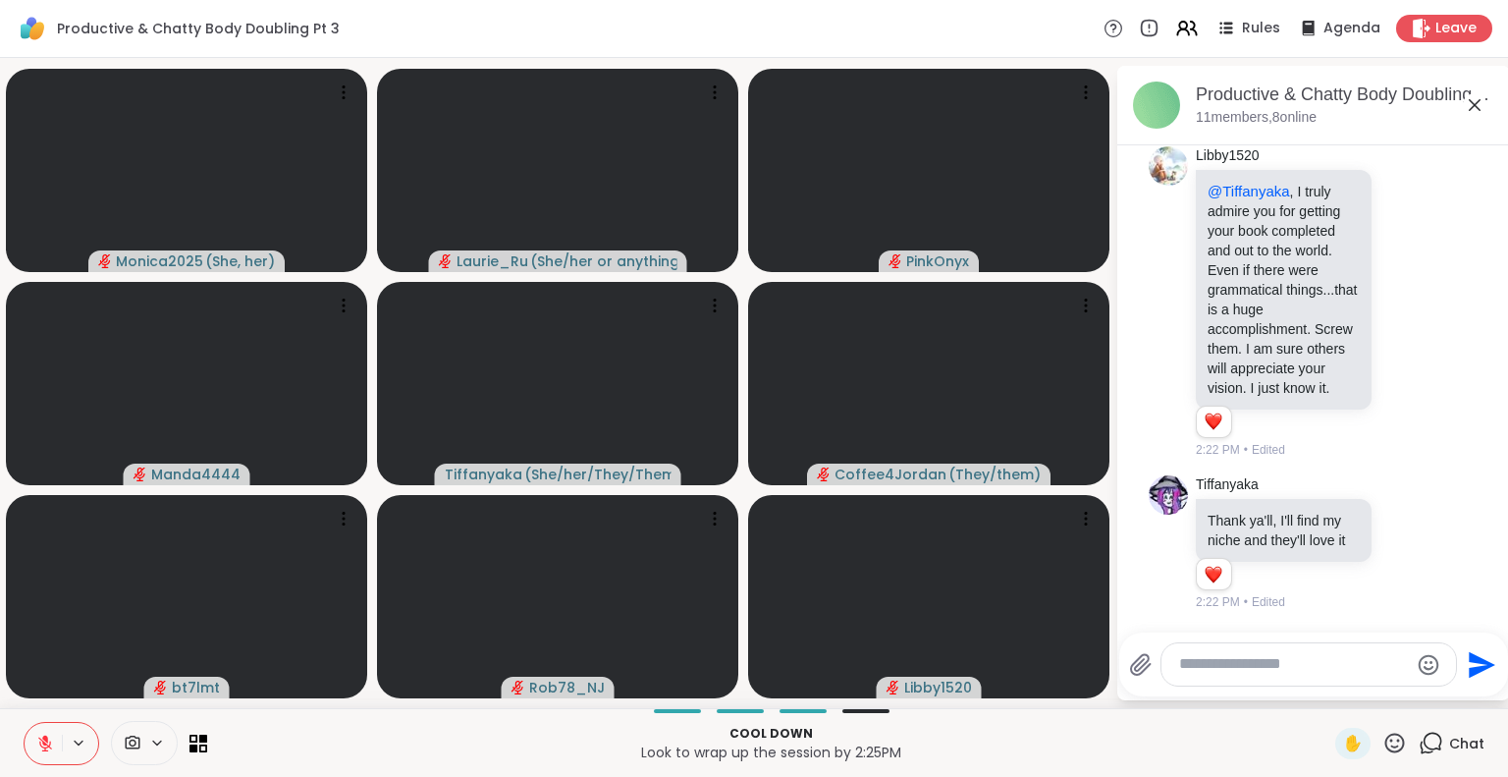
scroll to position [6102, 0]
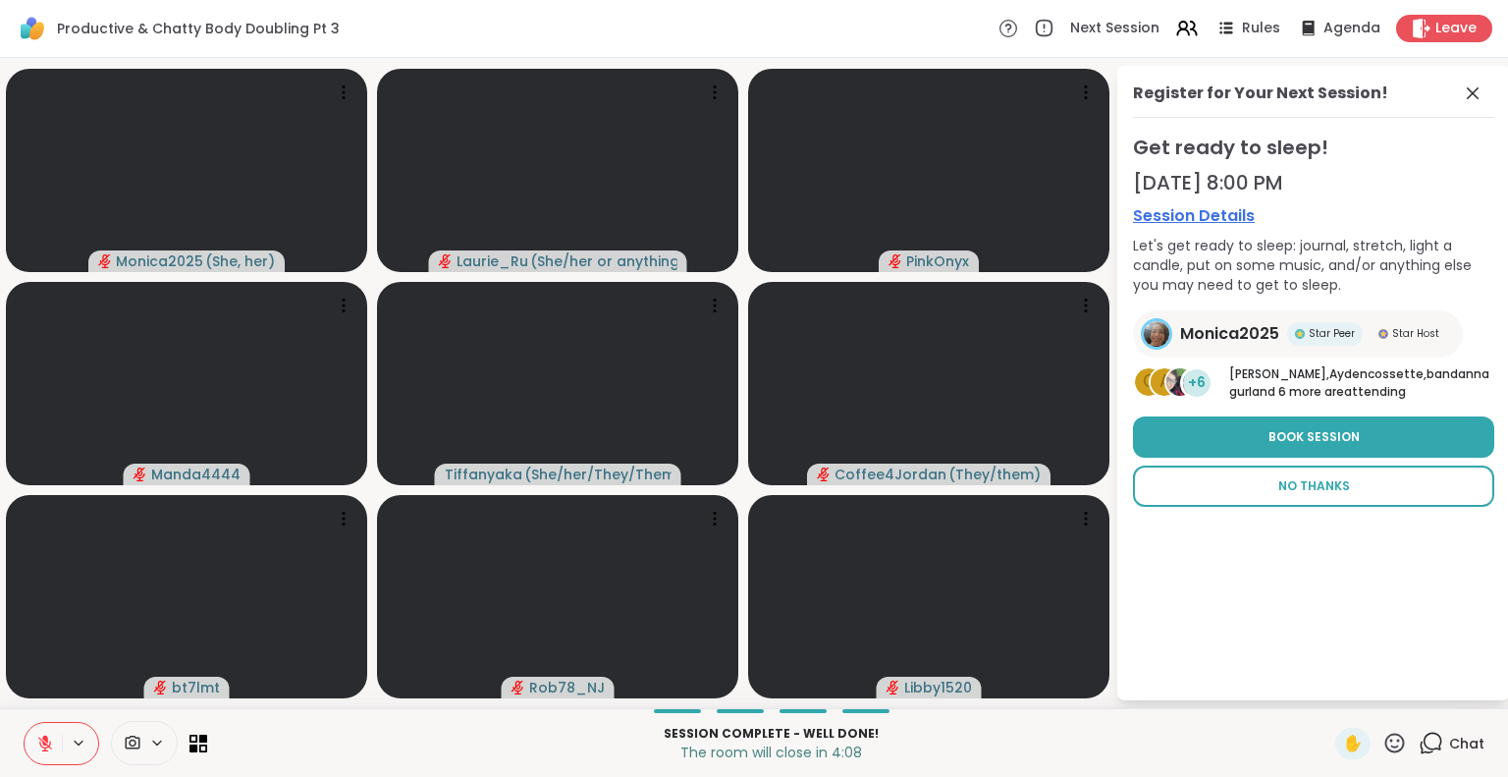
click at [1356, 495] on button "No Thanks" at bounding box center [1313, 485] width 361 height 41
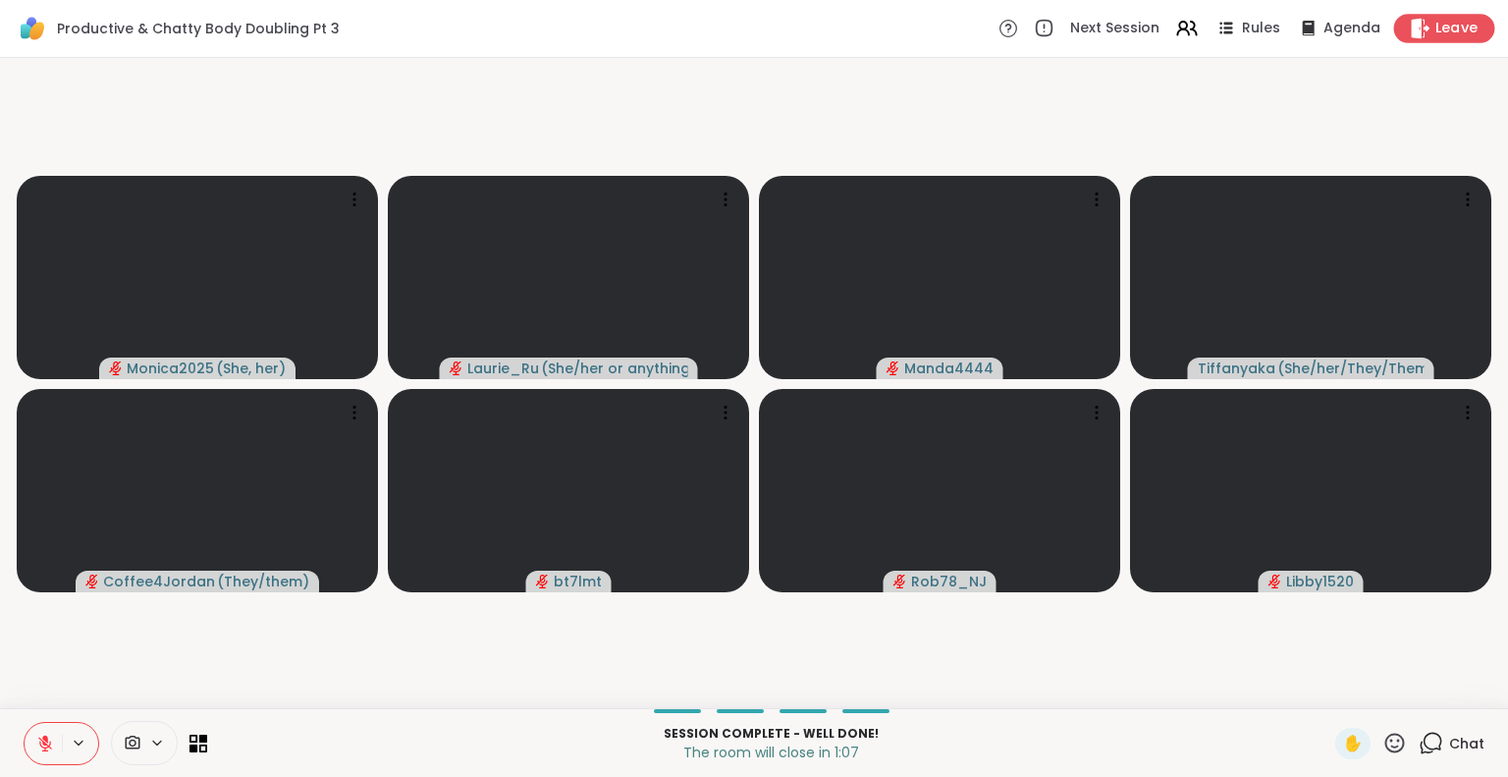
click at [1435, 23] on span "Leave" at bounding box center [1456, 29] width 43 height 21
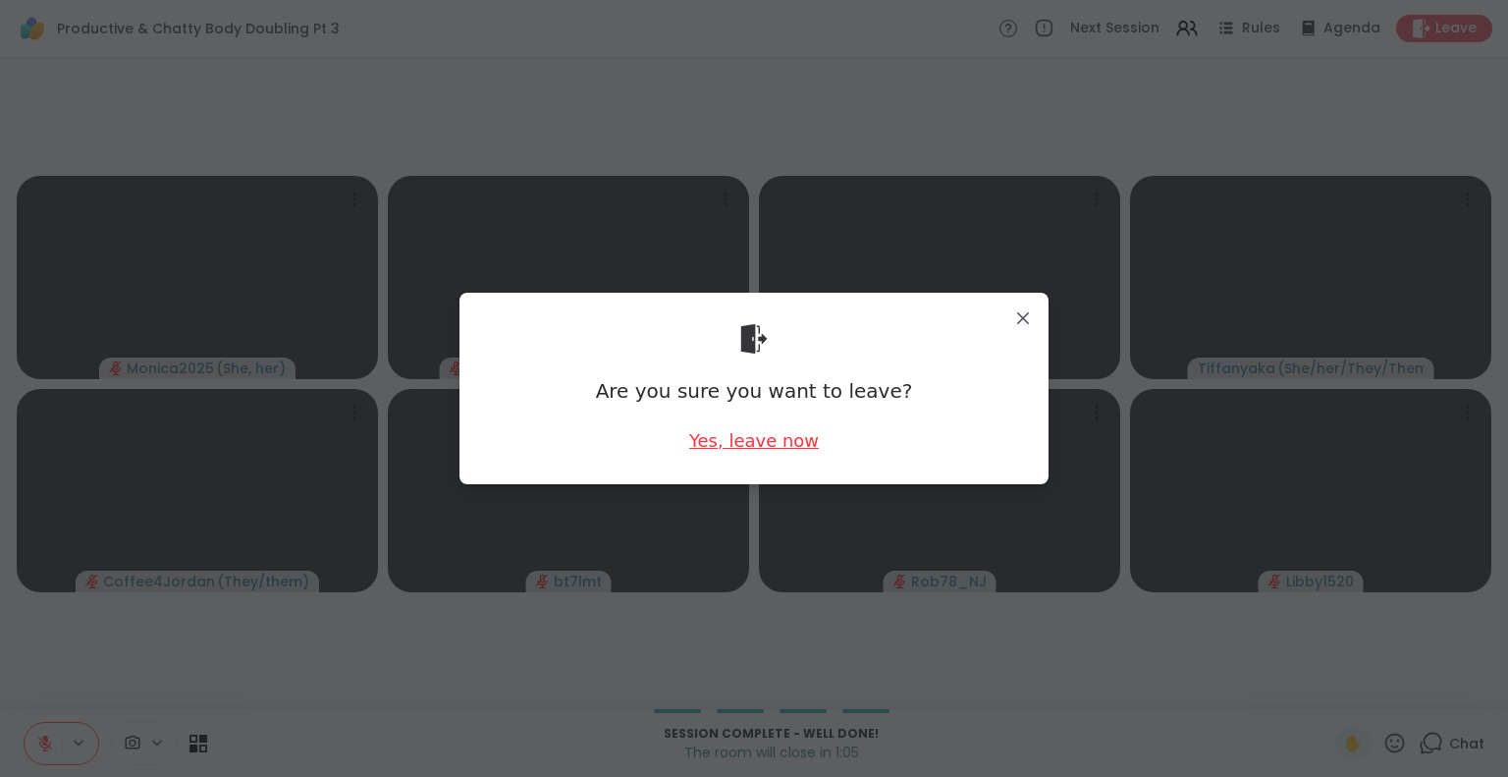
click at [769, 438] on div "Yes, leave now" at bounding box center [754, 440] width 130 height 25
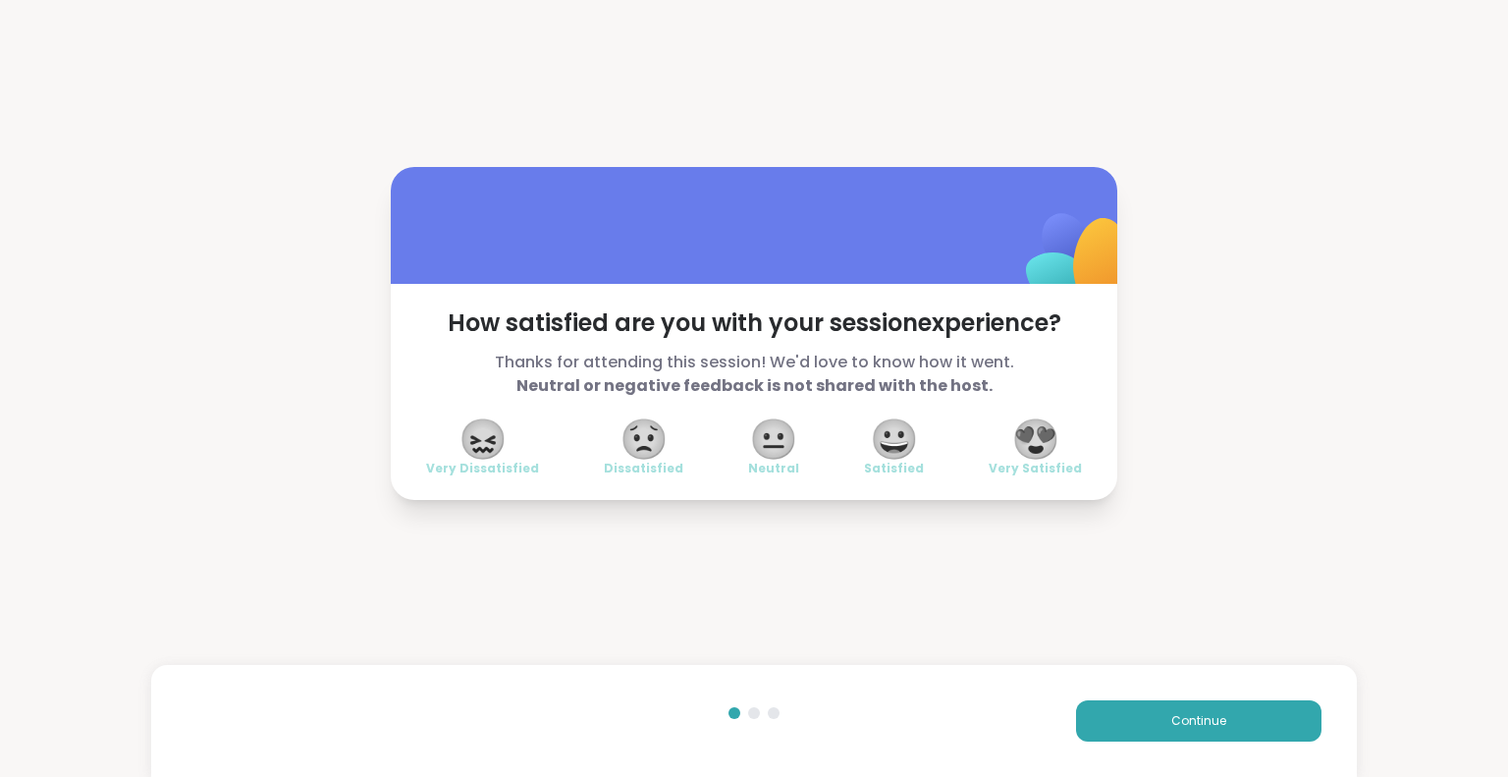
click at [1036, 443] on span "😍" at bounding box center [1035, 438] width 49 height 35
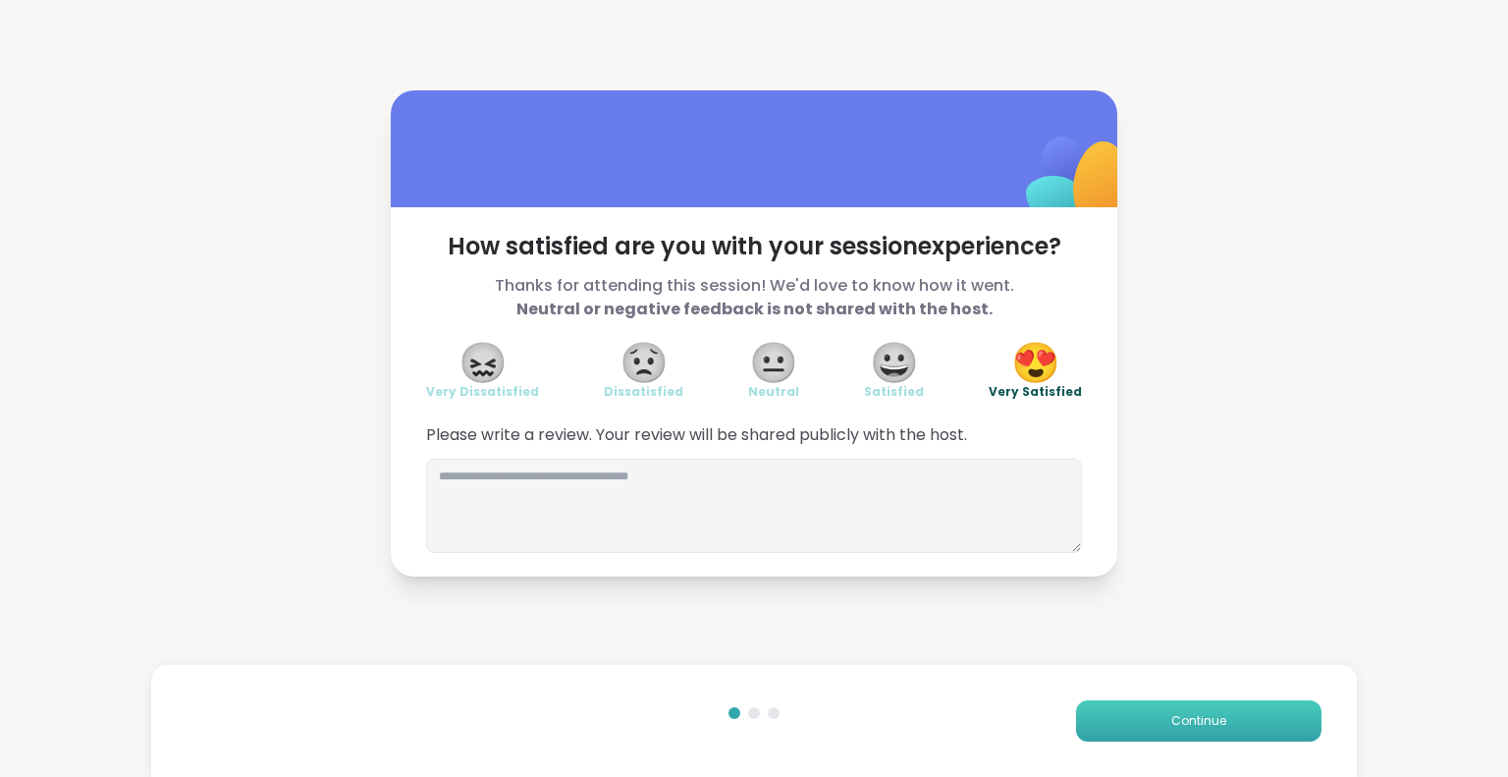
click at [1171, 722] on span "Continue" at bounding box center [1198, 721] width 55 height 18
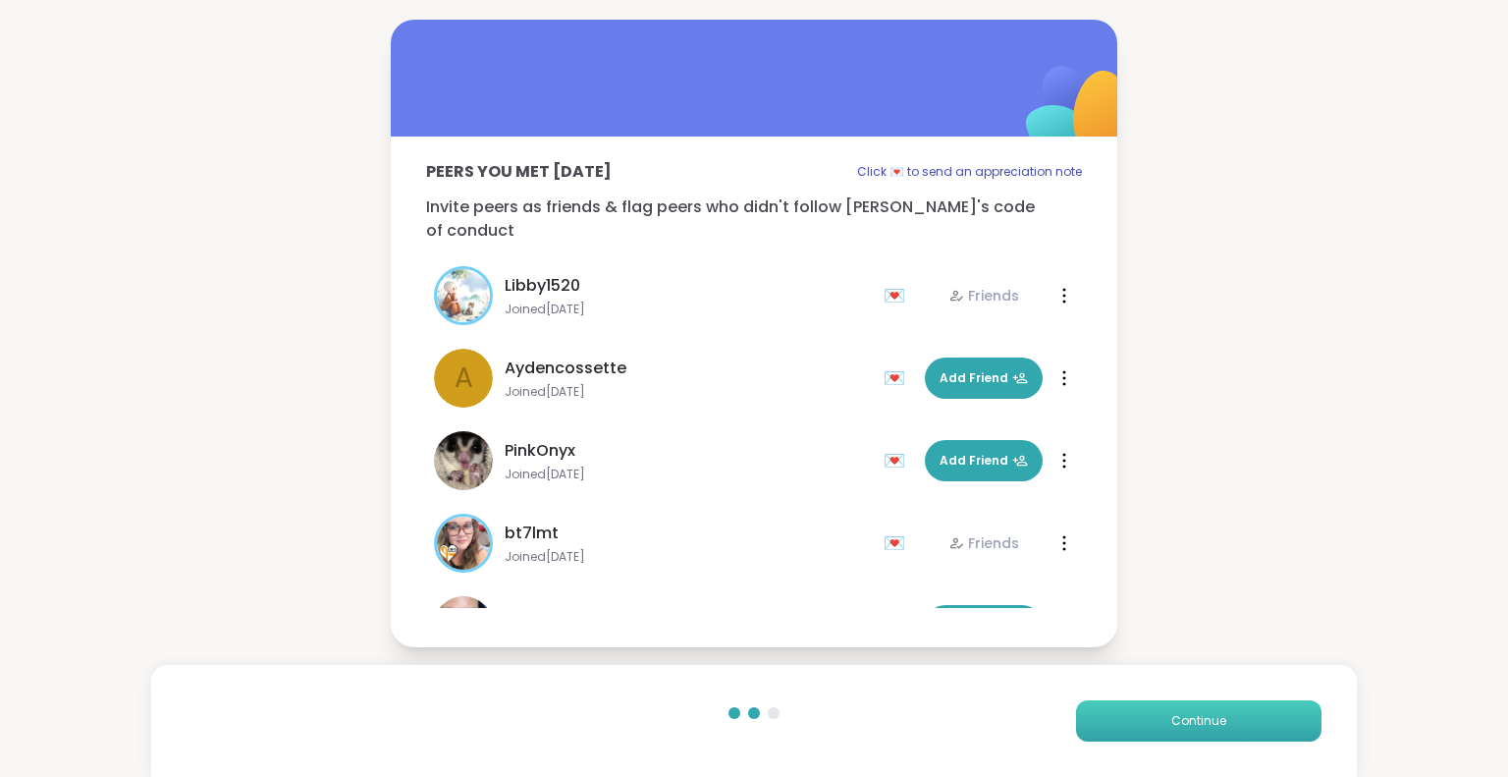
click at [1205, 724] on span "Continue" at bounding box center [1198, 721] width 55 height 18
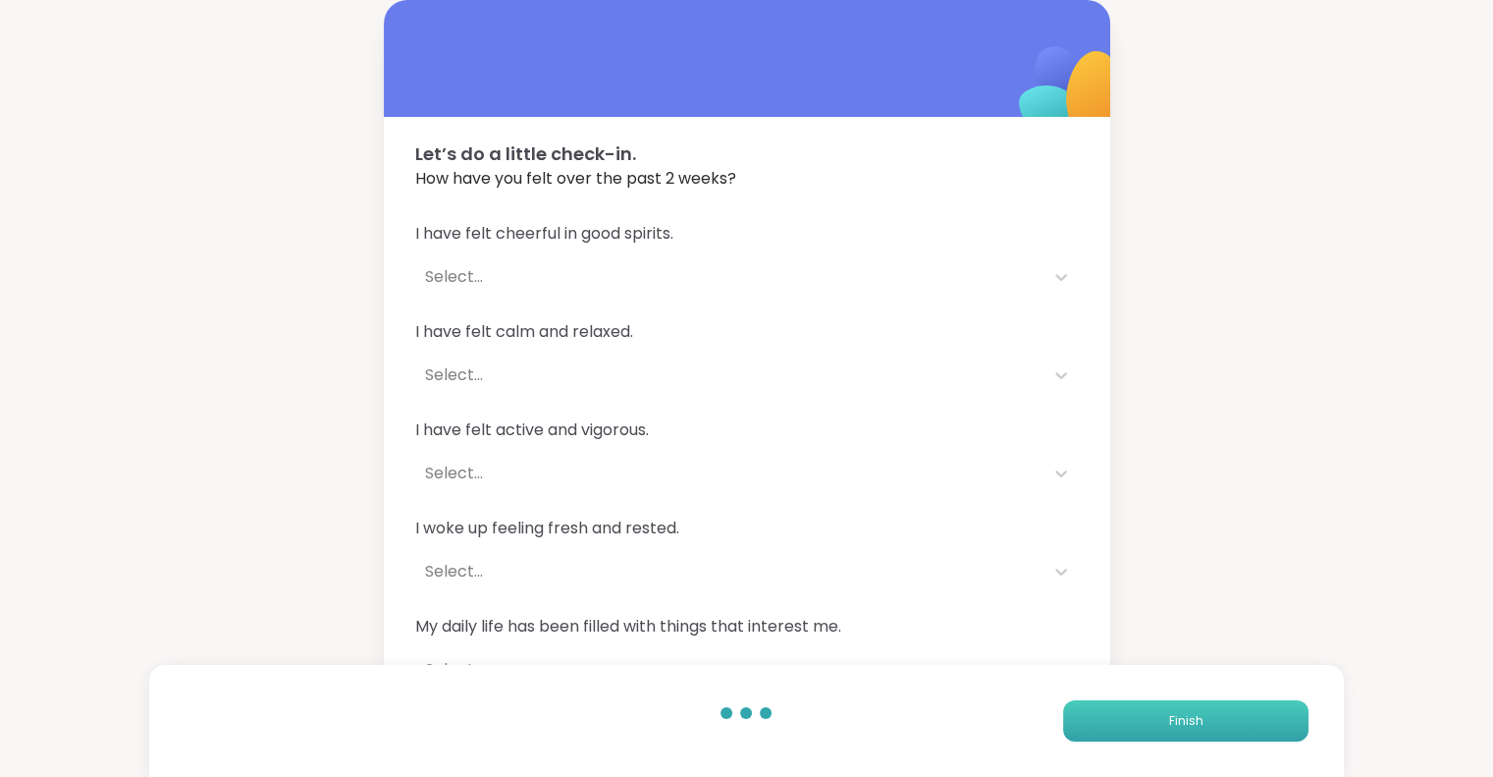
click at [1222, 708] on button "Finish" at bounding box center [1185, 720] width 245 height 41
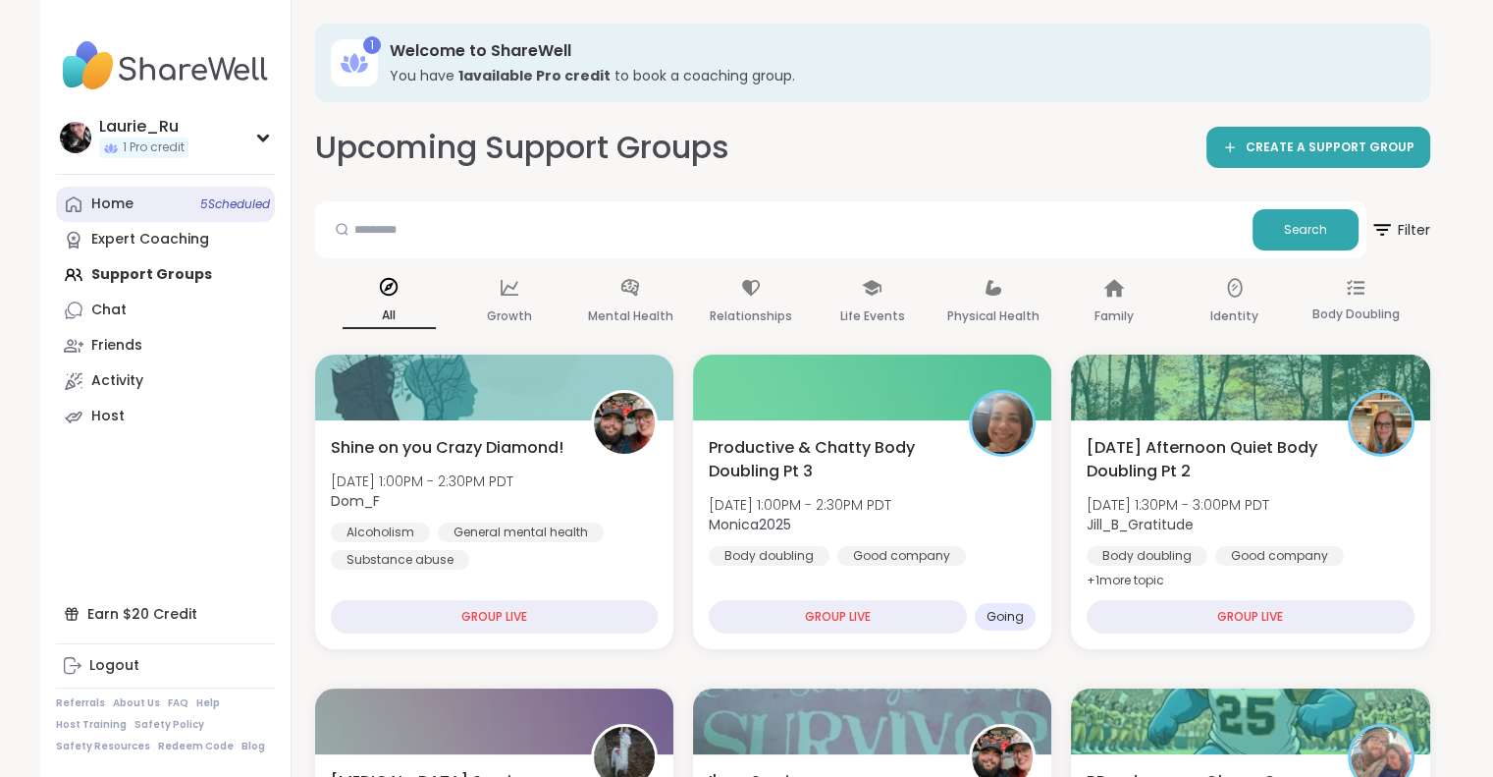
click at [220, 206] on span "5 Scheduled" at bounding box center [235, 204] width 70 height 16
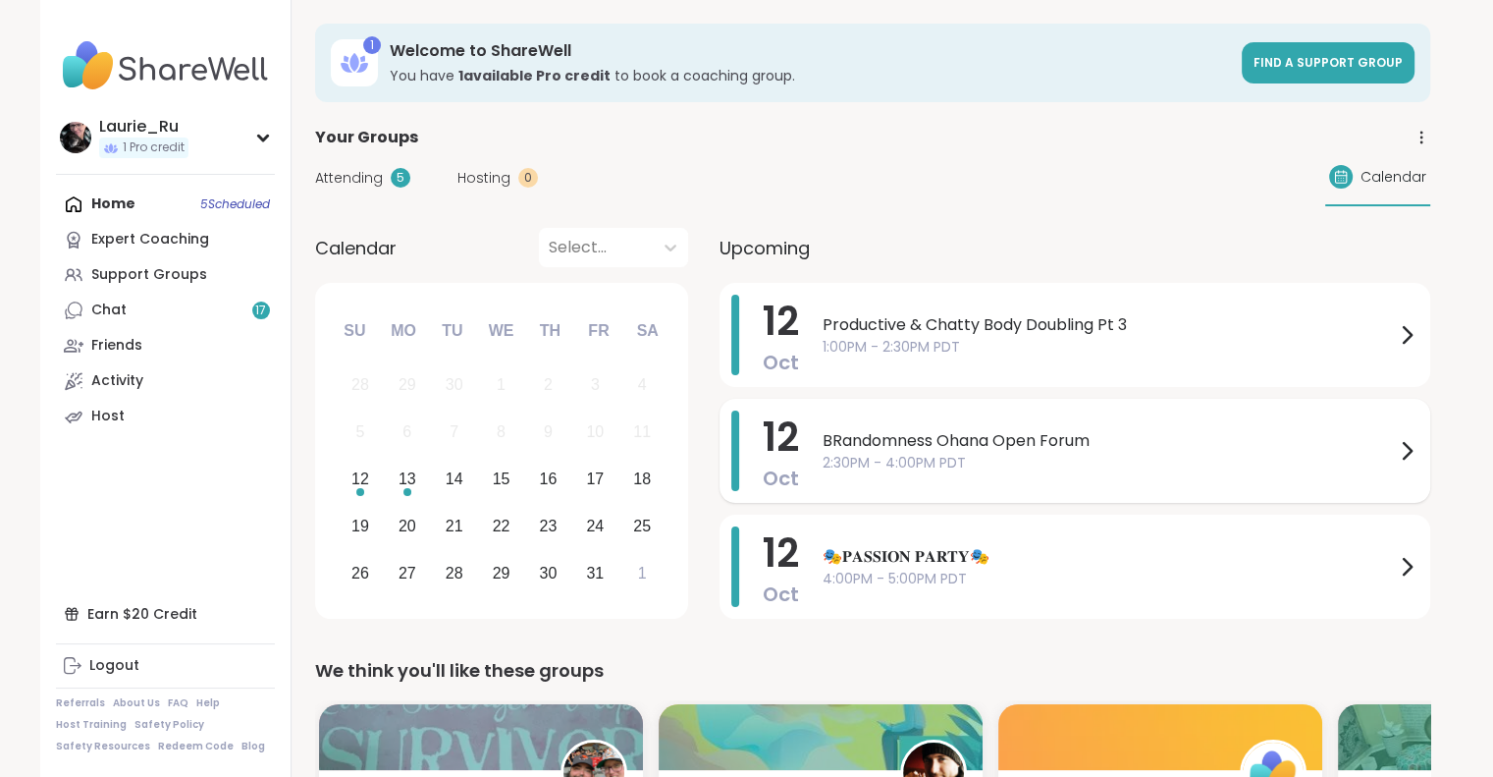
click at [1092, 472] on div "BRandomness Ohana Open Forum 2:30PM - 4:00PM PDT" at bounding box center [1121, 450] width 596 height 80
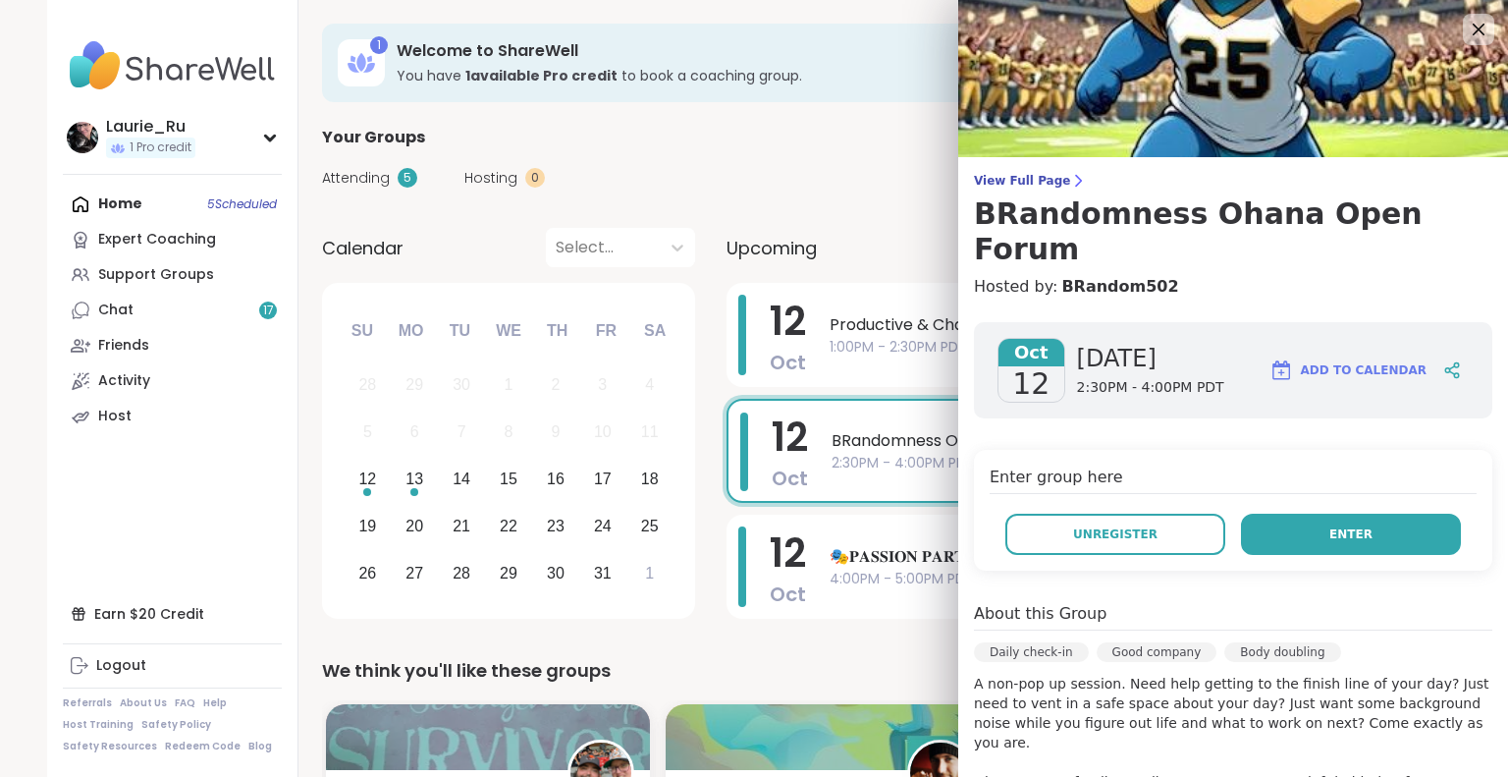
click at [1296, 513] on button "Enter" at bounding box center [1351, 533] width 220 height 41
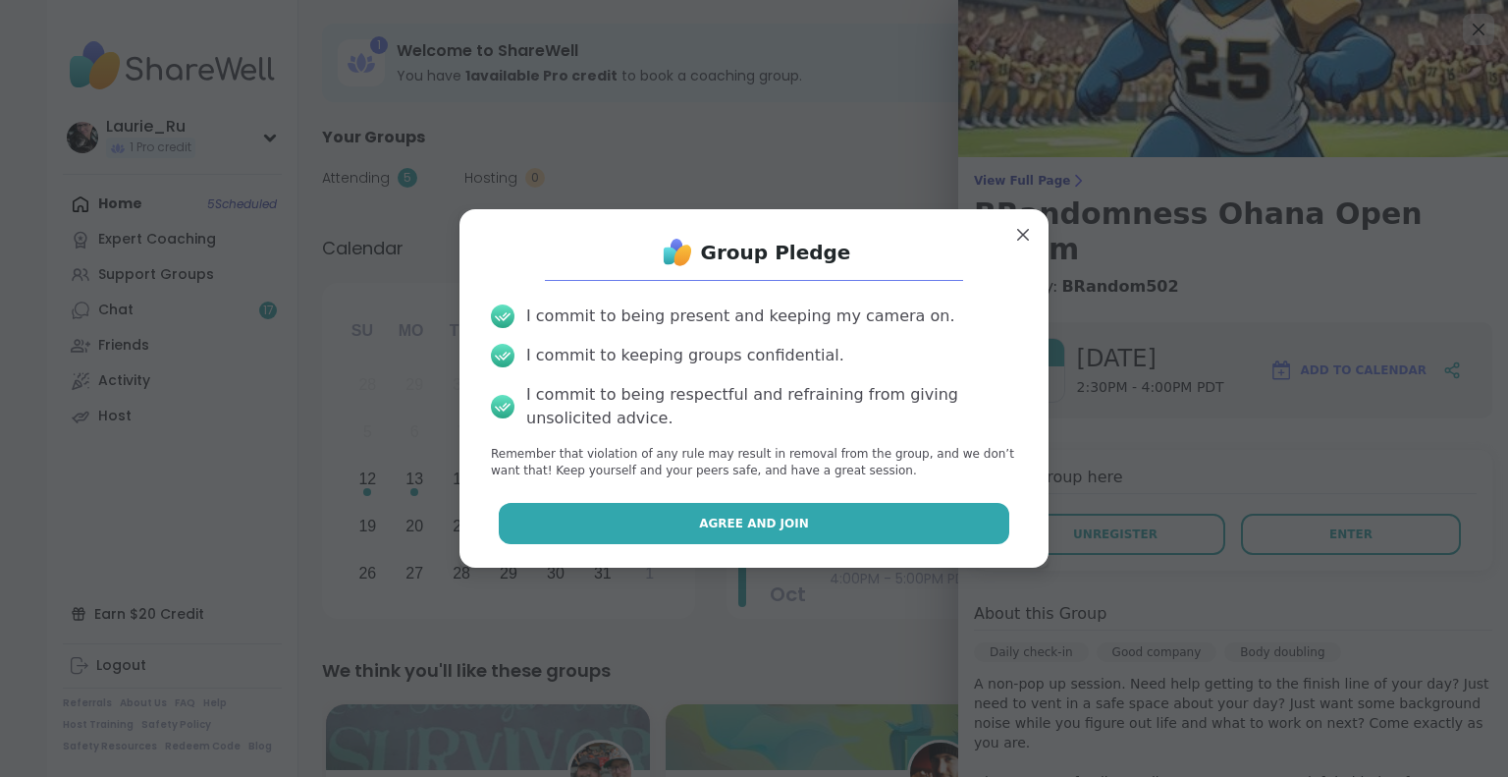
click at [938, 516] on button "Agree and Join" at bounding box center [754, 523] width 511 height 41
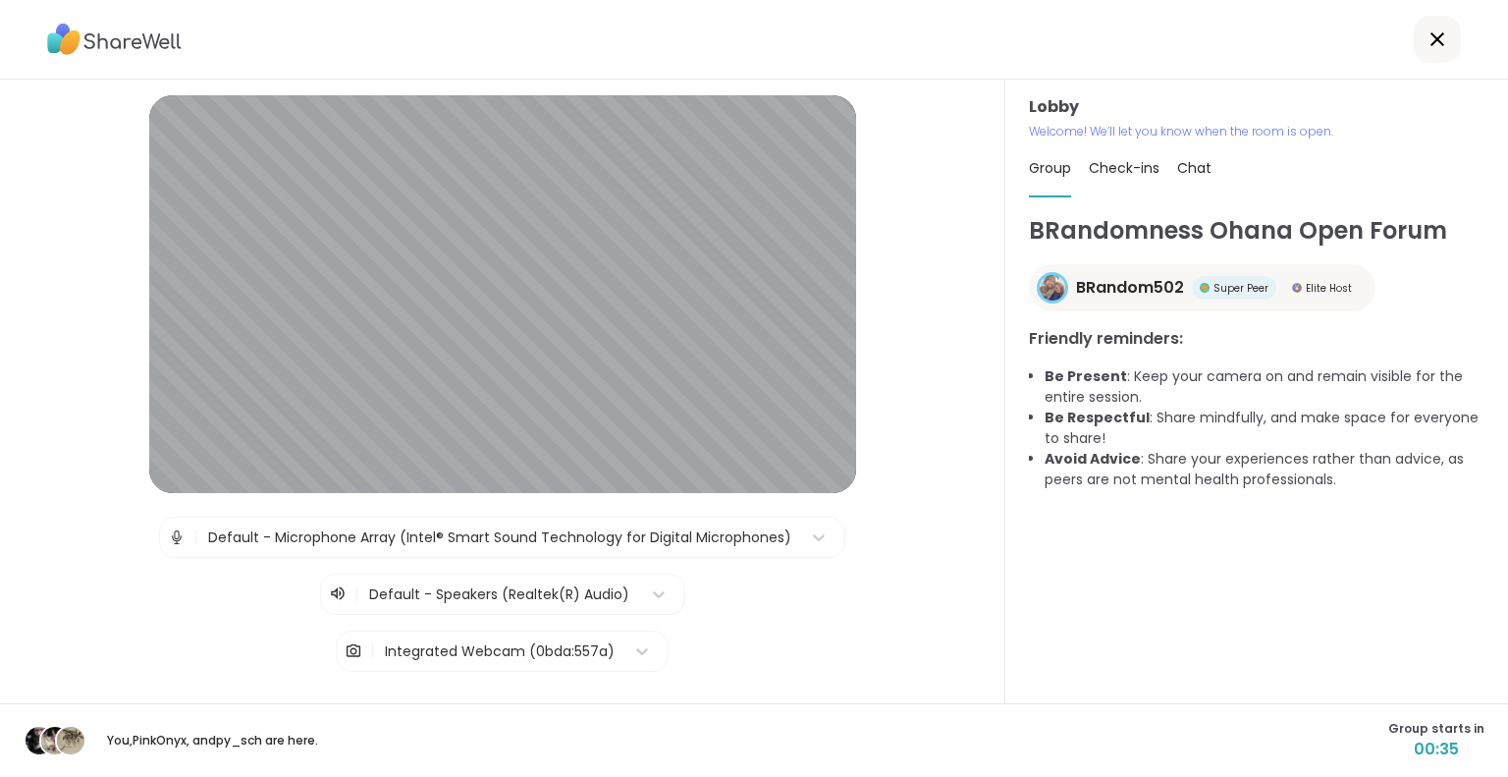
click at [1296, 611] on div "BRandomness Ohana Open Forum BRandom502 Super Peer Elite Host Friendly reminder…" at bounding box center [1257, 449] width 456 height 472
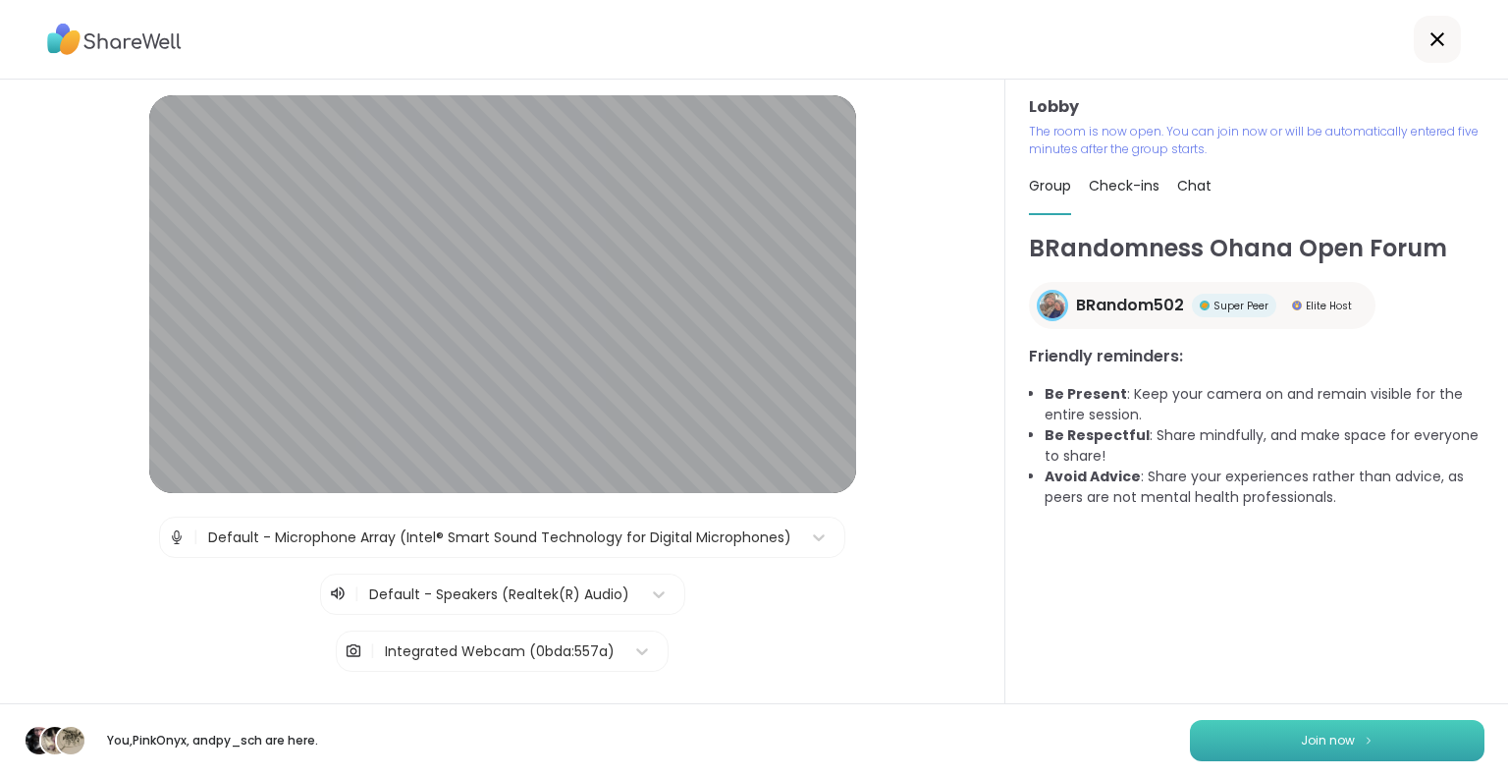
click at [1312, 740] on span "Join now" at bounding box center [1328, 740] width 54 height 18
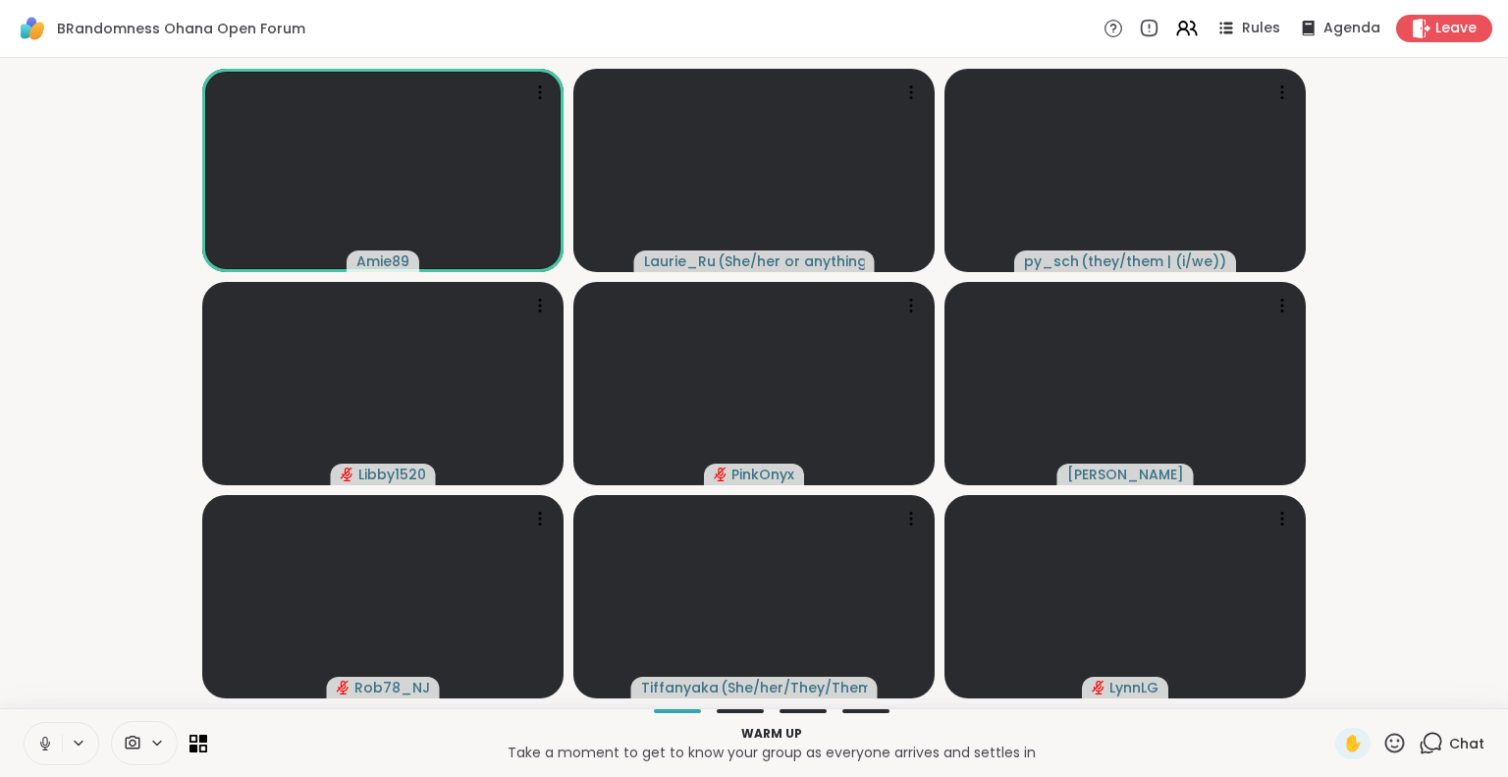
click at [45, 740] on icon at bounding box center [45, 743] width 18 height 18
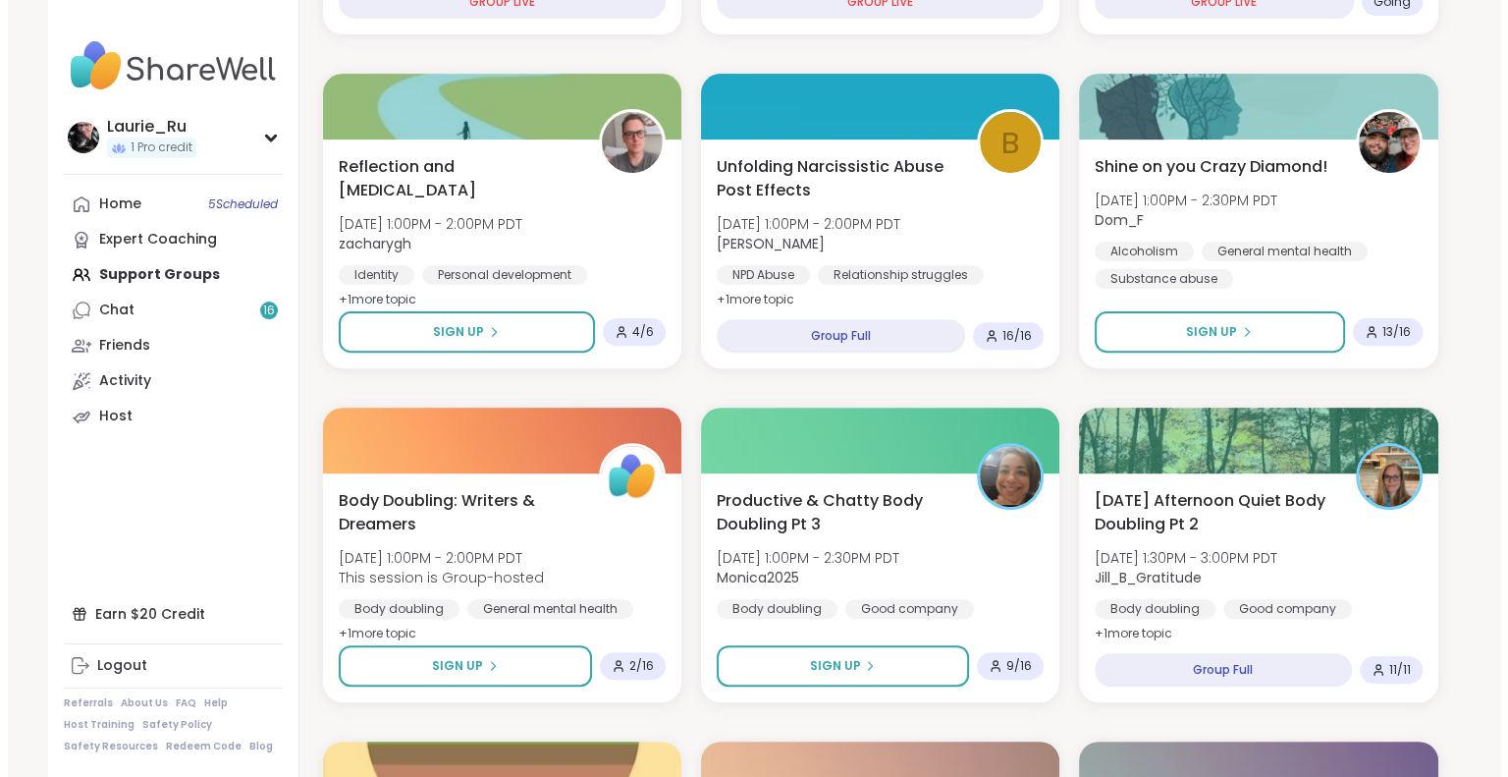
scroll to position [628, 0]
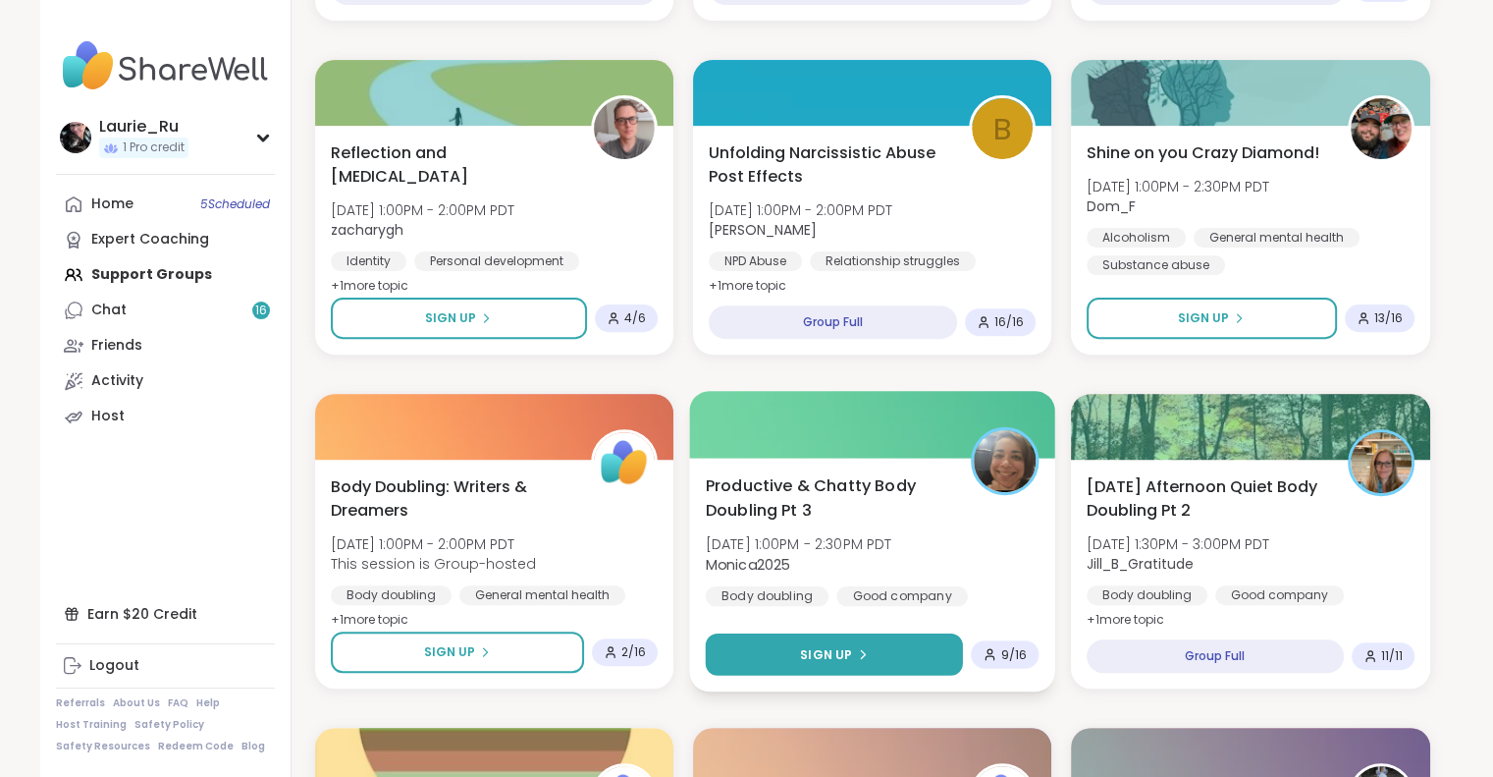
click at [838, 648] on span "Sign Up" at bounding box center [826, 654] width 52 height 18
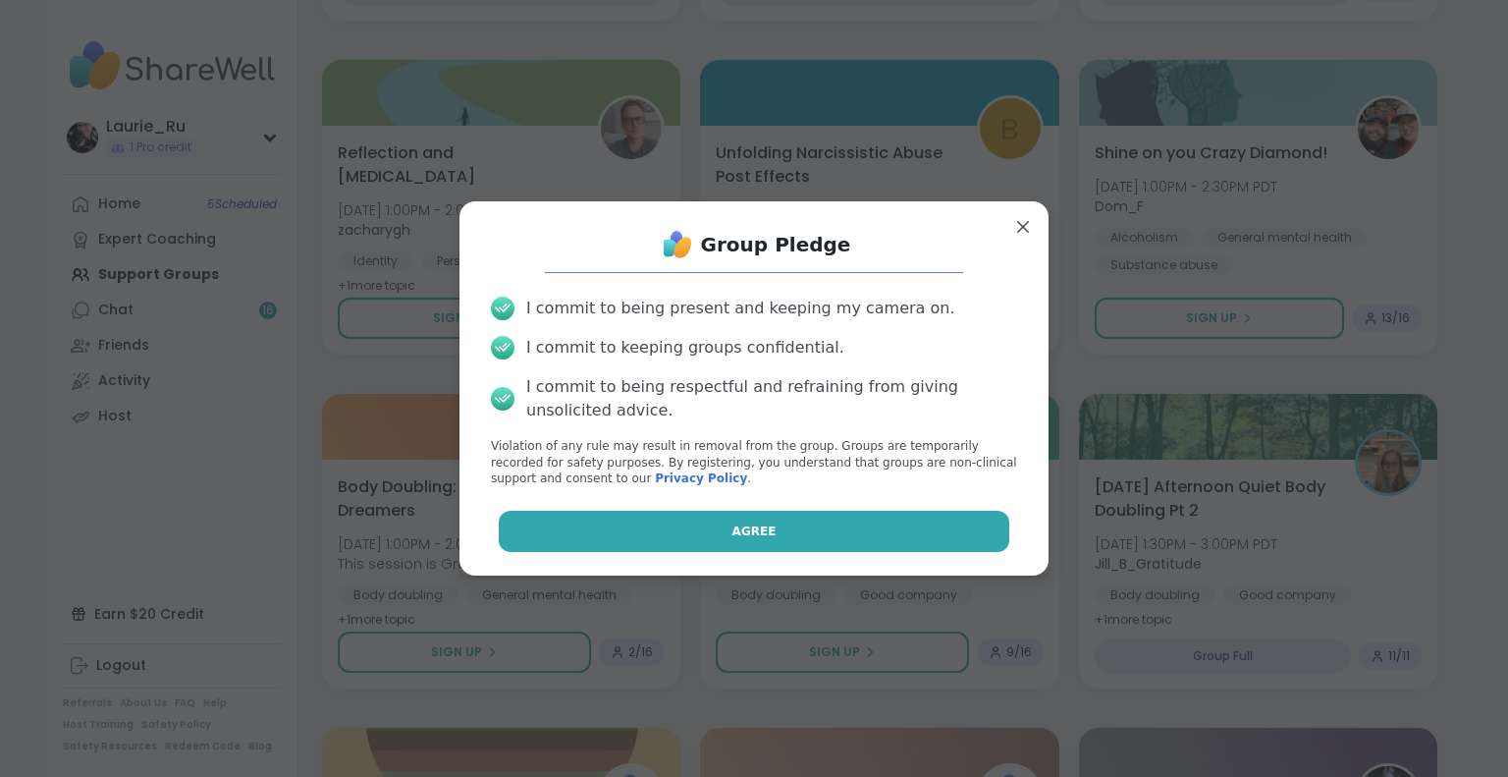
click at [775, 532] on button "Agree" at bounding box center [754, 530] width 511 height 41
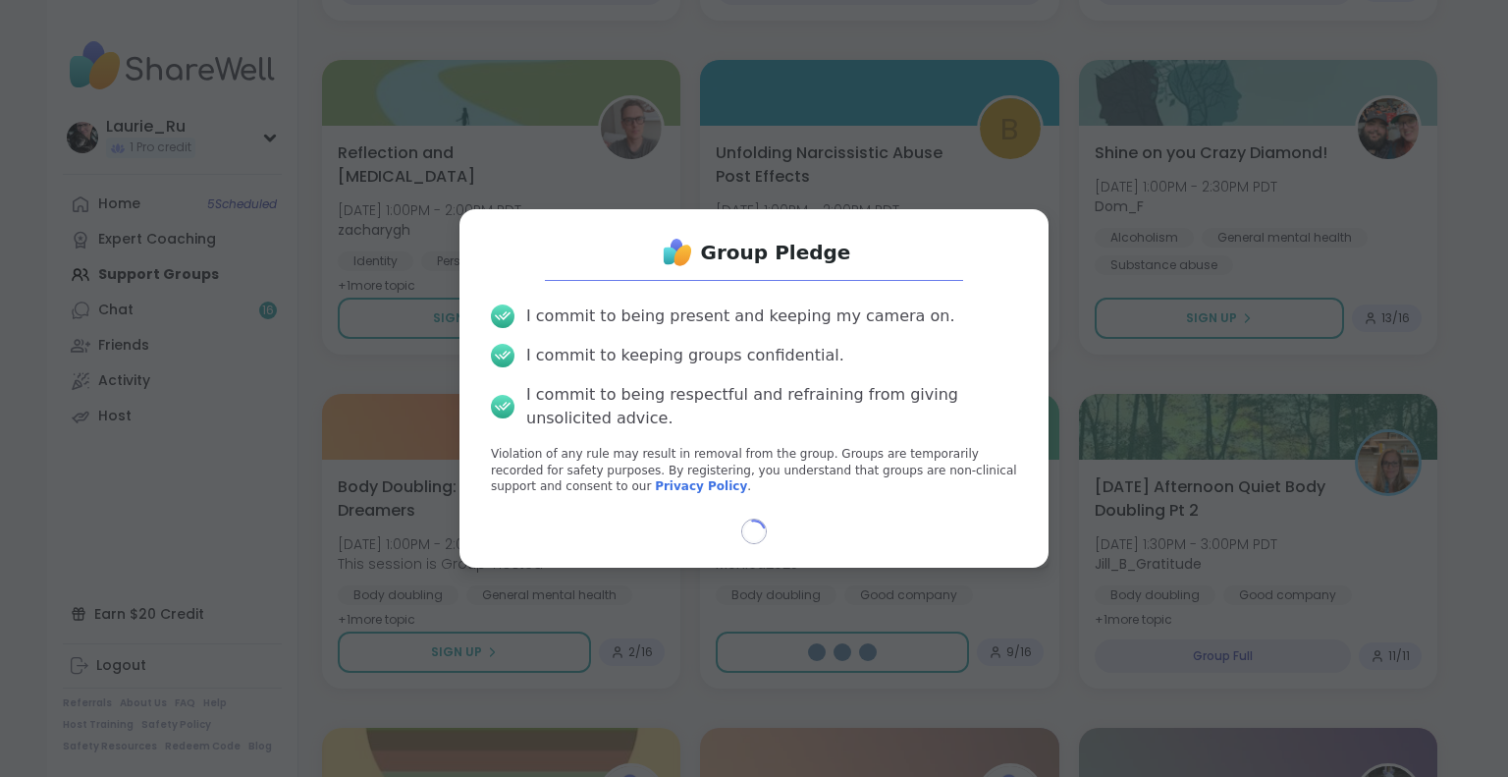
click at [775, 532] on div "Loading..." at bounding box center [754, 531] width 558 height 26
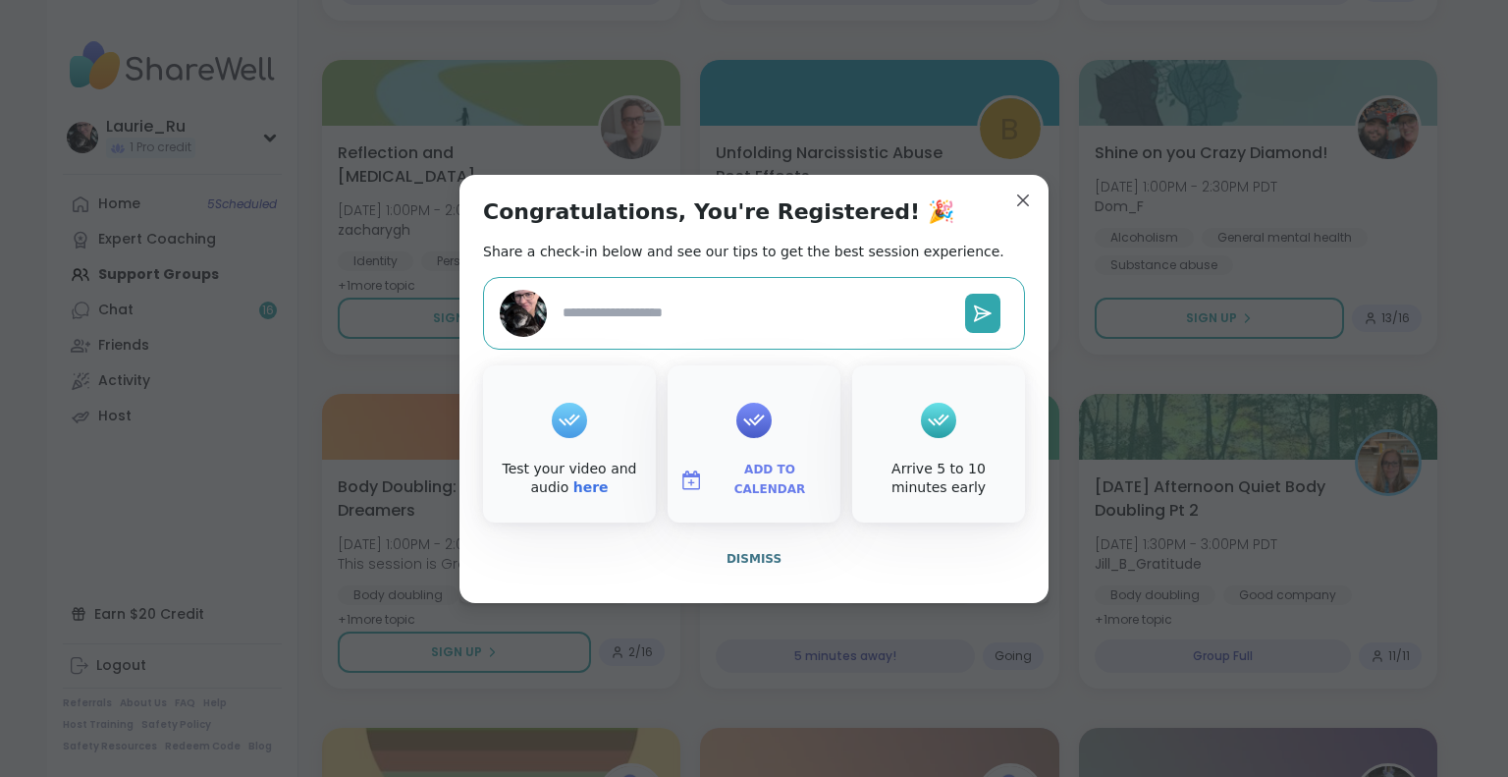
type textarea "*"
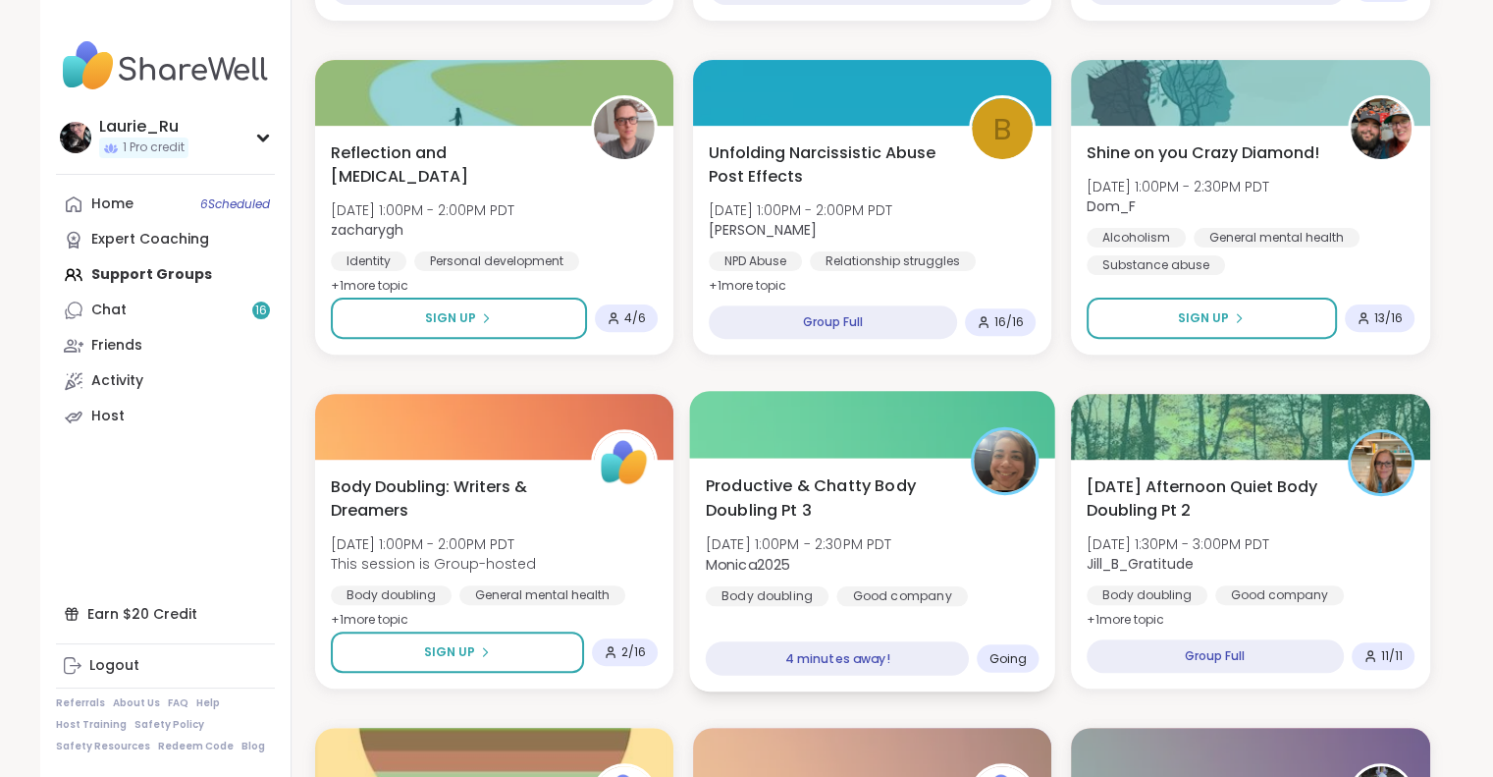
click at [997, 585] on div "Productive & Chatty Body Doubling Pt 3 Sun, Oct 12 | 1:00PM - 2:30PM PDT Monica…" at bounding box center [872, 539] width 334 height 133
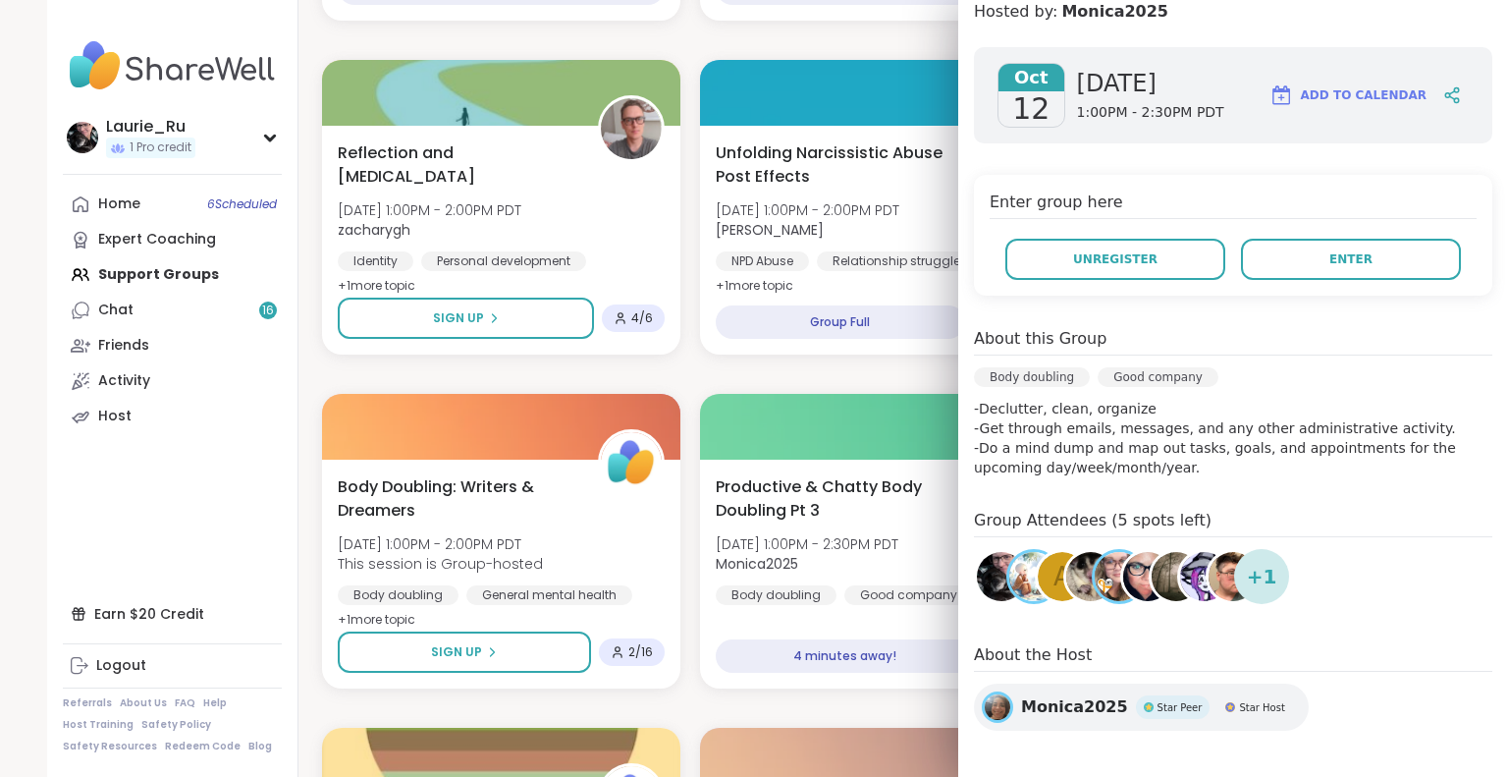
scroll to position [283, 0]
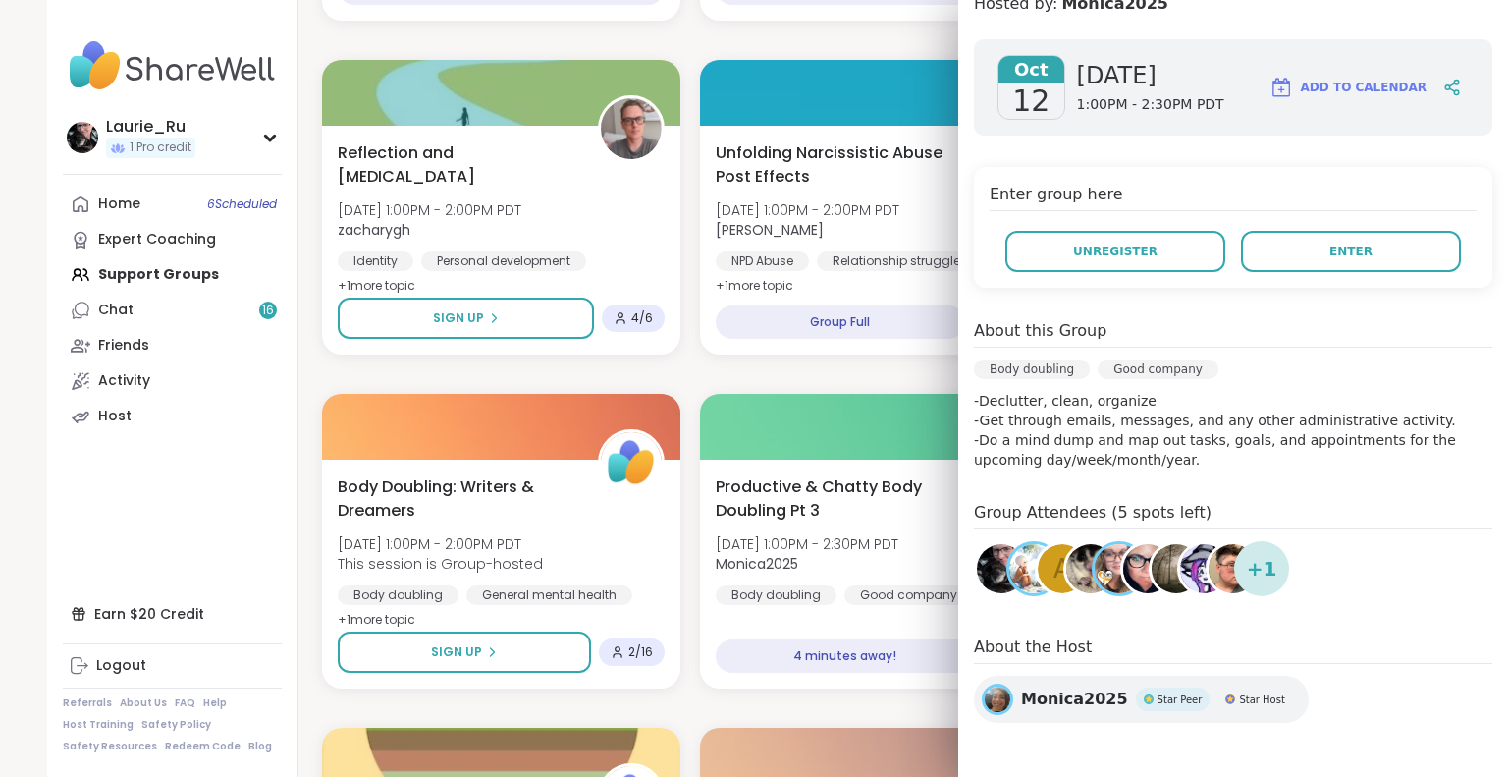
click at [1209, 568] on img at bounding box center [1232, 568] width 49 height 49
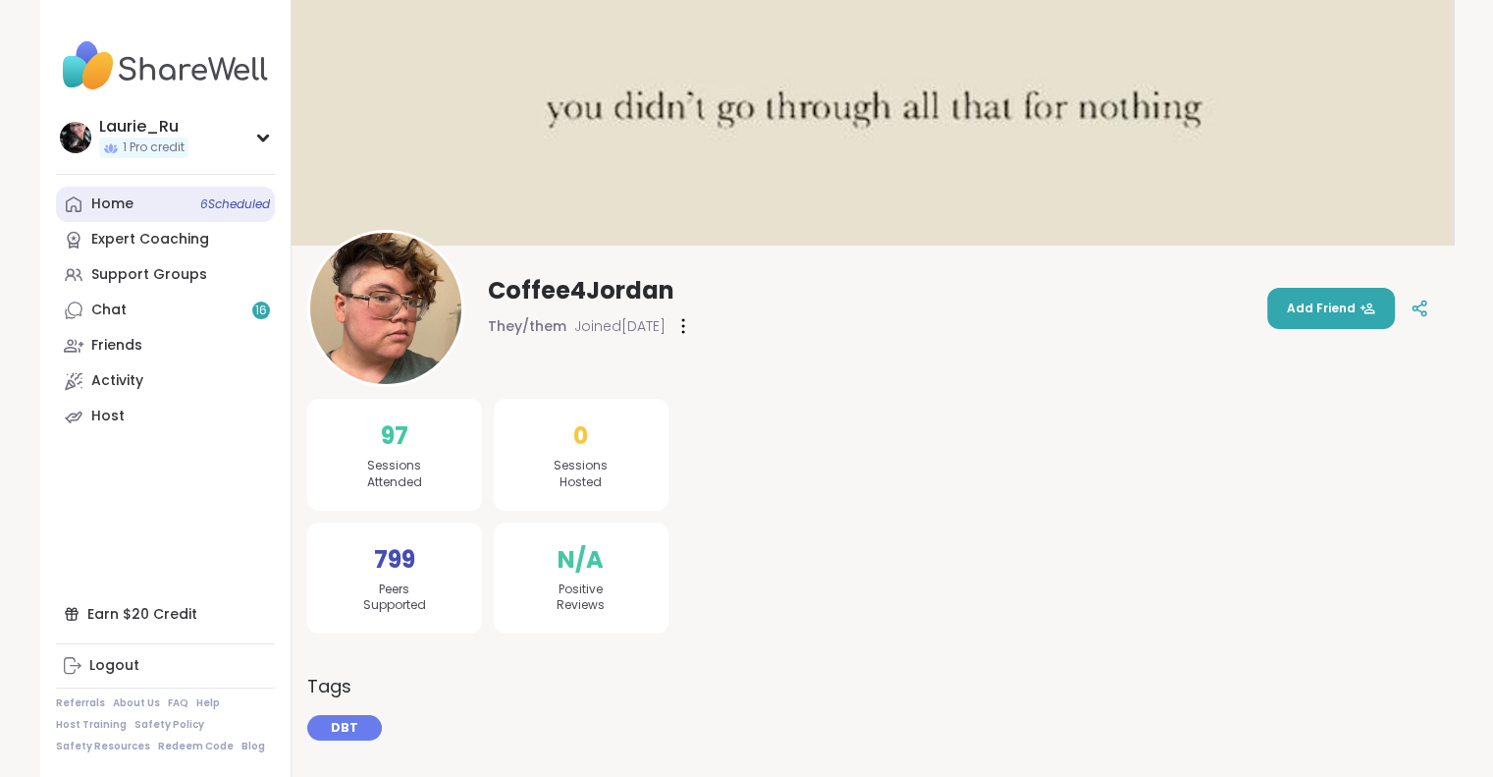
click at [233, 201] on span "6 Scheduled" at bounding box center [235, 204] width 70 height 16
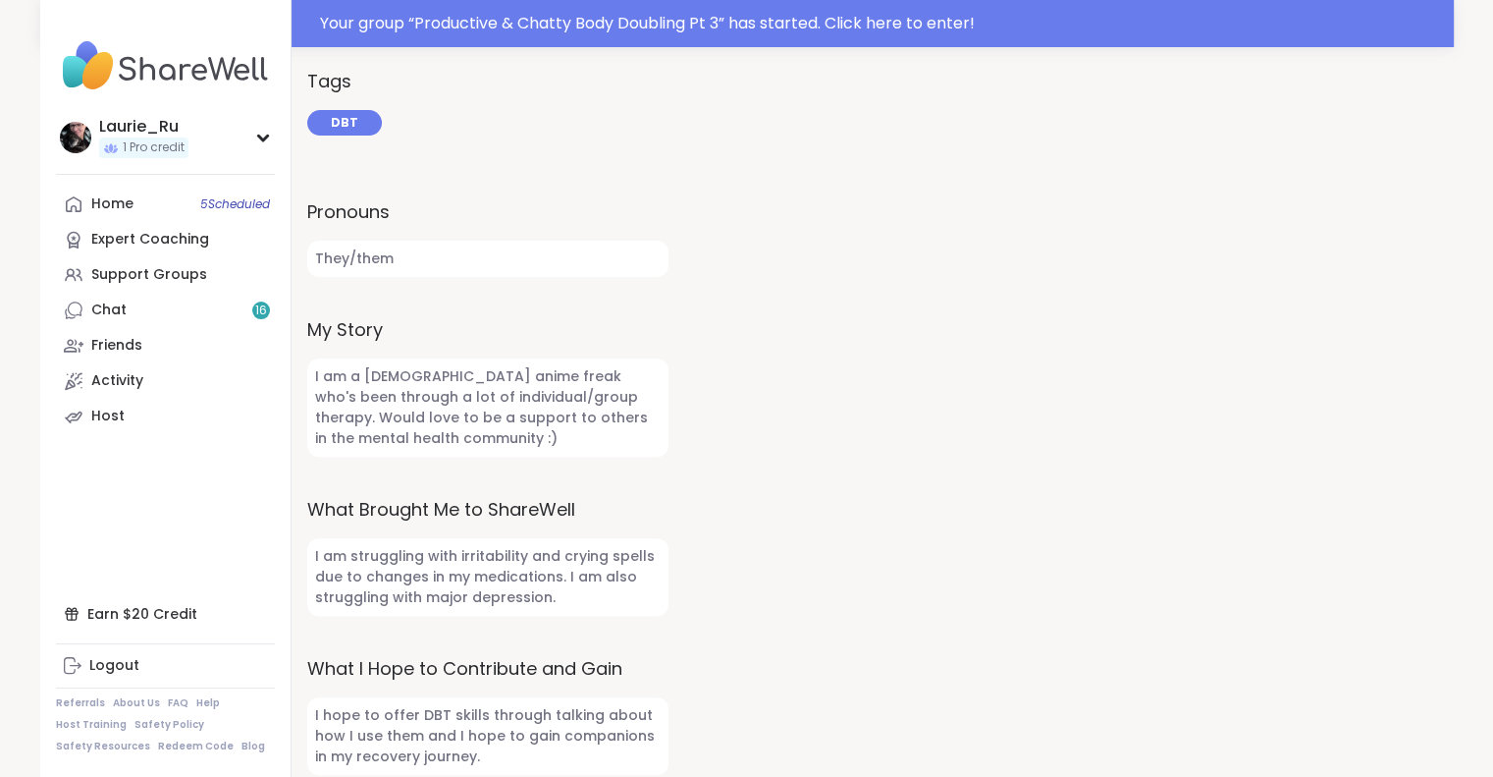
scroll to position [670, 0]
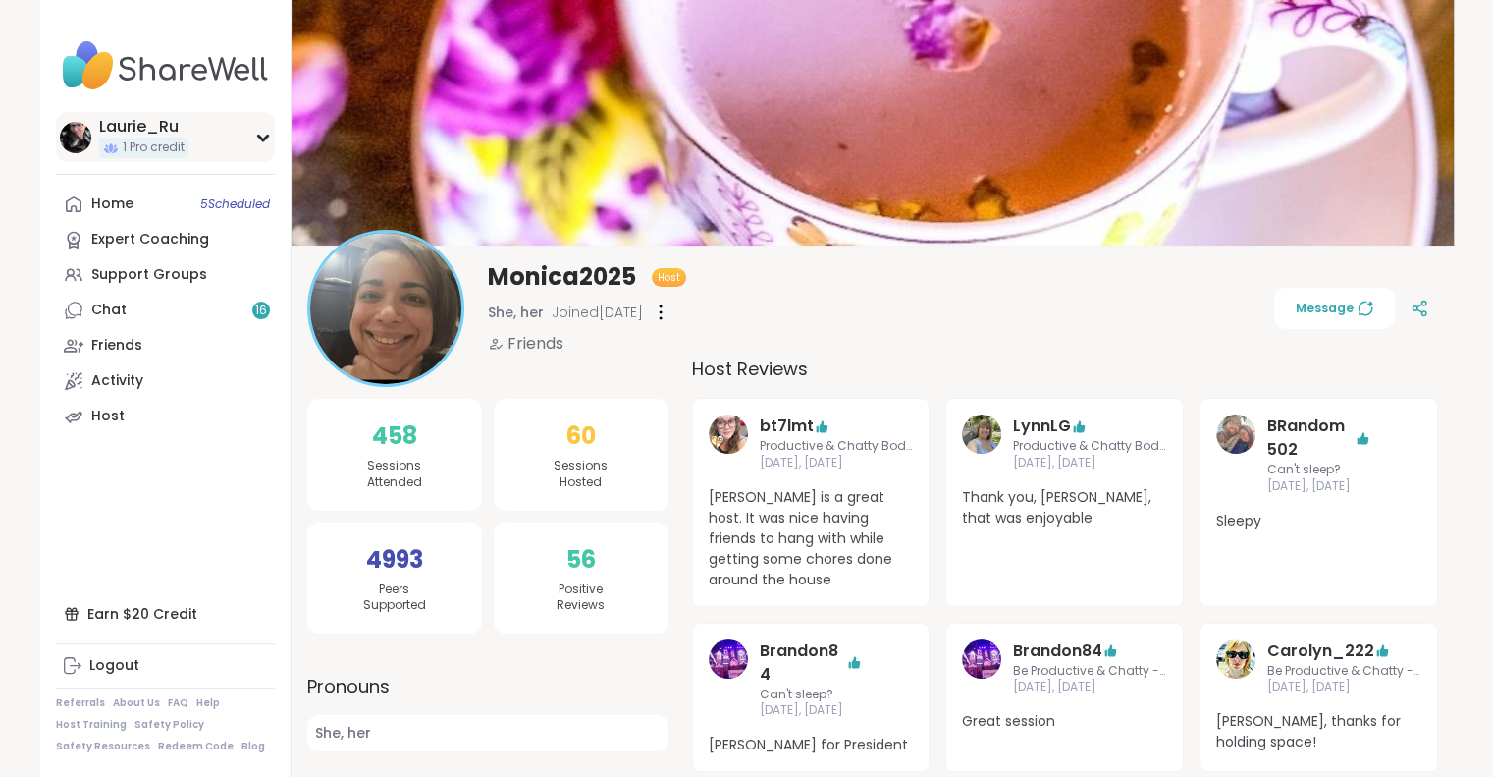
click at [157, 133] on div "Laurie_Ru" at bounding box center [143, 127] width 89 height 22
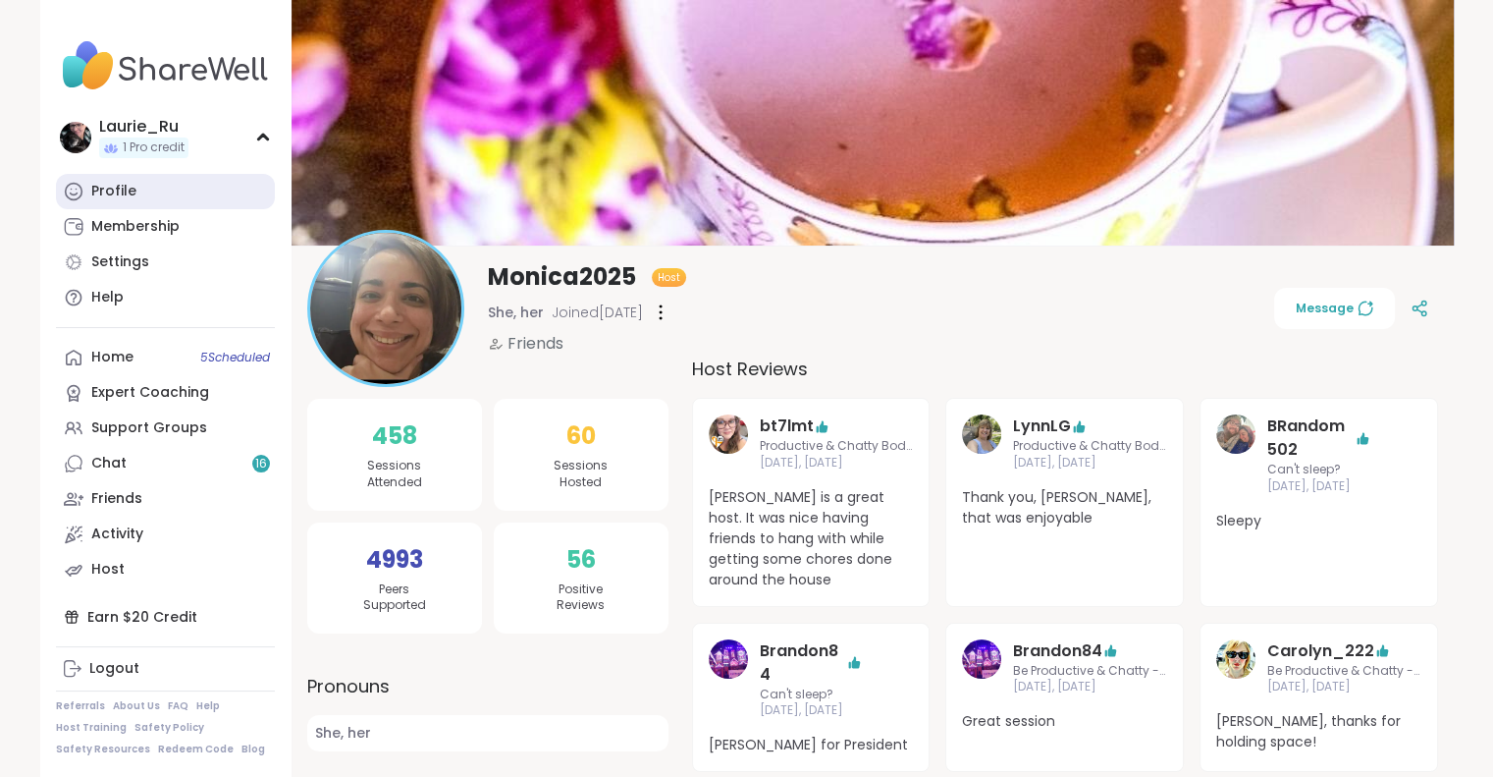
click at [140, 189] on link "Profile" at bounding box center [165, 191] width 219 height 35
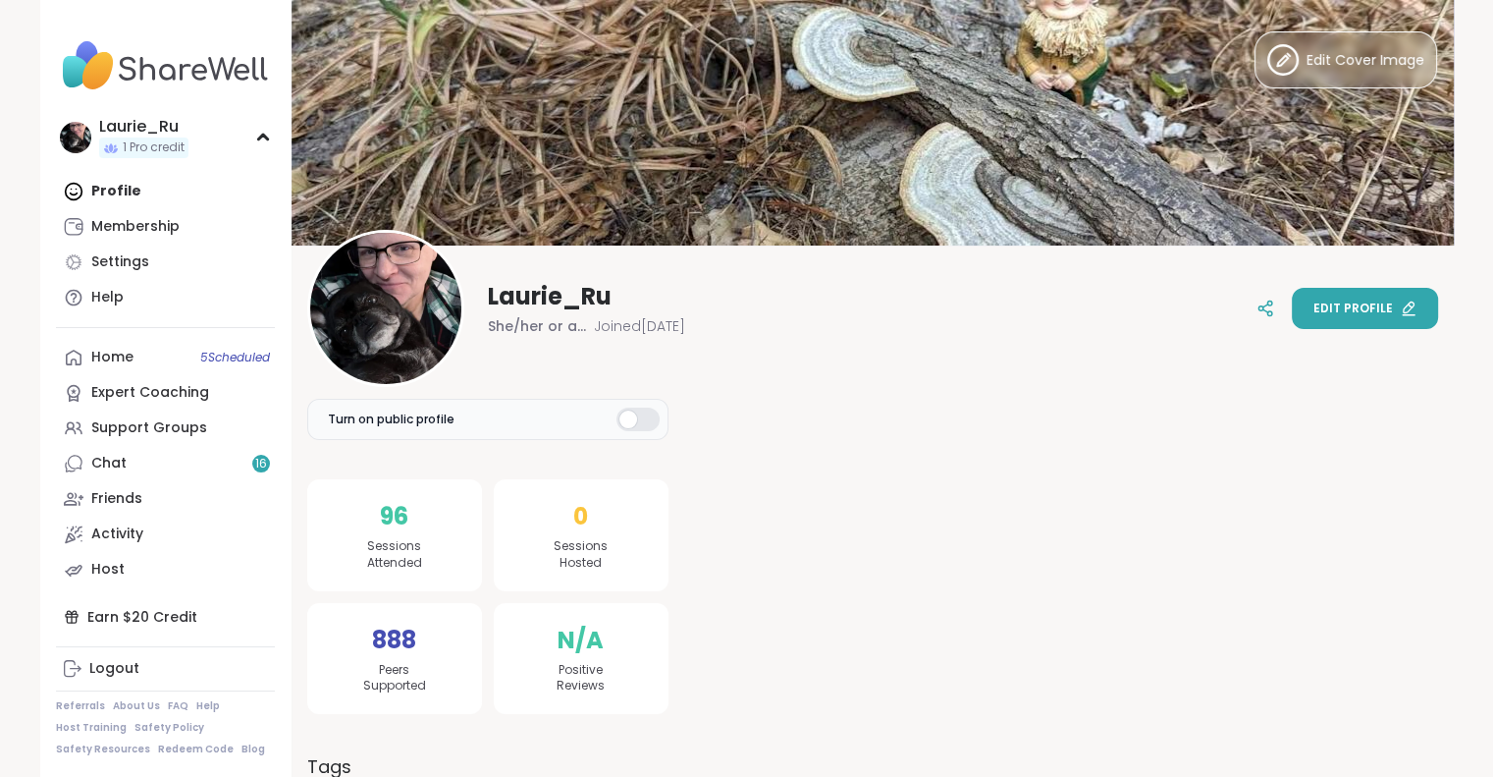
click at [1399, 315] on div "Edit profile" at bounding box center [1365, 308] width 103 height 18
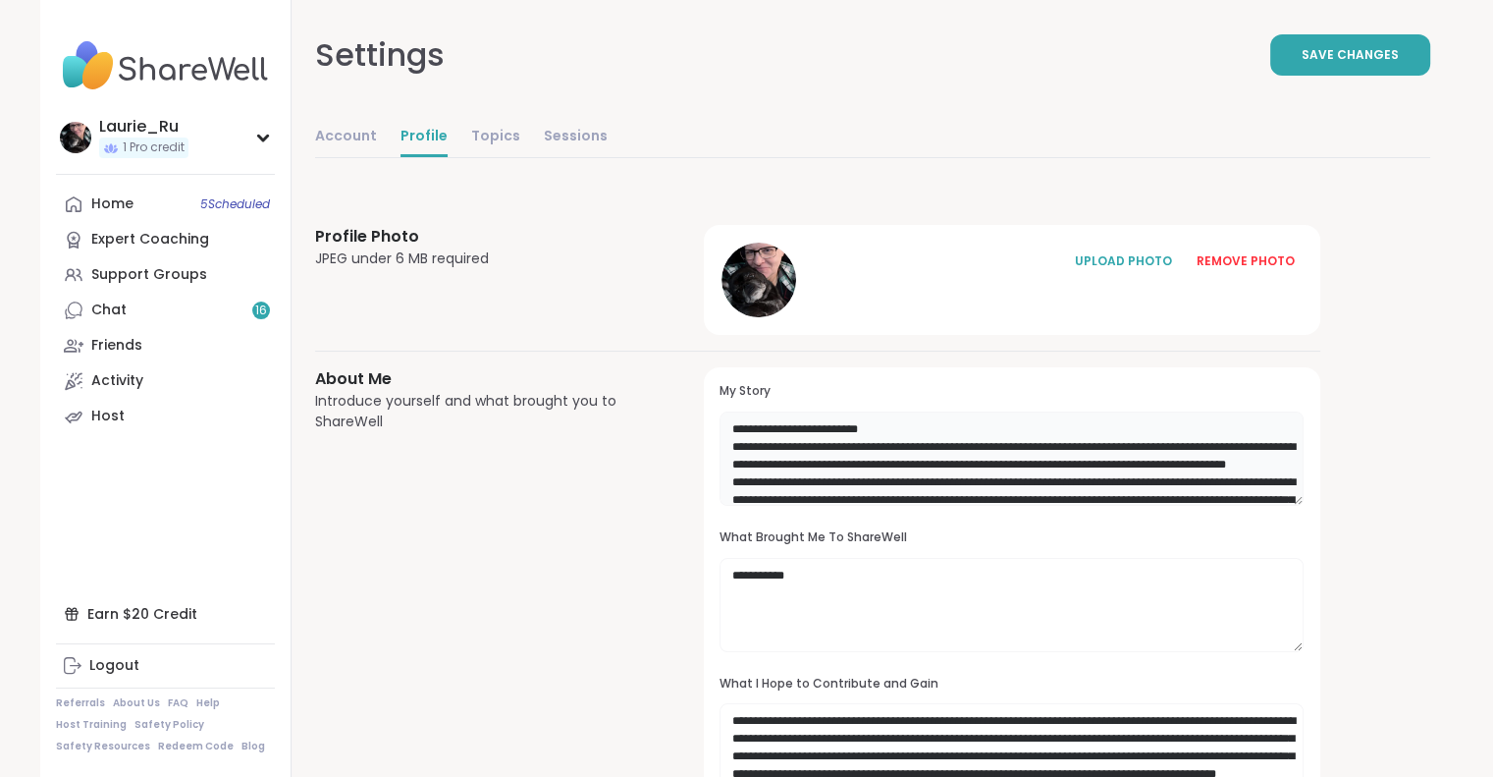
drag, startPoint x: 1145, startPoint y: 443, endPoint x: 711, endPoint y: 425, distance: 434.3
click at [711, 425] on div "**********" at bounding box center [1012, 635] width 616 height 537
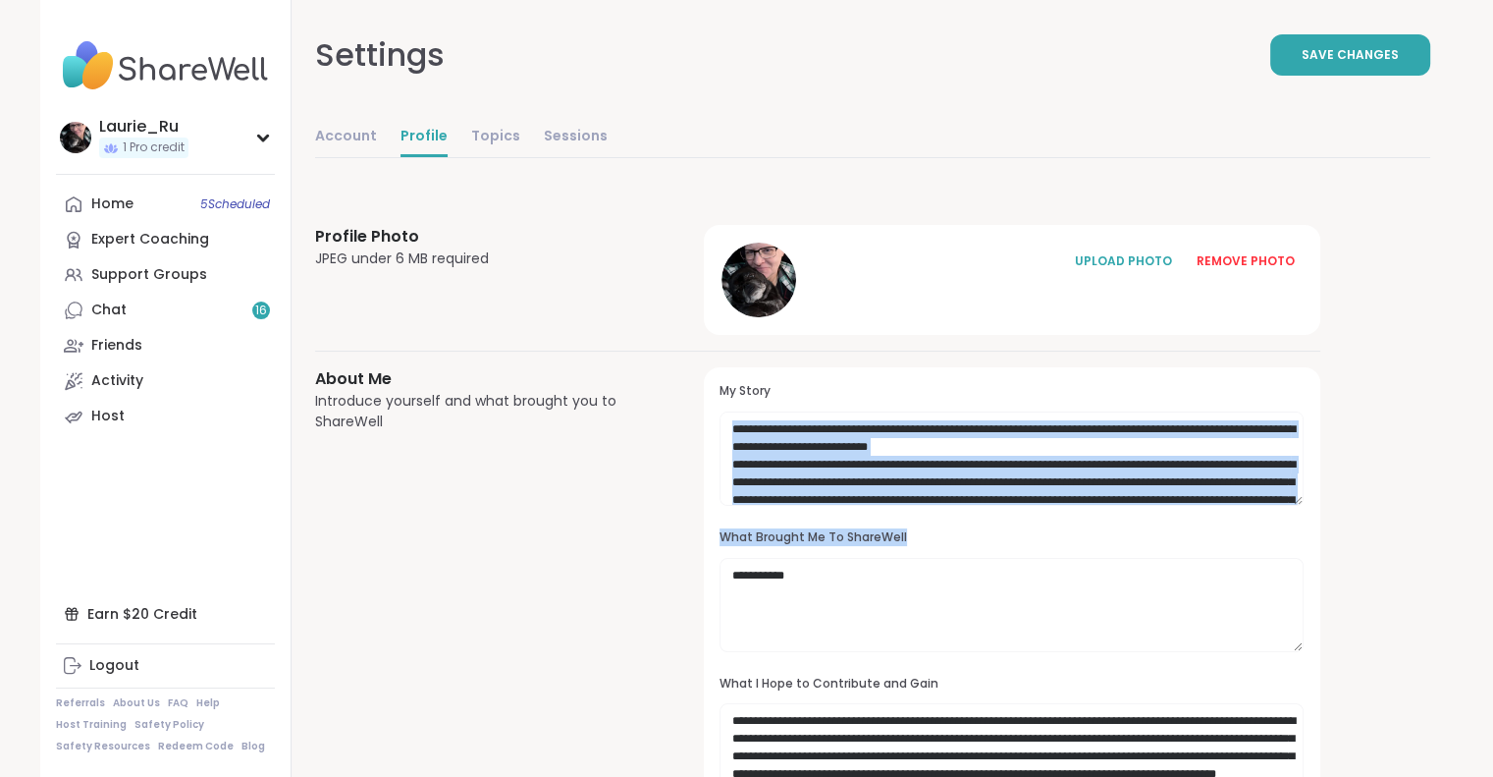
drag, startPoint x: 1179, startPoint y: 529, endPoint x: 1110, endPoint y: 418, distance: 130.5
click at [1110, 418] on div "**********" at bounding box center [1012, 636] width 584 height 506
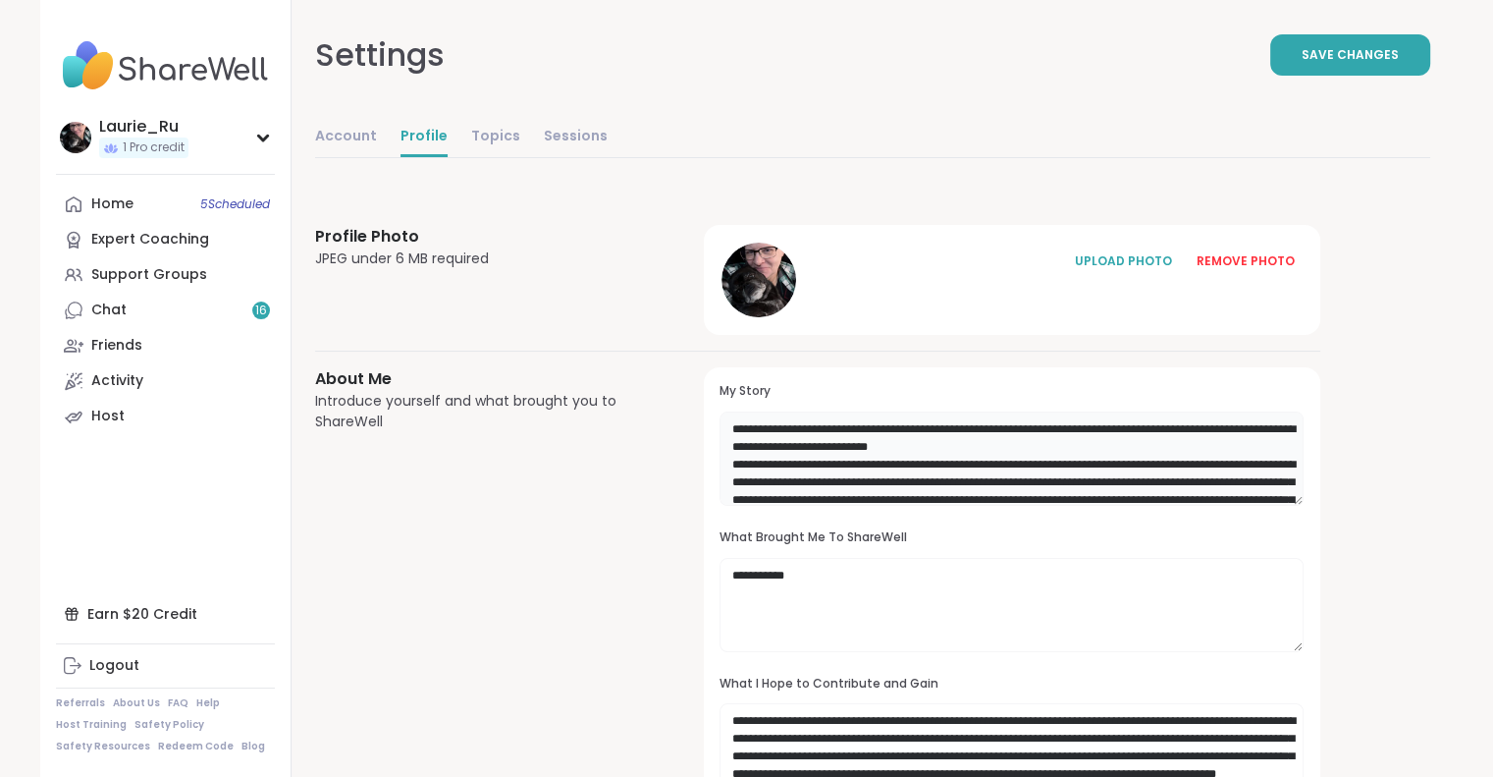
click at [1119, 462] on textarea at bounding box center [1012, 458] width 584 height 94
click at [792, 424] on textarea at bounding box center [1012, 458] width 584 height 94
click at [815, 425] on textarea at bounding box center [1012, 458] width 584 height 94
click at [945, 426] on textarea at bounding box center [1012, 458] width 584 height 94
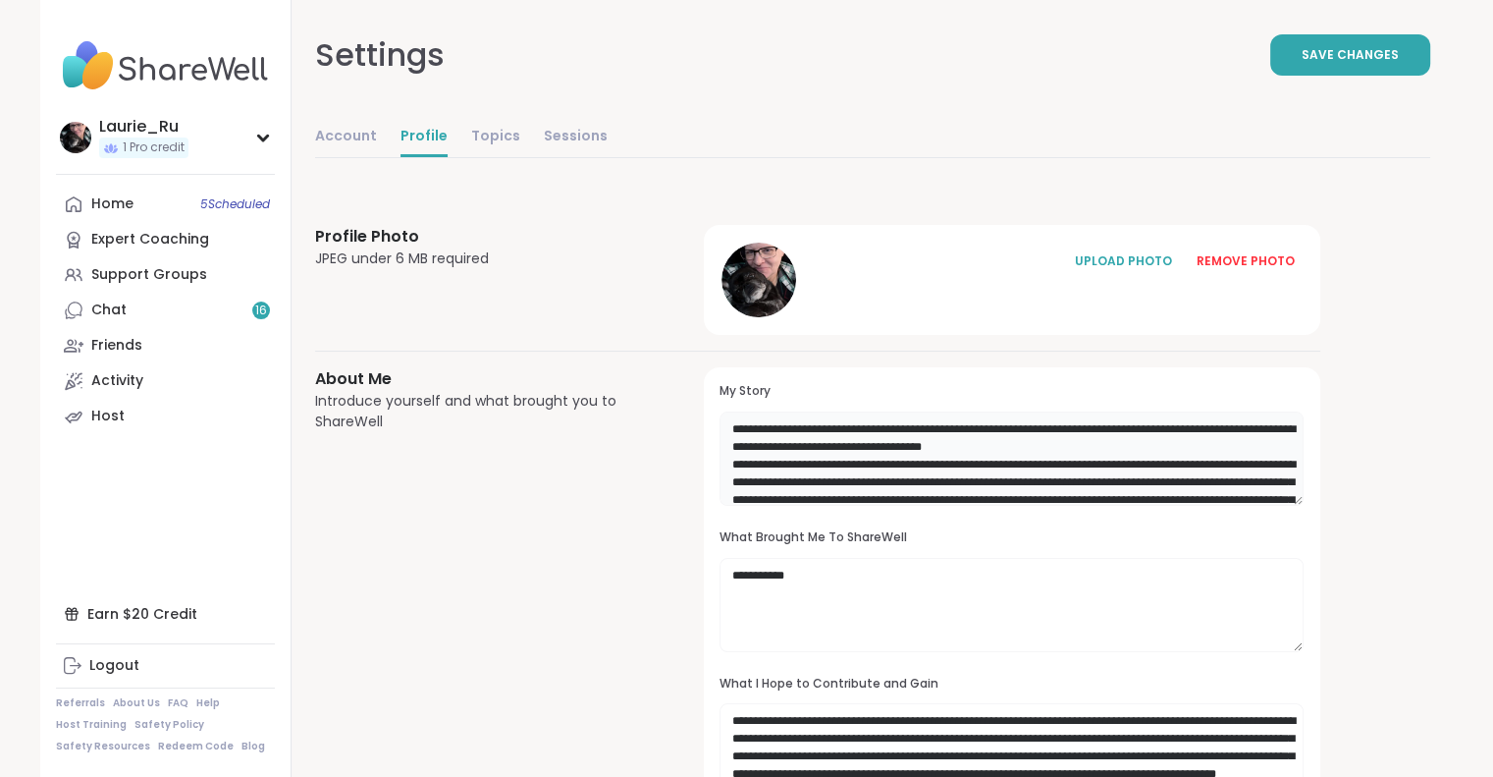
click at [728, 425] on textarea at bounding box center [1012, 458] width 584 height 94
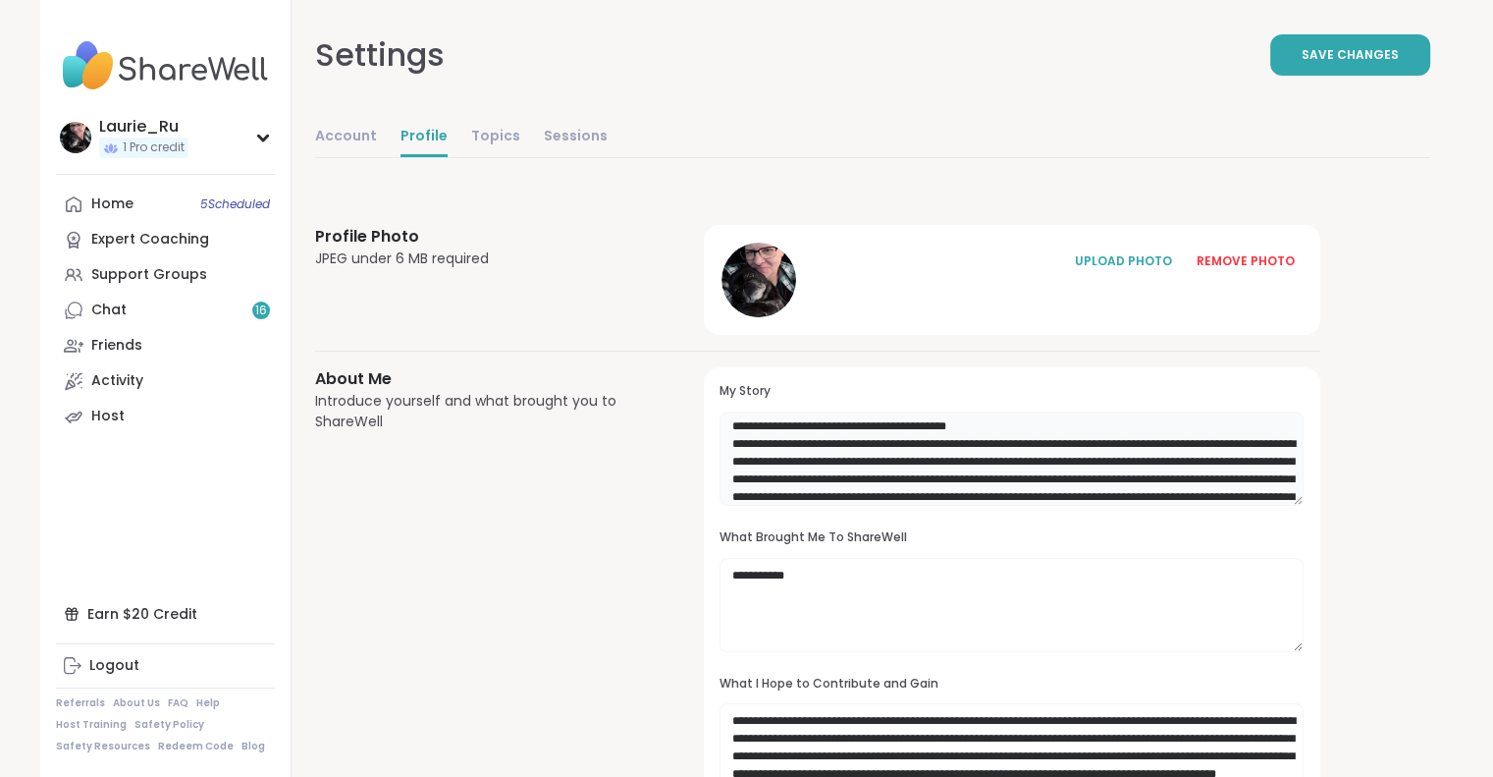
scroll to position [39, 0]
click at [1020, 421] on textarea at bounding box center [1012, 458] width 584 height 94
click at [1020, 423] on textarea at bounding box center [1012, 458] width 584 height 94
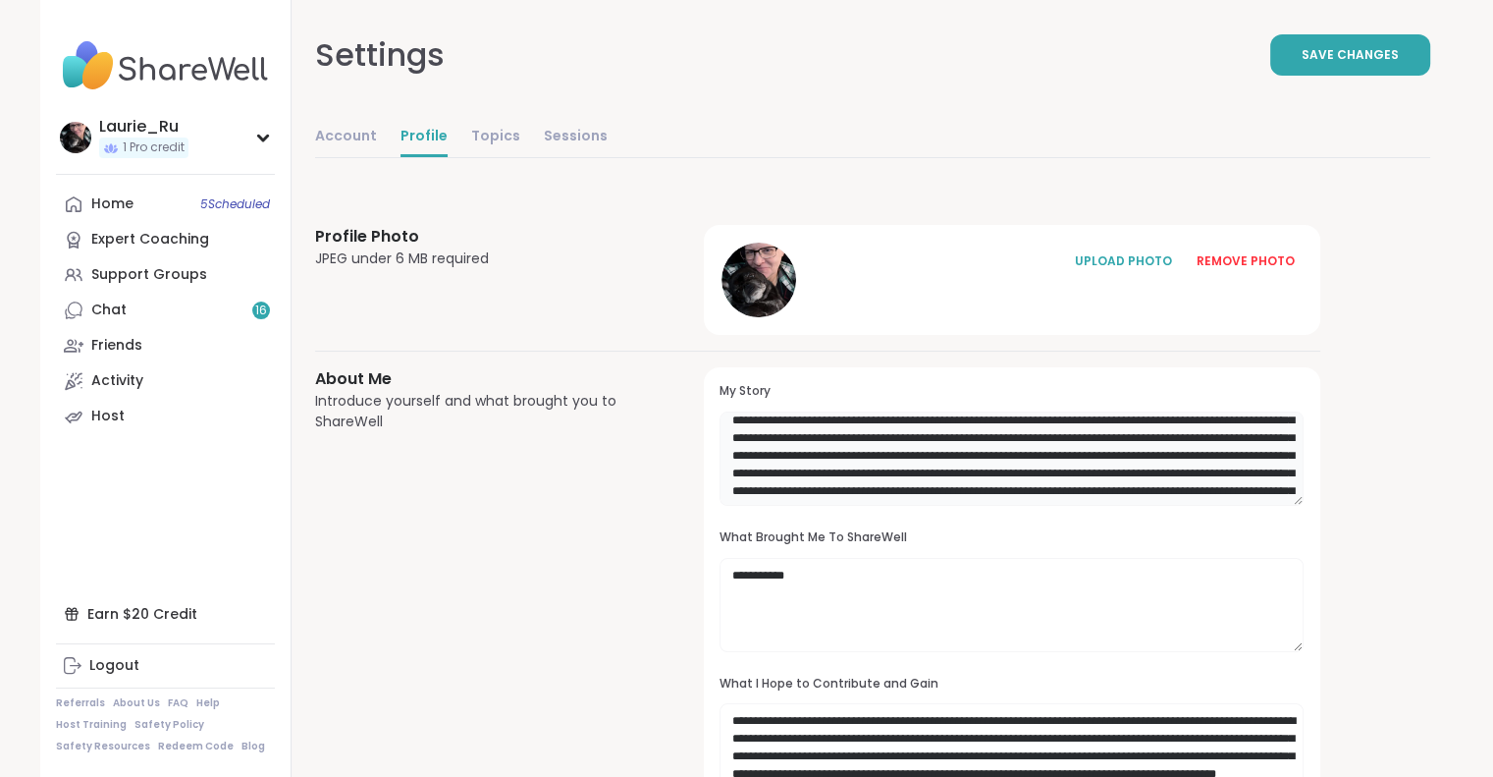
scroll to position [78, 0]
click at [788, 481] on textarea at bounding box center [1012, 458] width 584 height 94
click at [895, 468] on textarea at bounding box center [1012, 458] width 584 height 94
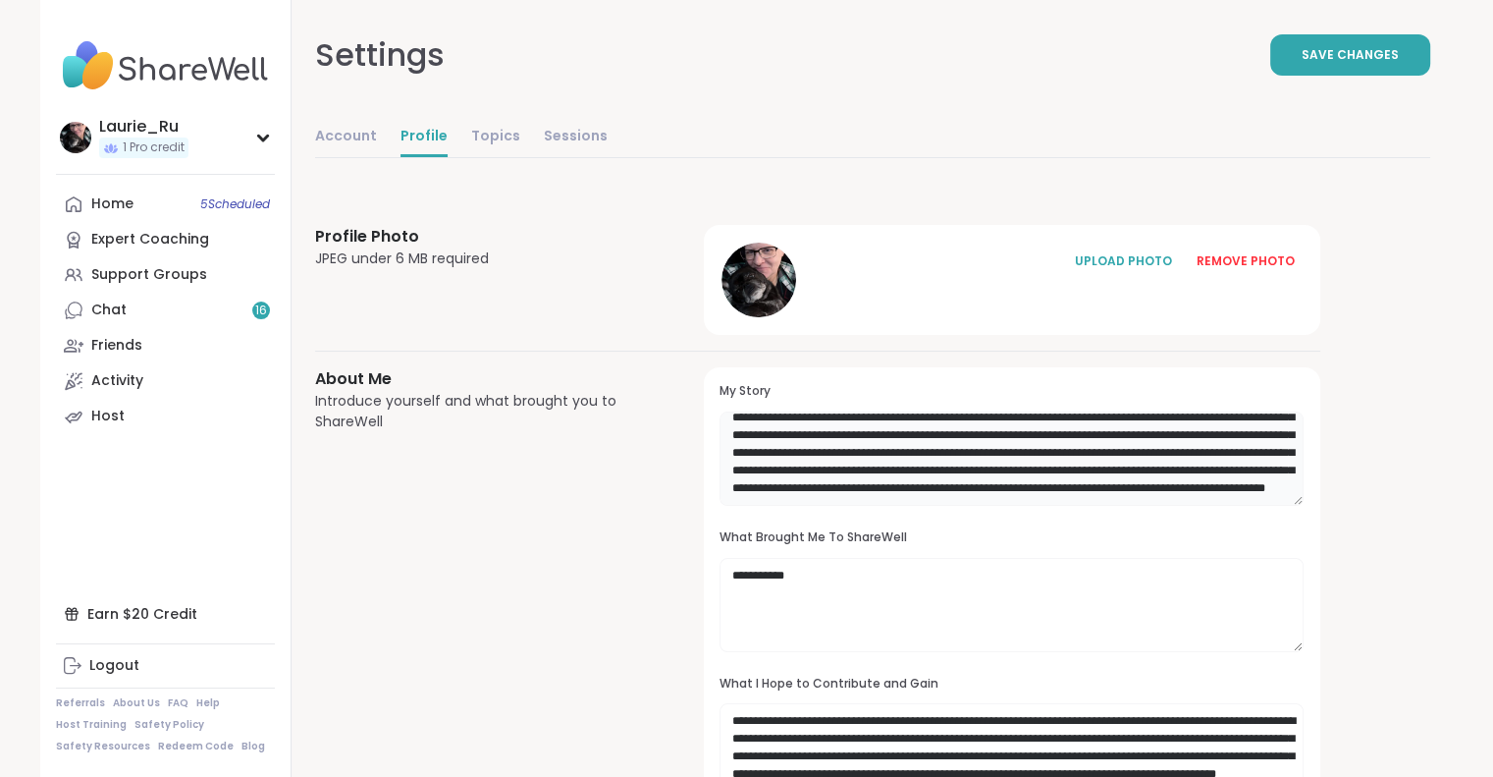
scroll to position [170, 0]
drag, startPoint x: 1136, startPoint y: 466, endPoint x: 1085, endPoint y: 472, distance: 51.4
click at [1085, 472] on textarea at bounding box center [1012, 458] width 584 height 94
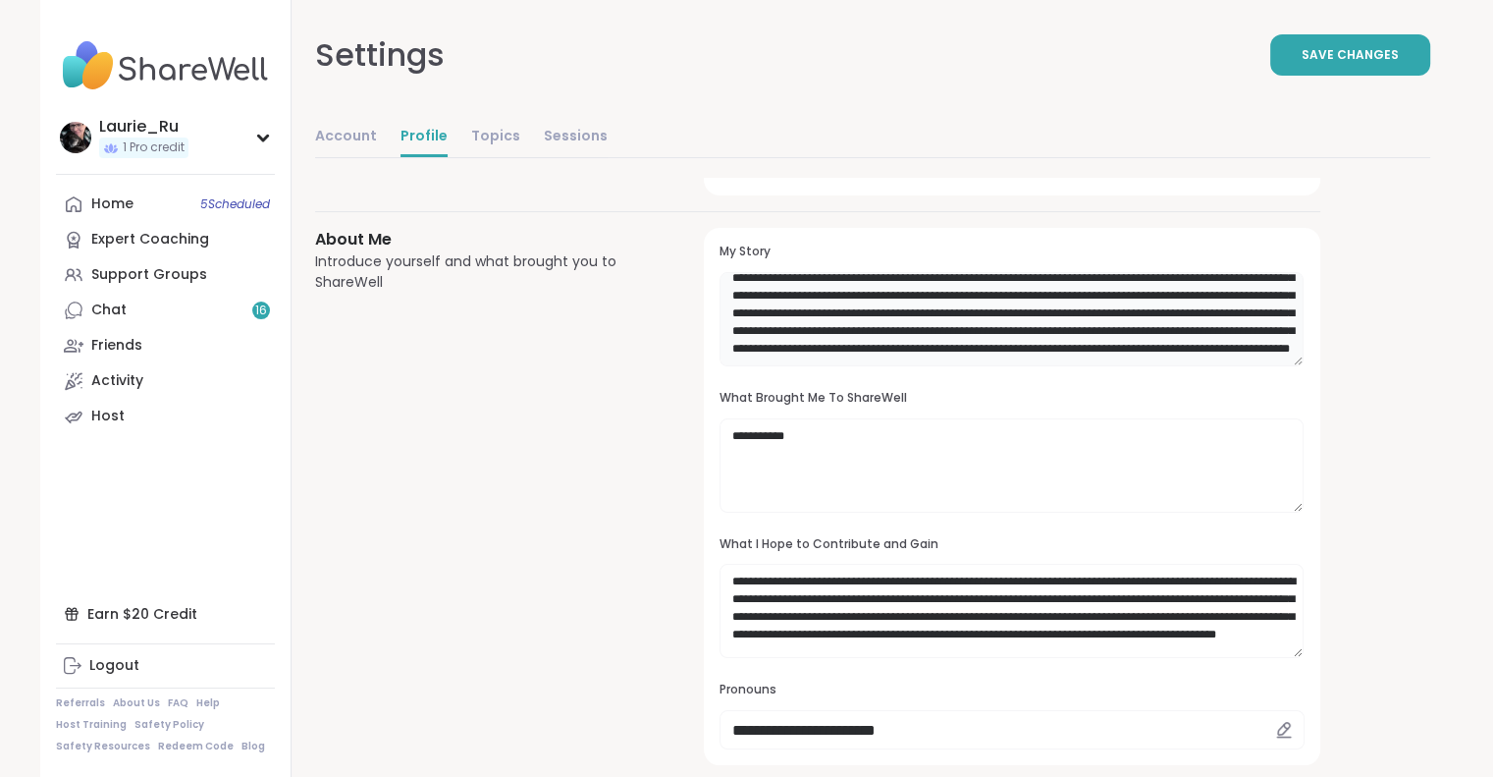
scroll to position [157, 0]
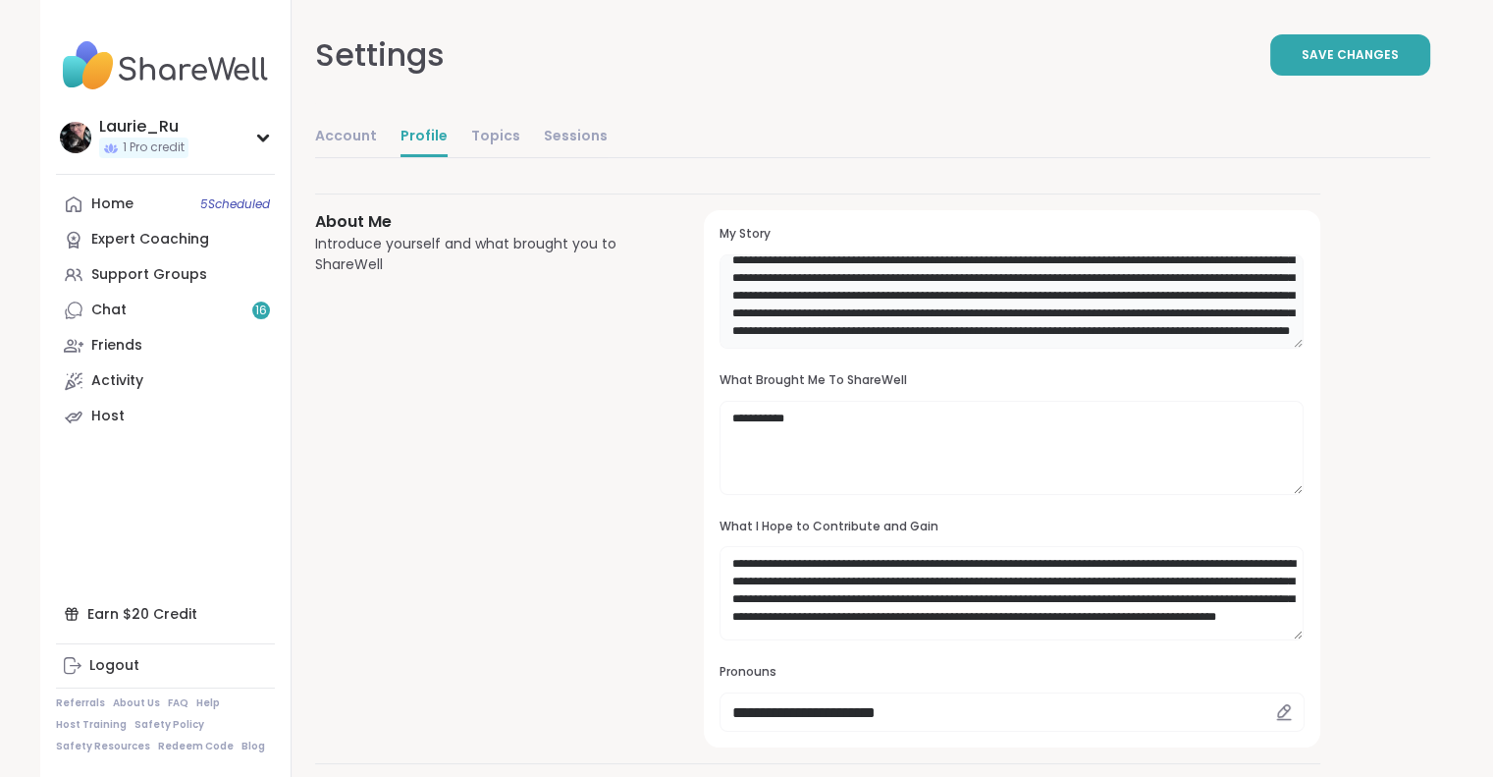
type textarea "**********"
drag, startPoint x: 1152, startPoint y: 733, endPoint x: 1103, endPoint y: 687, distance: 66.7
click at [1103, 687] on div "**********" at bounding box center [1012, 478] width 616 height 537
click at [1025, 664] on h3 "Pronouns" at bounding box center [1012, 672] width 584 height 17
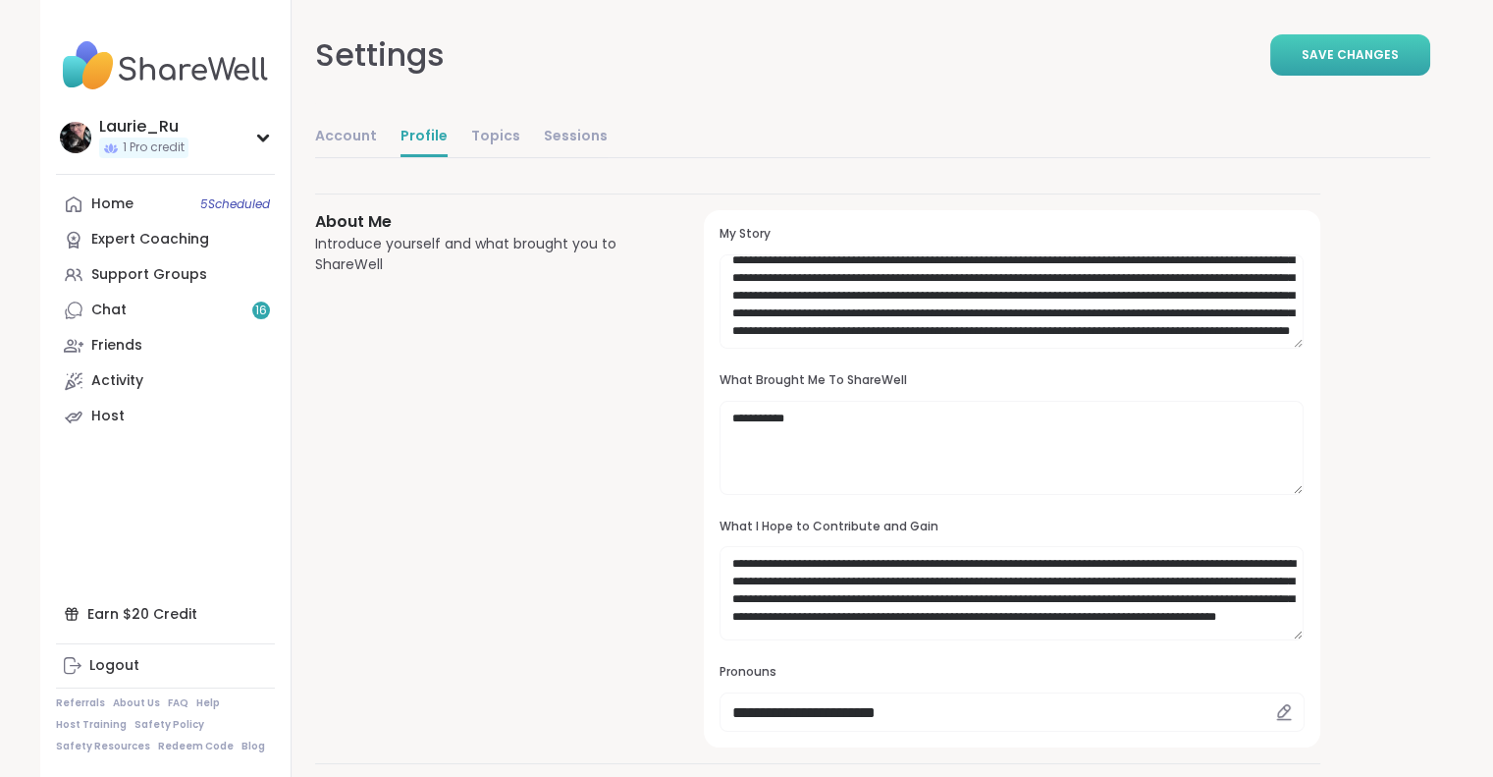
click at [1355, 56] on span "Save Changes" at bounding box center [1350, 55] width 97 height 18
click at [254, 207] on span "5 Scheduled" at bounding box center [235, 204] width 70 height 16
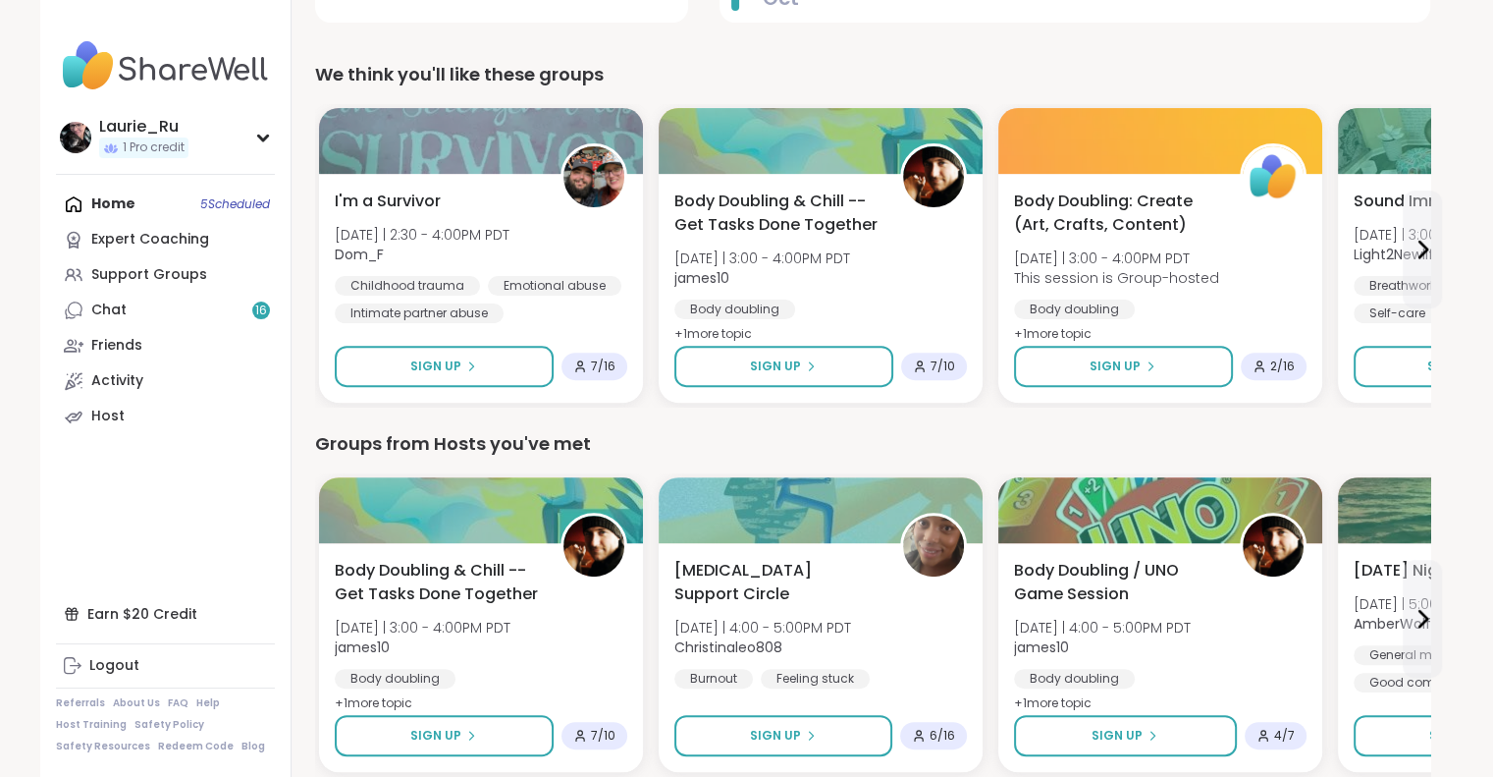
scroll to position [606, 0]
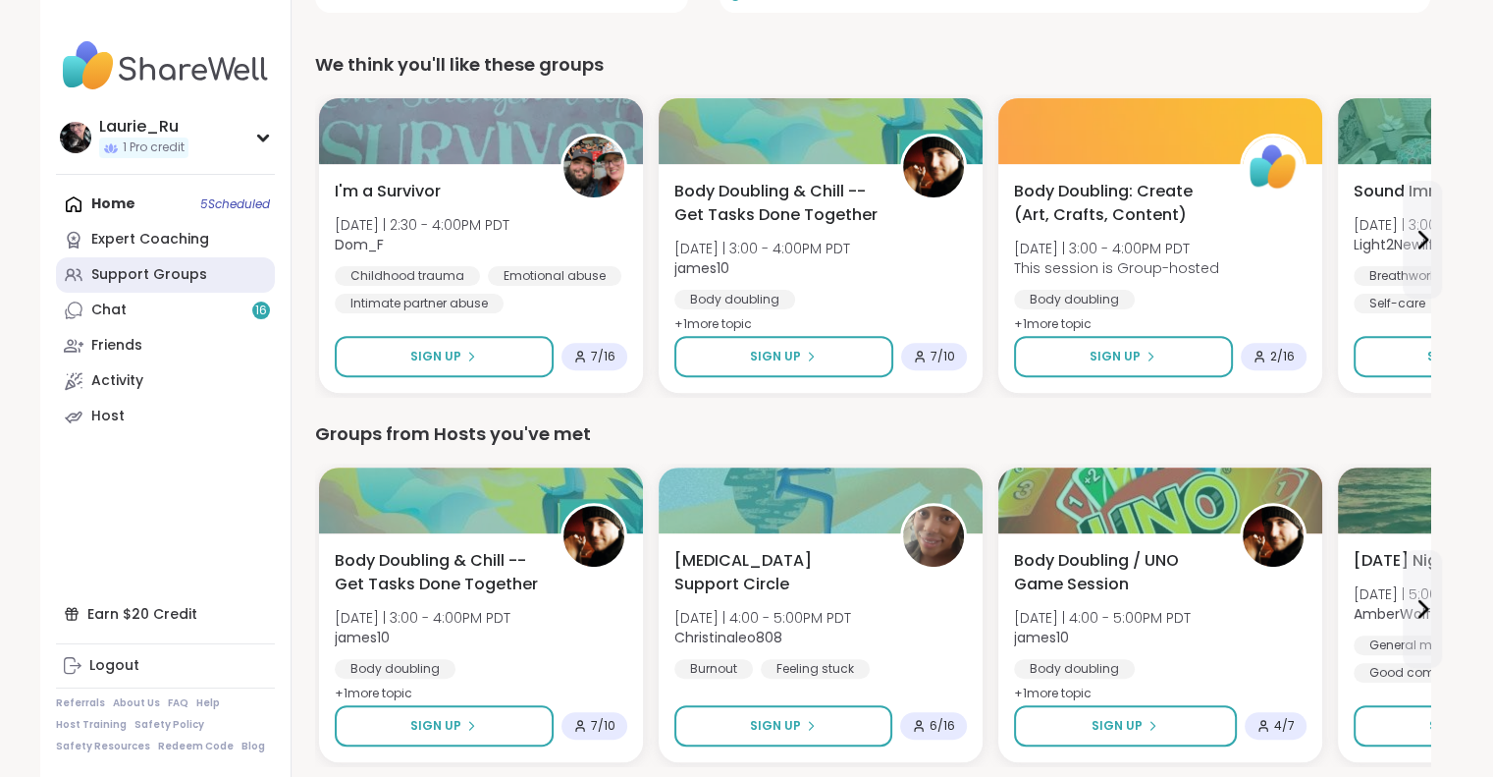
click at [181, 278] on div "Support Groups" at bounding box center [149, 275] width 116 height 20
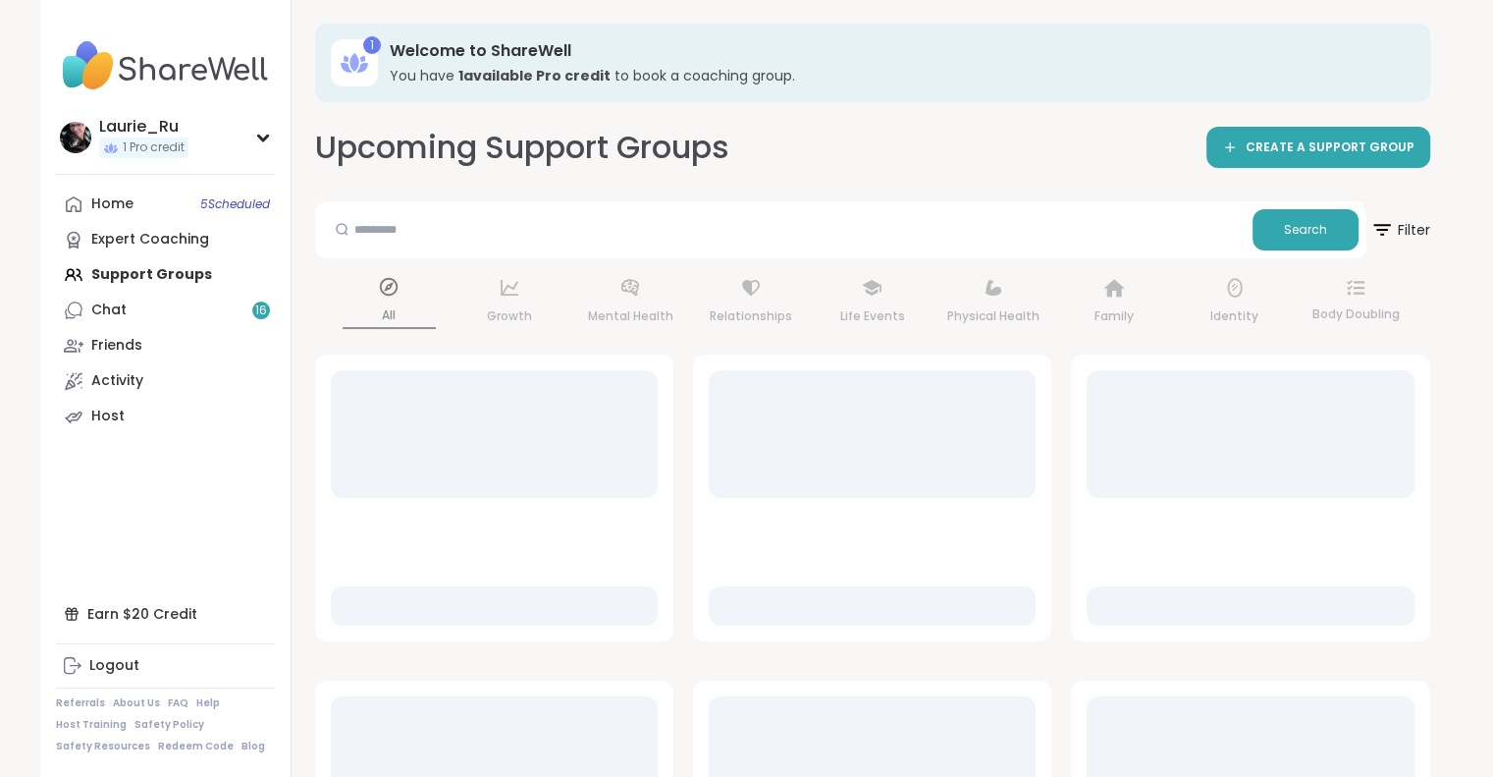
click at [181, 278] on div "Home 5 Scheduled Expert Coaching Support Groups Chat 16 Friends Activity Host" at bounding box center [165, 310] width 219 height 247
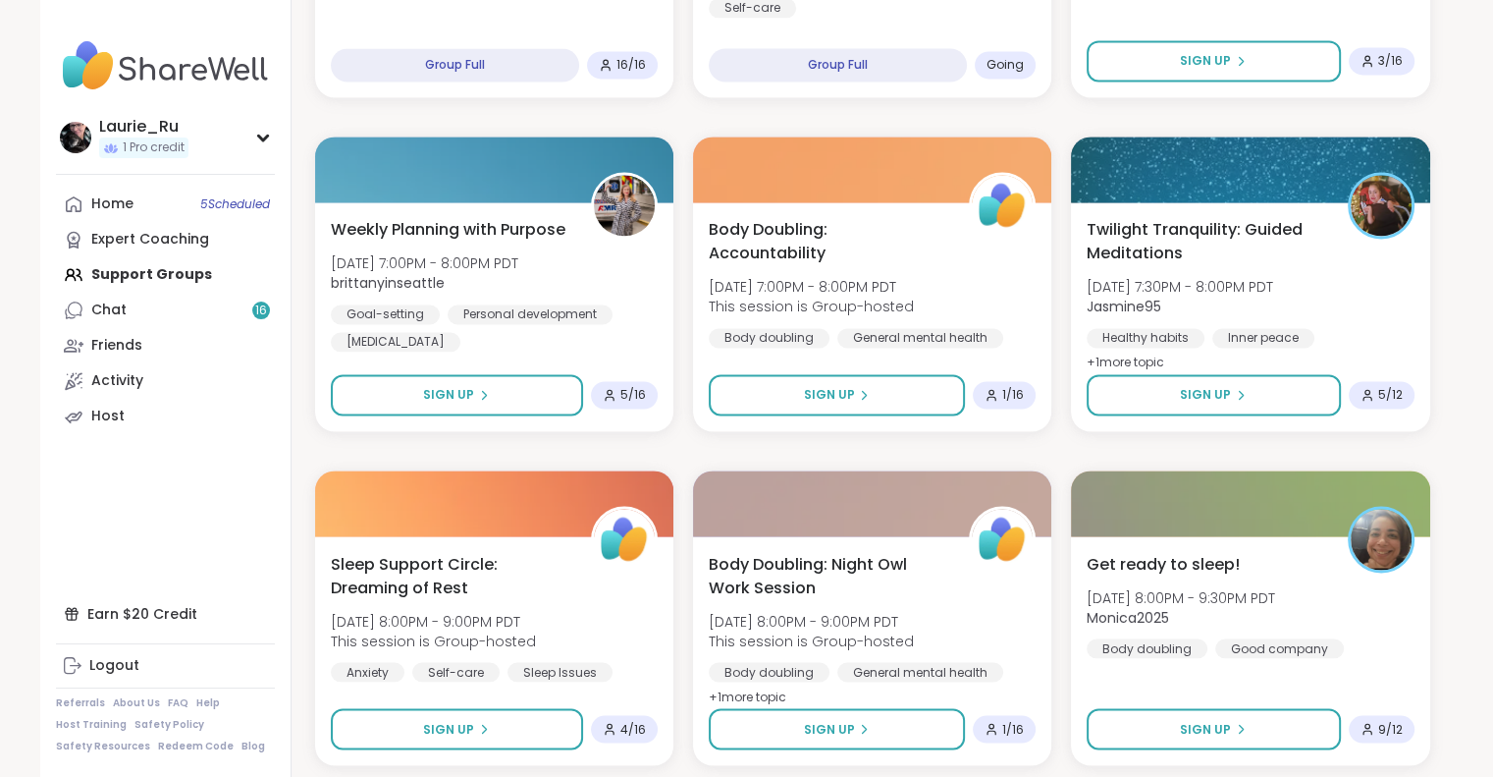
scroll to position [3297, 0]
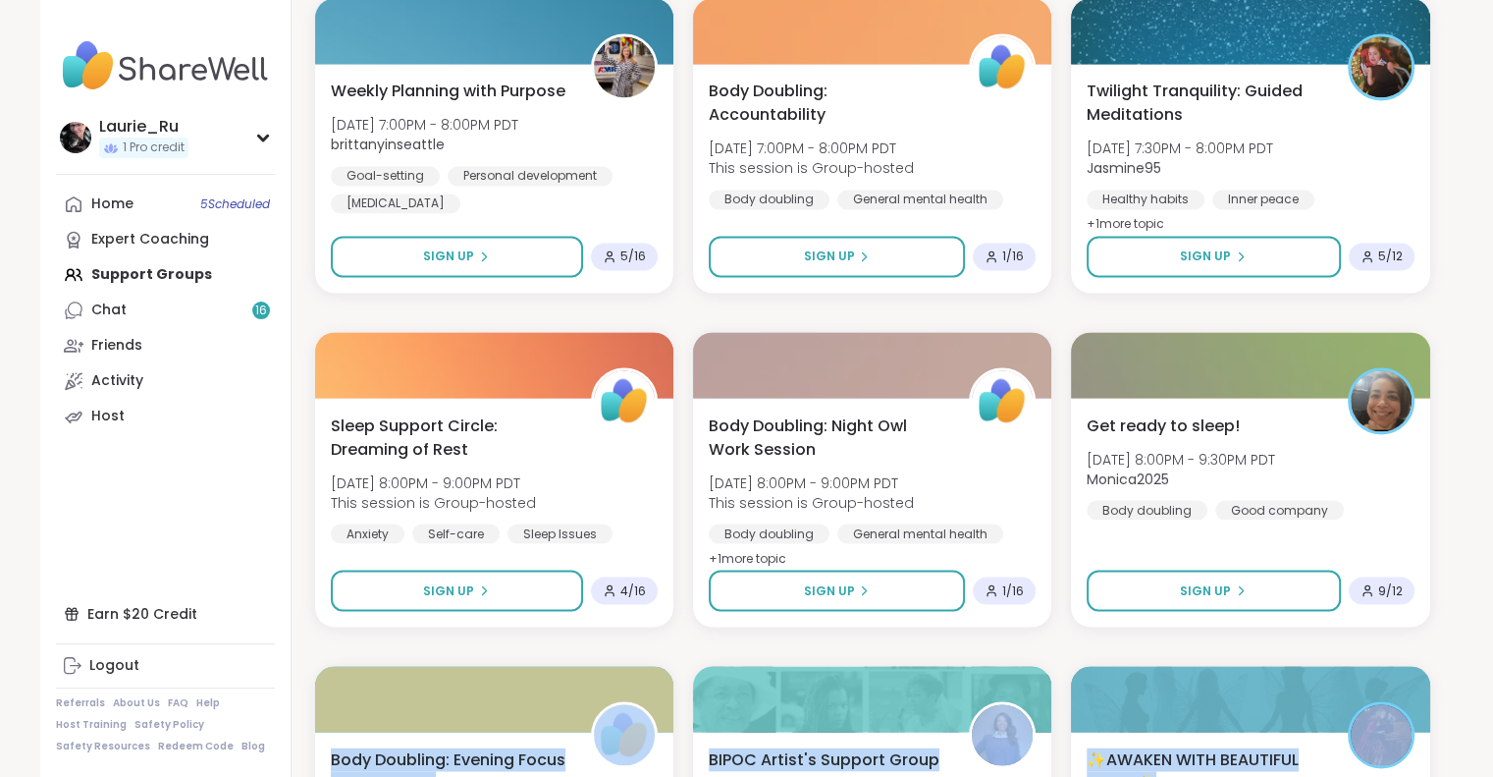
drag, startPoint x: 1488, startPoint y: 652, endPoint x: 1474, endPoint y: 770, distance: 118.7
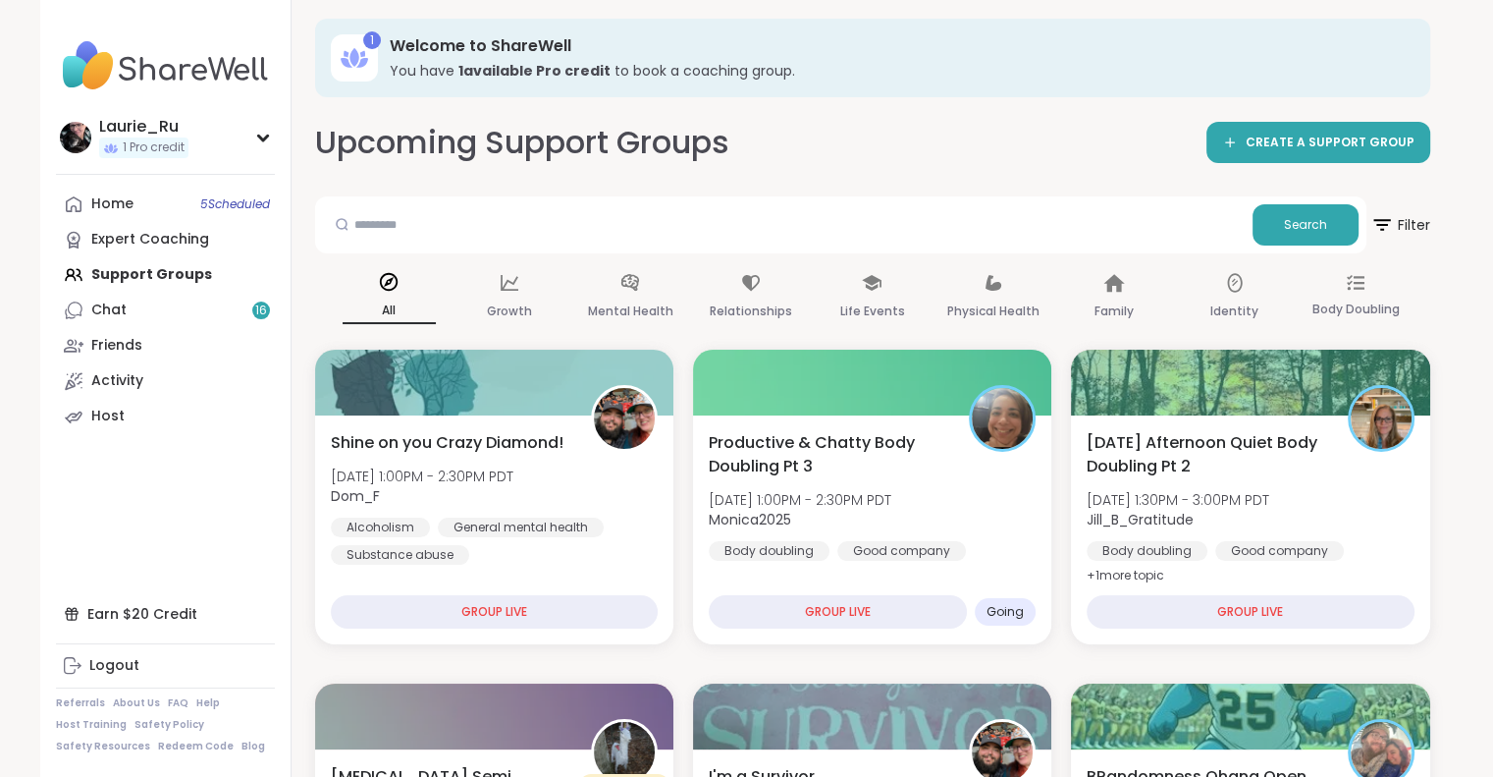
scroll to position [0, 0]
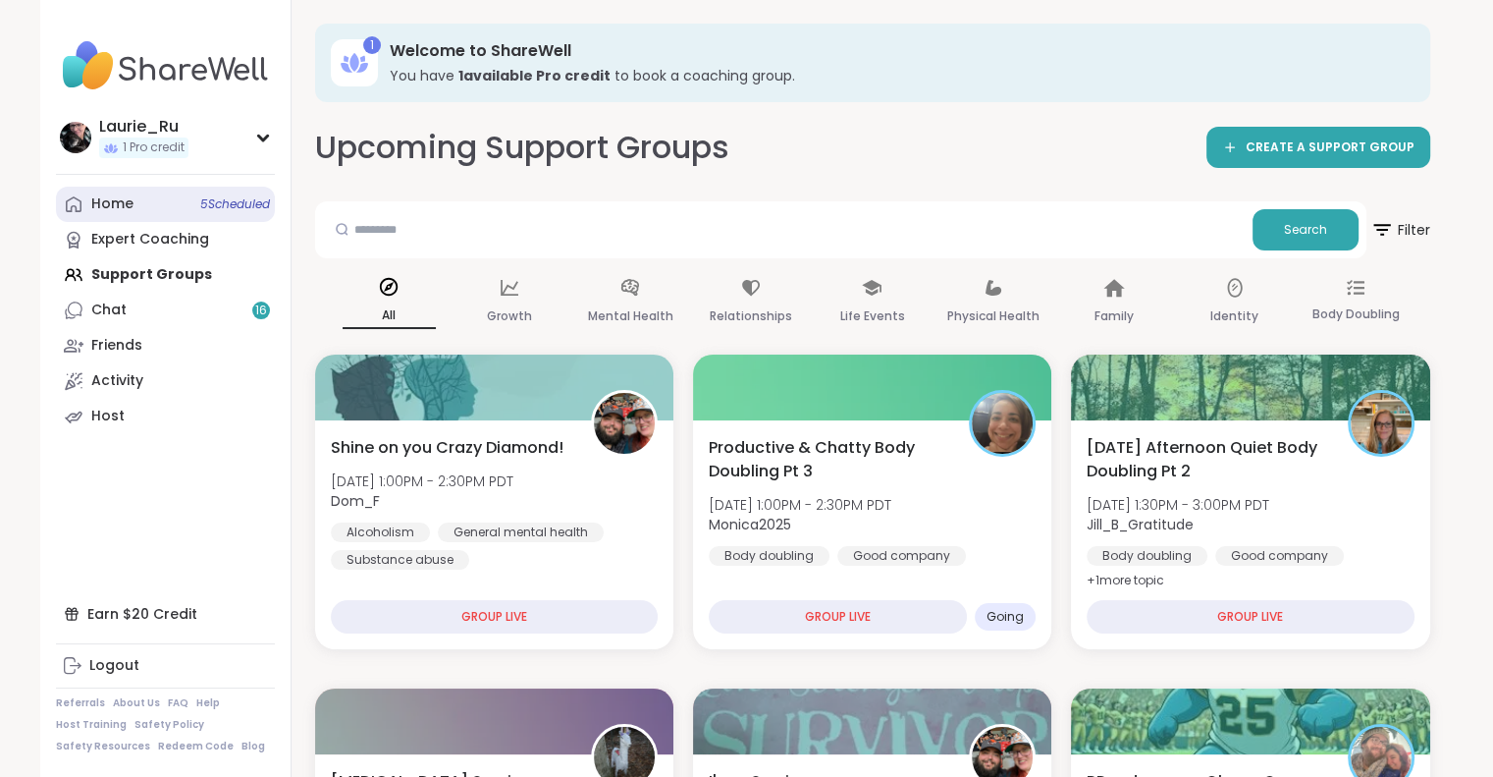
click at [243, 207] on span "5 Scheduled" at bounding box center [235, 204] width 70 height 16
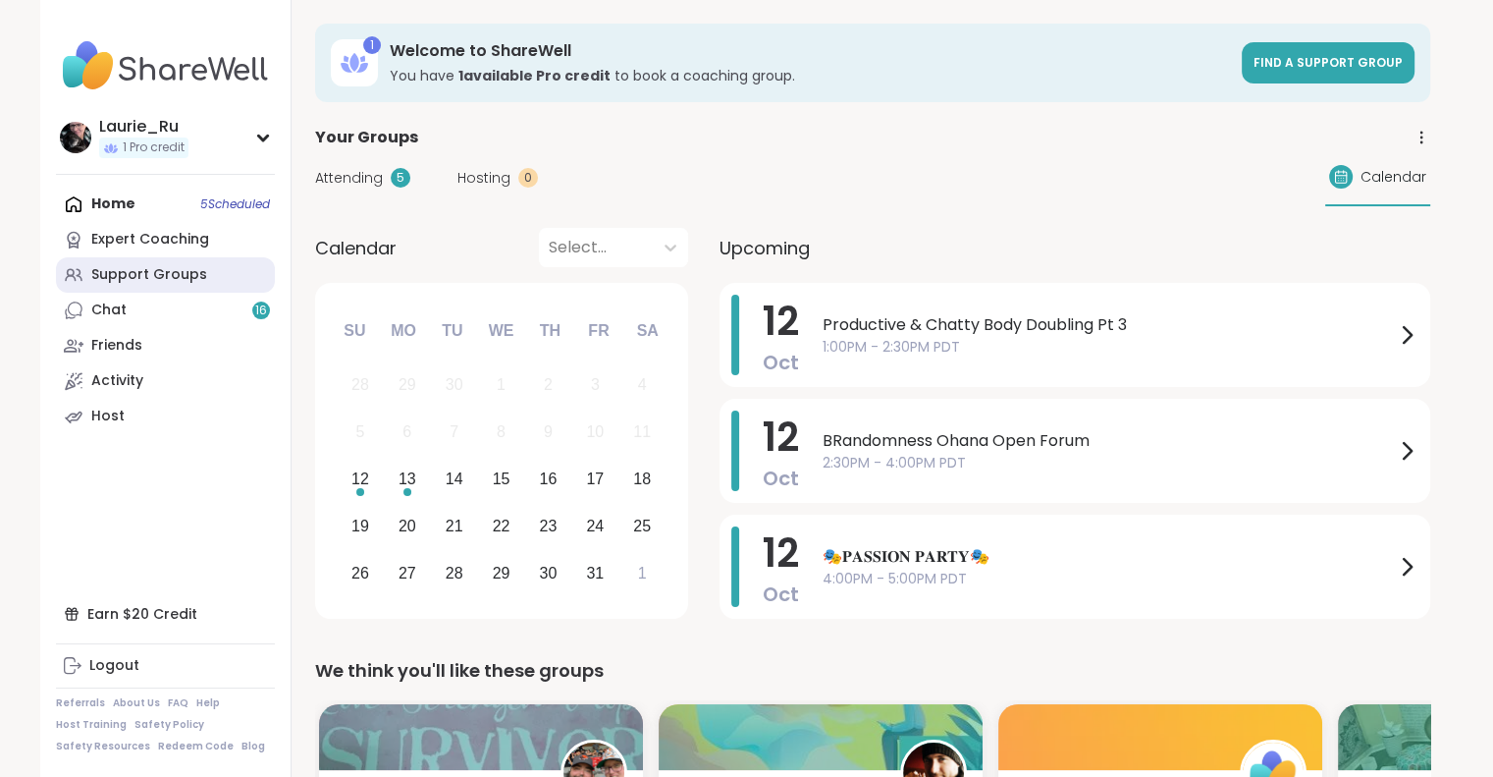
click at [198, 282] on div "Support Groups" at bounding box center [149, 275] width 116 height 20
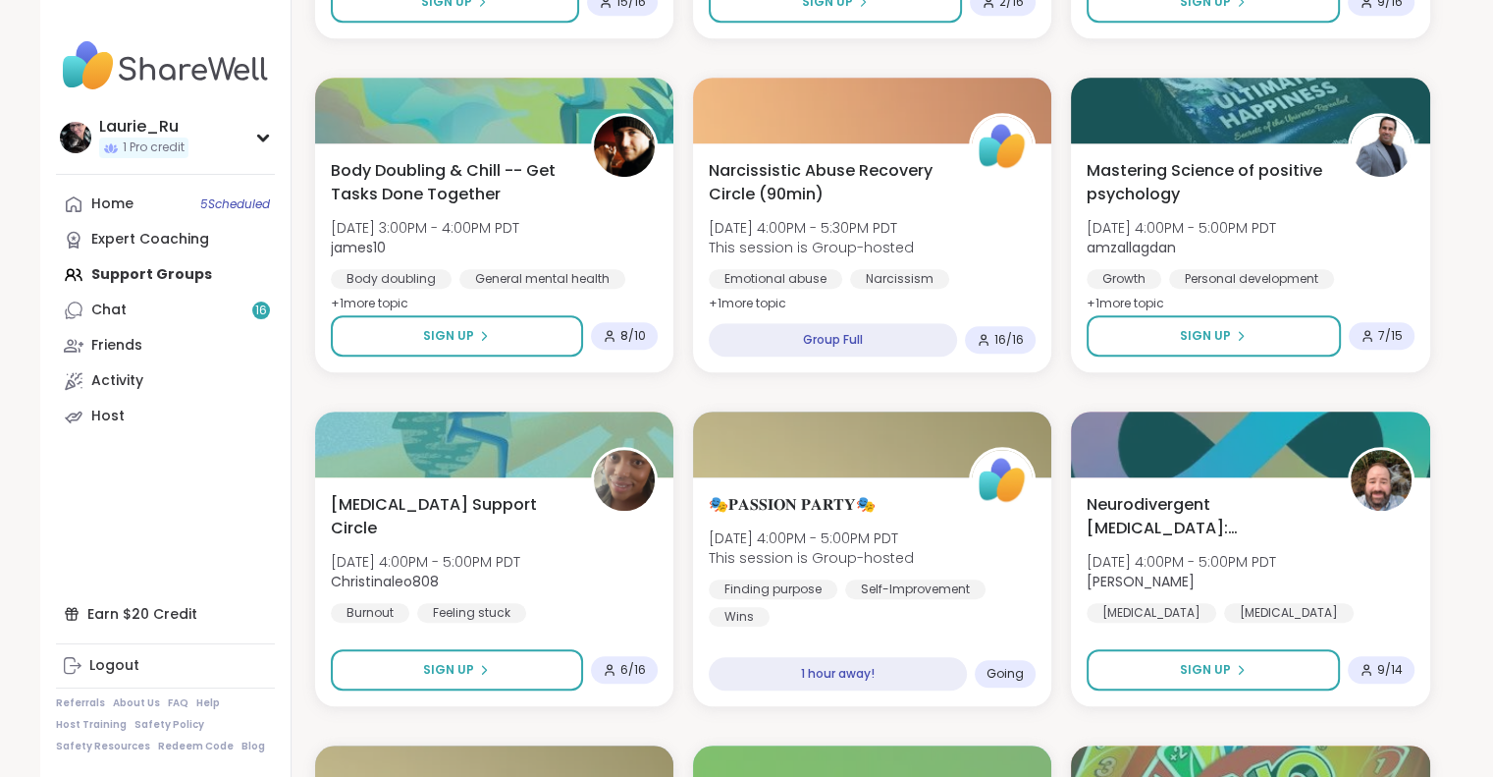
scroll to position [1306, 0]
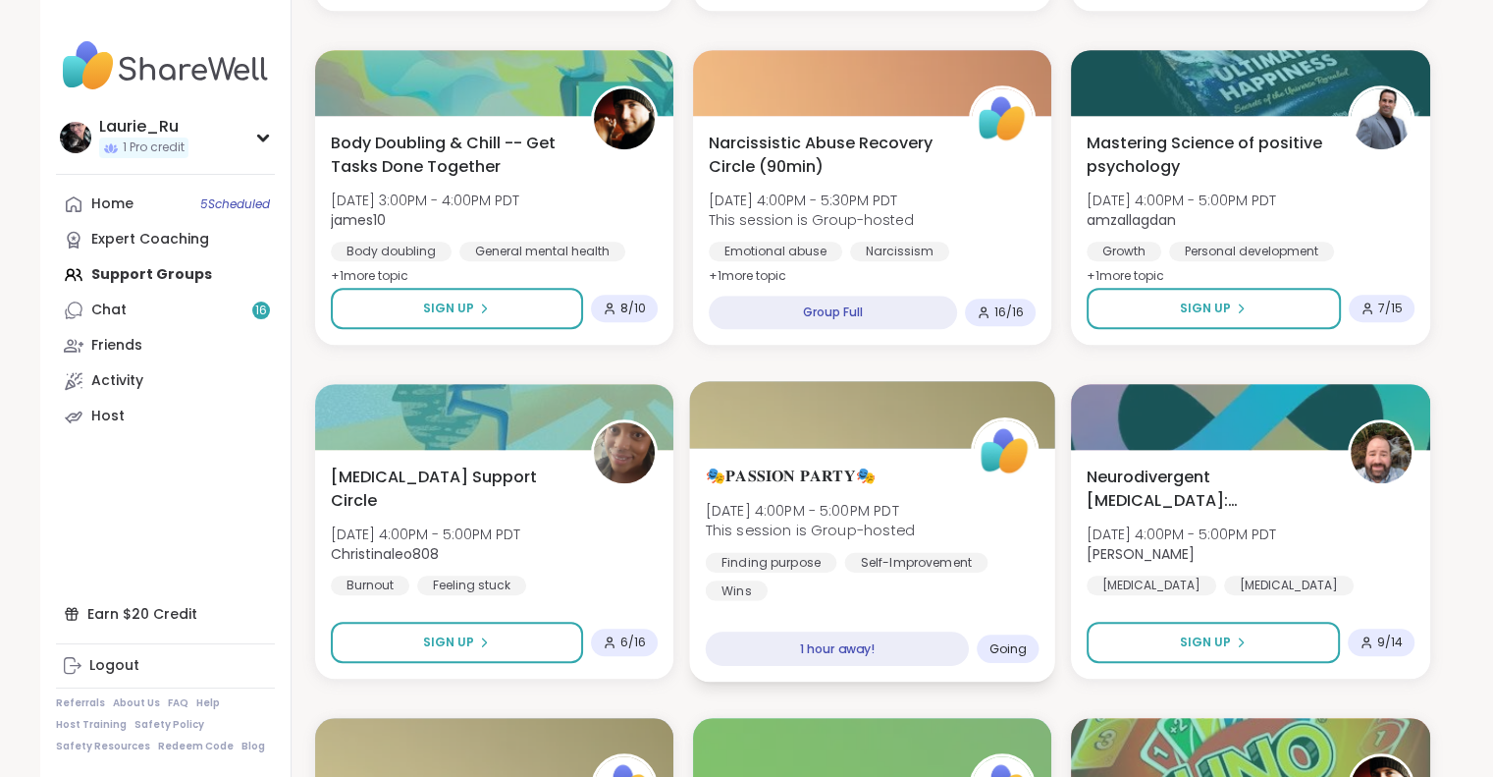
click at [934, 598] on div "Finding purpose [MEDICAL_DATA] Wins" at bounding box center [872, 576] width 334 height 48
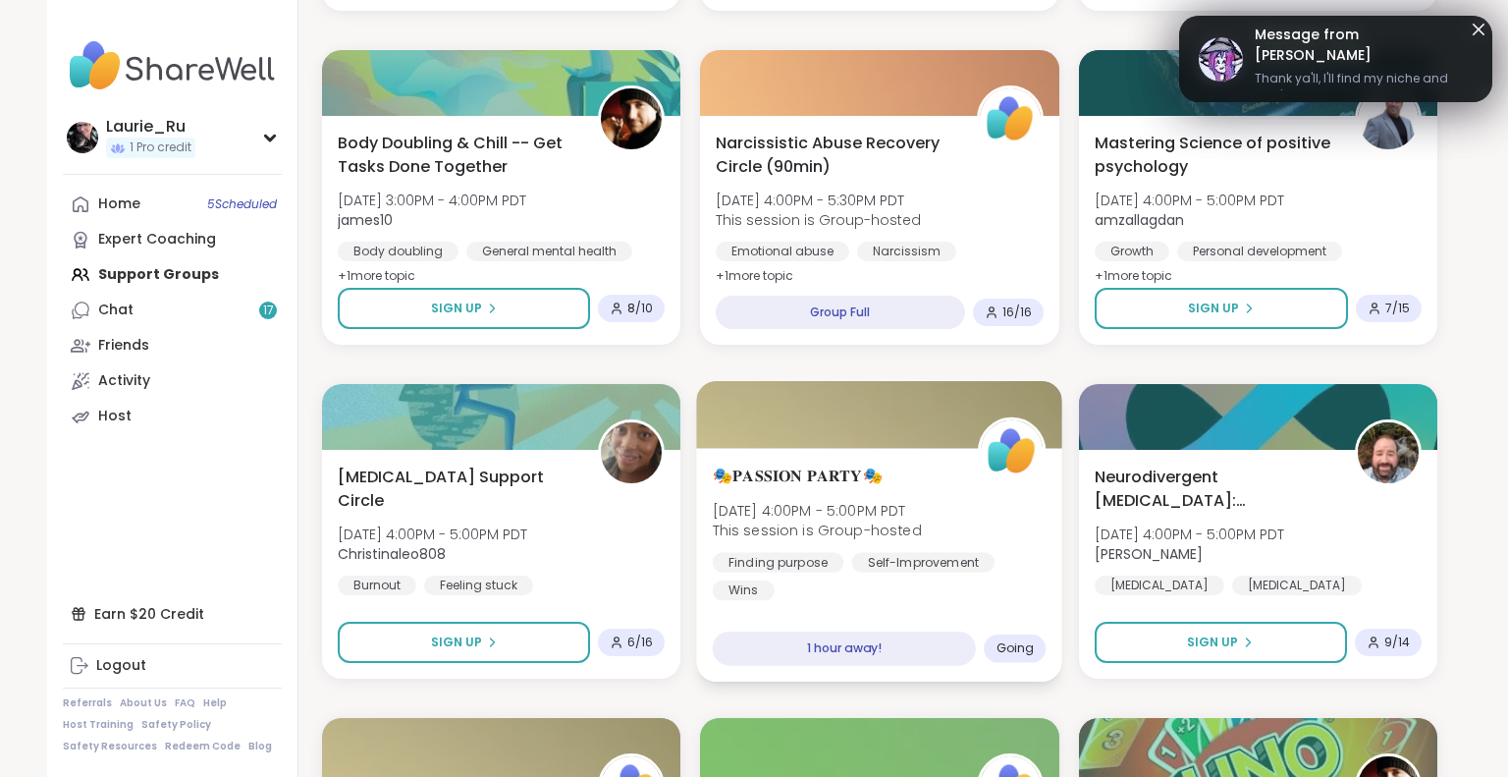
click at [934, 598] on div "Finding purpose [MEDICAL_DATA] Wins" at bounding box center [880, 576] width 334 height 48
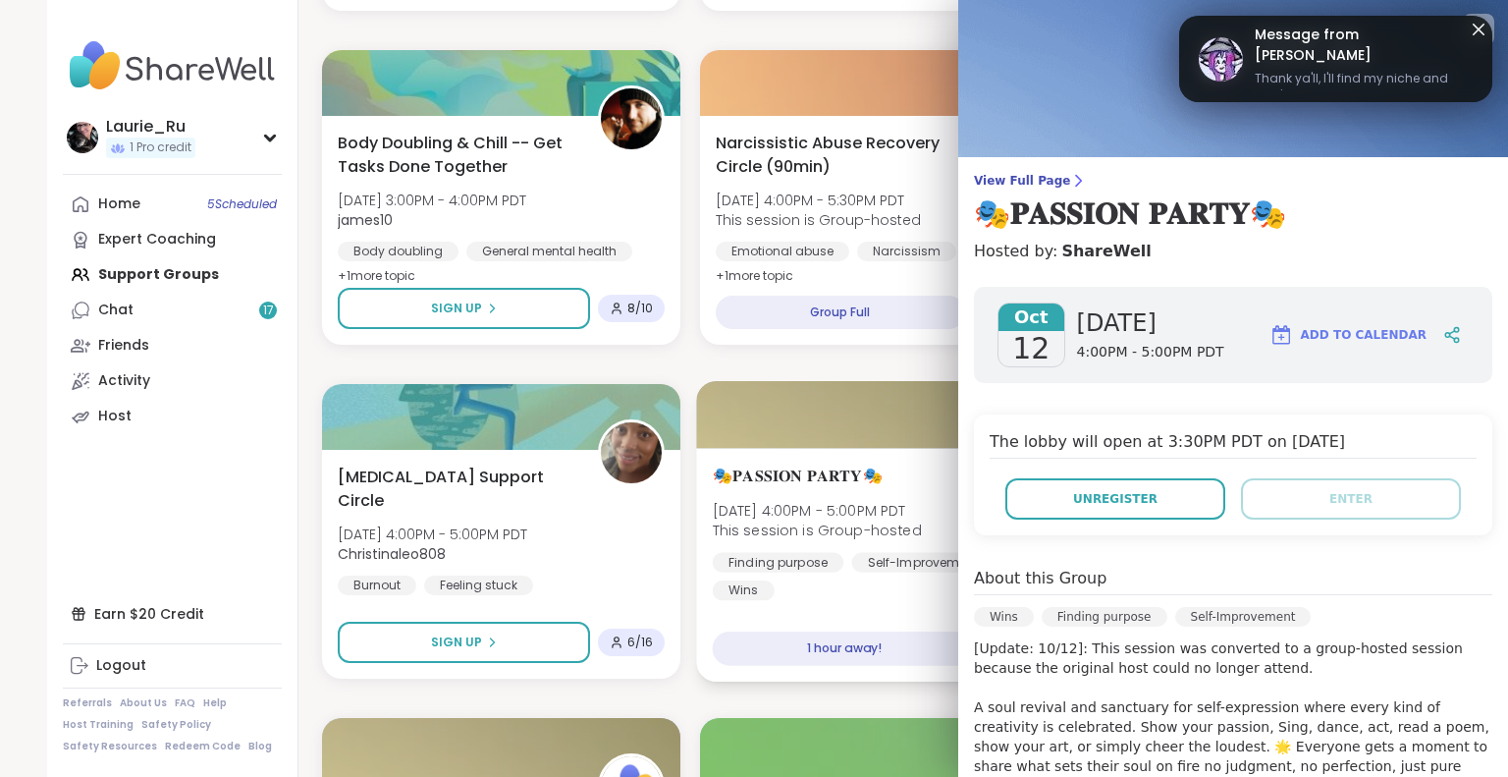
click at [934, 598] on div "Finding purpose [MEDICAL_DATA] Wins" at bounding box center [880, 576] width 334 height 48
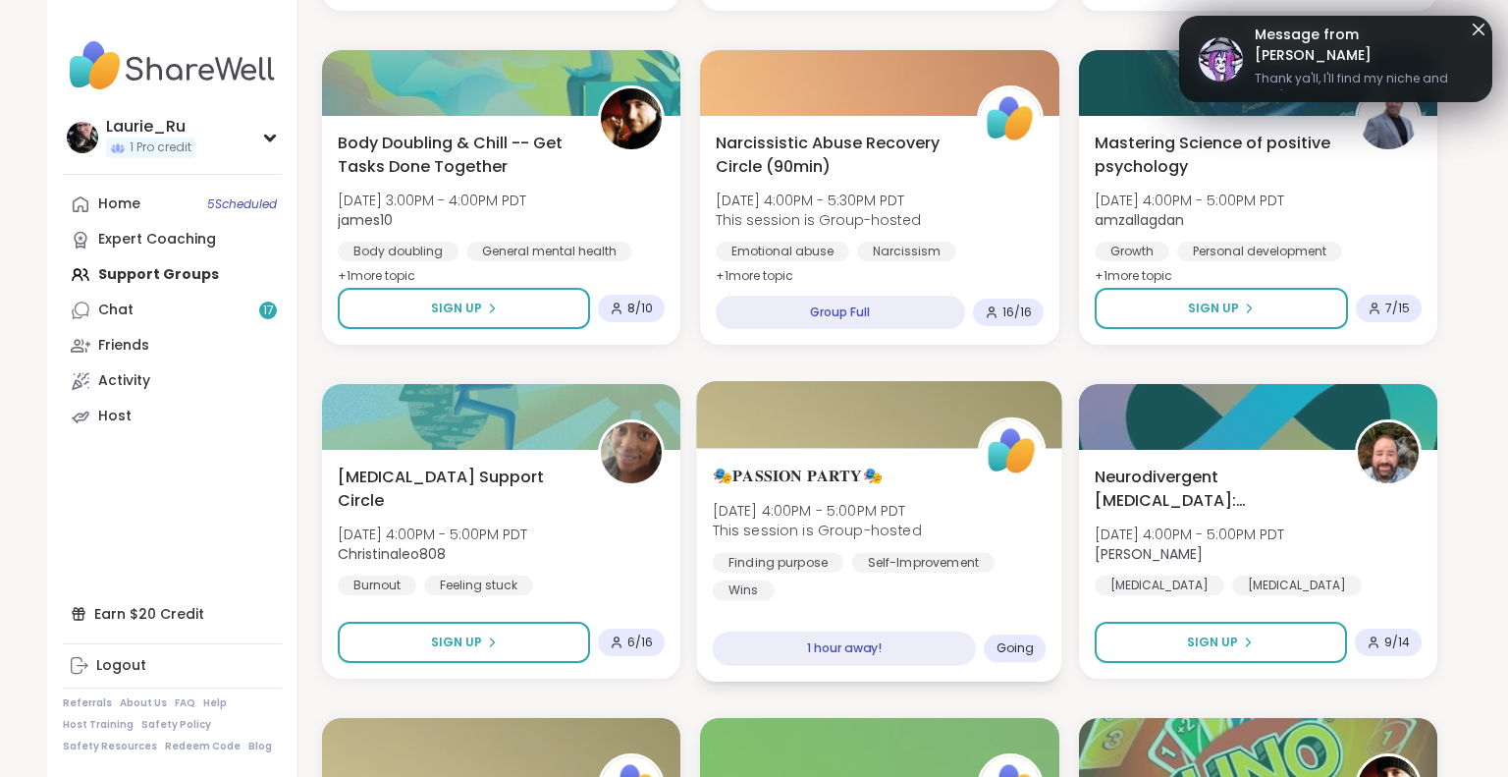
click at [934, 598] on div "Finding purpose [MEDICAL_DATA] Wins" at bounding box center [880, 576] width 334 height 48
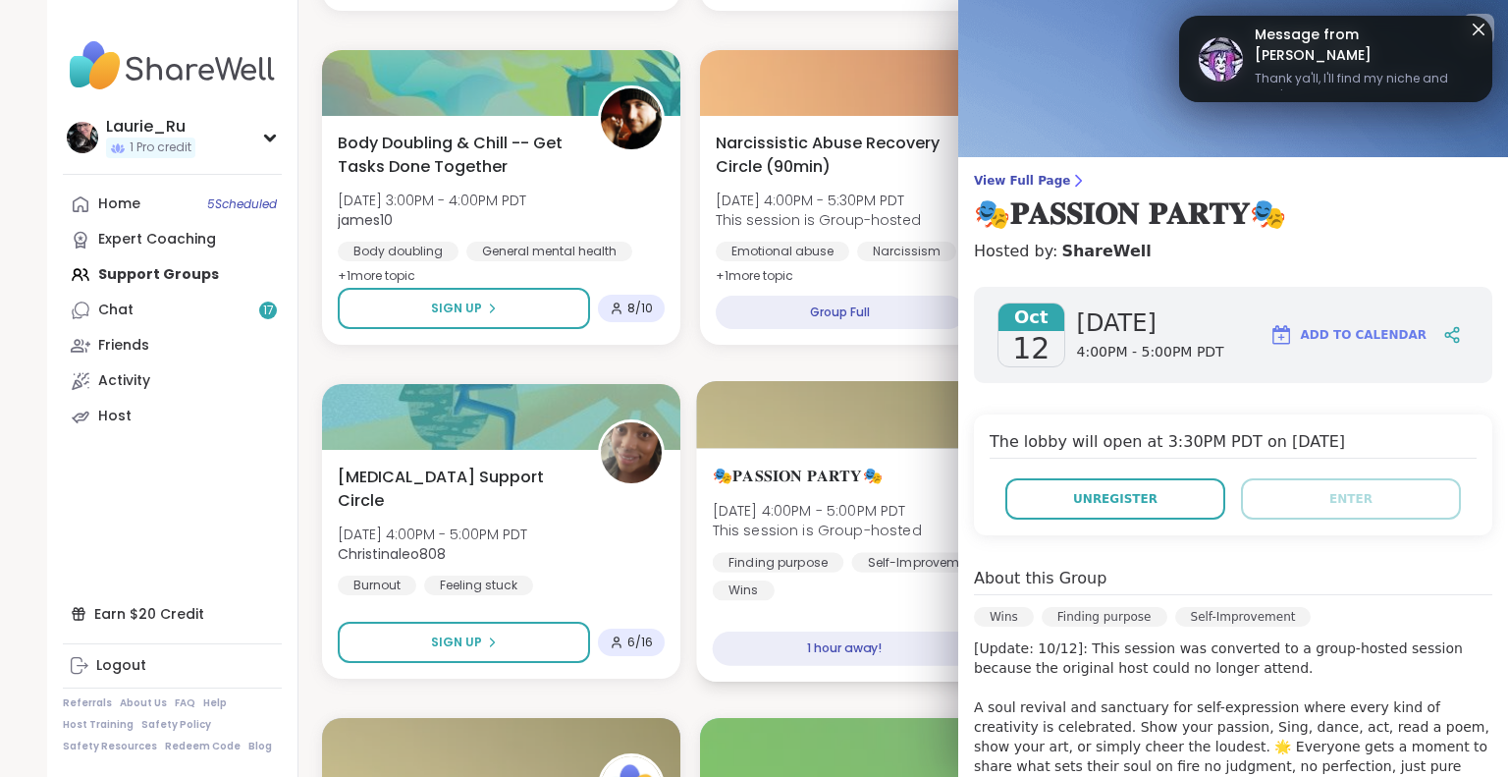
click at [934, 598] on div "Finding purpose [MEDICAL_DATA] Wins" at bounding box center [880, 576] width 334 height 48
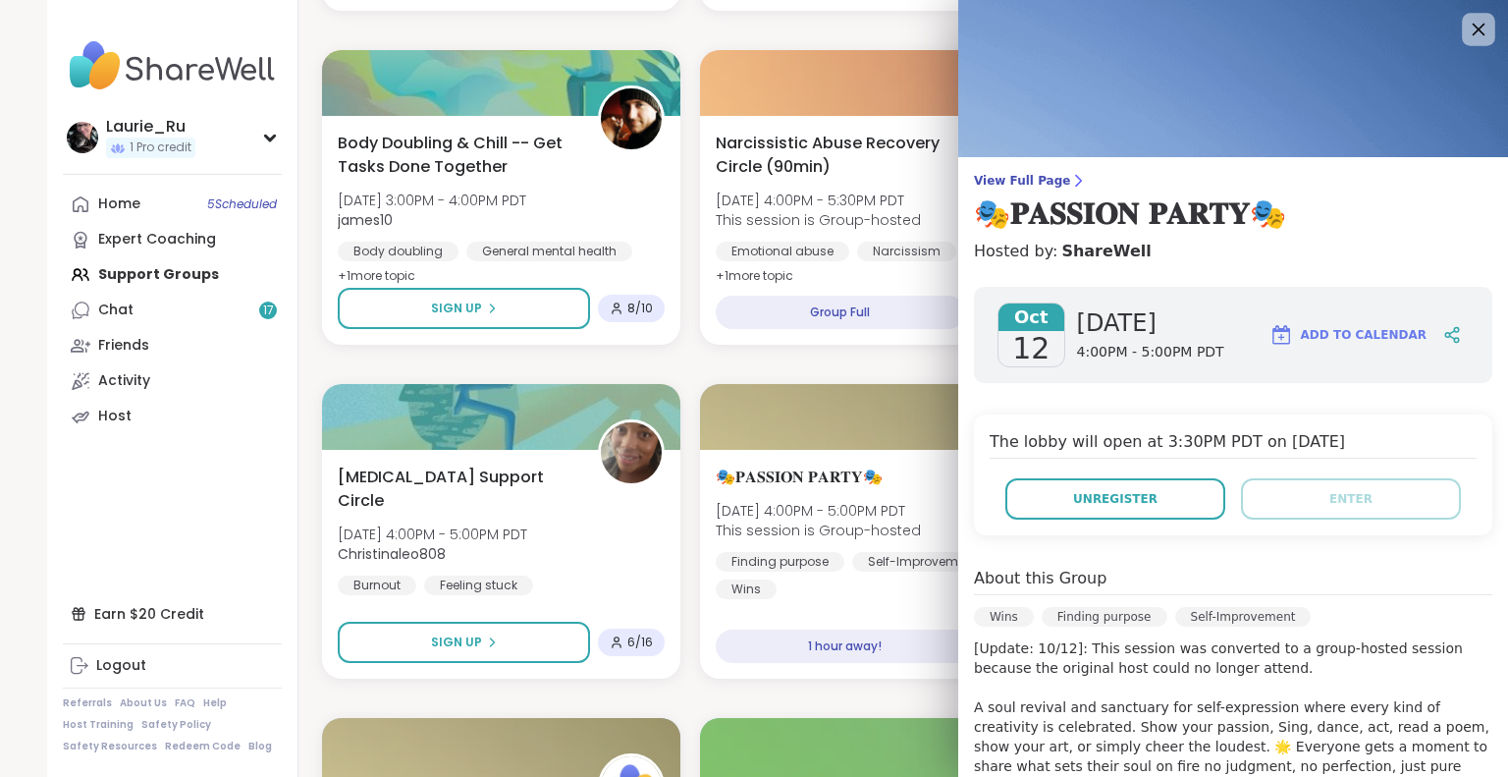
click at [1466, 27] on icon at bounding box center [1478, 29] width 25 height 25
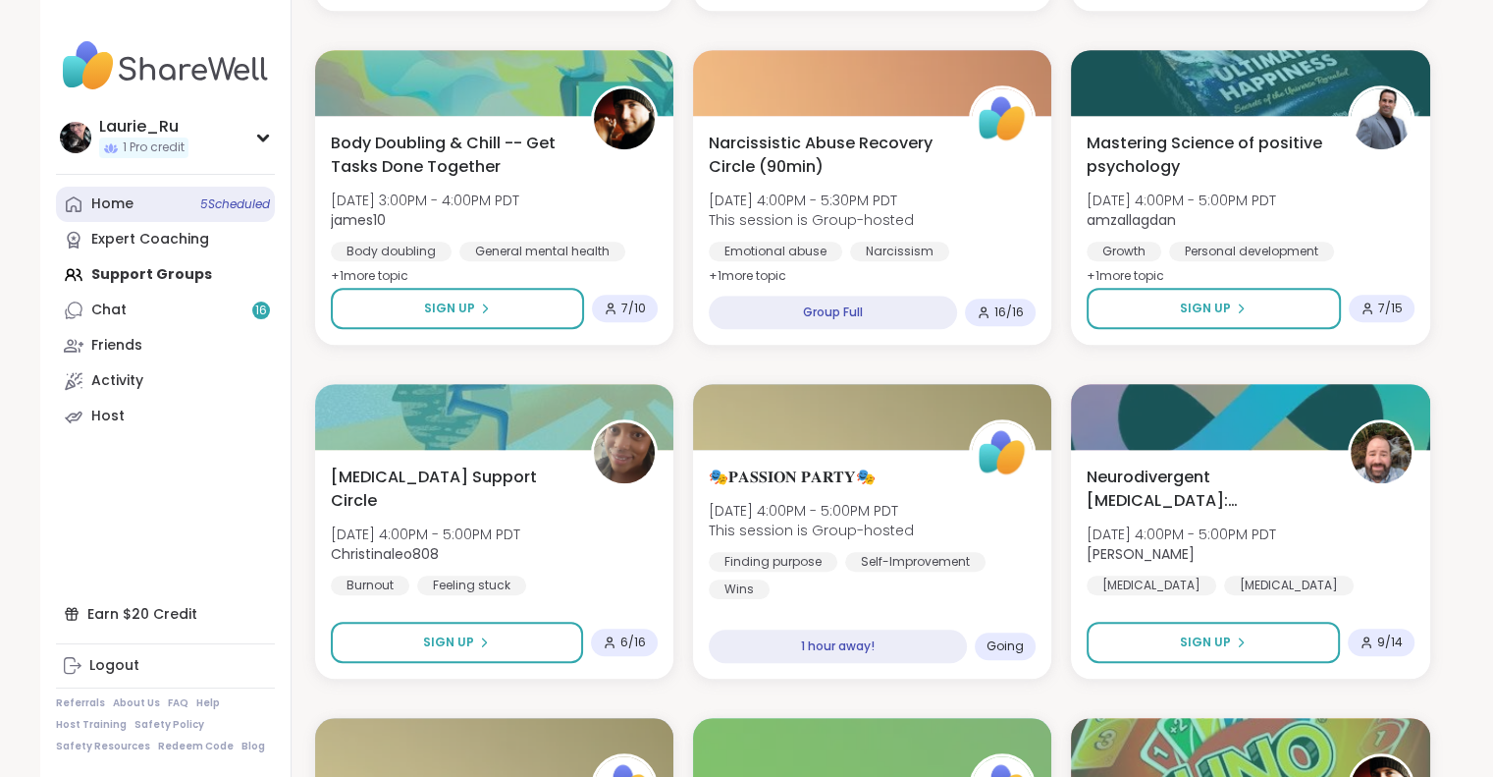
click at [225, 200] on span "5 Scheduled" at bounding box center [235, 204] width 70 height 16
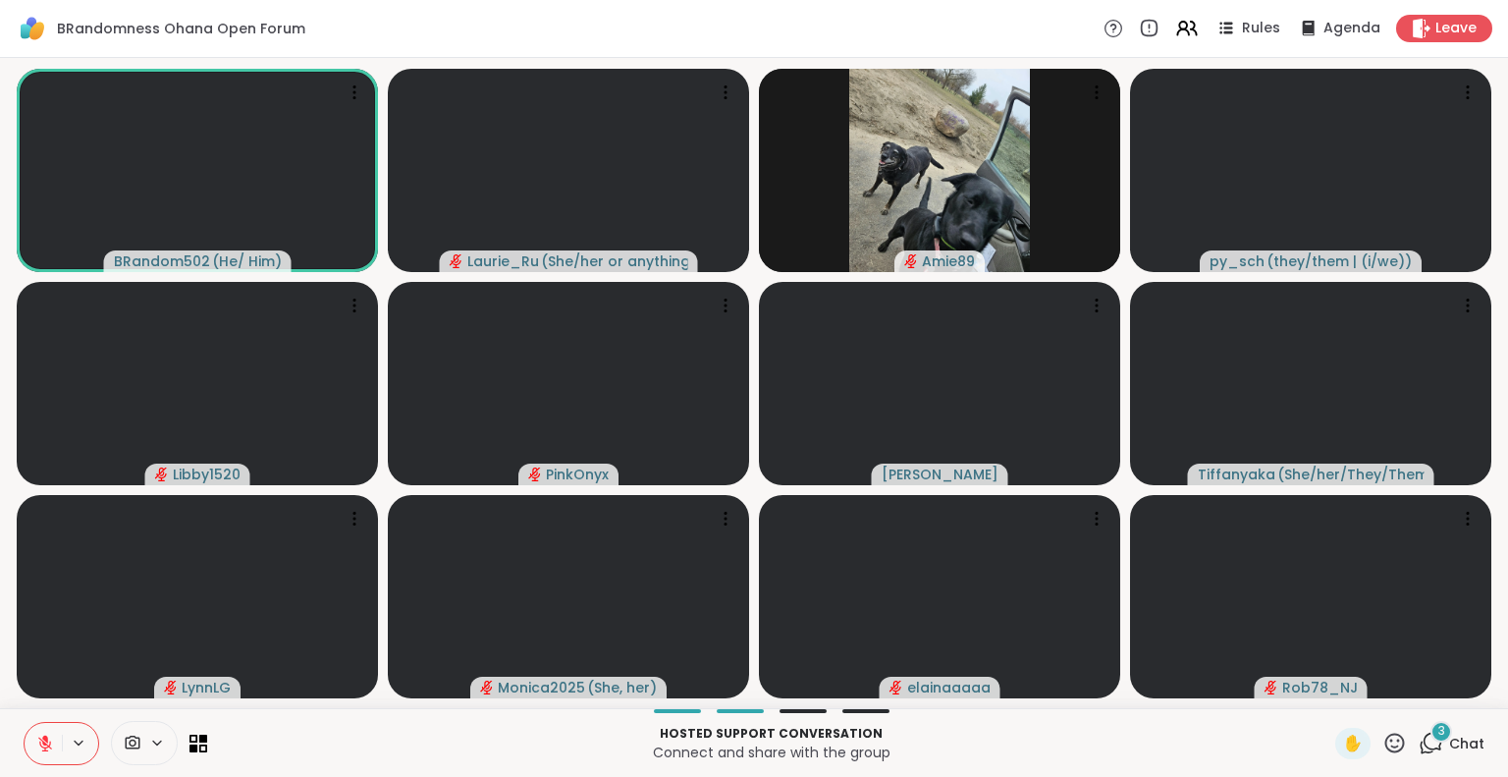
click at [1419, 731] on icon at bounding box center [1431, 742] width 25 height 25
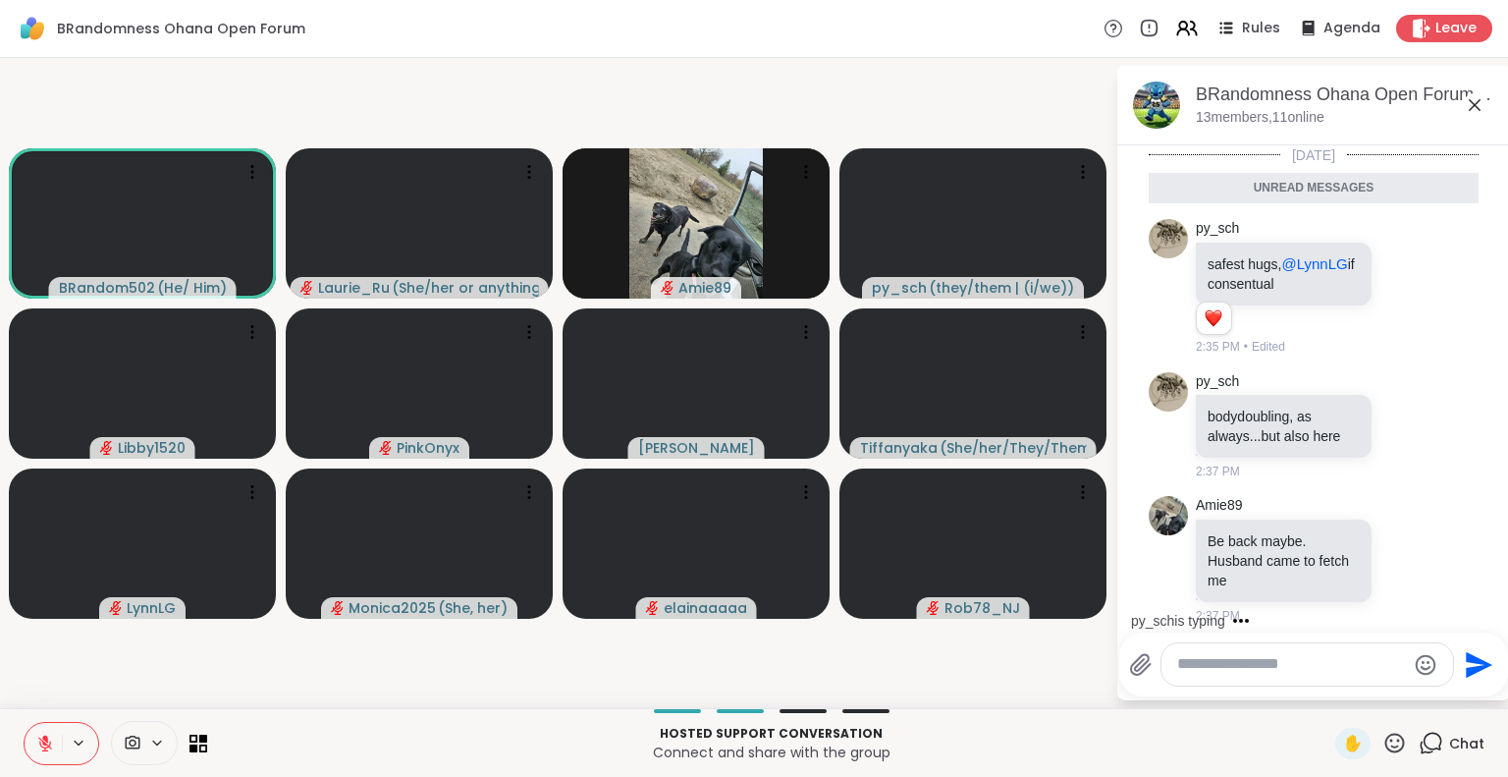
click at [1479, 142] on div "BRandomness Ohana Open Forum, [DATE] members, 11 online" at bounding box center [1313, 106] width 393 height 80
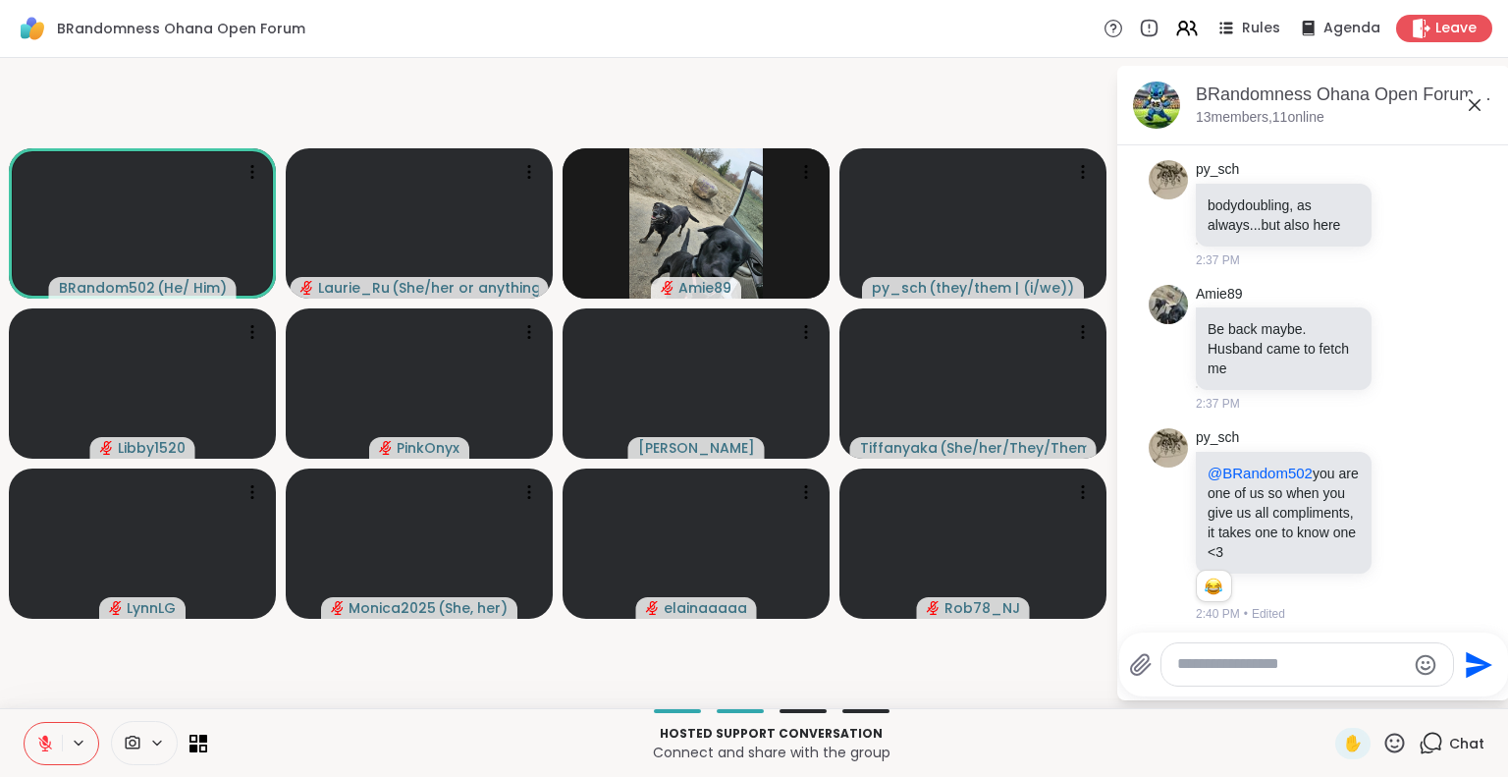
scroll to position [192, 0]
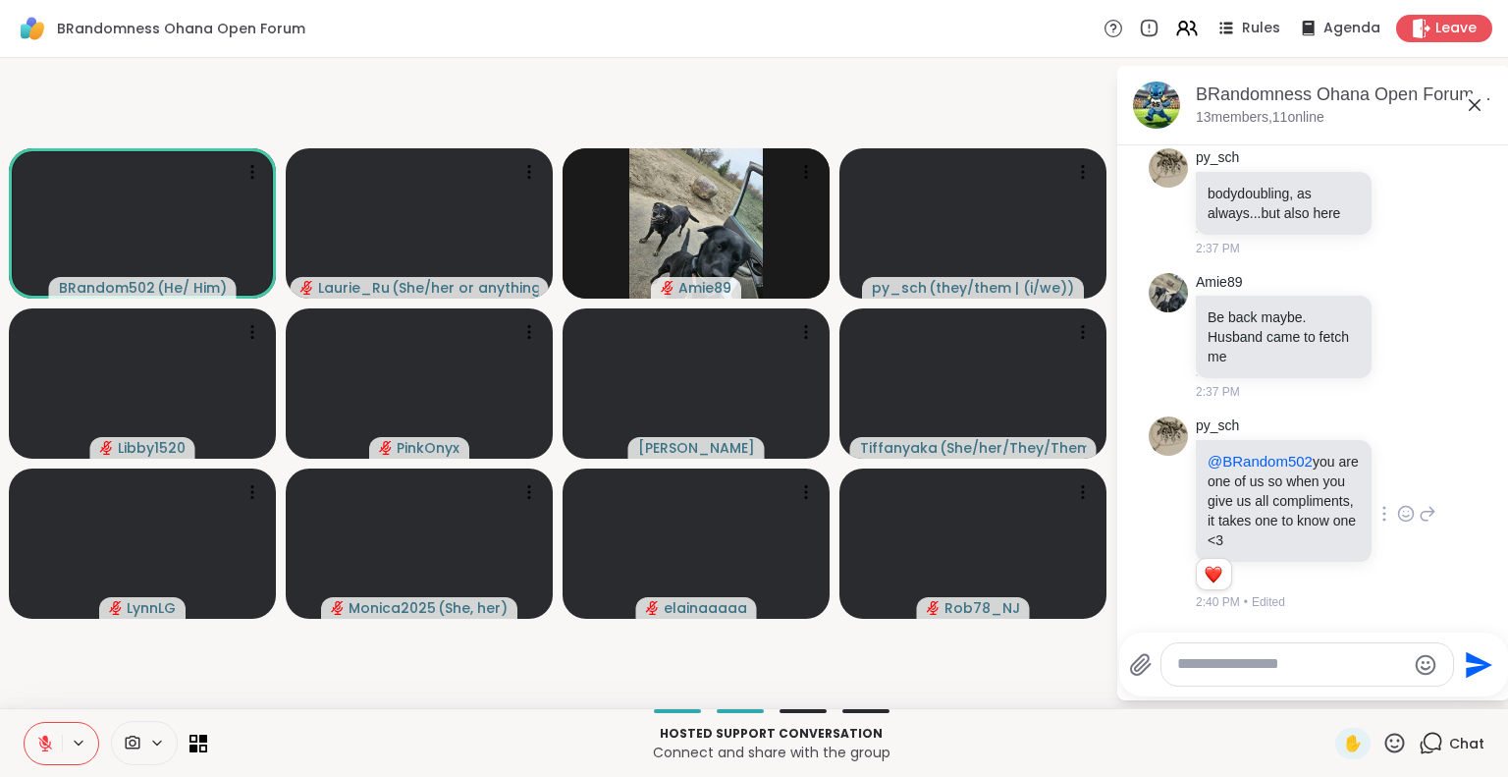
click at [1397, 510] on icon at bounding box center [1406, 514] width 18 height 20
click at [1397, 483] on div "Select Reaction: Heart" at bounding box center [1406, 482] width 18 height 18
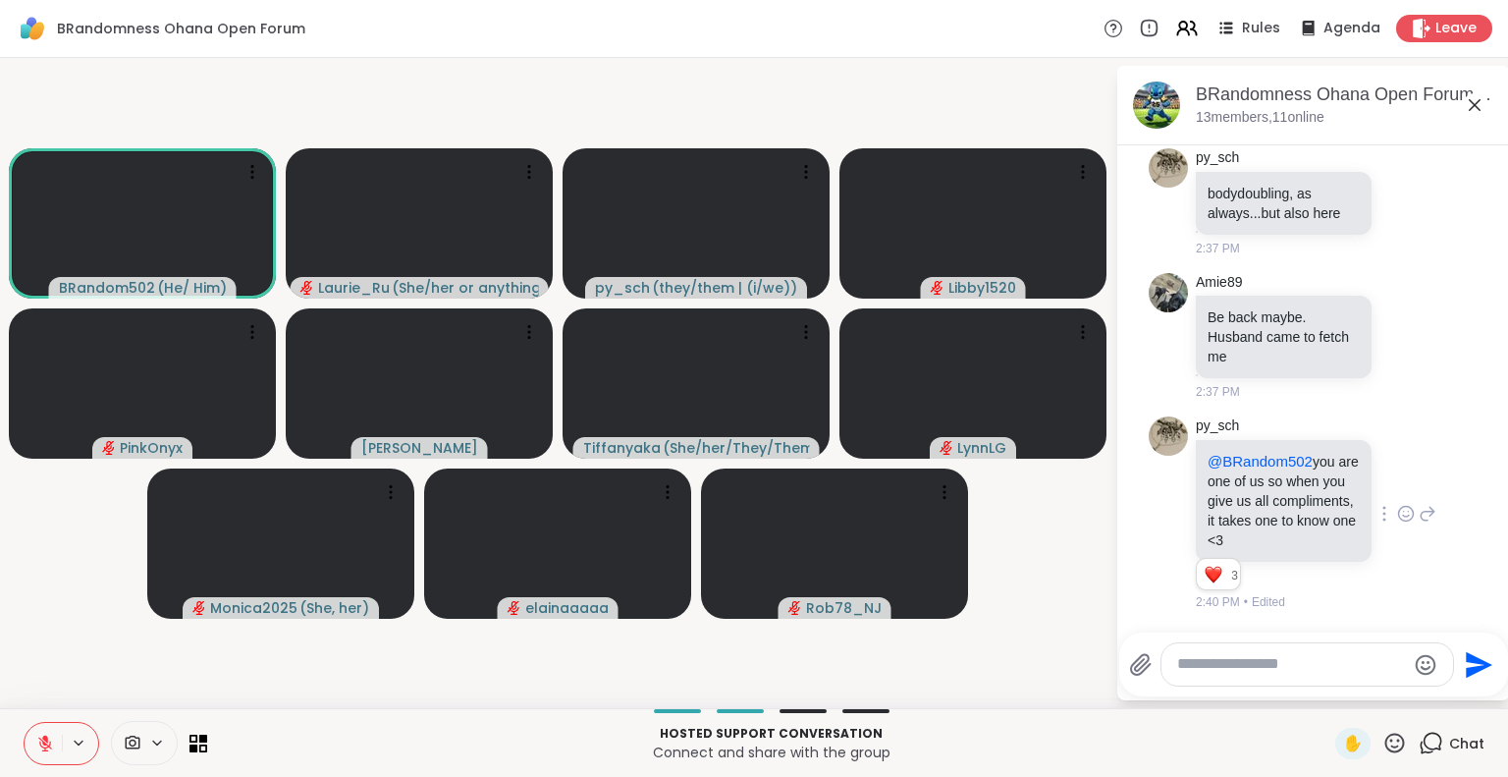
click at [43, 753] on button at bounding box center [43, 743] width 37 height 41
click at [39, 749] on icon at bounding box center [45, 743] width 18 height 18
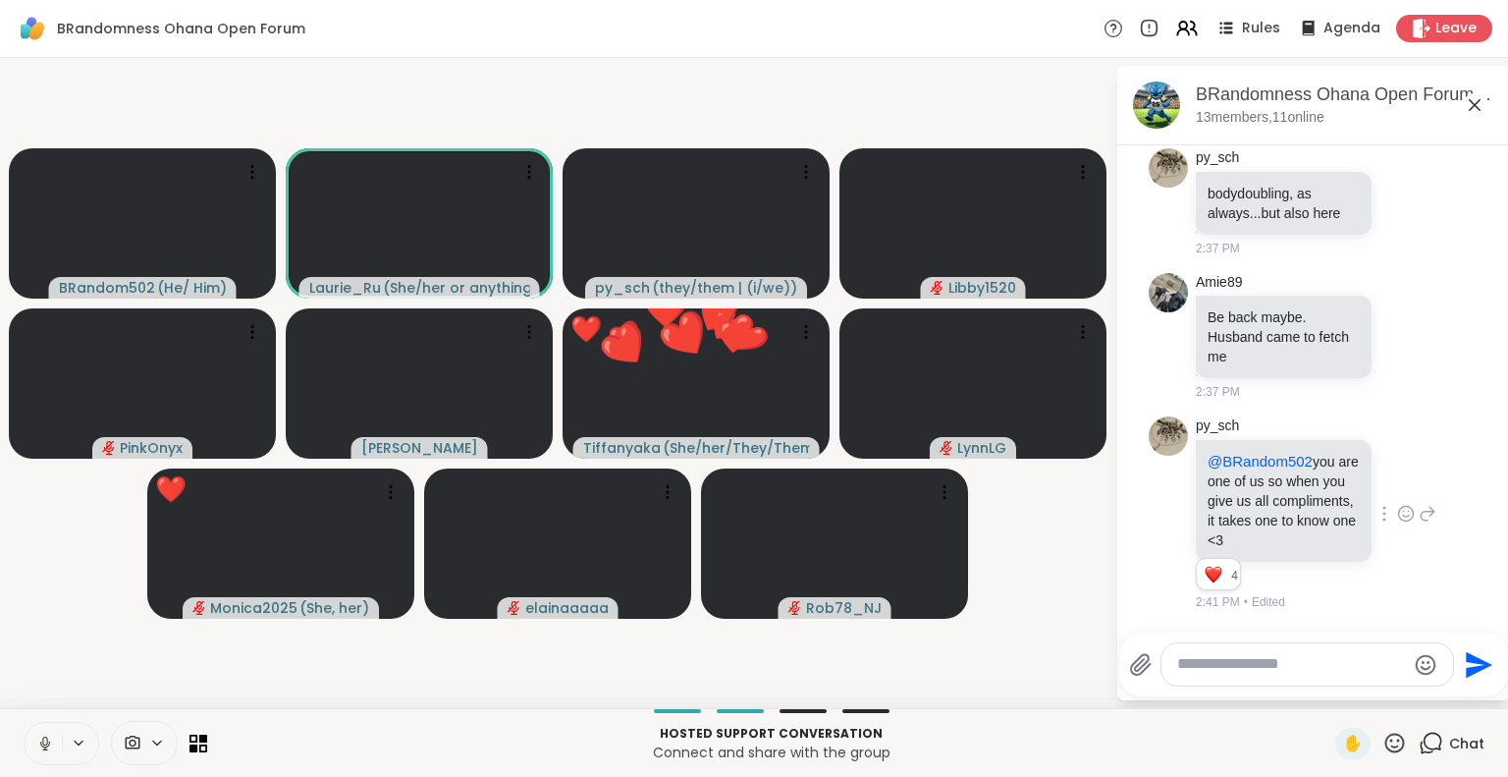
click at [44, 739] on icon at bounding box center [45, 743] width 18 height 18
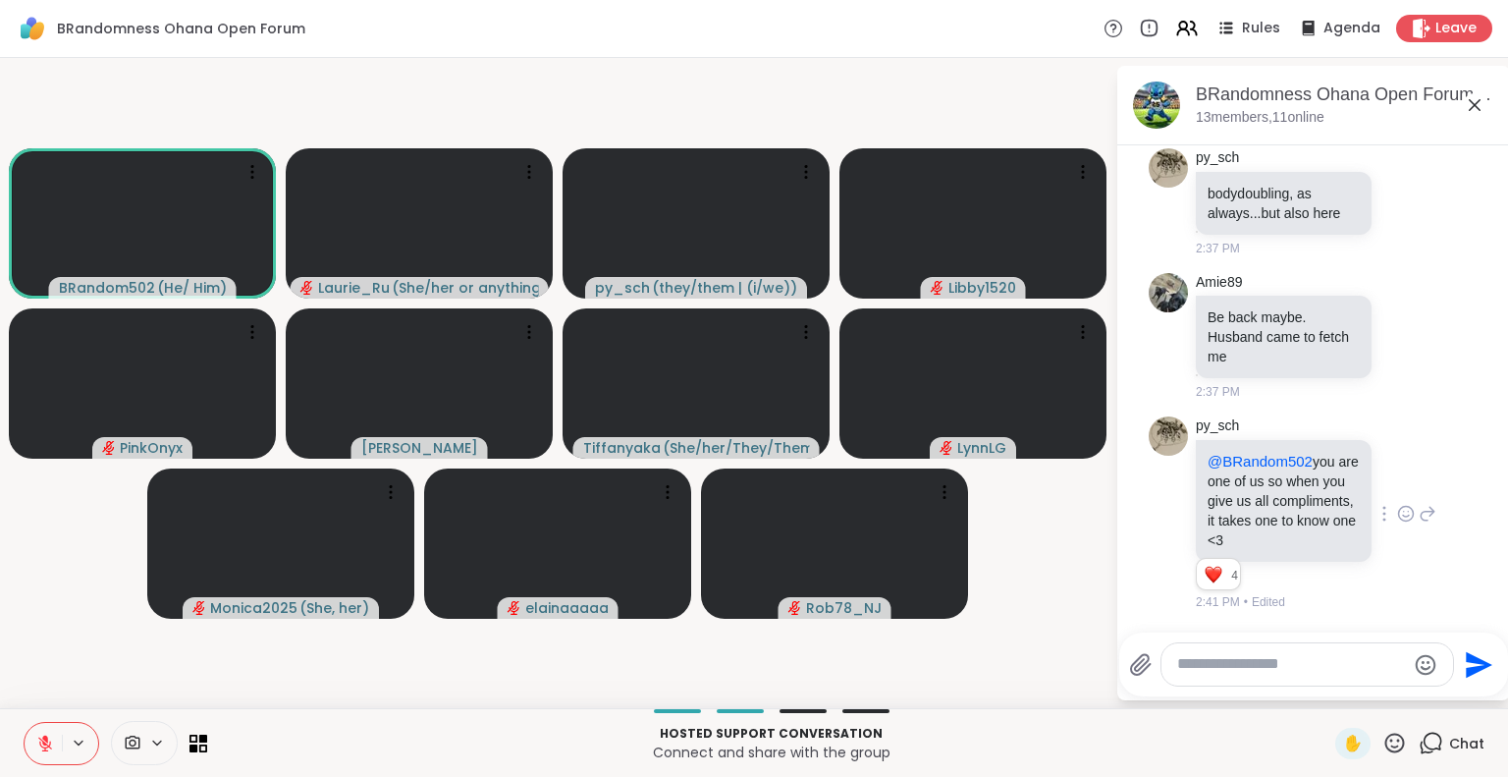
click at [1385, 739] on icon at bounding box center [1395, 742] width 20 height 20
click at [1327, 693] on span "❤️" at bounding box center [1337, 691] width 20 height 24
click at [1318, 693] on div "Send" at bounding box center [1313, 664] width 389 height 64
click at [1385, 749] on icon at bounding box center [1394, 742] width 25 height 25
click at [1327, 689] on span "❤️" at bounding box center [1337, 691] width 20 height 24
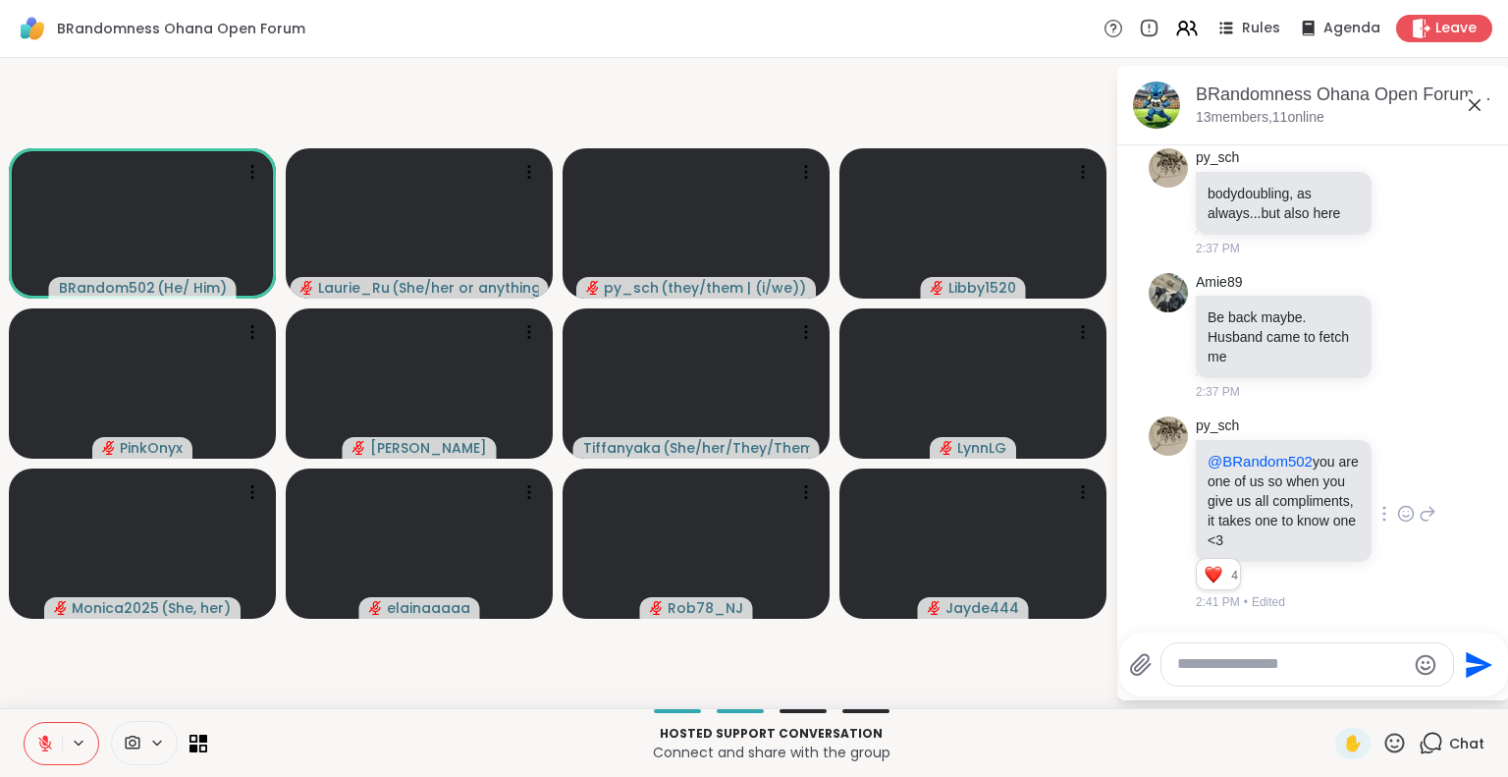
click at [49, 737] on icon at bounding box center [45, 743] width 18 height 18
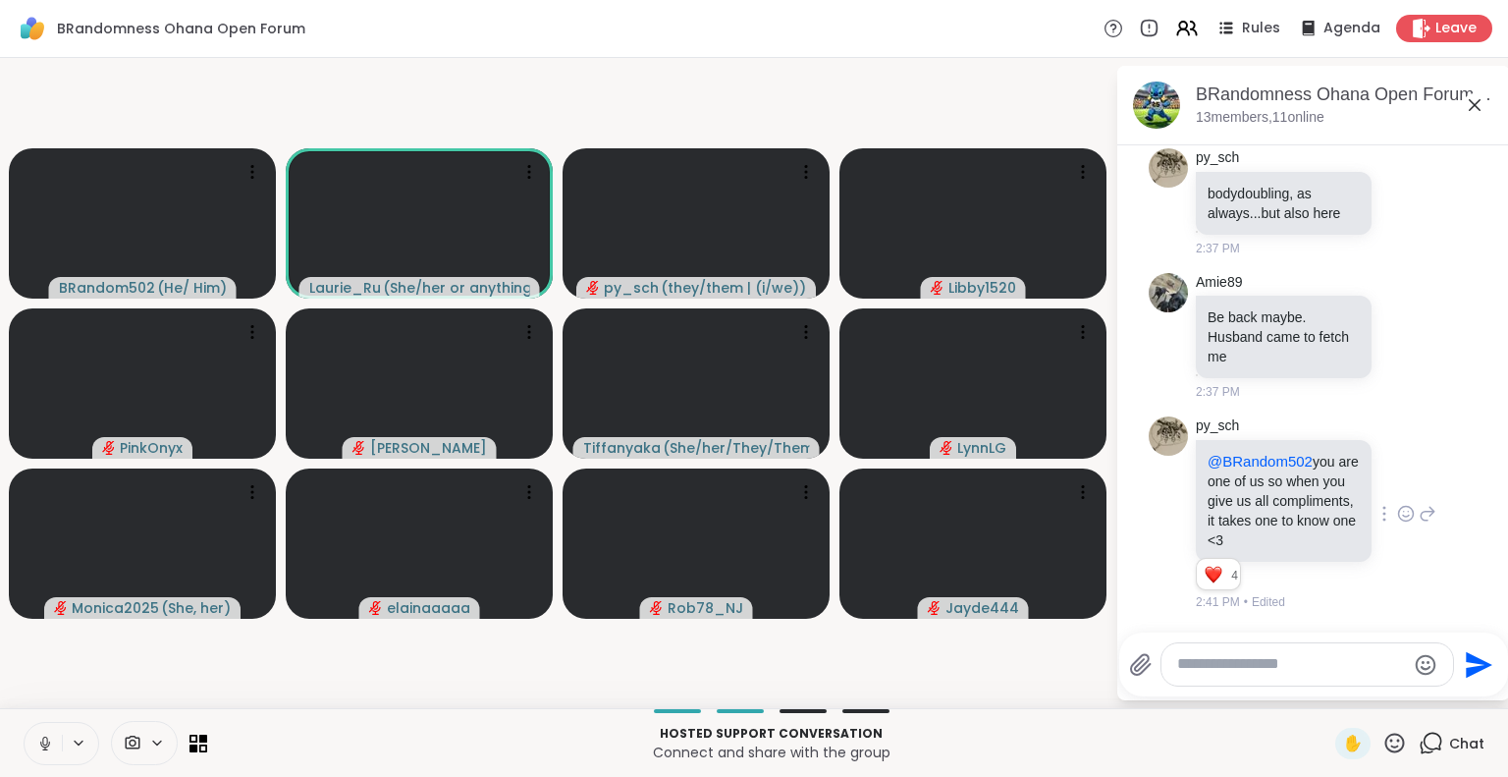
click at [55, 729] on button at bounding box center [43, 743] width 37 height 41
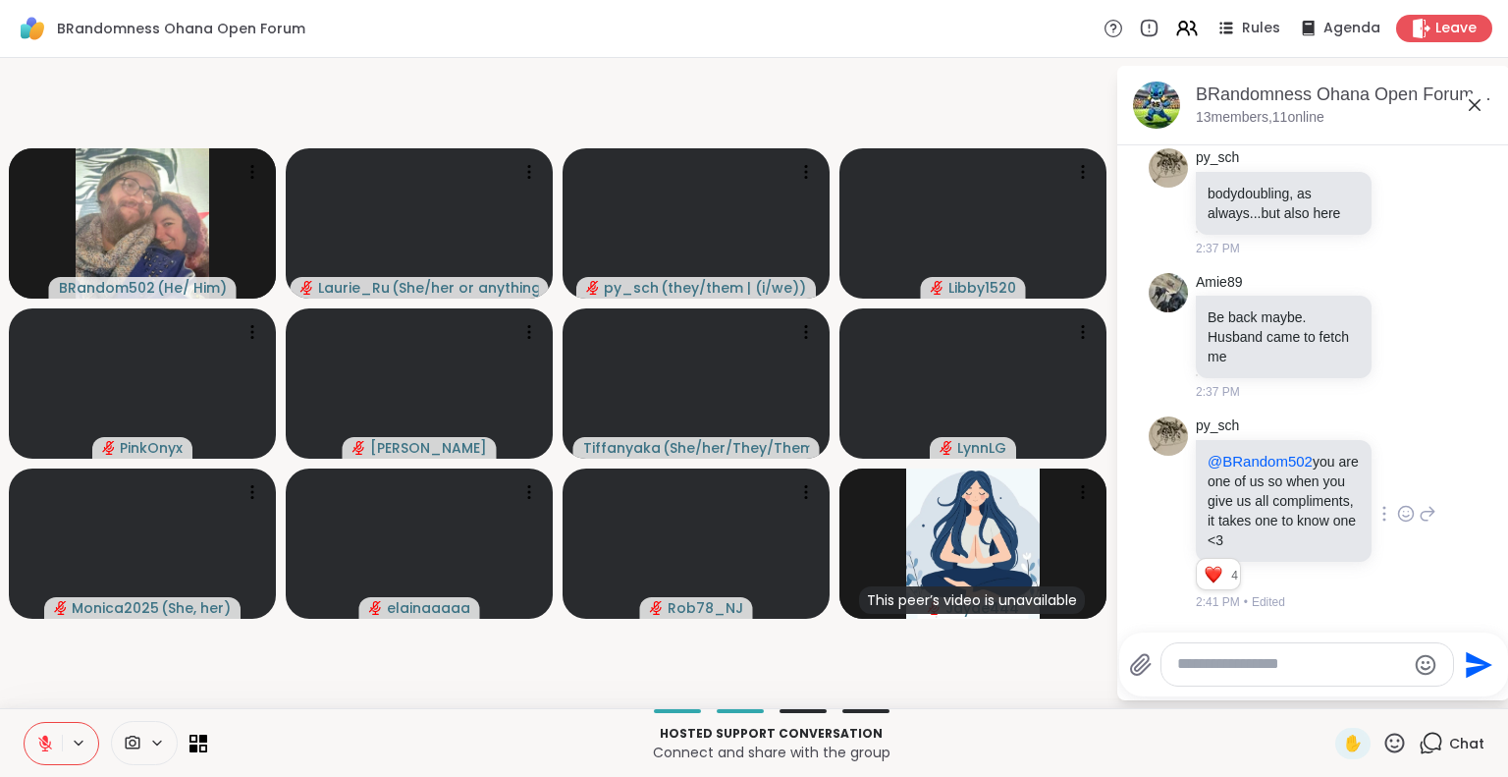
click at [1386, 749] on icon at bounding box center [1395, 742] width 20 height 20
click at [1327, 692] on span "❤️" at bounding box center [1337, 691] width 20 height 24
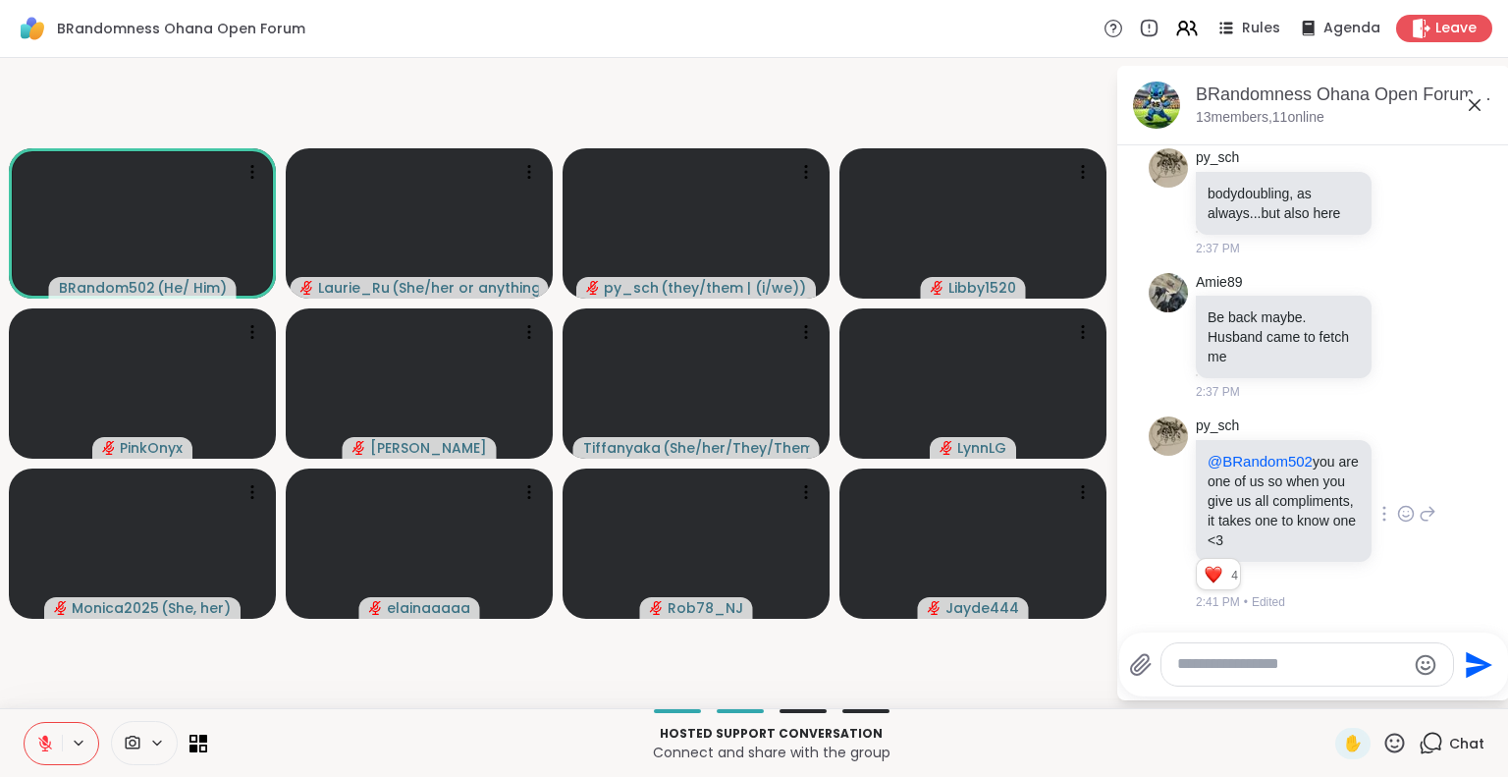
click at [1386, 745] on icon at bounding box center [1394, 742] width 25 height 25
click at [1327, 690] on span "❤️" at bounding box center [1337, 691] width 20 height 24
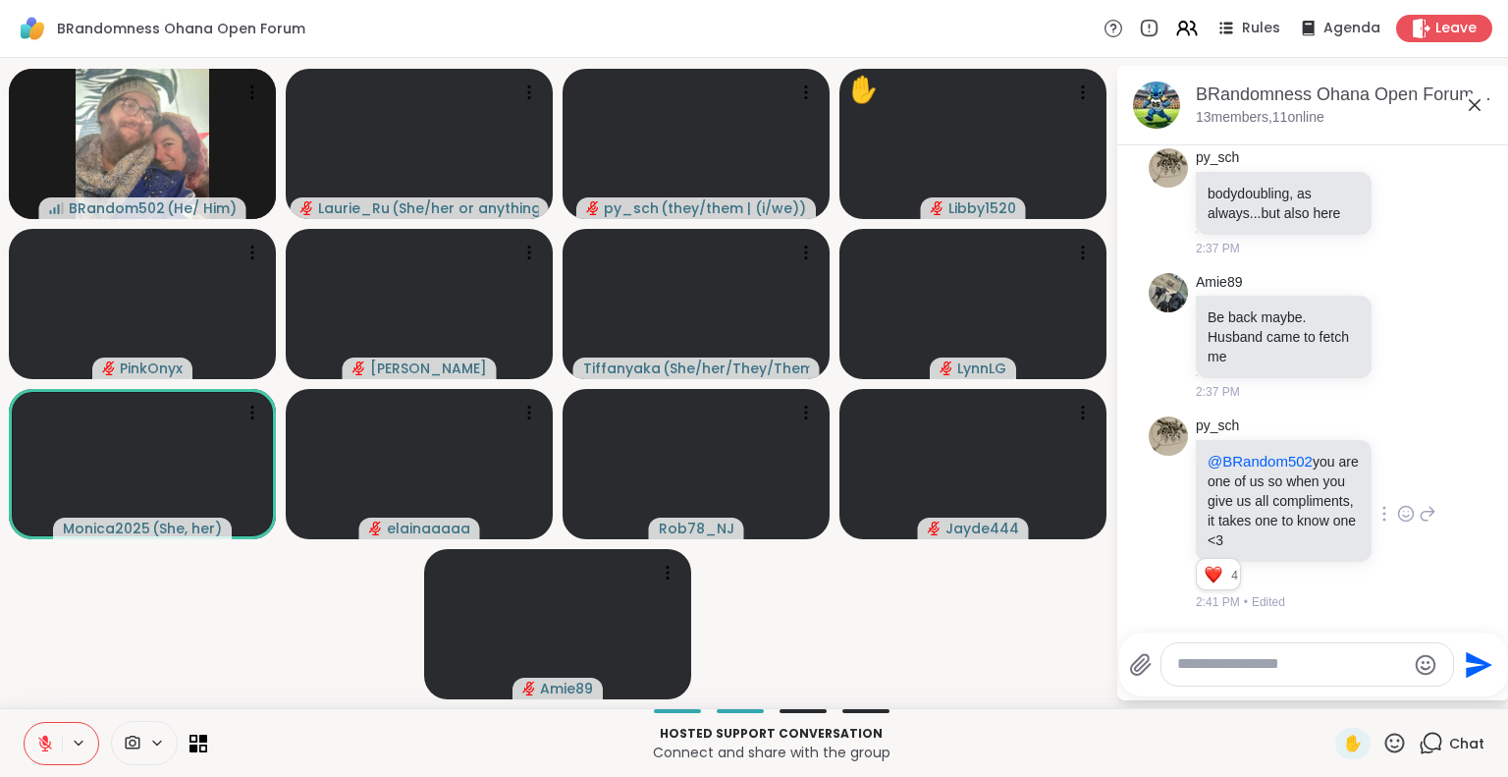
click at [46, 748] on icon at bounding box center [45, 743] width 18 height 18
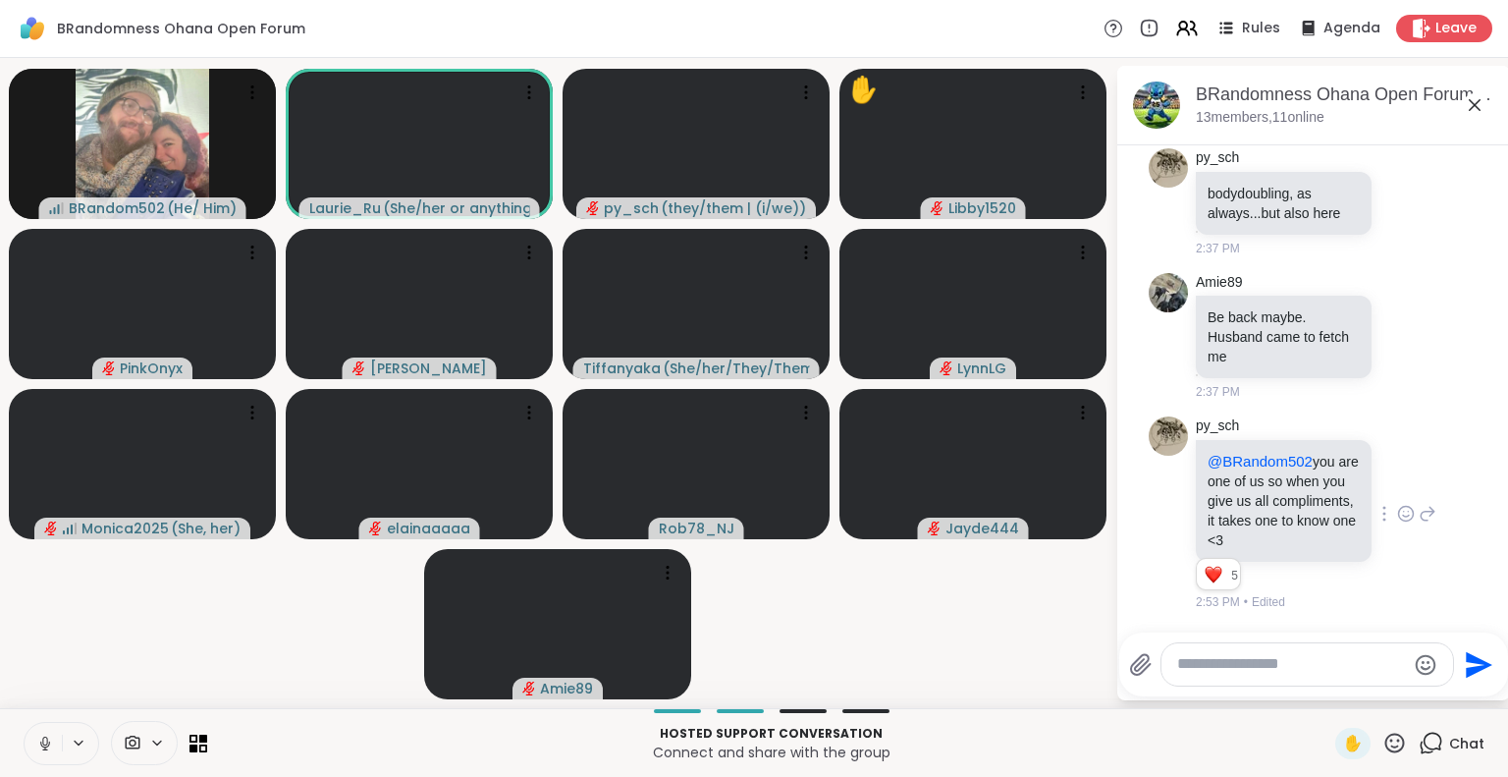
click at [46, 748] on icon at bounding box center [45, 743] width 18 height 18
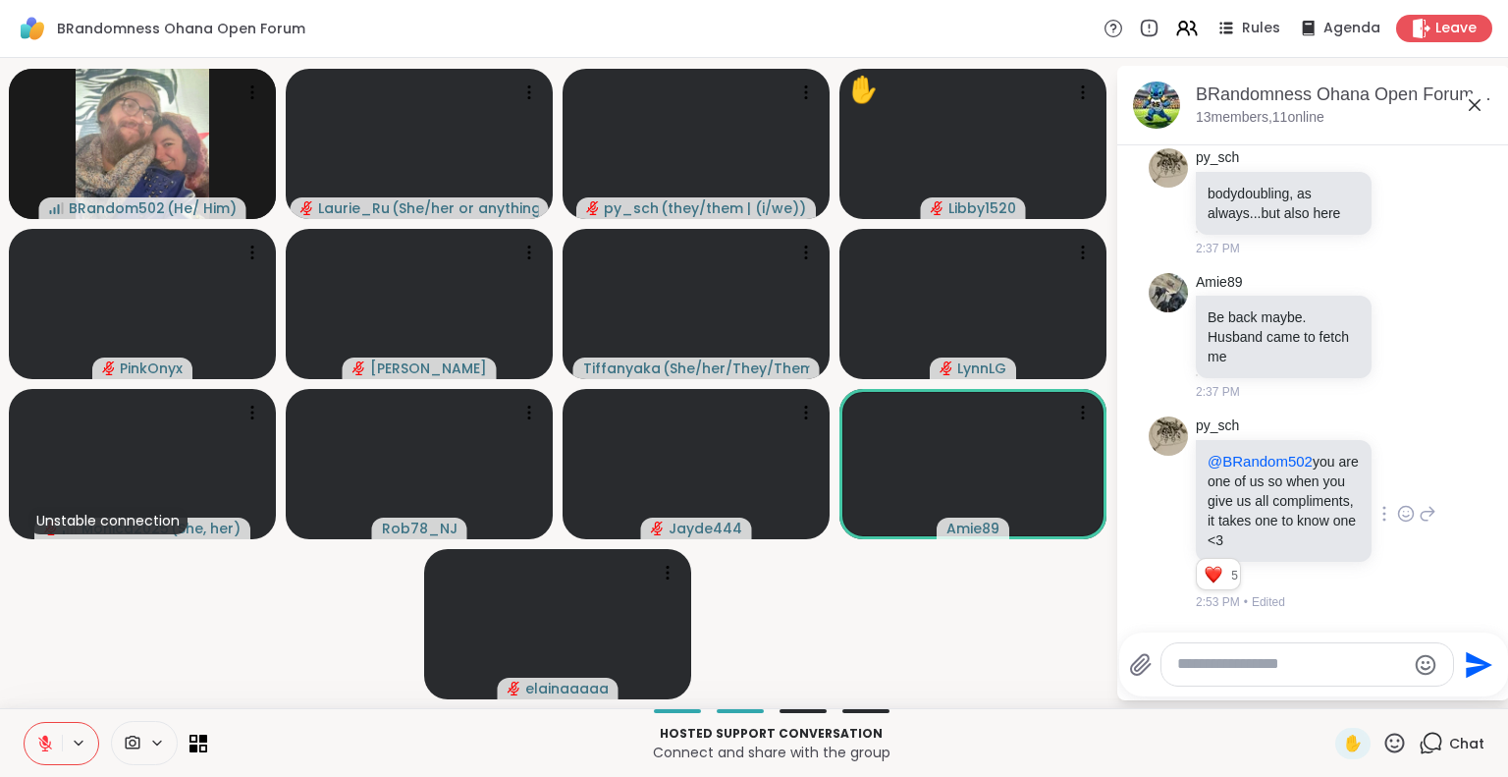
click at [46, 745] on icon at bounding box center [45, 743] width 18 height 18
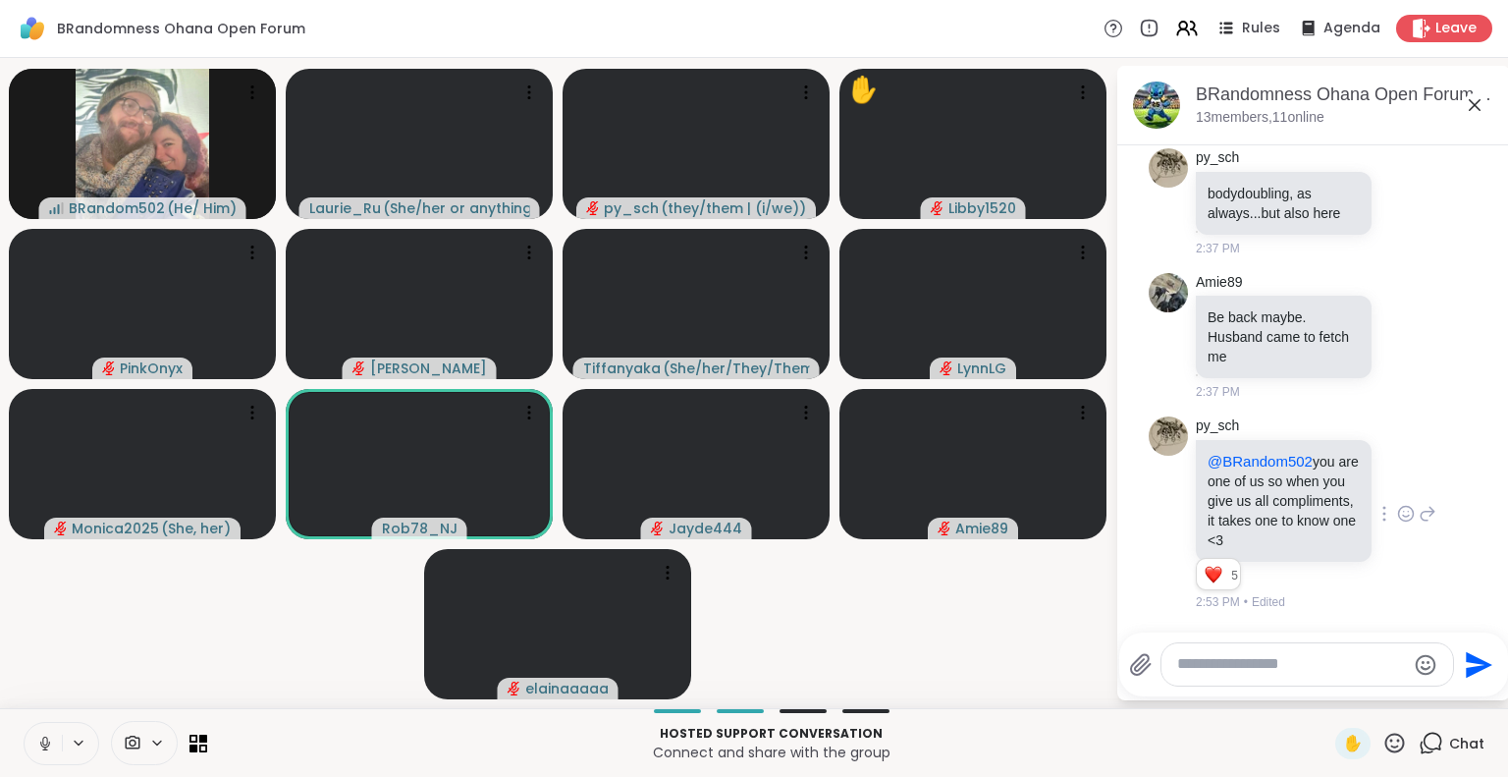
click at [48, 737] on icon at bounding box center [45, 743] width 18 height 18
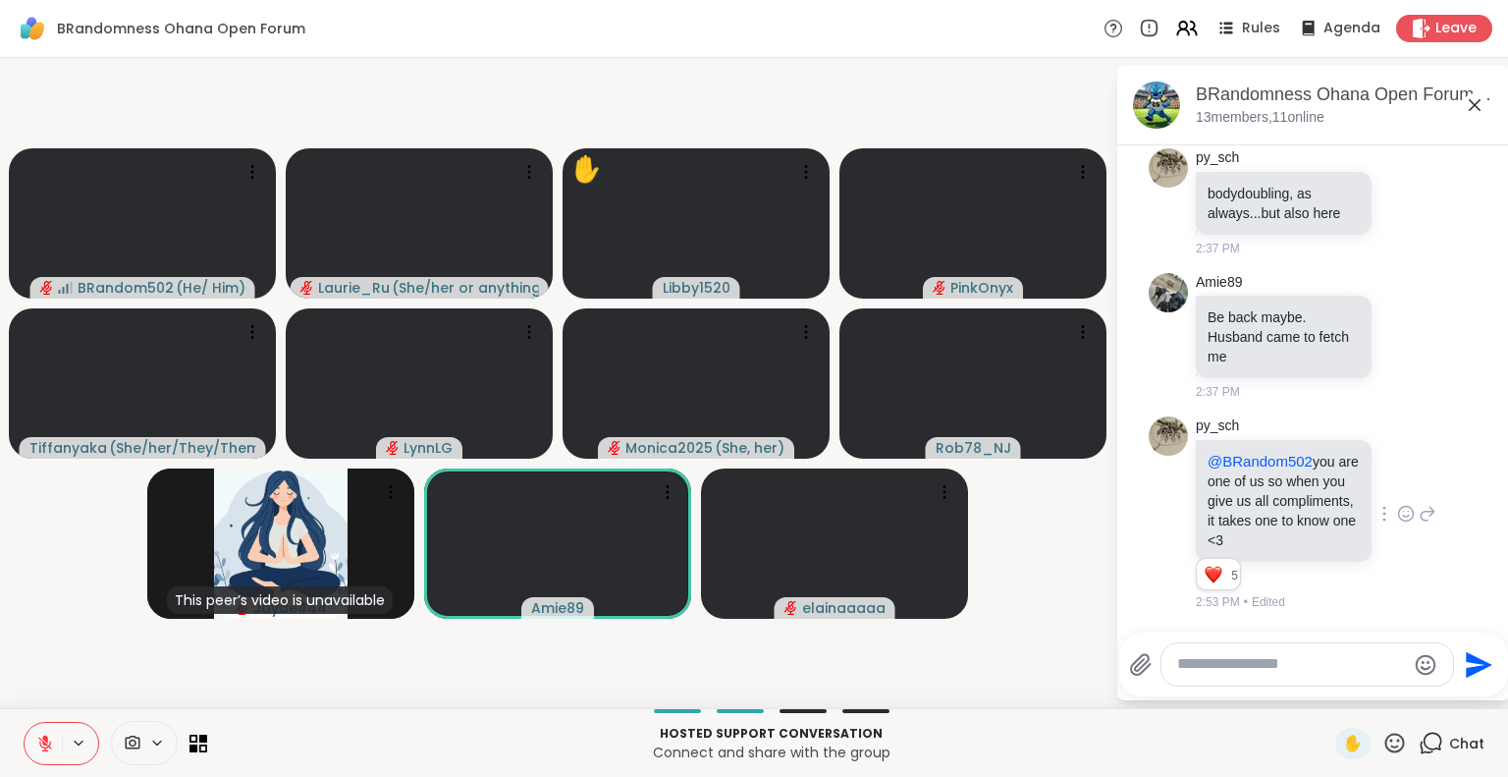
click at [43, 742] on icon at bounding box center [45, 743] width 14 height 14
click at [43, 742] on icon at bounding box center [45, 742] width 6 height 7
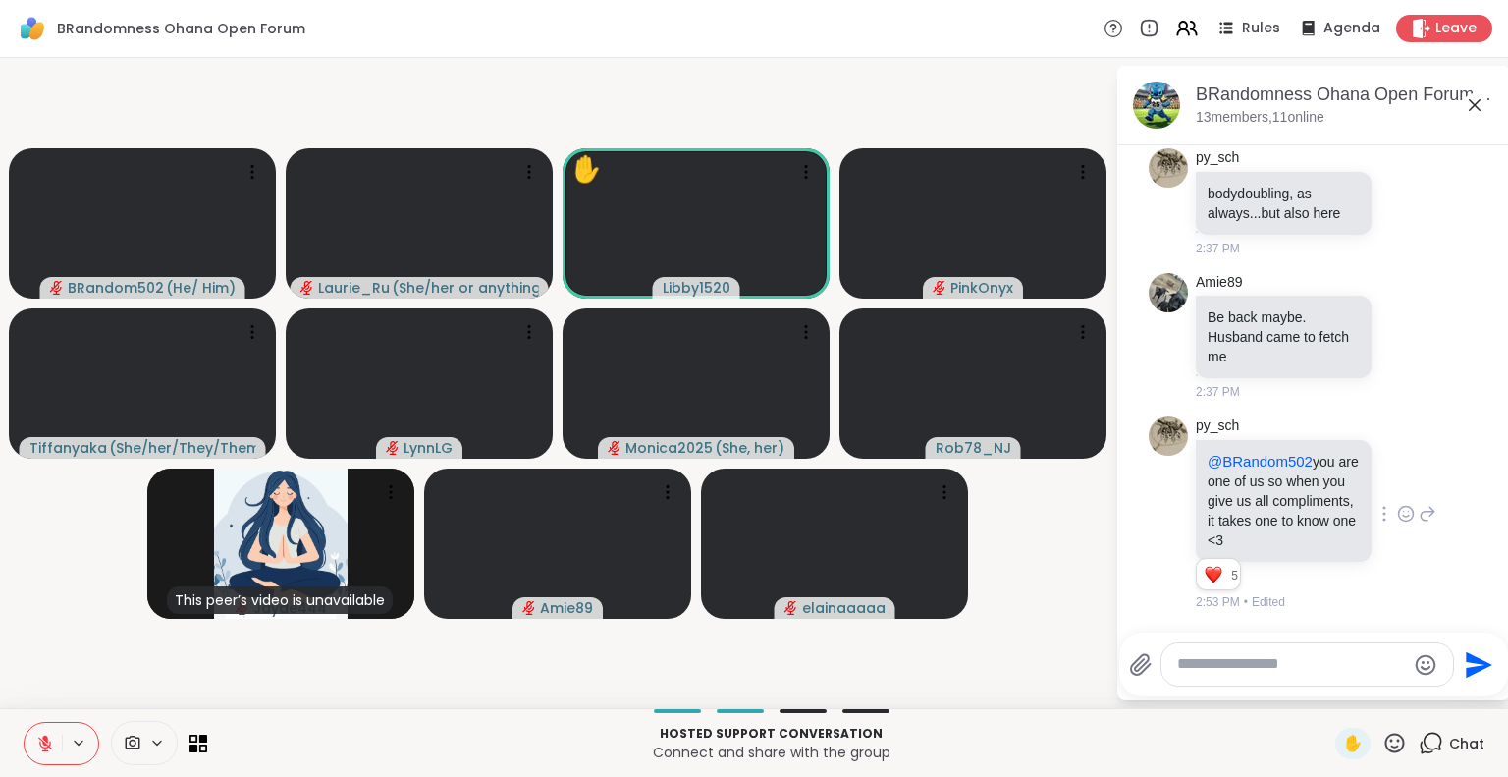
scroll to position [534, 0]
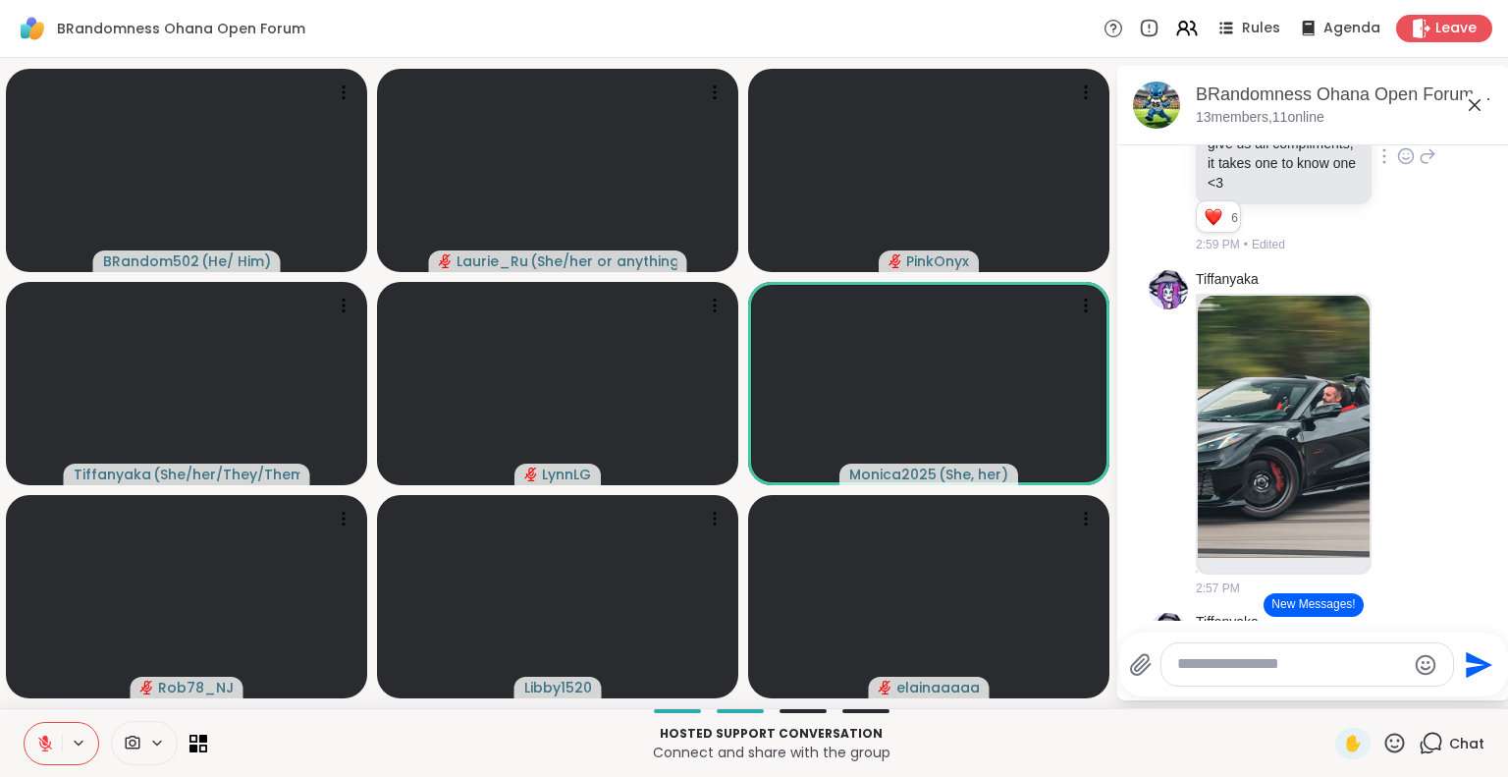
click at [56, 744] on button at bounding box center [43, 743] width 37 height 41
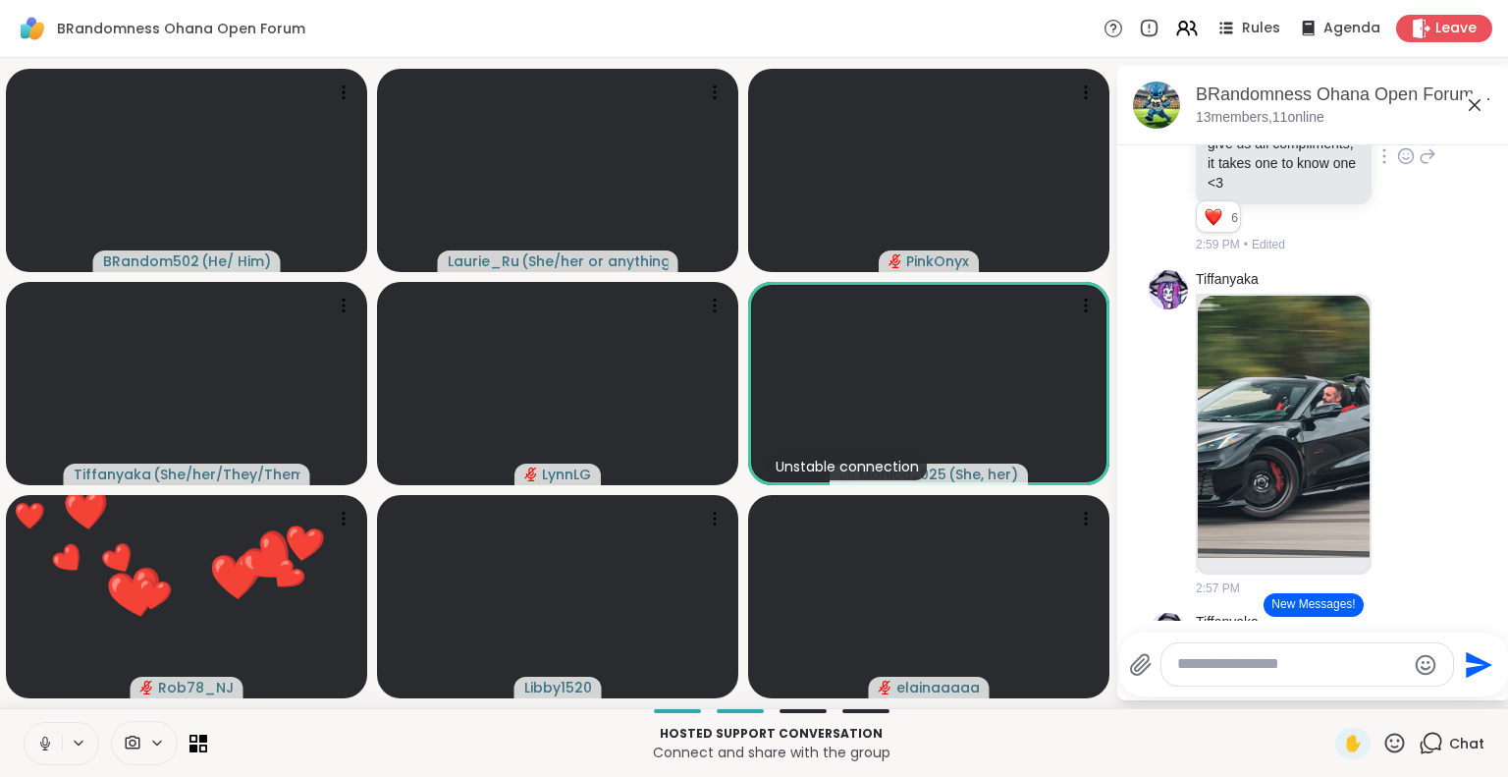
click at [56, 744] on button at bounding box center [43, 743] width 37 height 41
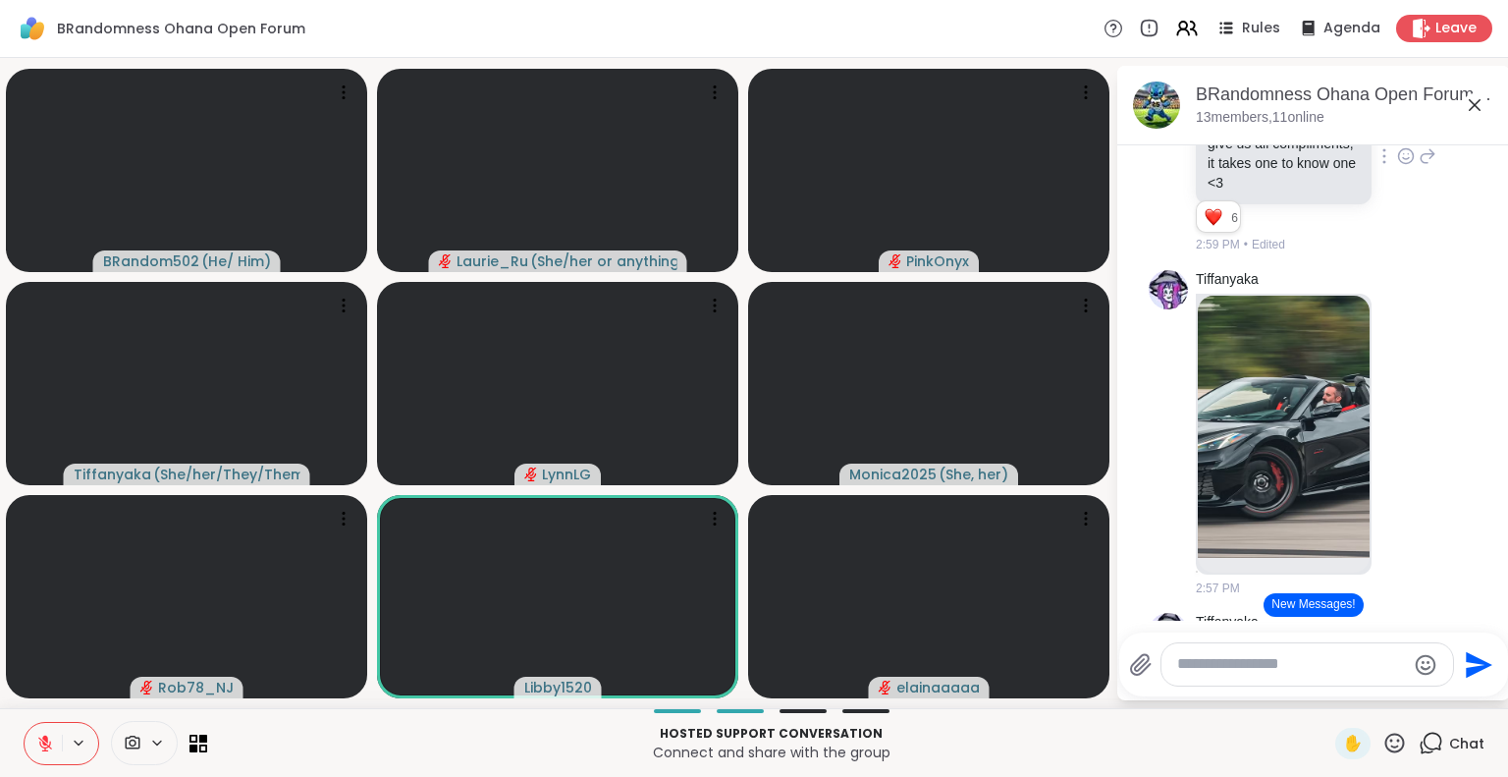
click at [1385, 758] on div "✋" at bounding box center [1371, 742] width 72 height 31
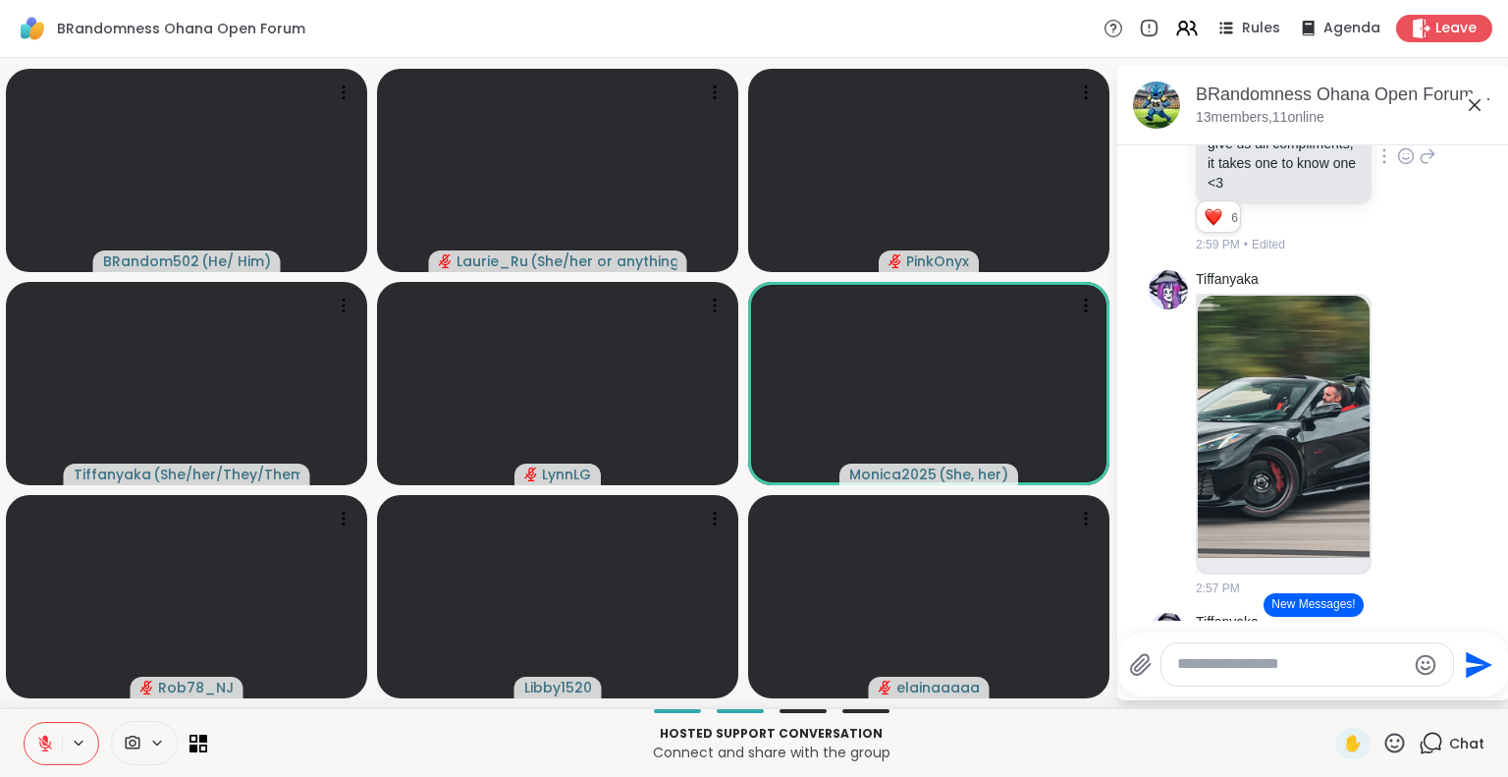
click at [1387, 734] on icon at bounding box center [1394, 742] width 25 height 25
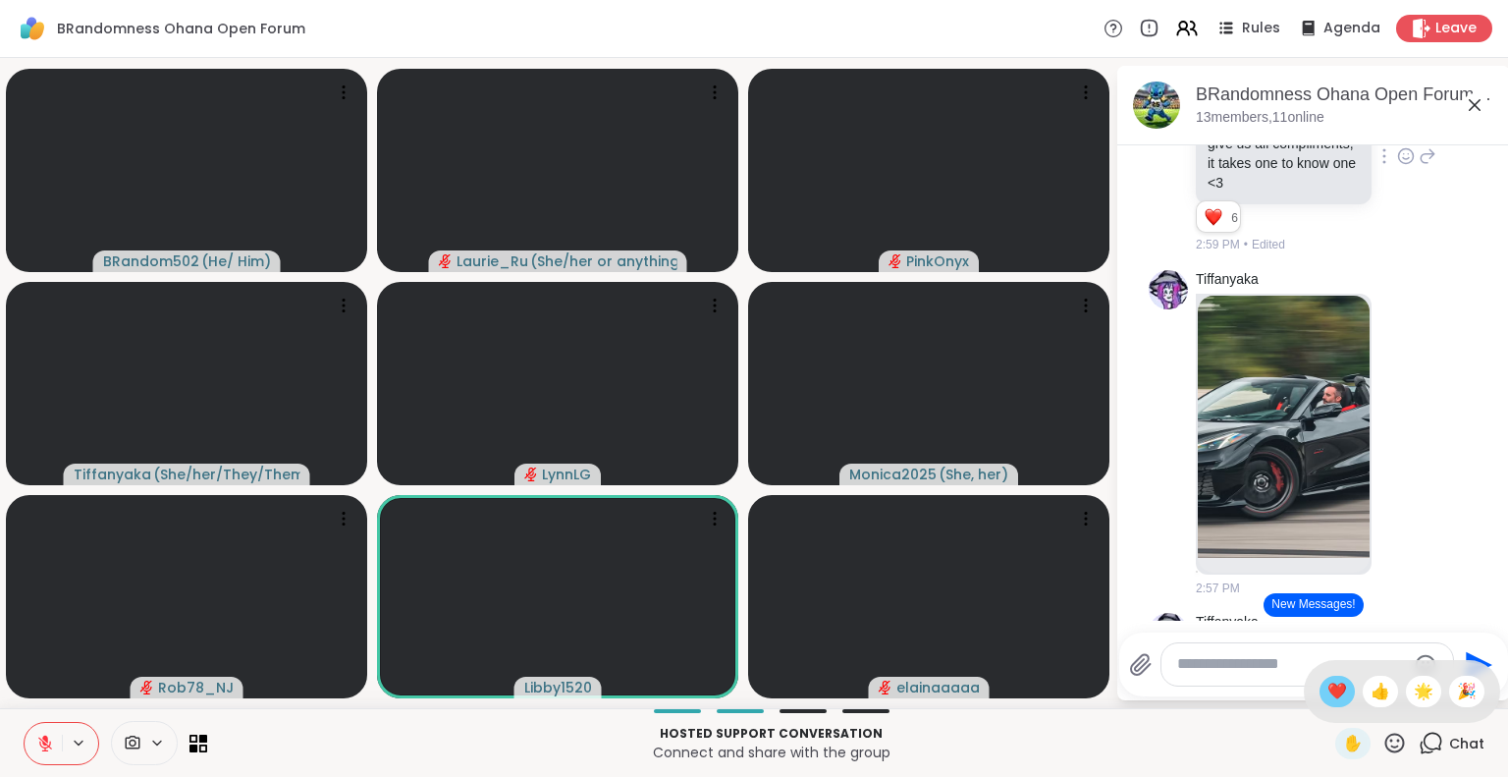
click at [1327, 701] on span "❤️" at bounding box center [1337, 691] width 20 height 24
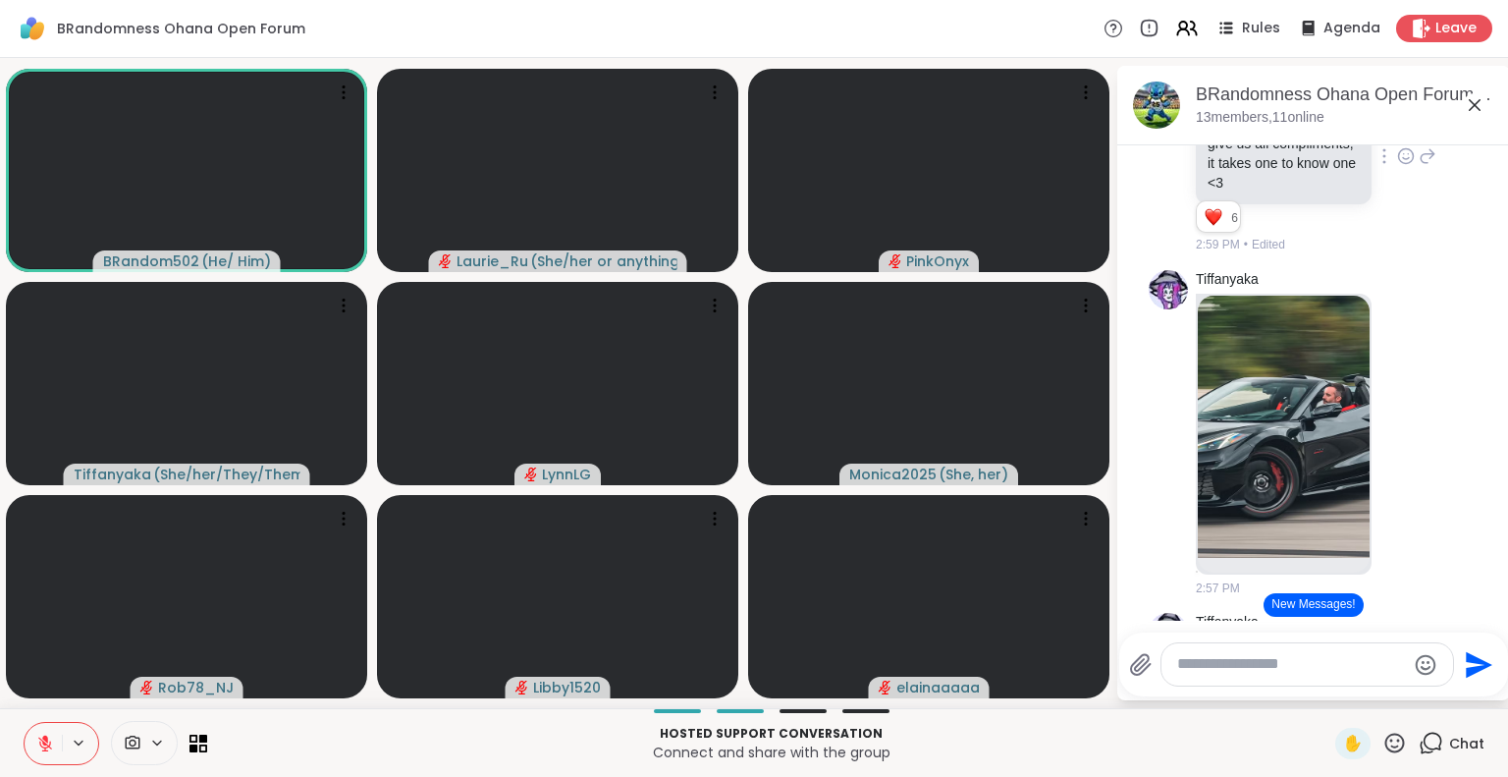
click at [1323, 701] on div "BRandom502 ( He/ Him ) [PERSON_NAME] ( She/her or anything else ) PinkOnyx Tiff…" at bounding box center [754, 383] width 1508 height 650
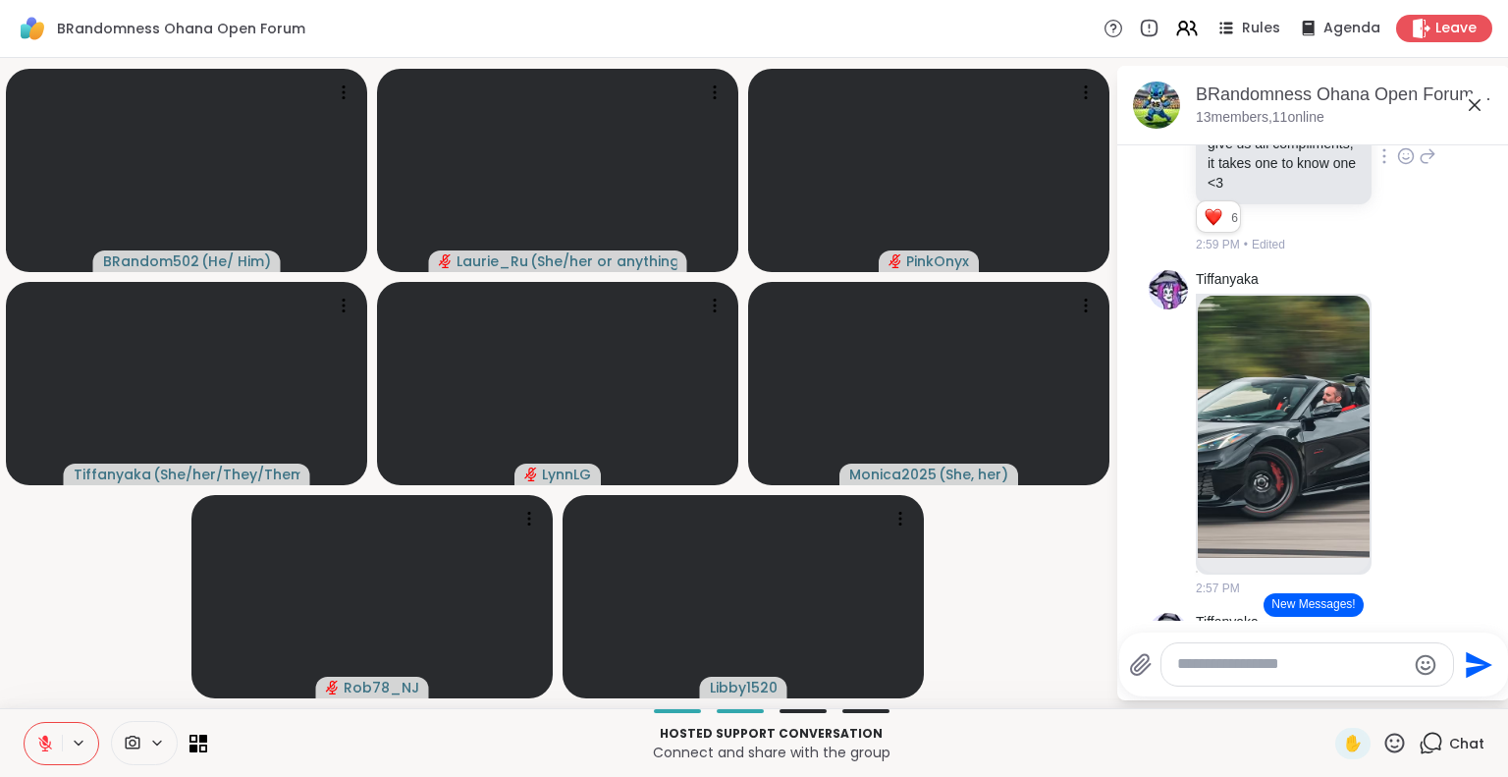
click at [1295, 610] on button "New Messages!" at bounding box center [1312, 605] width 99 height 24
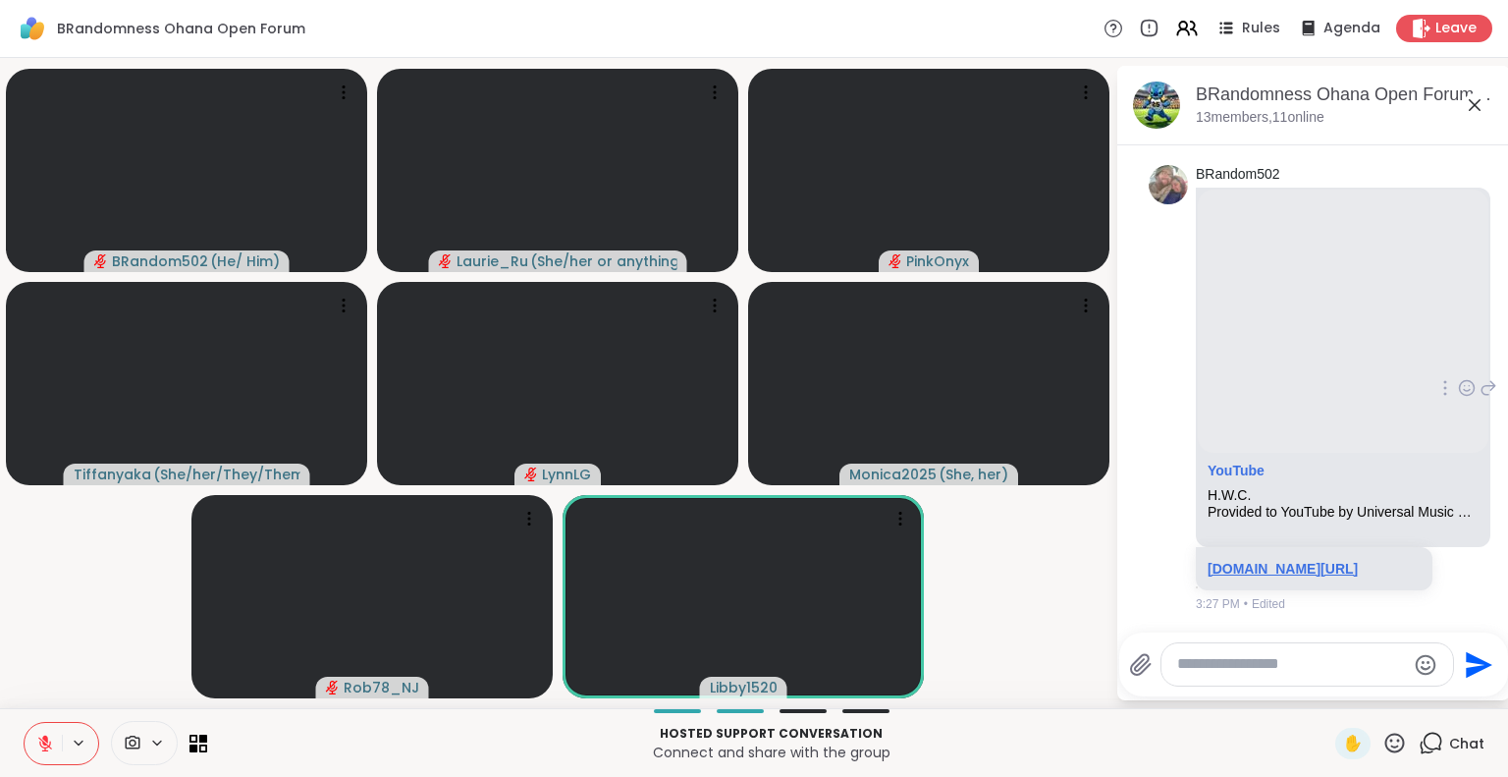
click at [1264, 561] on link "[DOMAIN_NAME][URL]" at bounding box center [1282, 569] width 150 height 16
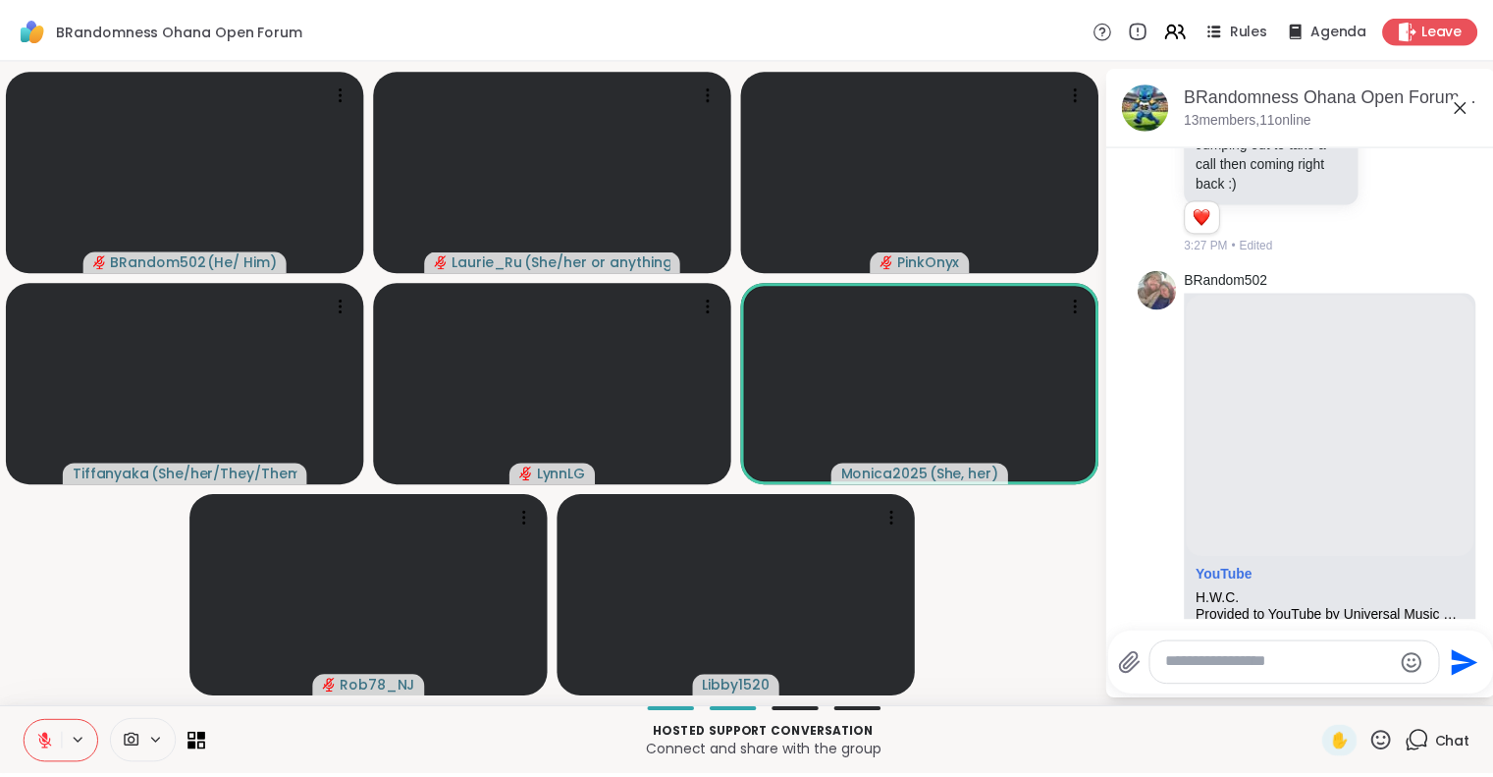
scroll to position [2367, 0]
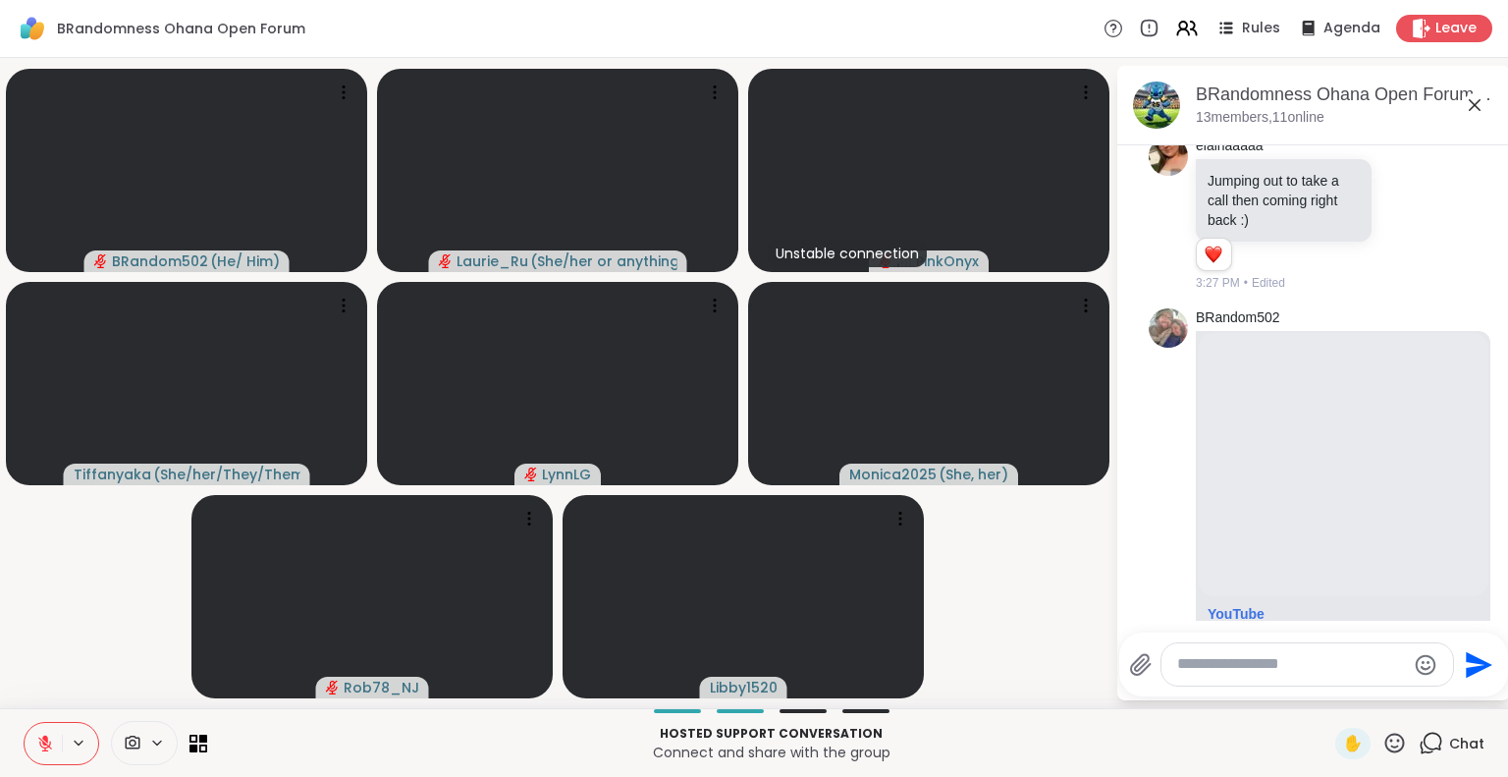
click at [1476, 95] on icon at bounding box center [1475, 105] width 24 height 24
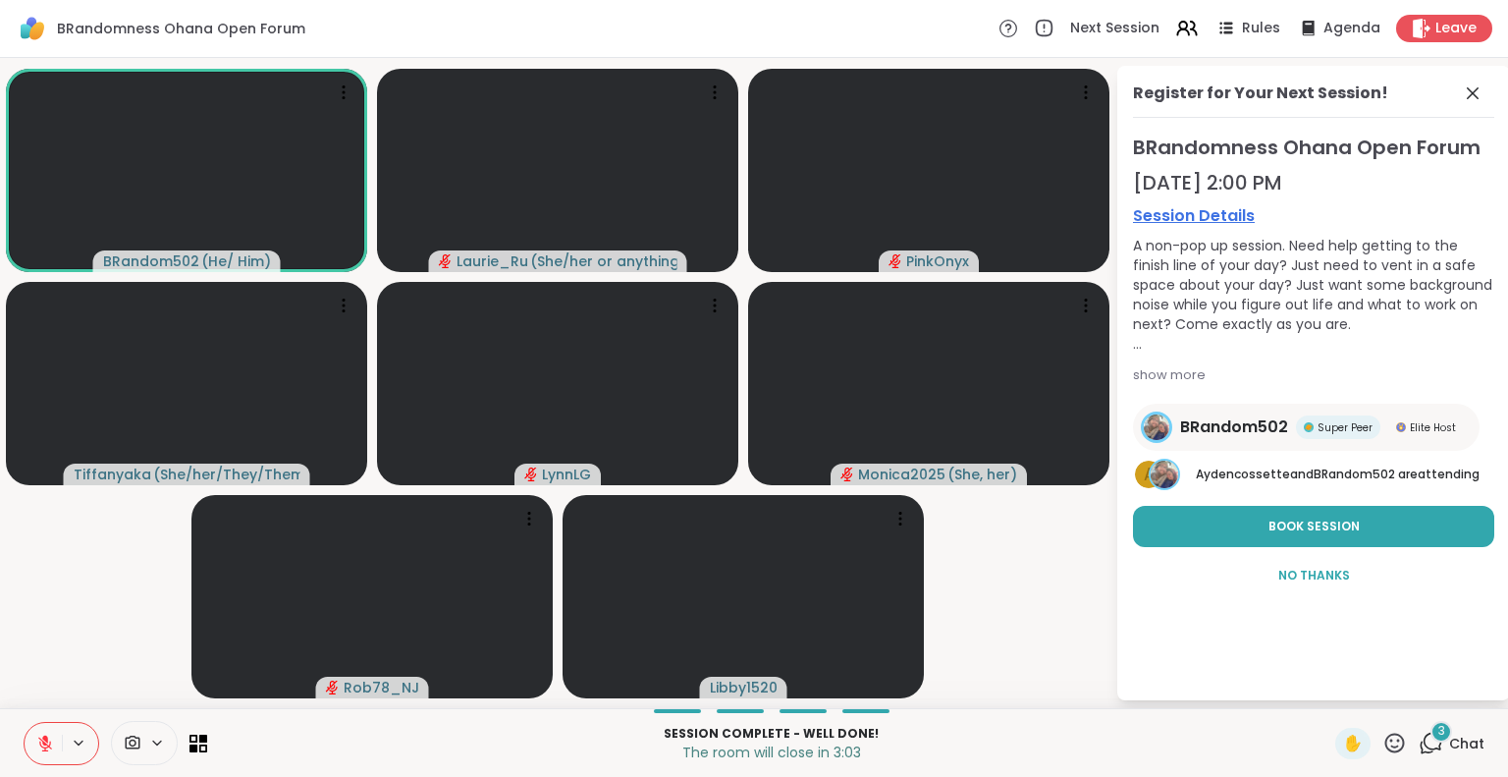
click at [53, 731] on button at bounding box center [43, 743] width 37 height 41
click at [43, 741] on icon at bounding box center [45, 743] width 18 height 18
click at [1300, 542] on button "Book Session" at bounding box center [1313, 526] width 361 height 41
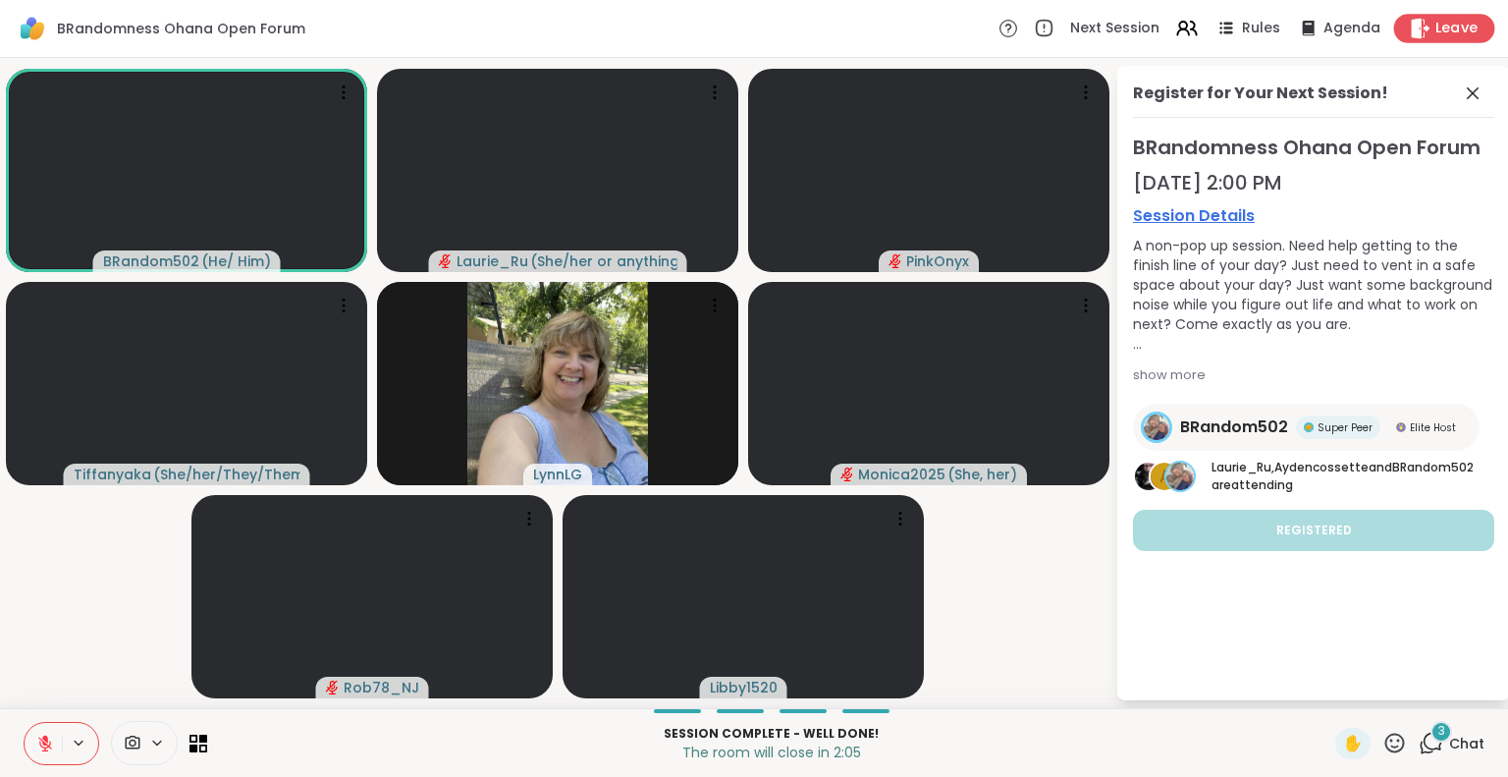
click at [1445, 26] on span "Leave" at bounding box center [1456, 29] width 43 height 21
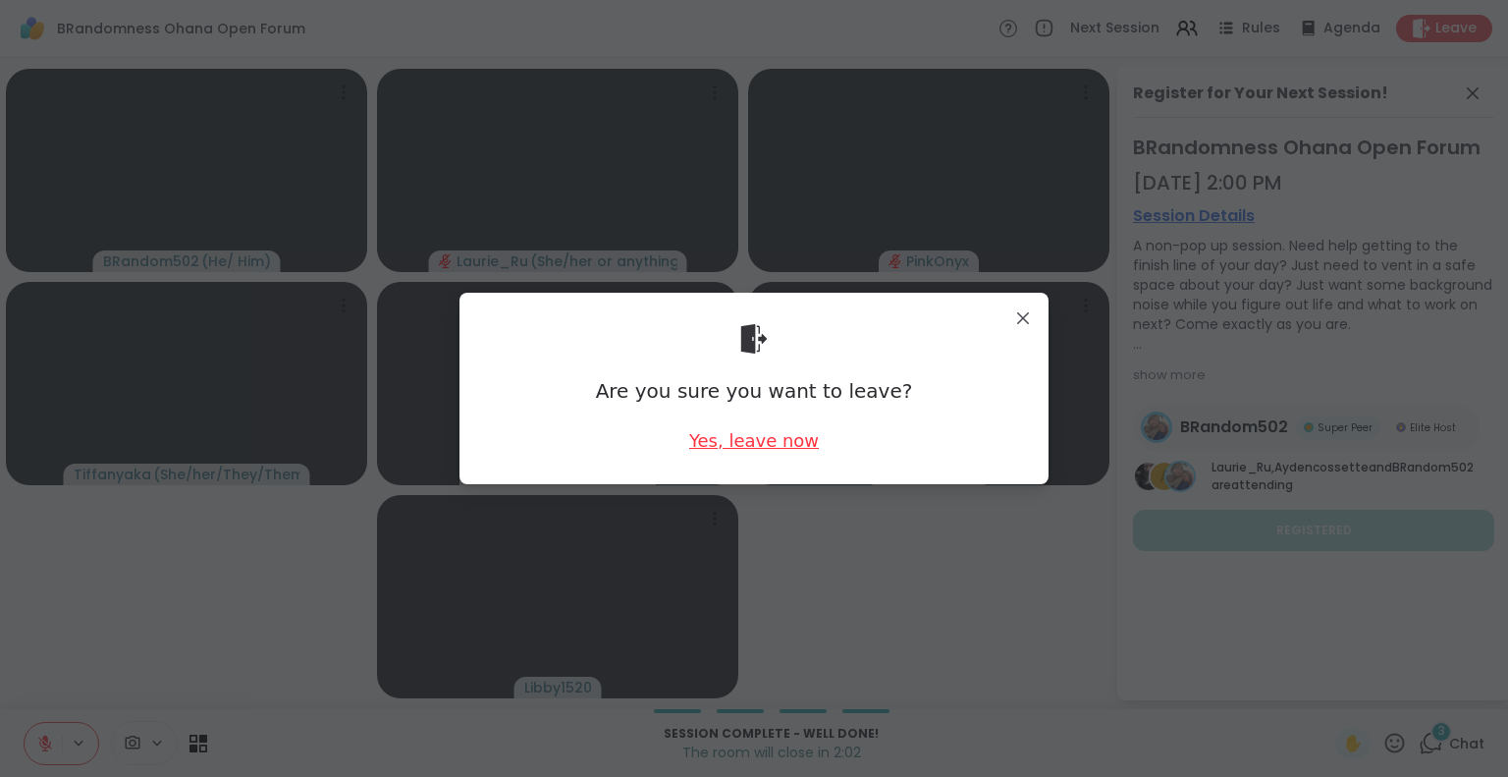
click at [755, 437] on div "Yes, leave now" at bounding box center [754, 440] width 130 height 25
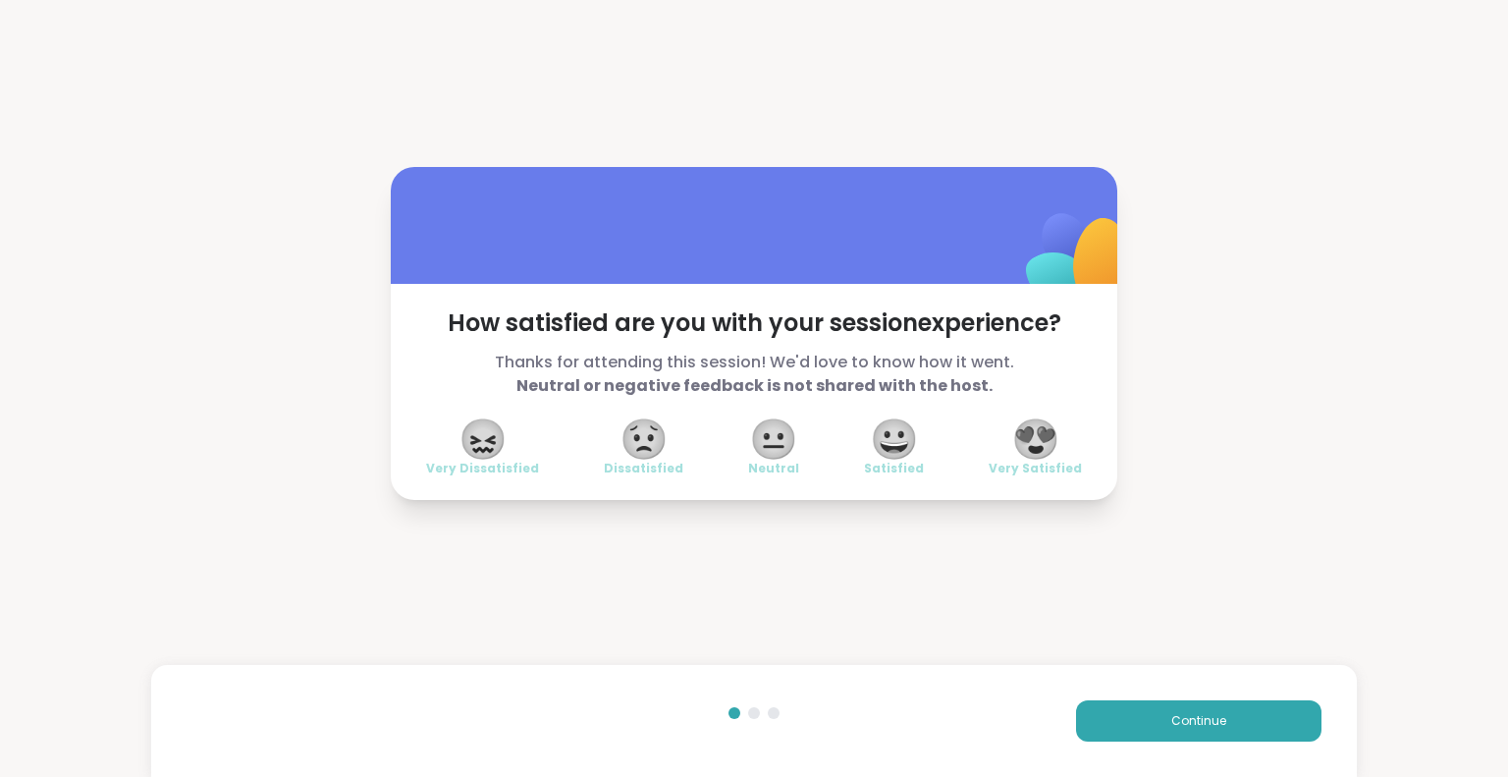
click at [1037, 439] on span "😍" at bounding box center [1035, 438] width 49 height 35
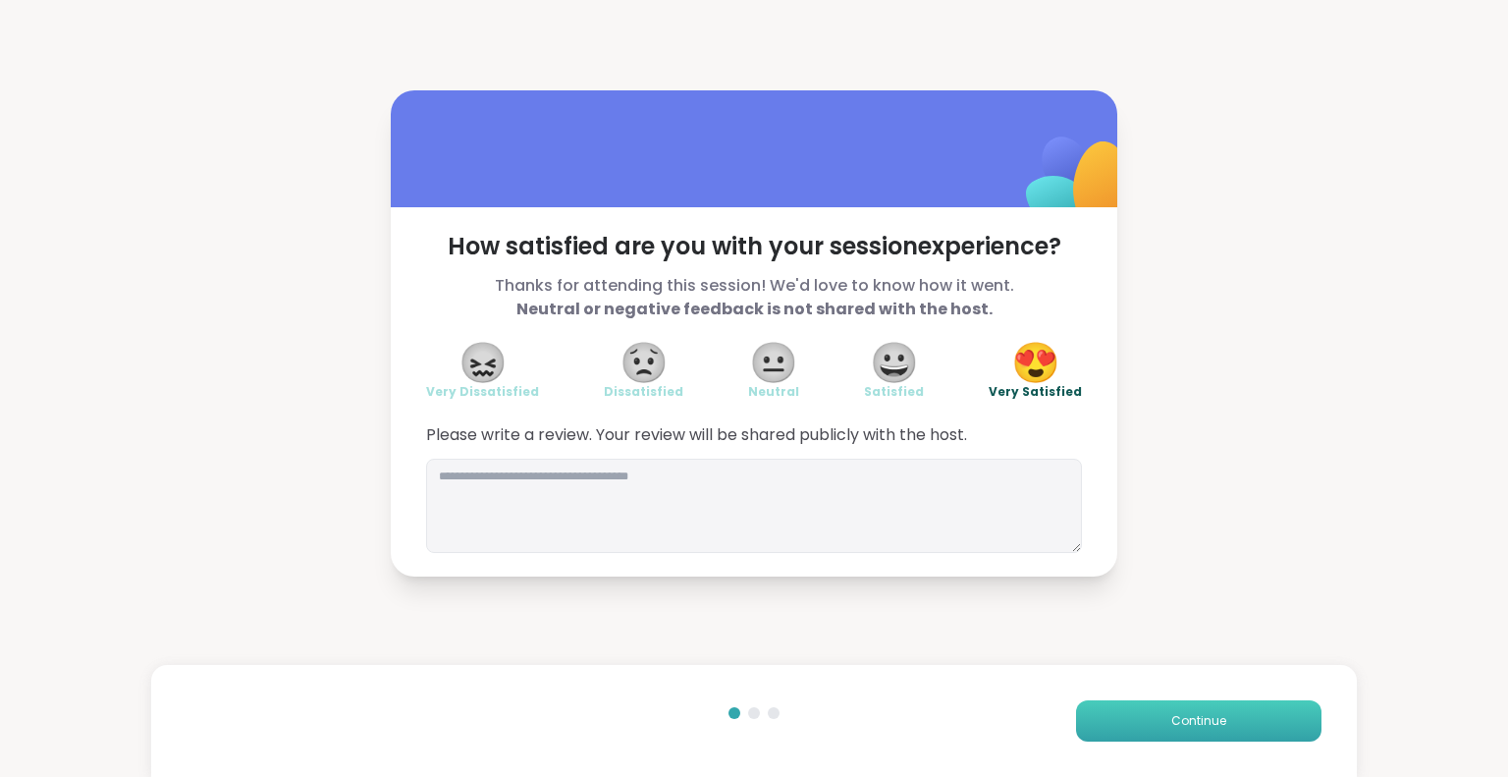
click at [1174, 724] on span "Continue" at bounding box center [1198, 721] width 55 height 18
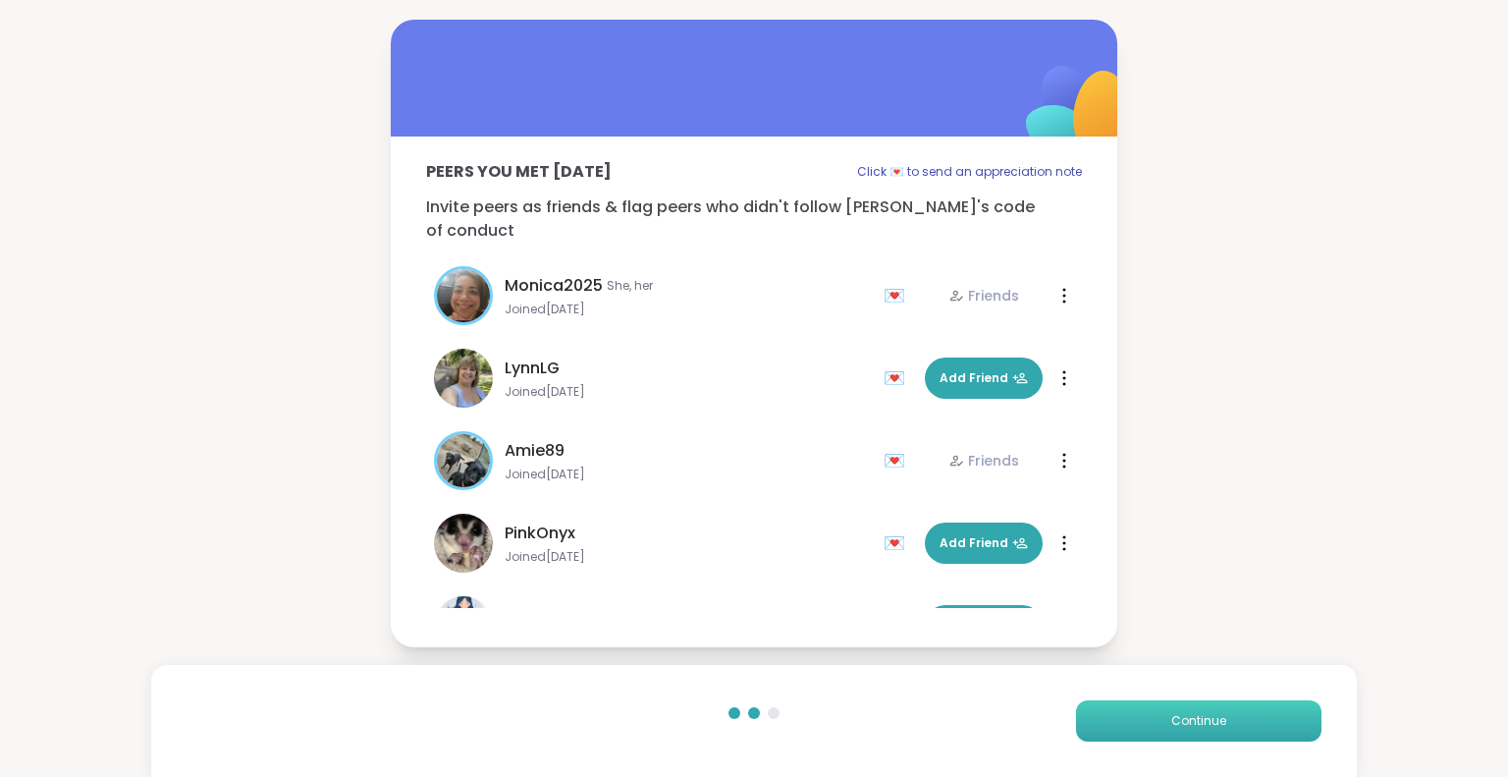
click at [1174, 724] on span "Continue" at bounding box center [1198, 721] width 55 height 18
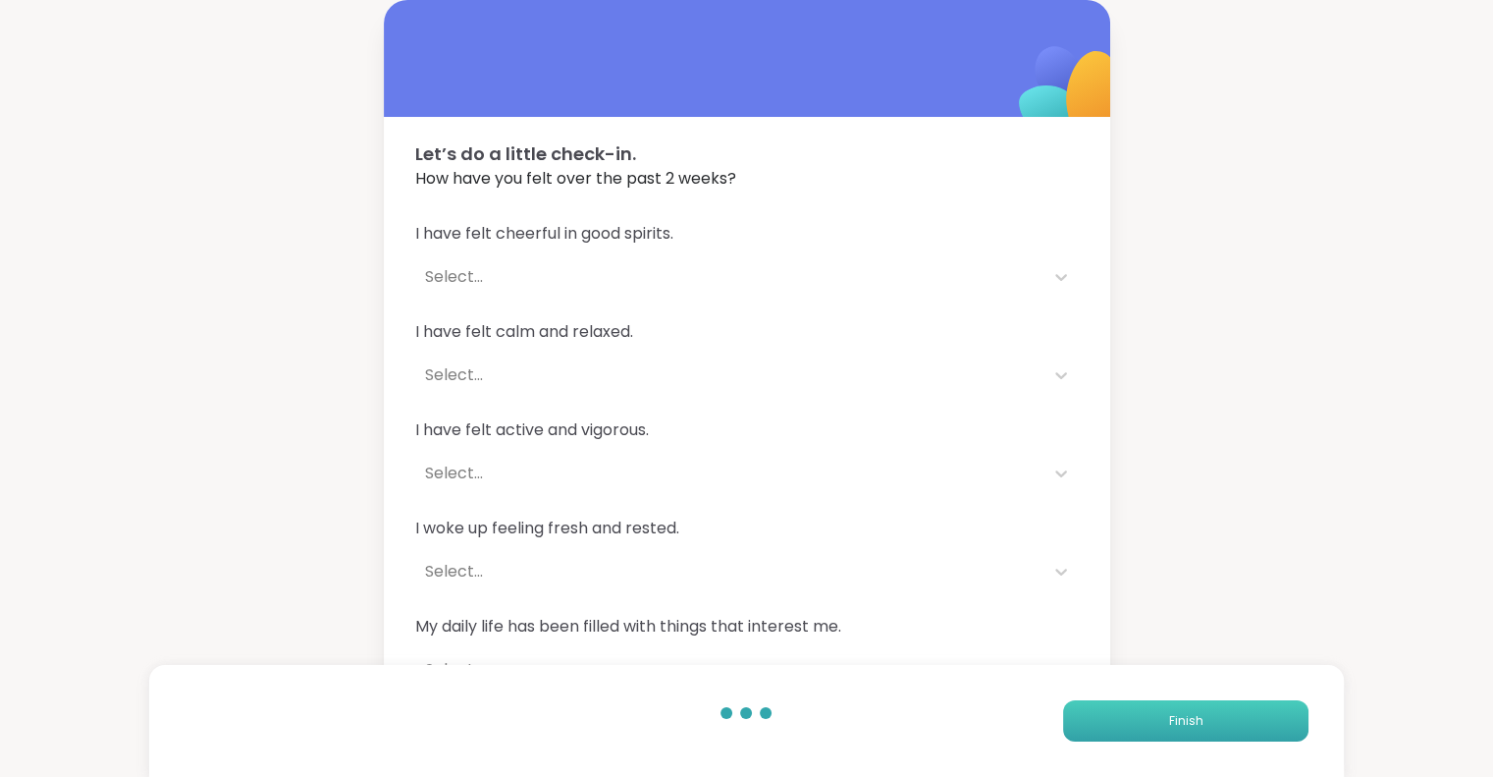
click at [1174, 724] on span "Finish" at bounding box center [1185, 721] width 34 height 18
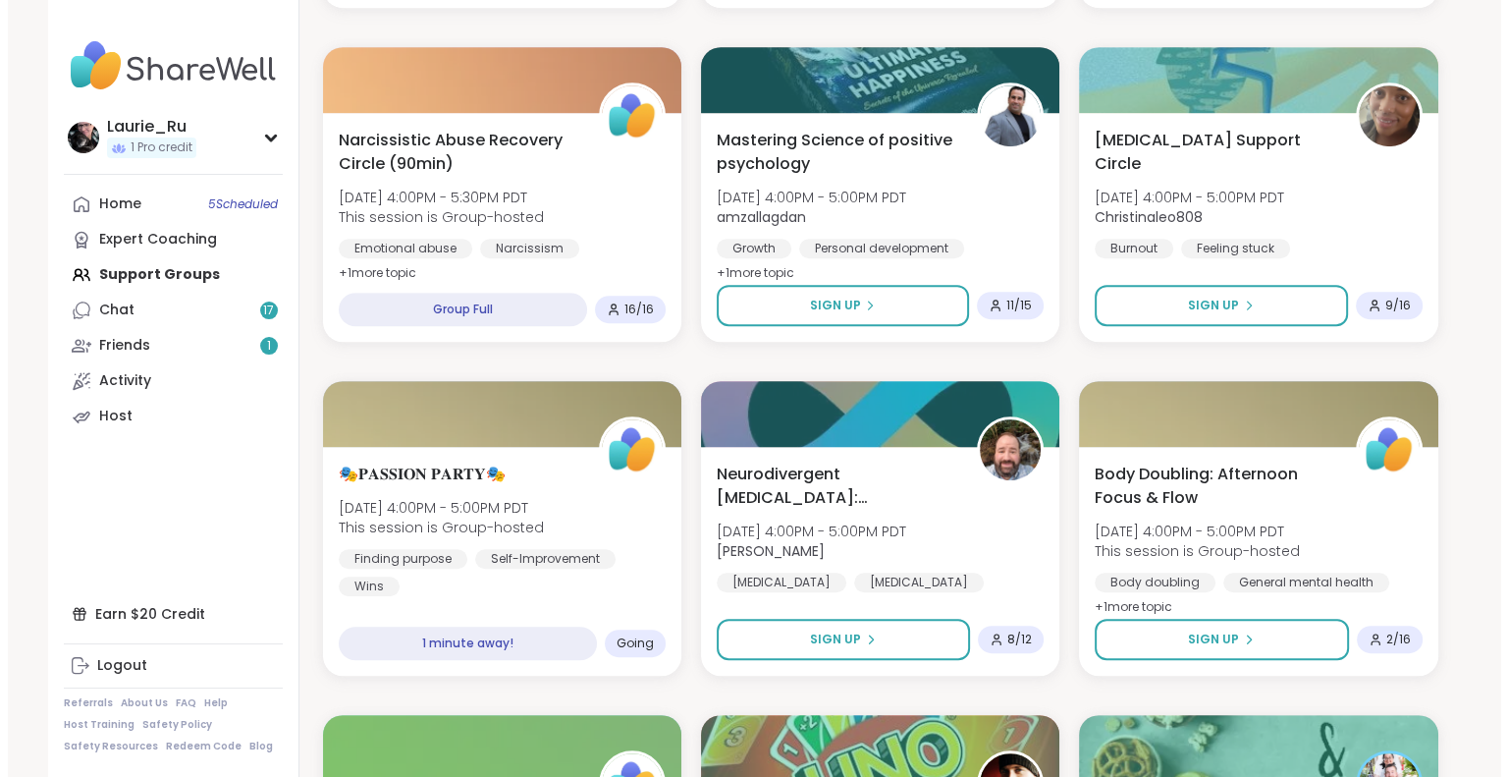
scroll to position [982, 0]
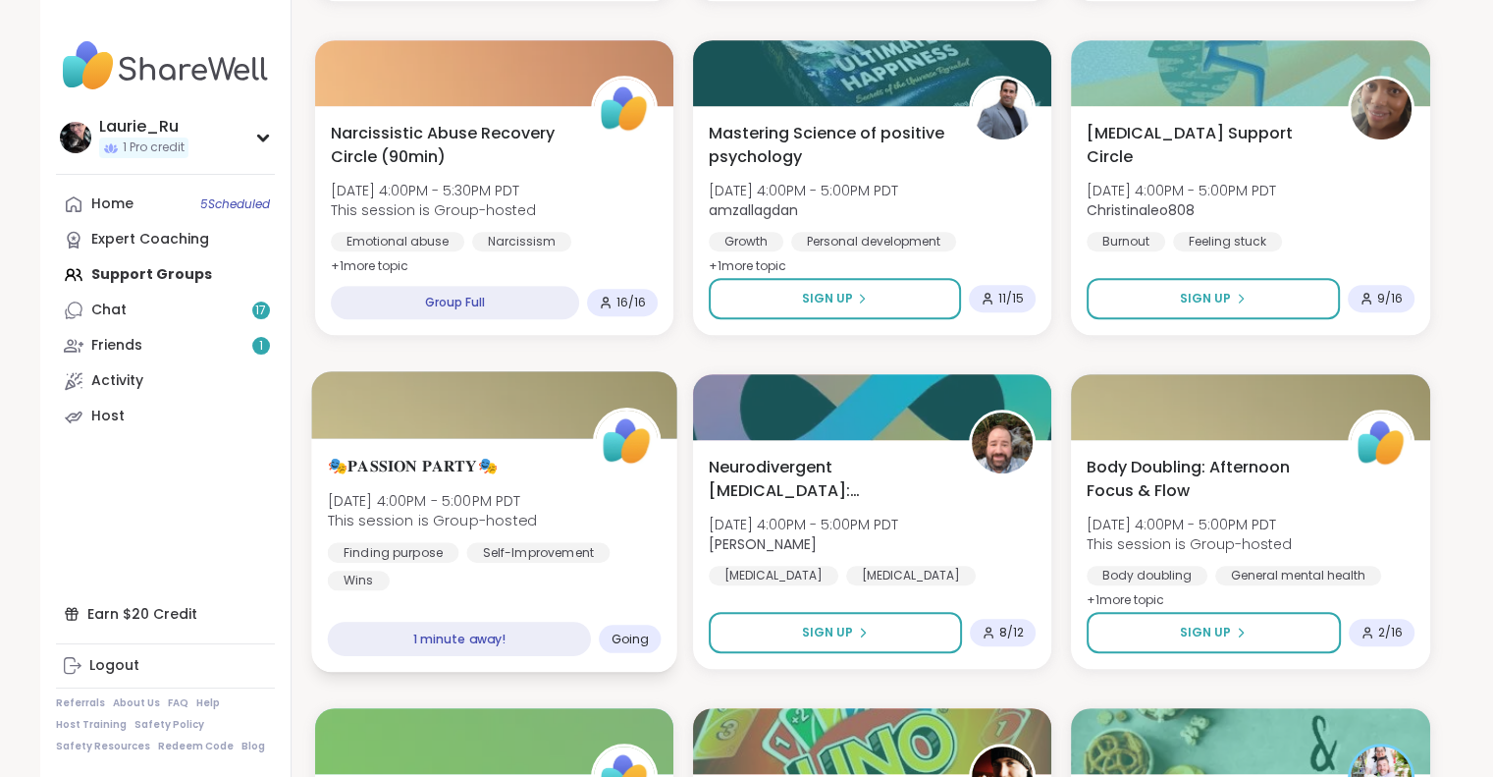
click at [471, 577] on div "Finding purpose [MEDICAL_DATA] Wins" at bounding box center [494, 566] width 334 height 48
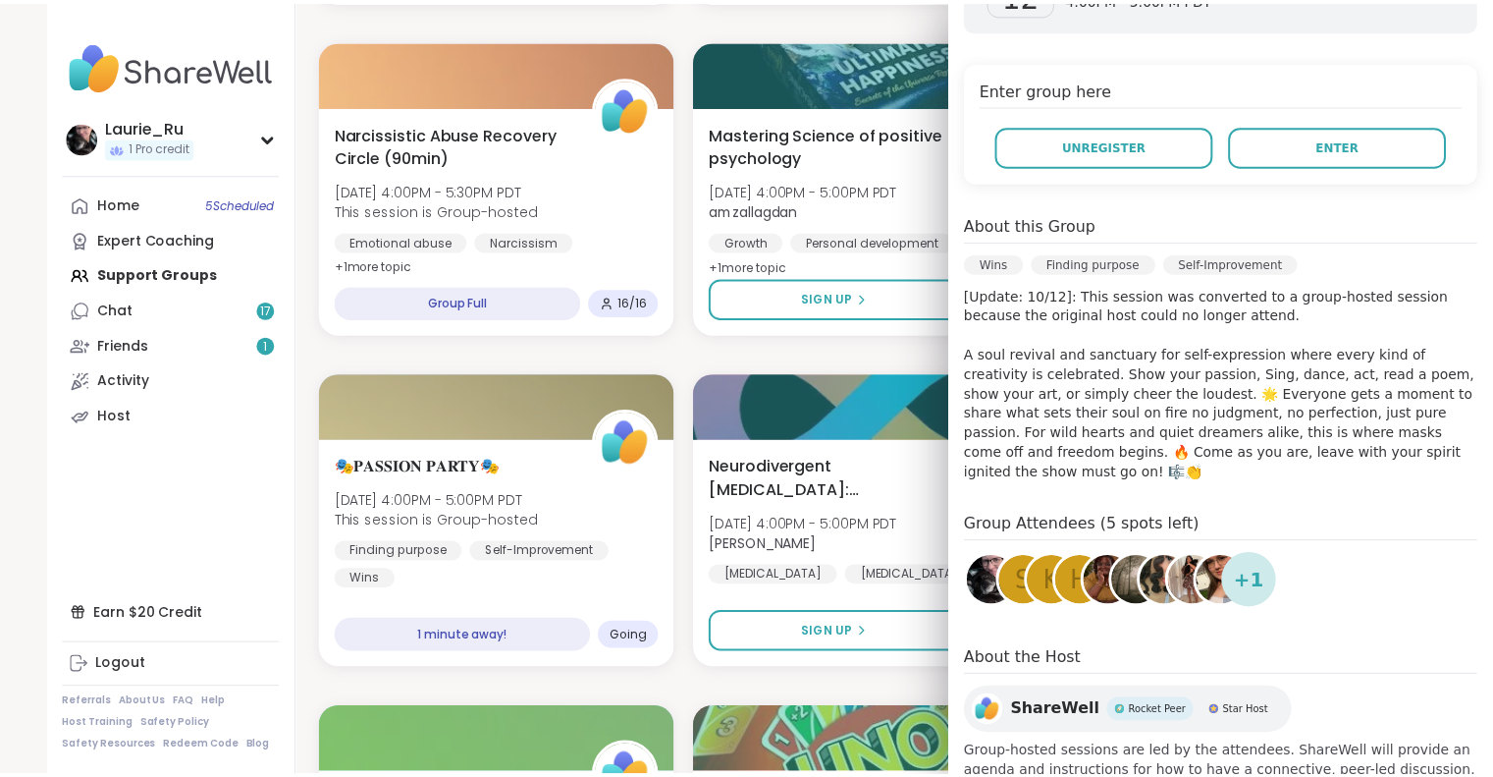
scroll to position [385, 0]
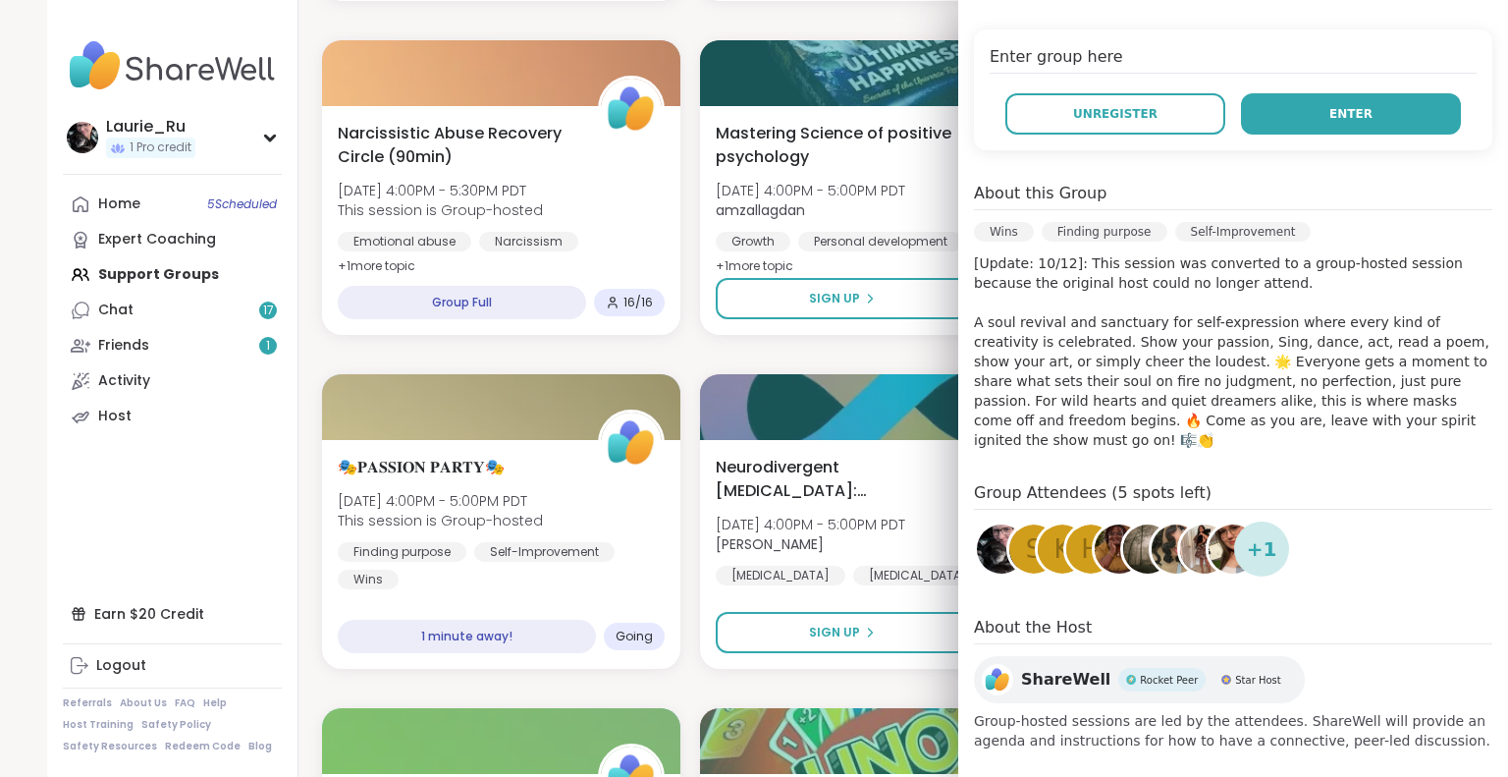
click at [1329, 116] on span "Enter" at bounding box center [1350, 114] width 43 height 18
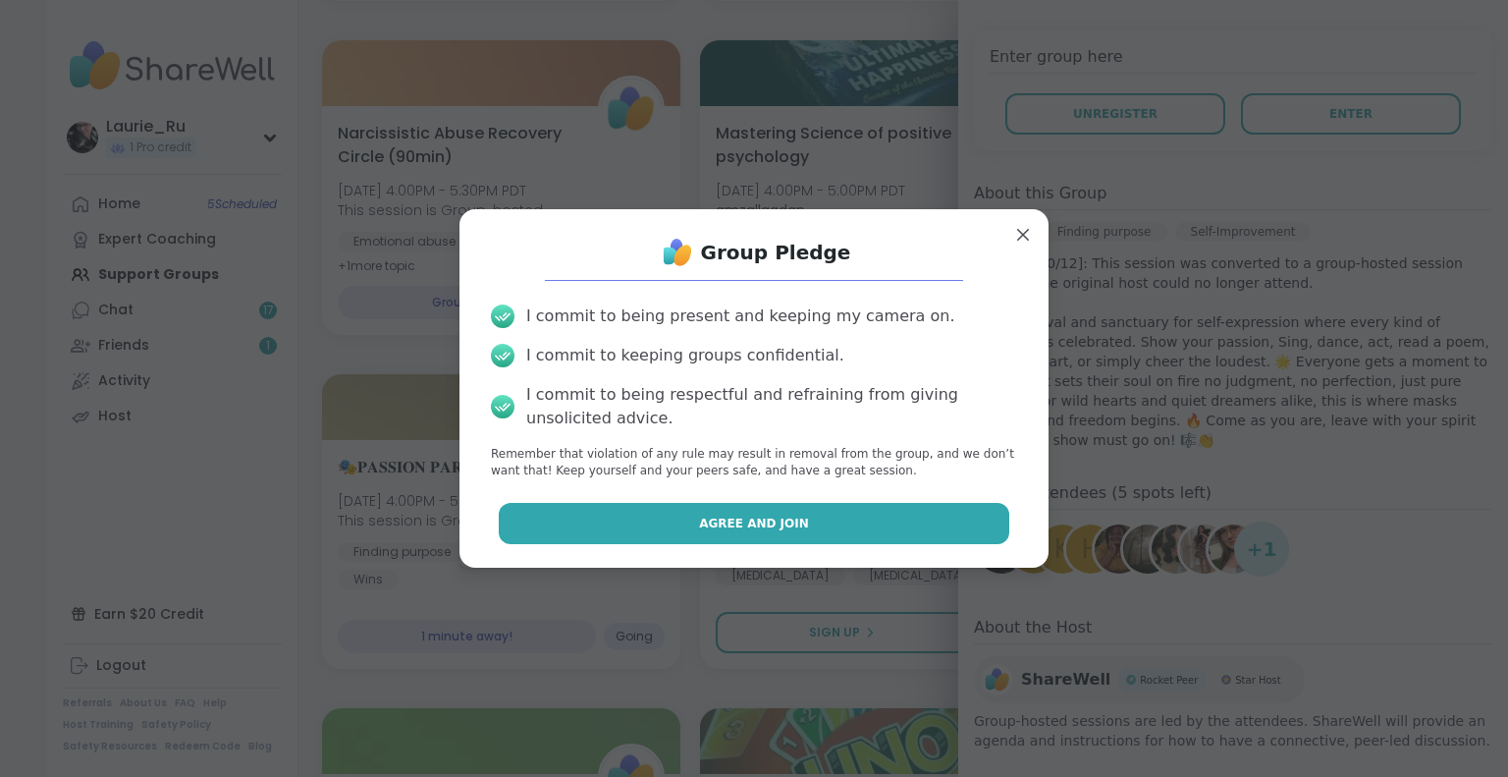
click at [754, 519] on span "Agree and Join" at bounding box center [754, 523] width 110 height 18
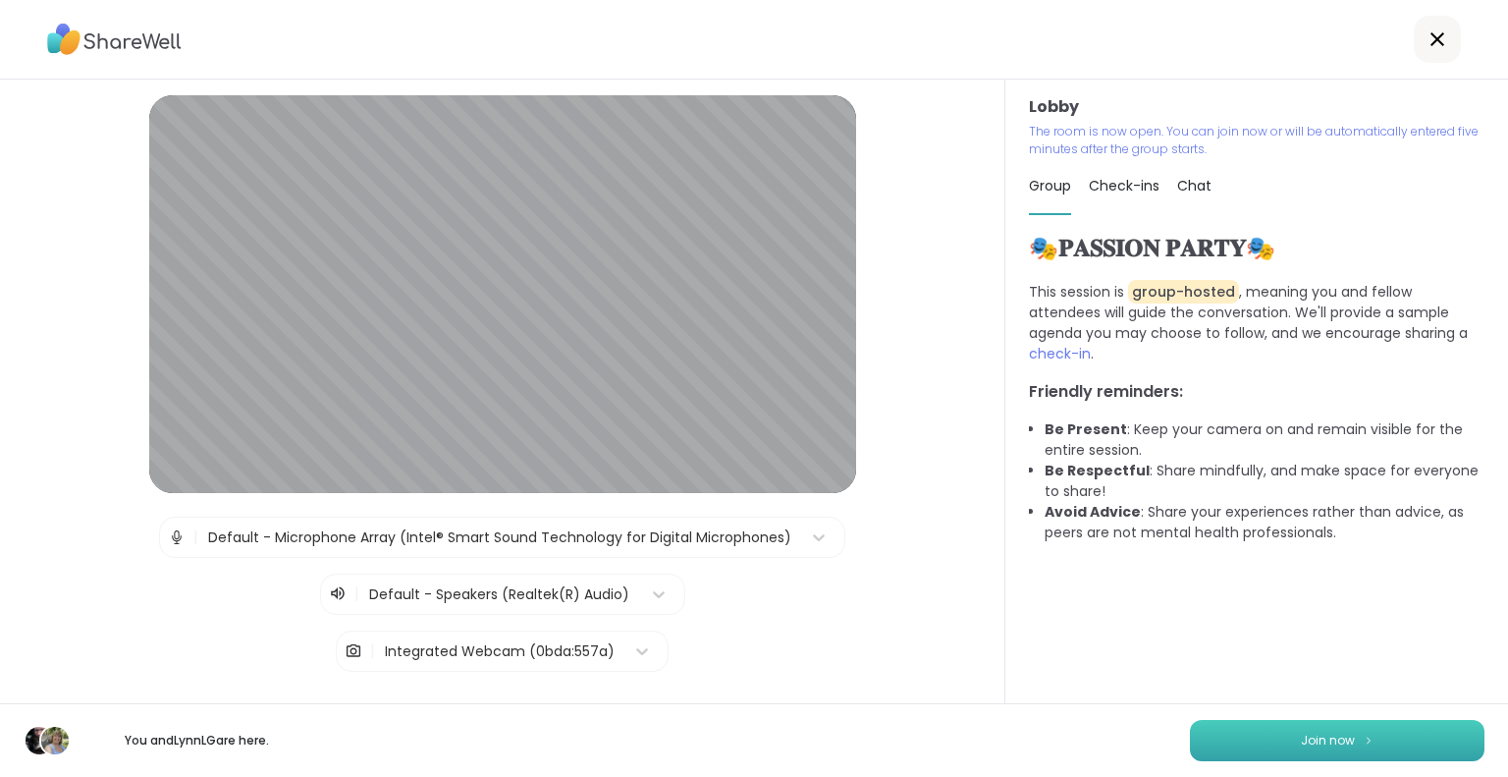
click at [1327, 738] on span "Join now" at bounding box center [1328, 740] width 54 height 18
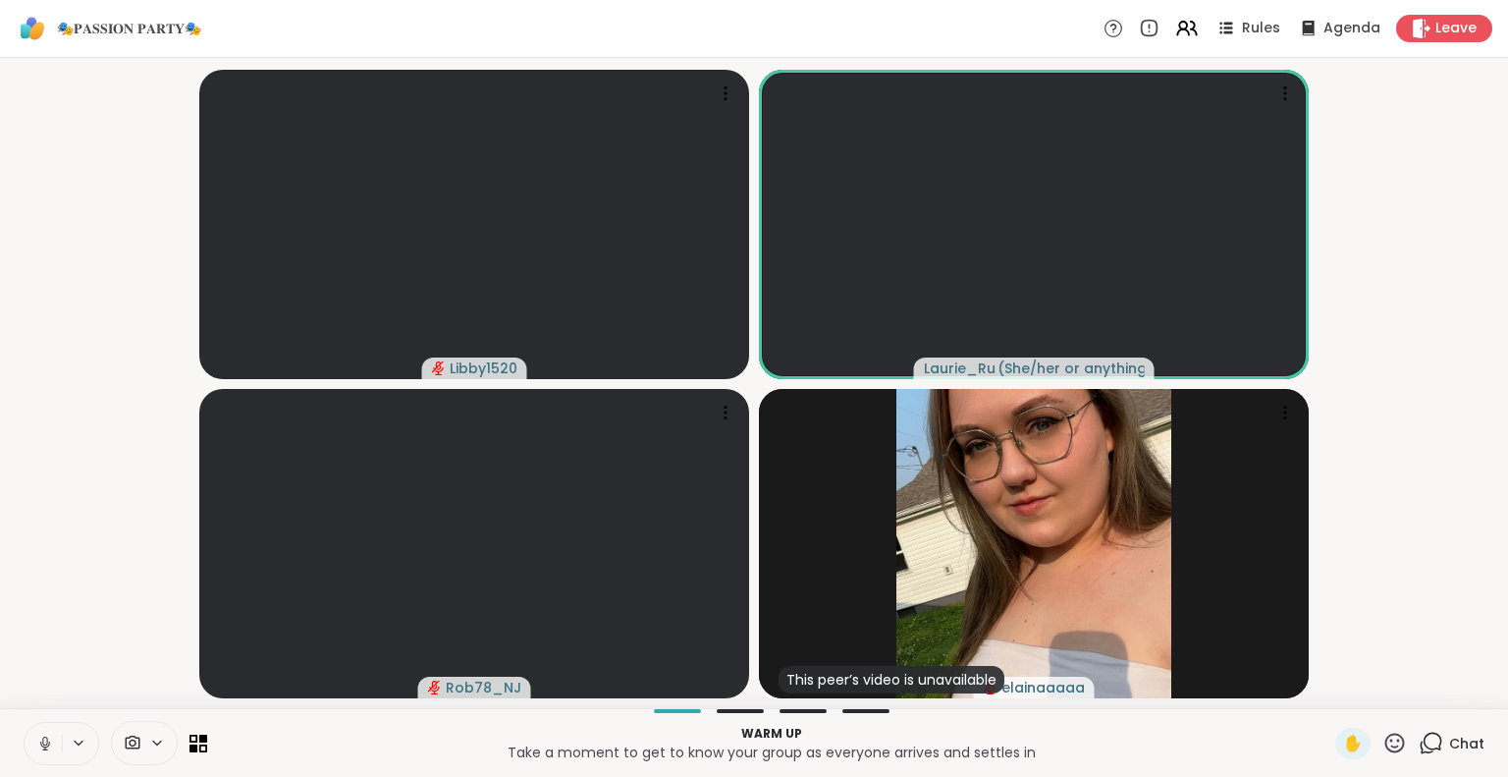
click at [45, 745] on icon at bounding box center [45, 743] width 18 height 18
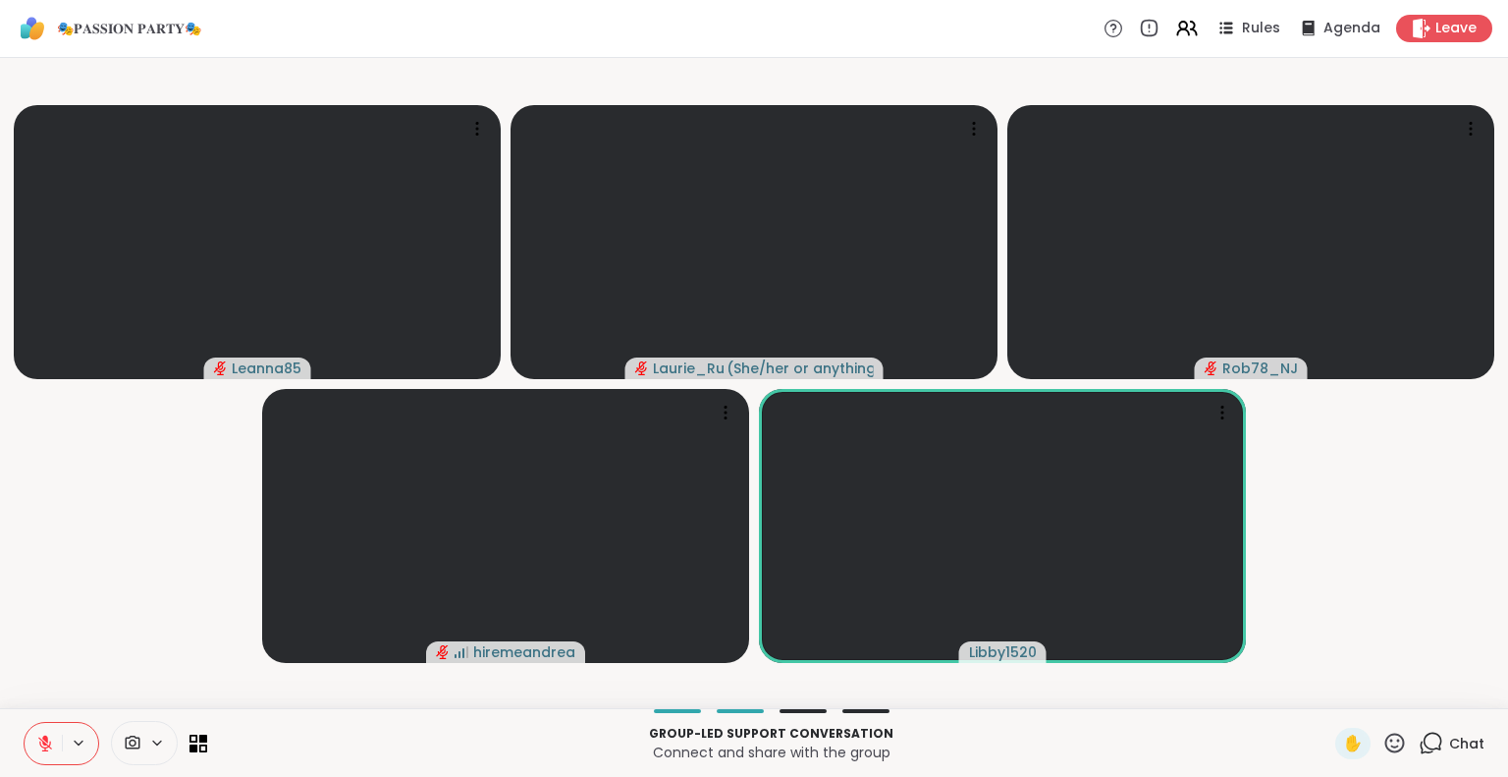
click at [47, 739] on icon at bounding box center [45, 743] width 18 height 18
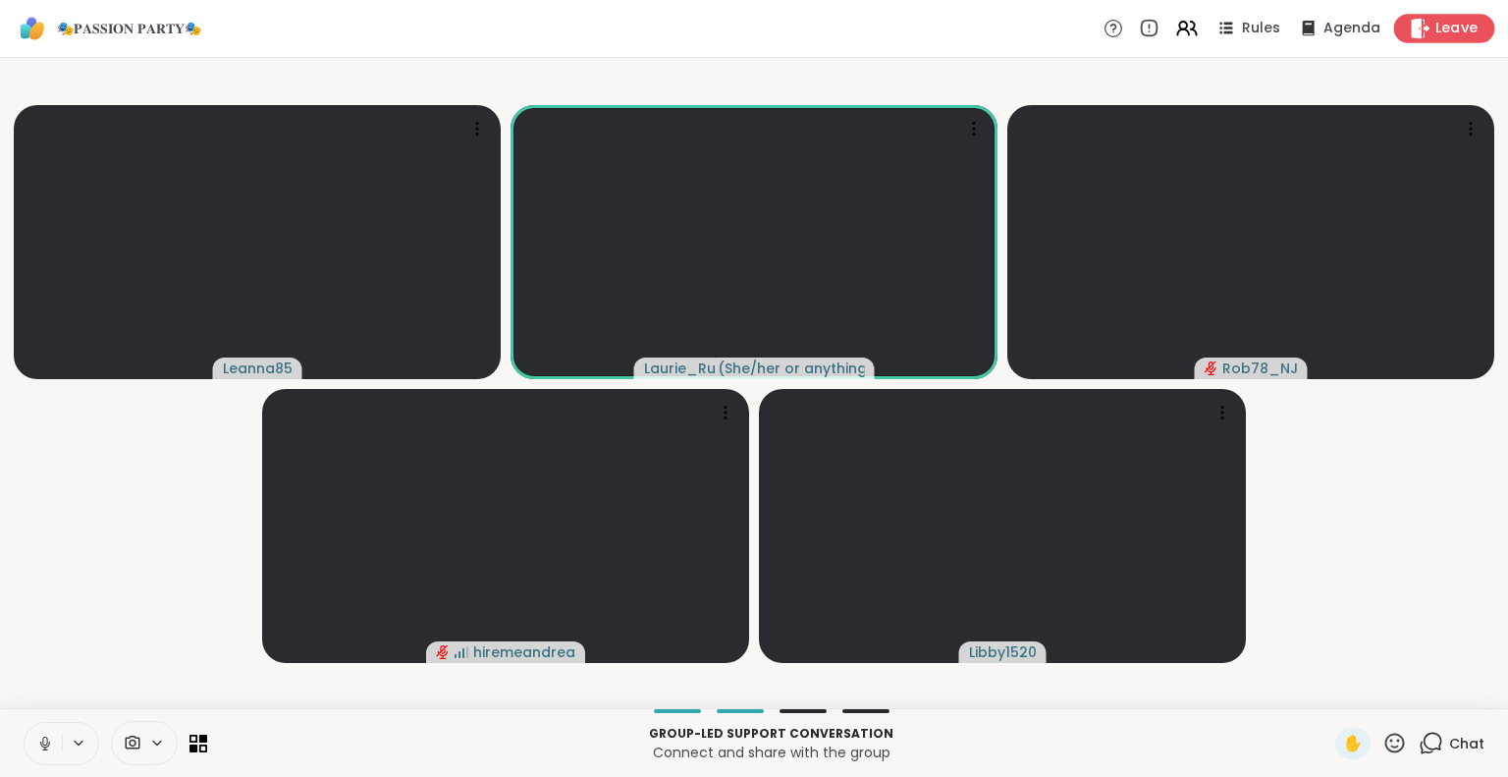
click at [1429, 15] on div "Leave" at bounding box center [1444, 28] width 101 height 28
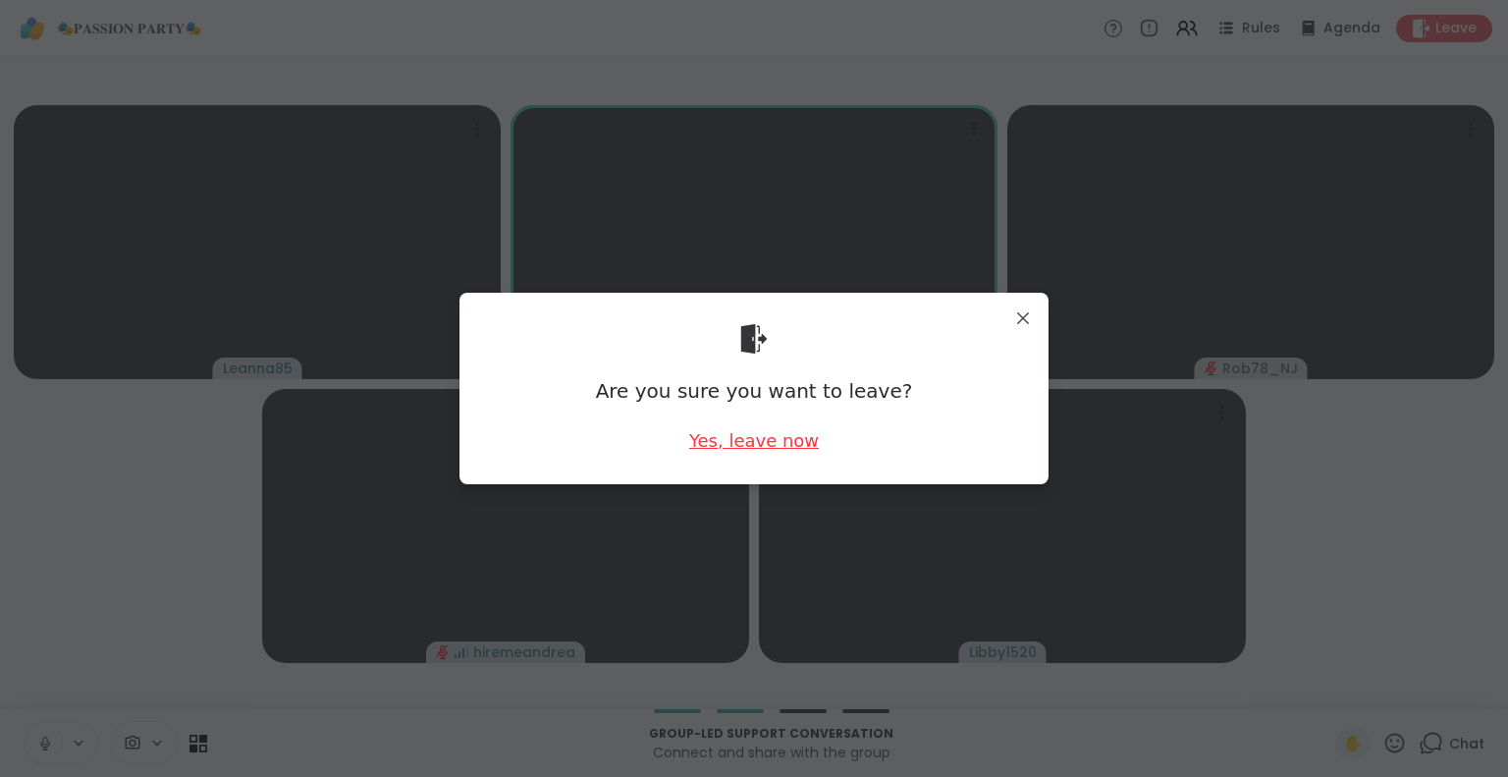
click at [776, 434] on div "Yes, leave now" at bounding box center [754, 440] width 130 height 25
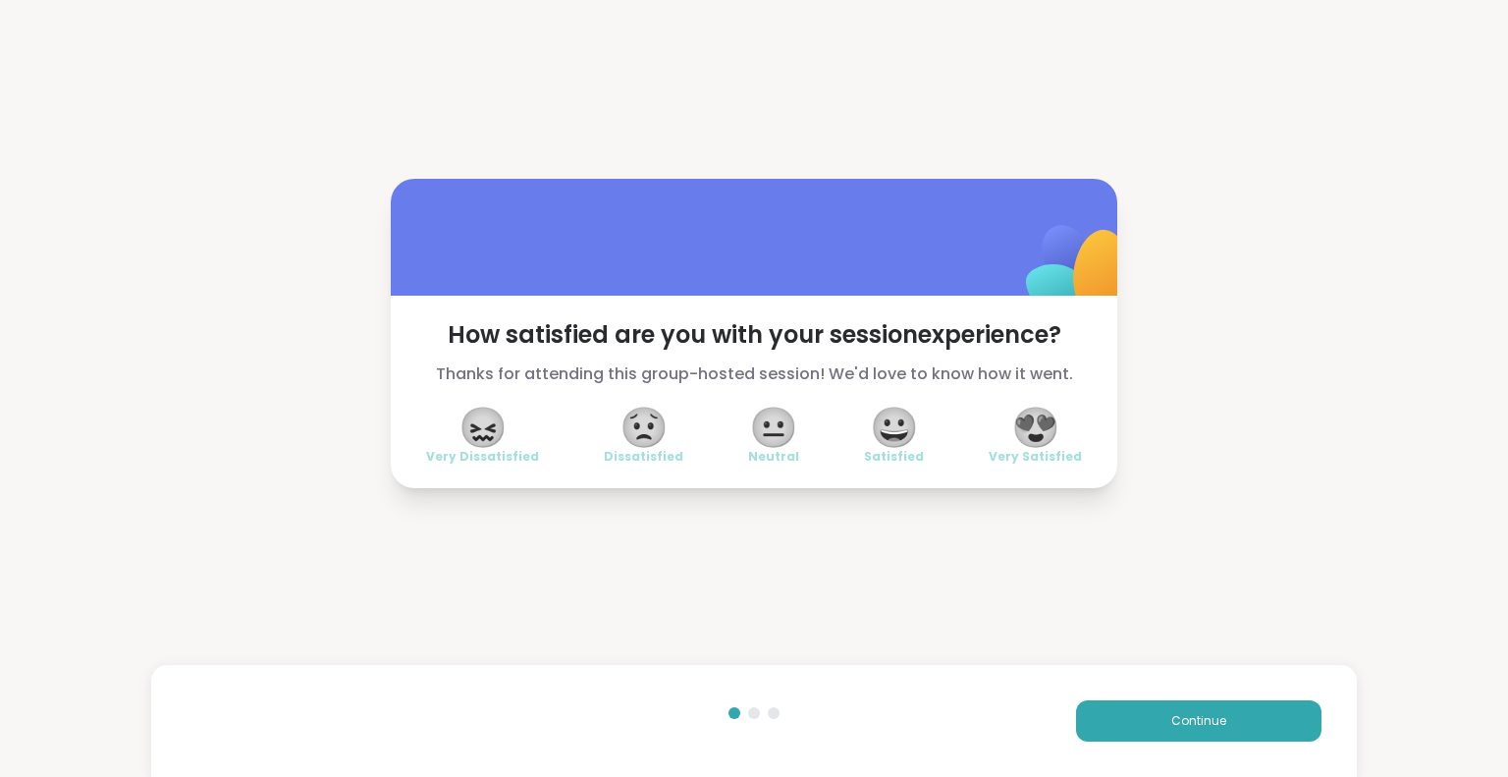
click at [1031, 431] on span "😍" at bounding box center [1035, 426] width 49 height 35
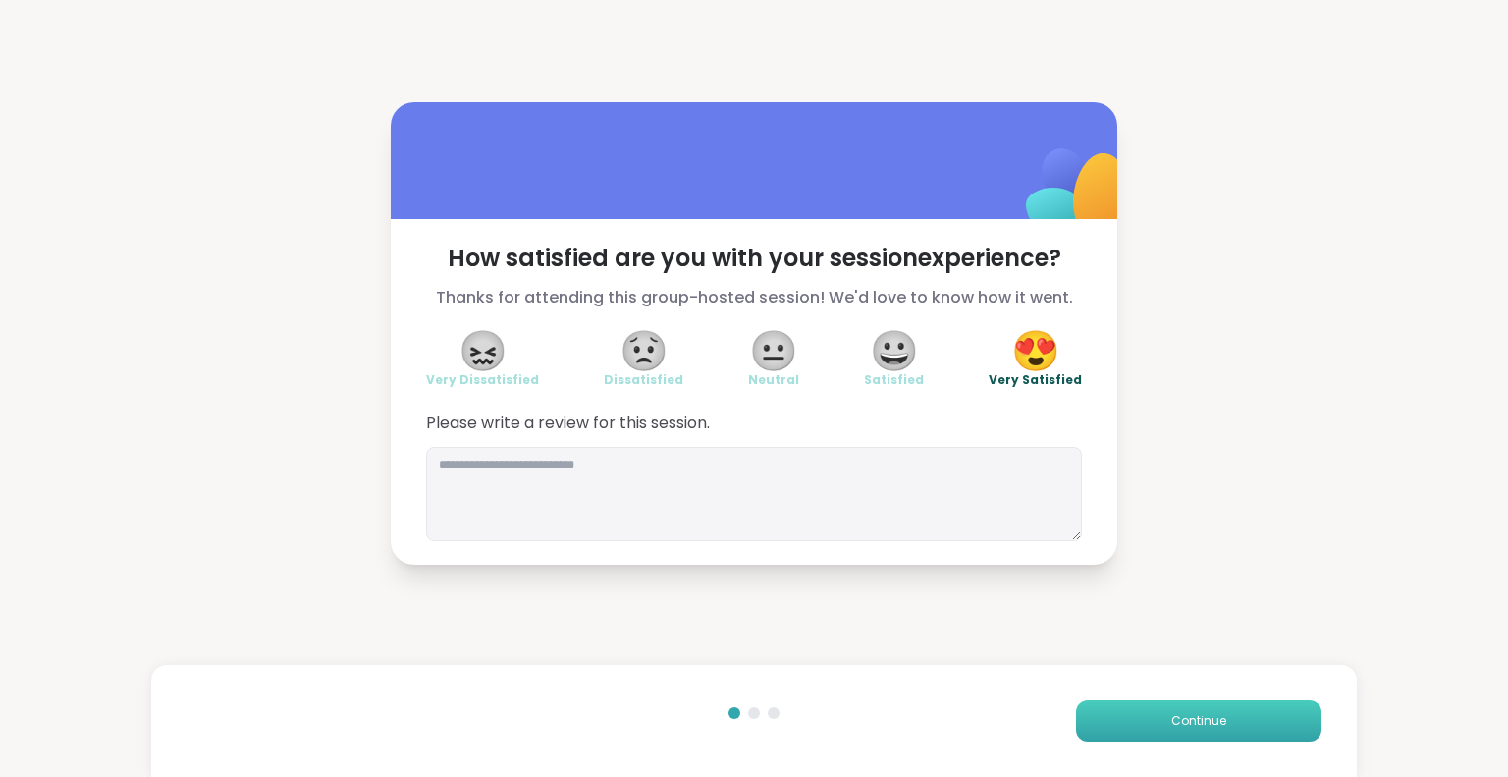
click at [1209, 720] on span "Continue" at bounding box center [1198, 721] width 55 height 18
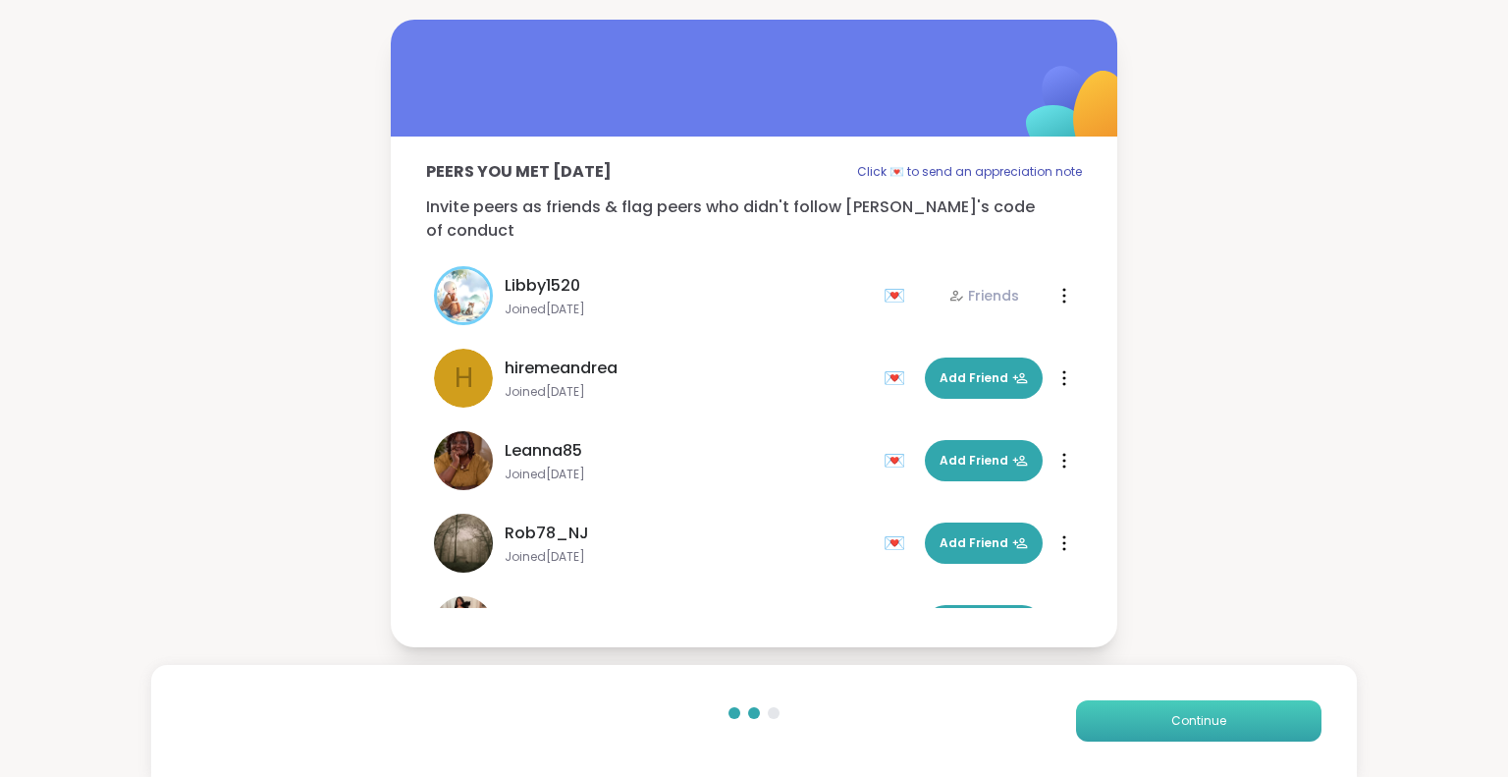
click at [1201, 718] on span "Continue" at bounding box center [1198, 721] width 55 height 18
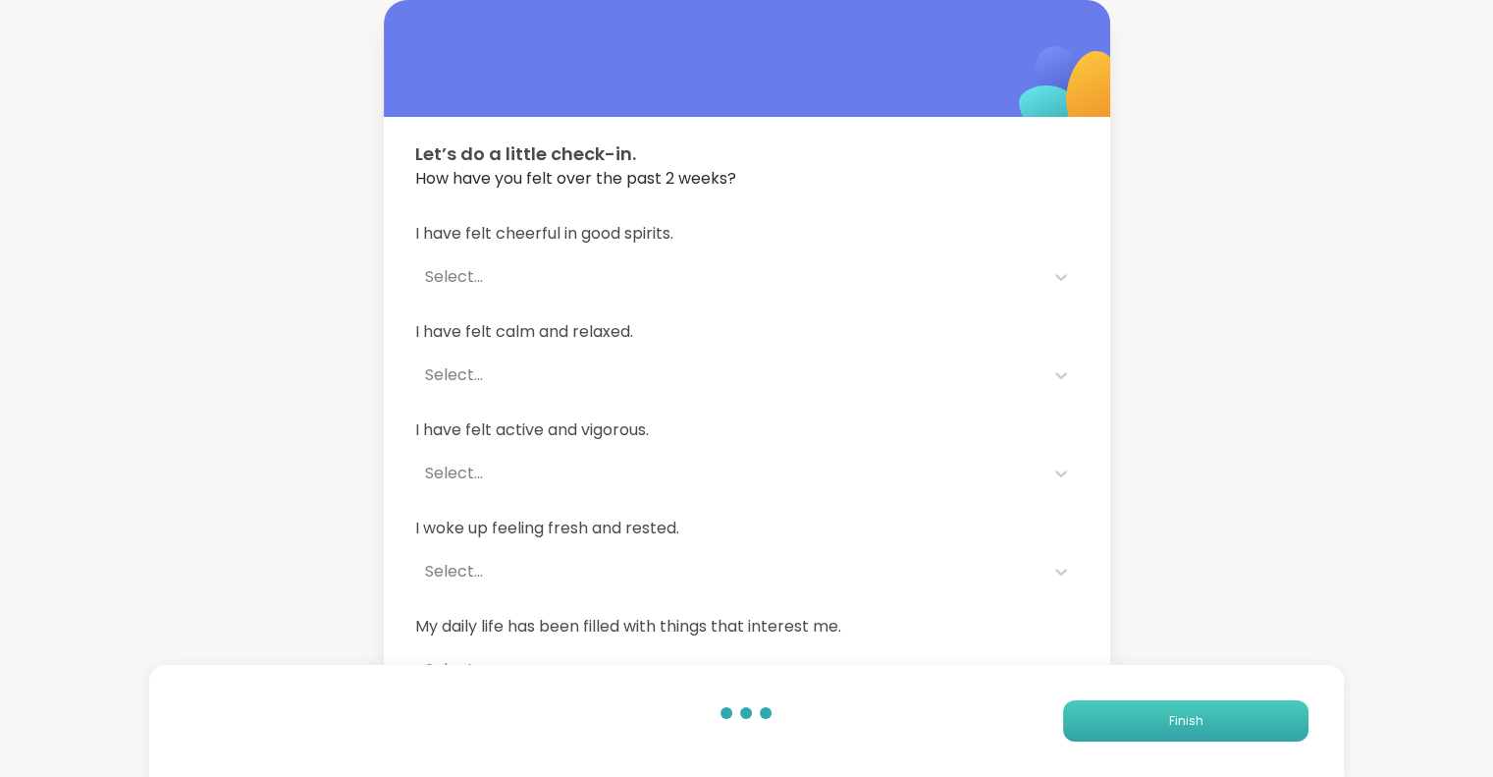
click at [1197, 725] on span "Finish" at bounding box center [1185, 721] width 34 height 18
